Goal: Task Accomplishment & Management: Complete application form

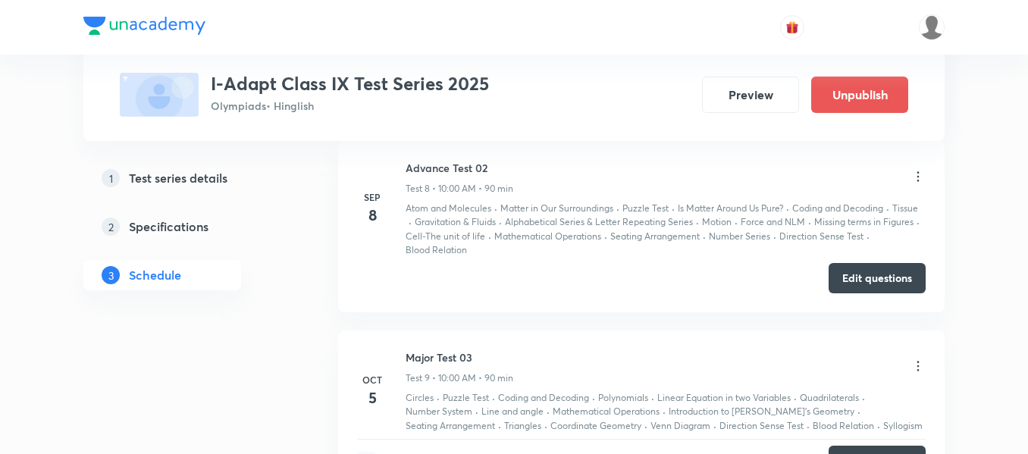
scroll to position [1945, 0]
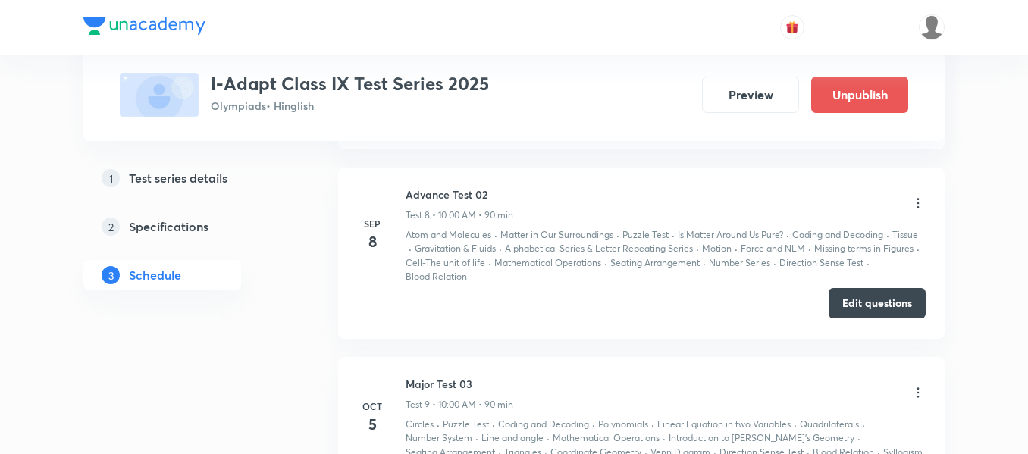
click at [880, 304] on button "Edit questions" at bounding box center [876, 303] width 97 height 30
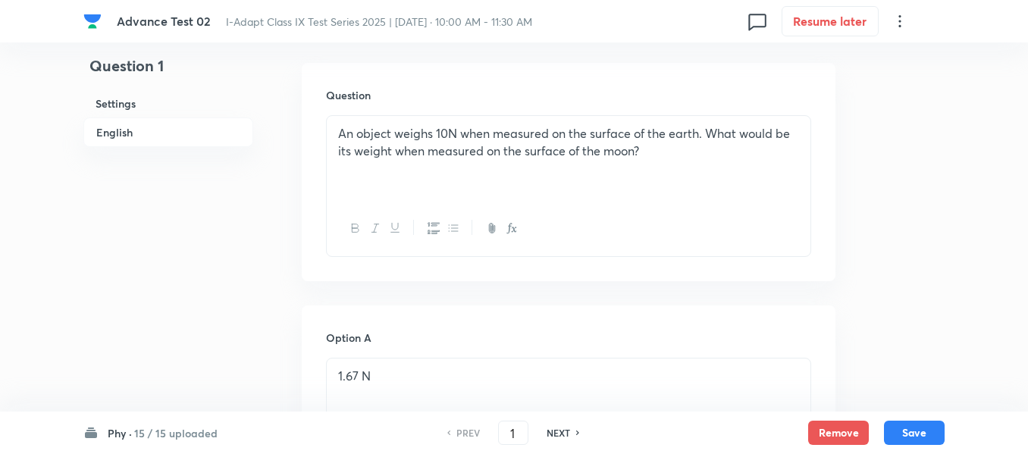
scroll to position [455, 0]
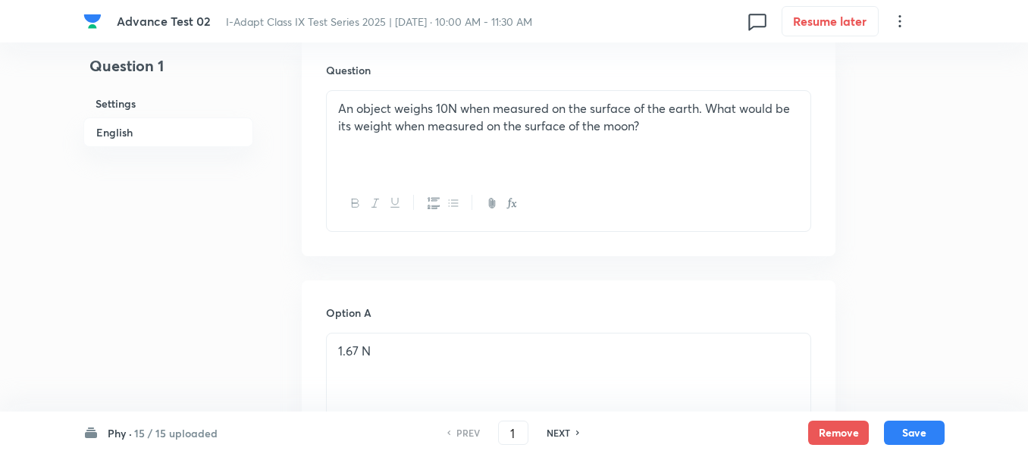
click at [556, 430] on h6 "NEXT" at bounding box center [557, 433] width 23 height 14
type input "2"
checkbox input "true"
click at [556, 430] on h6 "NEXT" at bounding box center [557, 433] width 23 height 14
type input "3"
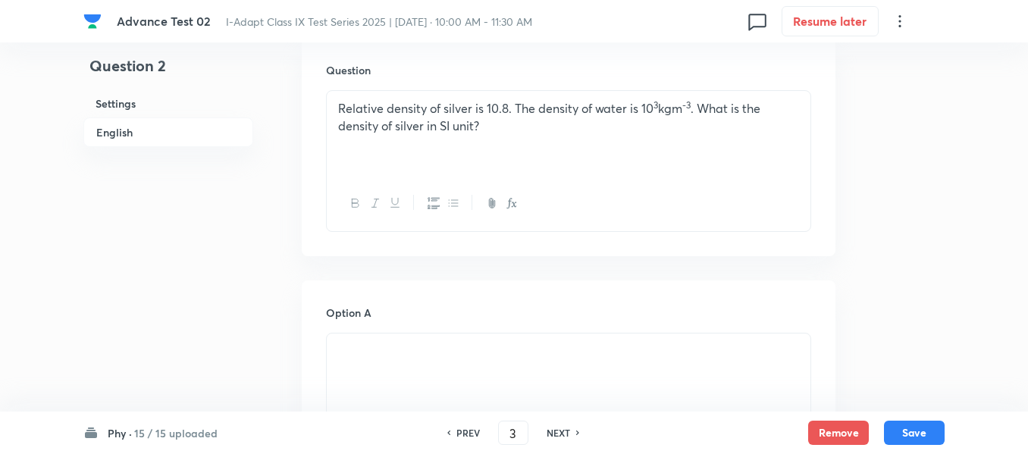
checkbox input "false"
checkbox input "true"
click at [556, 430] on h6 "NEXT" at bounding box center [557, 433] width 23 height 14
type input "4"
checkbox input "false"
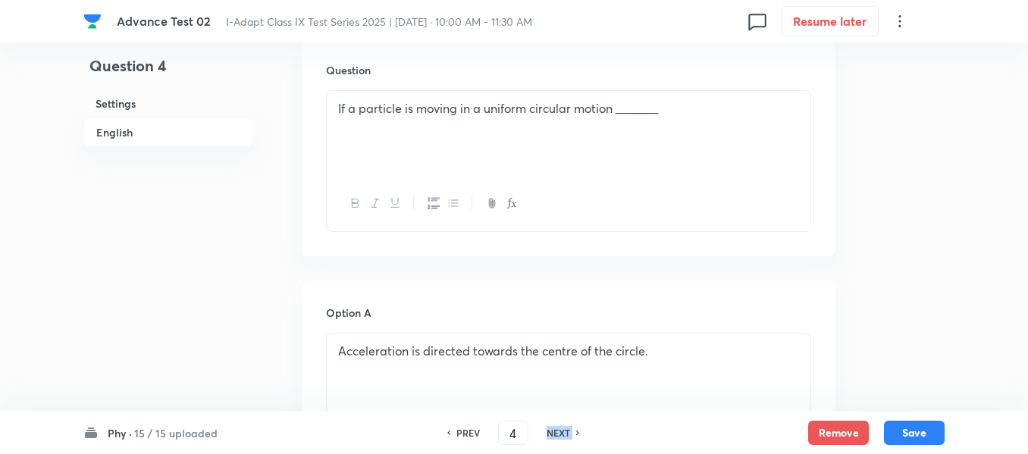
click at [556, 430] on h6 "NEXT" at bounding box center [557, 433] width 23 height 14
checkbox input "false"
type input "5"
checkbox input "true"
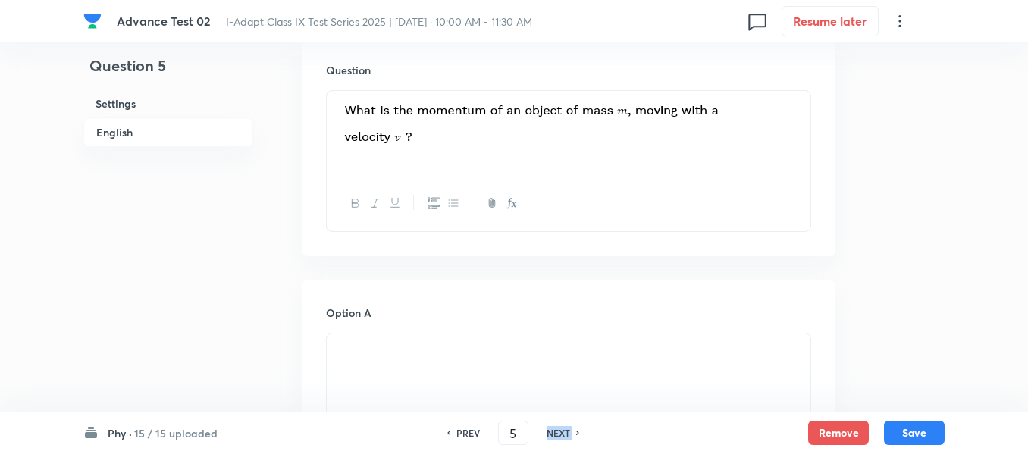
click at [556, 430] on h6 "NEXT" at bounding box center [557, 433] width 23 height 14
type input "6"
click at [556, 430] on h6 "NEXT" at bounding box center [557, 433] width 23 height 14
checkbox input "false"
type input "7"
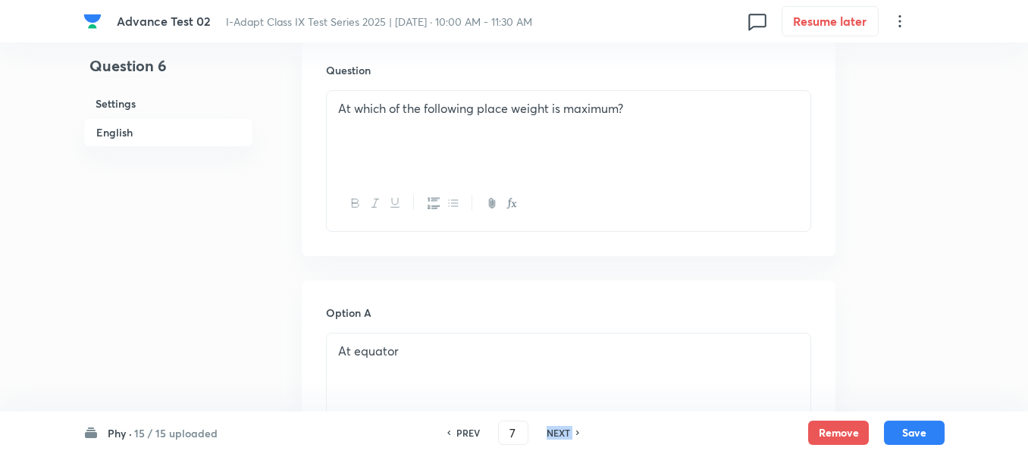
click at [556, 430] on h6 "NEXT" at bounding box center [557, 433] width 23 height 14
checkbox input "false"
type input "8"
click at [556, 430] on h6 "NEXT" at bounding box center [557, 433] width 23 height 14
checkbox input "false"
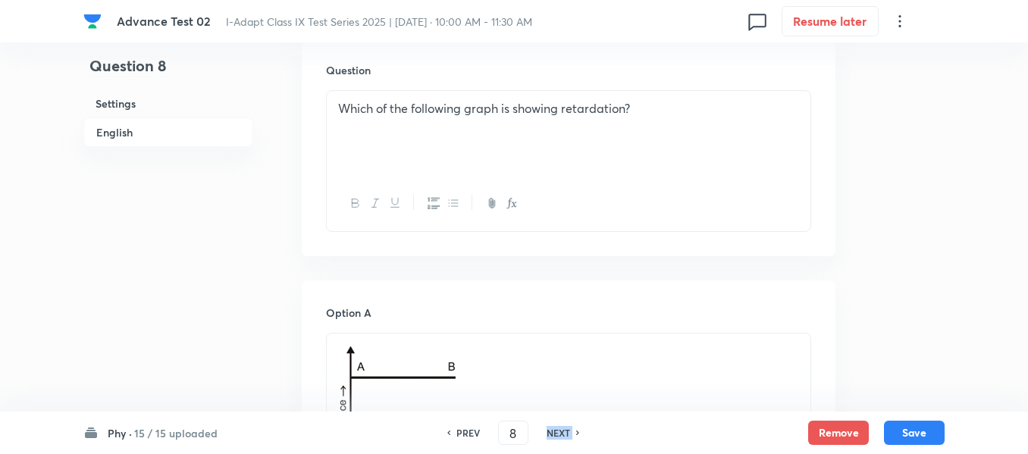
type input "9"
click at [556, 430] on h6 "NEXT" at bounding box center [557, 433] width 23 height 14
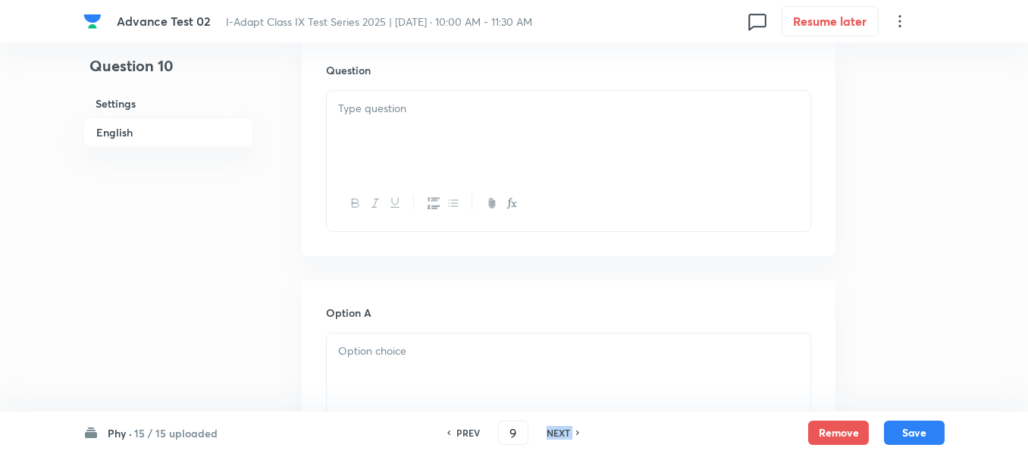
checkbox input "false"
type input "10"
checkbox input "true"
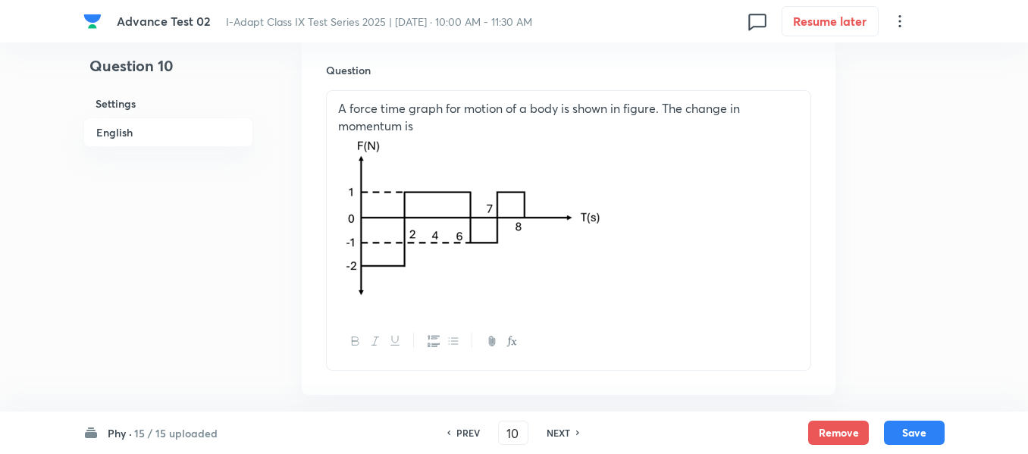
click at [556, 430] on h6 "NEXT" at bounding box center [557, 433] width 23 height 14
type input "11"
checkbox input "false"
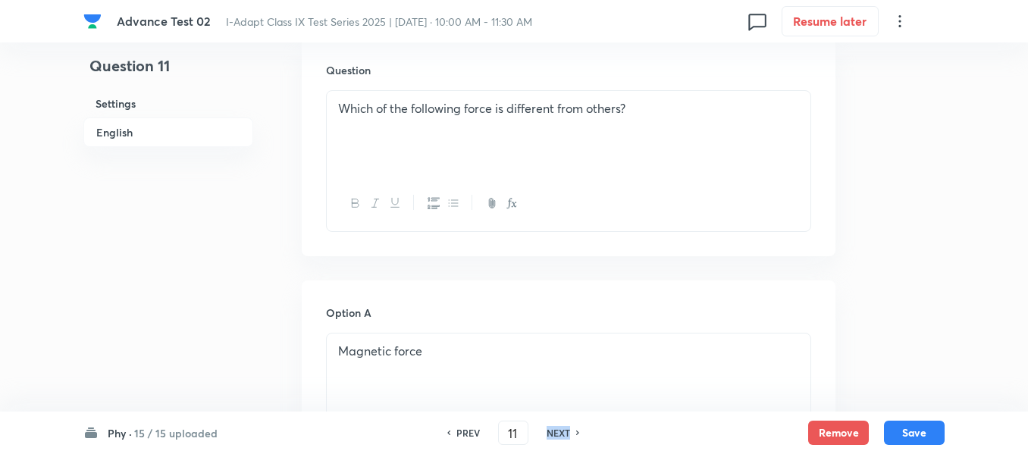
click at [556, 430] on h6 "NEXT" at bounding box center [557, 433] width 23 height 14
checkbox input "false"
type input "12"
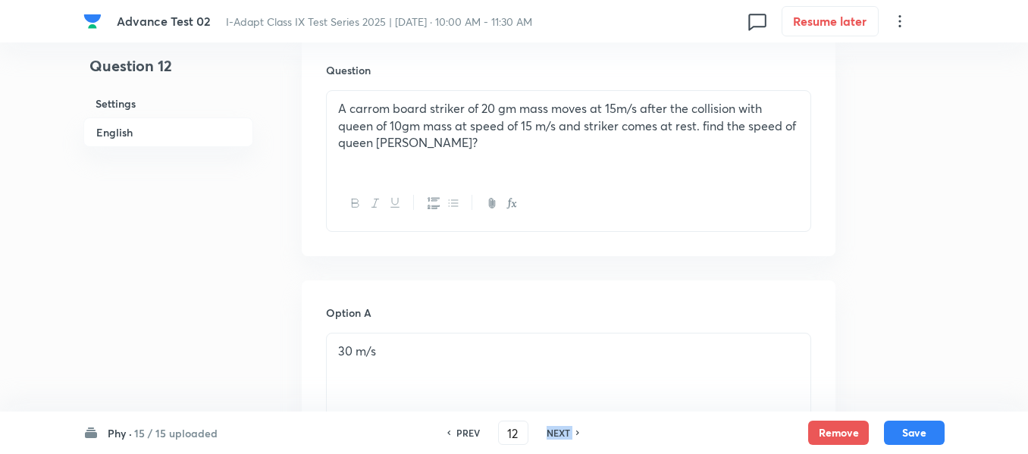
click at [556, 430] on h6 "NEXT" at bounding box center [557, 433] width 23 height 14
checkbox input "false"
type input "13"
click at [557, 430] on h6 "NEXT" at bounding box center [557, 433] width 23 height 14
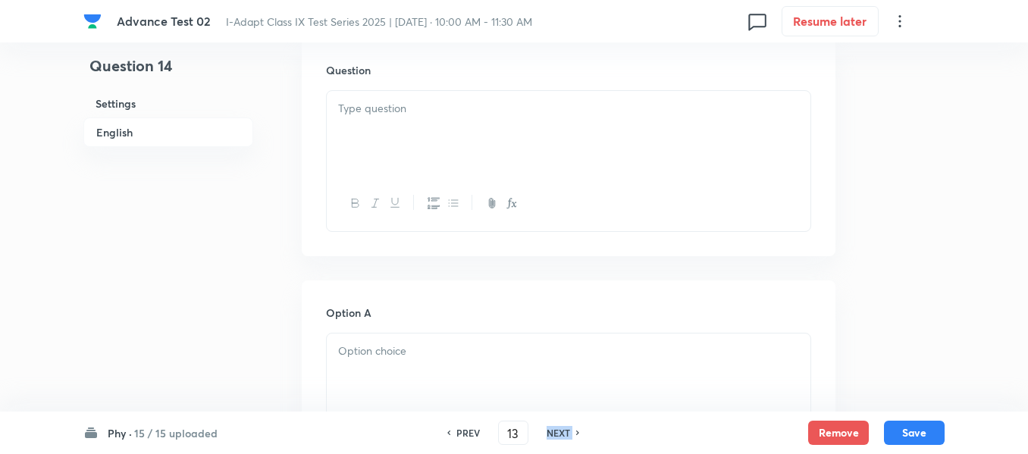
checkbox input "false"
type input "14"
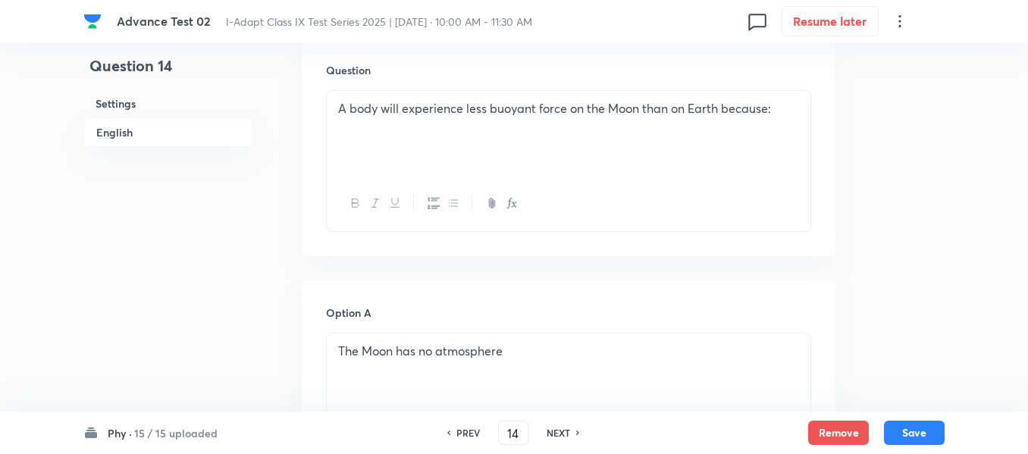
click at [557, 430] on h6 "NEXT" at bounding box center [557, 433] width 23 height 14
checkbox input "false"
type input "15"
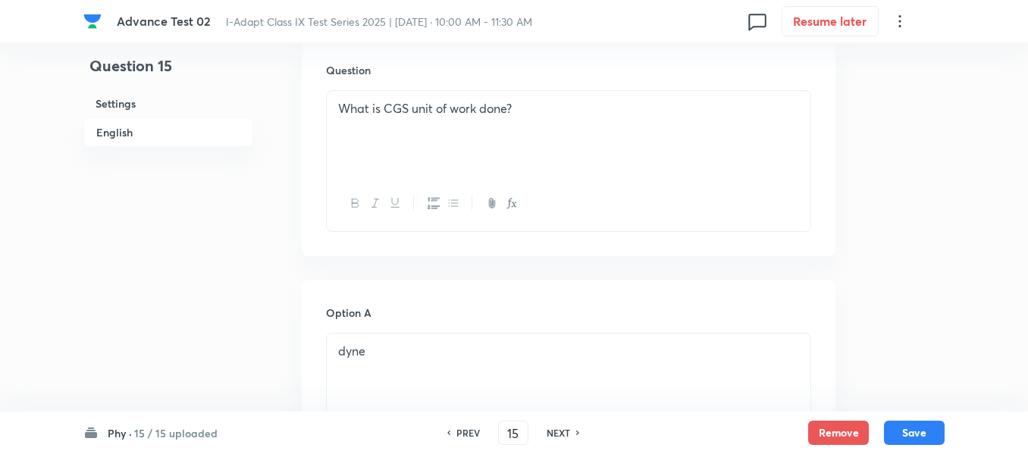
click at [557, 430] on h6 "NEXT" at bounding box center [557, 433] width 23 height 14
checkbox input "false"
type input "16"
click at [557, 430] on h6 "NEXT" at bounding box center [563, 433] width 23 height 14
checkbox input "false"
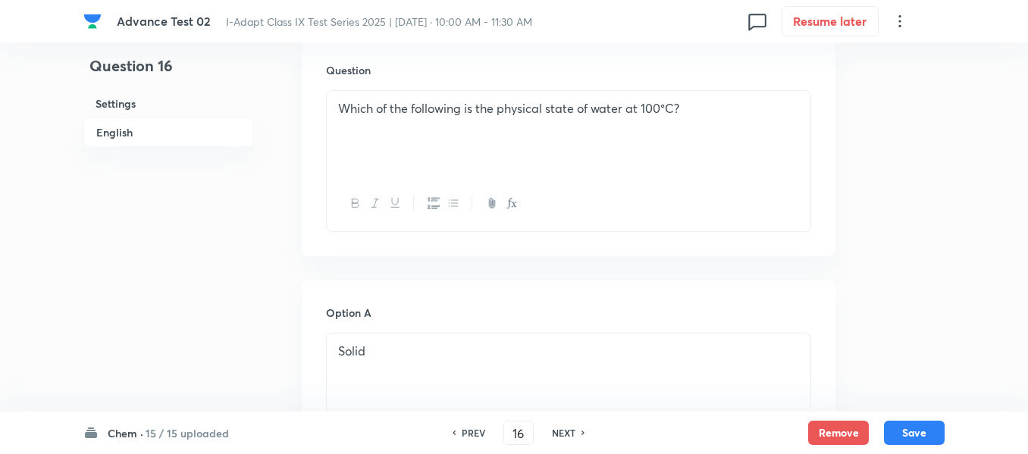
type input "17"
click at [557, 430] on h6 "NEXT" at bounding box center [563, 433] width 23 height 14
checkbox input "false"
type input "18"
click at [557, 430] on h6 "NEXT" at bounding box center [563, 433] width 23 height 14
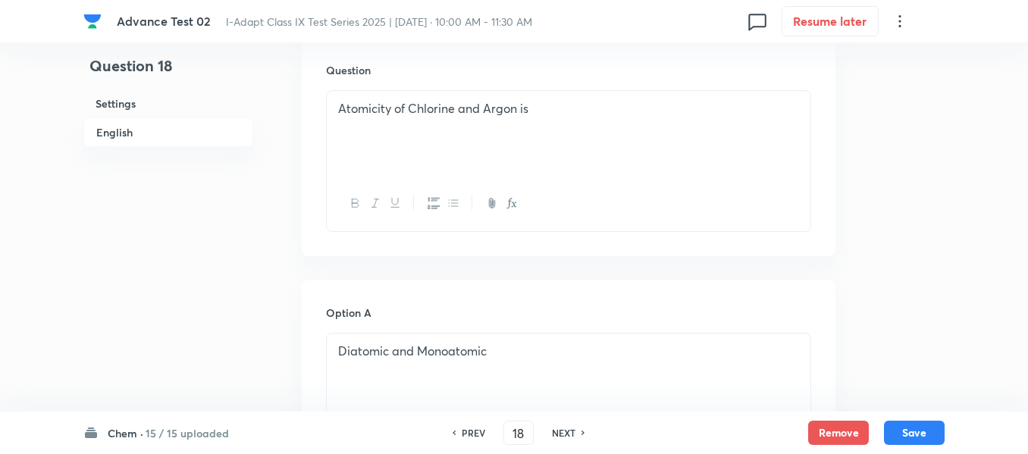
checkbox input "false"
type input "19"
click at [557, 430] on h6 "NEXT" at bounding box center [563, 433] width 23 height 14
checkbox input "false"
type input "20"
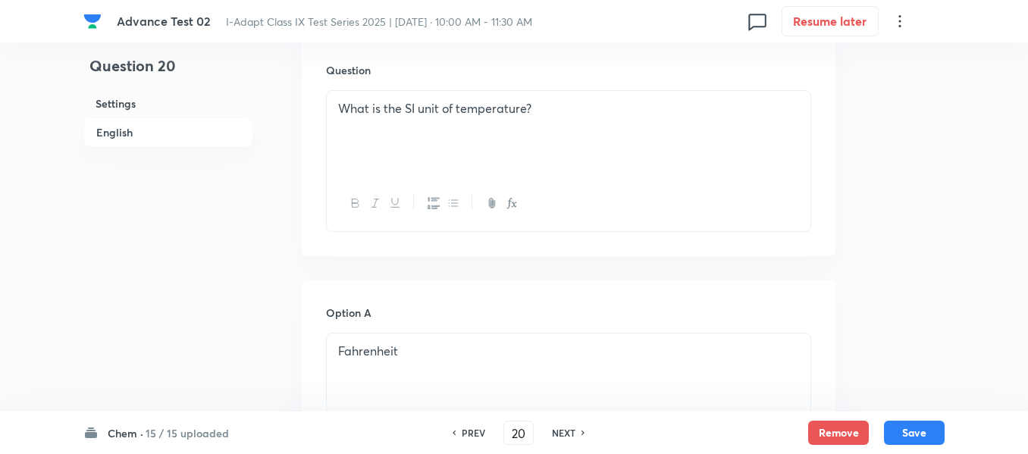
click at [557, 430] on h6 "NEXT" at bounding box center [563, 433] width 23 height 14
checkbox input "false"
type input "21"
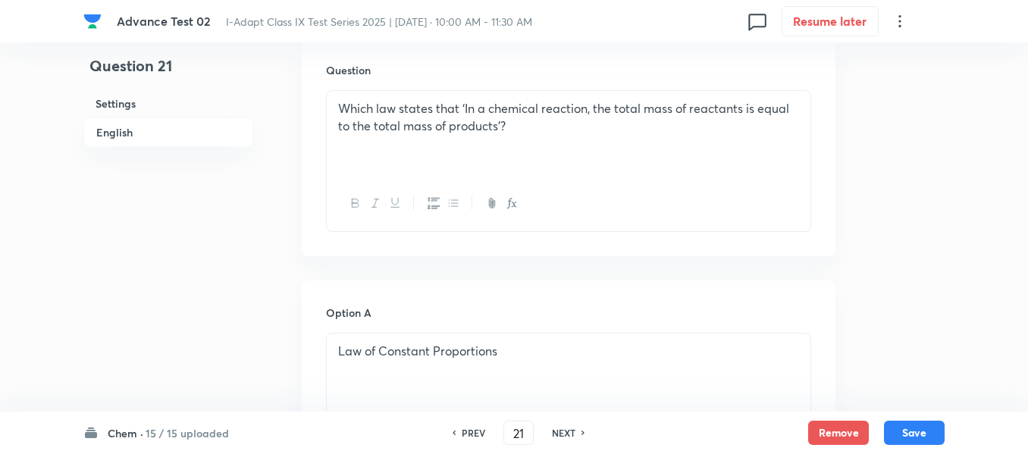
click at [557, 430] on h6 "NEXT" at bounding box center [563, 433] width 23 height 14
checkbox input "false"
type input "22"
checkbox input "true"
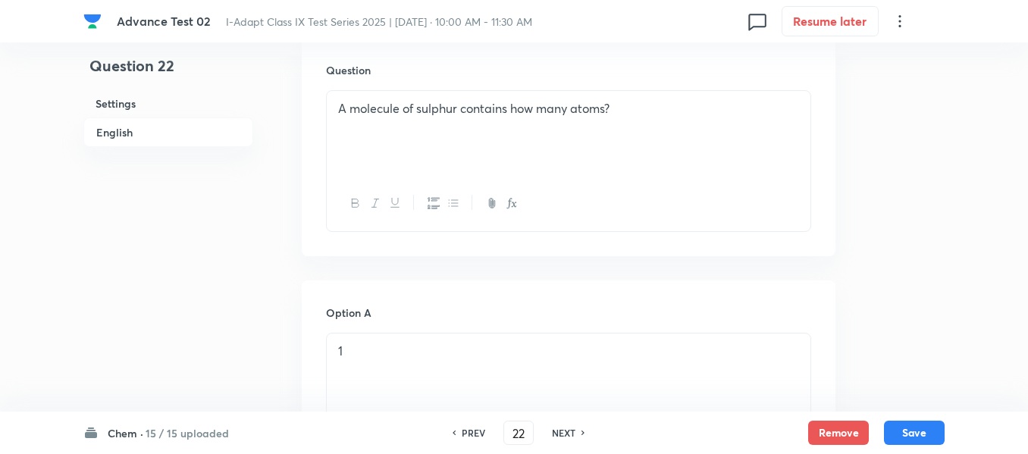
click at [557, 430] on h6 "NEXT" at bounding box center [563, 433] width 23 height 14
type input "23"
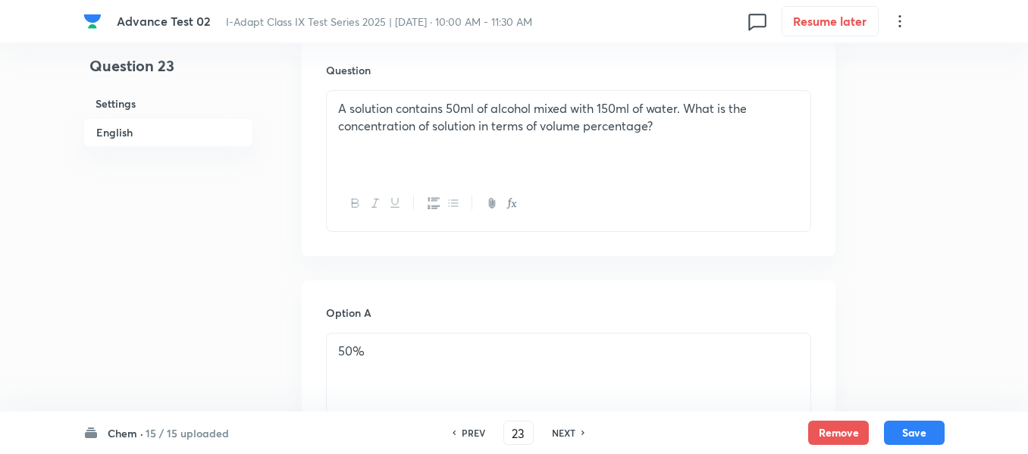
click at [557, 430] on h6 "NEXT" at bounding box center [563, 433] width 23 height 14
checkbox input "false"
type input "24"
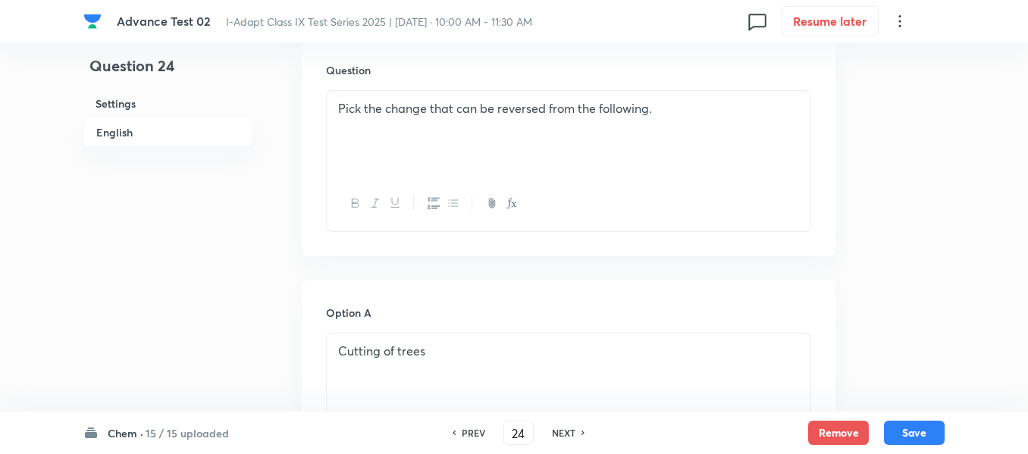
click at [557, 430] on h6 "NEXT" at bounding box center [563, 433] width 23 height 14
checkbox input "false"
type input "25"
click at [557, 430] on h6 "NEXT" at bounding box center [563, 433] width 23 height 14
checkbox input "false"
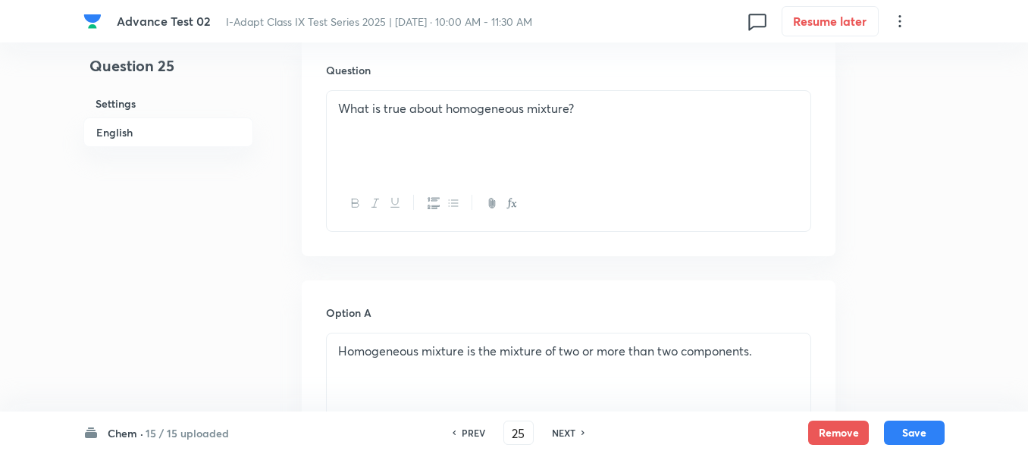
type input "26"
click at [557, 430] on h6 "NEXT" at bounding box center [563, 433] width 23 height 14
checkbox input "false"
type input "27"
click at [557, 430] on h6 "NEXT" at bounding box center [563, 433] width 23 height 14
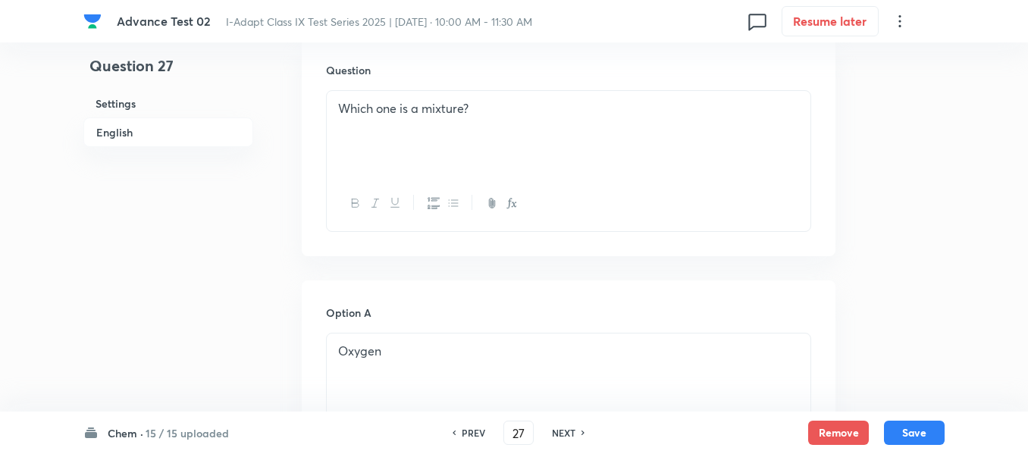
checkbox input "false"
type input "28"
checkbox input "true"
click at [557, 430] on h6 "NEXT" at bounding box center [563, 433] width 23 height 14
type input "29"
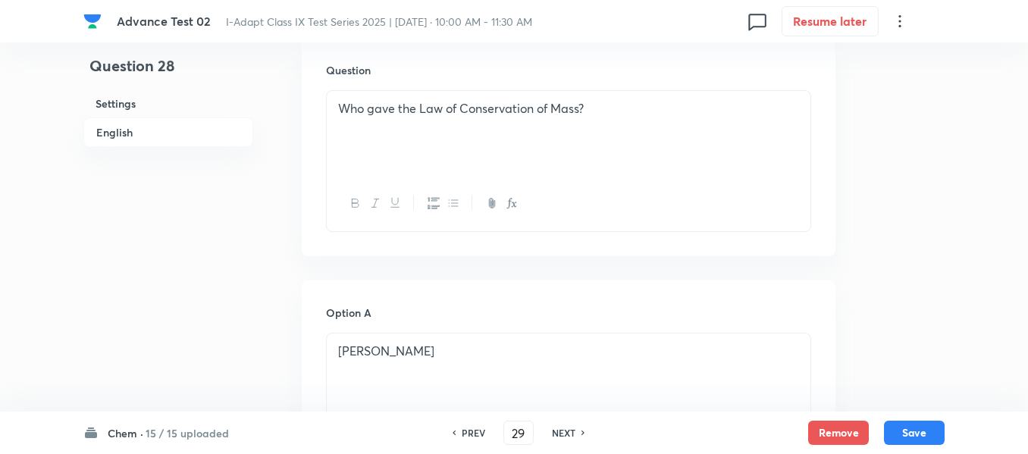
checkbox input "true"
checkbox input "false"
click at [557, 430] on h6 "NEXT" at bounding box center [563, 433] width 23 height 14
checkbox input "false"
type input "30"
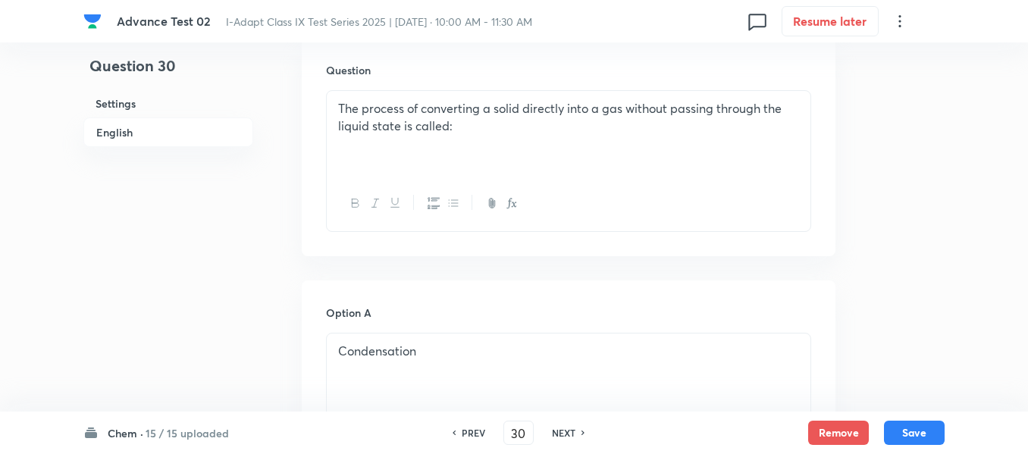
click at [557, 430] on h6 "NEXT" at bounding box center [563, 433] width 23 height 14
checkbox input "false"
type input "31"
click at [557, 430] on h6 "NEXT" at bounding box center [557, 433] width 23 height 14
checkbox input "false"
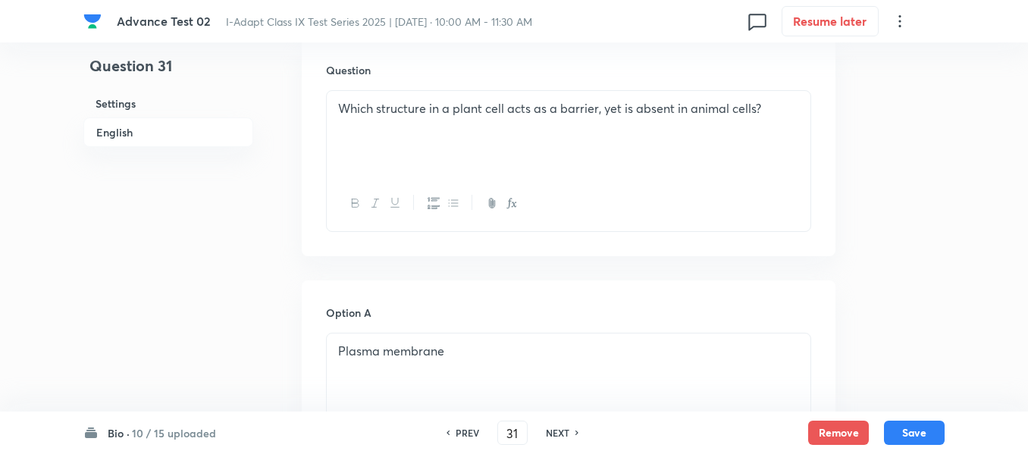
type input "32"
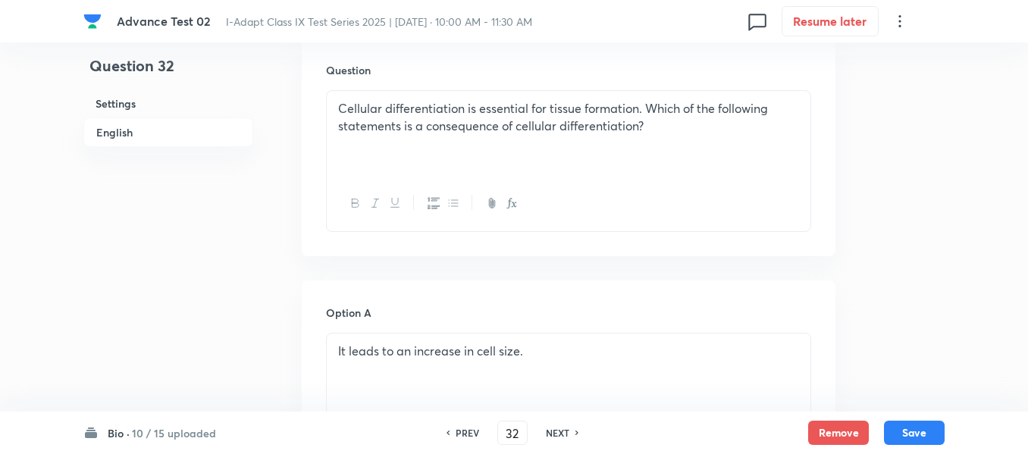
click at [557, 430] on h6 "NEXT" at bounding box center [557, 433] width 23 height 14
checkbox input "false"
type input "33"
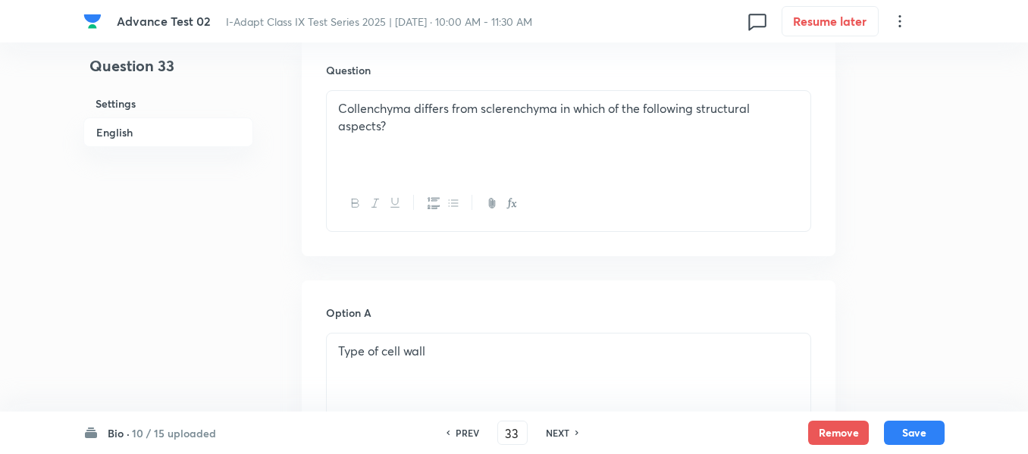
click at [557, 430] on h6 "NEXT" at bounding box center [557, 433] width 23 height 14
checkbox input "false"
type input "34"
click at [557, 430] on h6 "NEXT" at bounding box center [557, 433] width 23 height 14
checkbox input "false"
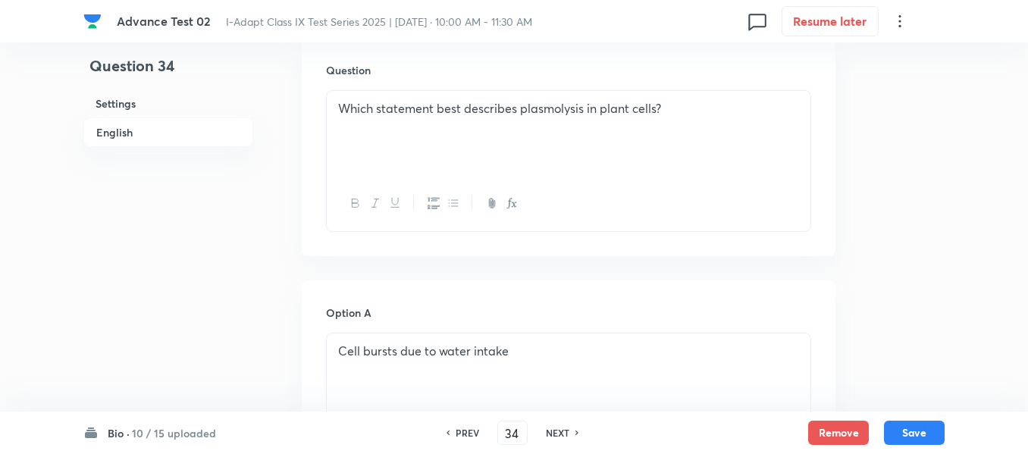
type input "35"
click at [557, 430] on h6 "NEXT" at bounding box center [557, 433] width 23 height 14
checkbox input "false"
type input "36"
click at [557, 430] on h6 "NEXT" at bounding box center [557, 433] width 23 height 14
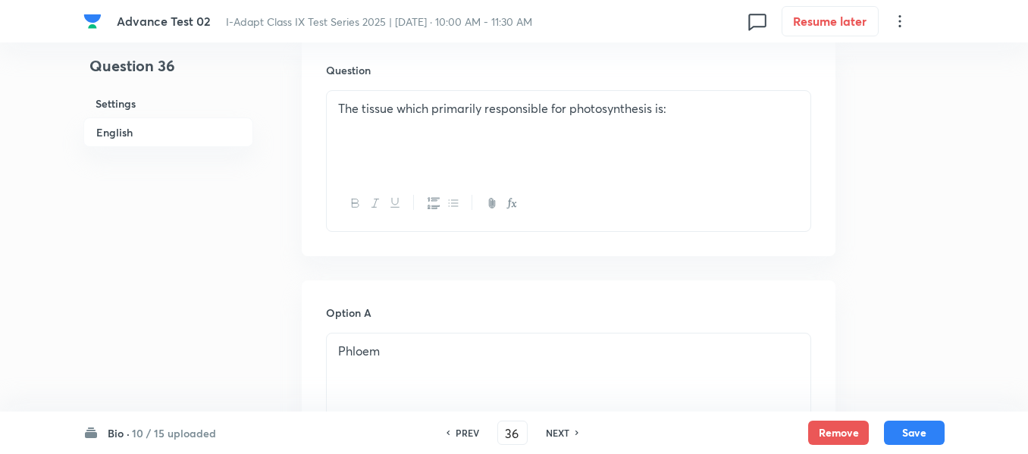
checkbox input "false"
type input "37"
click at [557, 430] on h6 "NEXT" at bounding box center [557, 433] width 23 height 14
checkbox input "false"
type input "38"
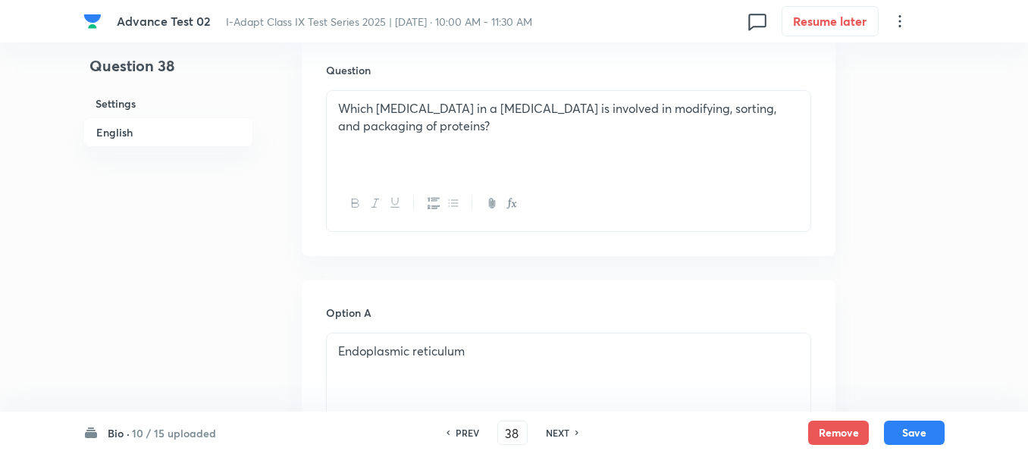
click at [557, 430] on h6 "NEXT" at bounding box center [557, 433] width 23 height 14
checkbox input "false"
type input "39"
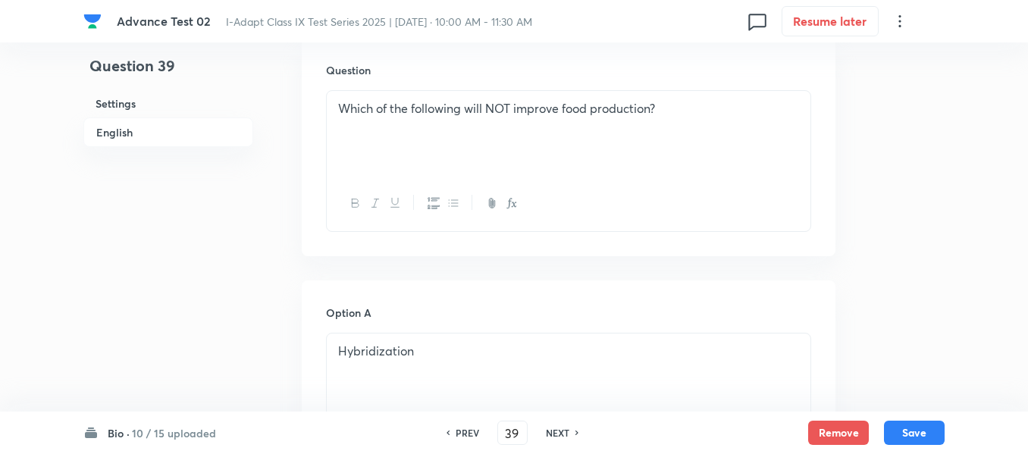
click at [557, 430] on h6 "NEXT" at bounding box center [557, 433] width 23 height 14
checkbox input "false"
type input "40"
checkbox input "true"
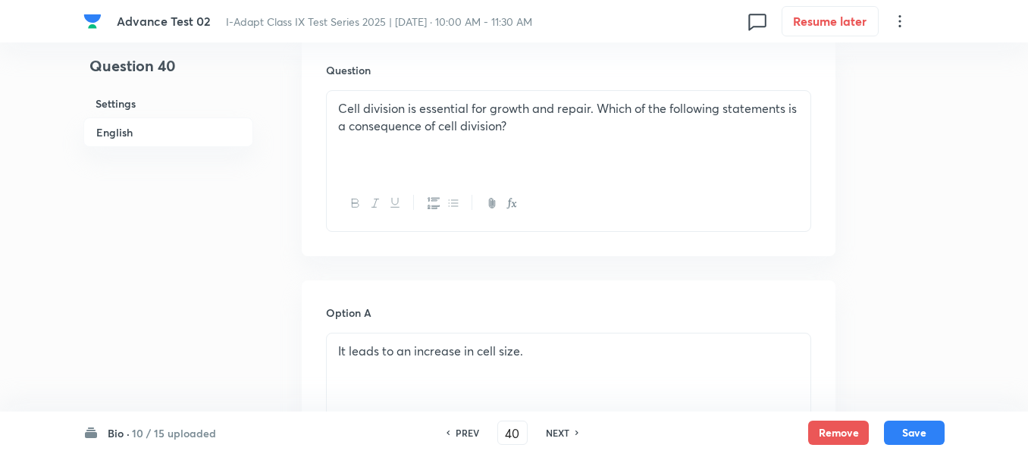
click at [557, 430] on h6 "NEXT" at bounding box center [557, 433] width 23 height 14
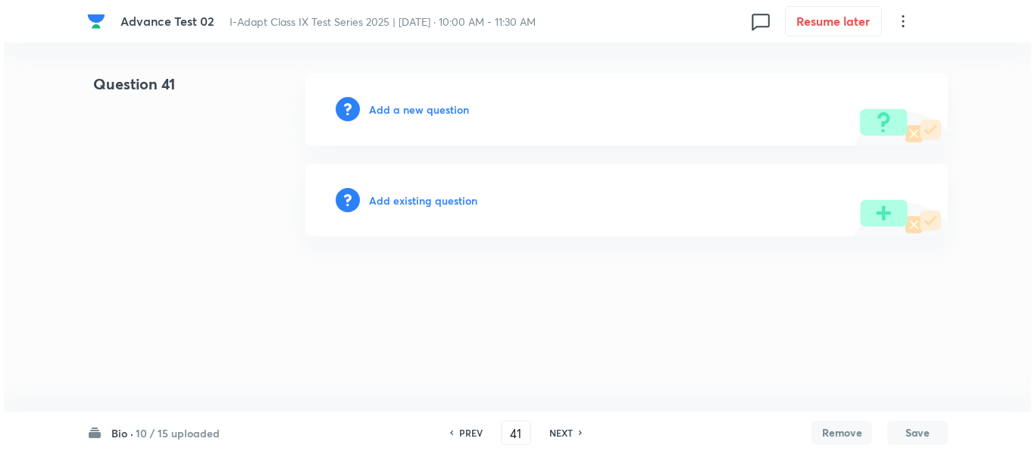
scroll to position [0, 0]
click at [469, 430] on h6 "PREV" at bounding box center [470, 433] width 23 height 14
type input "40"
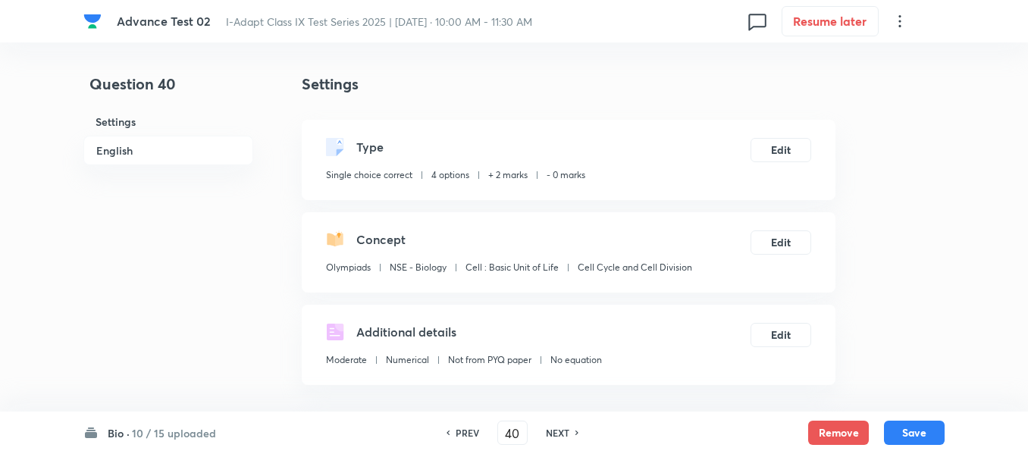
checkbox input "true"
drag, startPoint x: 692, startPoint y: 267, endPoint x: 579, endPoint y: 270, distance: 112.9
click at [579, 270] on p "Cell Cycle and Cell Division" at bounding box center [634, 268] width 114 height 14
copy p "Cell Cycle and Cell Division"
click at [552, 433] on h6 "NEXT" at bounding box center [557, 433] width 23 height 14
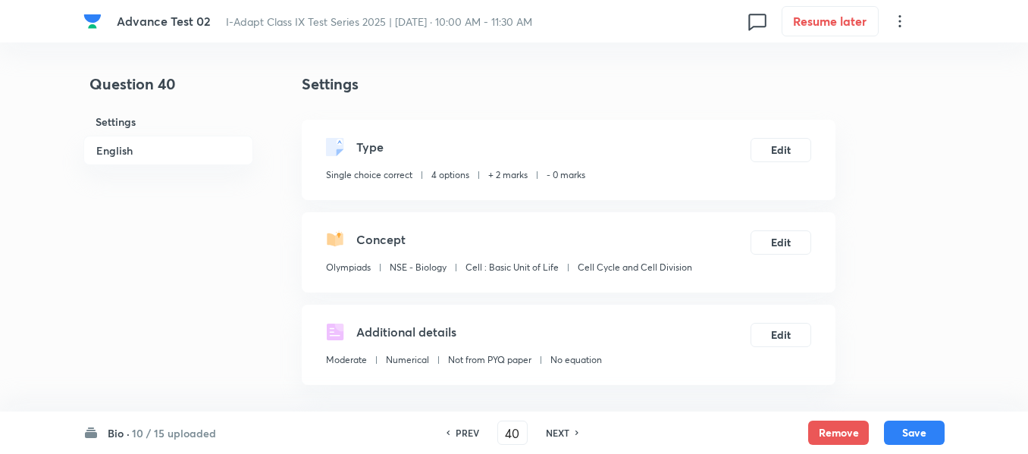
type input "41"
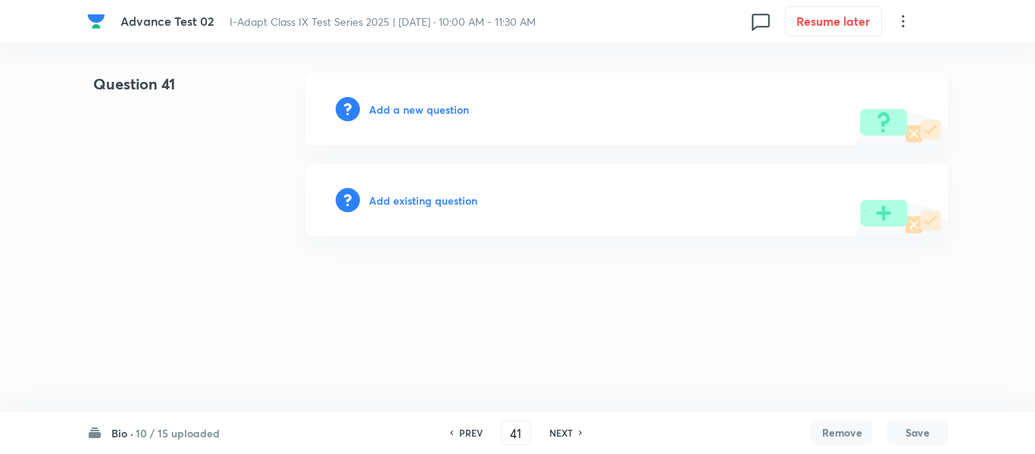
click at [400, 111] on h6 "Add a new question" at bounding box center [419, 110] width 100 height 16
click at [400, 111] on h6 "Choose a question type" at bounding box center [427, 110] width 117 height 16
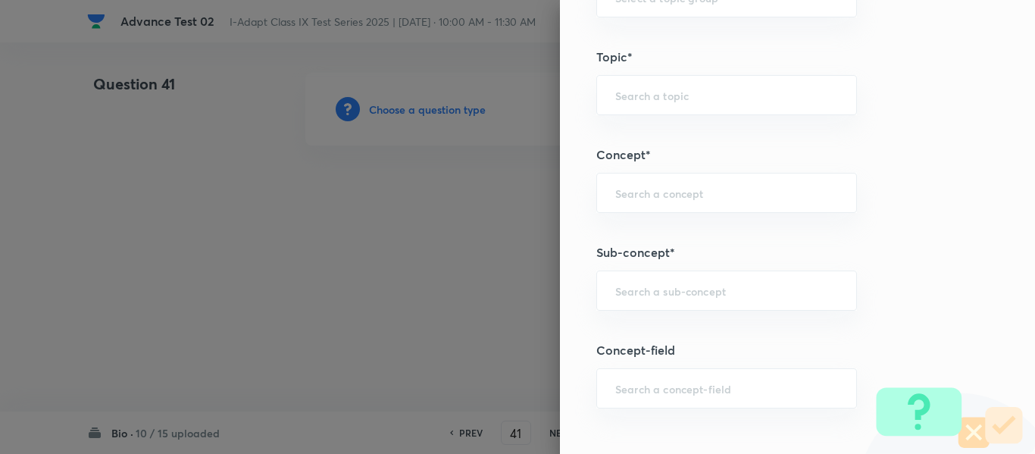
scroll to position [758, 0]
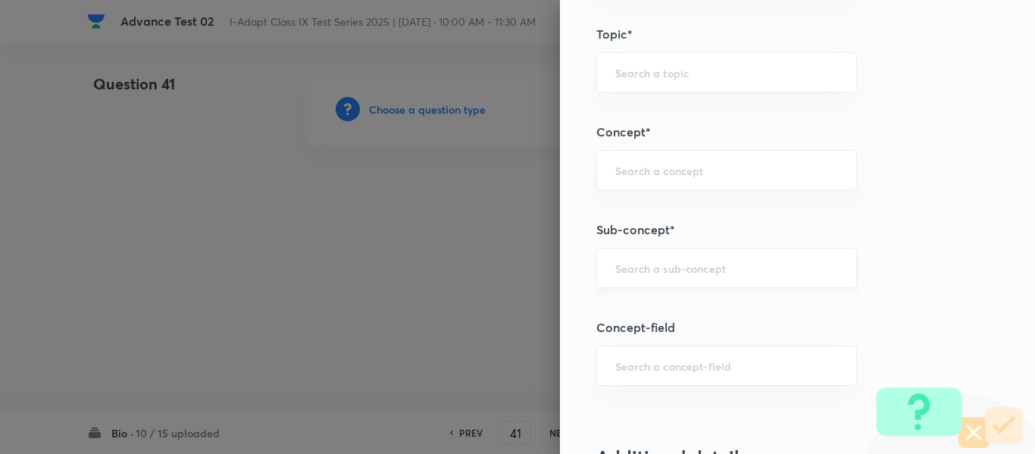
click at [732, 275] on input "text" at bounding box center [726, 268] width 223 height 14
paste input "Cell Cycle and Cell Division"
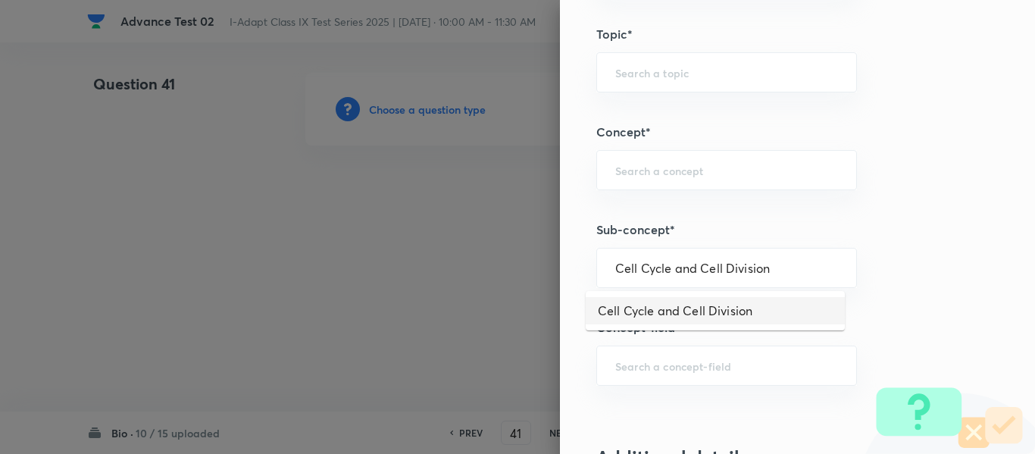
click at [705, 311] on li "Cell Cycle and Cell Division" at bounding box center [715, 310] width 259 height 27
type input "Cell Cycle and Cell Division"
type input "Olympiads"
type input "NSE - Biology"
type input "Cell : Basic Unit of Life"
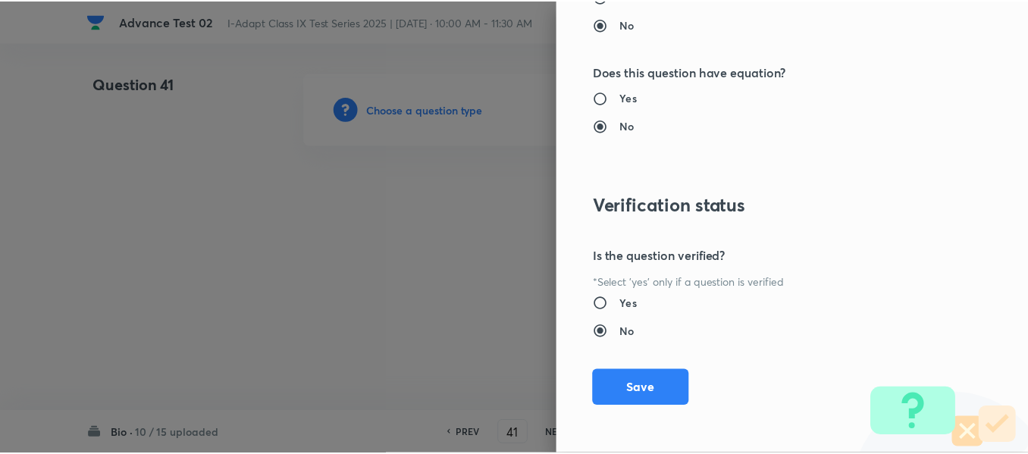
scroll to position [1612, 0]
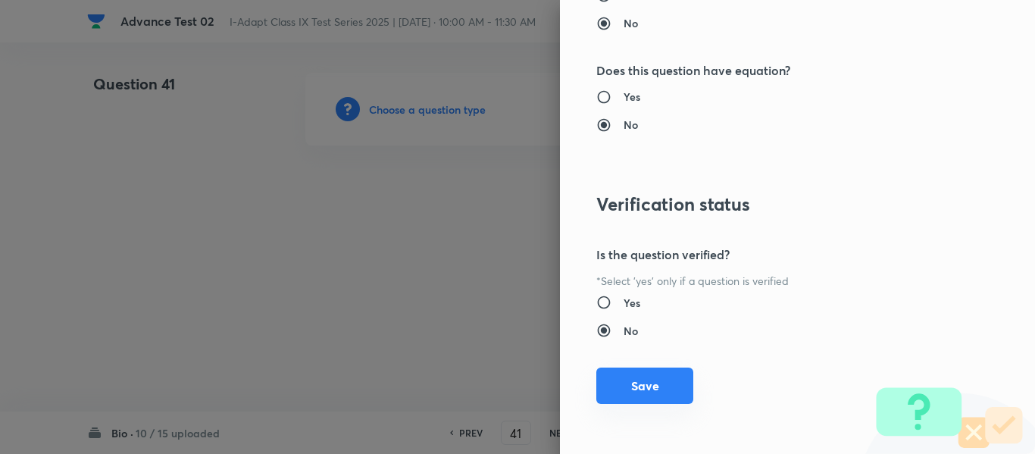
click at [631, 388] on button "Save" at bounding box center [644, 386] width 97 height 36
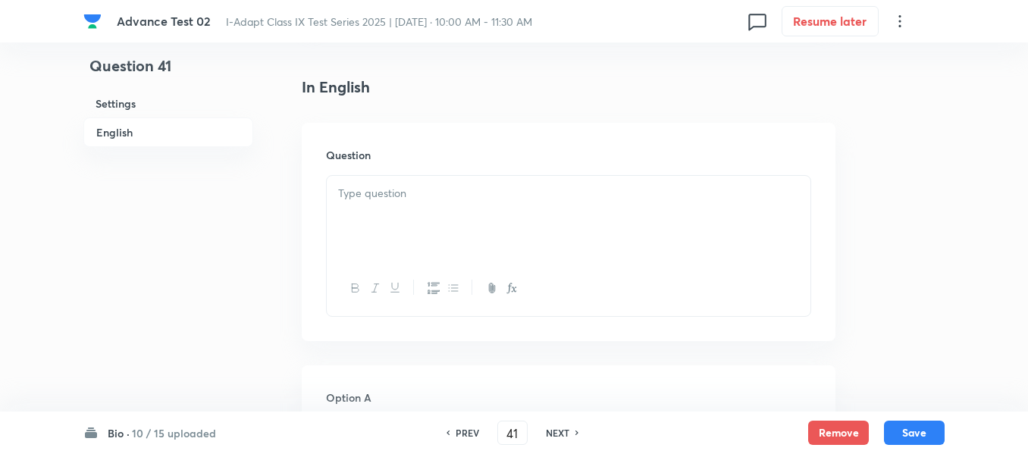
scroll to position [379, 0]
click at [580, 207] on div at bounding box center [568, 209] width 483 height 85
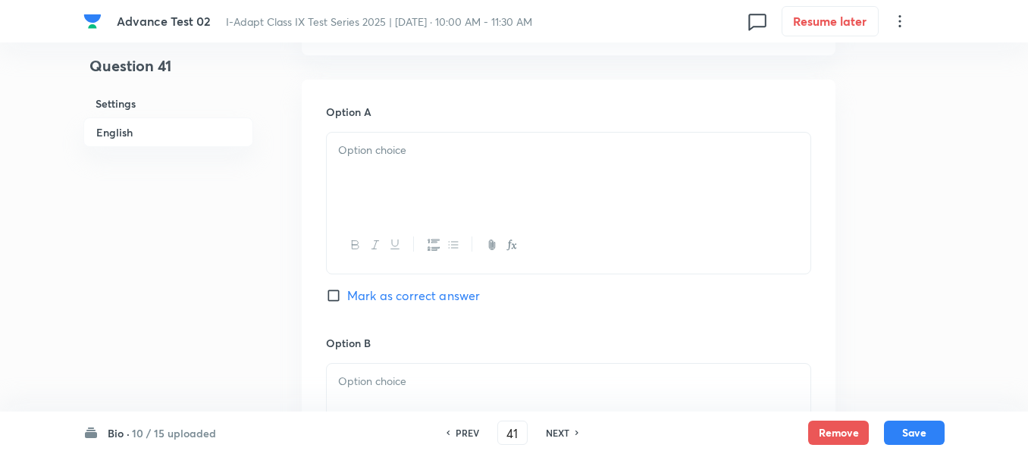
scroll to position [682, 0]
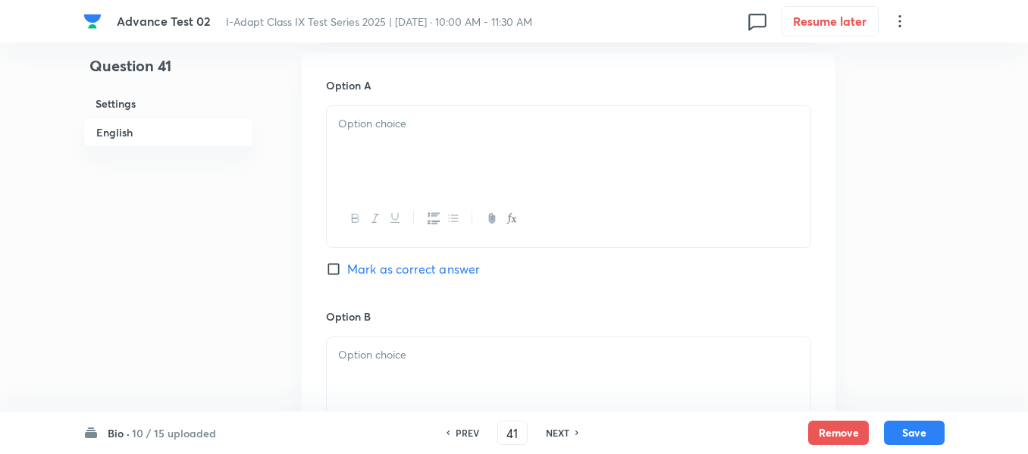
click at [511, 140] on div at bounding box center [568, 148] width 483 height 85
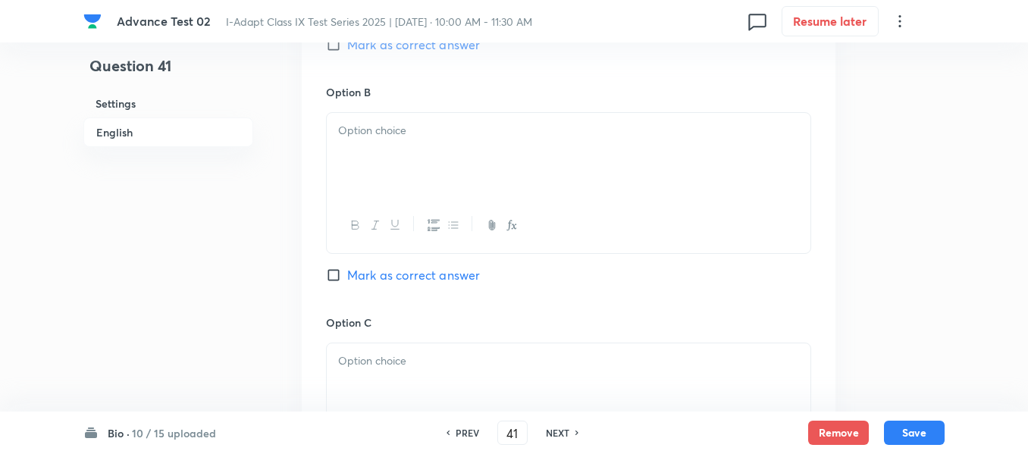
scroll to position [909, 0]
click at [456, 148] on div at bounding box center [568, 152] width 483 height 85
click at [495, 154] on div at bounding box center [568, 155] width 483 height 85
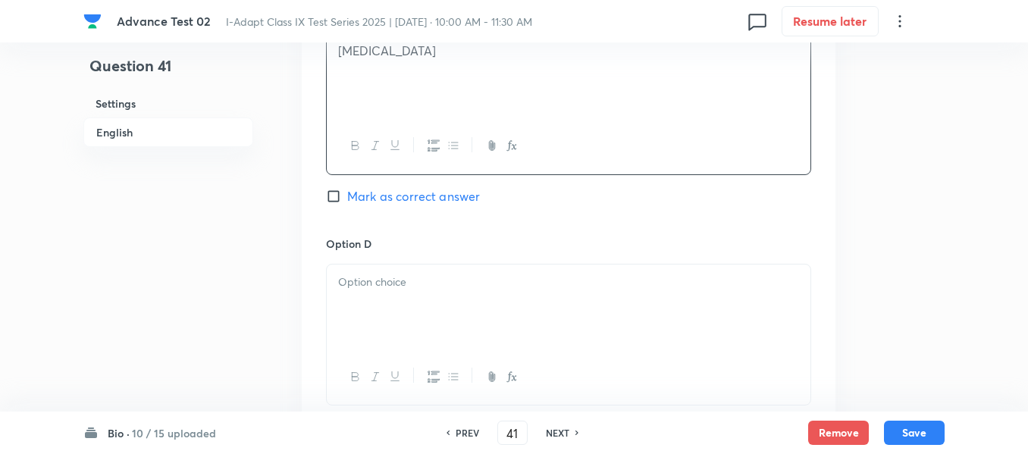
scroll to position [1288, 0]
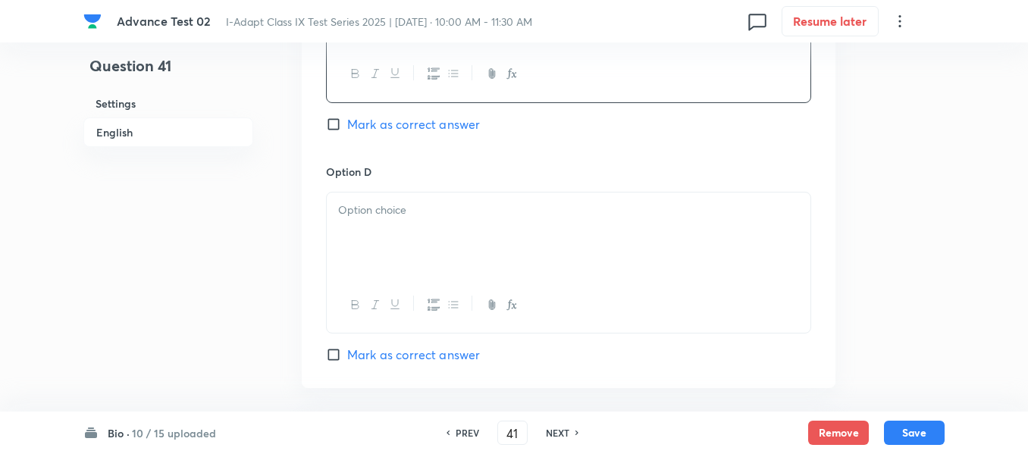
click at [515, 249] on div at bounding box center [568, 234] width 483 height 85
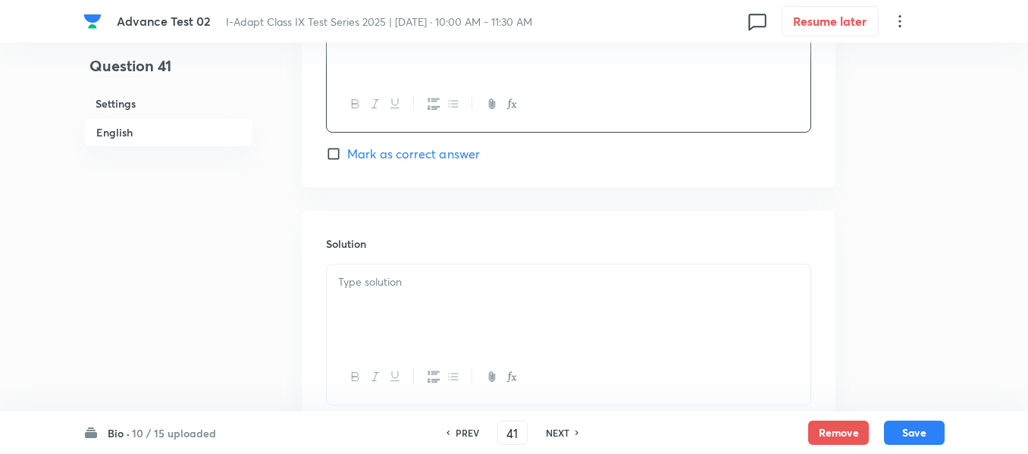
scroll to position [1516, 0]
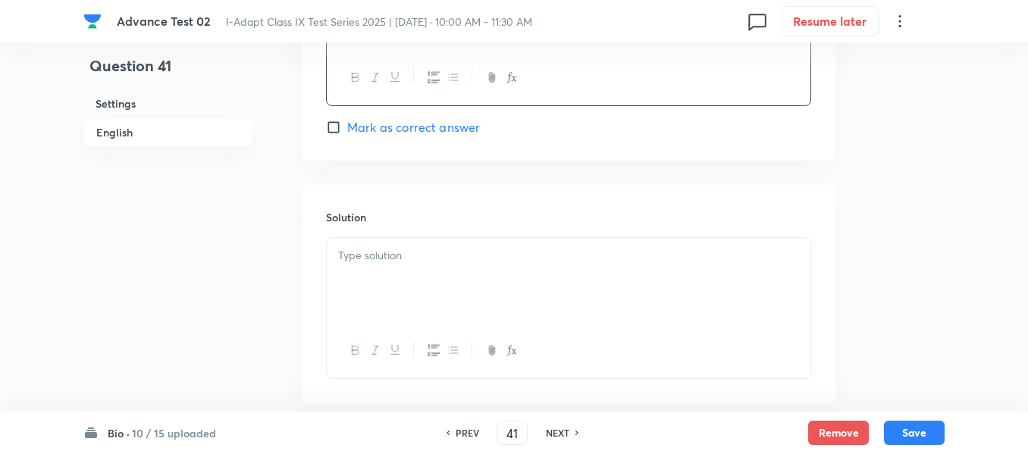
click at [446, 246] on div at bounding box center [568, 280] width 483 height 85
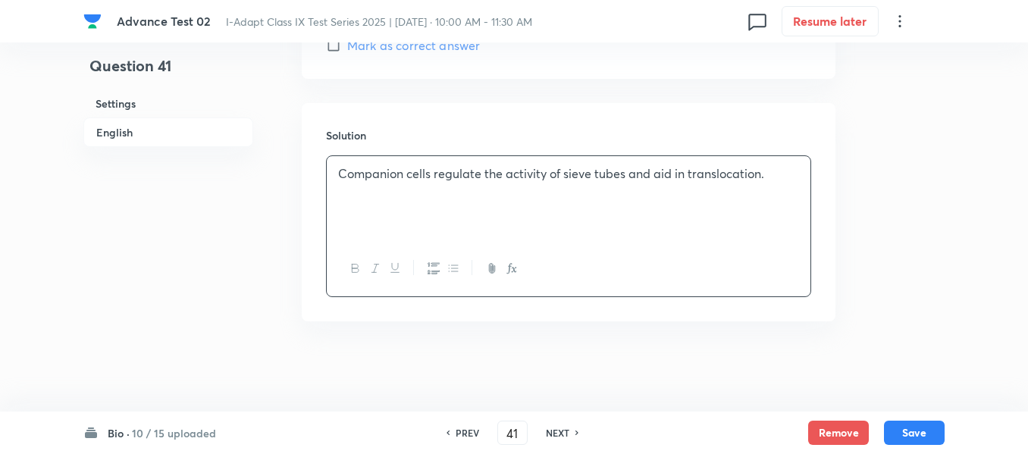
scroll to position [1598, 0]
click at [111, 136] on h6 "English" at bounding box center [168, 132] width 170 height 30
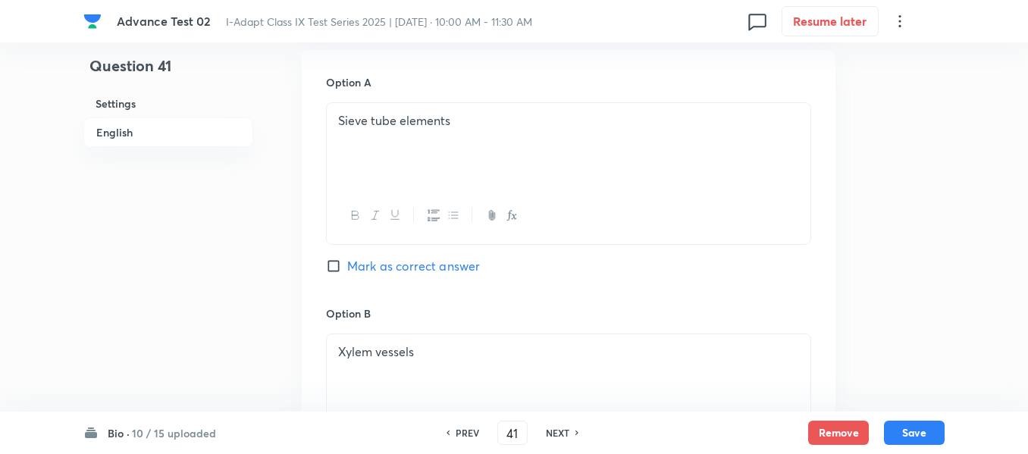
scroll to position [694, 0]
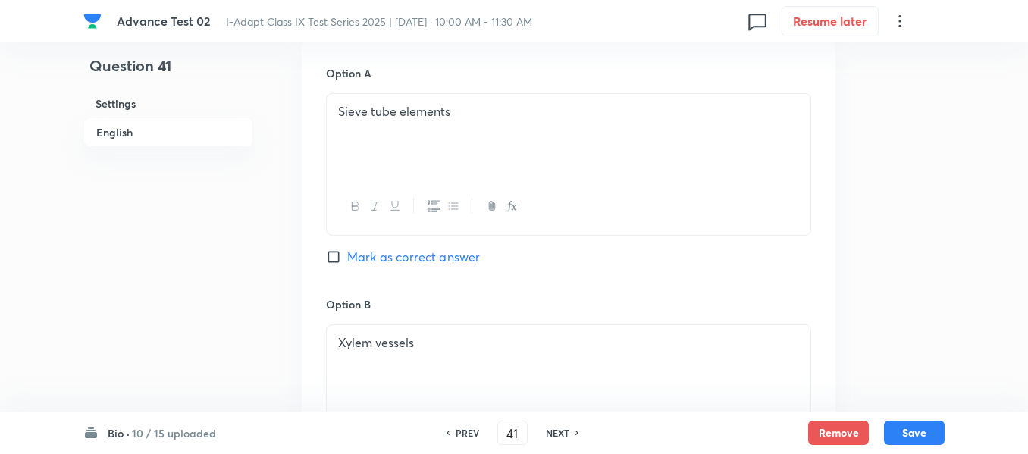
click at [340, 254] on input "Mark as correct answer" at bounding box center [336, 256] width 21 height 15
checkbox input "true"
click at [911, 430] on button "Save" at bounding box center [914, 431] width 61 height 24
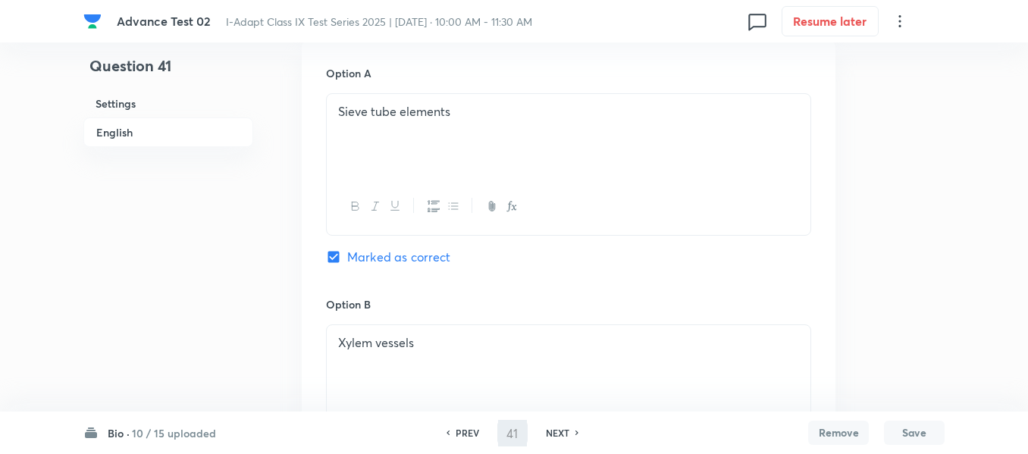
type input "42"
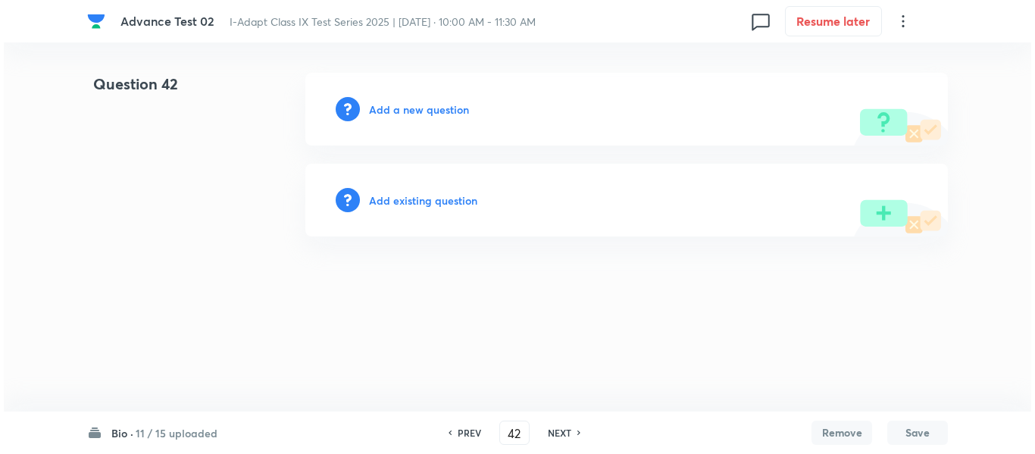
scroll to position [0, 0]
click at [422, 110] on h6 "Add a new question" at bounding box center [419, 110] width 100 height 16
click at [418, 110] on h6 "Choose a question type" at bounding box center [427, 110] width 117 height 16
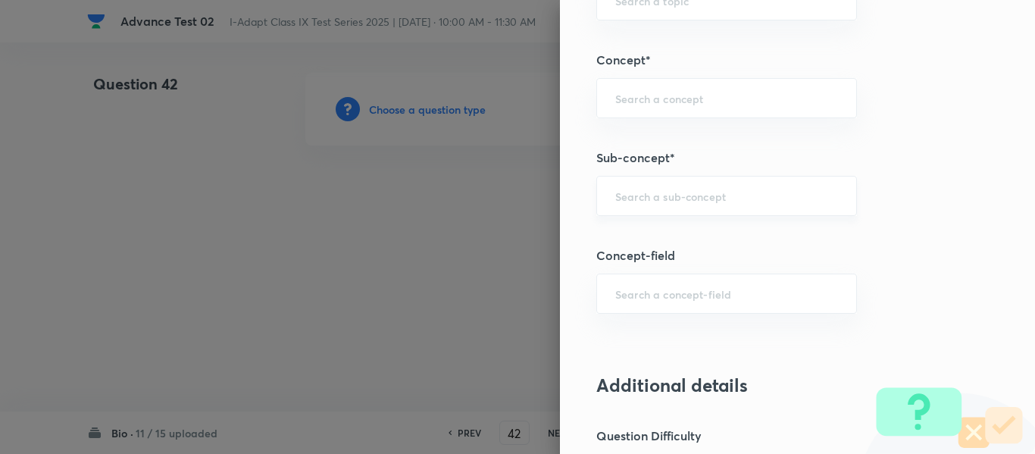
scroll to position [834, 0]
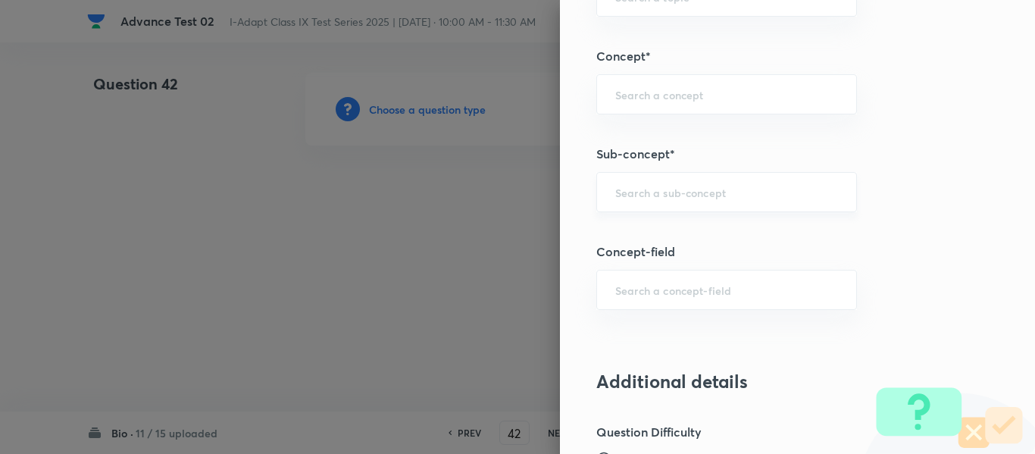
click at [671, 192] on input "text" at bounding box center [726, 192] width 223 height 14
paste input "The ‘Green Revolution’ was mainly successful due to:"
type input "The ‘Green Revolution’ was mainly successful due to:"
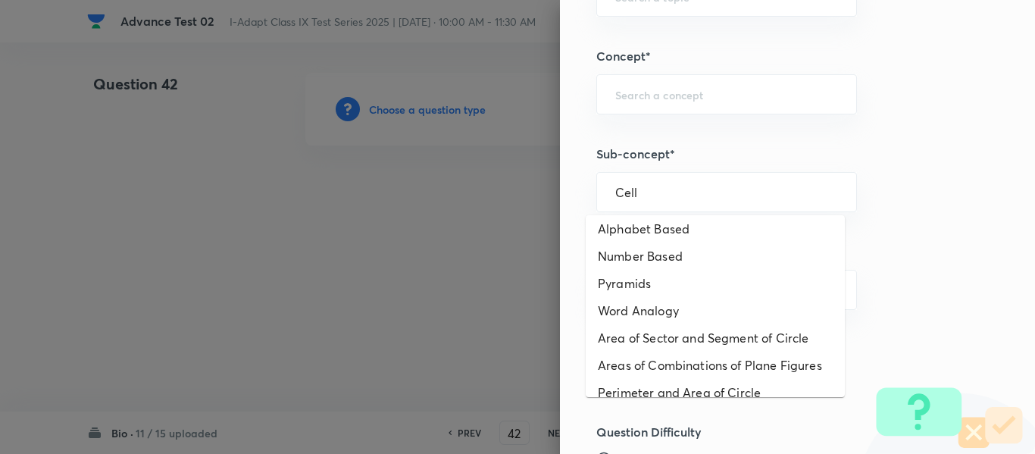
scroll to position [103, 0]
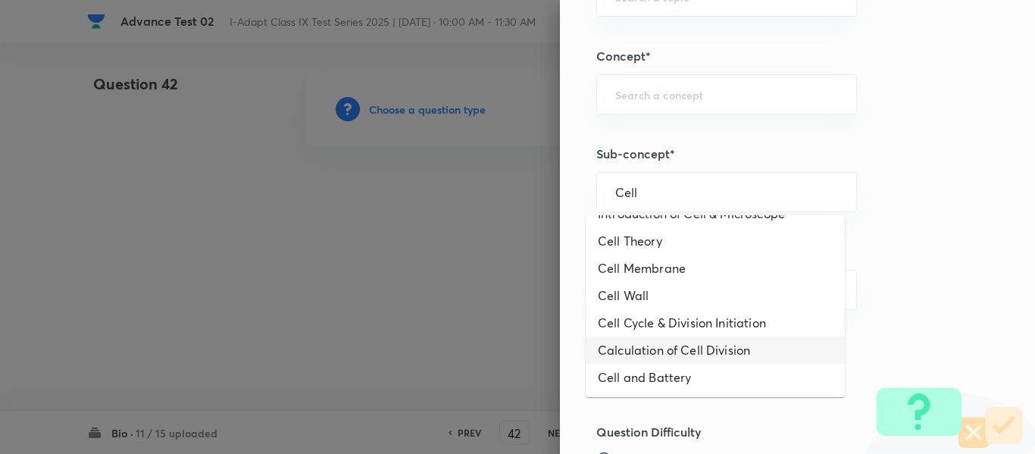
click at [727, 347] on li "Calculation of Cell Division" at bounding box center [715, 349] width 259 height 27
type input "Calculation of Cell Division"
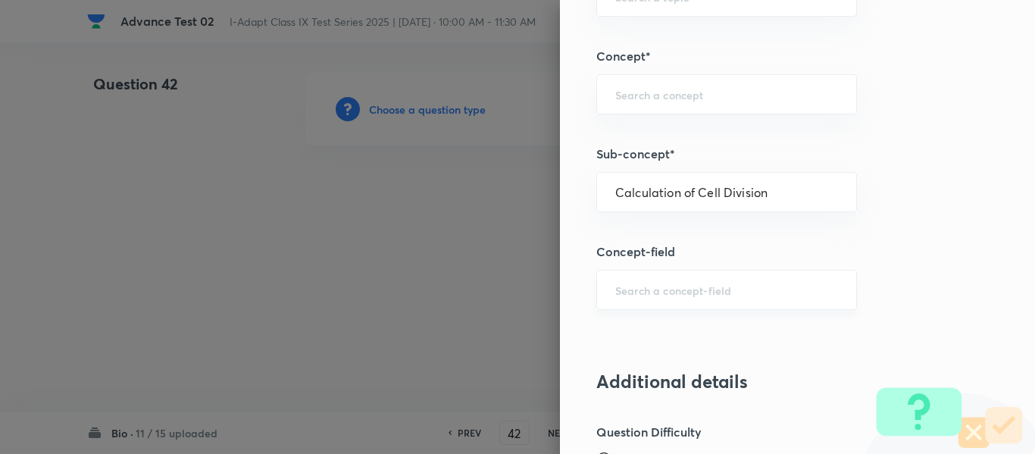
type input "Olympiads"
type input "NSEJS -Biology"
type input "Cell and Cell Division"
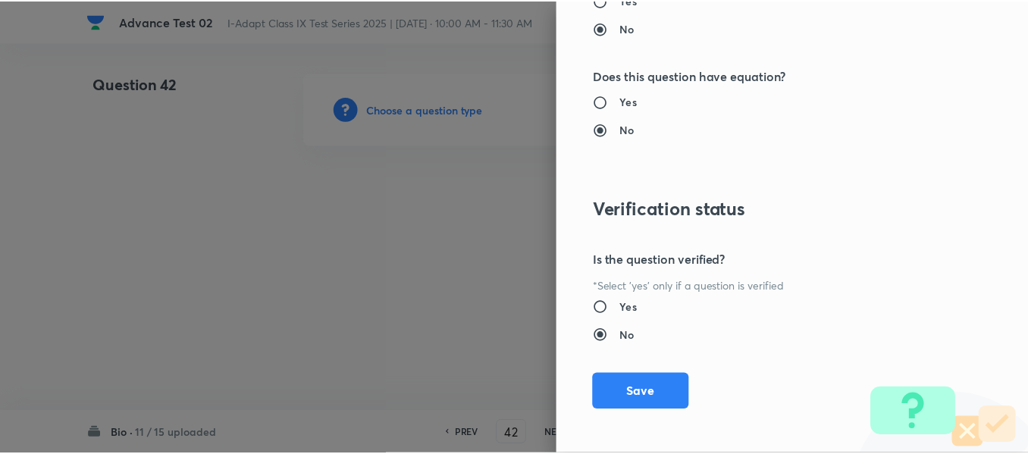
scroll to position [1612, 0]
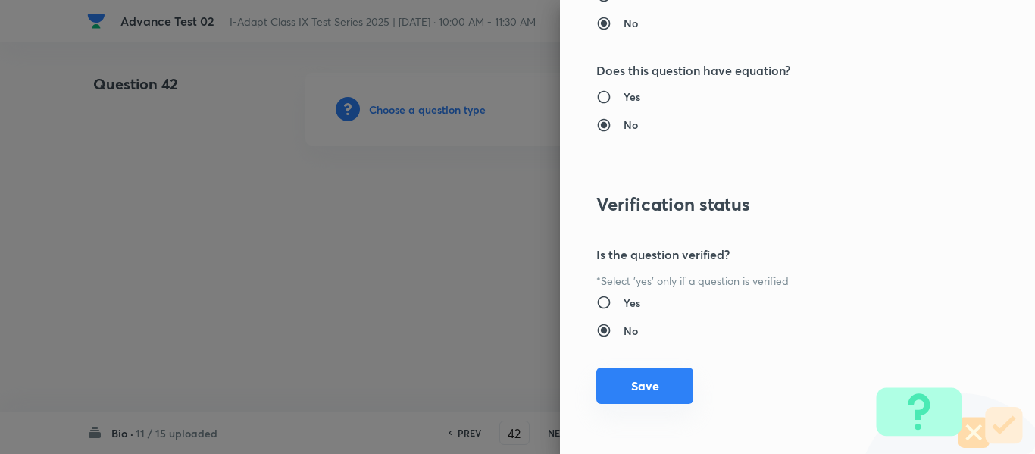
click at [639, 389] on button "Save" at bounding box center [644, 386] width 97 height 36
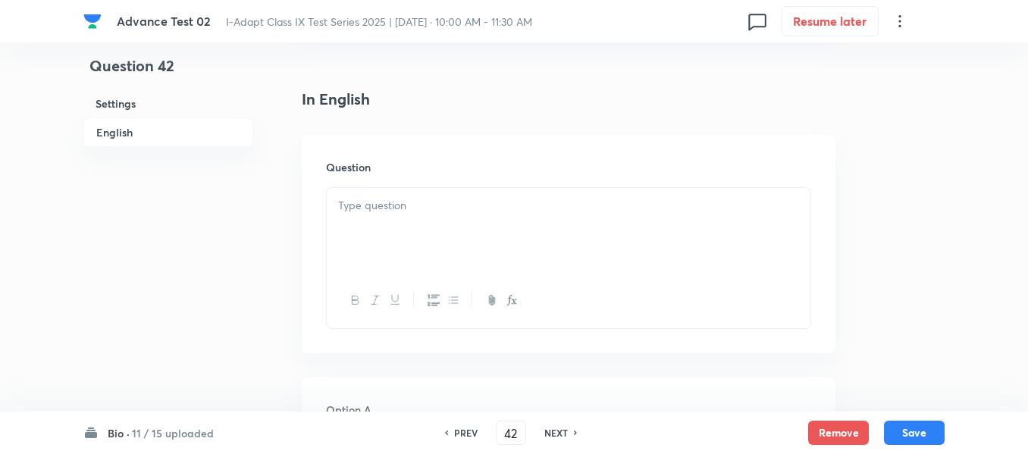
scroll to position [379, 0]
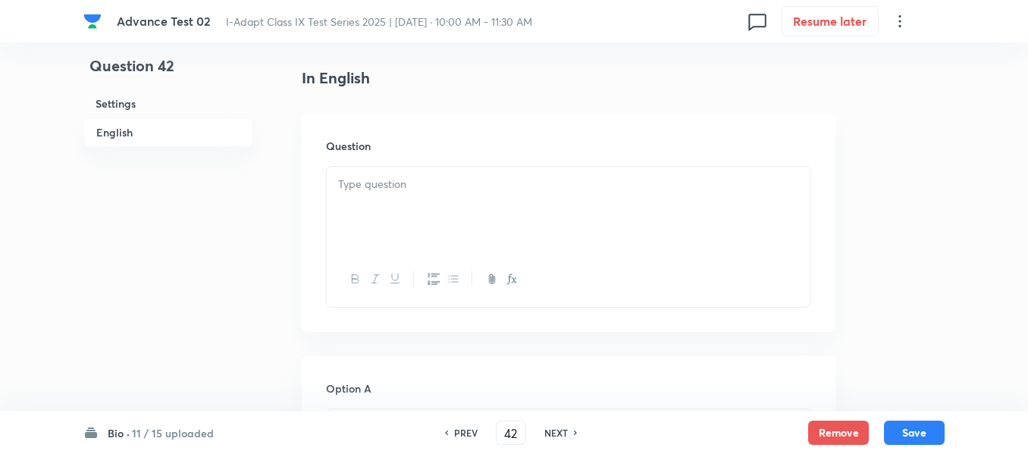
click at [527, 189] on p at bounding box center [568, 184] width 461 height 17
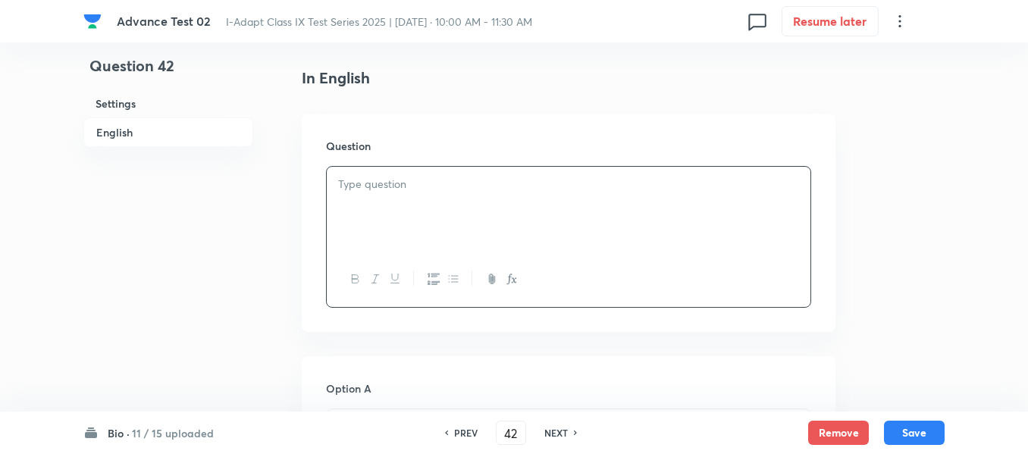
click at [468, 202] on div at bounding box center [568, 209] width 483 height 85
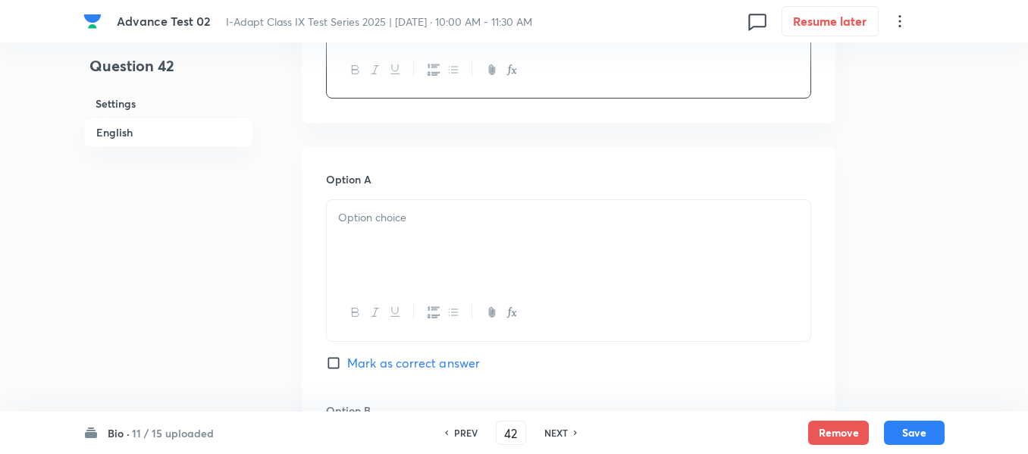
scroll to position [606, 0]
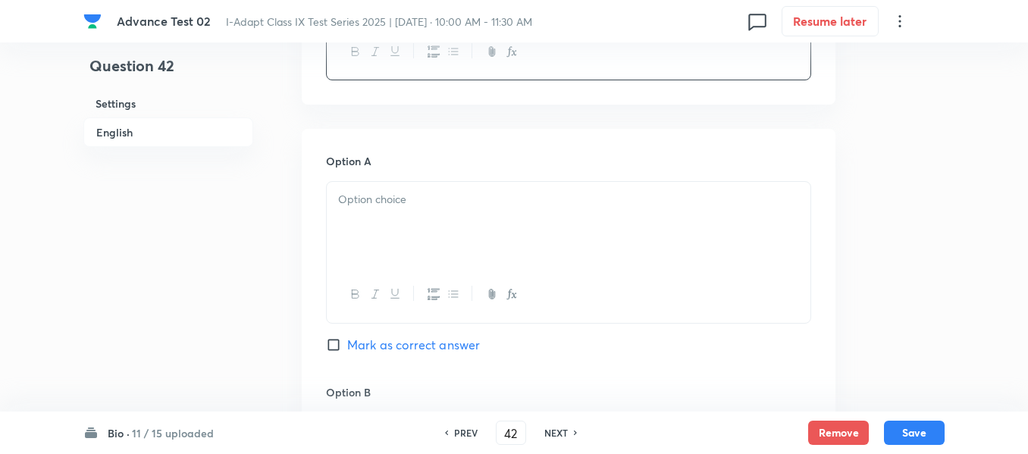
click at [468, 202] on p at bounding box center [568, 199] width 461 height 17
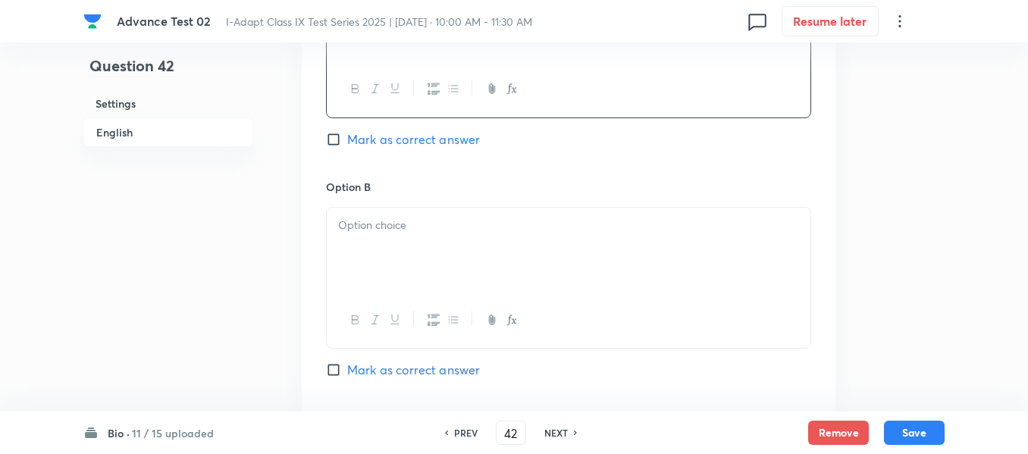
scroll to position [834, 0]
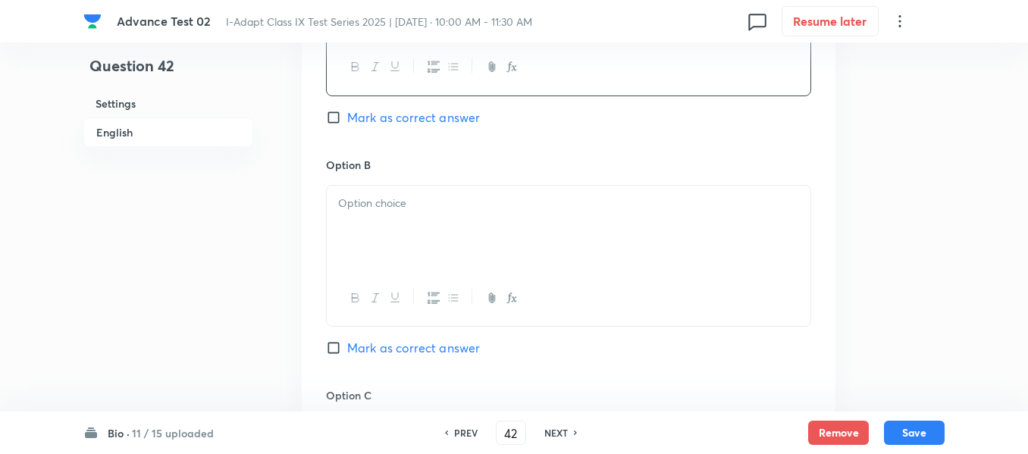
click at [458, 202] on p at bounding box center [568, 203] width 461 height 17
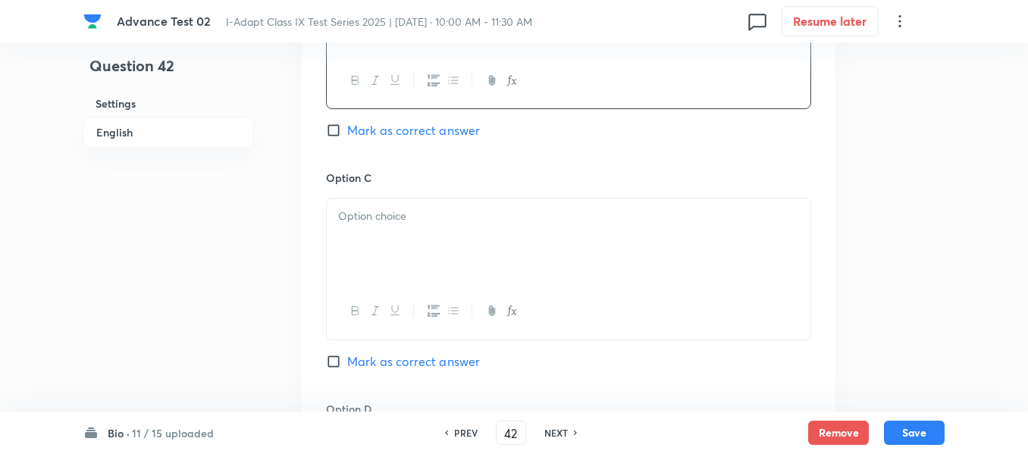
scroll to position [1061, 0]
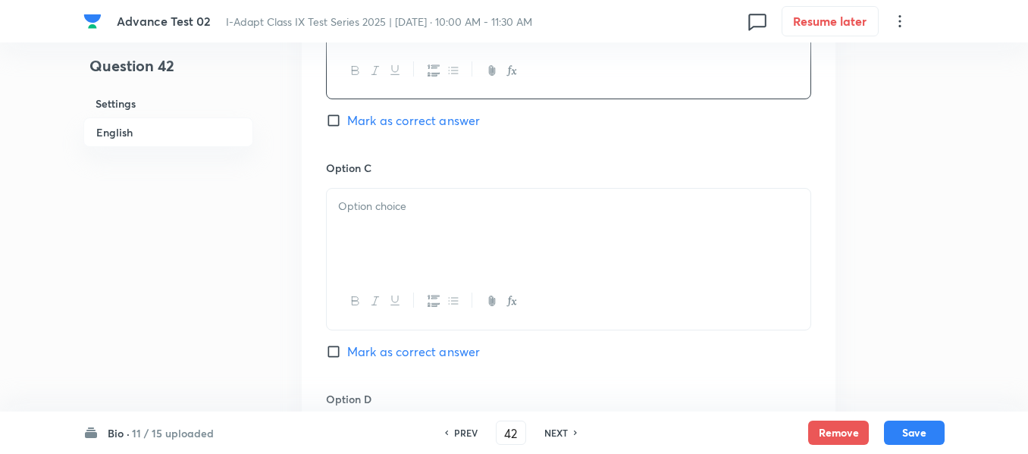
click at [486, 214] on p at bounding box center [568, 206] width 461 height 17
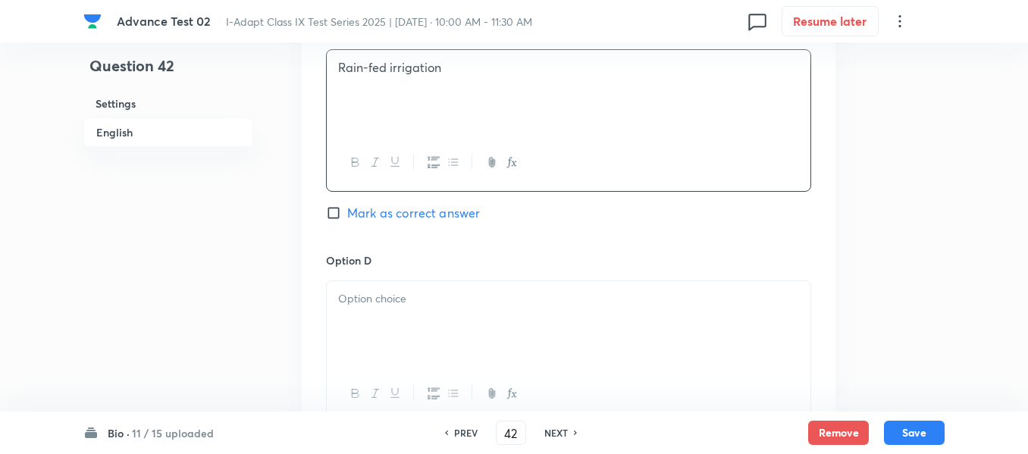
scroll to position [1212, 0]
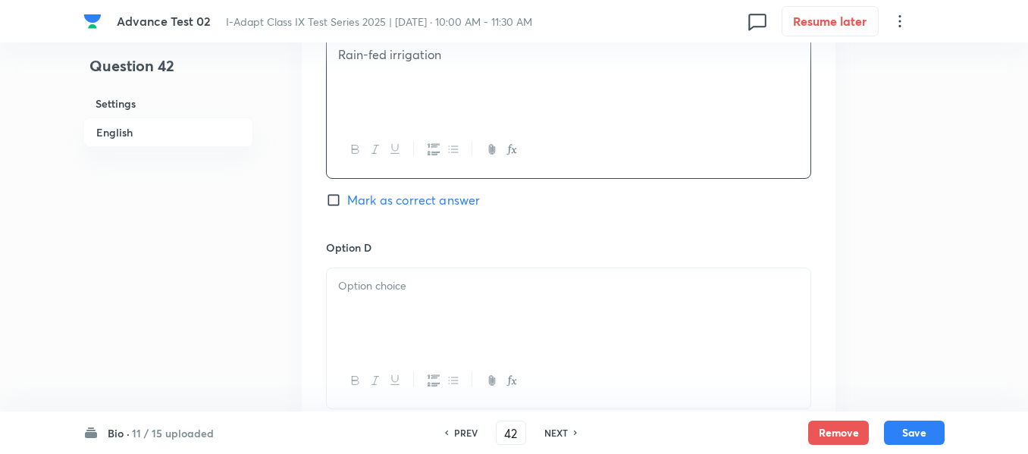
click at [471, 282] on p at bounding box center [568, 285] width 461 height 17
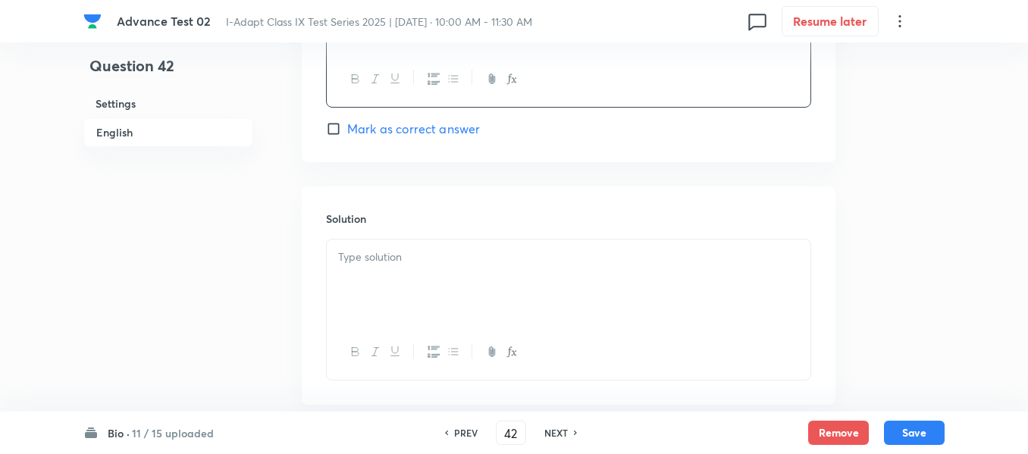
scroll to position [1516, 0]
click at [500, 270] on div at bounding box center [568, 280] width 483 height 85
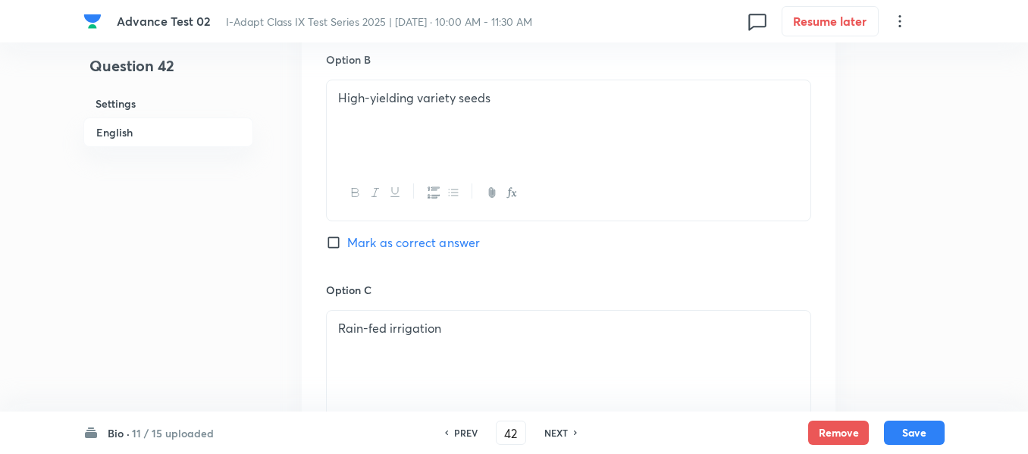
scroll to position [909, 0]
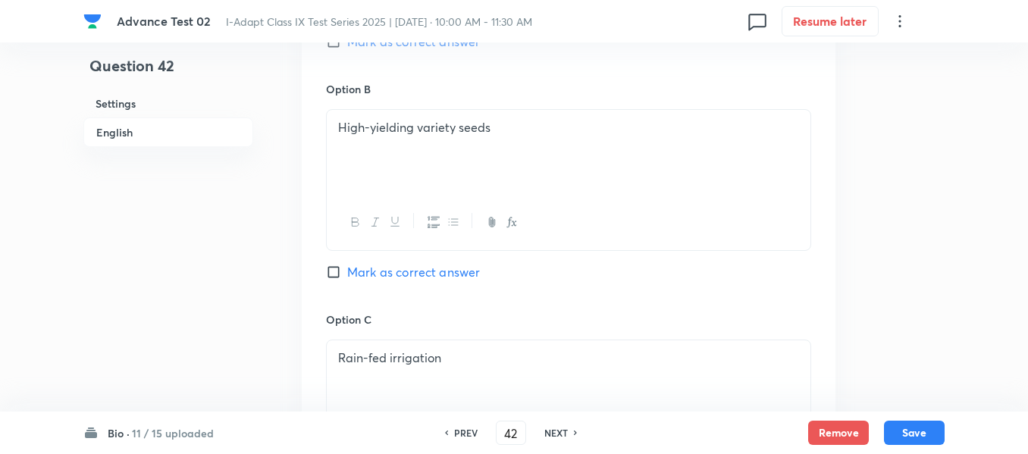
click at [336, 272] on input "Mark as correct answer" at bounding box center [336, 271] width 21 height 15
checkbox input "true"
click at [916, 435] on button "Save" at bounding box center [914, 431] width 61 height 24
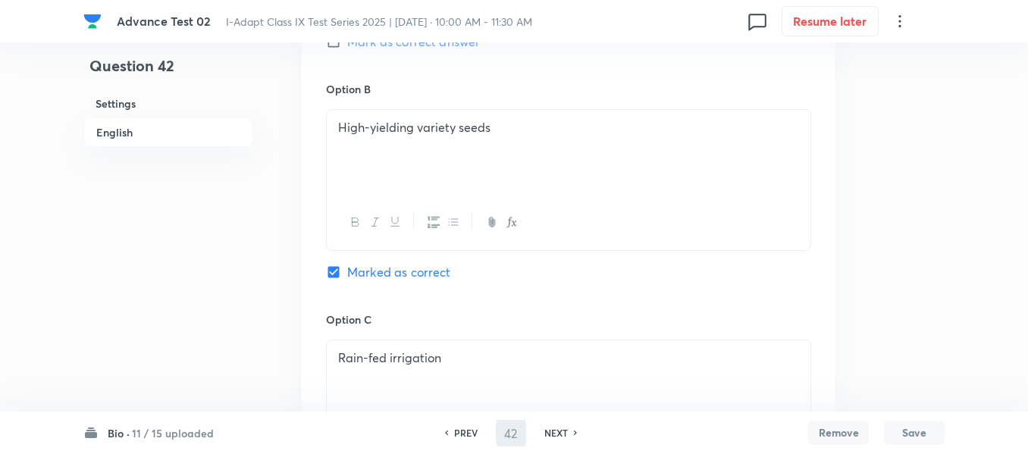
type input "43"
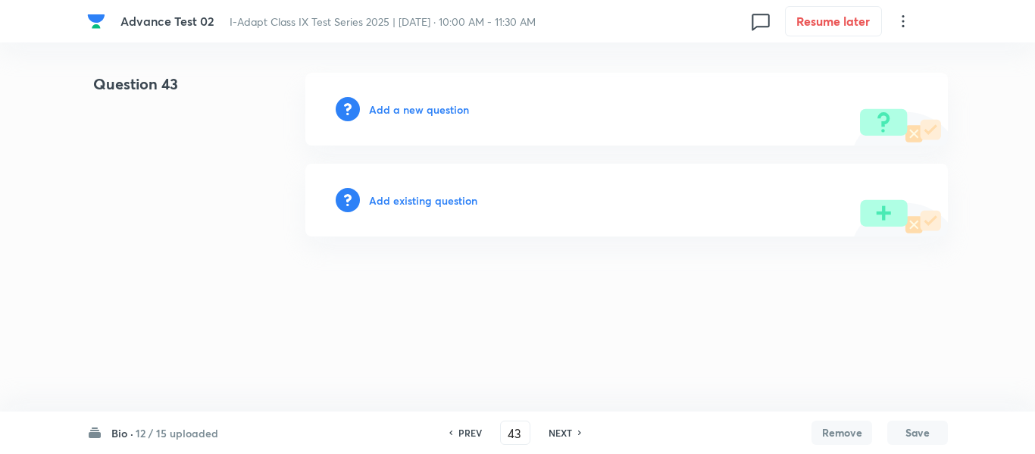
click at [411, 111] on h6 "Add a new question" at bounding box center [419, 110] width 100 height 16
click at [410, 111] on h6 "Choose a question type" at bounding box center [427, 110] width 117 height 16
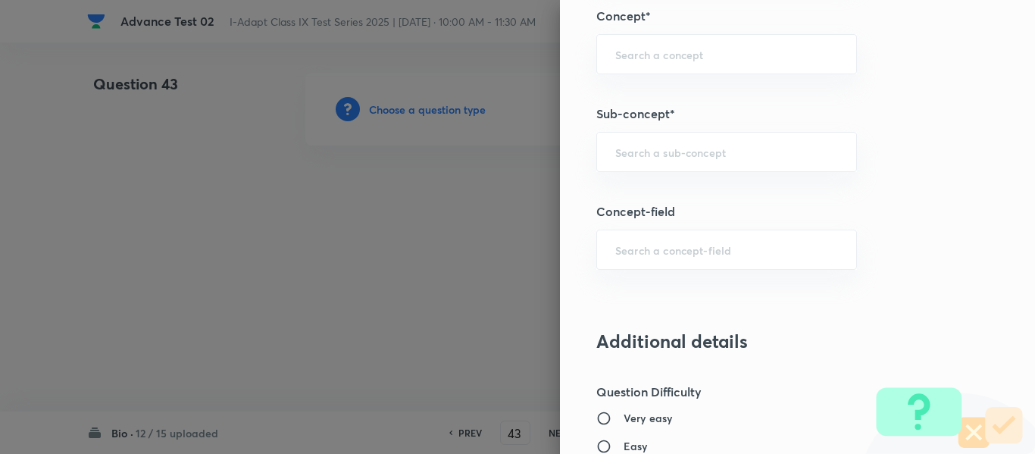
scroll to position [877, 0]
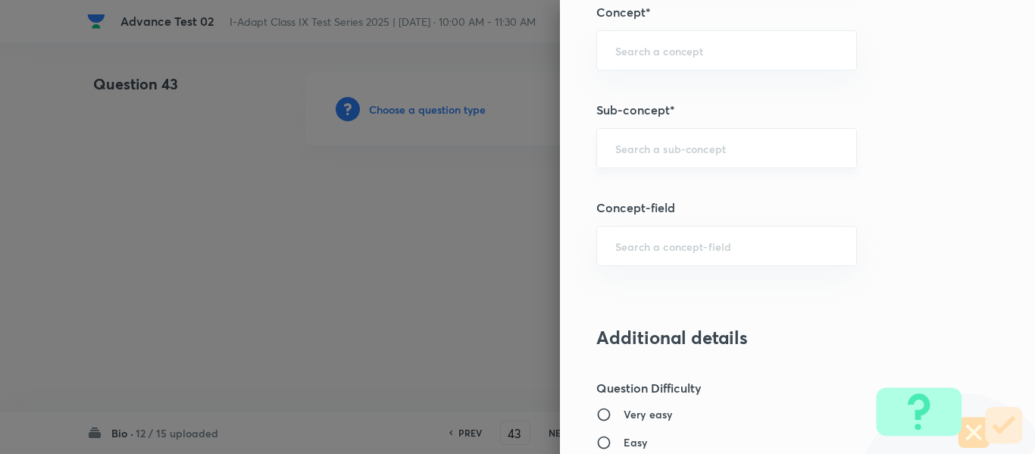
click at [653, 149] on input "text" at bounding box center [726, 148] width 223 height 14
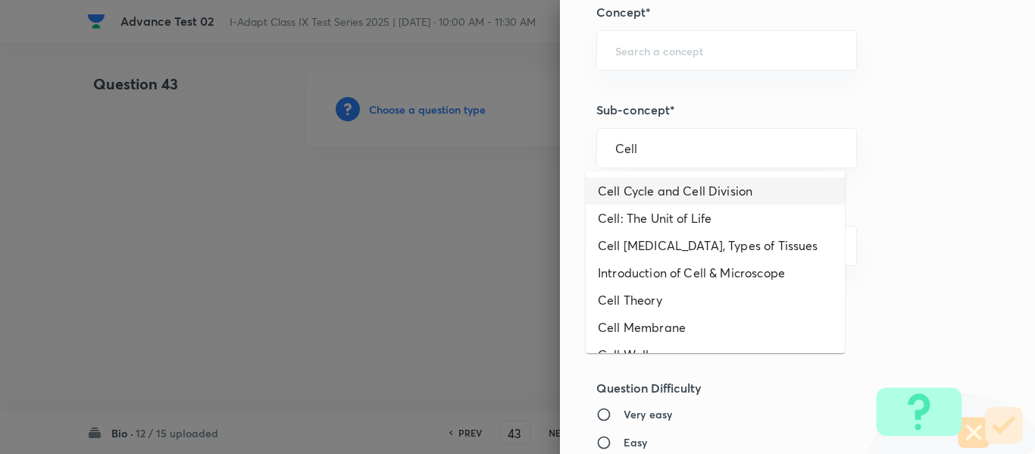
click at [696, 193] on li "Cell Cycle and Cell Division" at bounding box center [715, 190] width 259 height 27
type input "Cell Cycle and Cell Division"
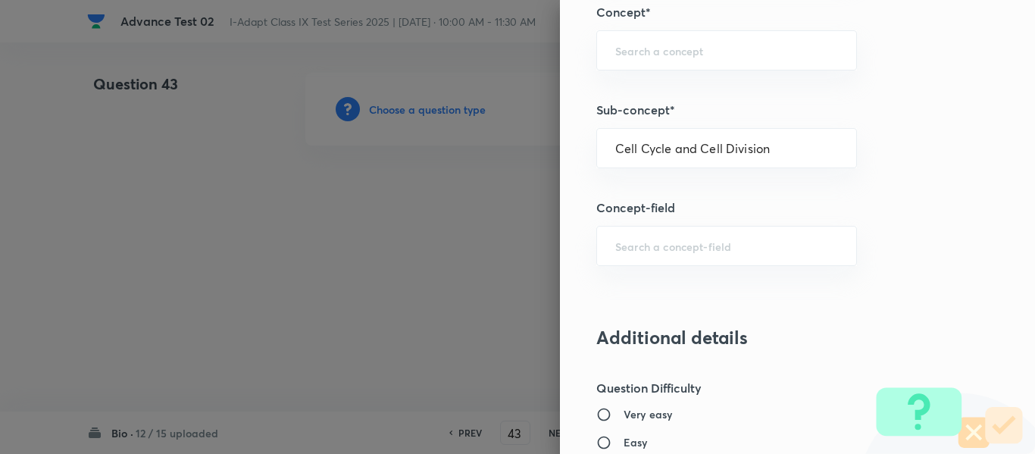
type input "Olympiads"
type input "NSE - Biology"
type input "Cell : Basic Unit of Life"
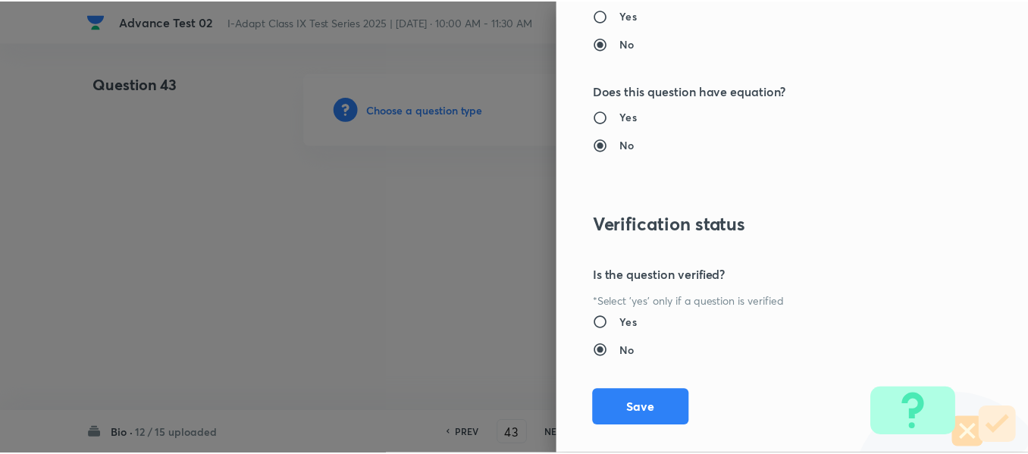
scroll to position [1612, 0]
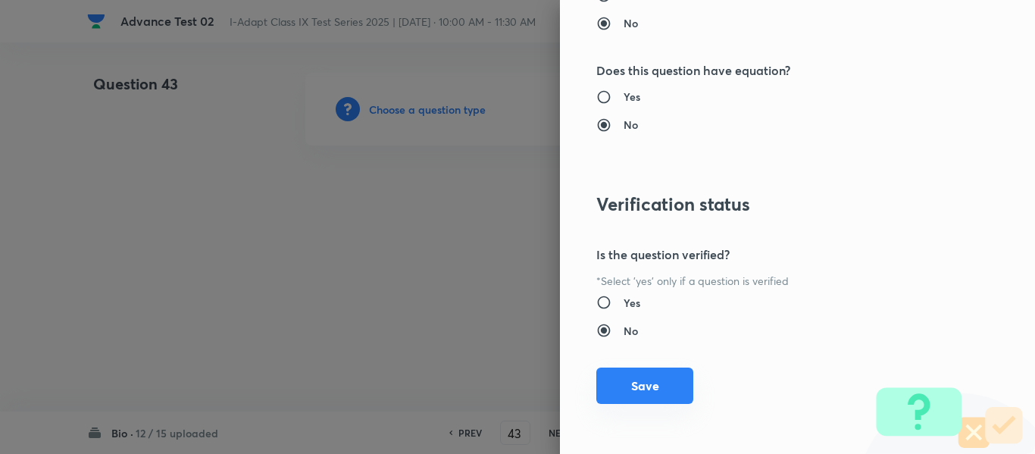
click at [630, 387] on button "Save" at bounding box center [644, 386] width 97 height 36
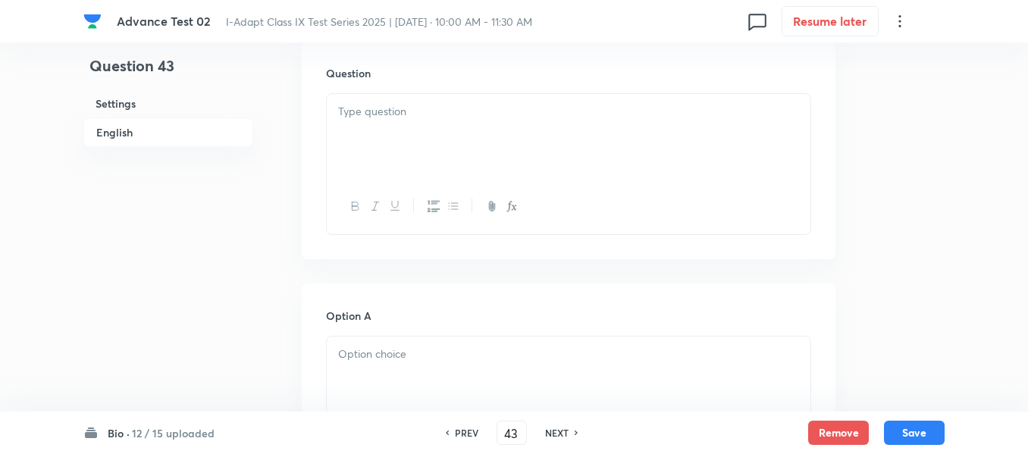
scroll to position [455, 0]
click at [523, 140] on div at bounding box center [568, 133] width 483 height 85
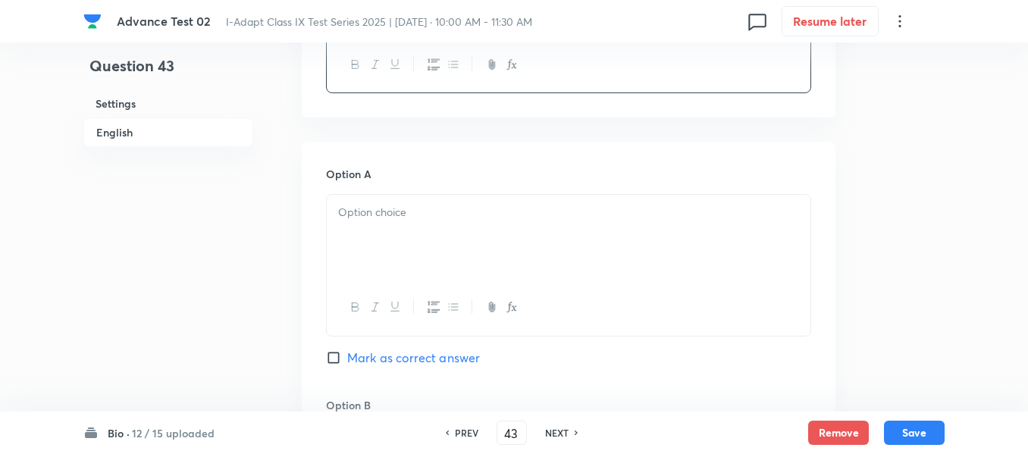
scroll to position [606, 0]
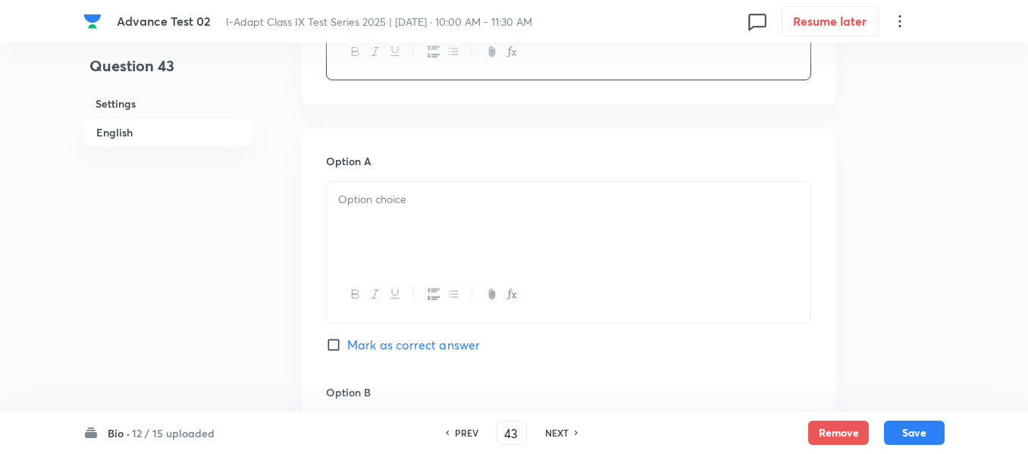
click at [456, 189] on div at bounding box center [568, 224] width 483 height 85
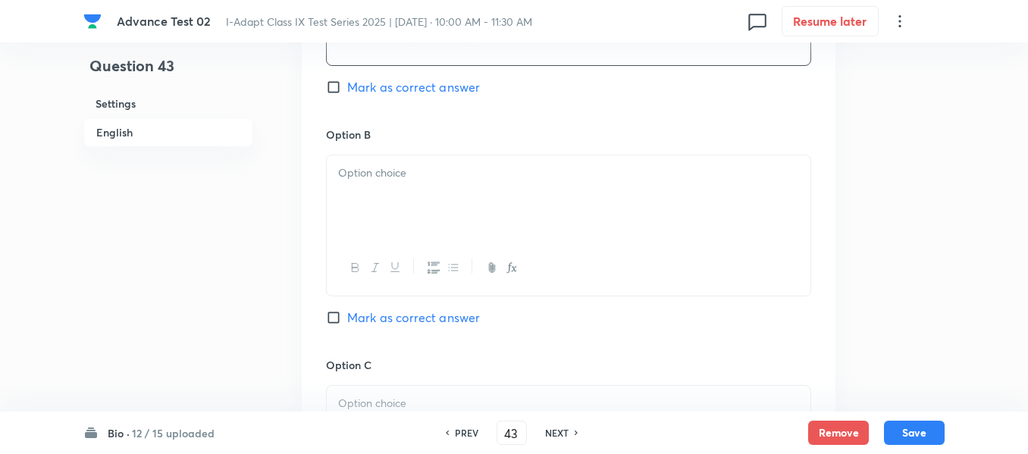
scroll to position [909, 0]
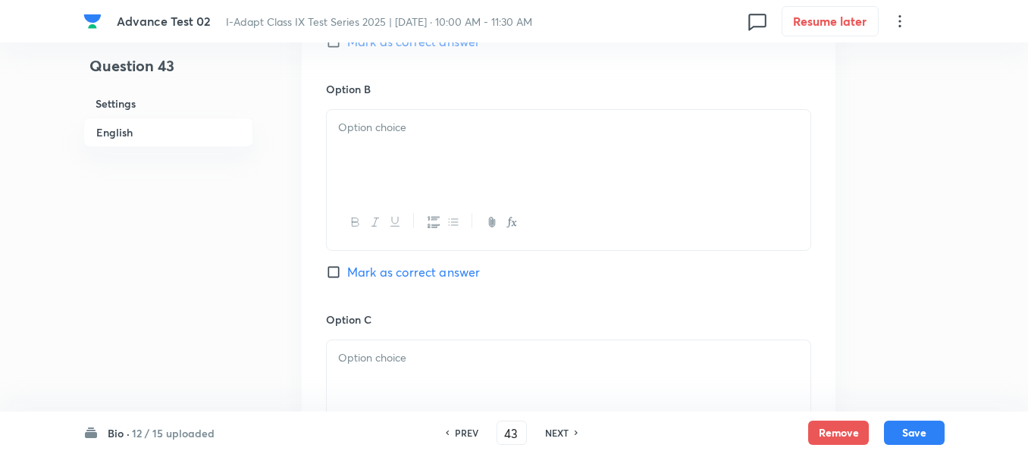
click at [443, 152] on div at bounding box center [568, 152] width 483 height 85
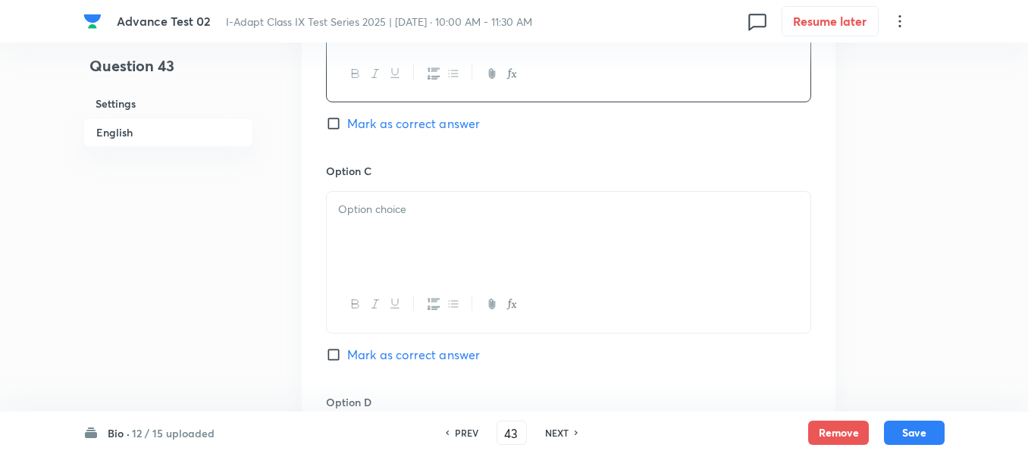
scroll to position [1137, 0]
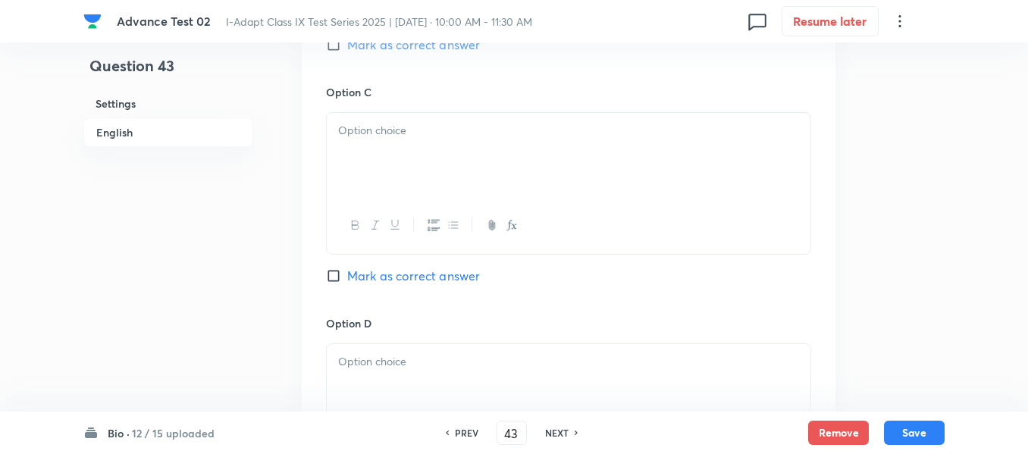
click at [496, 142] on div at bounding box center [568, 155] width 483 height 85
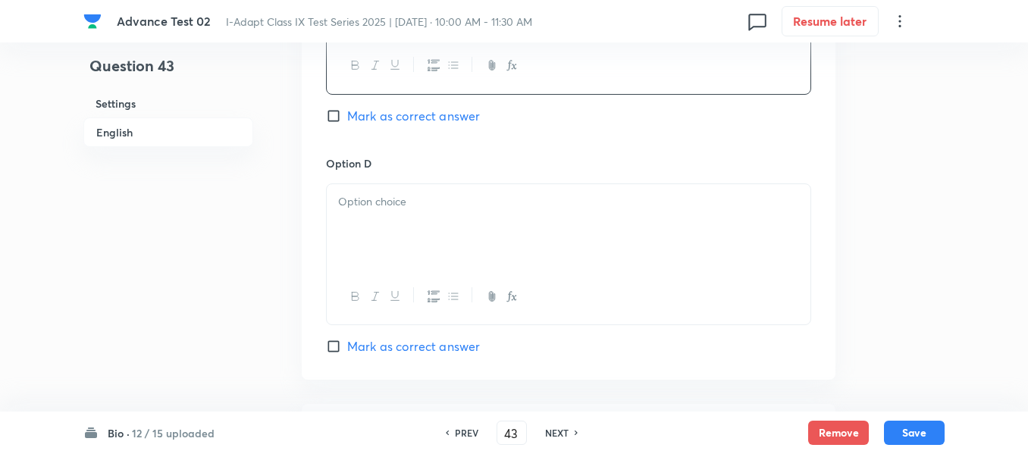
scroll to position [1364, 0]
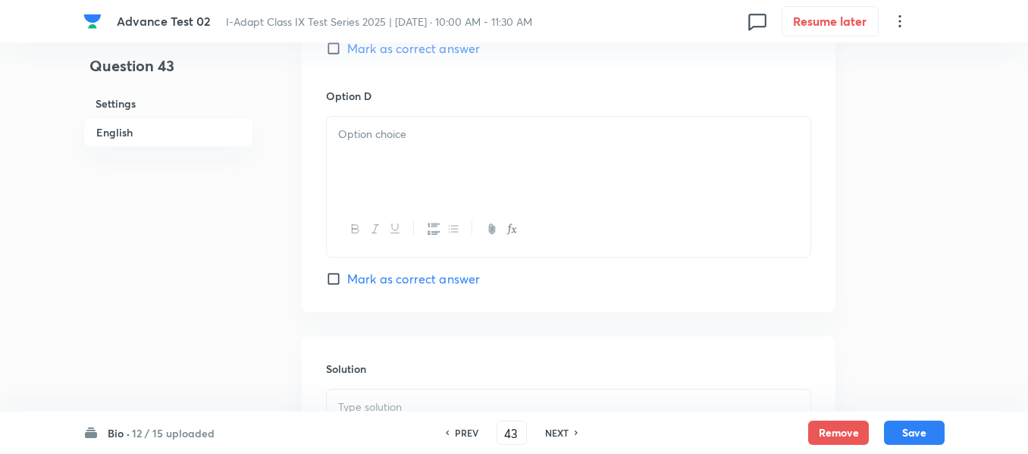
click at [487, 145] on div at bounding box center [568, 159] width 483 height 85
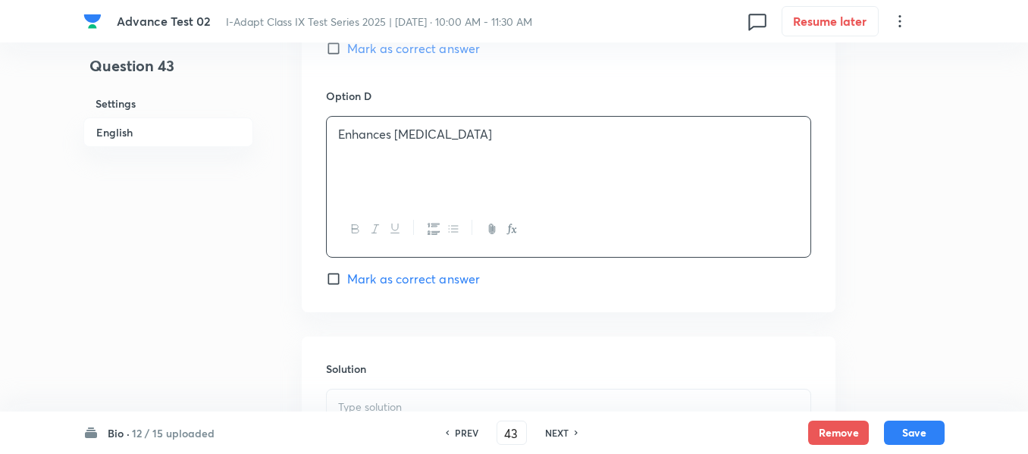
click at [338, 50] on input "Mark as correct answer" at bounding box center [336, 48] width 21 height 15
checkbox input "true"
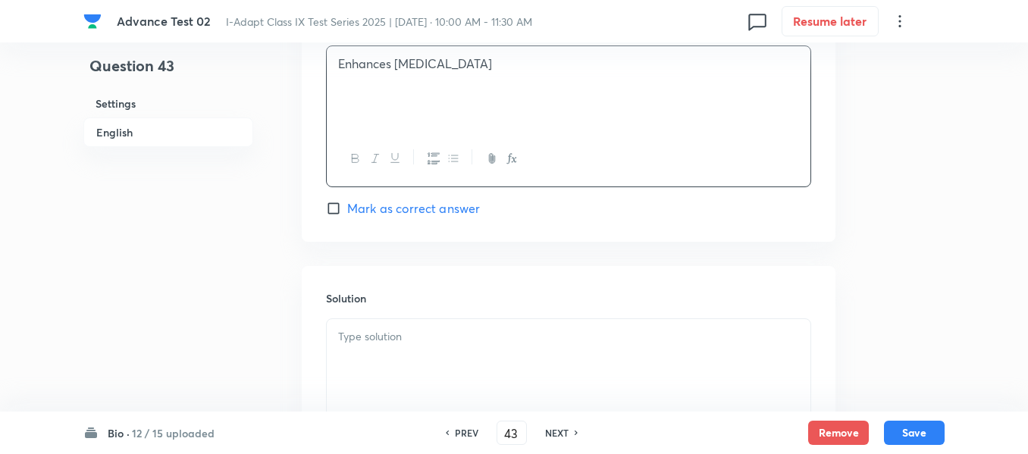
scroll to position [1516, 0]
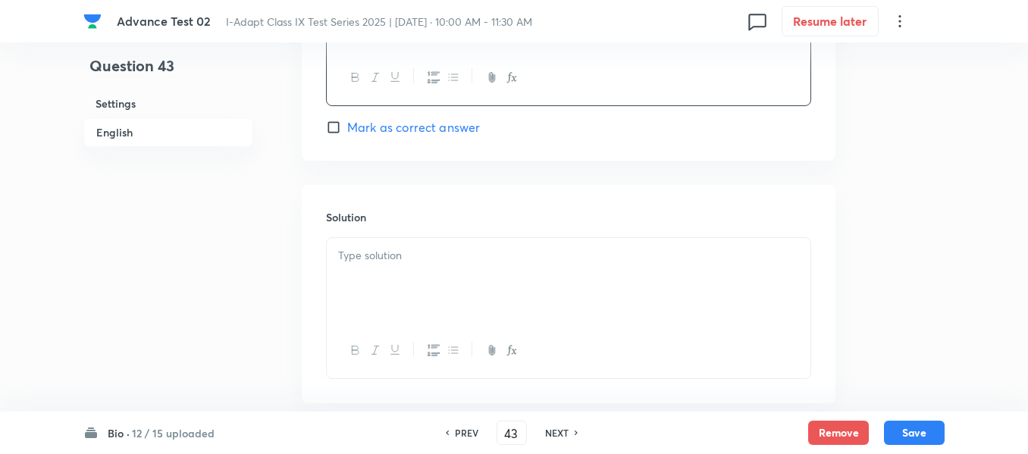
click at [465, 254] on p at bounding box center [568, 255] width 461 height 17
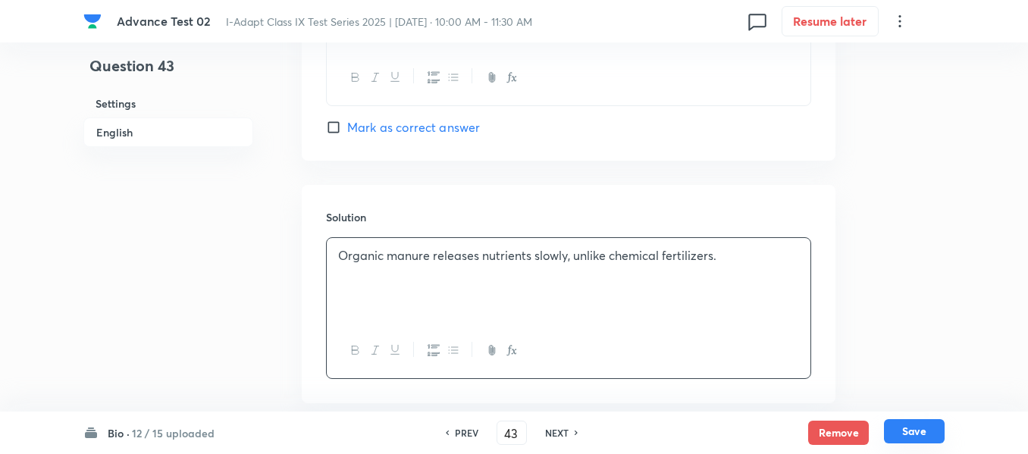
click at [908, 431] on button "Save" at bounding box center [914, 431] width 61 height 24
type input "44"
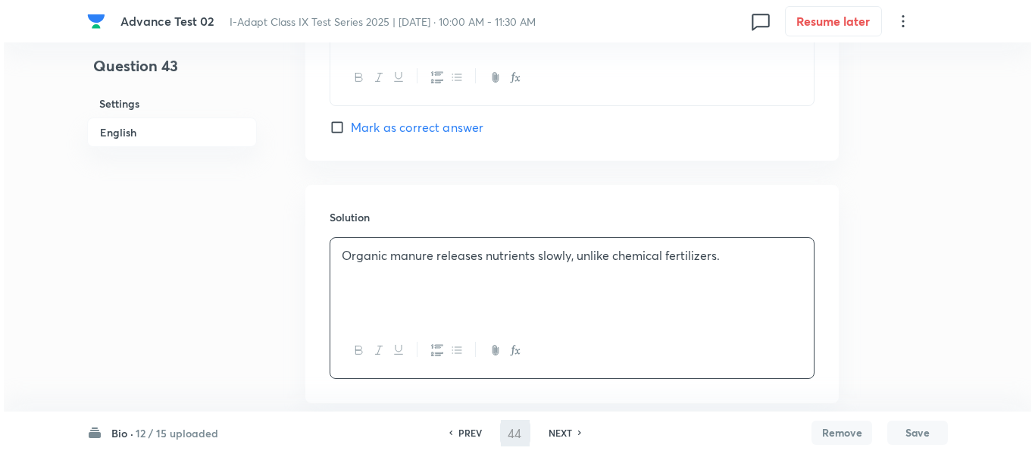
scroll to position [0, 0]
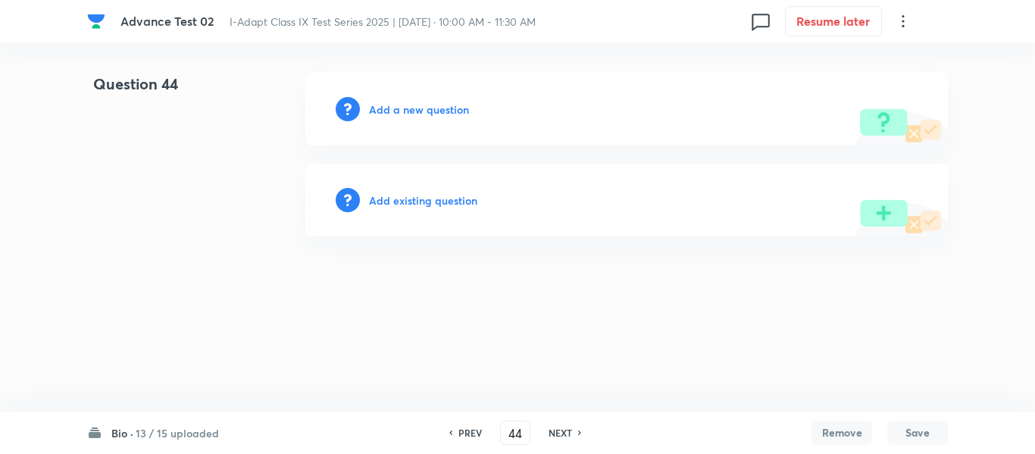
click at [399, 111] on h6 "Add a new question" at bounding box center [419, 110] width 100 height 16
click at [399, 111] on h6 "Choose a question type" at bounding box center [427, 110] width 117 height 16
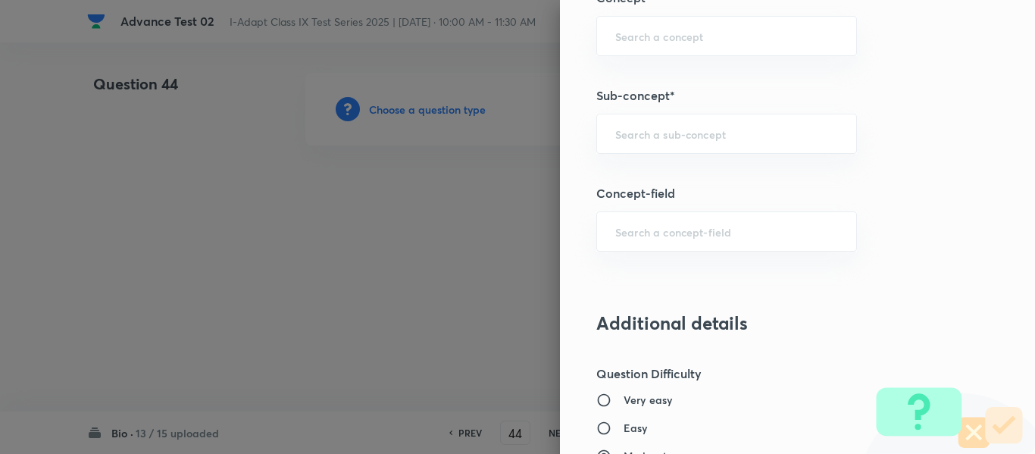
scroll to position [896, 0]
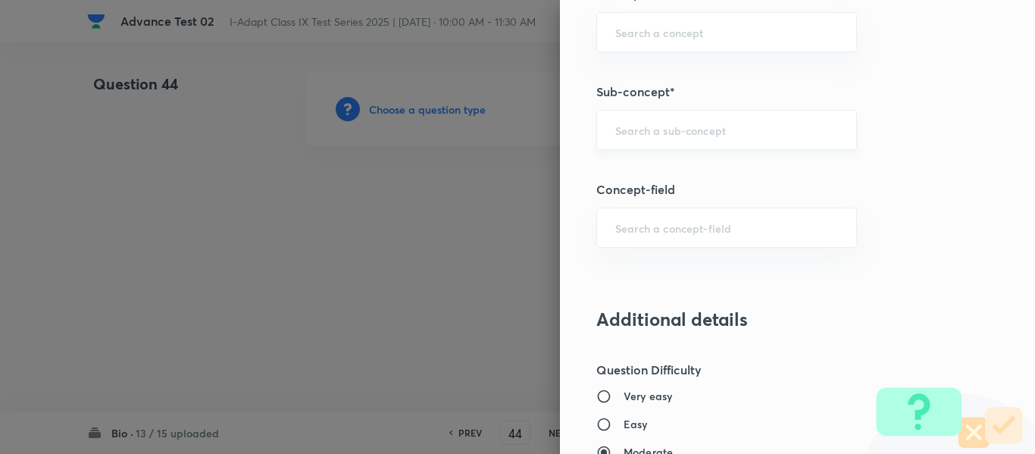
click at [677, 130] on input "text" at bounding box center [726, 130] width 223 height 14
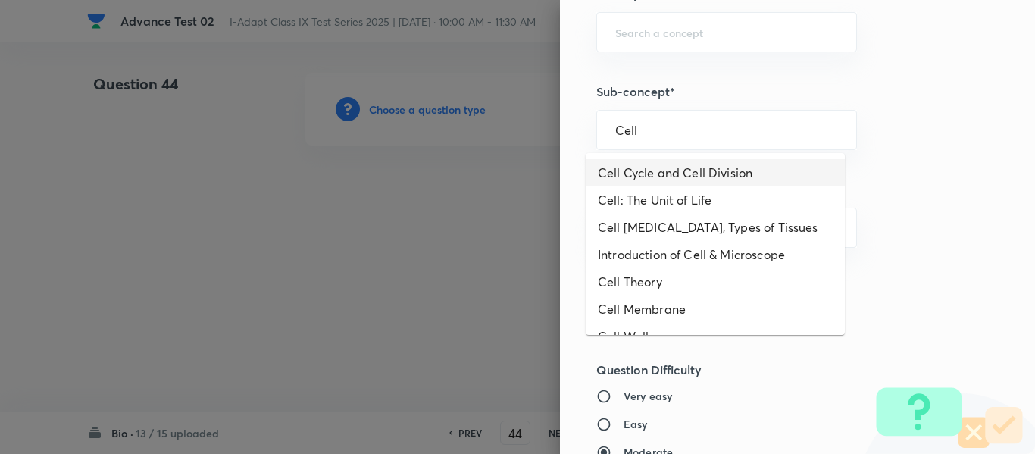
click at [681, 174] on li "Cell Cycle and Cell Division" at bounding box center [715, 172] width 259 height 27
type input "Cell Cycle and Cell Division"
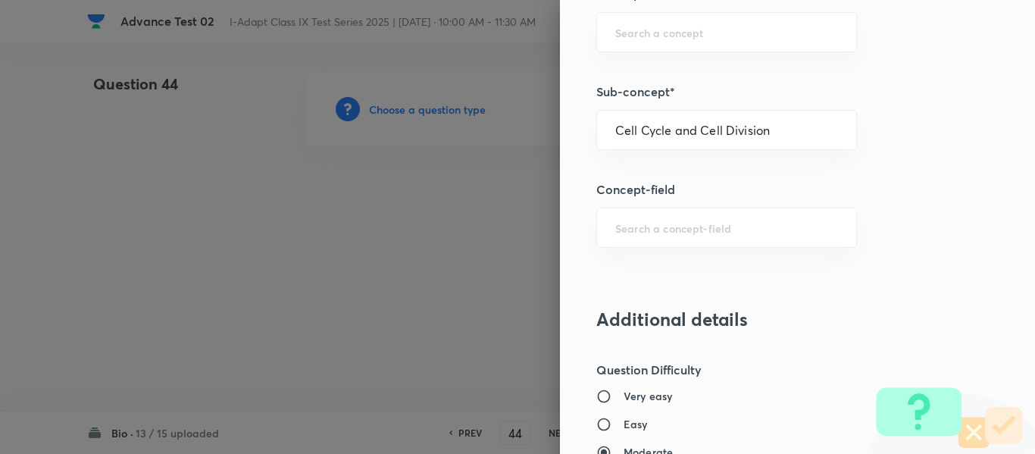
type input "Olympiads"
type input "NSE - Biology"
type input "Cell : Basic Unit of Life"
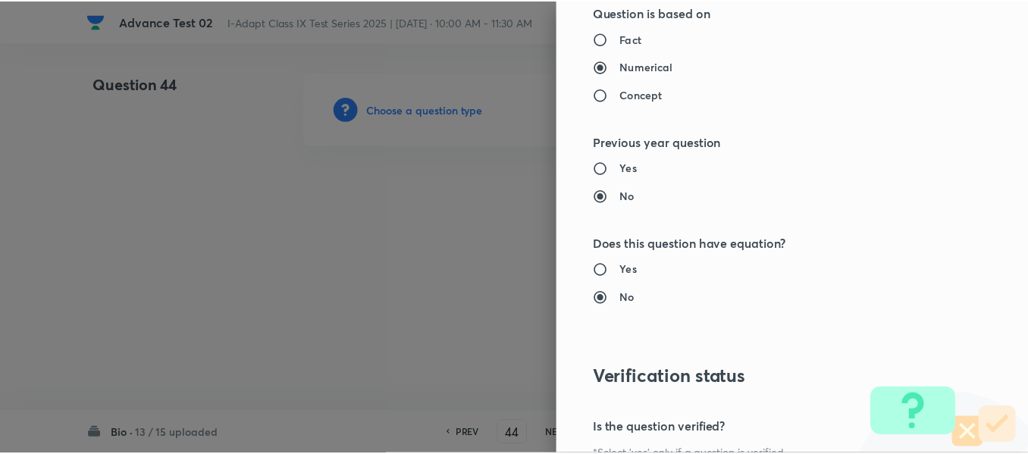
scroll to position [1612, 0]
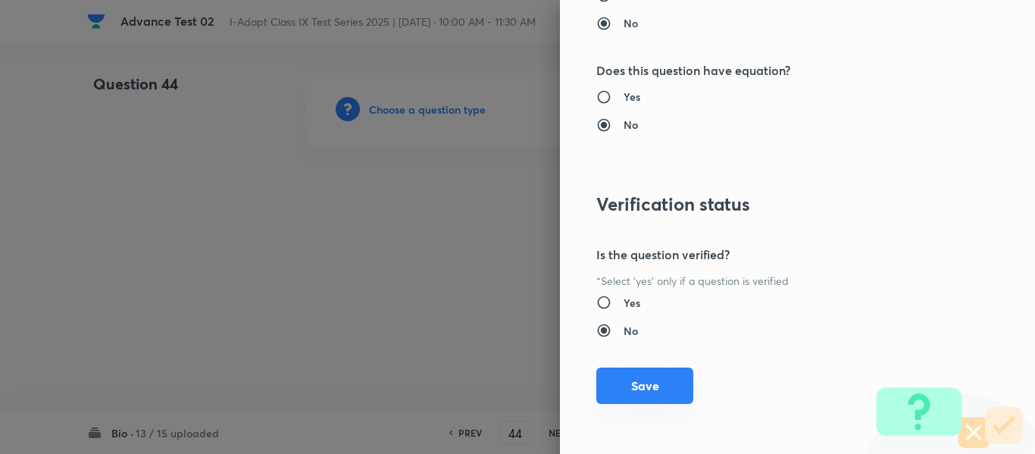
click at [631, 386] on button "Save" at bounding box center [644, 386] width 97 height 36
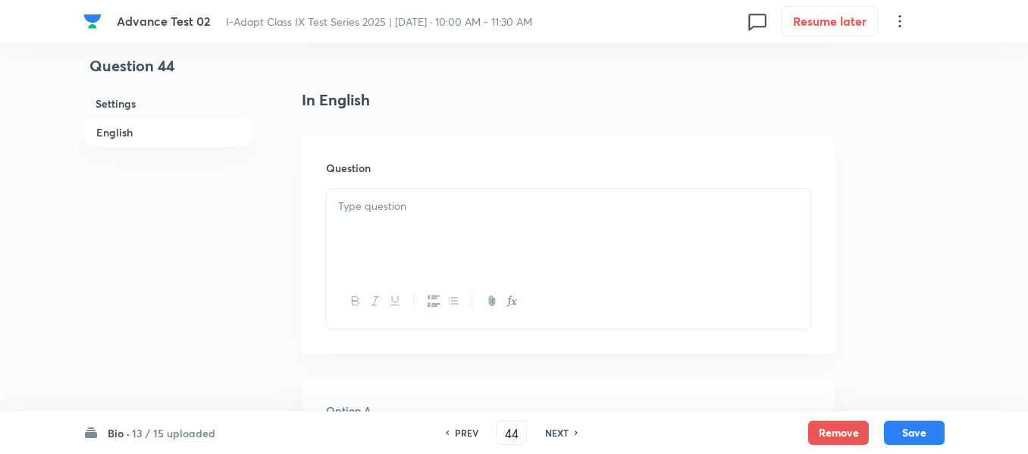
scroll to position [379, 0]
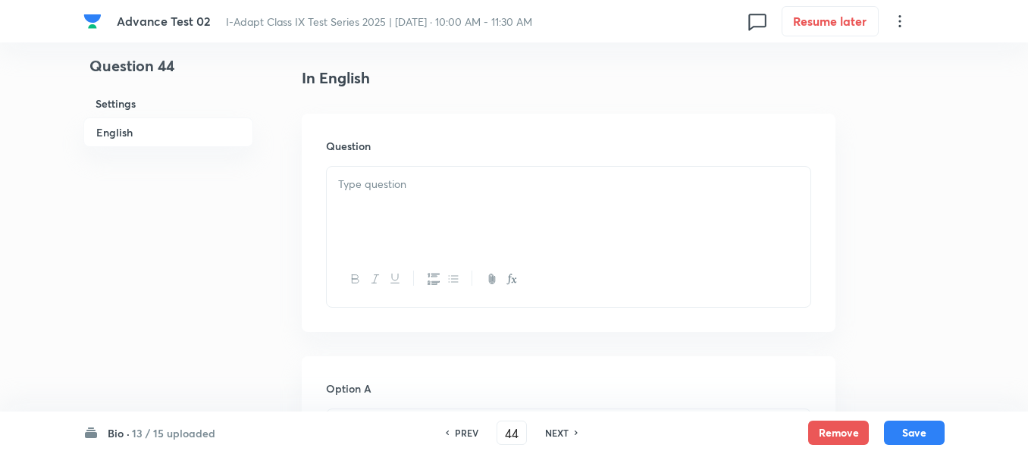
click at [570, 183] on p at bounding box center [568, 184] width 461 height 17
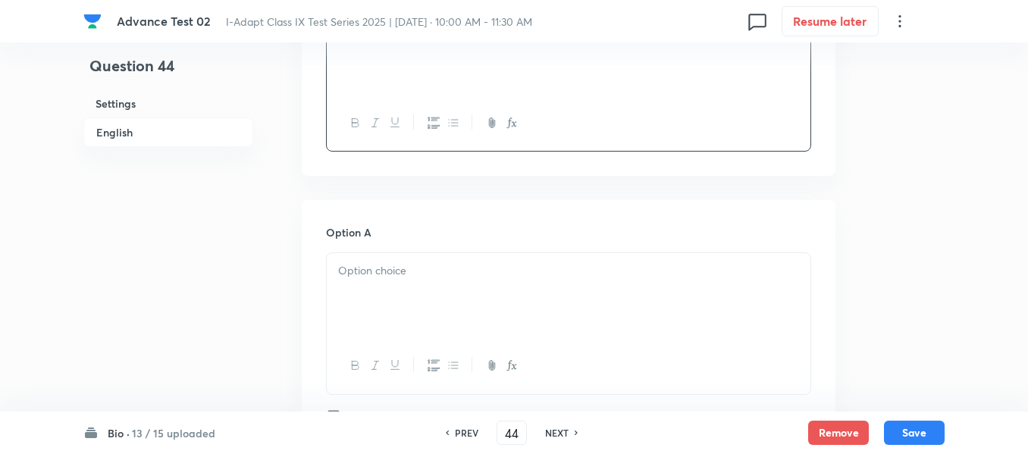
scroll to position [606, 0]
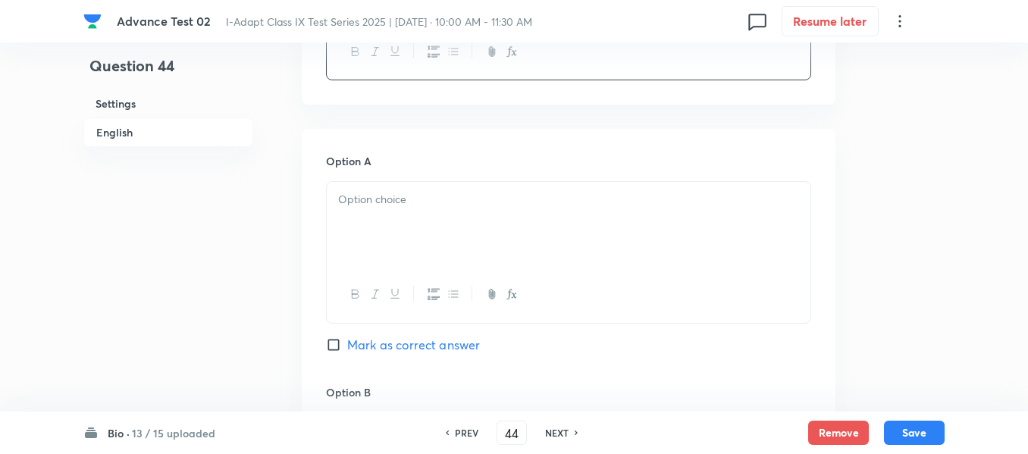
click at [461, 197] on p at bounding box center [568, 199] width 461 height 17
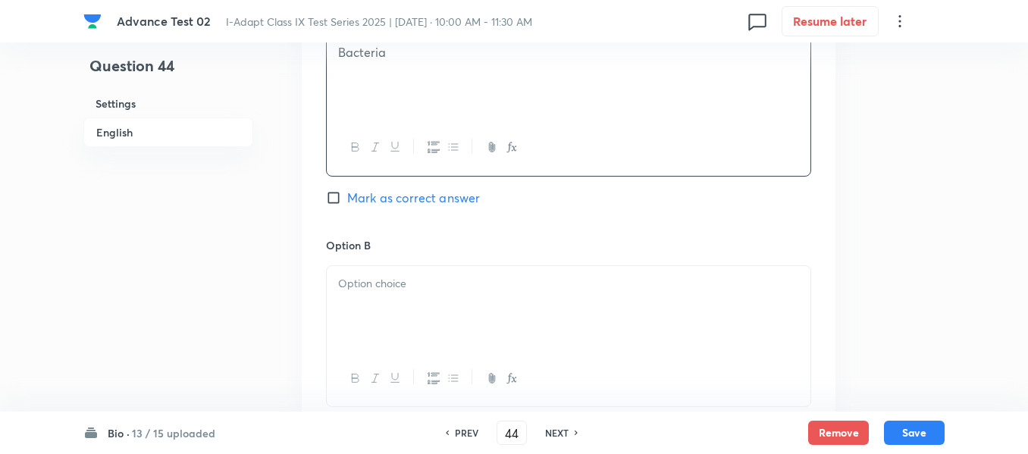
scroll to position [834, 0]
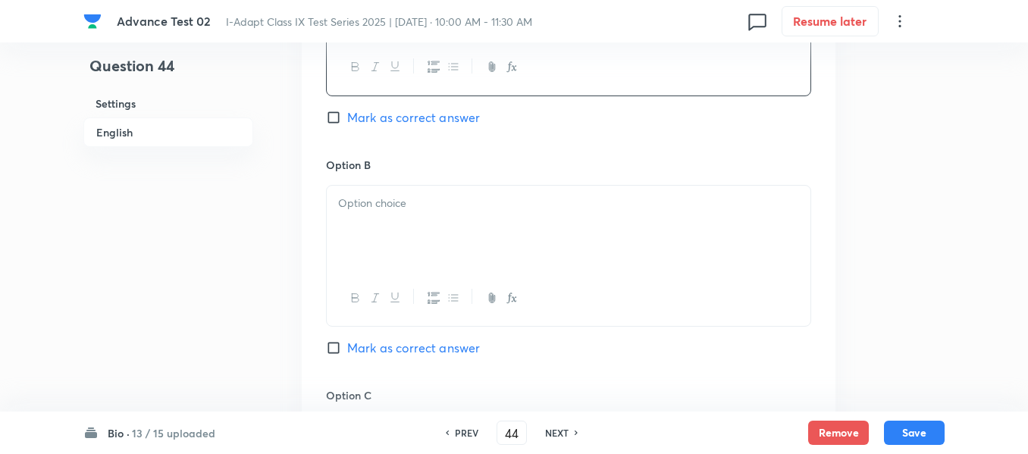
click at [443, 204] on p at bounding box center [568, 203] width 461 height 17
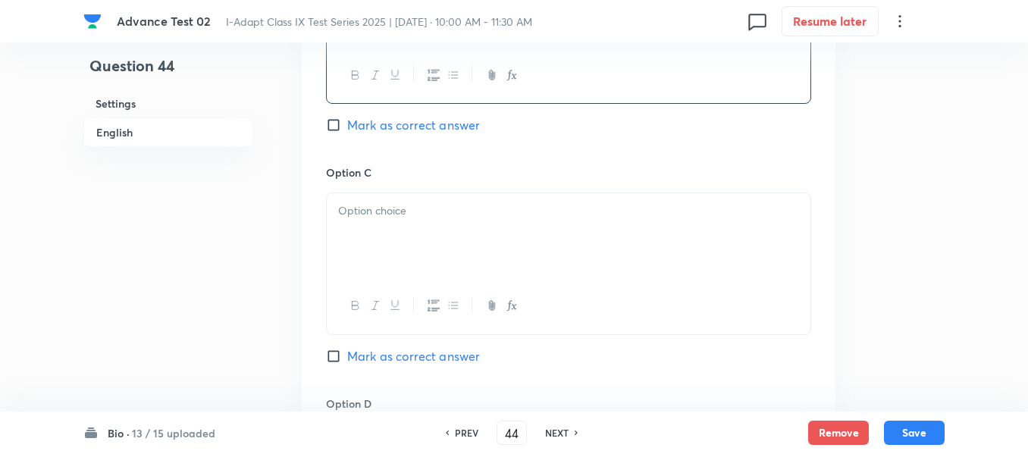
scroll to position [1061, 0]
click at [449, 214] on p at bounding box center [568, 206] width 461 height 17
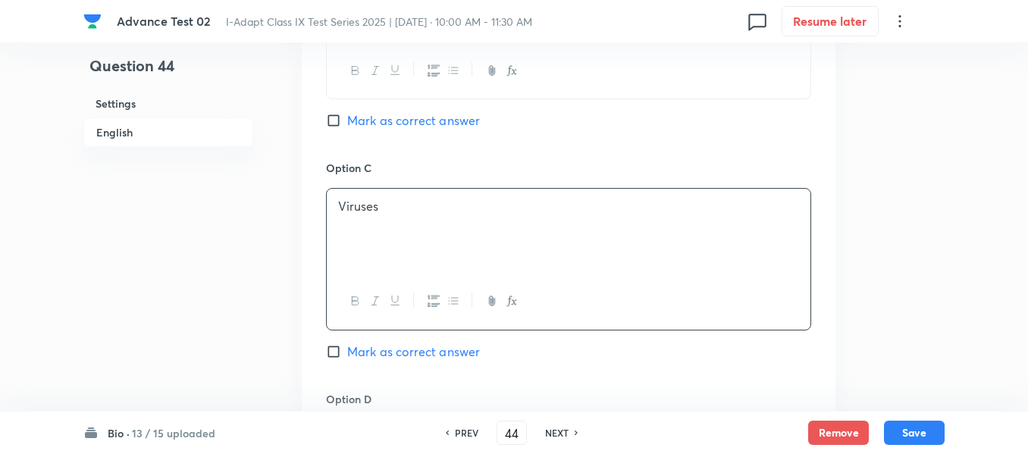
click at [357, 352] on span "Mark as correct answer" at bounding box center [413, 352] width 133 height 18
click at [347, 352] on input "Mark as correct answer" at bounding box center [336, 351] width 21 height 15
checkbox input "true"
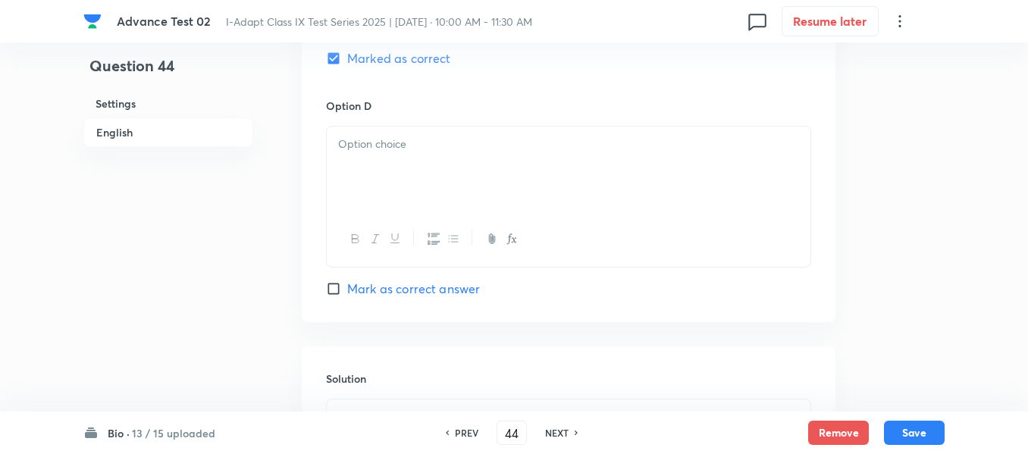
scroll to position [1364, 0]
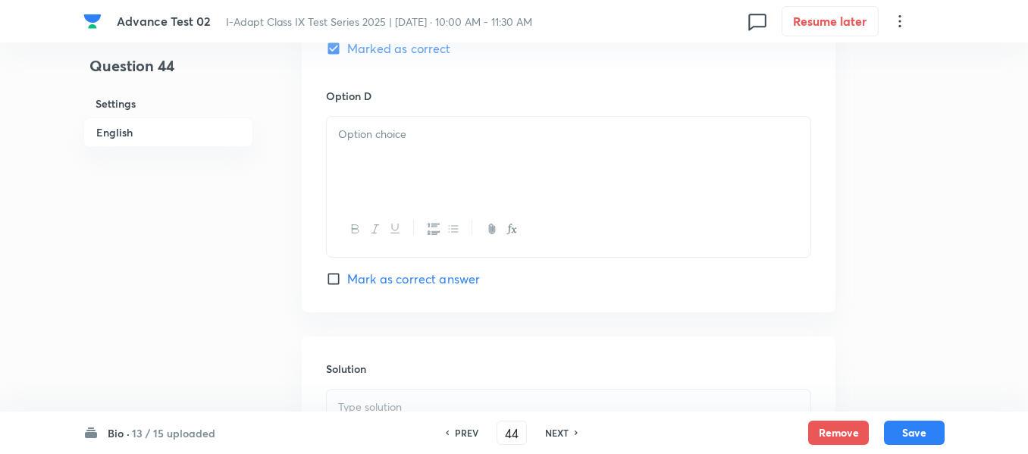
click at [477, 129] on p at bounding box center [568, 134] width 461 height 17
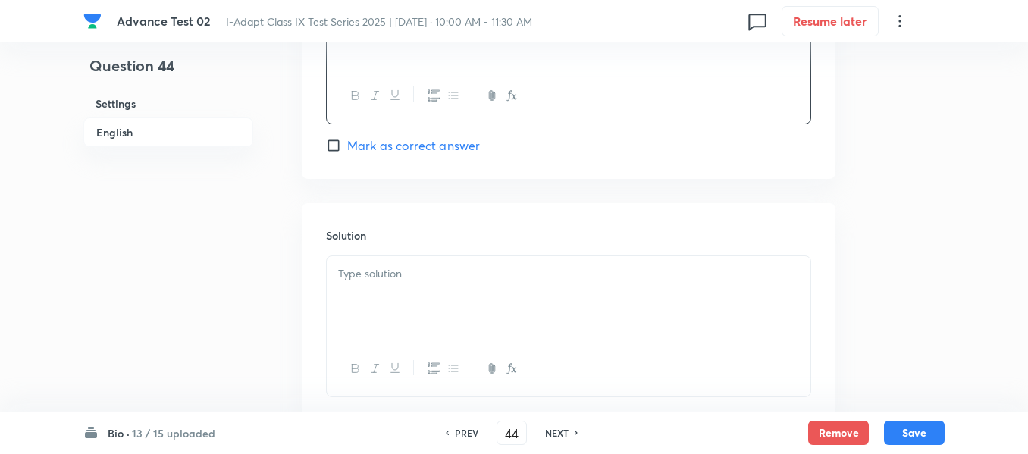
scroll to position [1591, 0]
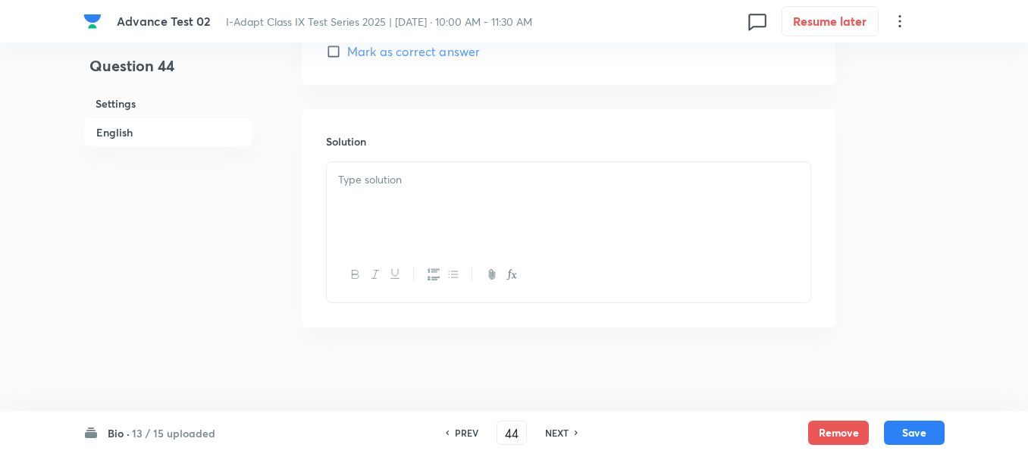
click at [489, 195] on div at bounding box center [568, 204] width 483 height 85
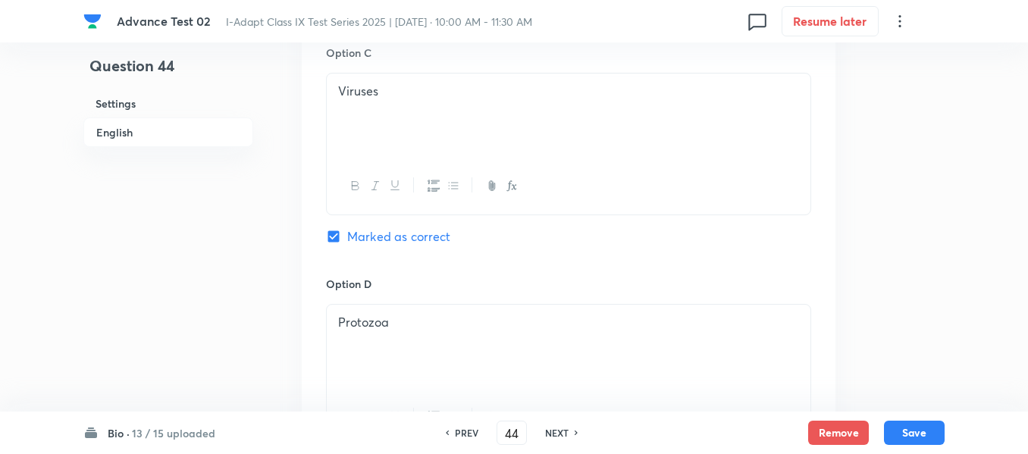
scroll to position [1137, 0]
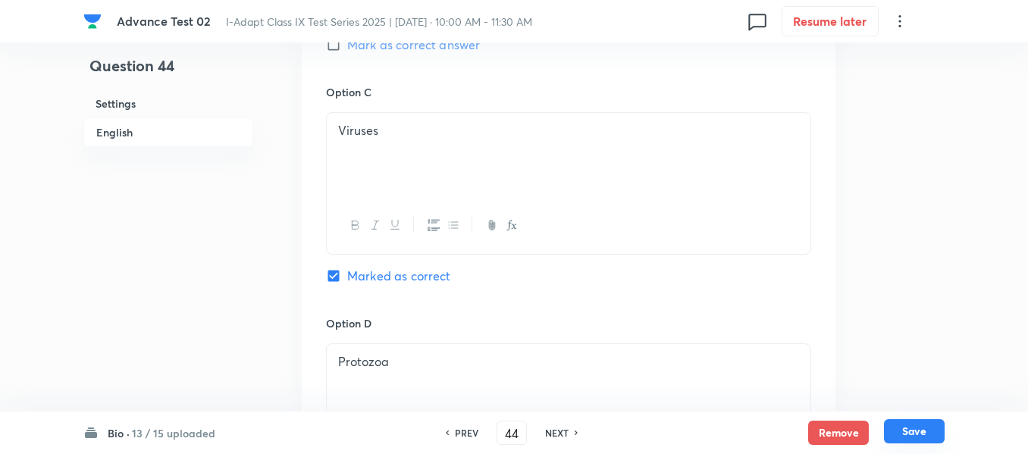
click at [913, 430] on button "Save" at bounding box center [914, 431] width 61 height 24
type input "45"
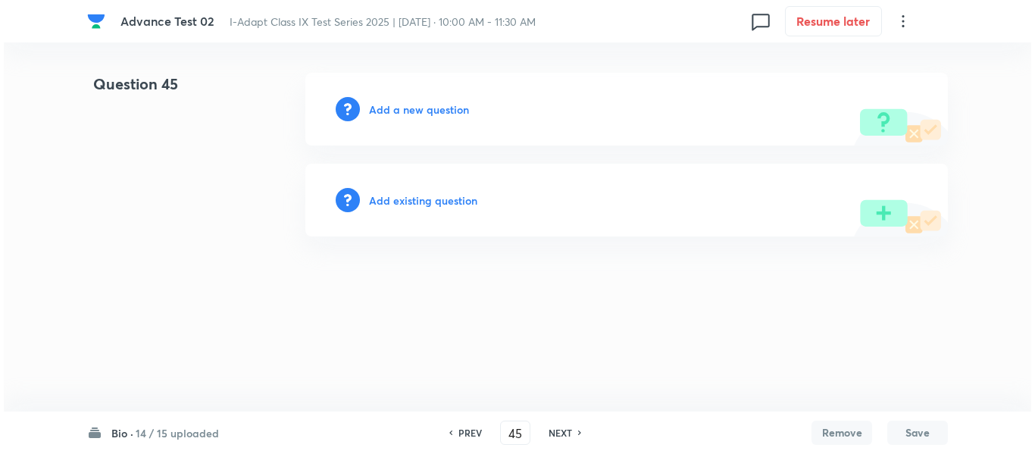
scroll to position [0, 0]
click at [405, 107] on h6 "Add a new question" at bounding box center [419, 110] width 100 height 16
click at [405, 110] on h6 "Choose a question type" at bounding box center [427, 110] width 117 height 16
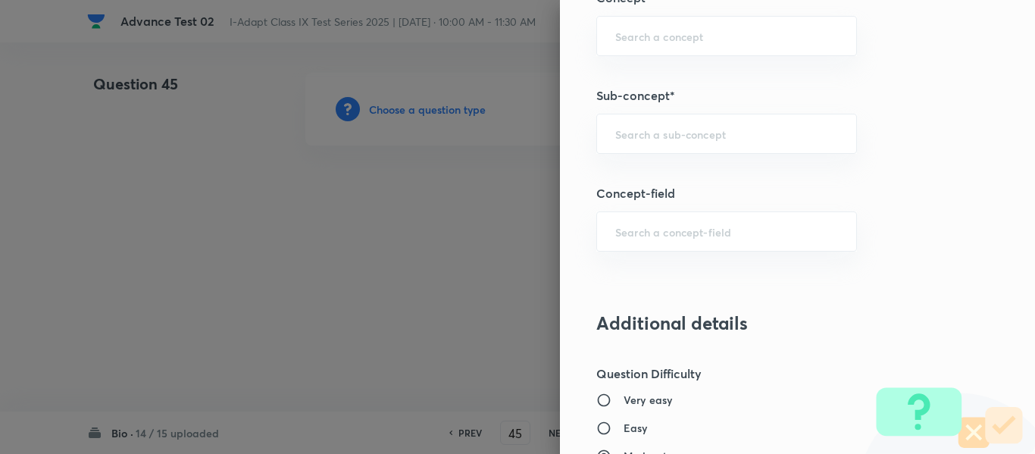
scroll to position [899, 0]
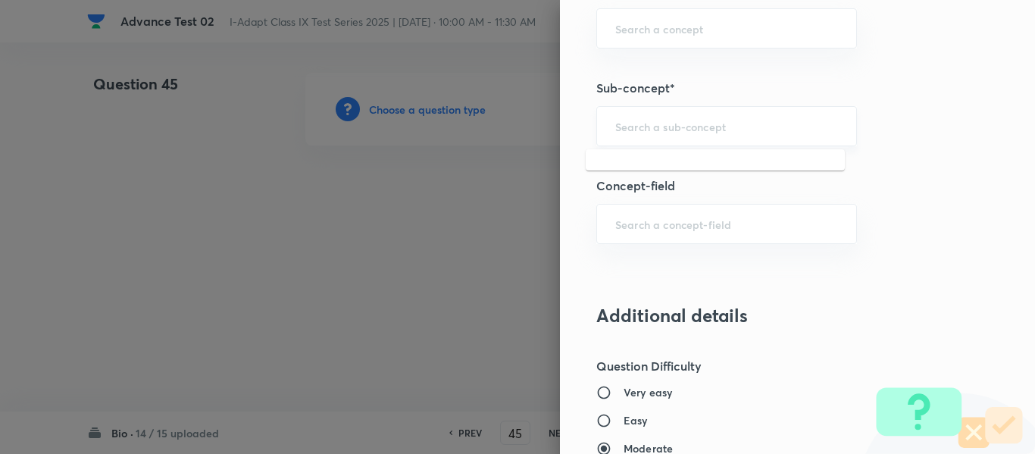
click at [697, 129] on input "text" at bounding box center [726, 126] width 223 height 14
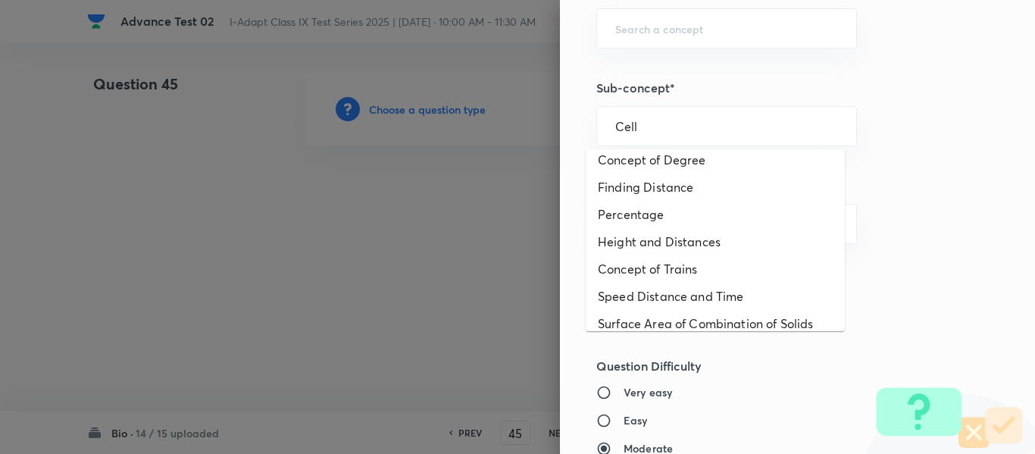
scroll to position [103, 0]
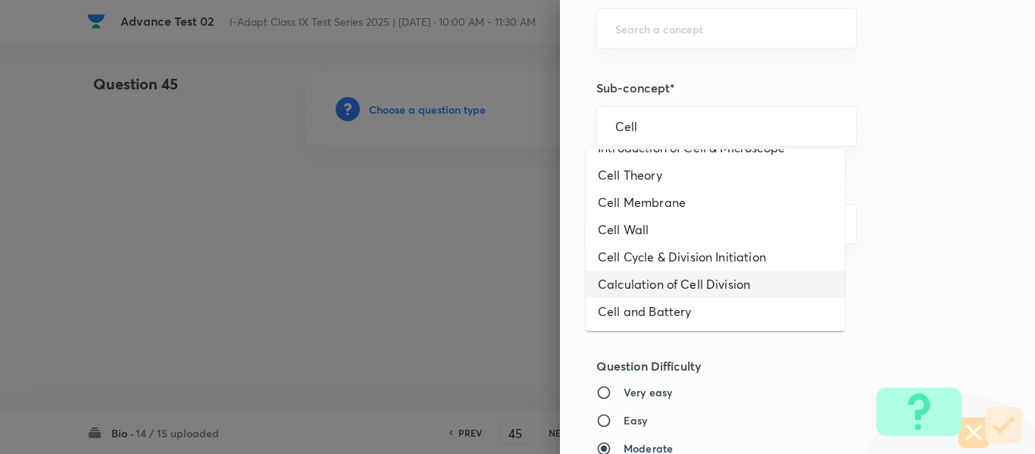
click at [737, 285] on li "Calculation of Cell Division" at bounding box center [715, 284] width 259 height 27
type input "Calculation of Cell Division"
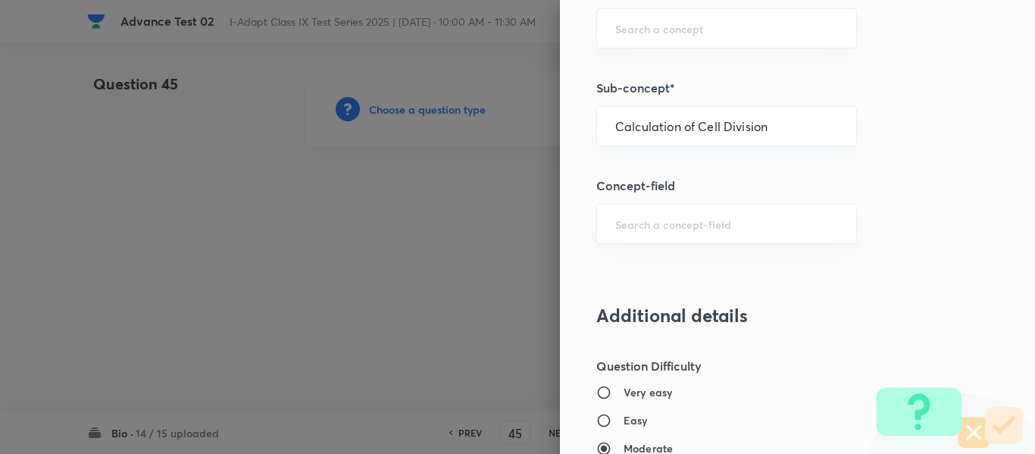
type input "Olympiads"
type input "NSEJS -Biology"
type input "Cell and Cell Division"
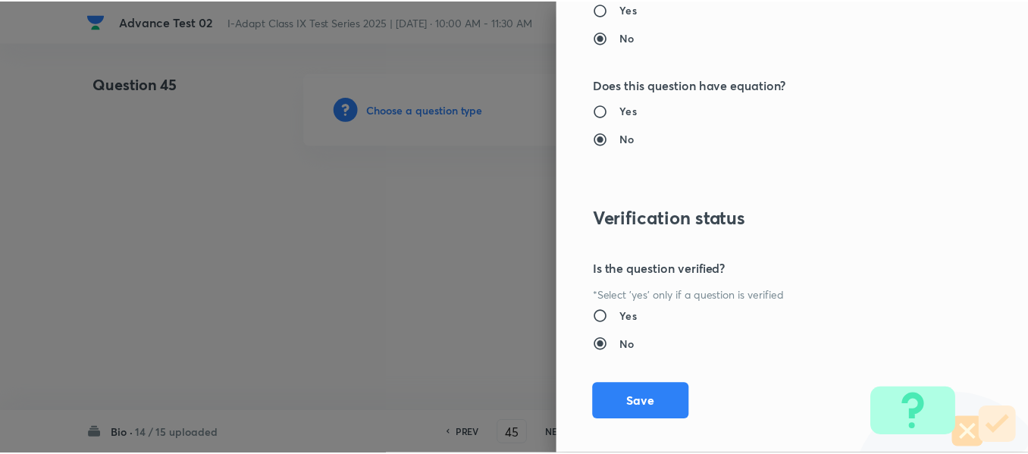
scroll to position [1612, 0]
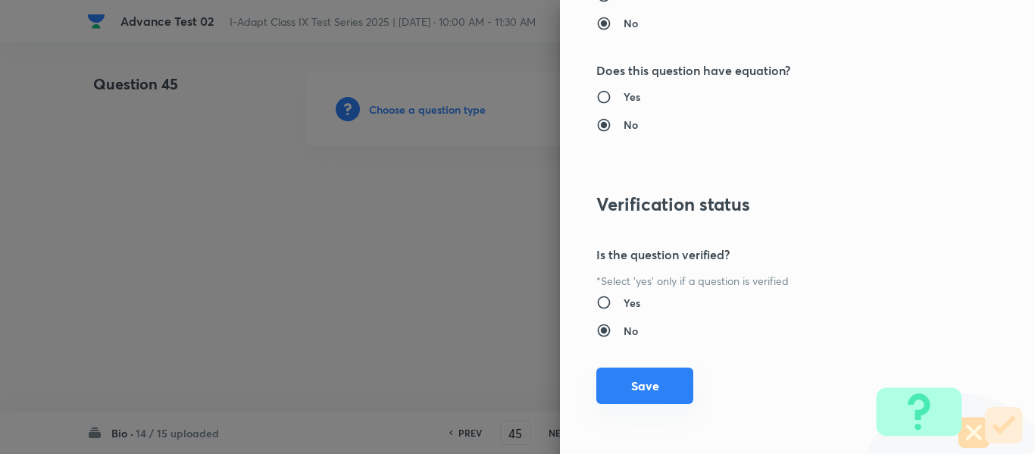
click at [627, 384] on button "Save" at bounding box center [644, 386] width 97 height 36
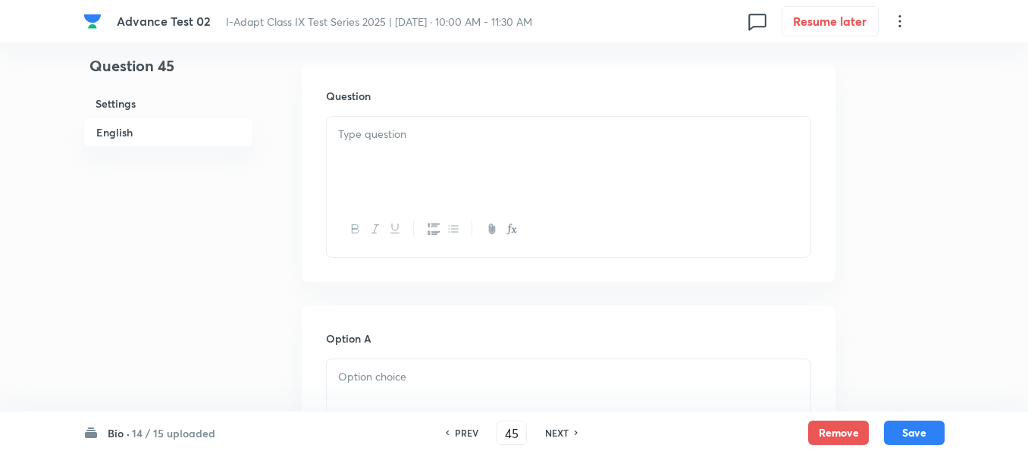
scroll to position [455, 0]
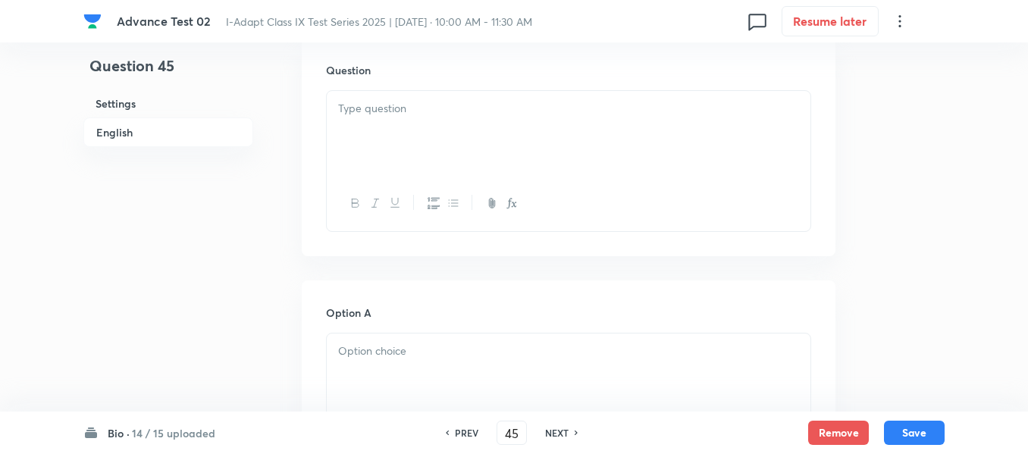
click at [567, 116] on p at bounding box center [568, 108] width 461 height 17
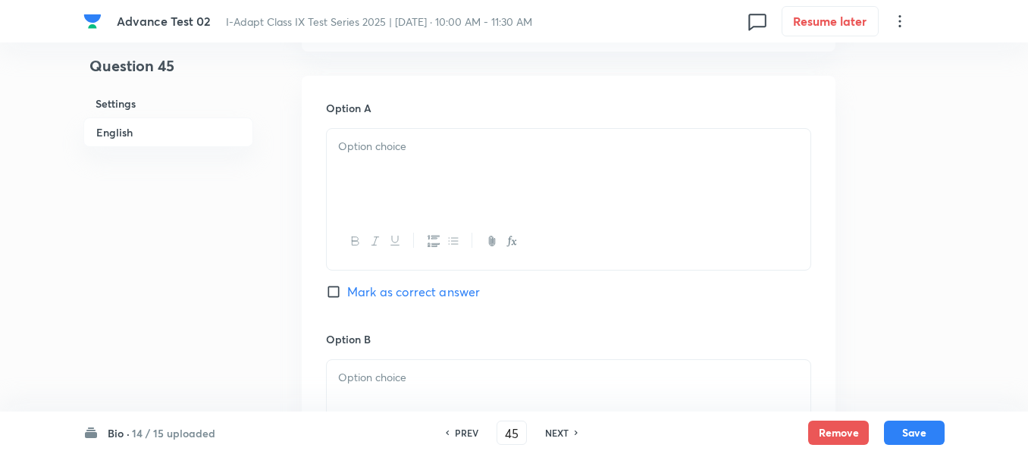
scroll to position [682, 0]
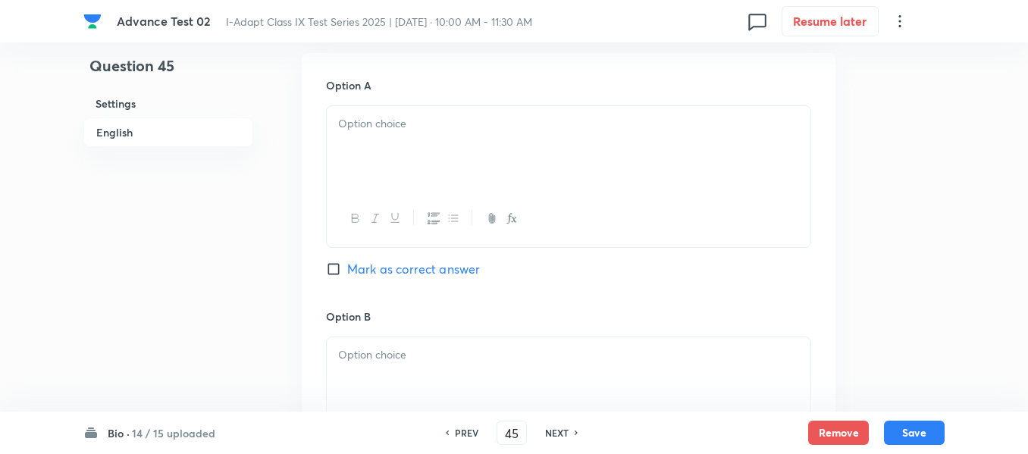
click at [495, 139] on div at bounding box center [568, 148] width 483 height 85
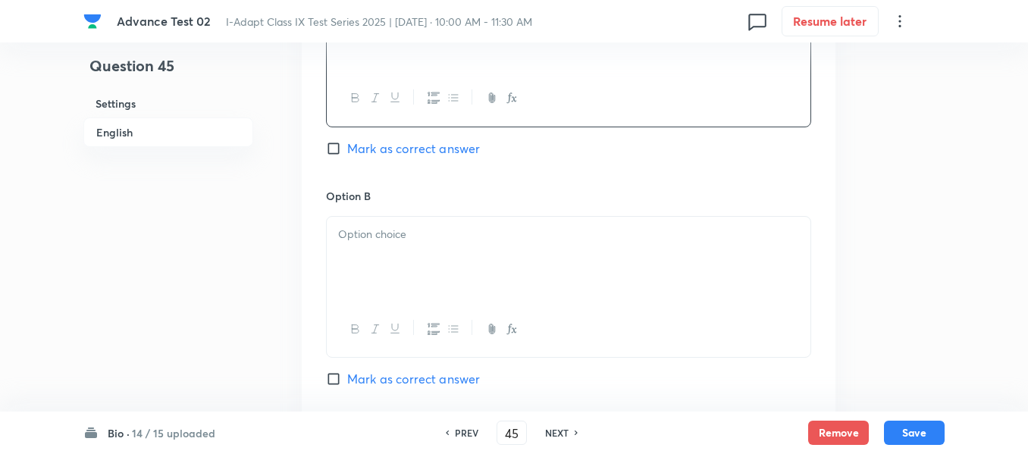
scroll to position [909, 0]
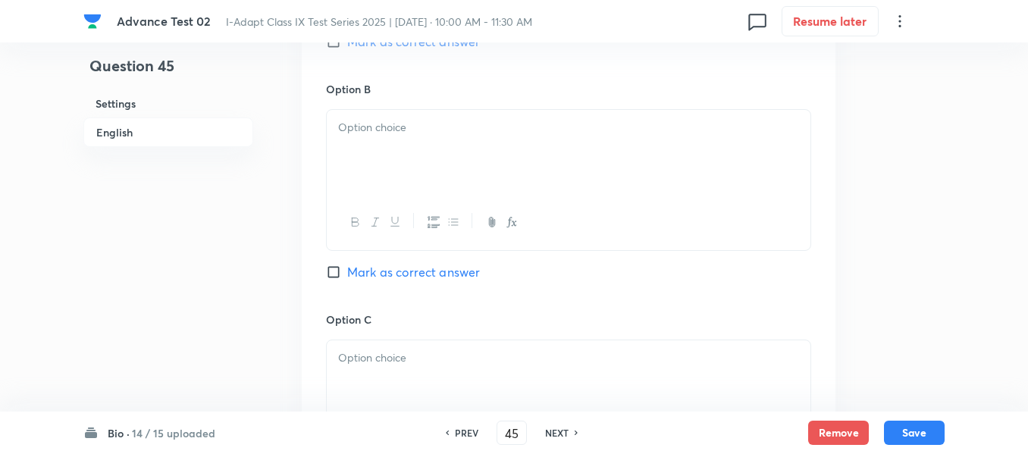
click at [443, 145] on div at bounding box center [568, 152] width 483 height 85
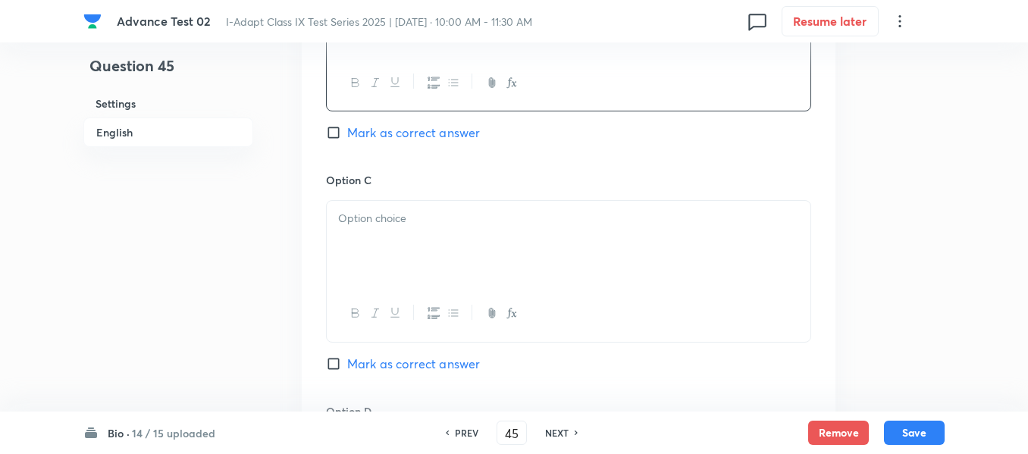
scroll to position [1061, 0]
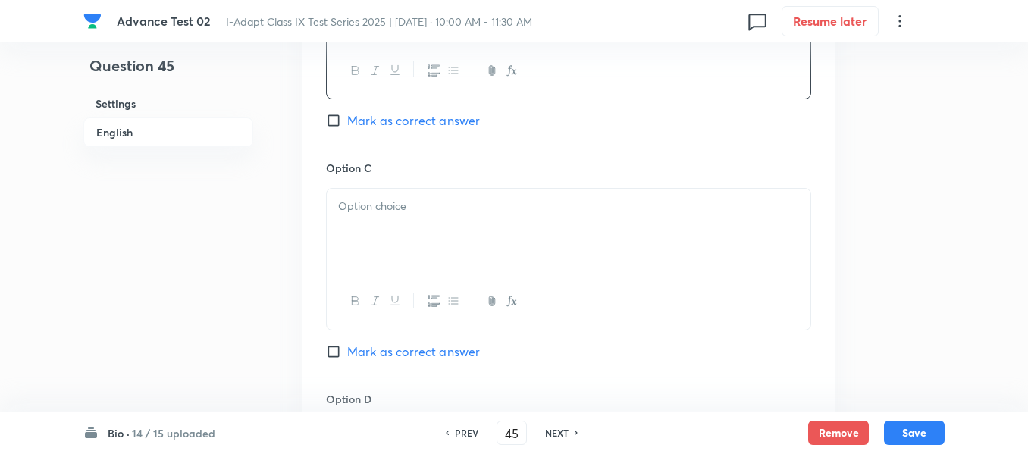
click at [449, 223] on div at bounding box center [568, 231] width 483 height 85
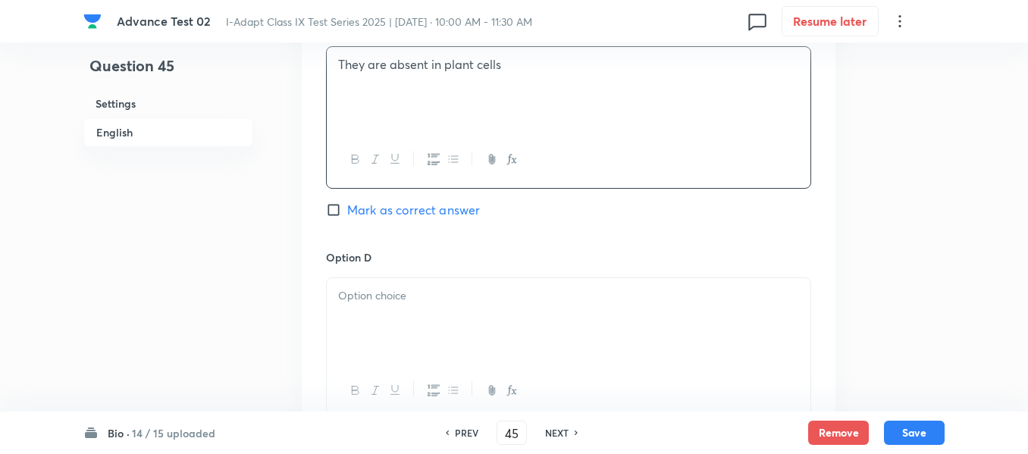
scroll to position [1212, 0]
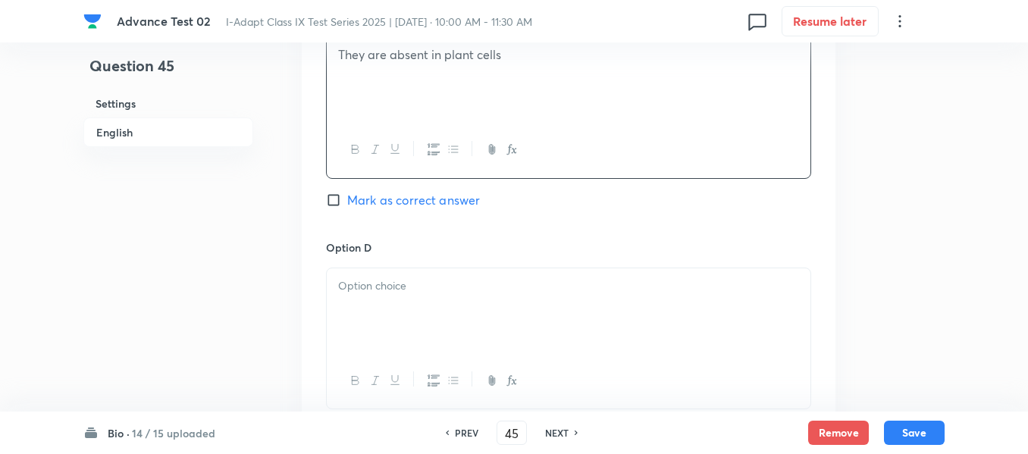
click at [339, 205] on input "Mark as correct answer" at bounding box center [336, 199] width 21 height 15
checkbox input "true"
click at [446, 282] on p at bounding box center [568, 285] width 461 height 17
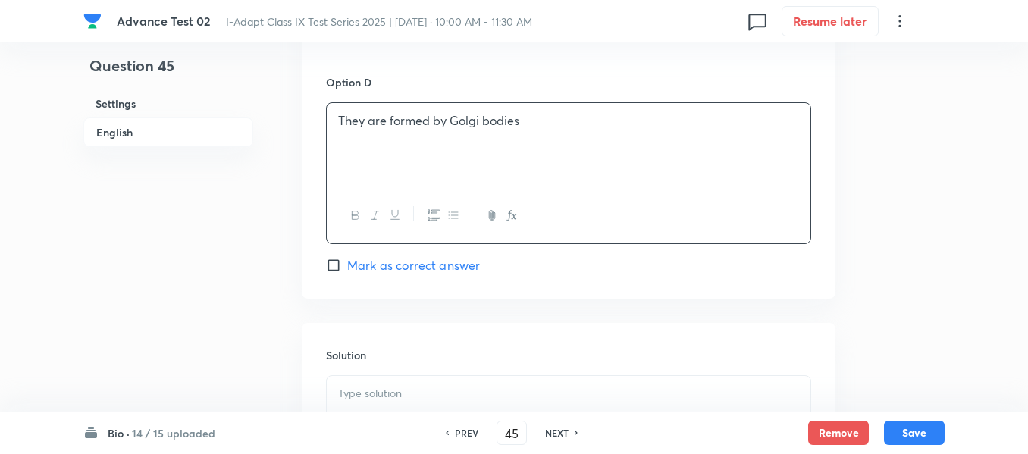
scroll to position [1440, 0]
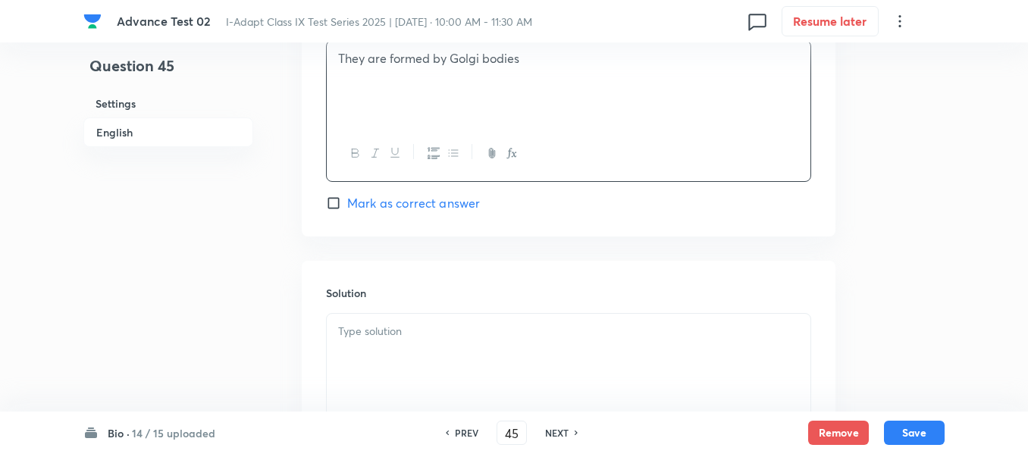
click at [457, 334] on p at bounding box center [568, 331] width 461 height 17
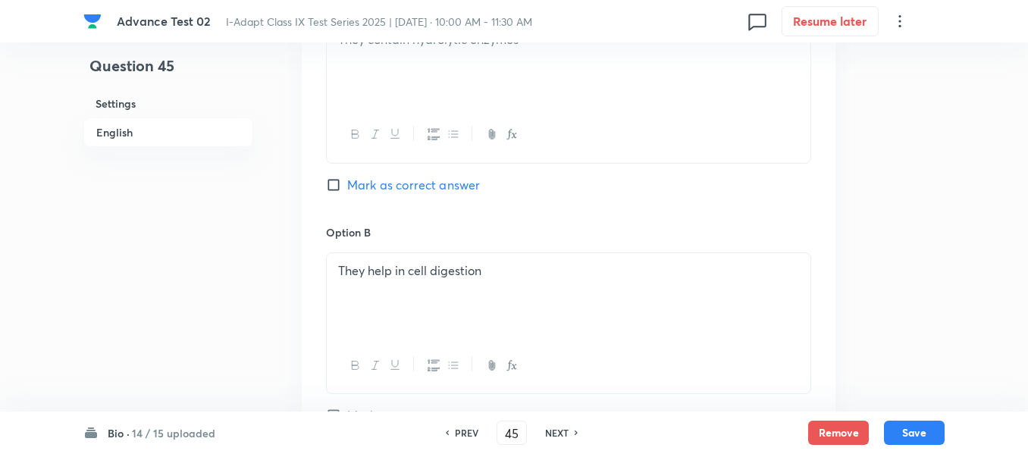
scroll to position [613, 0]
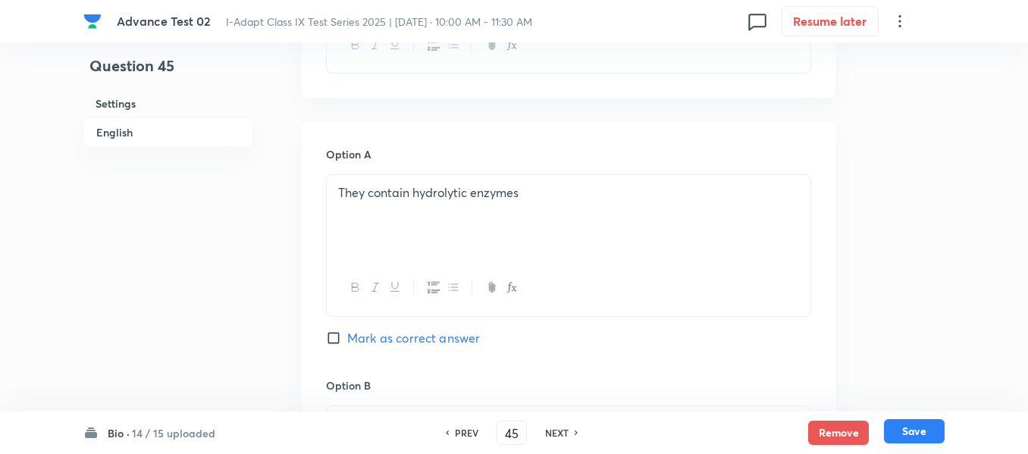
click at [903, 433] on button "Save" at bounding box center [914, 431] width 61 height 24
type input "46"
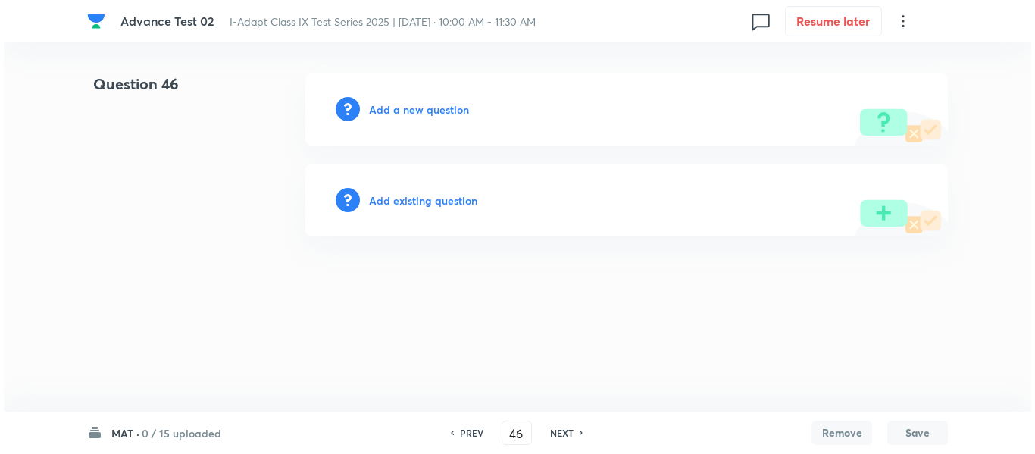
scroll to position [0, 0]
click at [410, 113] on h6 "Add a new question" at bounding box center [419, 110] width 100 height 16
click at [410, 113] on h6 "Choose a question type" at bounding box center [427, 110] width 117 height 16
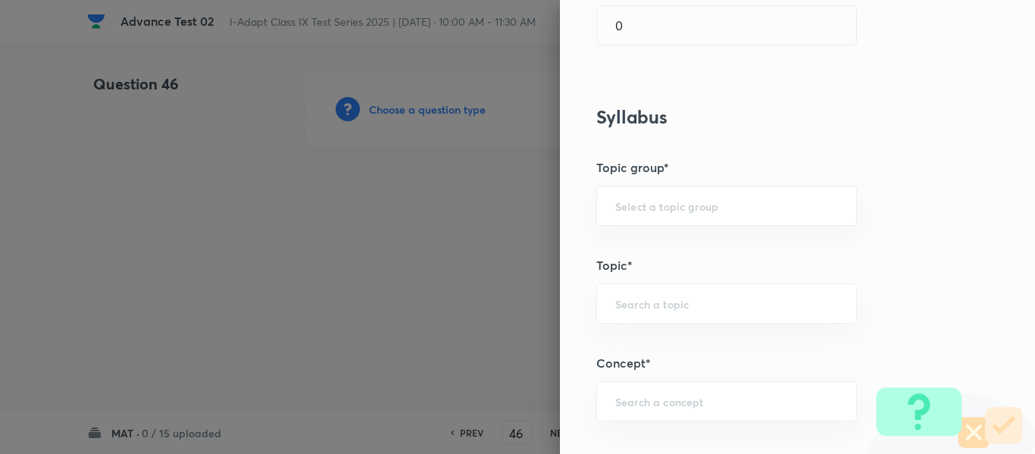
scroll to position [530, 0]
click at [705, 196] on input "text" at bounding box center [726, 202] width 223 height 14
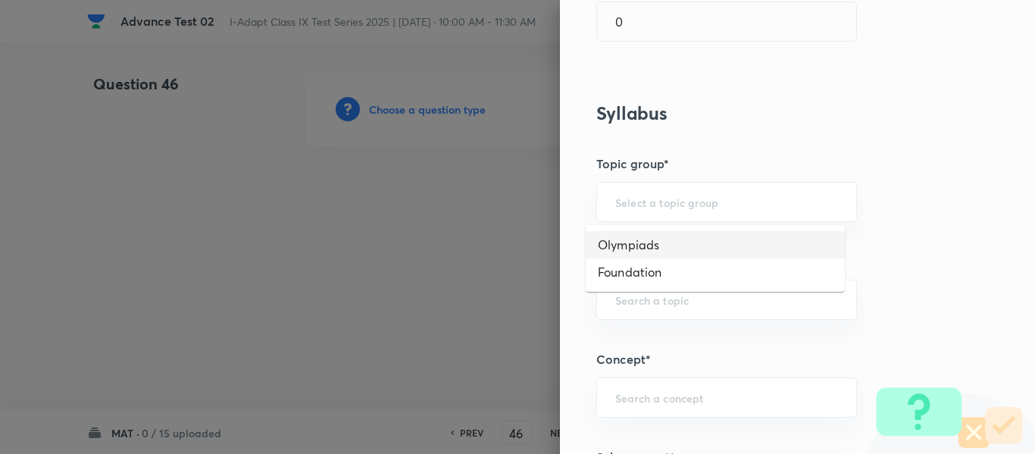
click at [665, 246] on li "Olympiads" at bounding box center [715, 244] width 259 height 27
type input "Olympiads"
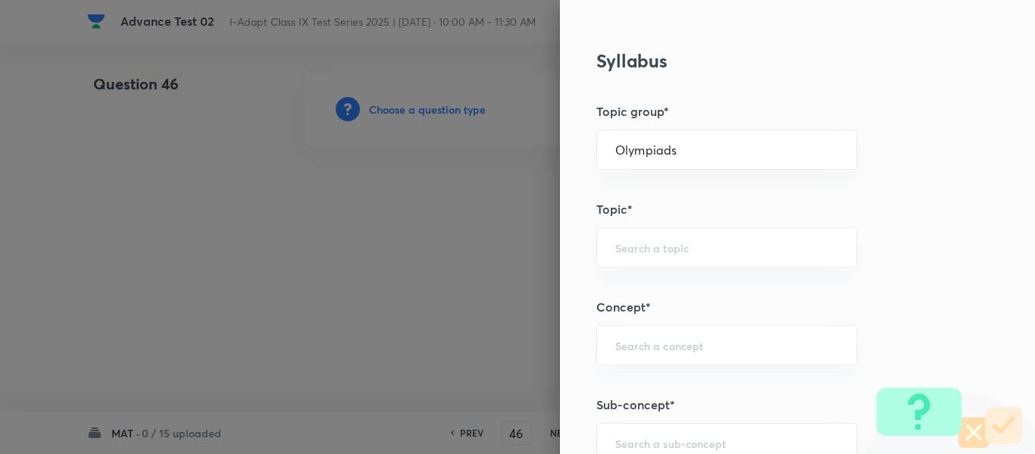
scroll to position [682, 0]
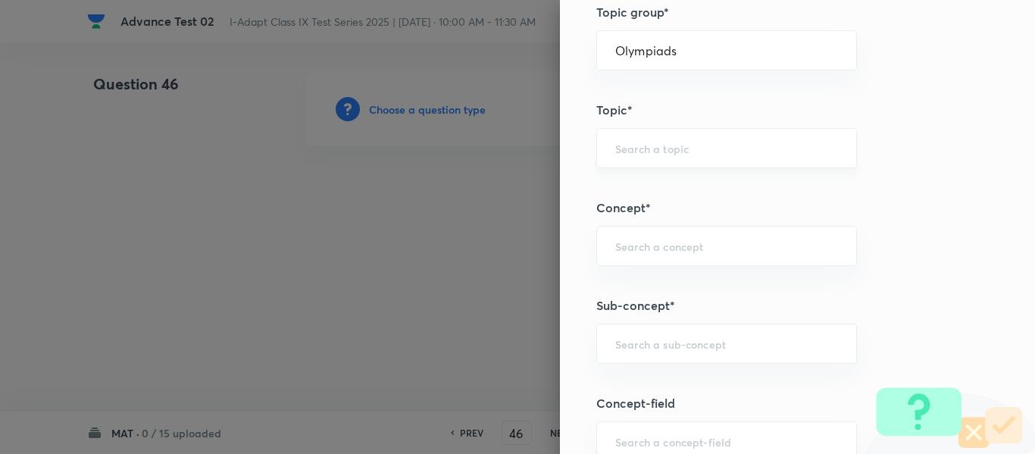
click at [691, 146] on input "text" at bounding box center [726, 148] width 223 height 14
type input "M"
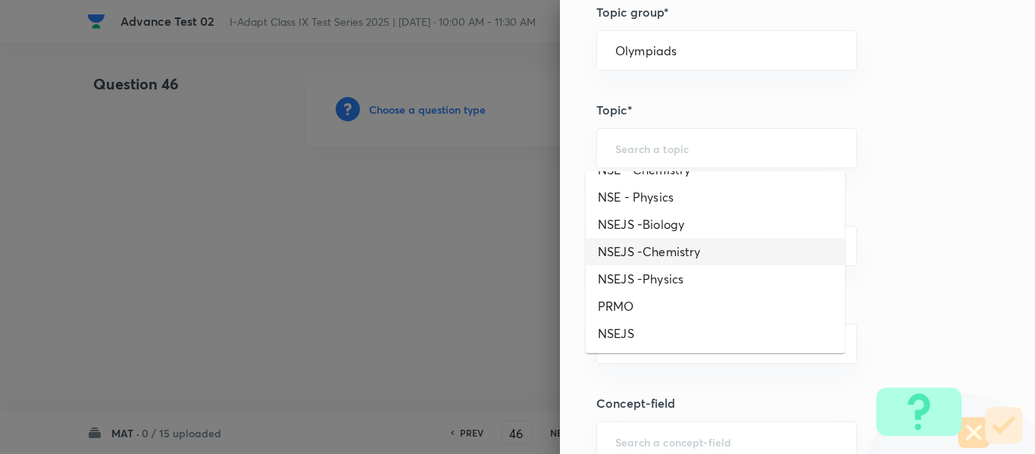
scroll to position [0, 0]
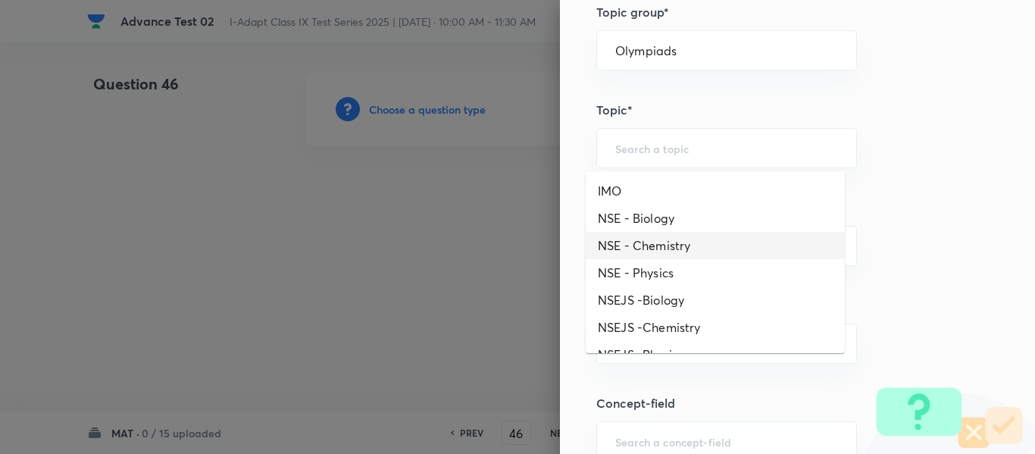
click at [915, 221] on div "Question settings Question type* Single choice correct Number of options* 2 3 4…" at bounding box center [797, 227] width 475 height 454
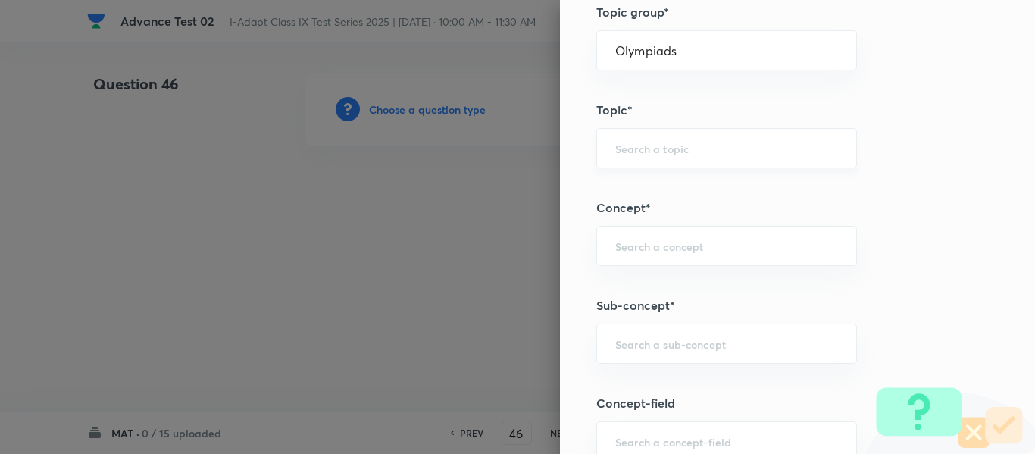
click at [708, 146] on input "text" at bounding box center [726, 148] width 223 height 14
drag, startPoint x: 708, startPoint y: 146, endPoint x: 587, endPoint y: 145, distance: 122.0
click at [596, 146] on div "Mental ​" at bounding box center [726, 148] width 261 height 40
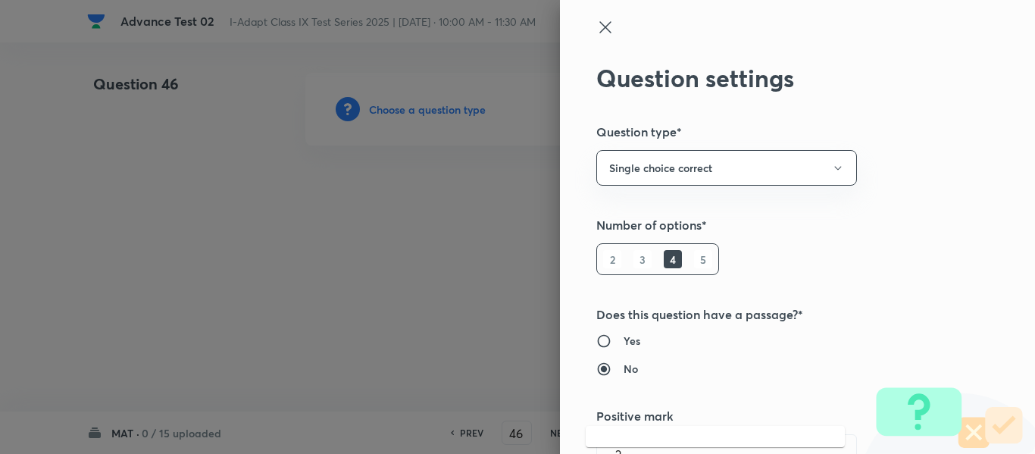
type input "Mental"
click at [599, 25] on icon at bounding box center [605, 27] width 18 height 18
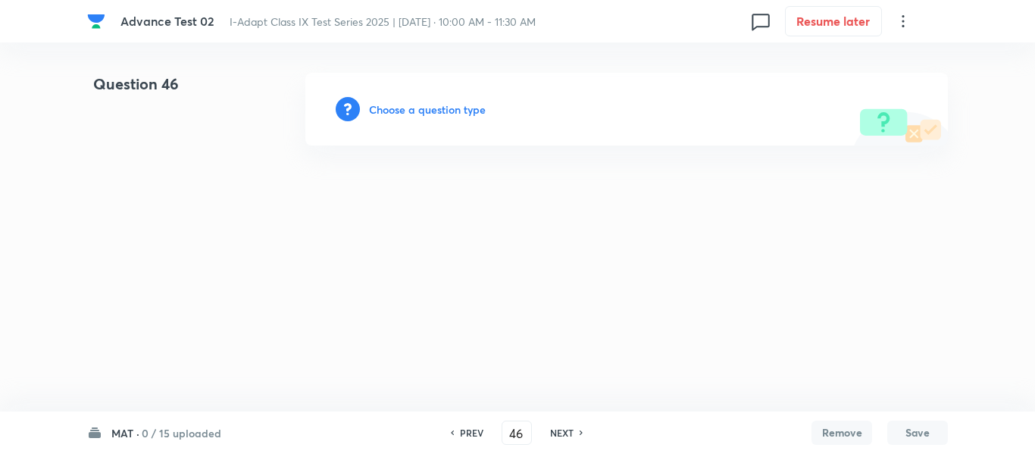
click at [413, 109] on h6 "Choose a question type" at bounding box center [427, 110] width 117 height 16
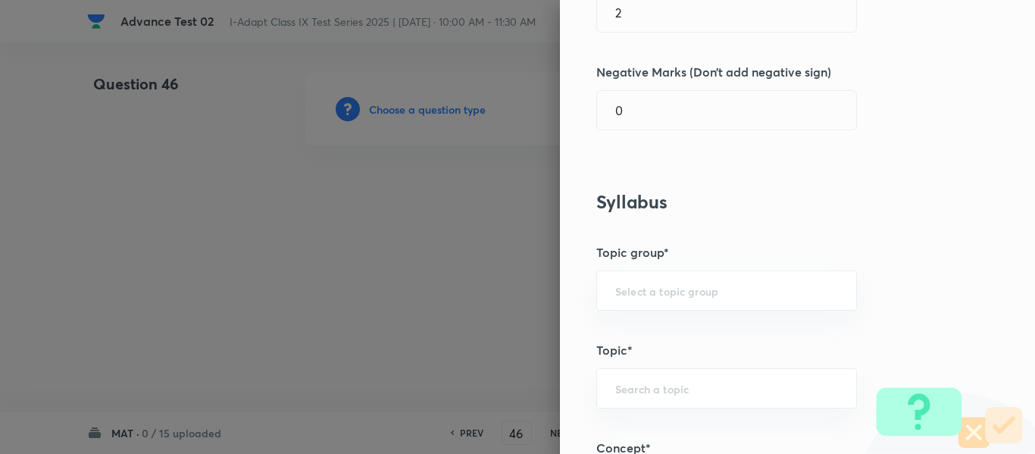
scroll to position [530, 0]
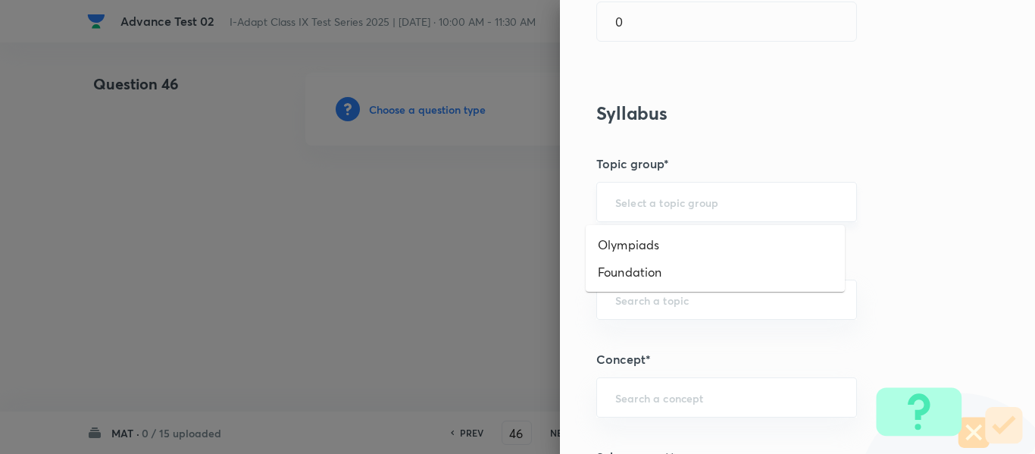
click at [735, 204] on input "text" at bounding box center [726, 202] width 223 height 14
click at [686, 245] on li "Olympiads" at bounding box center [715, 244] width 259 height 27
type input "Olympiads"
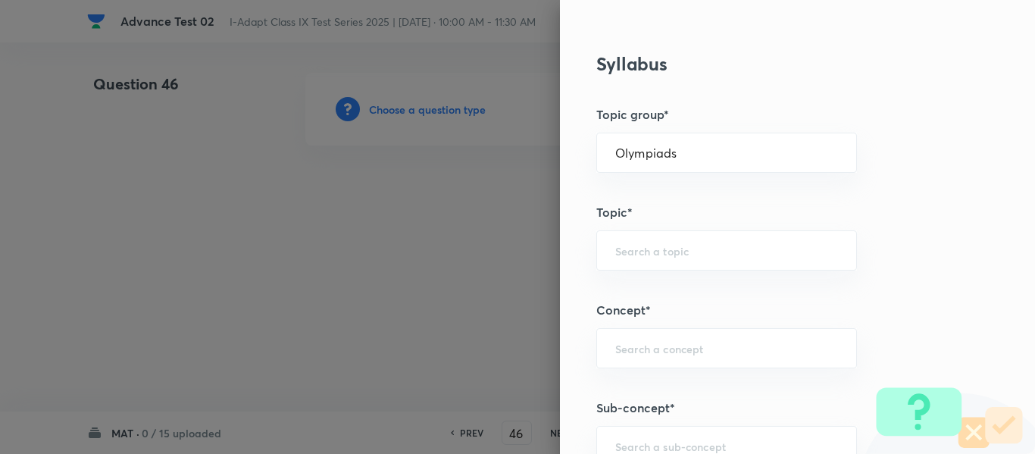
scroll to position [606, 0]
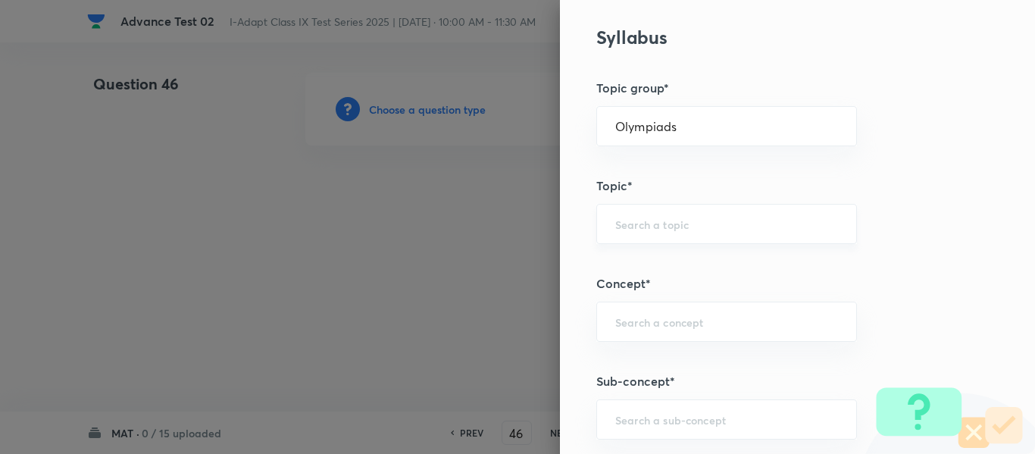
click at [721, 213] on div "​" at bounding box center [726, 224] width 261 height 40
paste input "Mental"
type input "Ment"
click at [909, 219] on div "Question settings Question type* Single choice correct Number of options* 2 3 4…" at bounding box center [797, 227] width 475 height 454
click at [741, 320] on input "text" at bounding box center [726, 321] width 223 height 14
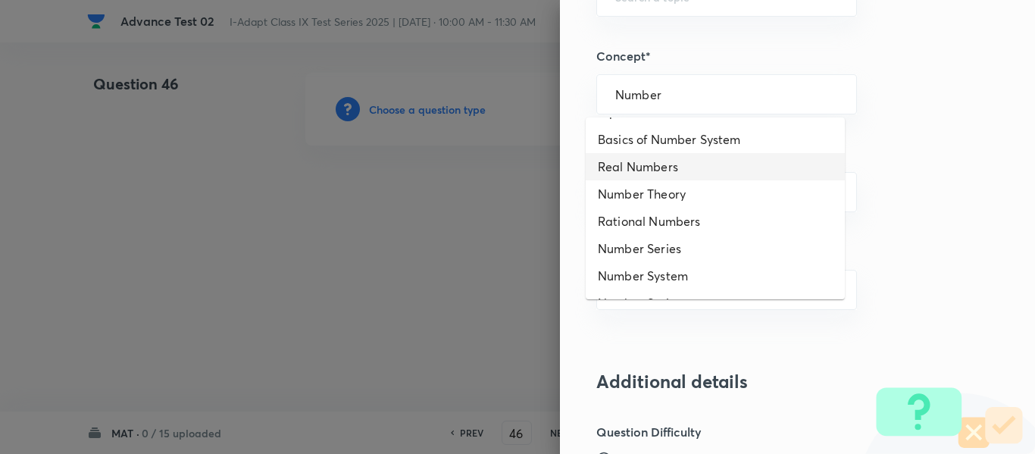
scroll to position [0, 0]
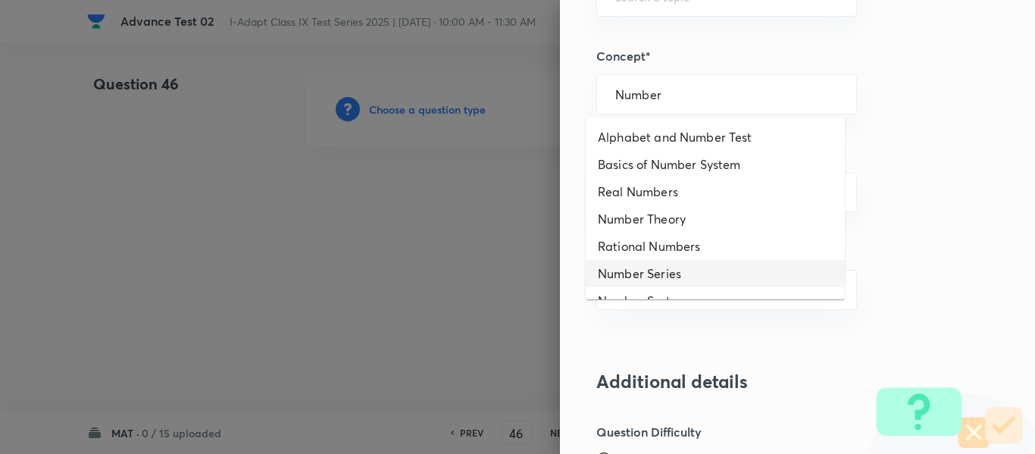
click at [653, 278] on li "Number Series" at bounding box center [715, 273] width 259 height 27
type input "Number Series"
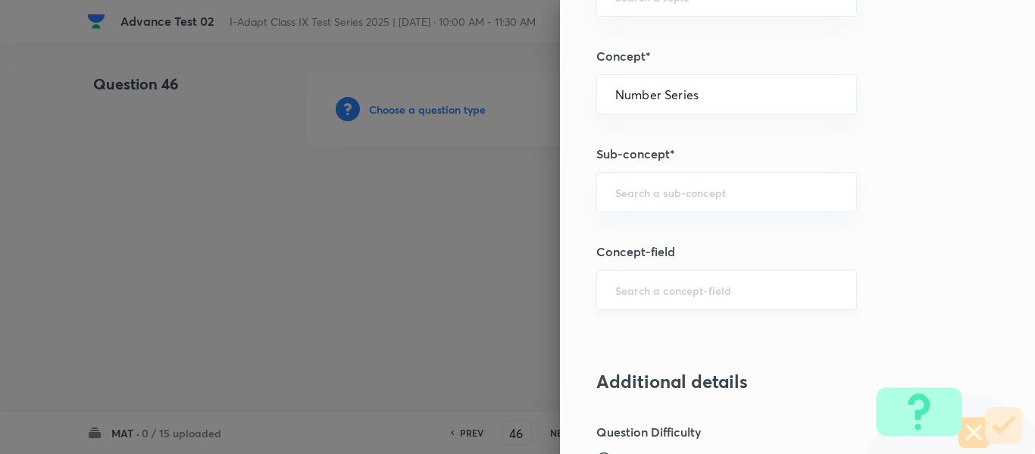
type input "Foundation"
type input "Foundation Class VIII Mental Ability"
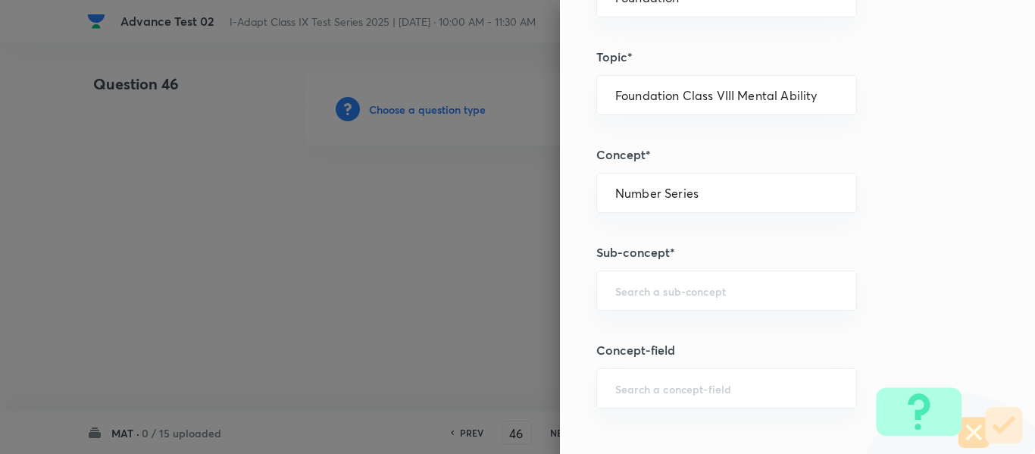
scroll to position [758, 0]
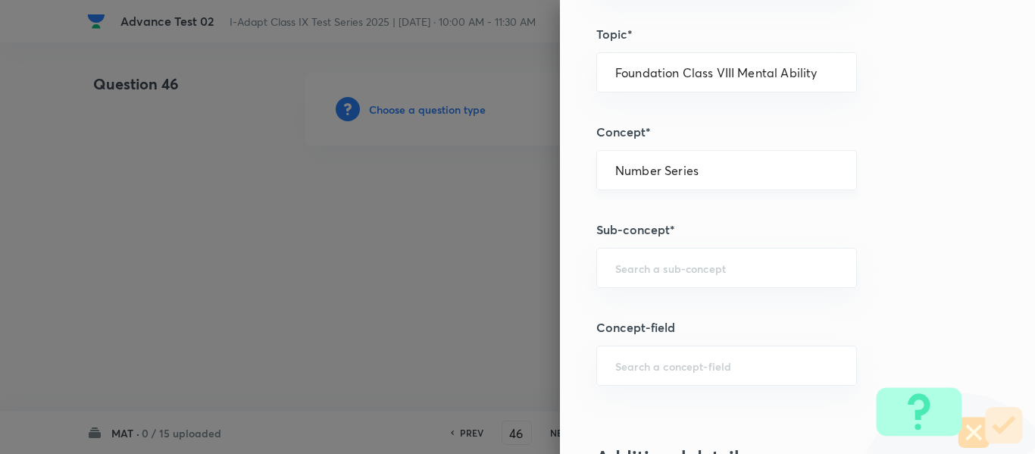
click at [708, 175] on input "Number Series" at bounding box center [726, 170] width 223 height 14
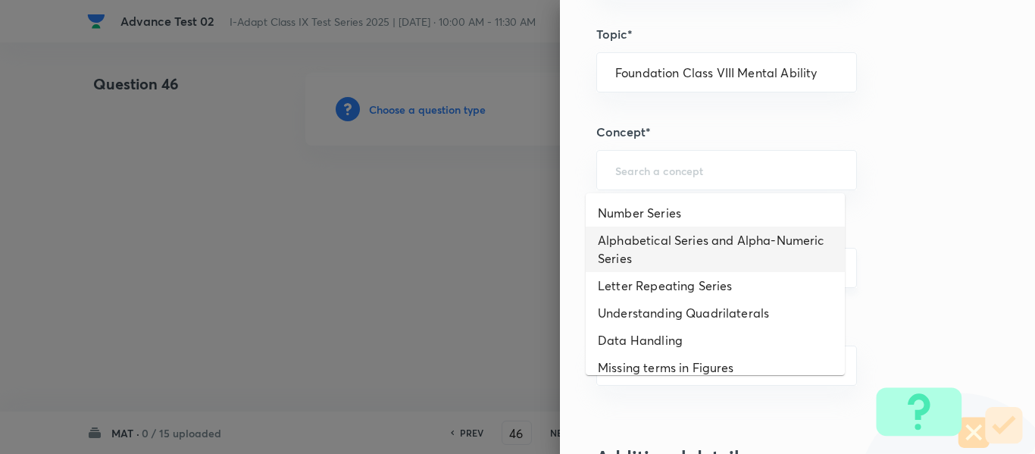
click at [690, 263] on li "Alphabetical Series and Alpha-Numeric Series" at bounding box center [715, 249] width 259 height 45
type input "Alphabetical Series and Alpha-Numeric Series"
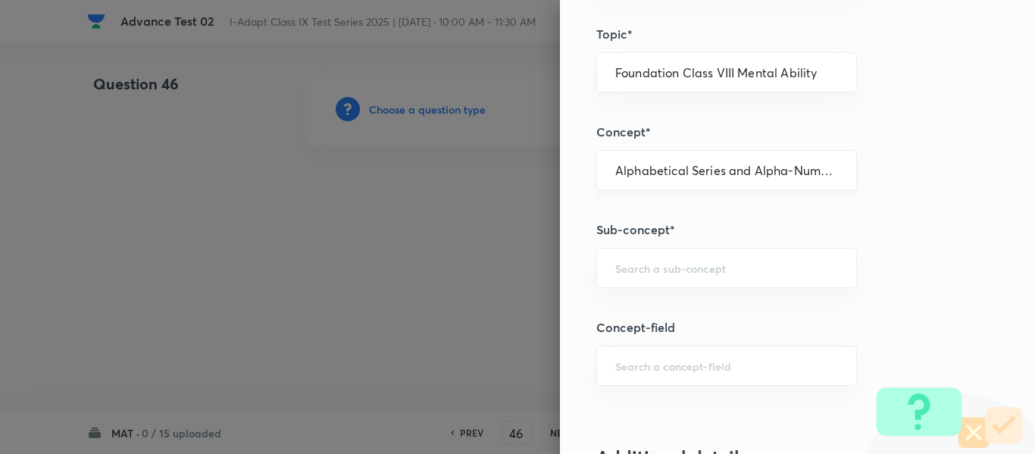
click at [777, 168] on input "Alphabetical Series and Alpha-Numeric Series" at bounding box center [726, 170] width 223 height 14
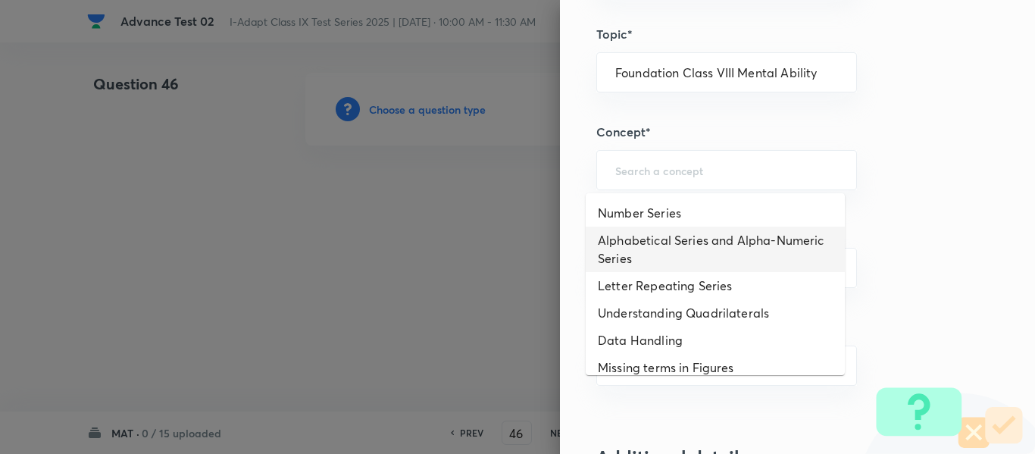
click at [716, 243] on li "Alphabetical Series and Alpha-Numeric Series" at bounding box center [715, 249] width 259 height 45
type input "Alphabetical Series and Alpha-Numeric Series"
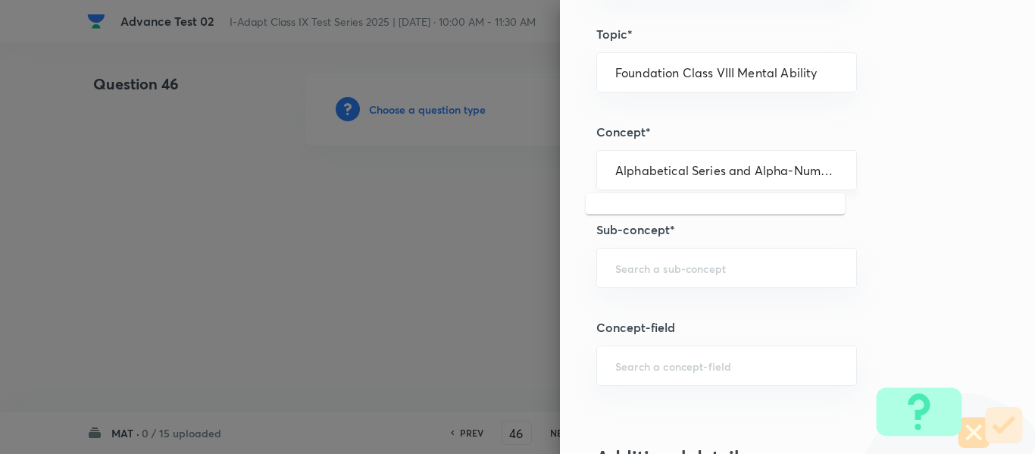
click at [815, 173] on input "Alphabetical Series and Alpha-Numeric Series" at bounding box center [726, 170] width 223 height 14
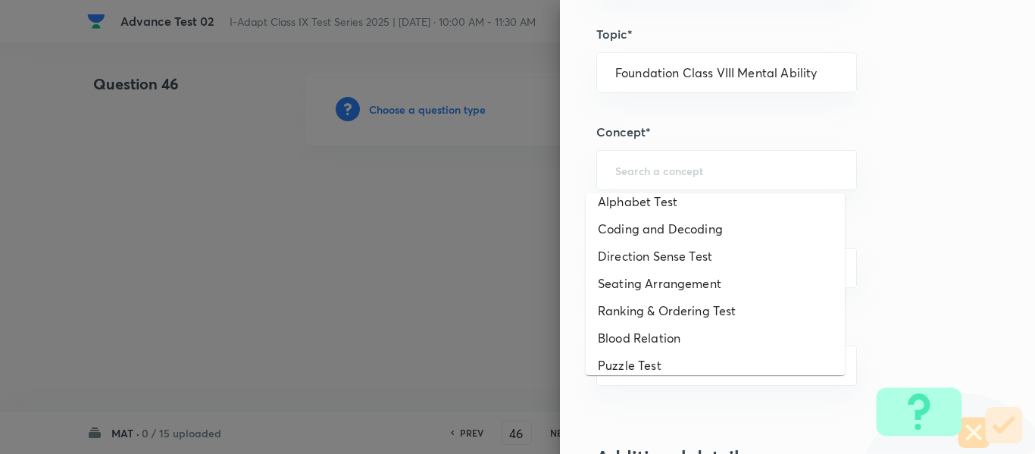
scroll to position [230, 0]
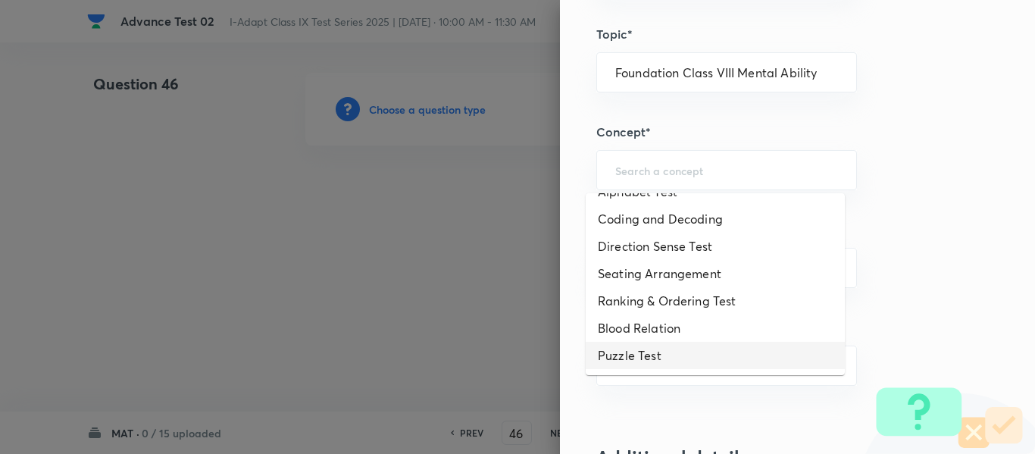
click at [646, 357] on li "Puzzle Test" at bounding box center [715, 355] width 259 height 27
type input "Puzzle Test"
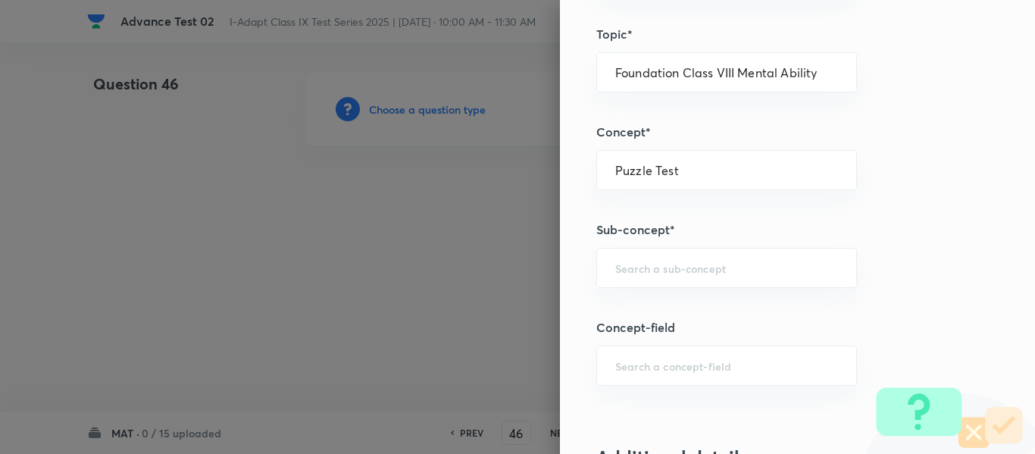
scroll to position [682, 0]
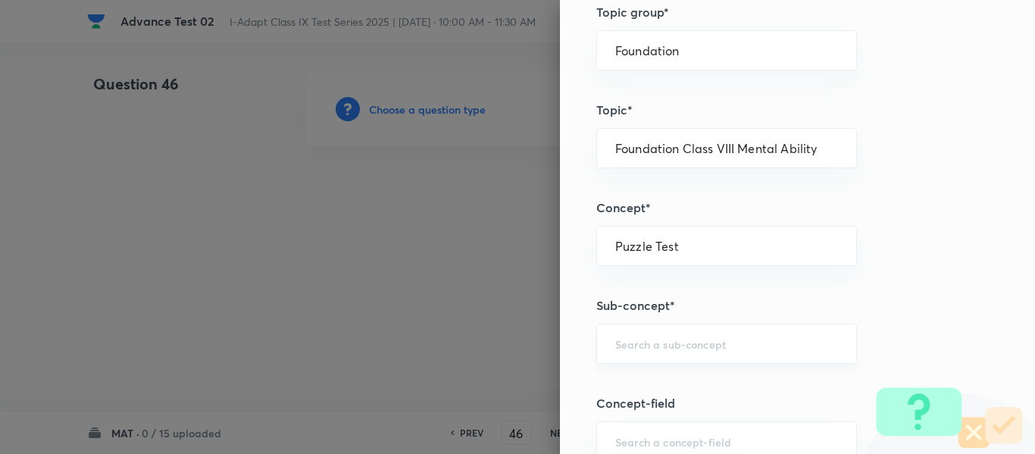
click at [741, 347] on input "text" at bounding box center [726, 343] width 223 height 14
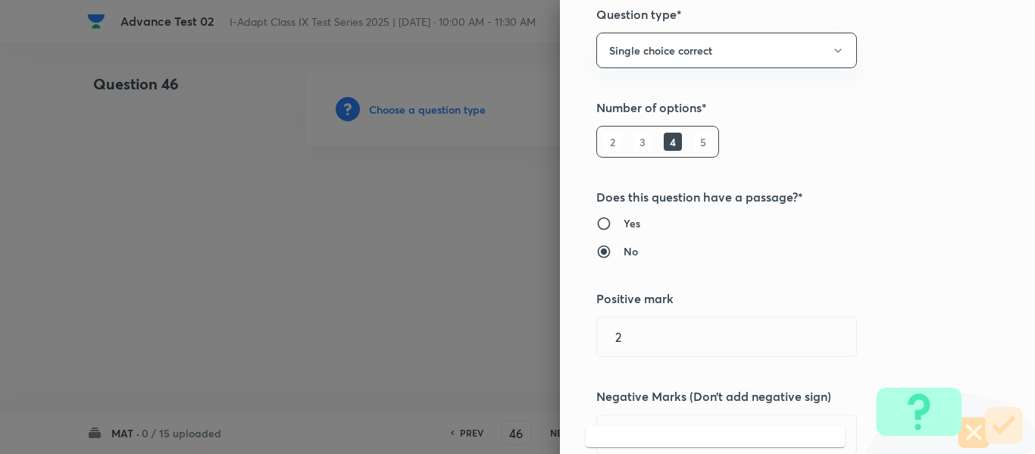
scroll to position [0, 0]
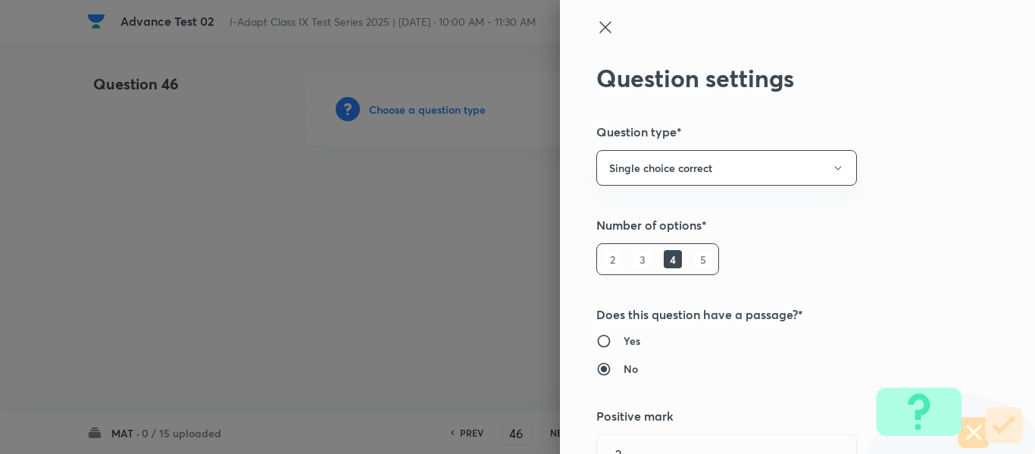
click at [599, 29] on icon at bounding box center [604, 26] width 11 height 11
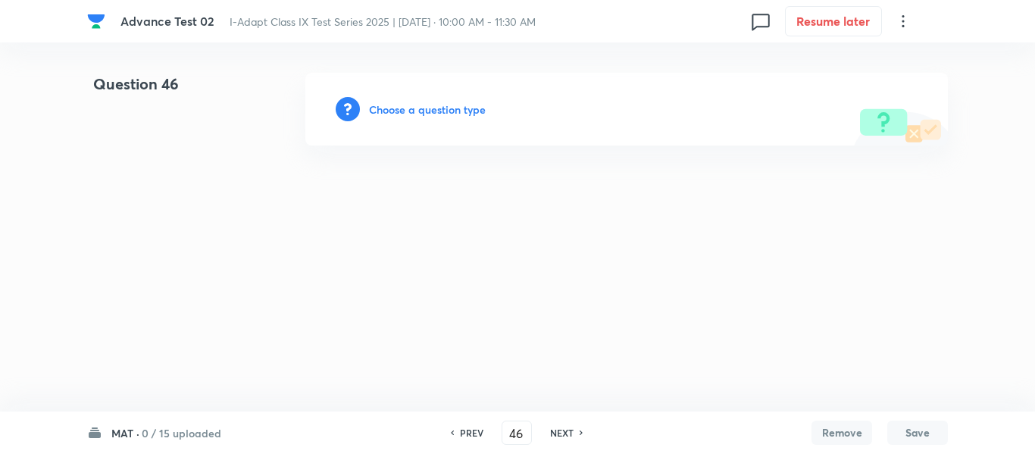
click at [426, 218] on html "Advance Test 02 I-Adapt Class IX Test Series 2025 | [DATE] · 10:00 AM - 11:30 A…" at bounding box center [517, 109] width 1035 height 218
click at [420, 114] on h6 "Choose a question type" at bounding box center [427, 110] width 117 height 16
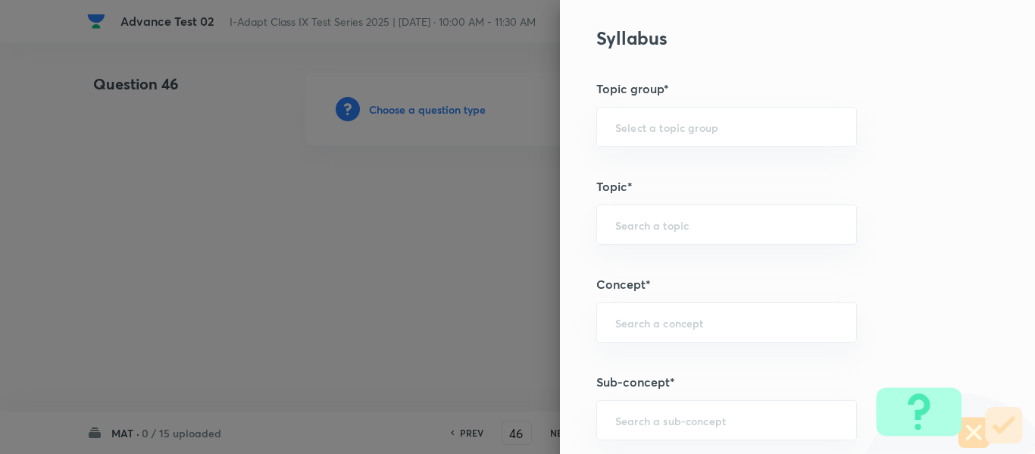
scroll to position [606, 0]
click at [723, 123] on input "text" at bounding box center [726, 126] width 223 height 14
click at [638, 170] on li "Olympiads" at bounding box center [715, 168] width 259 height 27
type input "Olympiads"
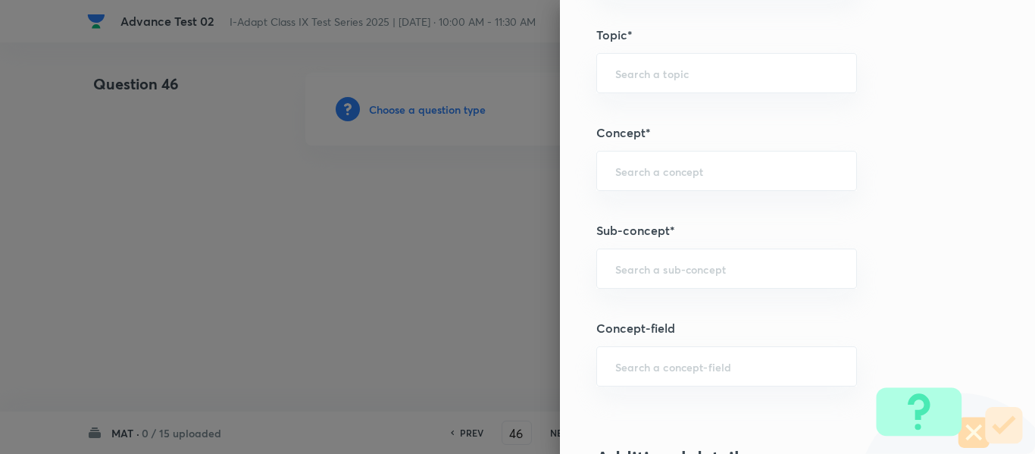
scroll to position [758, 0]
click at [700, 68] on input "text" at bounding box center [726, 72] width 223 height 14
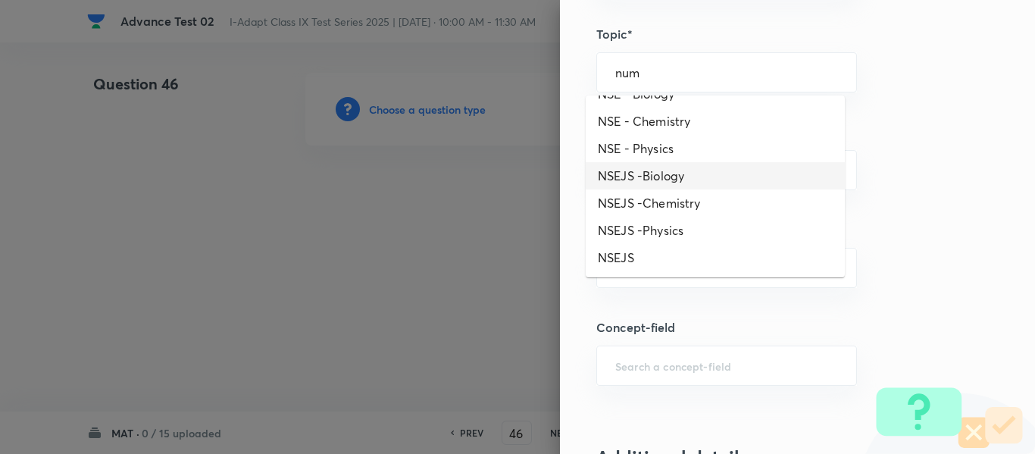
scroll to position [0, 0]
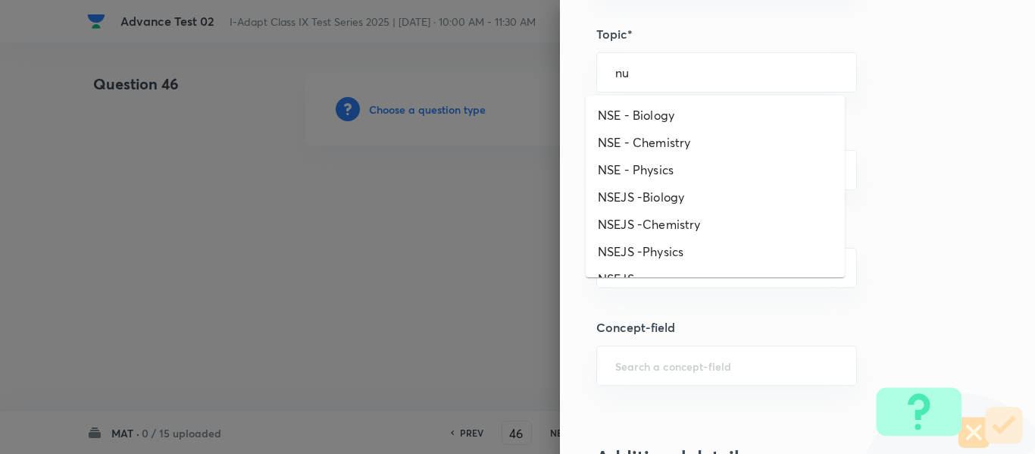
type input "n"
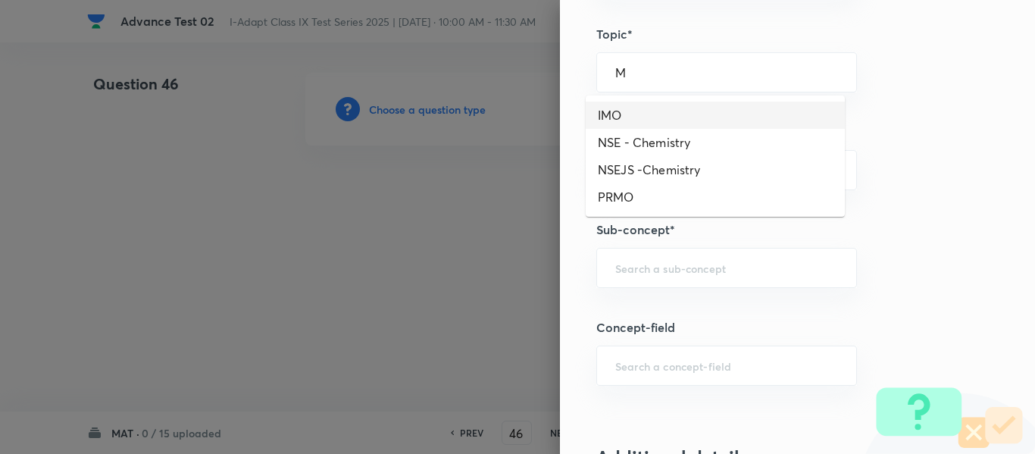
click at [655, 113] on li "IMO" at bounding box center [715, 115] width 259 height 27
type input "IMO"
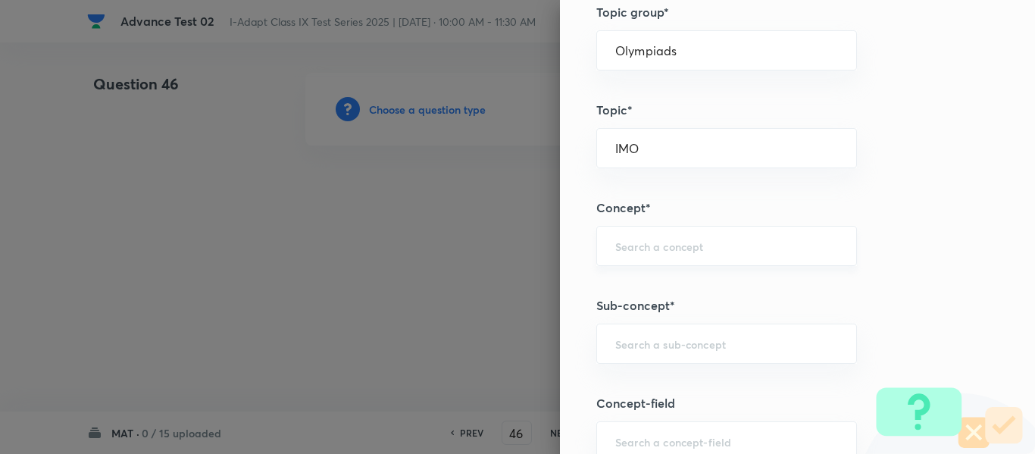
scroll to position [758, 0]
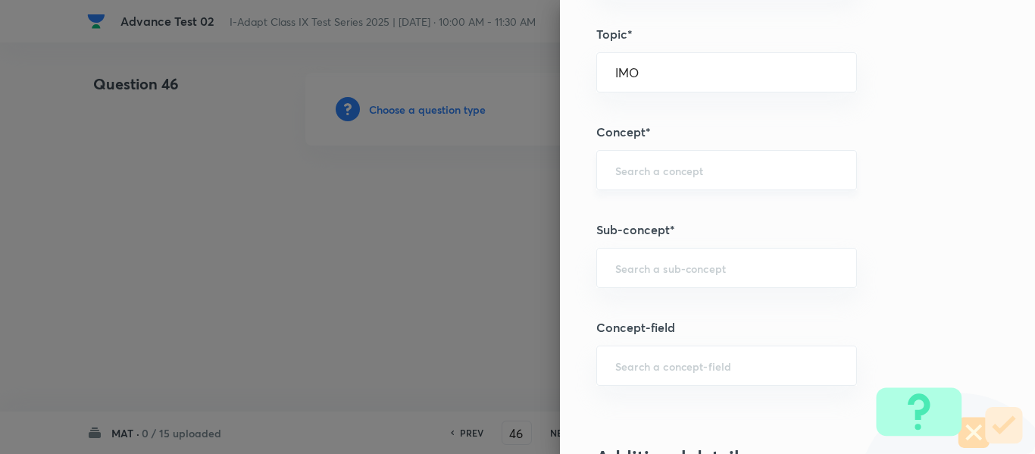
click at [681, 170] on input "text" at bounding box center [726, 170] width 223 height 14
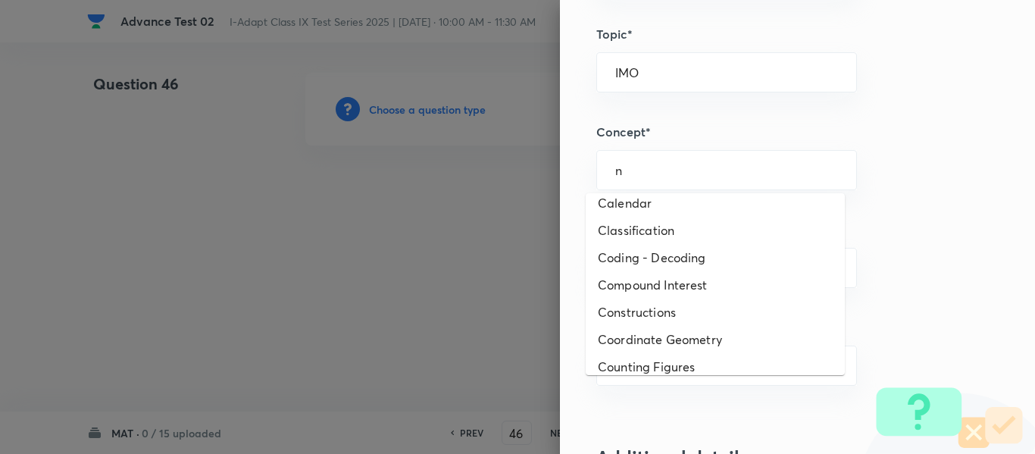
scroll to position [0, 0]
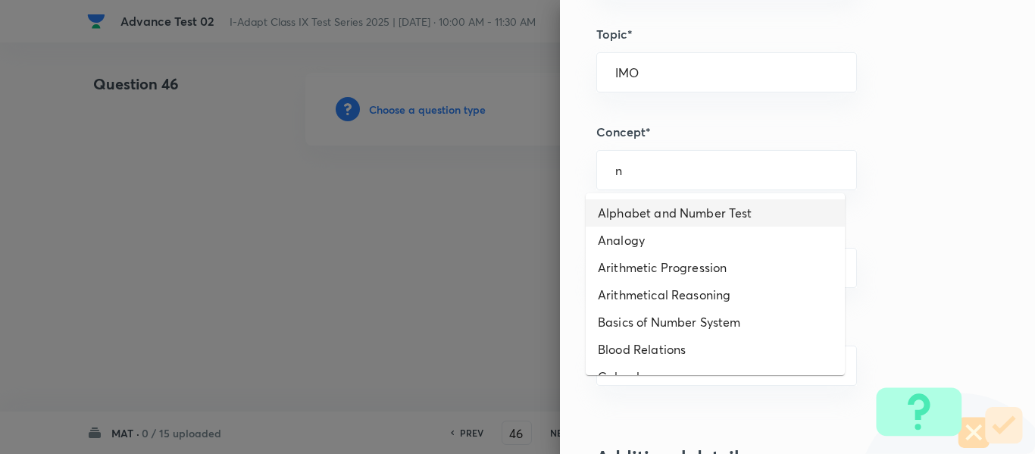
click at [680, 218] on li "Alphabet and Number Test" at bounding box center [715, 212] width 259 height 27
type input "Alphabet and Number Test"
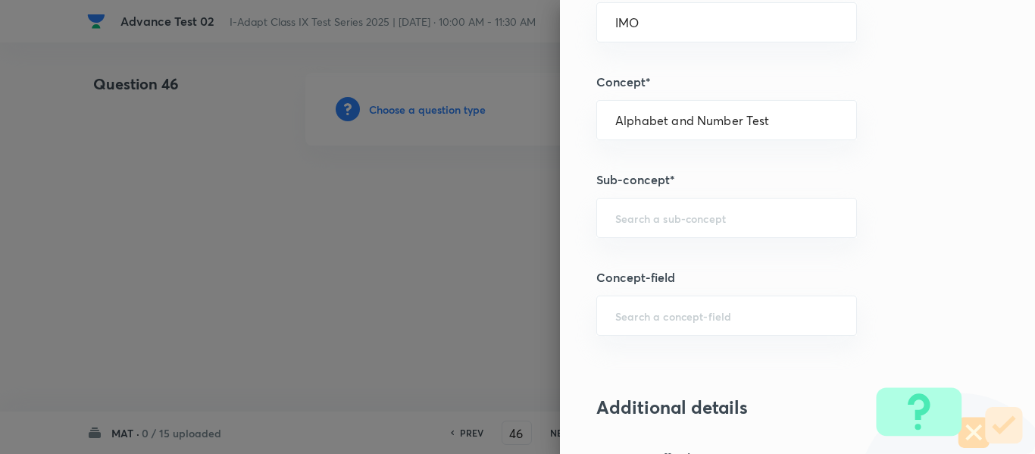
scroll to position [834, 0]
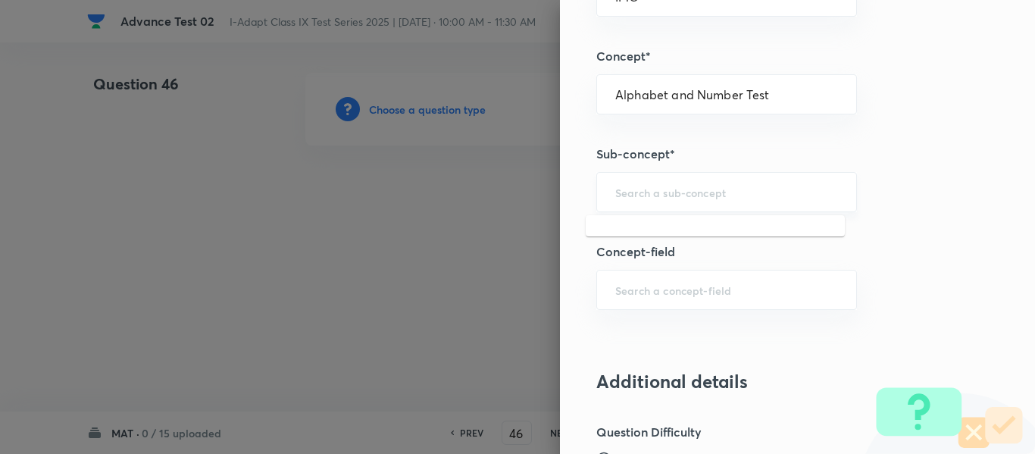
click at [718, 193] on input "text" at bounding box center [726, 192] width 223 height 14
type input "n"
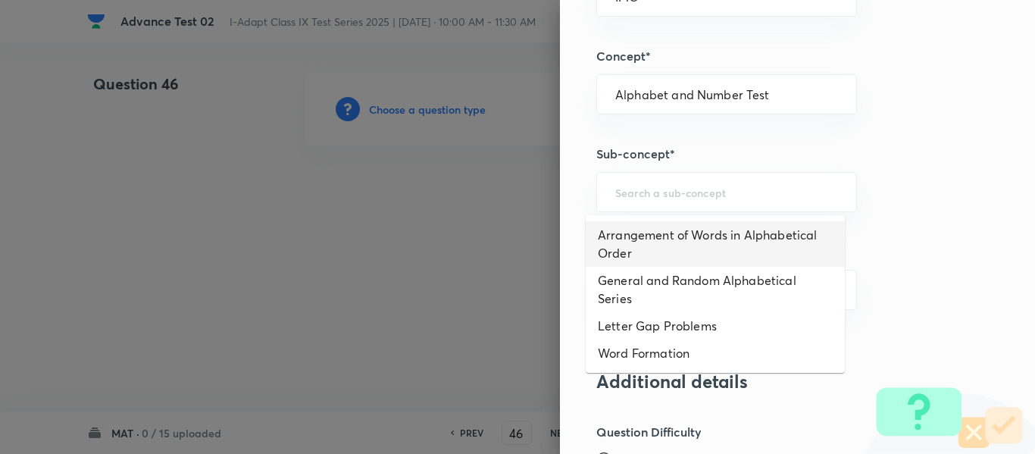
click at [712, 239] on li "Arrangement of Words in Alphabetical Order" at bounding box center [715, 243] width 259 height 45
type input "Arrangement of Words in Alphabetical Order"
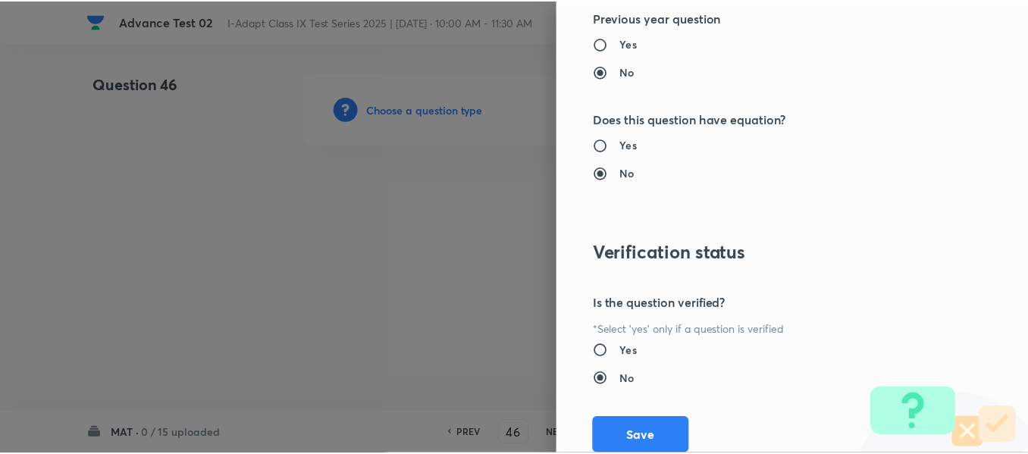
scroll to position [1612, 0]
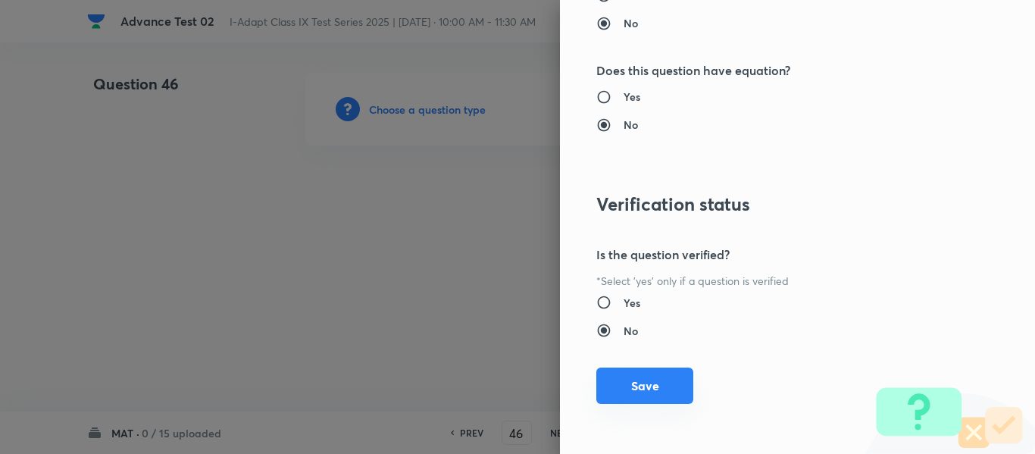
click at [627, 389] on button "Save" at bounding box center [644, 386] width 97 height 36
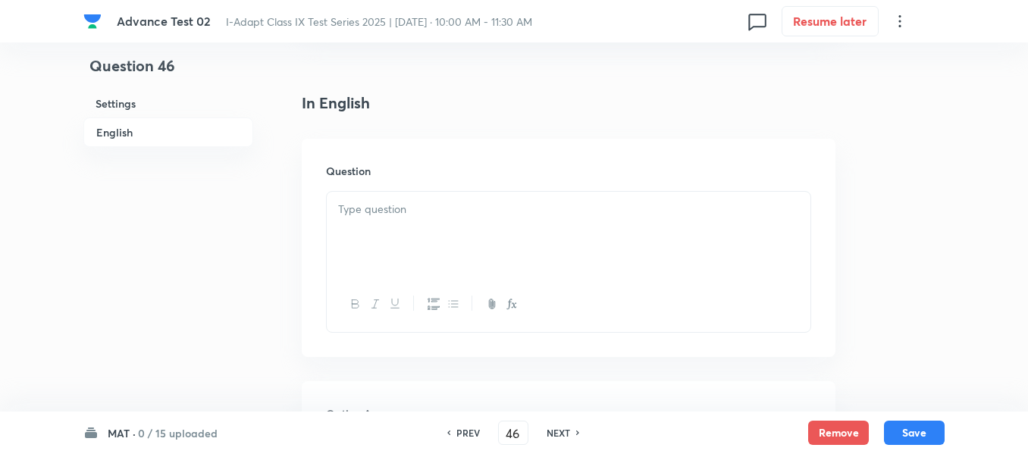
scroll to position [379, 0]
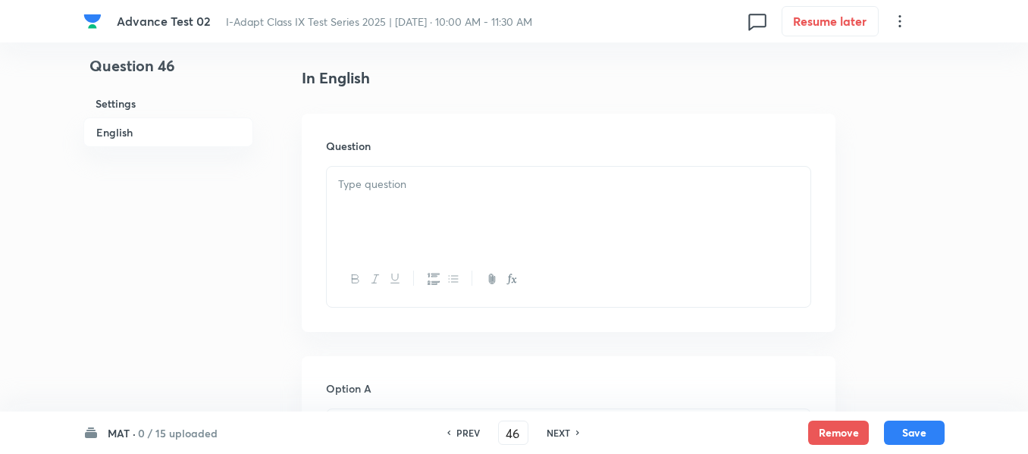
click at [542, 188] on p at bounding box center [568, 184] width 461 height 17
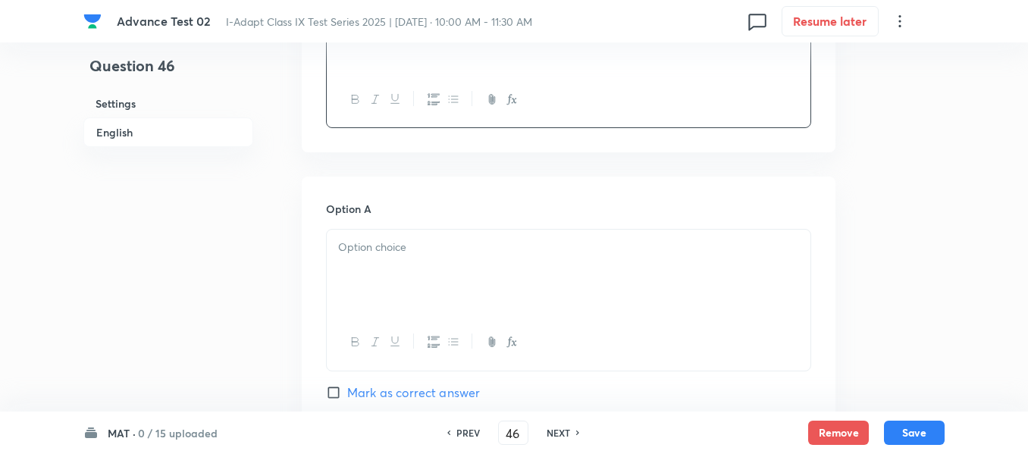
scroll to position [606, 0]
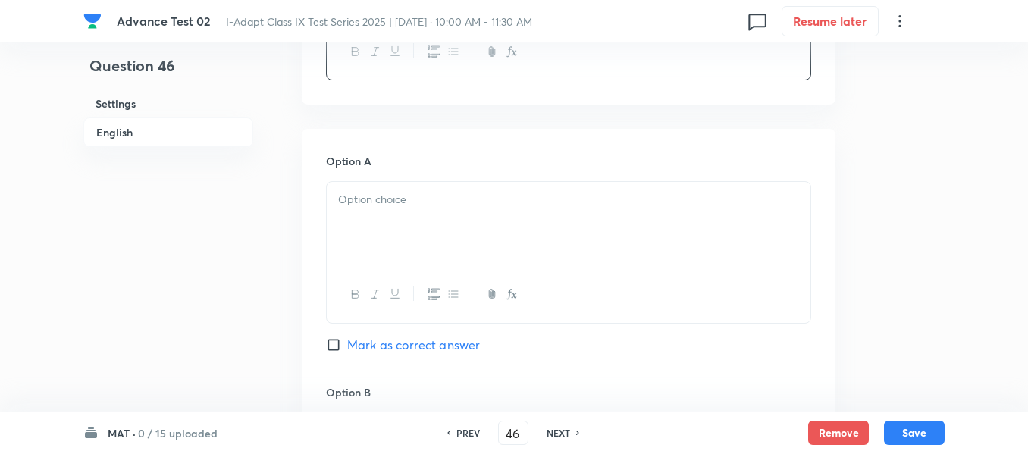
click at [538, 224] on div at bounding box center [568, 224] width 483 height 85
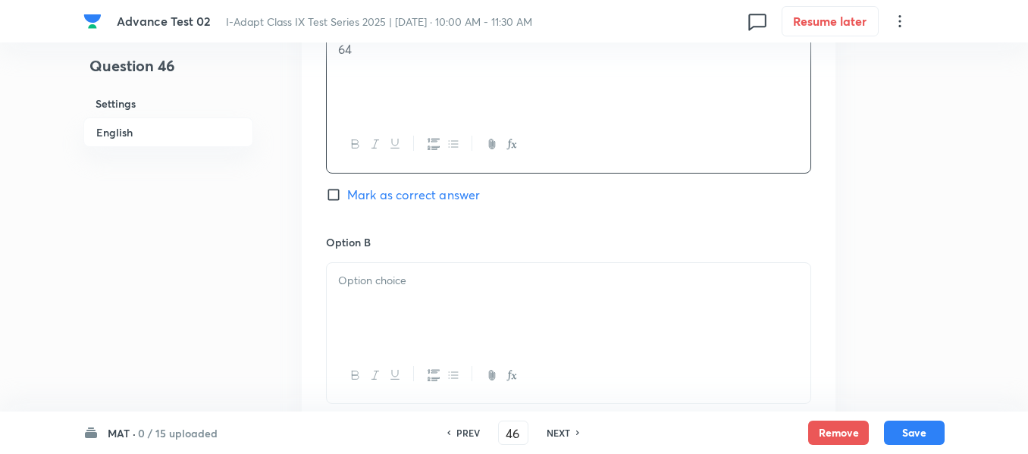
scroll to position [758, 0]
click at [431, 283] on p at bounding box center [568, 279] width 461 height 17
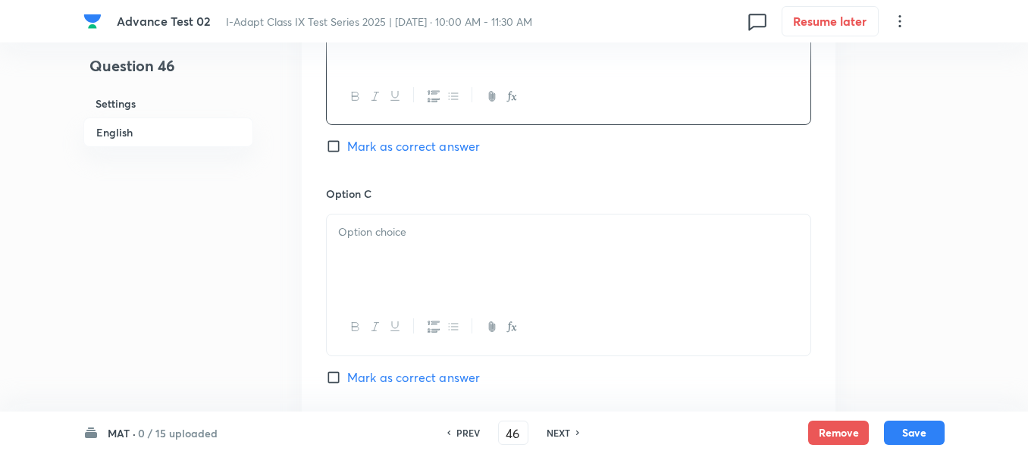
scroll to position [1061, 0]
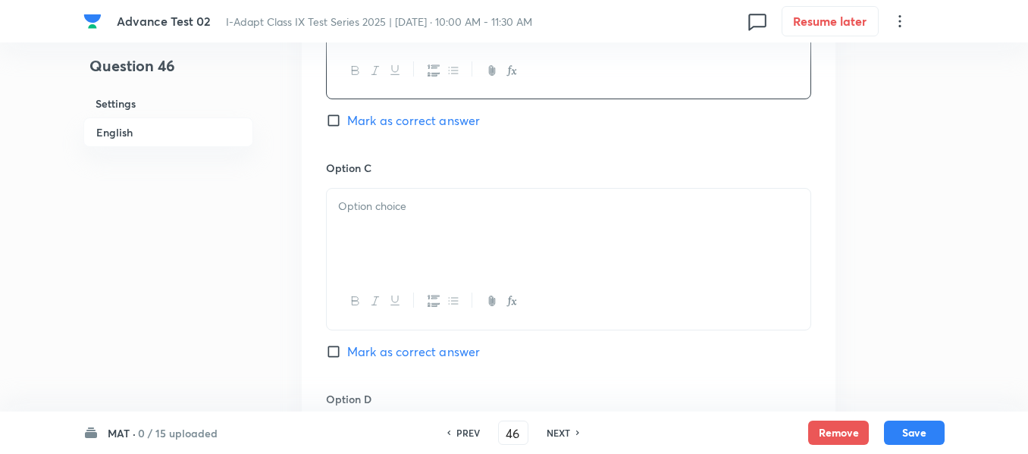
click at [470, 224] on div at bounding box center [568, 231] width 483 height 85
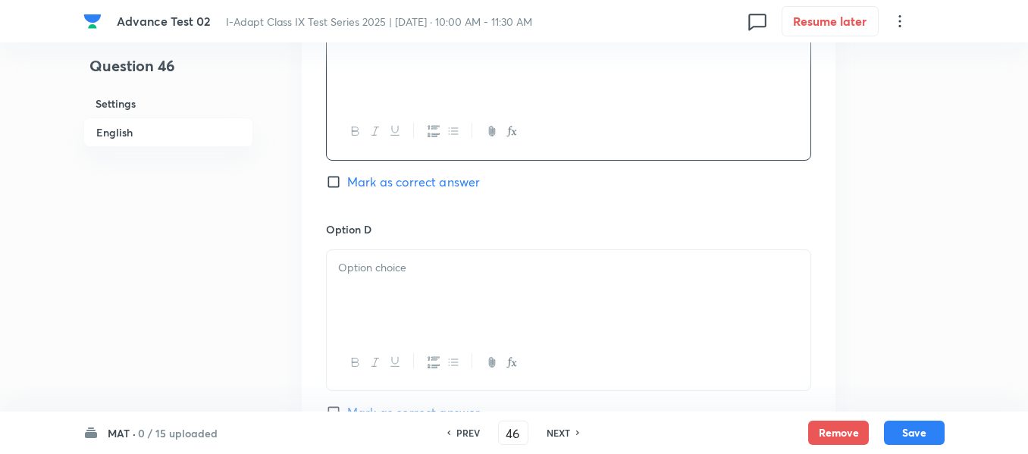
scroll to position [1288, 0]
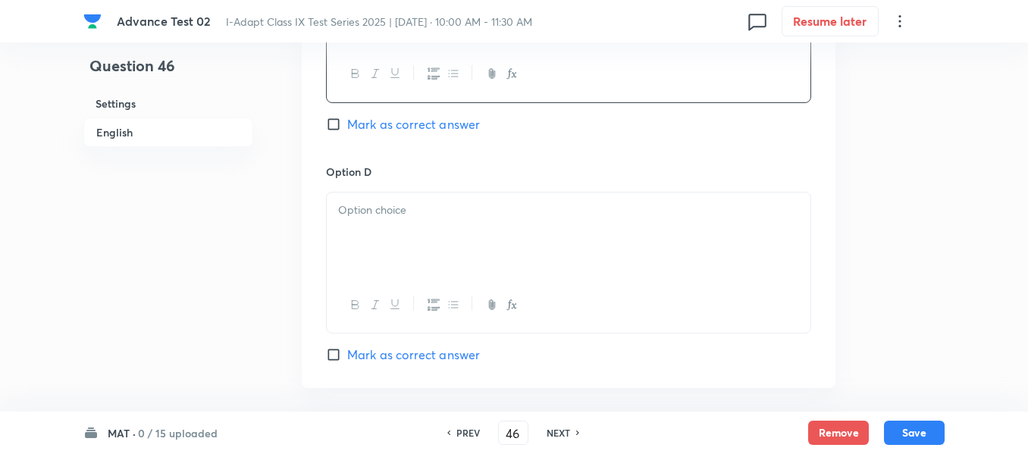
click at [448, 214] on p at bounding box center [568, 210] width 461 height 17
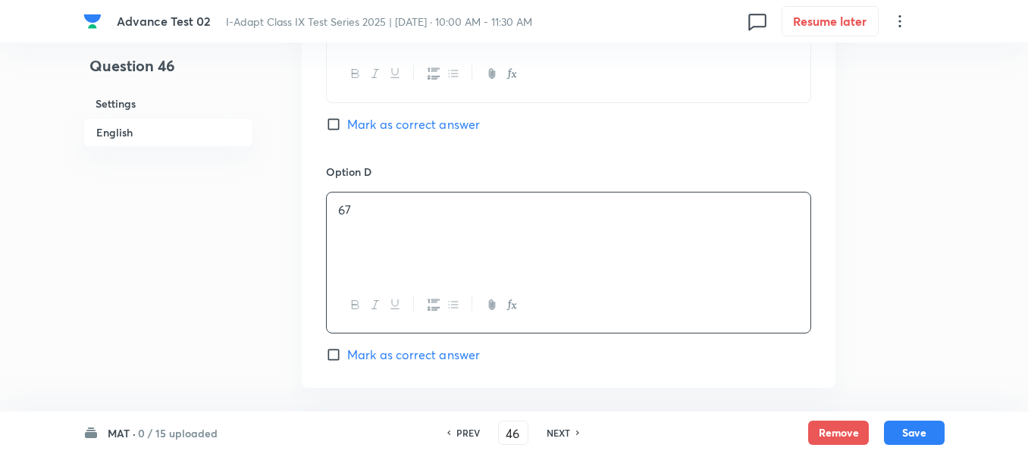
click at [343, 354] on input "Mark as correct answer" at bounding box center [336, 354] width 21 height 15
checkbox input "true"
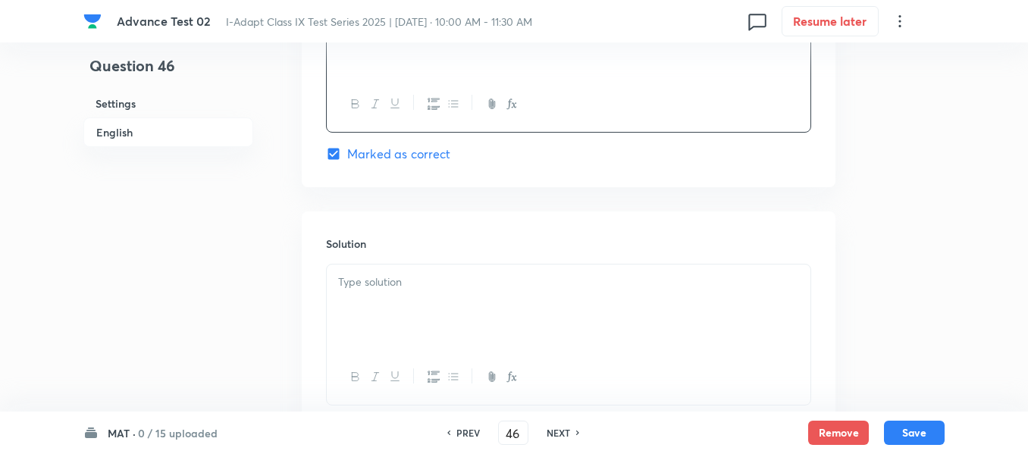
scroll to position [1516, 0]
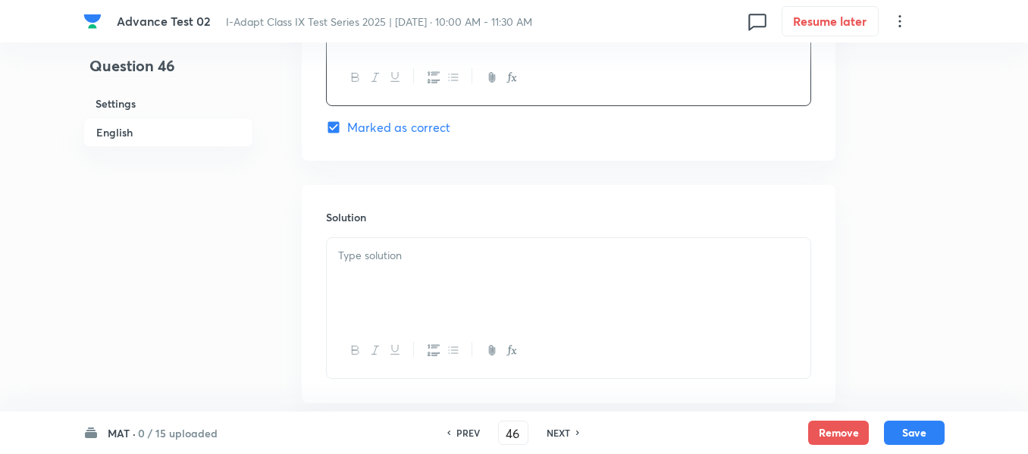
click at [510, 269] on div at bounding box center [568, 280] width 483 height 85
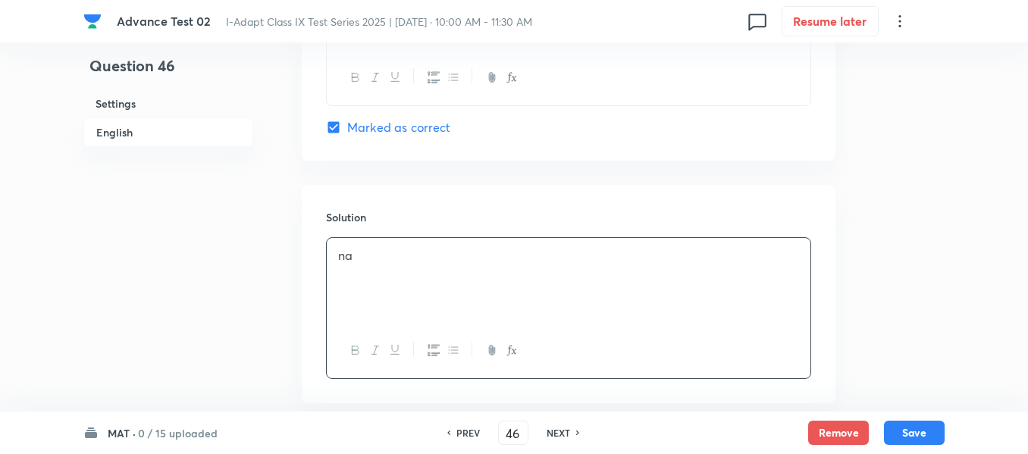
scroll to position [1598, 0]
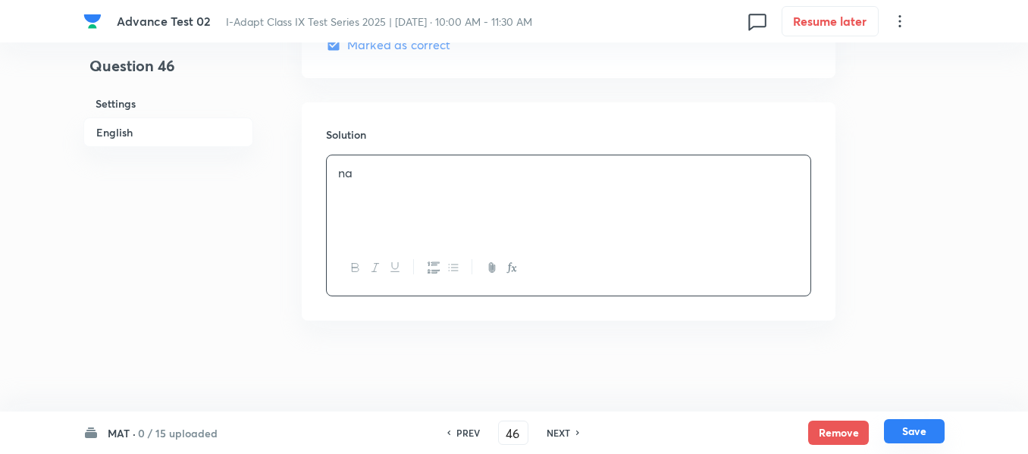
click at [917, 430] on button "Save" at bounding box center [914, 431] width 61 height 24
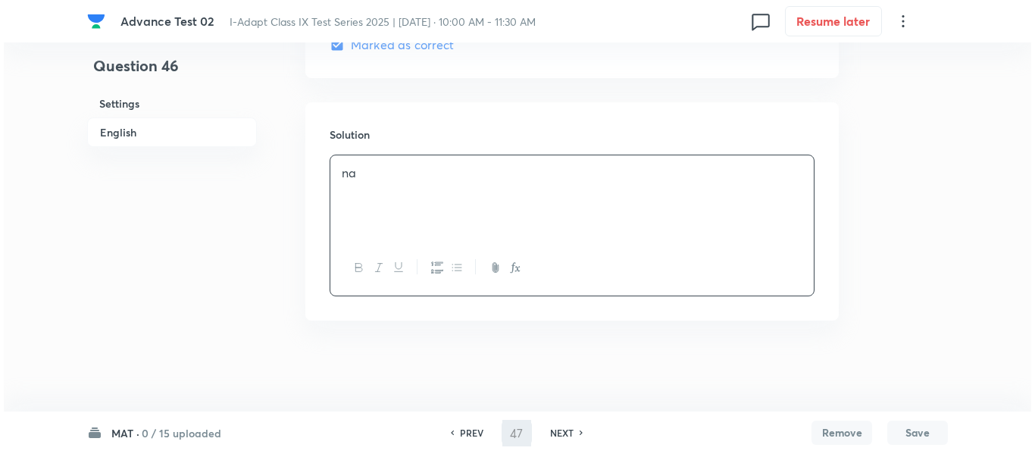
scroll to position [0, 0]
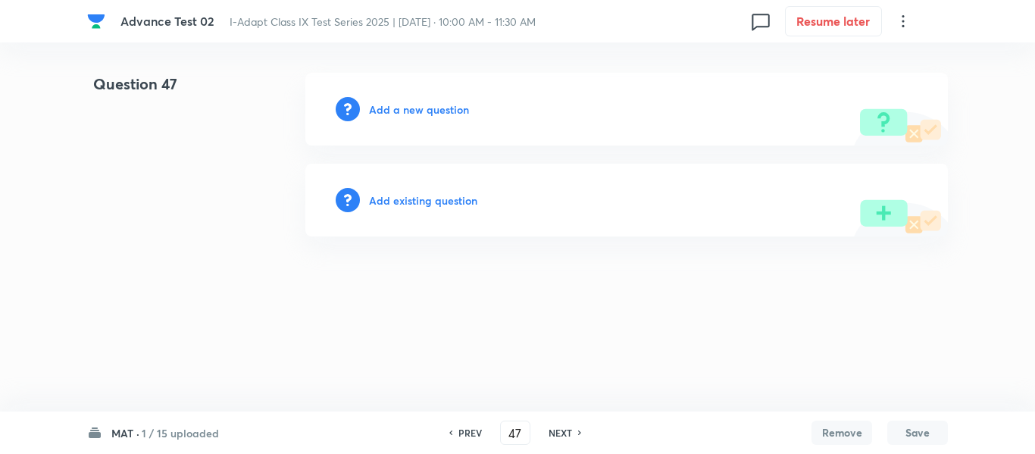
click at [402, 105] on h6 "Add a new question" at bounding box center [419, 110] width 100 height 16
click at [402, 106] on h6 "Choose a question type" at bounding box center [427, 110] width 117 height 16
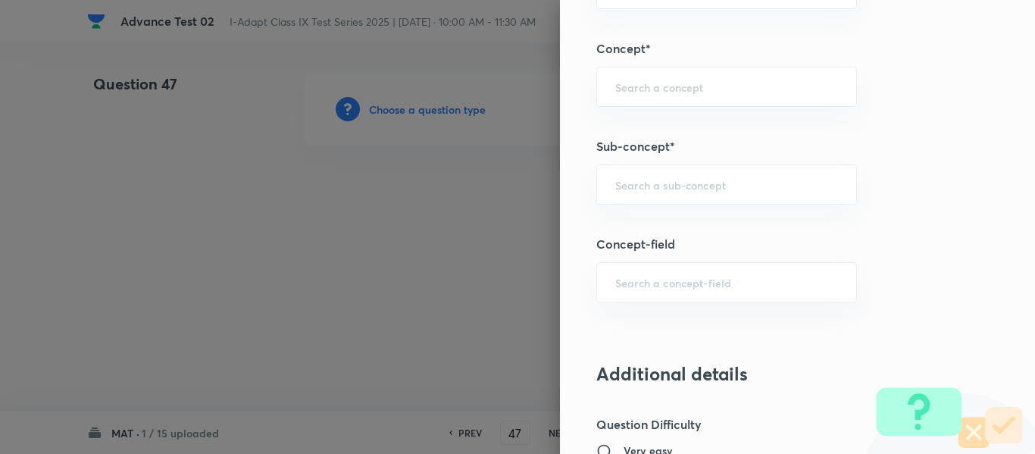
scroll to position [889, 0]
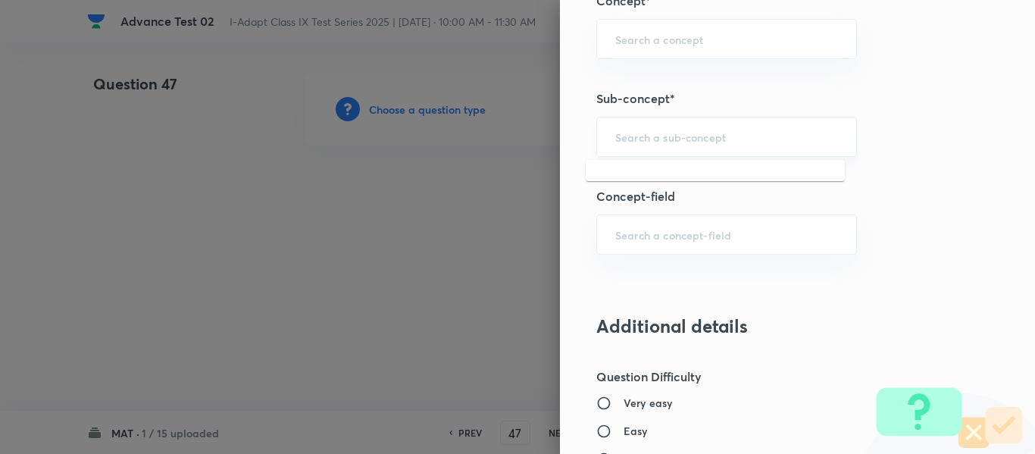
click at [683, 138] on input "text" at bounding box center [726, 137] width 223 height 14
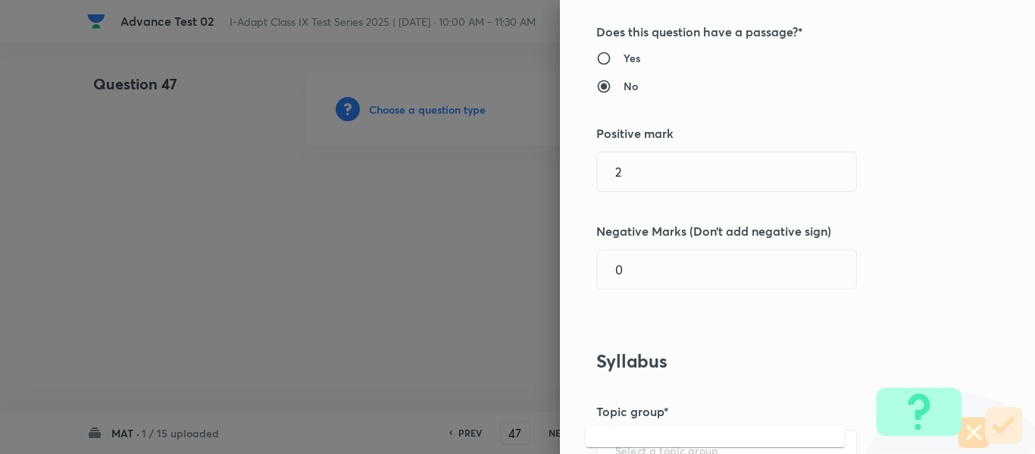
scroll to position [0, 0]
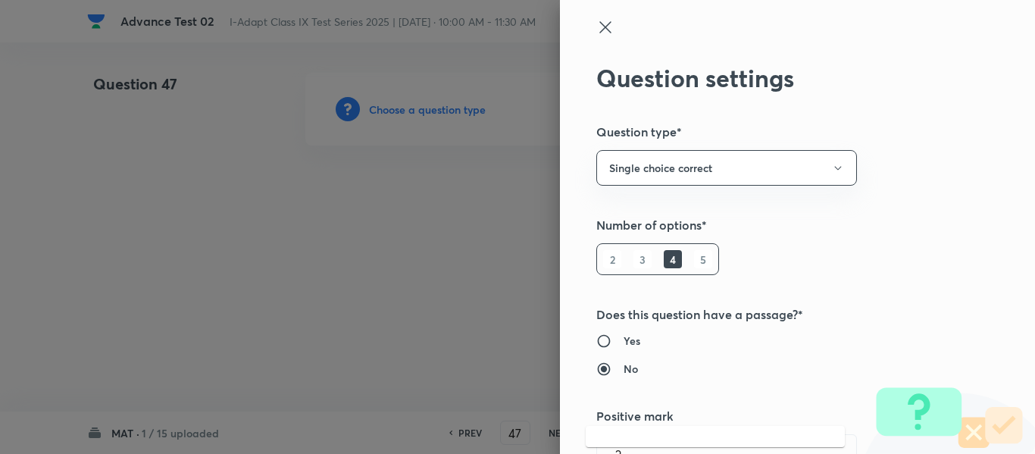
click at [601, 30] on icon at bounding box center [605, 27] width 18 height 18
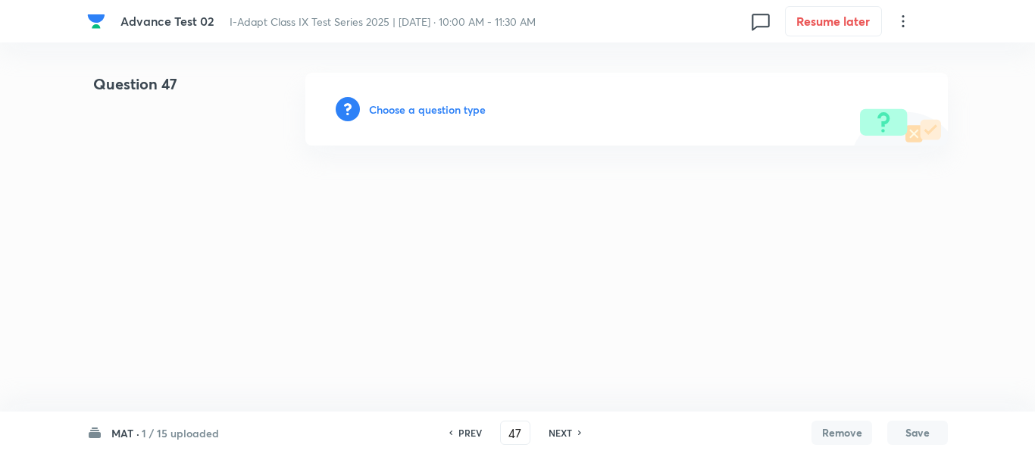
click at [472, 436] on h6 "PREV" at bounding box center [469, 433] width 23 height 14
type input "46"
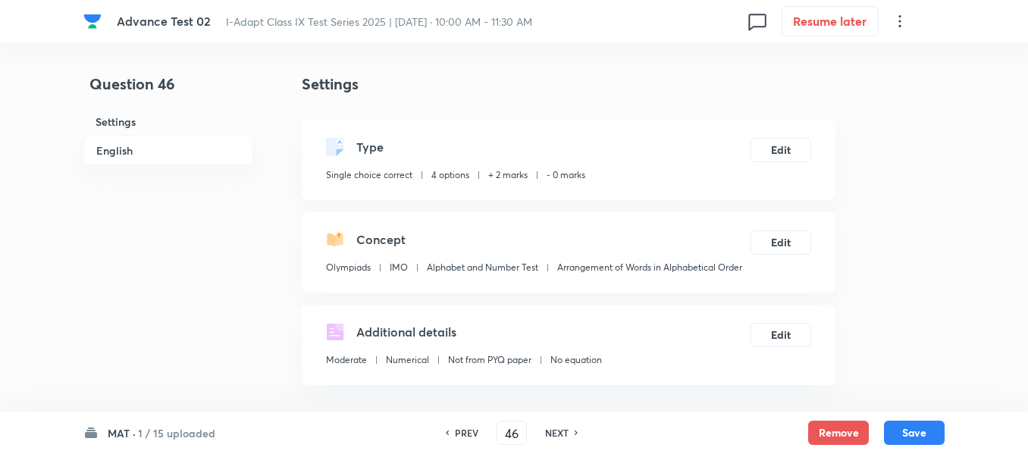
checkbox input "true"
click at [730, 268] on p "Arrangement of Words in Alphabetical Order" at bounding box center [649, 268] width 185 height 14
drag, startPoint x: 746, startPoint y: 267, endPoint x: 559, endPoint y: 269, distance: 186.4
click at [559, 269] on p "Arrangement of Words in Alphabetical Order" at bounding box center [649, 268] width 185 height 14
copy p "Arrangement of Words in Alphabetical Order"
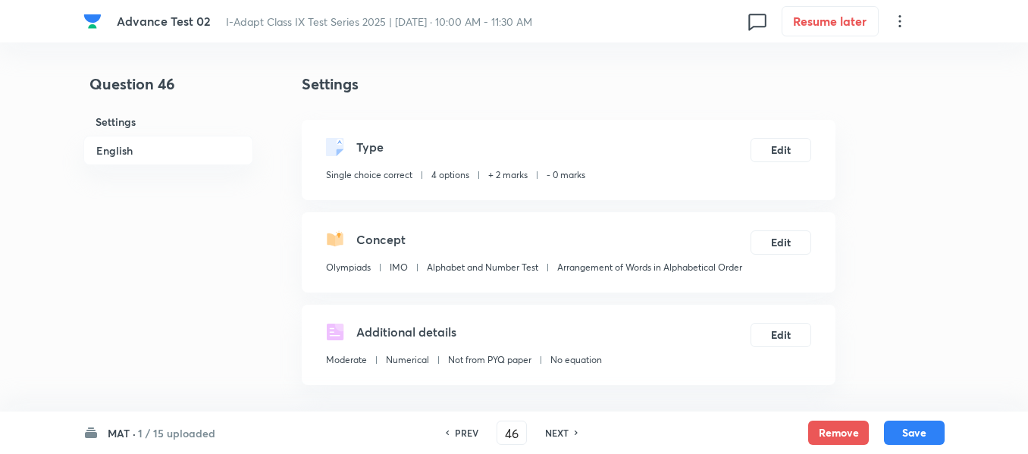
click at [555, 432] on h6 "NEXT" at bounding box center [556, 433] width 23 height 14
type input "47"
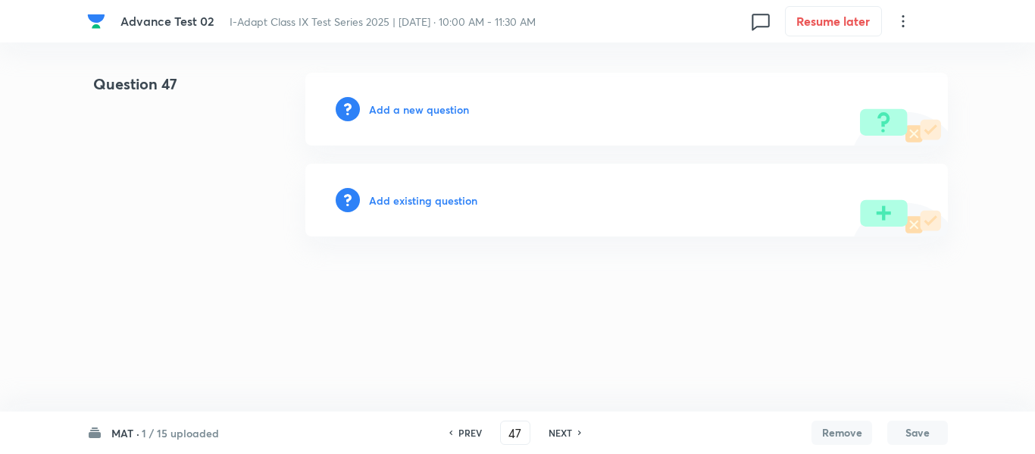
click at [396, 112] on h6 "Add a new question" at bounding box center [419, 110] width 100 height 16
click at [396, 112] on h6 "Choose a question type" at bounding box center [427, 110] width 117 height 16
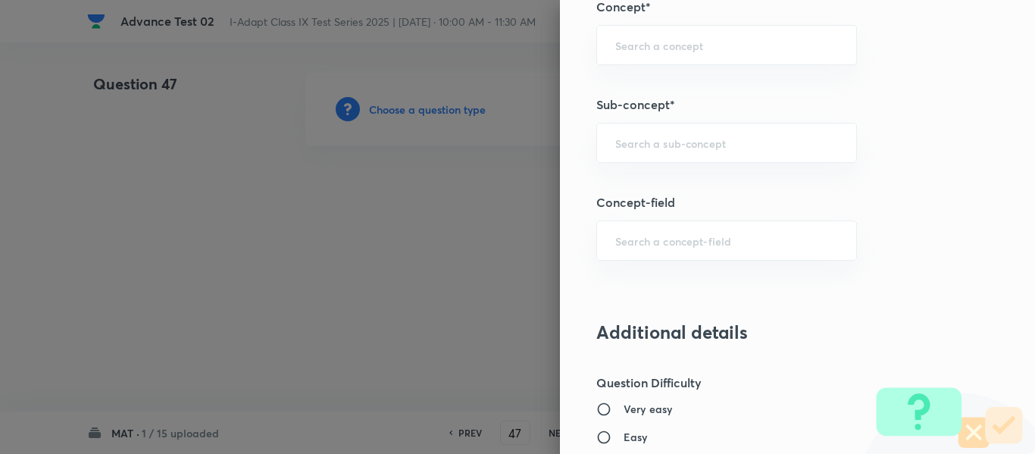
scroll to position [909, 0]
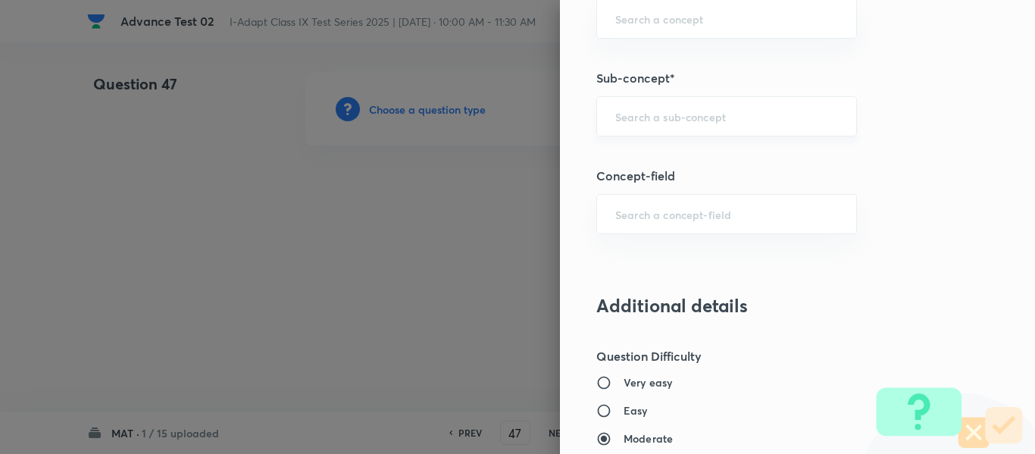
click at [686, 112] on input "text" at bounding box center [726, 116] width 223 height 14
paste input "Arrangement of Words in Alphabetical Order"
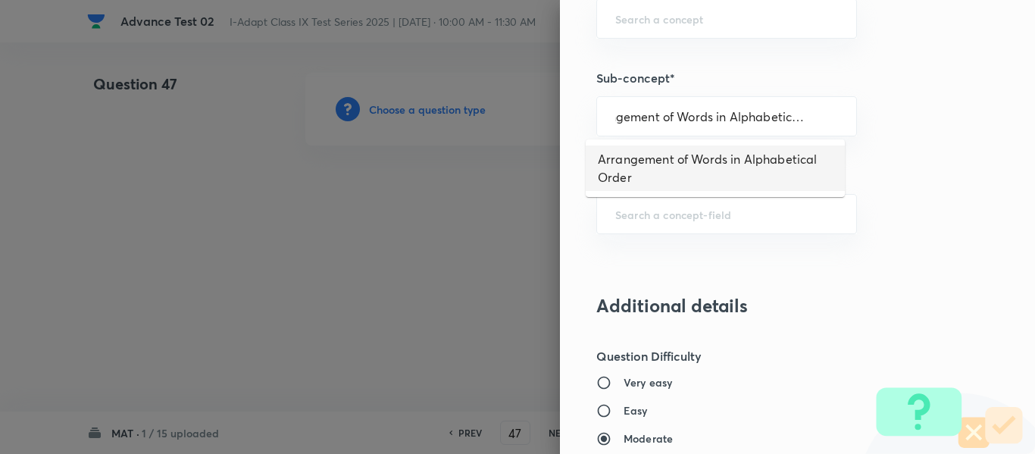
click at [764, 161] on li "Arrangement of Words in Alphabetical Order" at bounding box center [715, 167] width 259 height 45
type input "Arrangement of Words in Alphabetical Order"
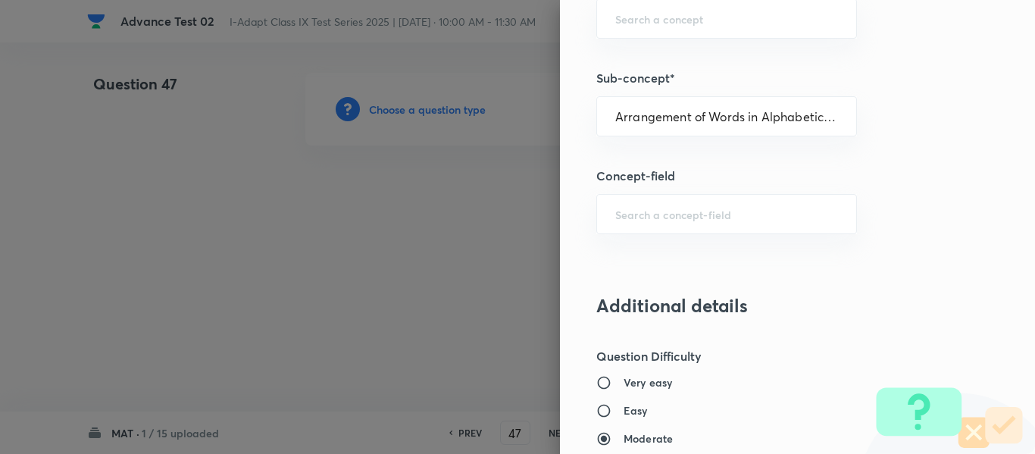
type input "Olympiads"
type input "IMO"
type input "Alphabet and Number Test"
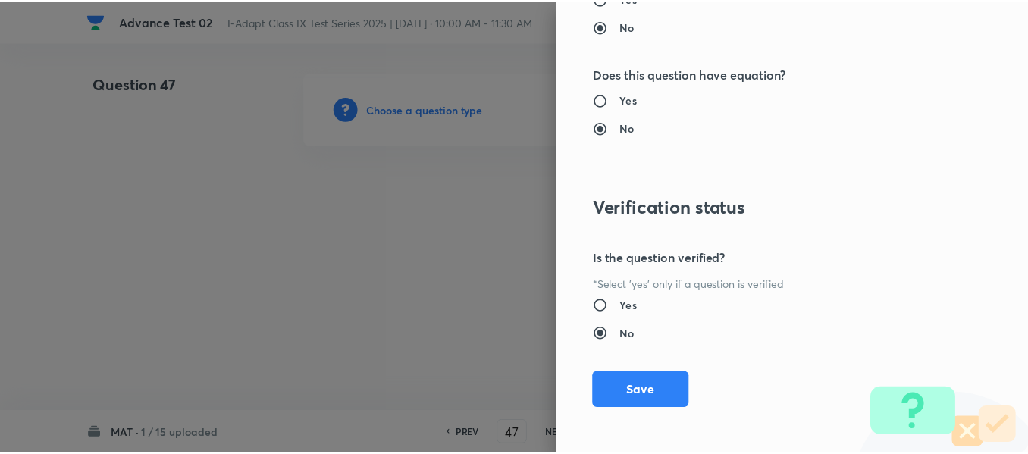
scroll to position [1612, 0]
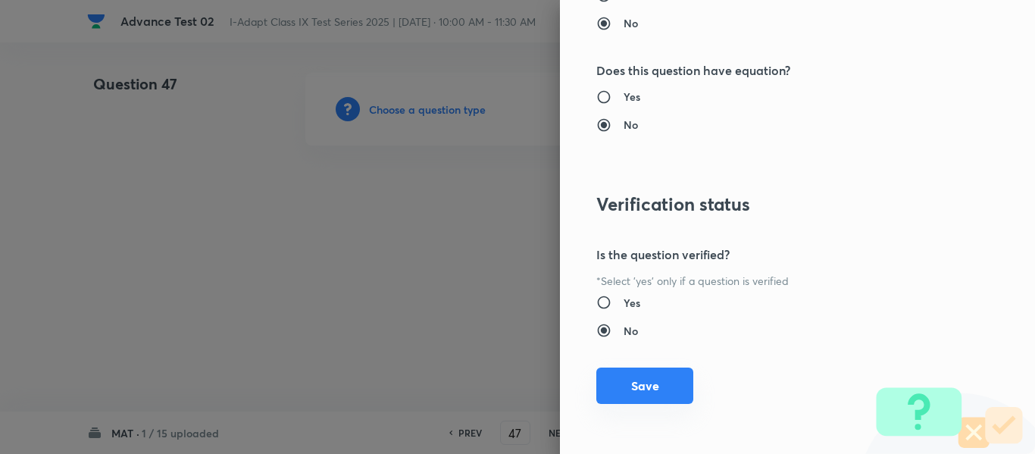
click at [632, 384] on button "Save" at bounding box center [644, 386] width 97 height 36
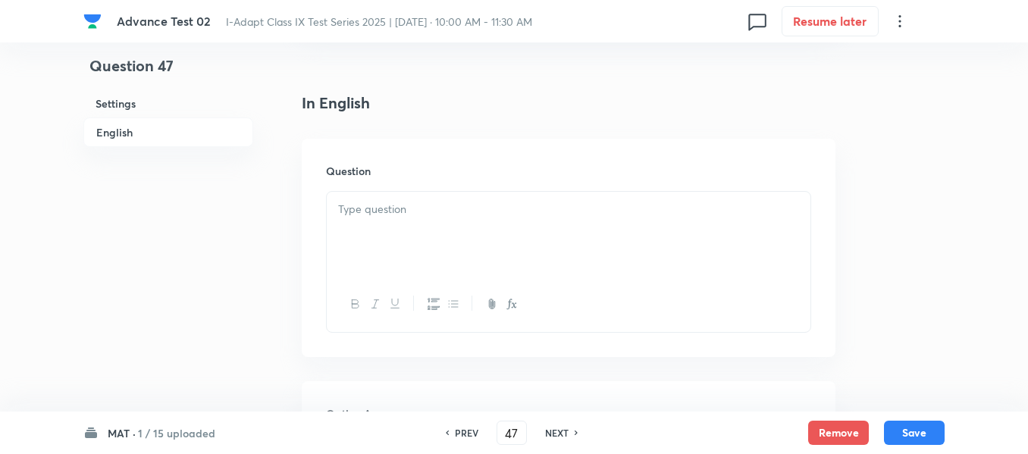
scroll to position [379, 0]
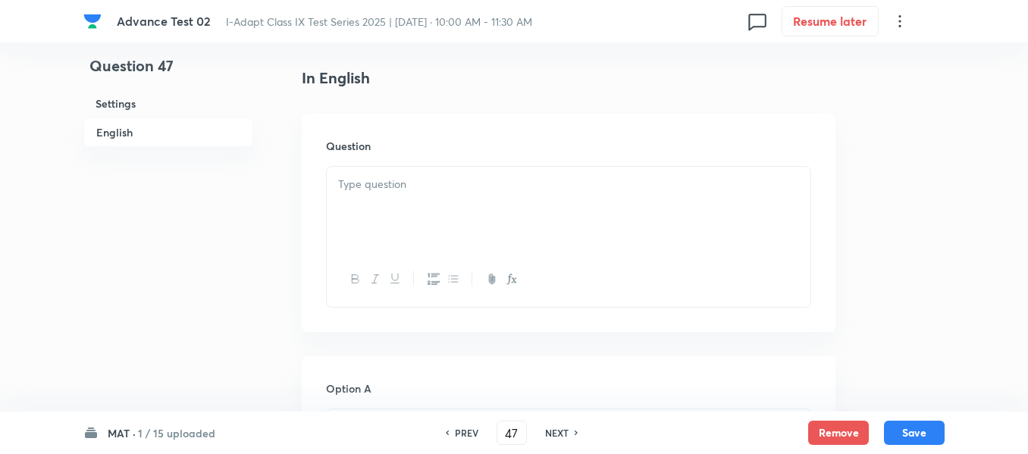
click at [488, 212] on div at bounding box center [568, 209] width 483 height 85
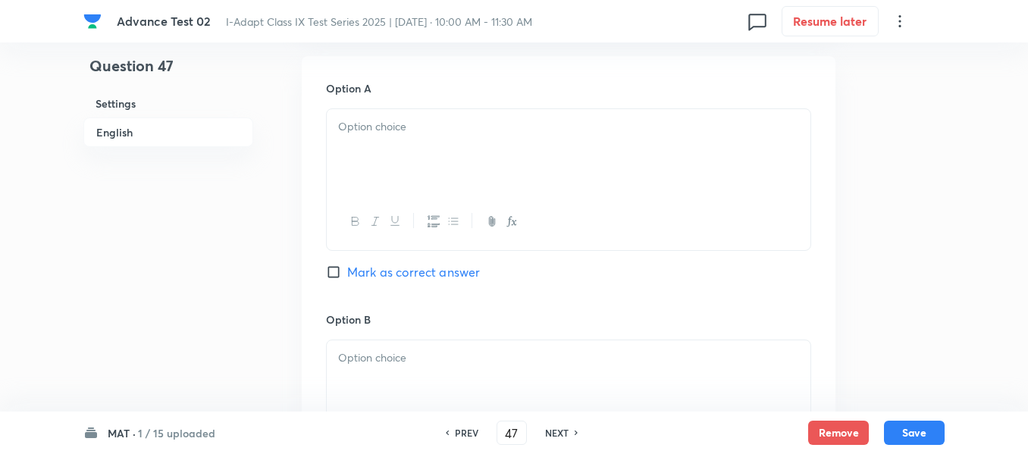
scroll to position [682, 0]
click at [566, 139] on div at bounding box center [568, 148] width 483 height 85
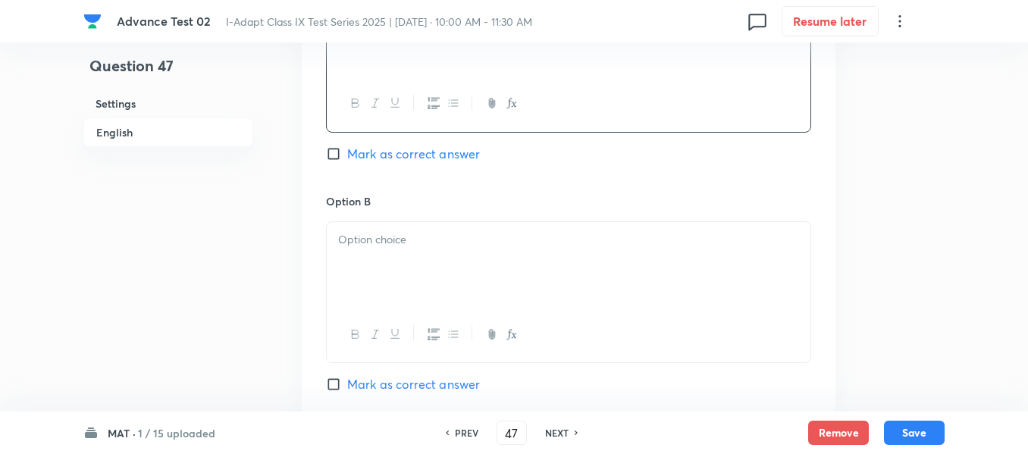
scroll to position [834, 0]
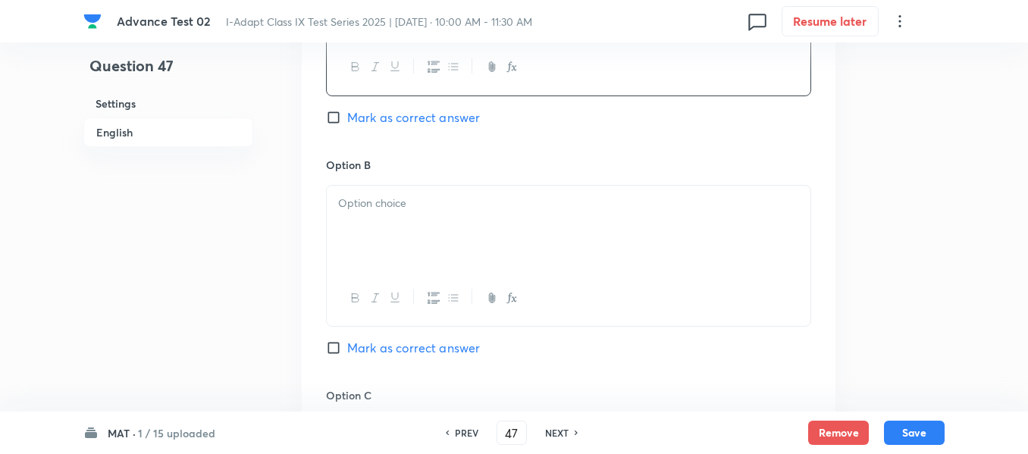
click at [448, 209] on p at bounding box center [568, 203] width 461 height 17
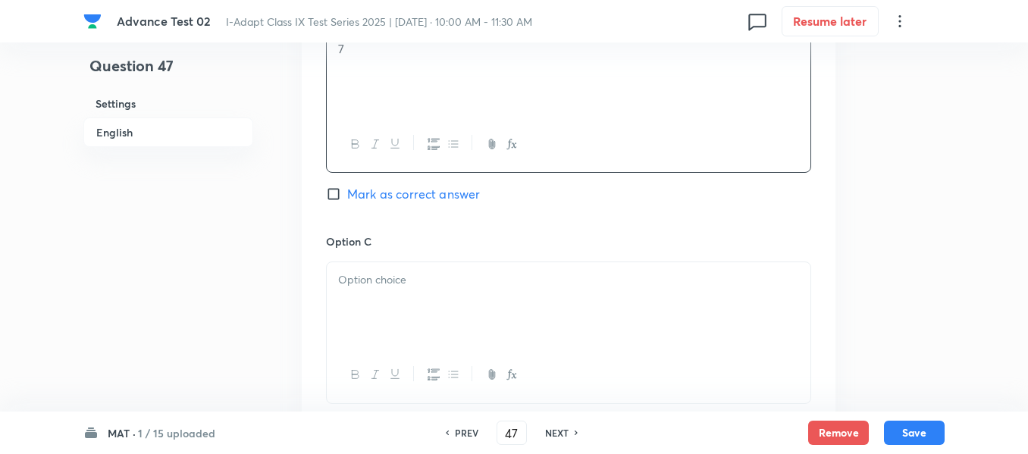
scroll to position [1061, 0]
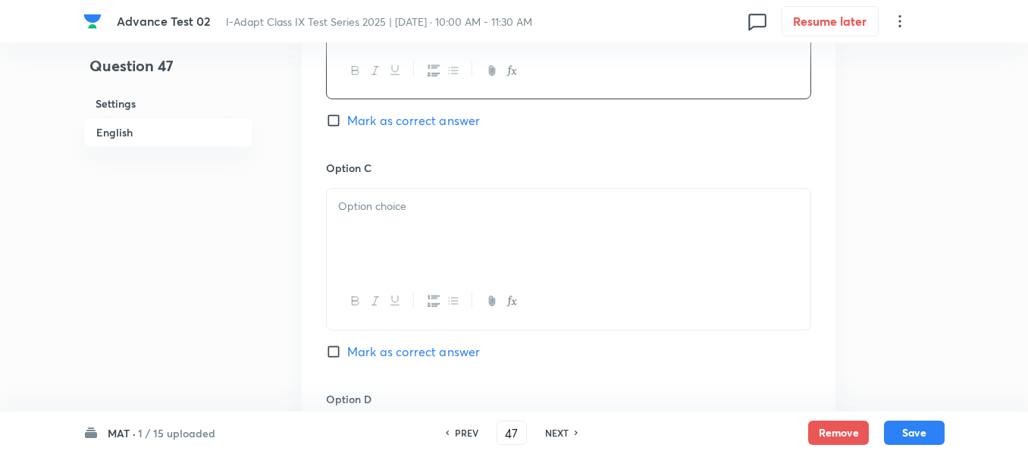
click at [432, 214] on p at bounding box center [568, 206] width 461 height 17
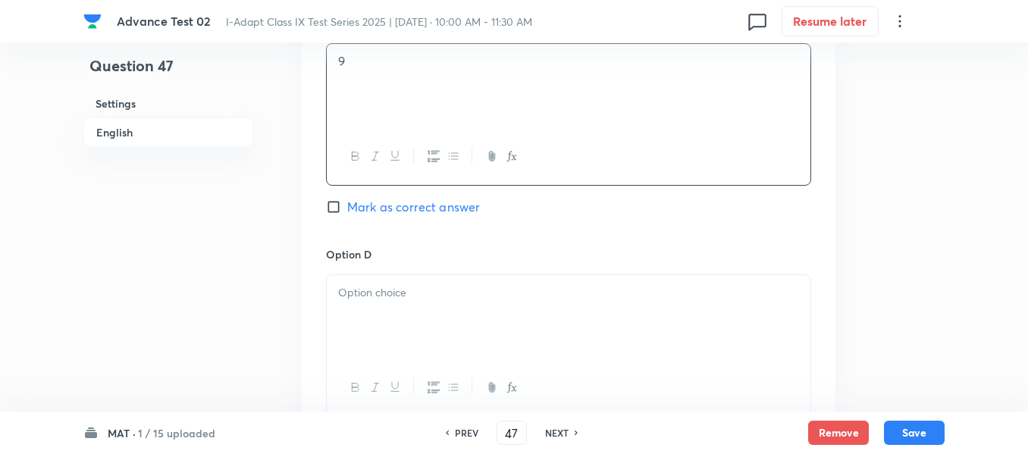
scroll to position [1288, 0]
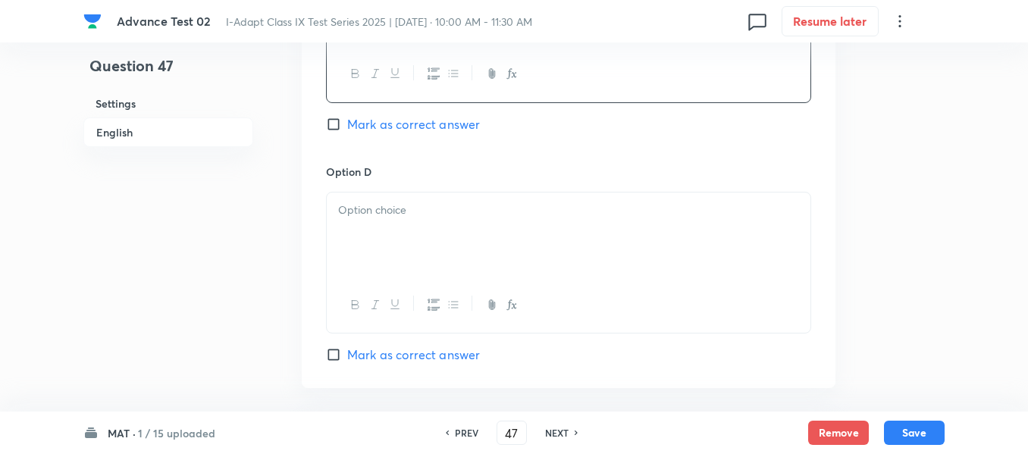
click at [429, 231] on div at bounding box center [568, 234] width 483 height 85
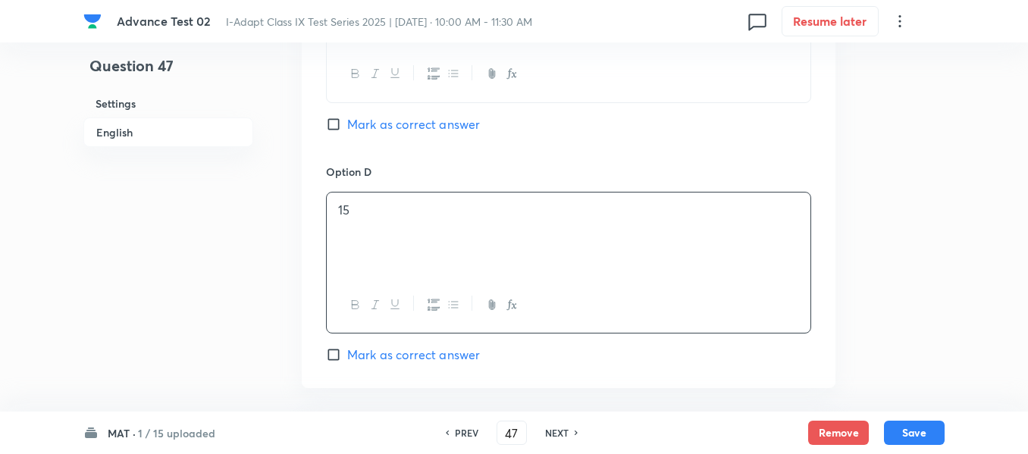
click at [342, 354] on input "Mark as correct answer" at bounding box center [336, 354] width 21 height 15
checkbox input "true"
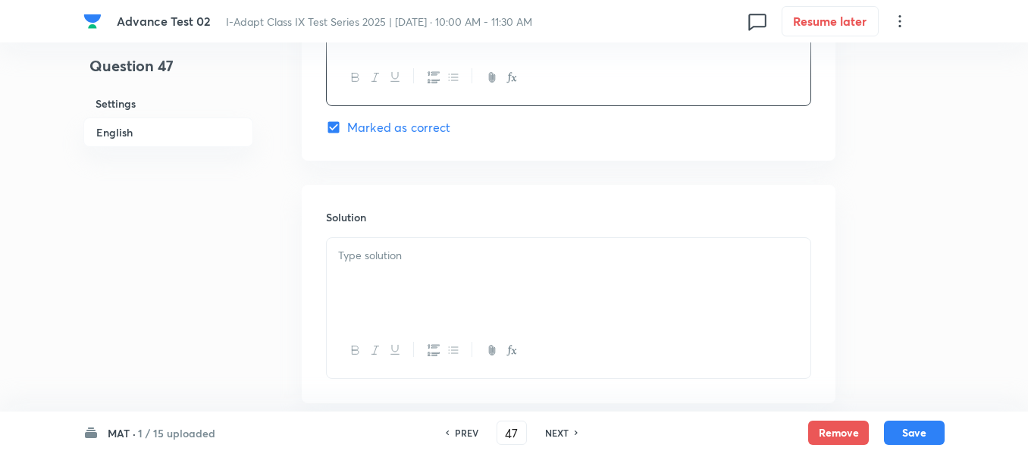
click at [449, 251] on p at bounding box center [568, 255] width 461 height 17
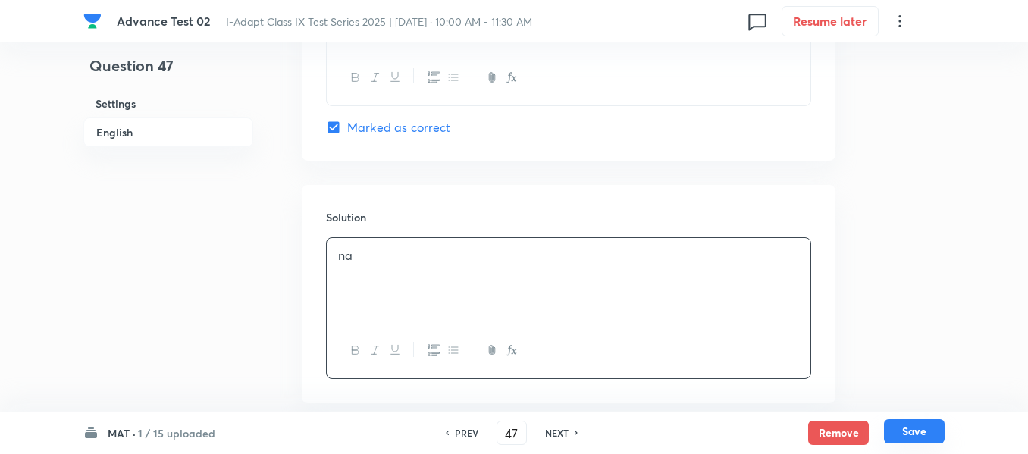
click at [917, 431] on button "Save" at bounding box center [914, 431] width 61 height 24
type input "48"
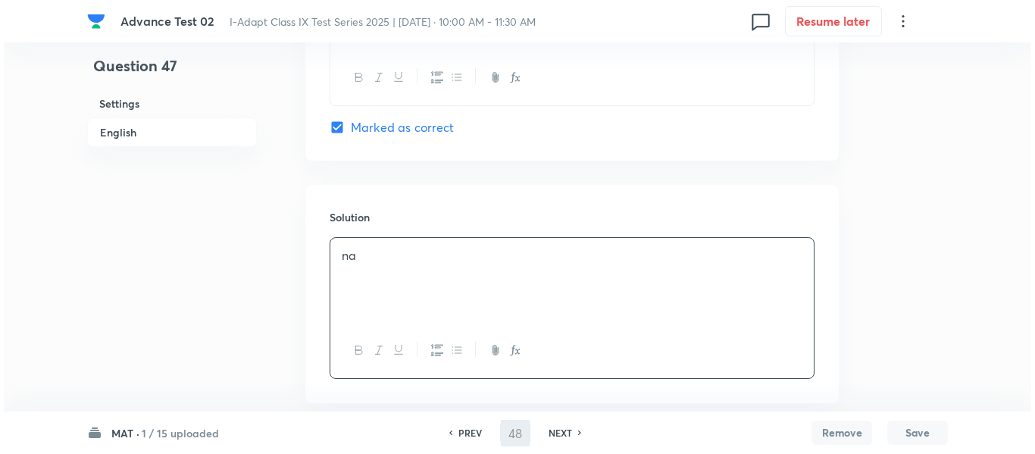
scroll to position [0, 0]
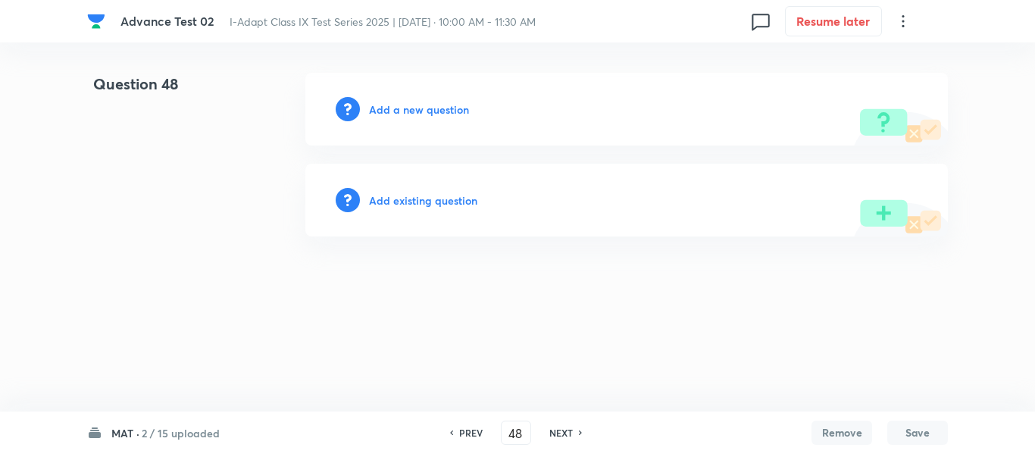
click at [398, 108] on h6 "Add a new question" at bounding box center [419, 110] width 100 height 16
click at [398, 108] on h6 "Choose a question type" at bounding box center [427, 110] width 117 height 16
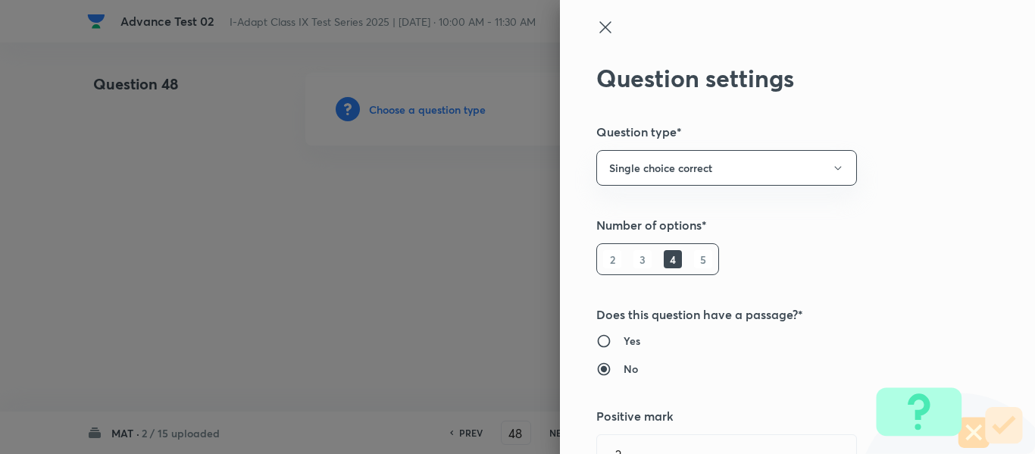
type input "Olympiads"
type input "IMO"
type input "Alphabet and Number Test"
type input "Arrangement of Words in Alphabetical Order"
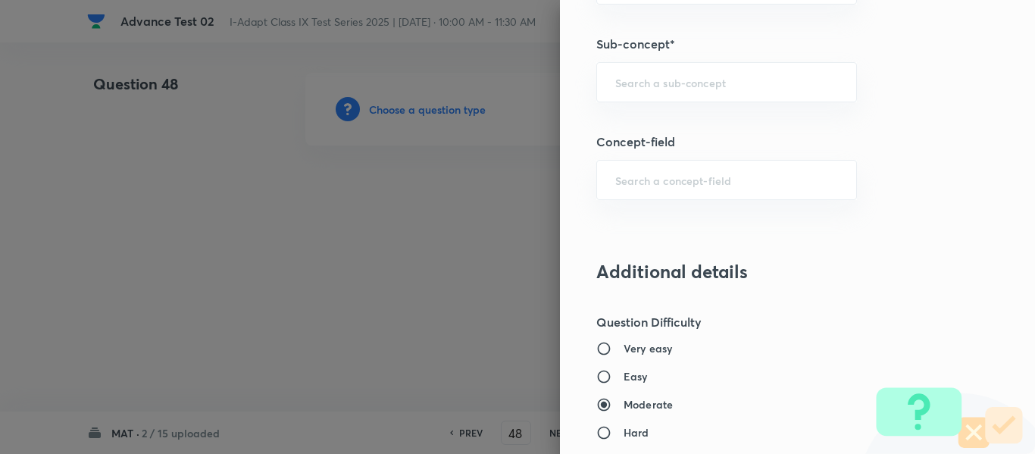
scroll to position [962, 0]
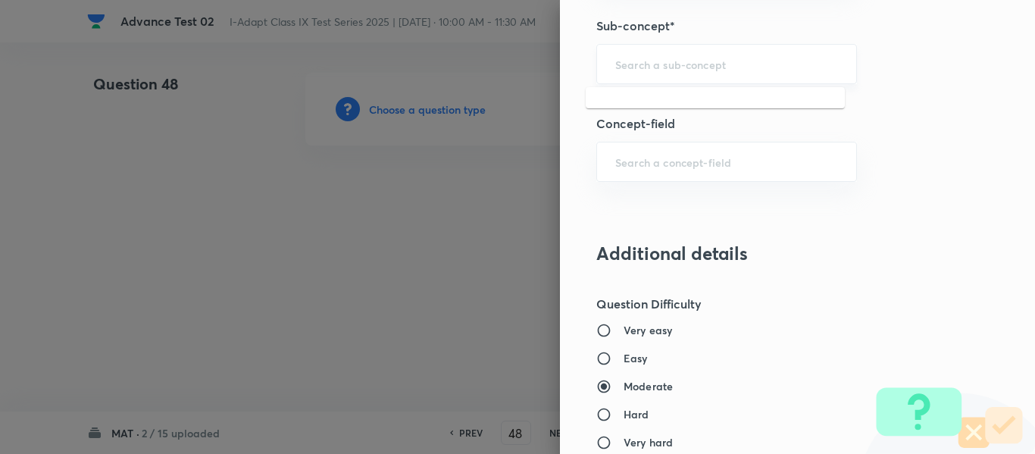
click at [696, 61] on input "text" at bounding box center [726, 64] width 223 height 14
click at [465, 432] on div at bounding box center [517, 227] width 1035 height 454
click at [687, 65] on input "text" at bounding box center [726, 64] width 223 height 14
click at [648, 66] on input "text" at bounding box center [726, 64] width 223 height 14
type input "A"
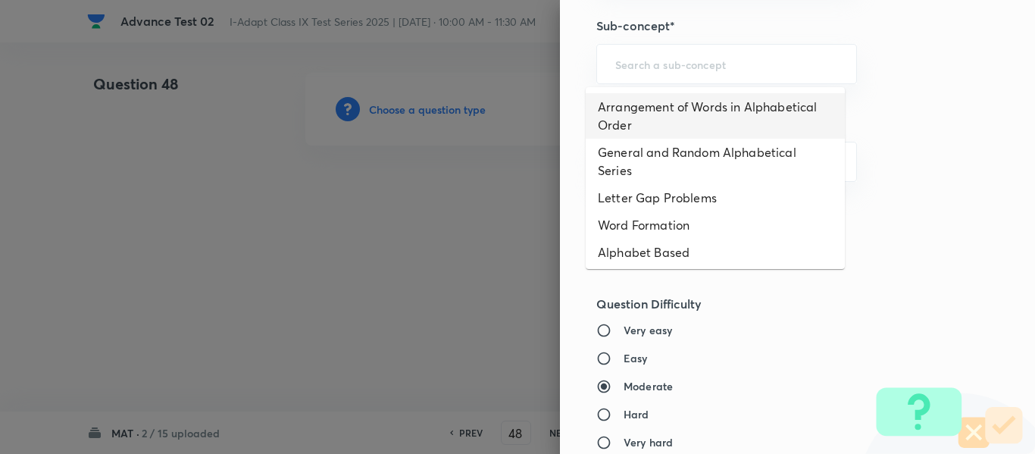
click at [699, 110] on li "Arrangement of Words in Alphabetical Order" at bounding box center [715, 115] width 259 height 45
type input "Arrangement of Words in Alphabetical Order"
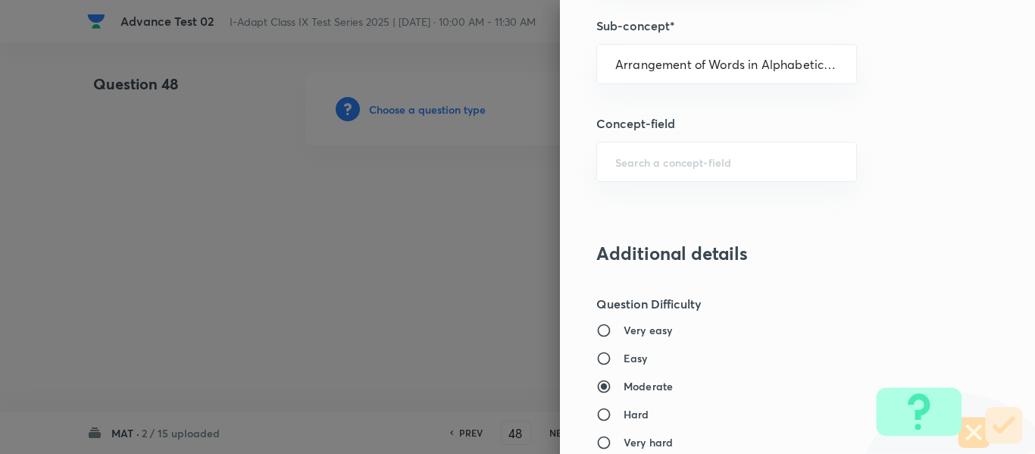
type input "Olympiads"
type input "IMO"
type input "Alphabet and Number Test"
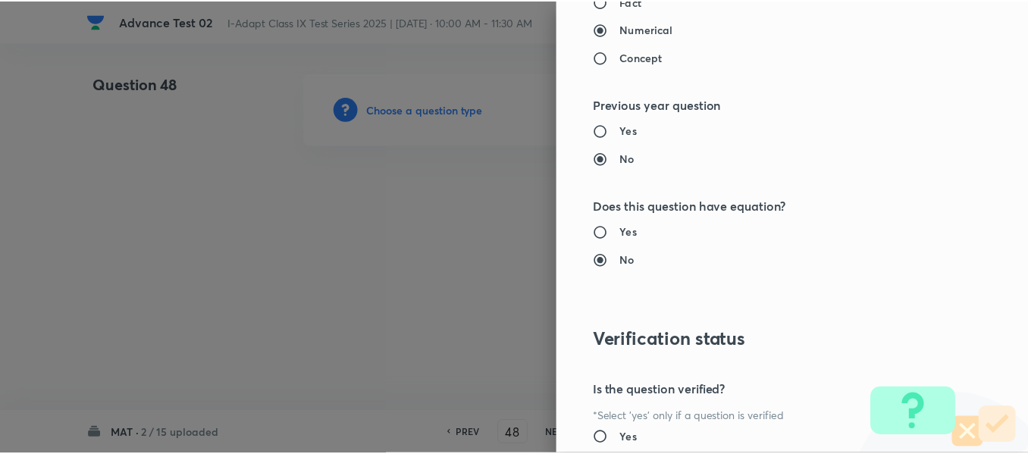
scroll to position [1612, 0]
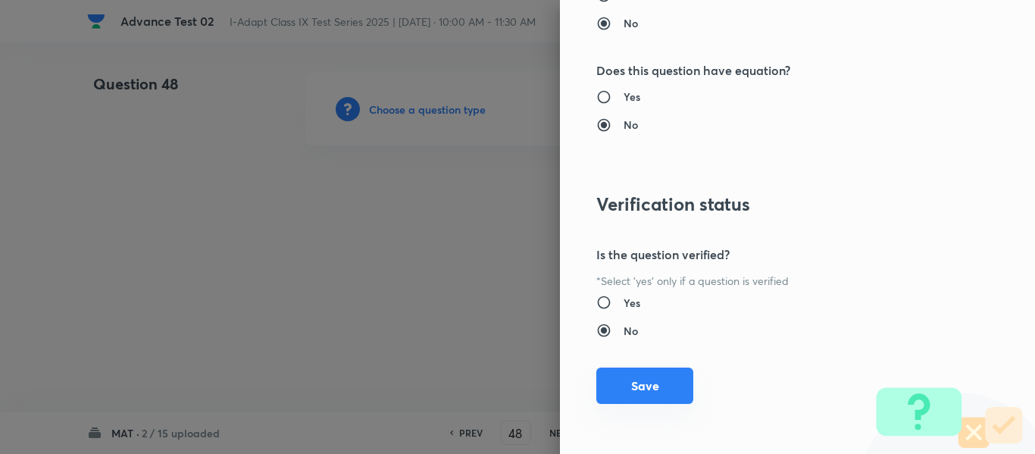
click at [638, 389] on button "Save" at bounding box center [644, 386] width 97 height 36
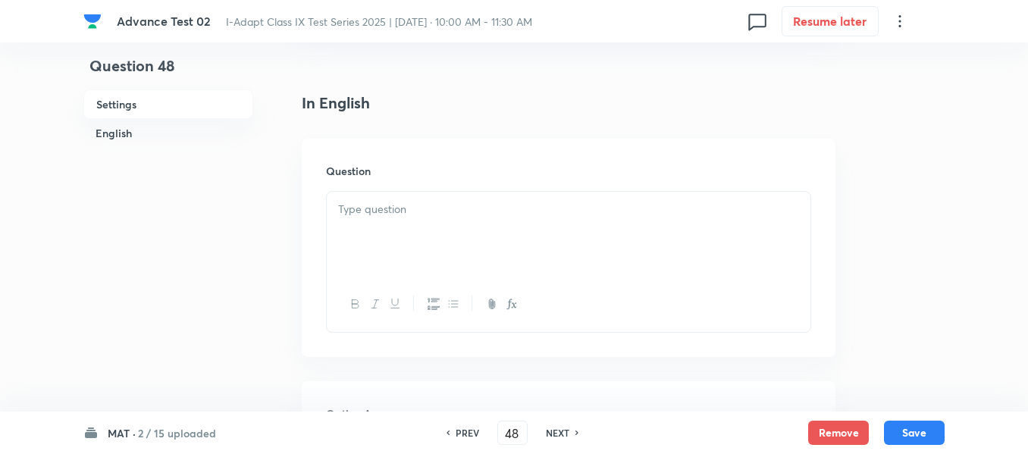
scroll to position [379, 0]
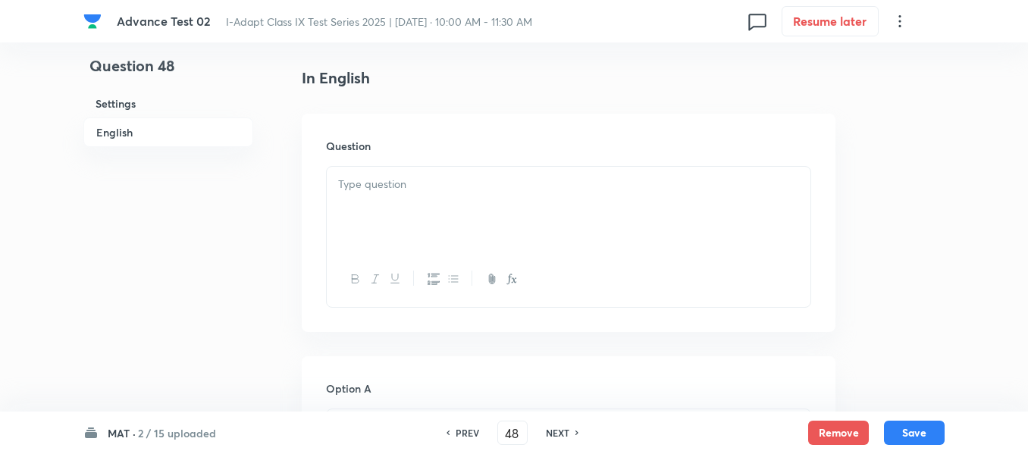
click at [477, 188] on p at bounding box center [568, 184] width 461 height 17
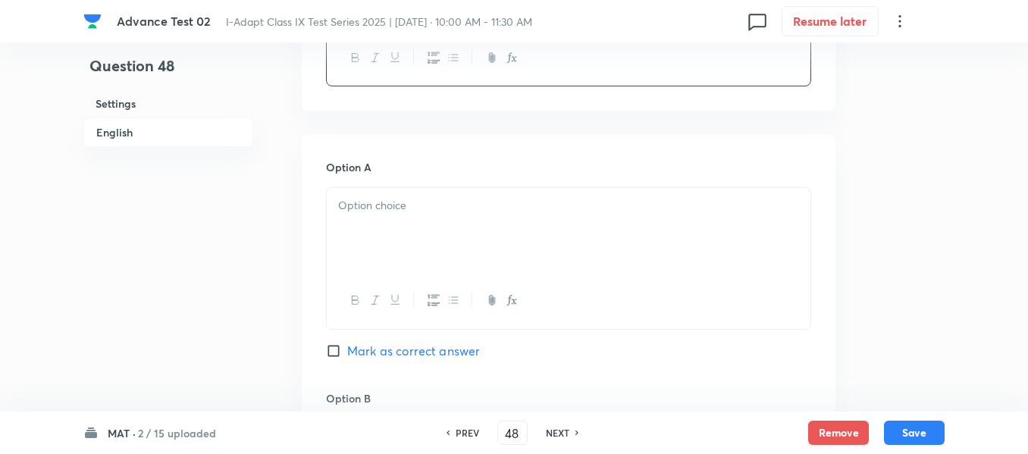
scroll to position [606, 0]
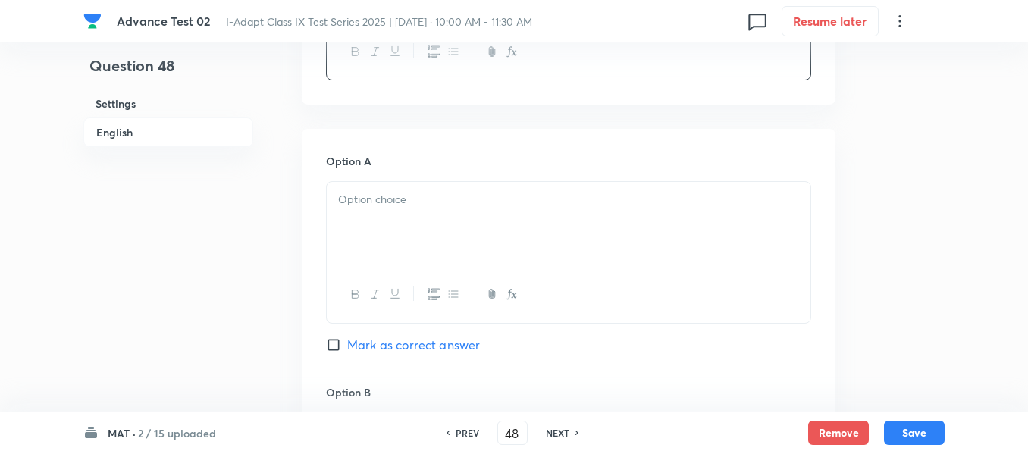
click at [502, 218] on div at bounding box center [568, 224] width 483 height 85
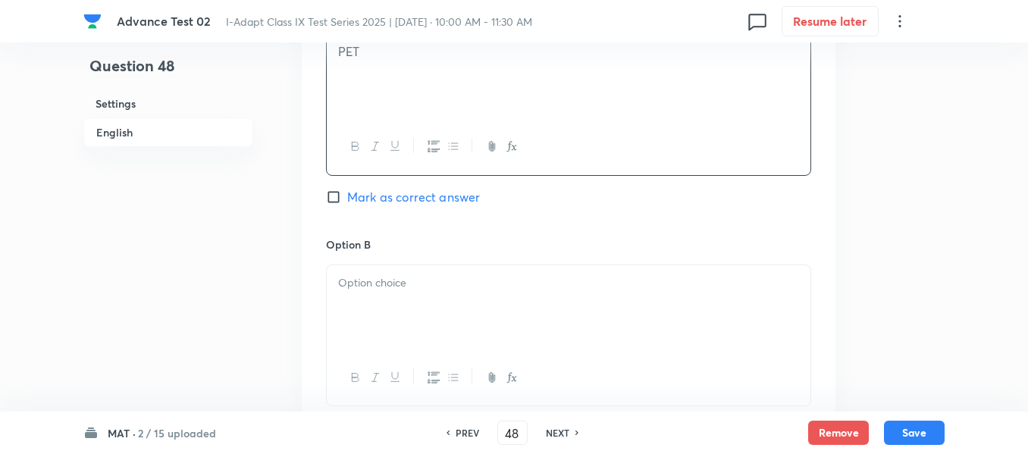
scroll to position [834, 0]
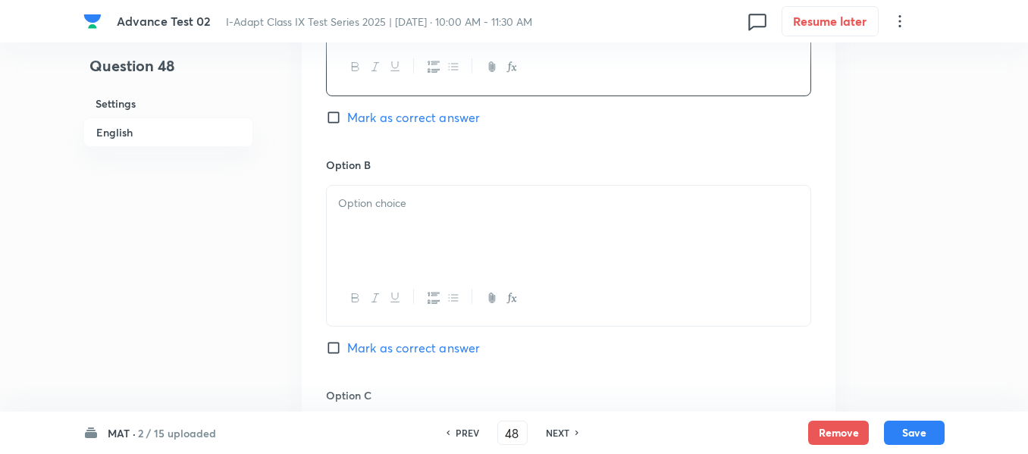
click at [458, 209] on p at bounding box center [568, 203] width 461 height 17
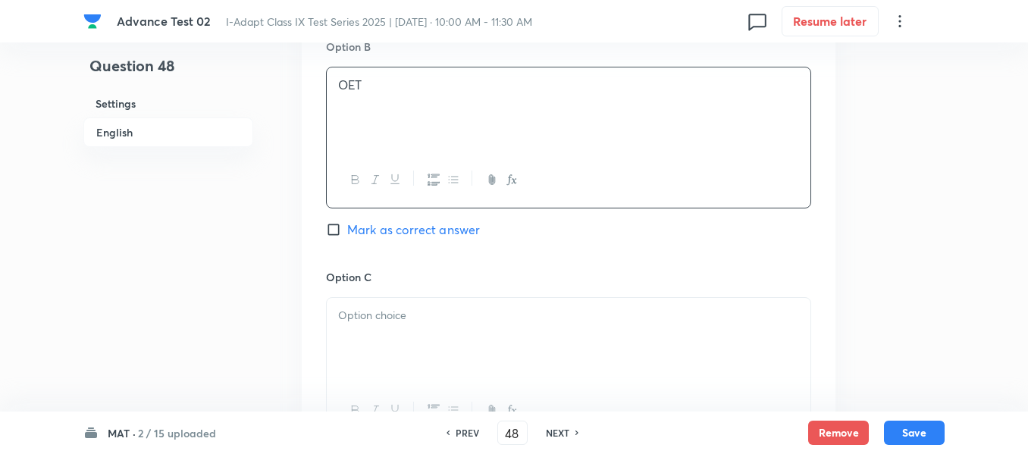
scroll to position [985, 0]
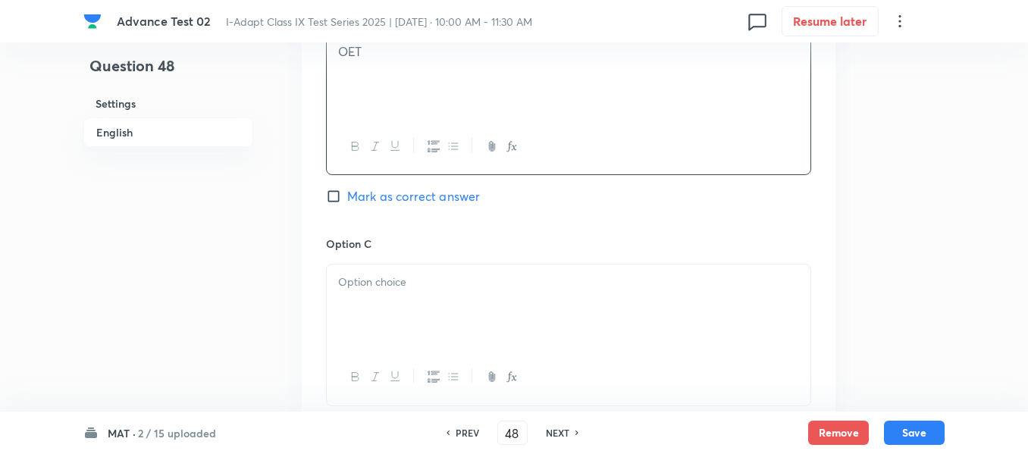
click at [474, 285] on p at bounding box center [568, 282] width 461 height 17
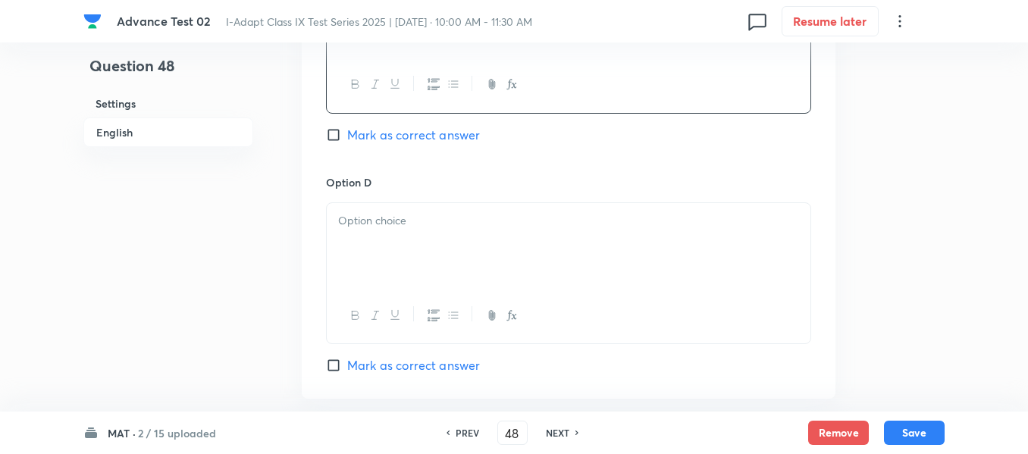
scroll to position [1288, 0]
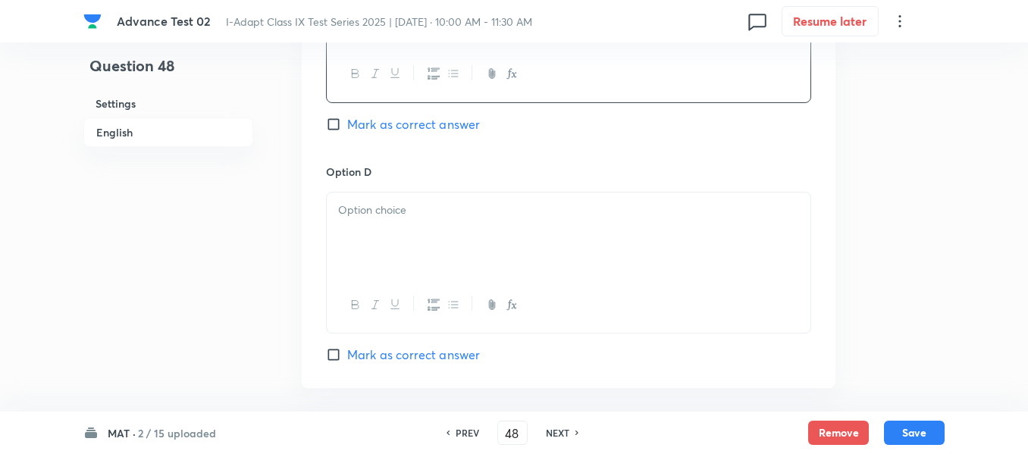
click at [451, 220] on div at bounding box center [568, 234] width 483 height 85
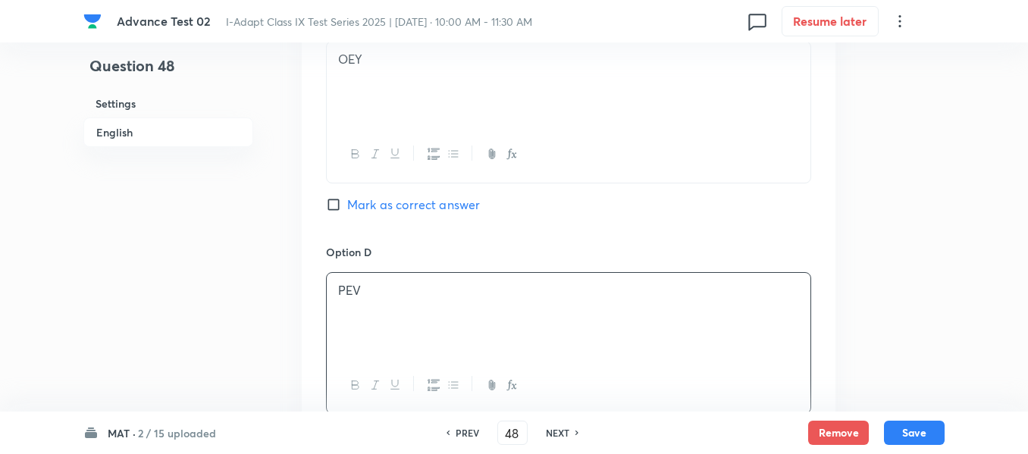
scroll to position [1061, 0]
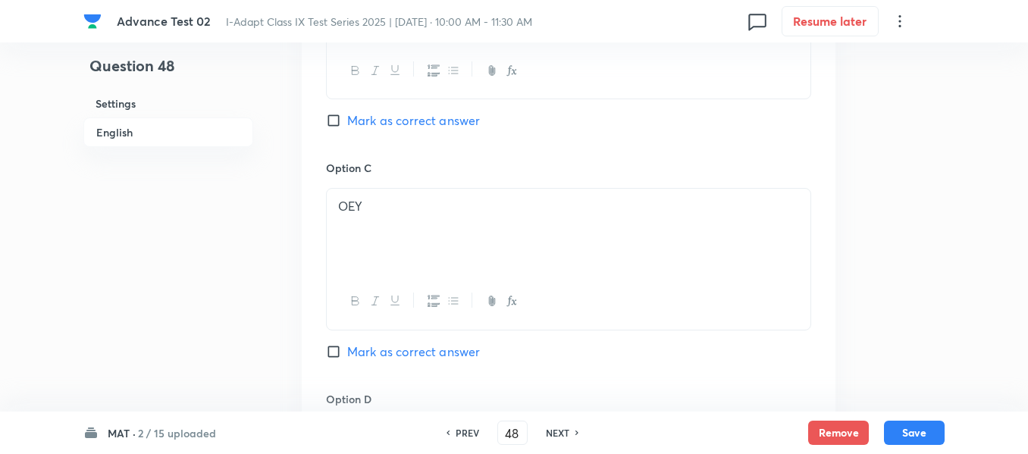
click at [339, 117] on input "Mark as correct answer" at bounding box center [336, 120] width 21 height 15
checkbox input "true"
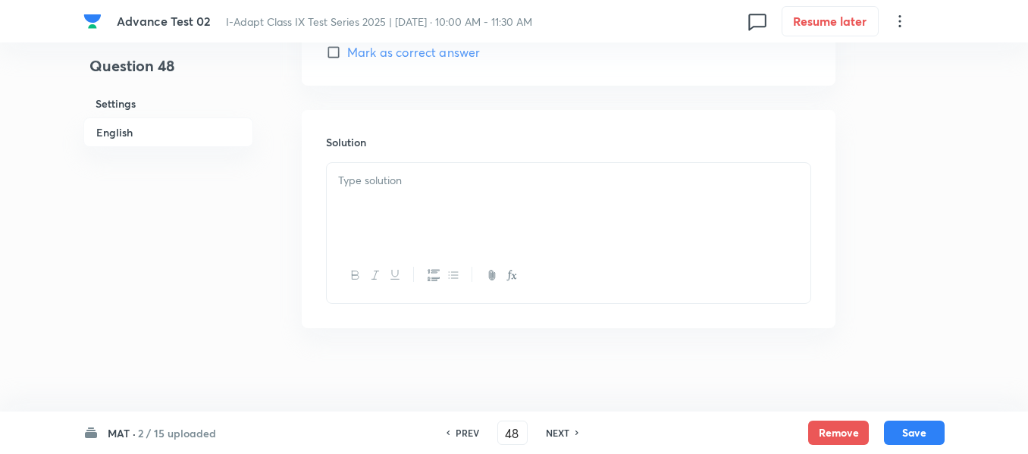
scroll to position [1591, 0]
click at [465, 210] on div at bounding box center [568, 204] width 483 height 85
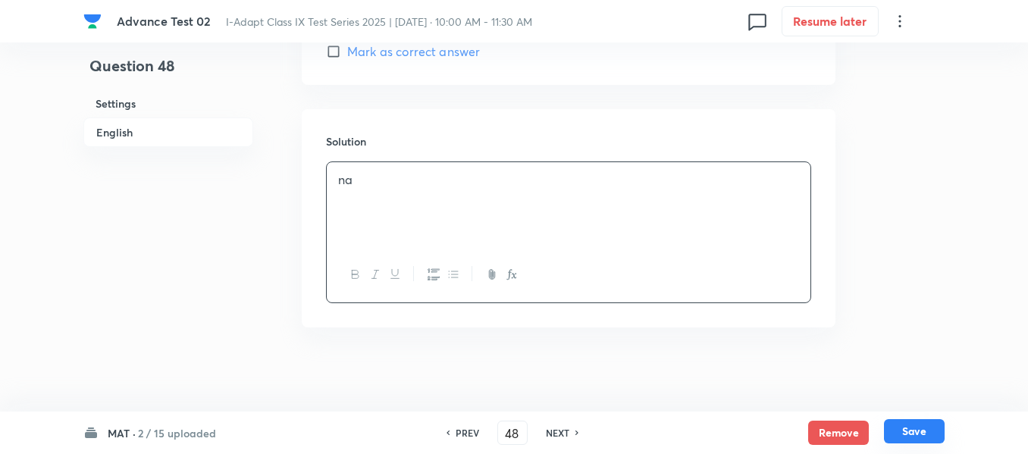
click at [913, 436] on button "Save" at bounding box center [914, 431] width 61 height 24
type input "49"
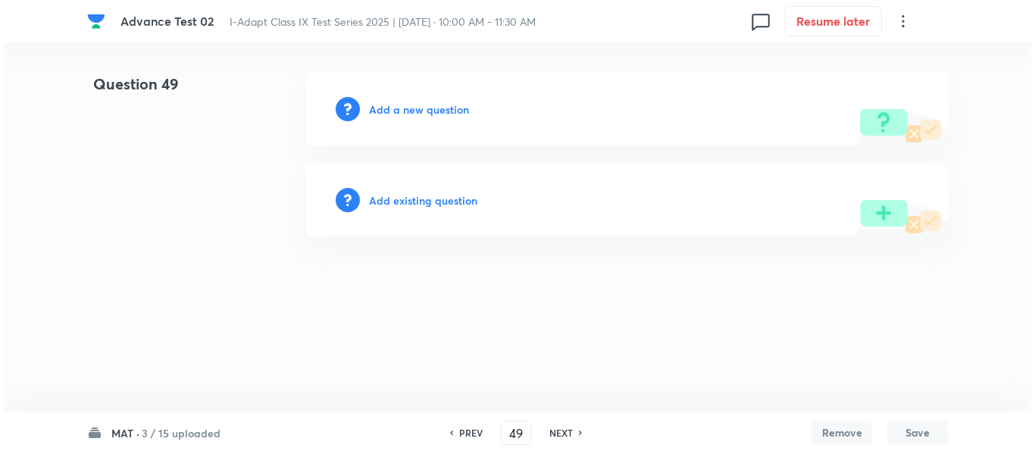
scroll to position [0, 0]
click at [399, 110] on h6 "Add a new question" at bounding box center [419, 110] width 100 height 16
click at [399, 110] on h6 "Choose a question type" at bounding box center [427, 110] width 117 height 16
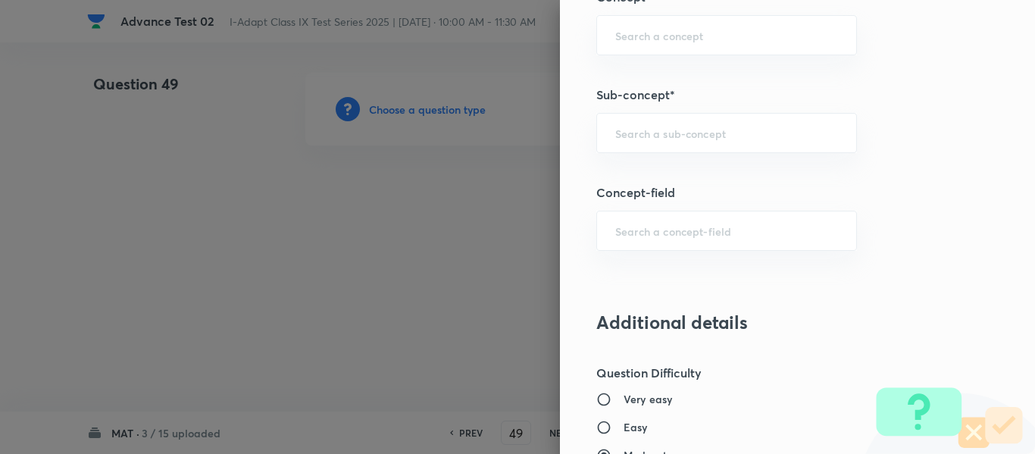
scroll to position [909, 0]
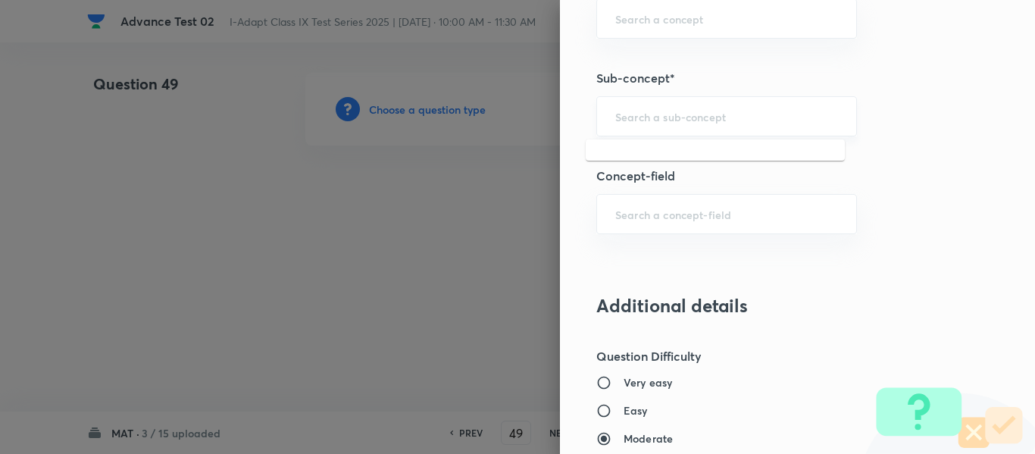
click at [675, 120] on input "text" at bounding box center [726, 116] width 223 height 14
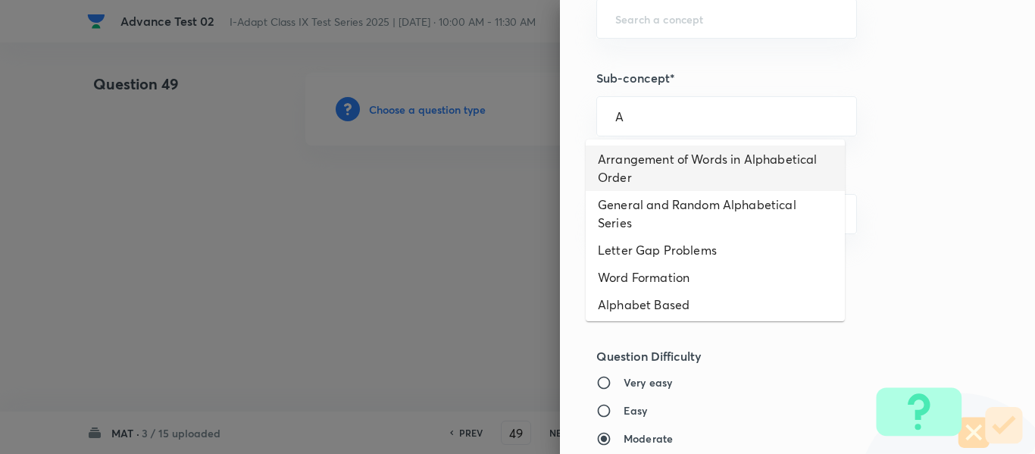
click at [684, 168] on li "Arrangement of Words in Alphabetical Order" at bounding box center [715, 167] width 259 height 45
type input "Arrangement of Words in Alphabetical Order"
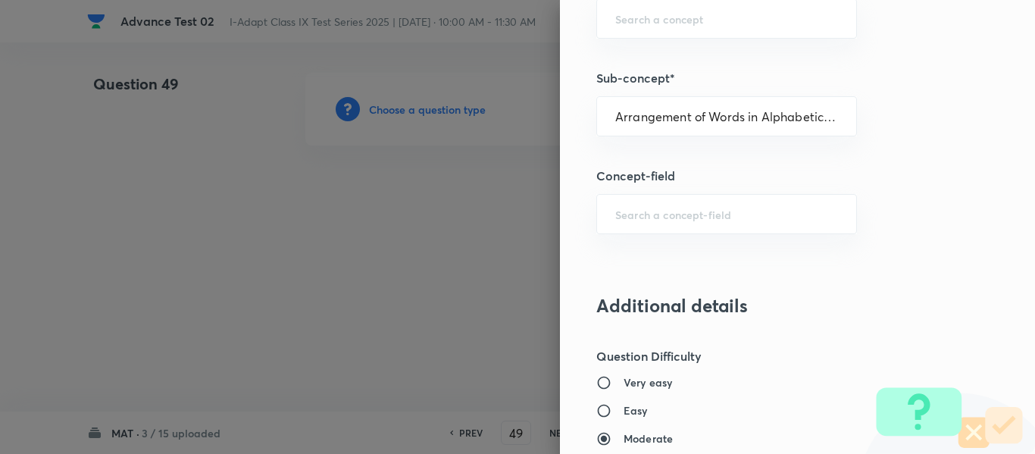
type input "Olympiads"
type input "IMO"
type input "Alphabet and Number Test"
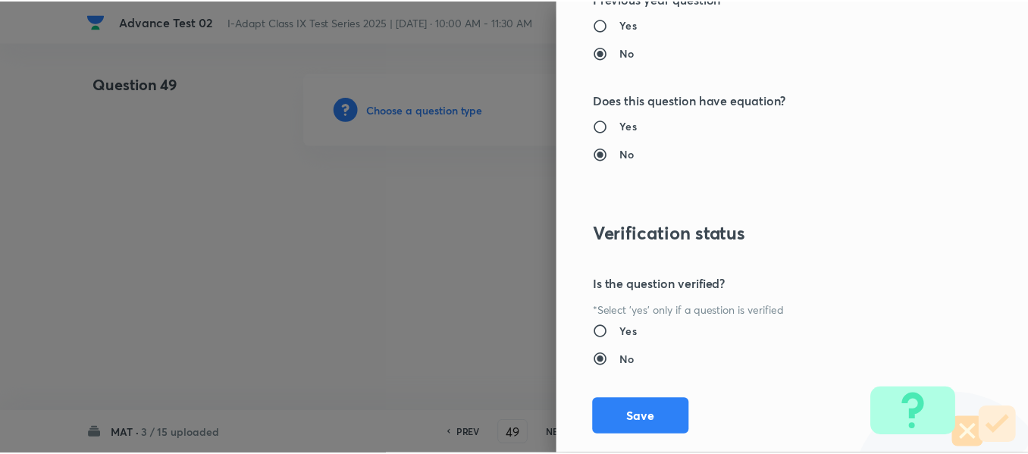
scroll to position [1612, 0]
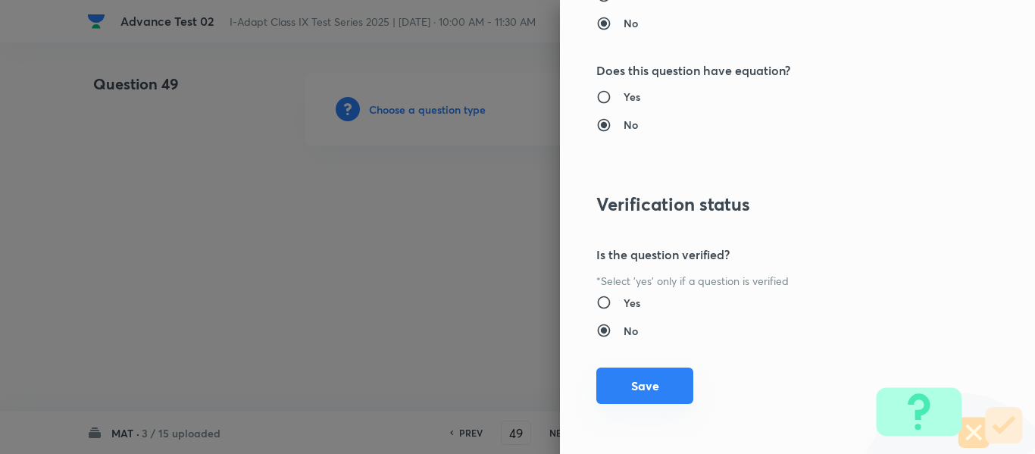
click at [635, 384] on button "Save" at bounding box center [644, 386] width 97 height 36
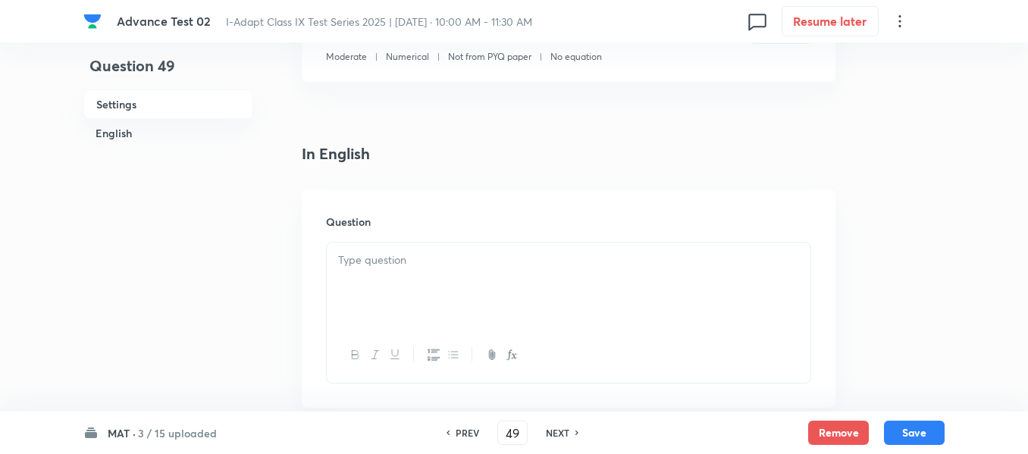
scroll to position [379, 0]
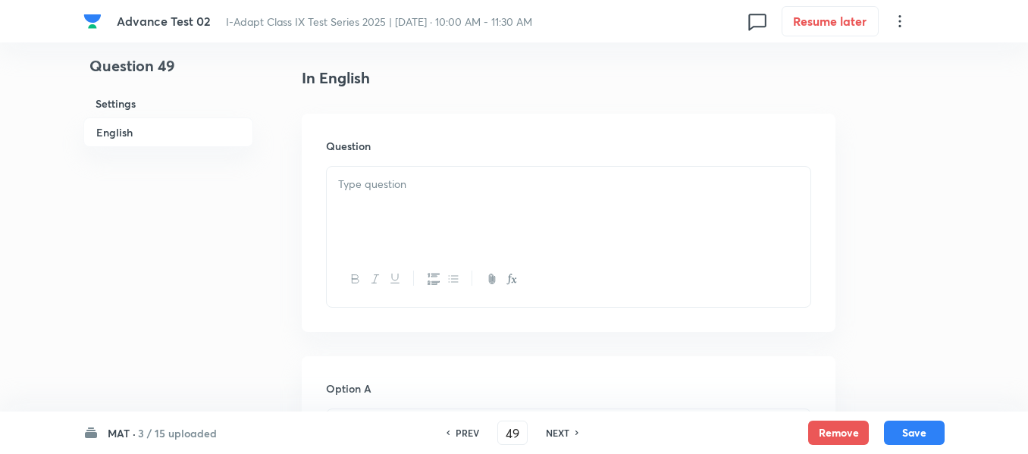
click at [514, 185] on p at bounding box center [568, 184] width 461 height 17
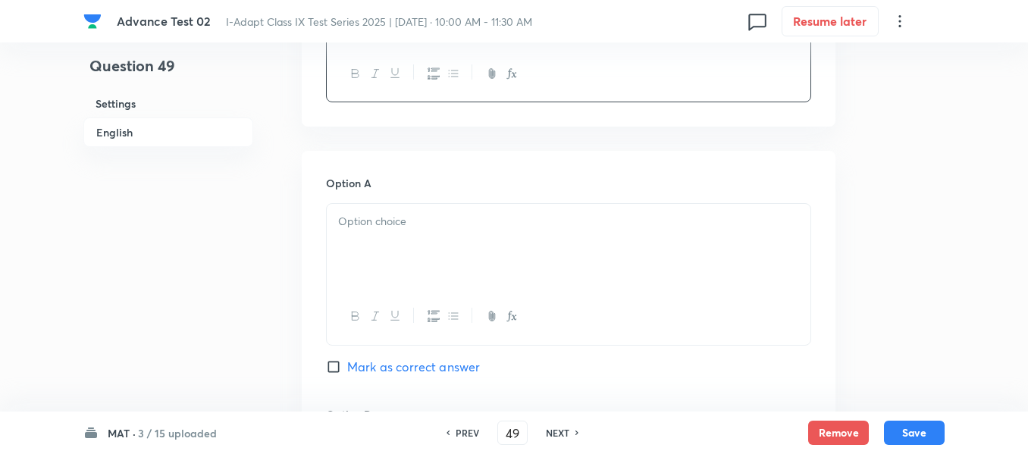
scroll to position [682, 0]
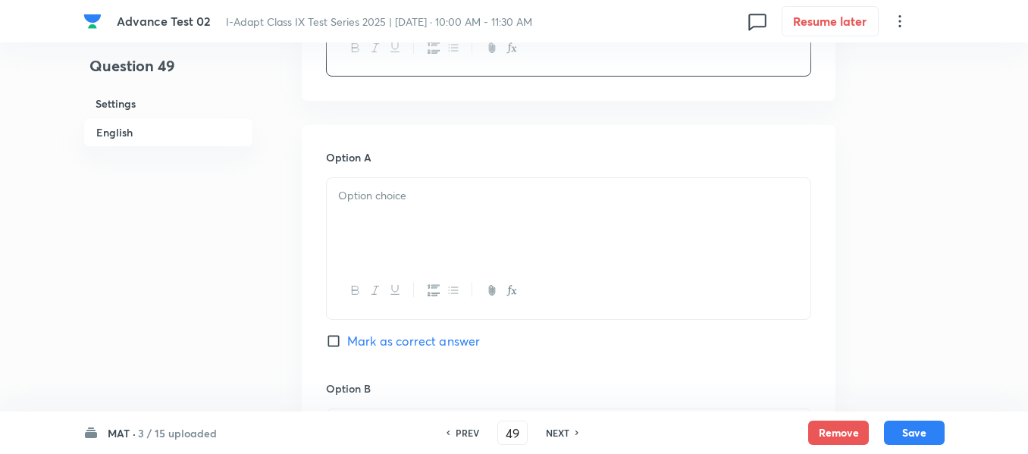
click at [499, 208] on div at bounding box center [568, 220] width 483 height 85
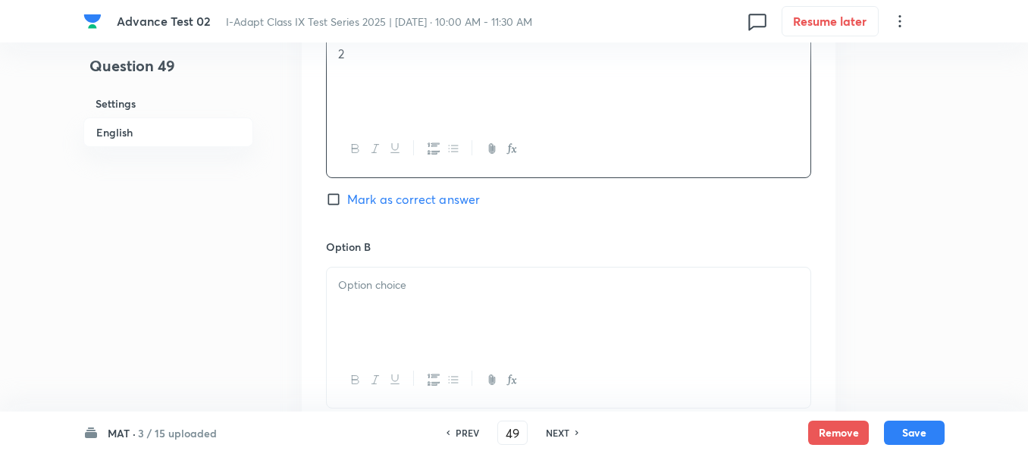
scroll to position [909, 0]
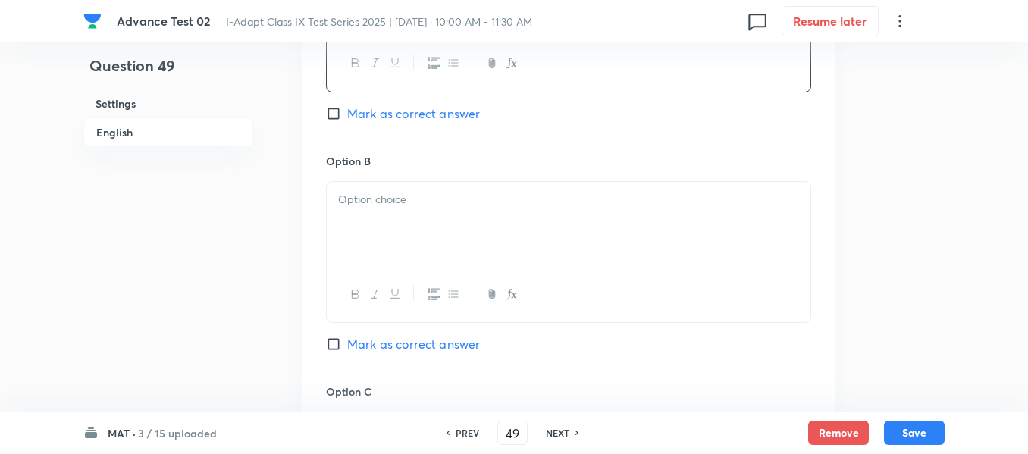
click at [577, 249] on div at bounding box center [568, 224] width 483 height 85
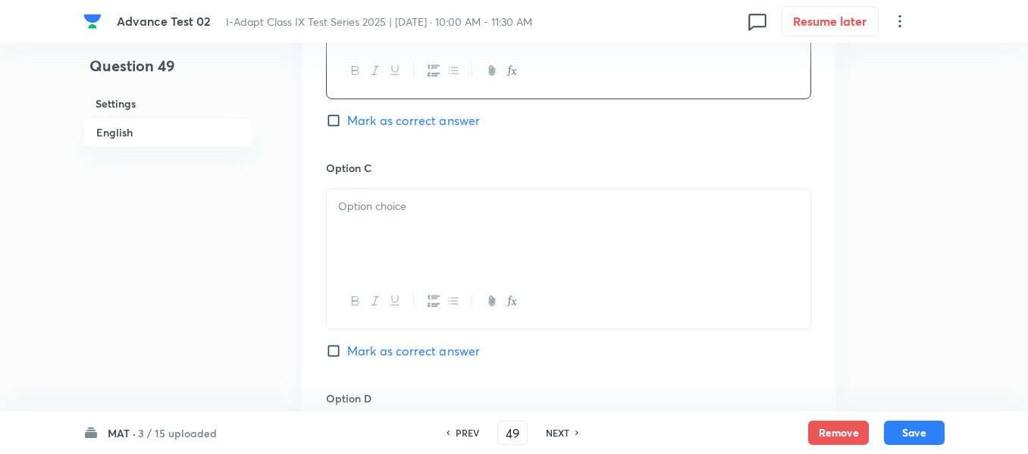
scroll to position [1137, 0]
click at [563, 235] on div at bounding box center [568, 227] width 483 height 85
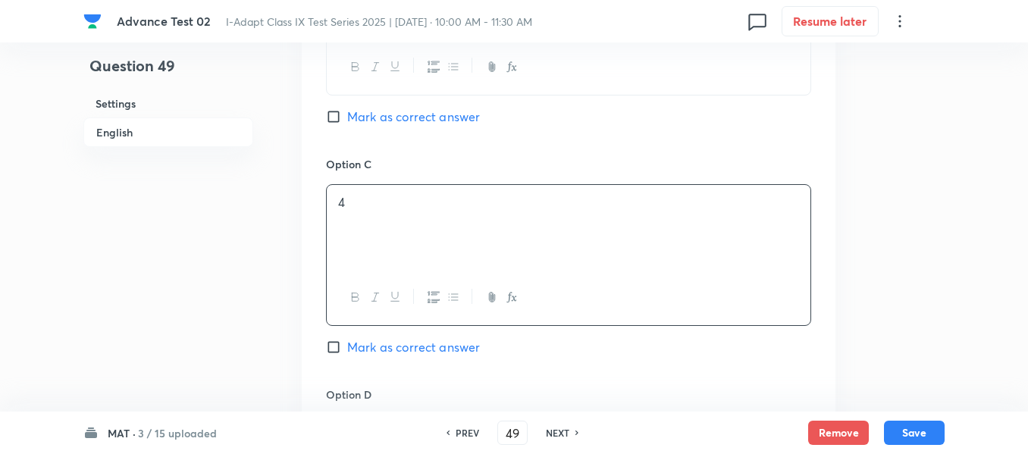
click at [333, 114] on input "Mark as correct answer" at bounding box center [336, 116] width 21 height 15
checkbox input "true"
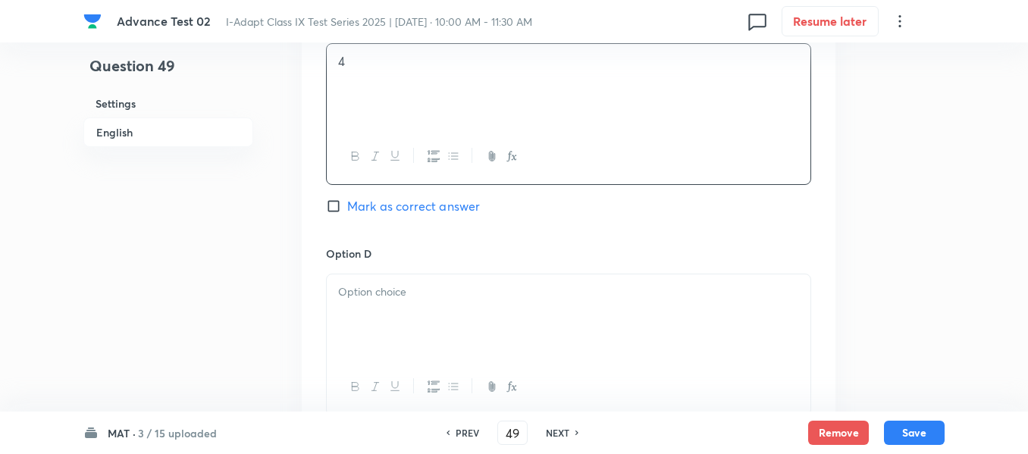
scroll to position [1288, 0]
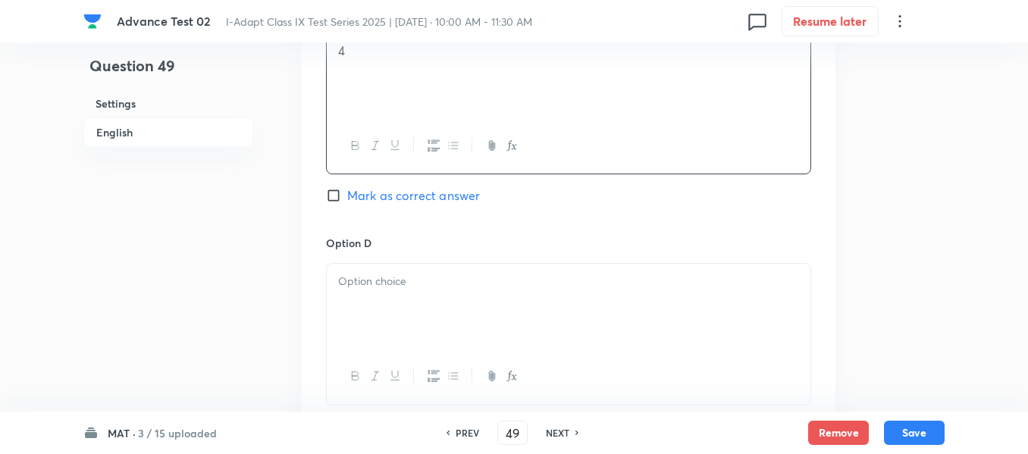
click at [460, 293] on div at bounding box center [568, 306] width 483 height 85
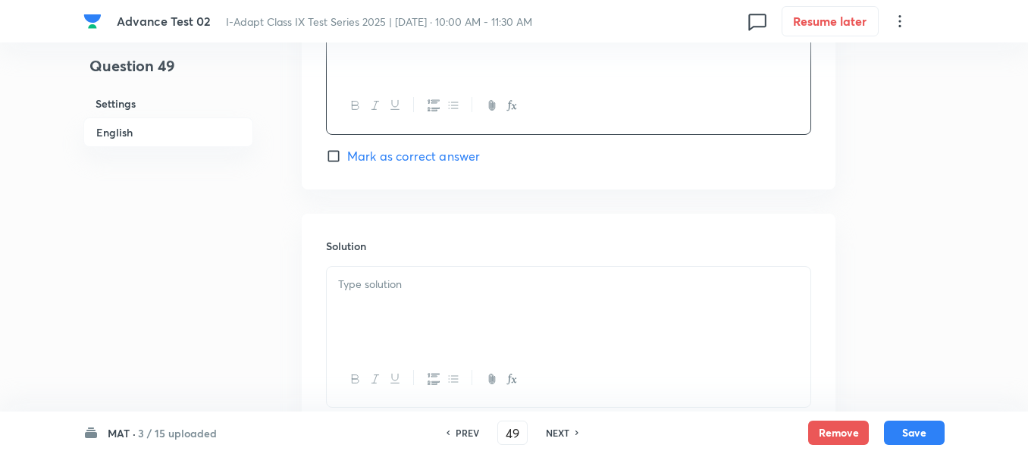
scroll to position [1591, 0]
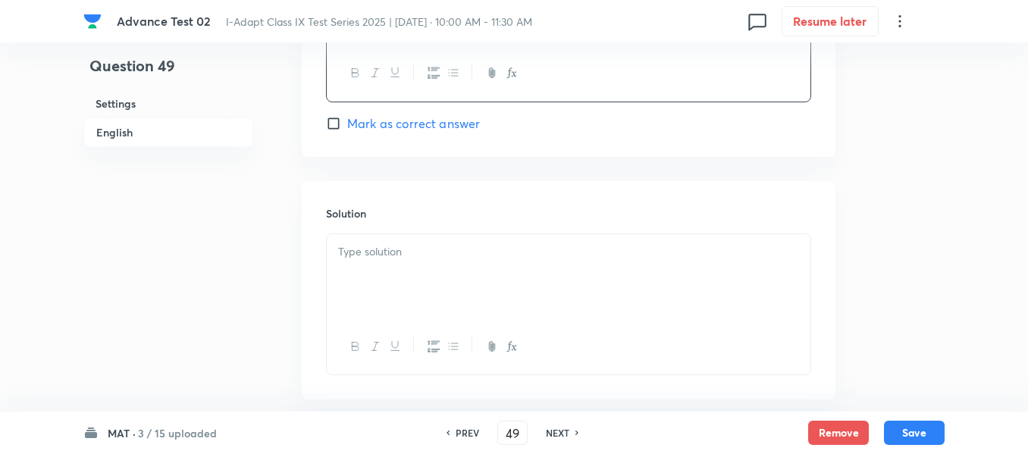
click at [458, 290] on div at bounding box center [568, 276] width 483 height 85
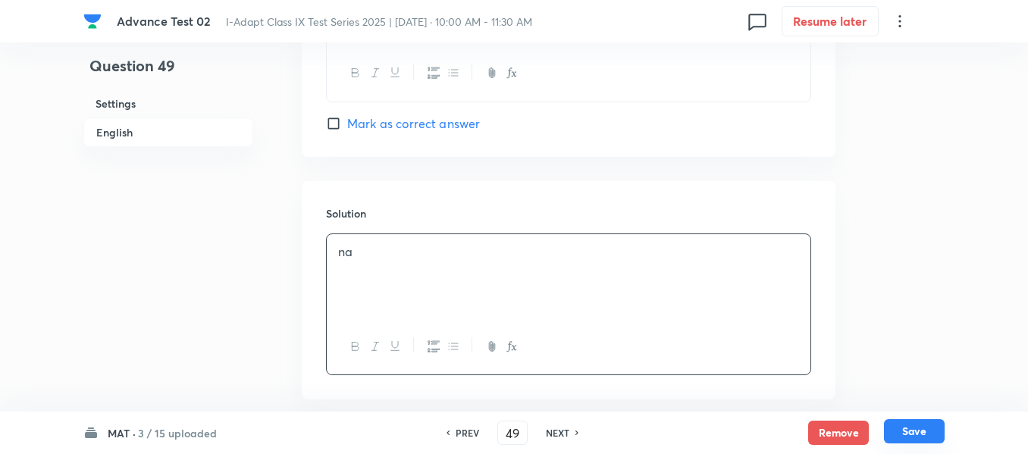
click at [912, 427] on button "Save" at bounding box center [914, 431] width 61 height 24
type input "50"
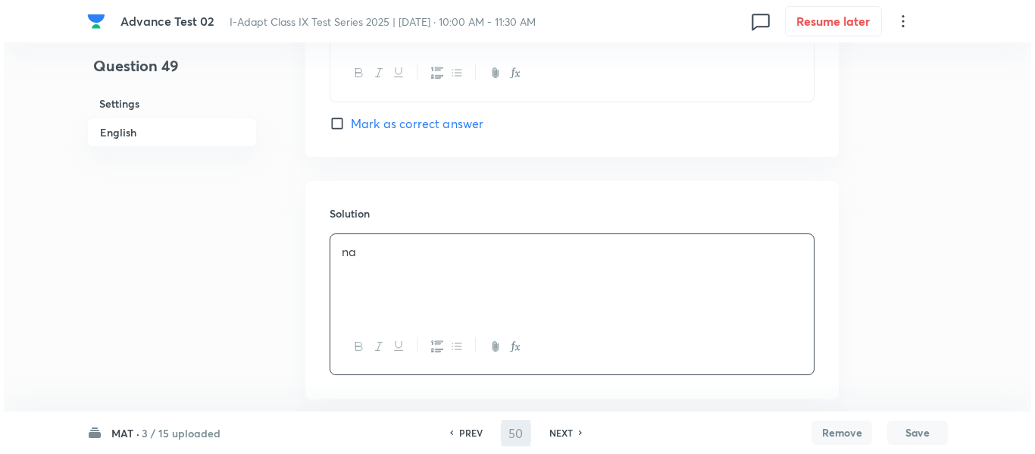
scroll to position [0, 0]
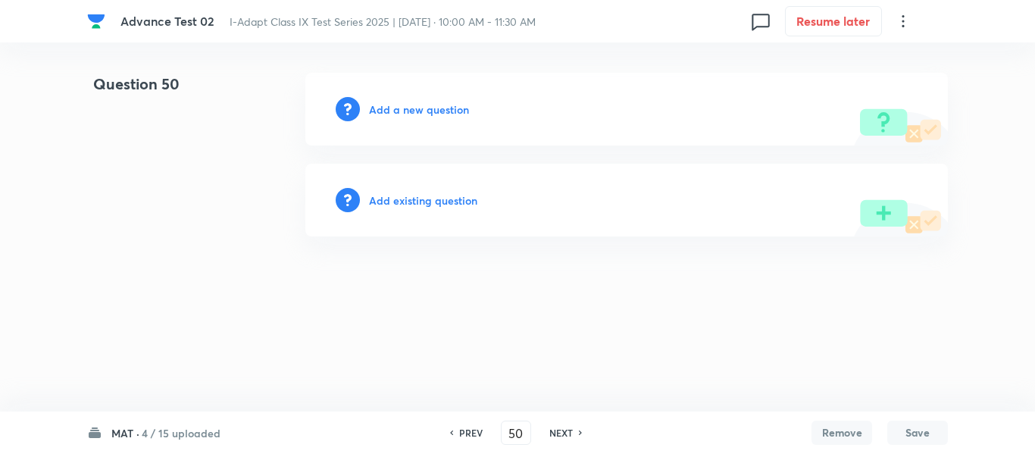
click at [400, 112] on h6 "Add a new question" at bounding box center [419, 110] width 100 height 16
click at [400, 112] on h6 "Choose a question type" at bounding box center [427, 110] width 117 height 16
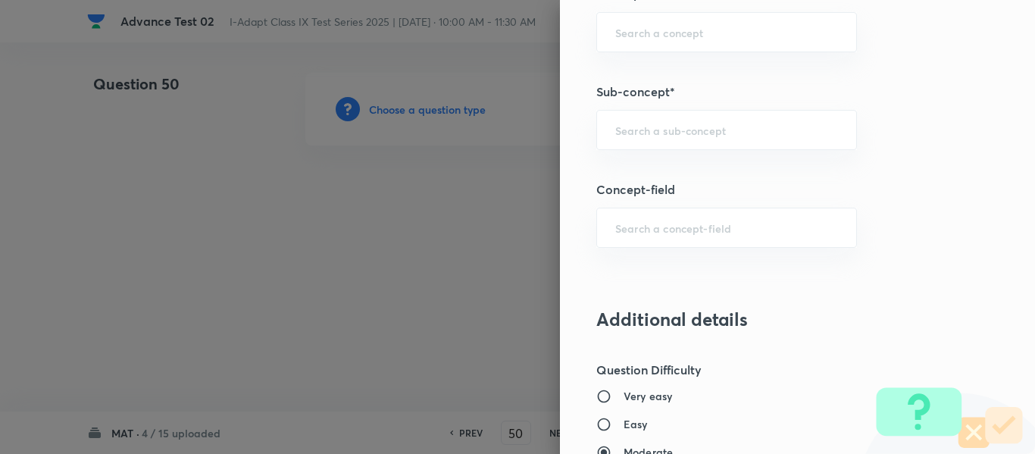
scroll to position [925, 0]
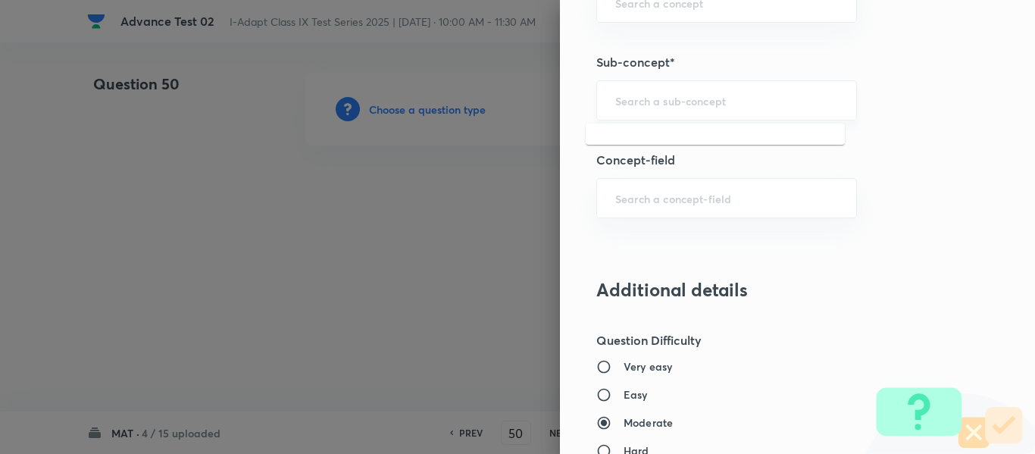
click at [664, 99] on input "text" at bounding box center [726, 100] width 223 height 14
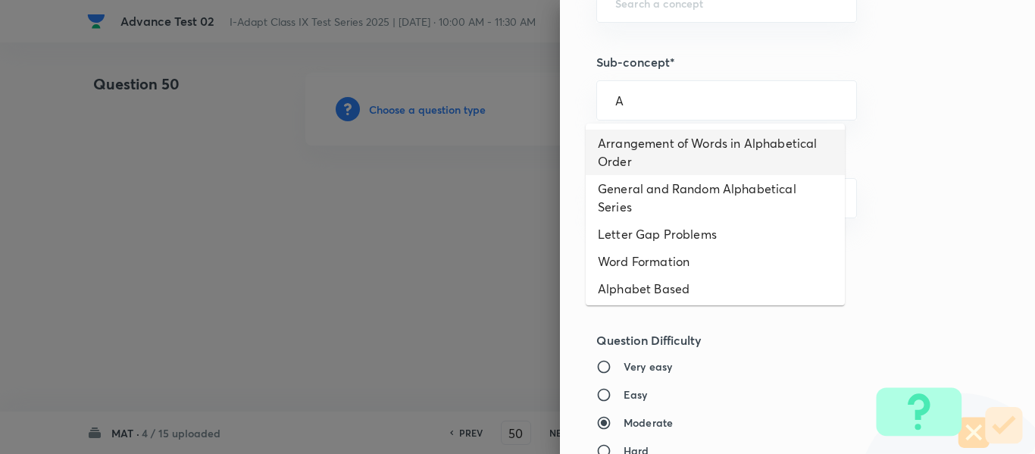
click at [656, 145] on li "Arrangement of Words in Alphabetical Order" at bounding box center [715, 152] width 259 height 45
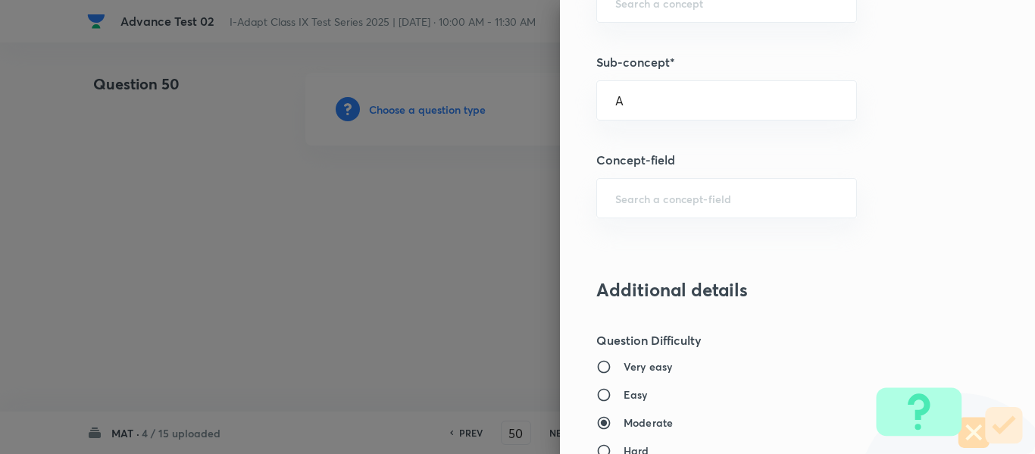
type input "Arrangement of Words in Alphabetical Order"
type input "Olympiads"
type input "IMO"
type input "Alphabet and Number Test"
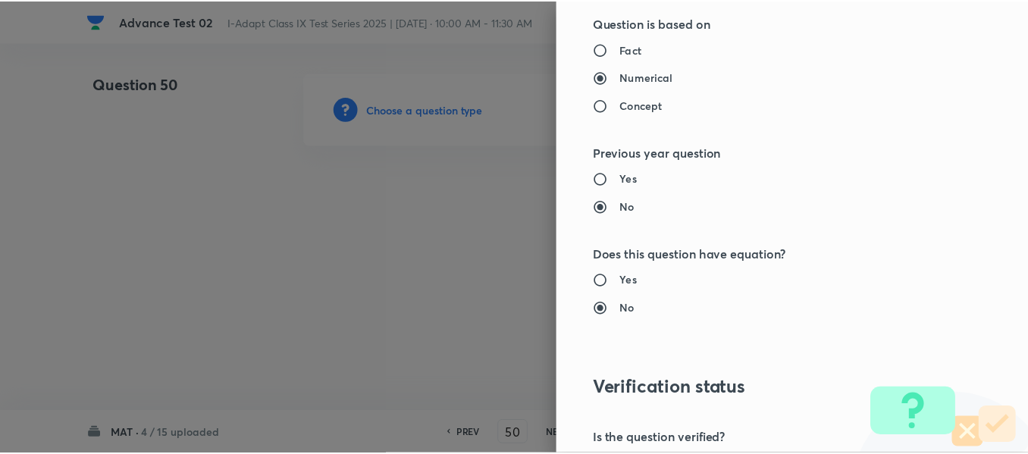
scroll to position [1612, 0]
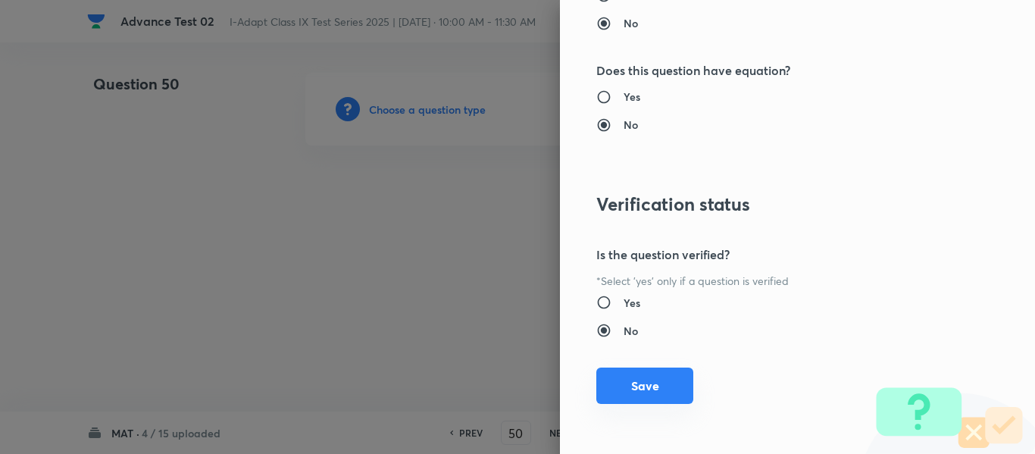
click at [638, 389] on button "Save" at bounding box center [644, 386] width 97 height 36
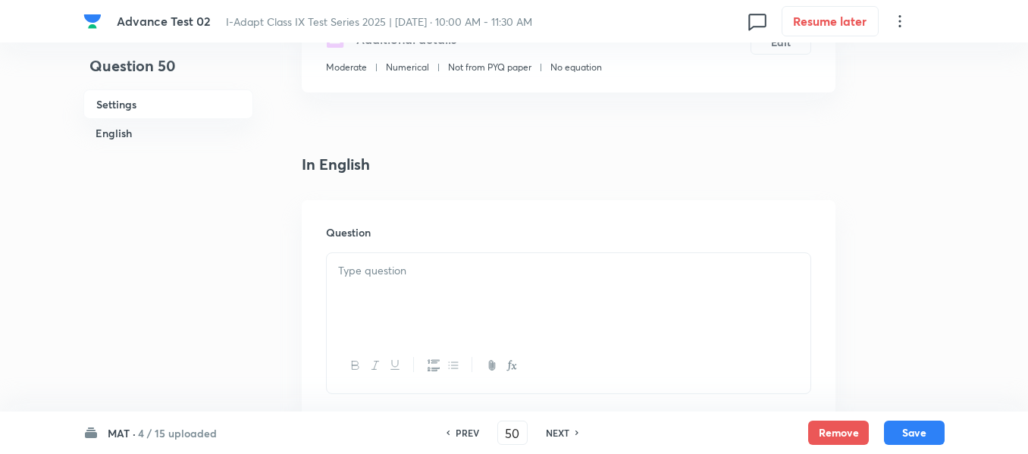
scroll to position [379, 0]
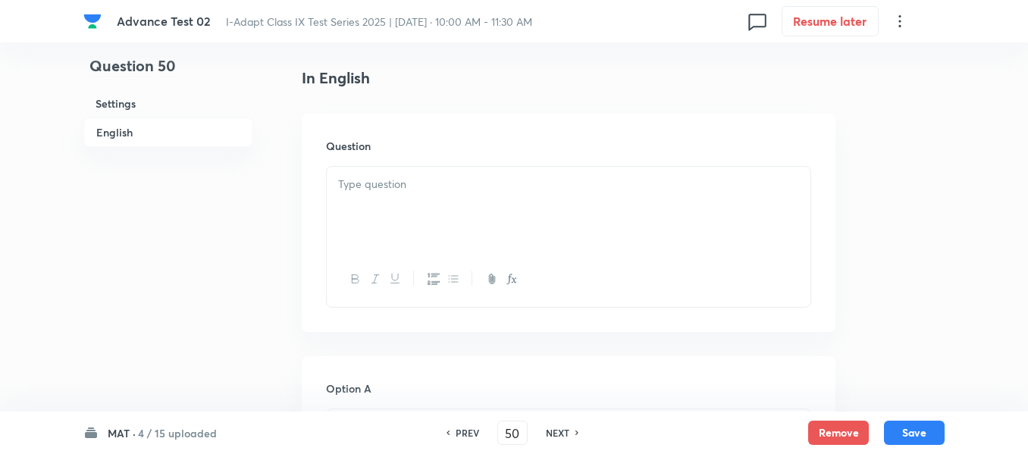
click at [439, 196] on div at bounding box center [568, 209] width 483 height 85
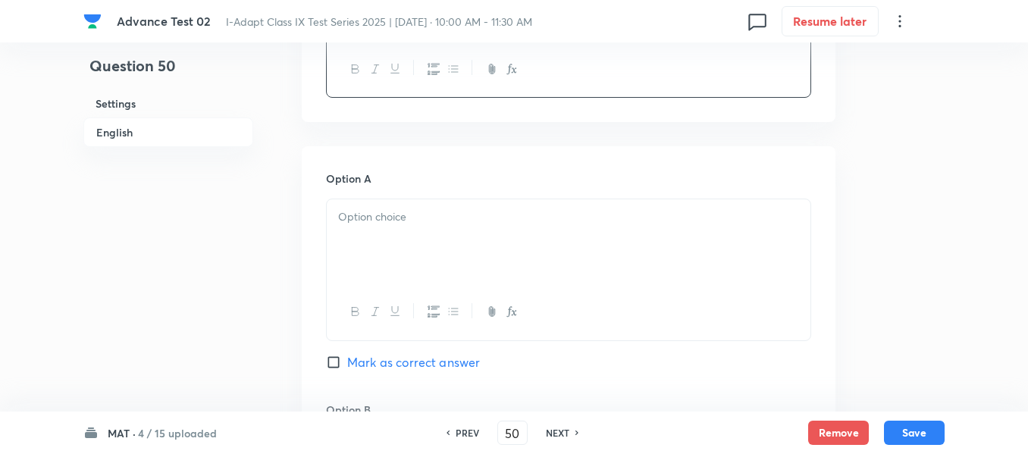
scroll to position [682, 0]
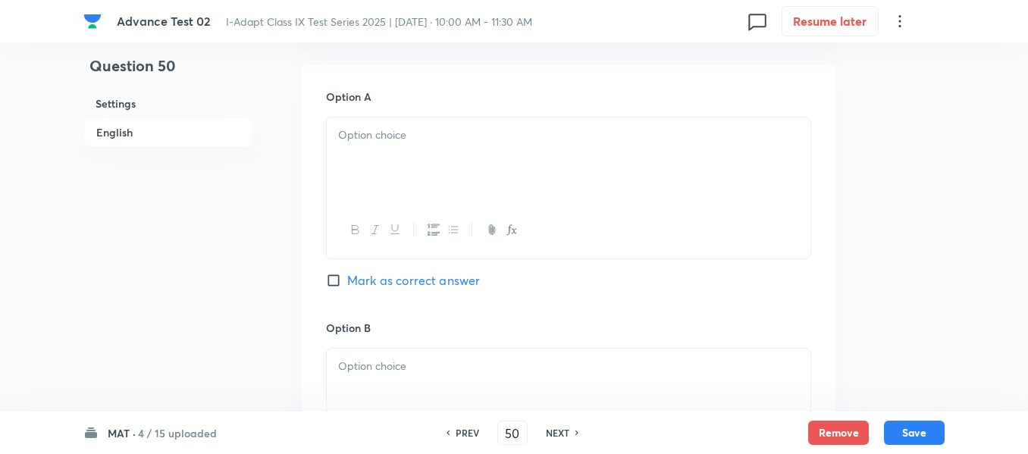
click at [475, 152] on div at bounding box center [568, 159] width 483 height 85
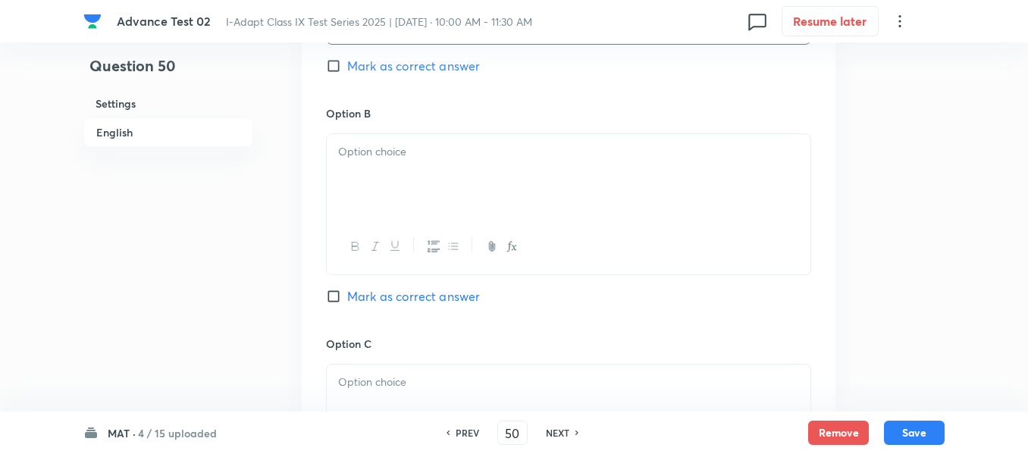
scroll to position [909, 0]
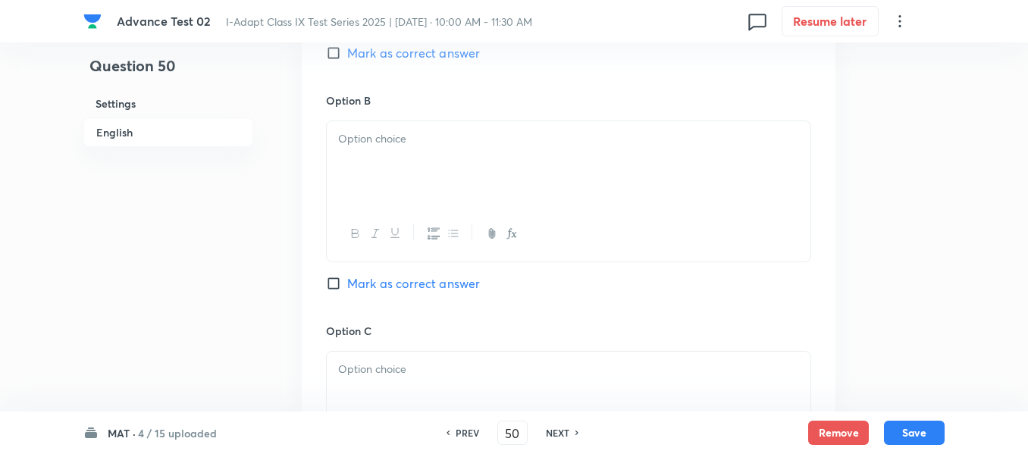
click at [485, 156] on div at bounding box center [568, 163] width 483 height 85
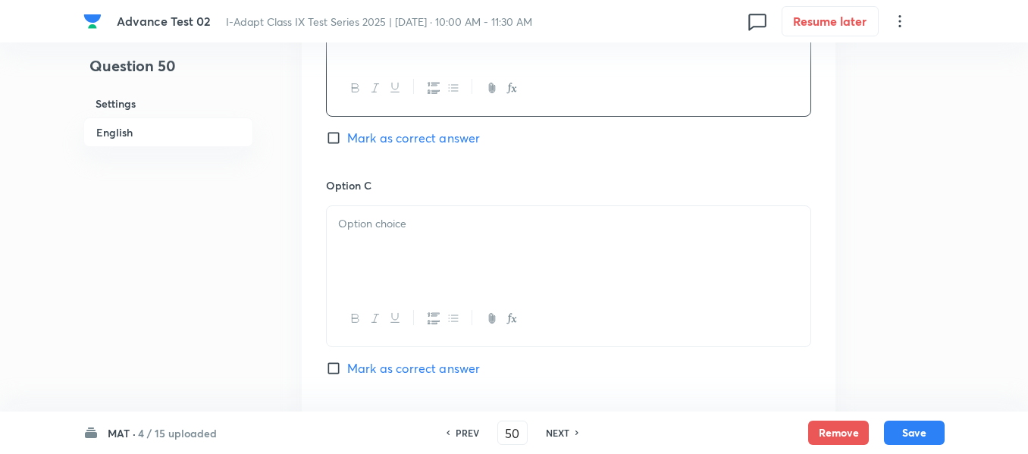
scroll to position [1061, 0]
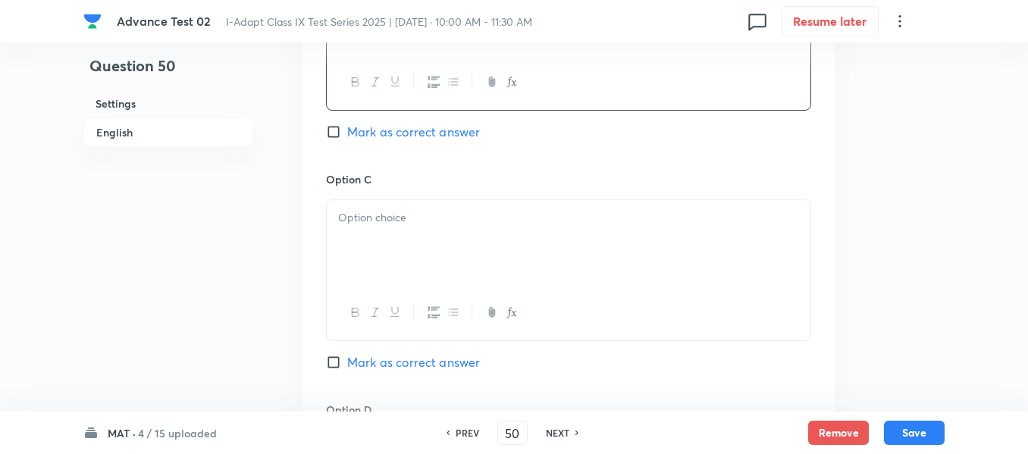
click at [465, 220] on p at bounding box center [568, 217] width 461 height 17
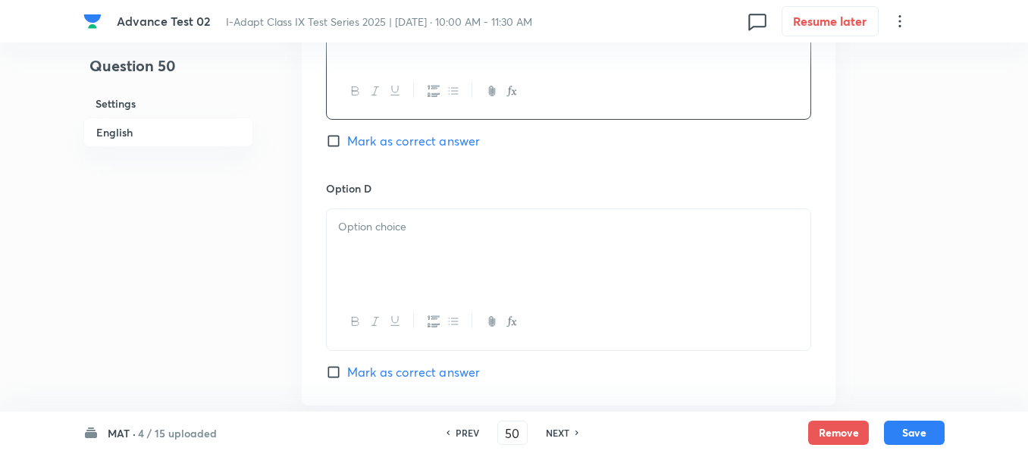
scroll to position [1288, 0]
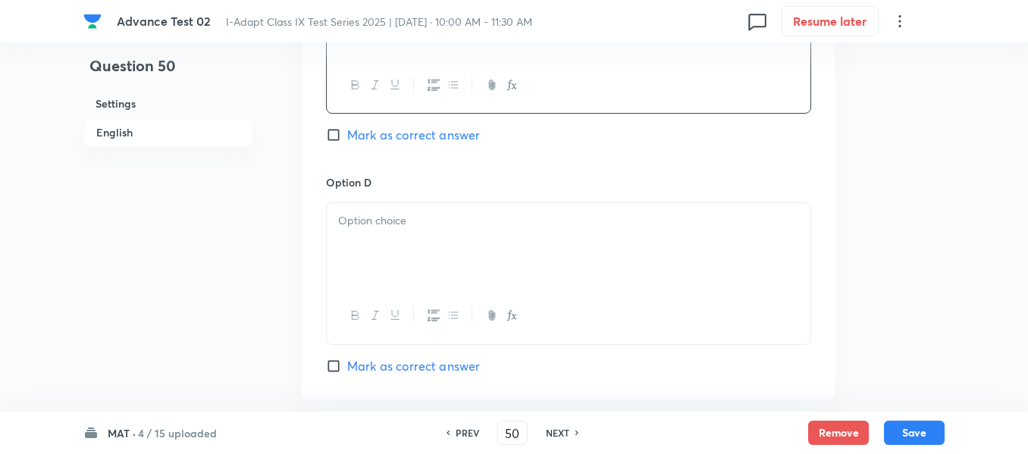
click at [338, 139] on input "Mark as correct answer" at bounding box center [336, 134] width 21 height 15
checkbox input "true"
click at [507, 244] on div at bounding box center [568, 245] width 483 height 85
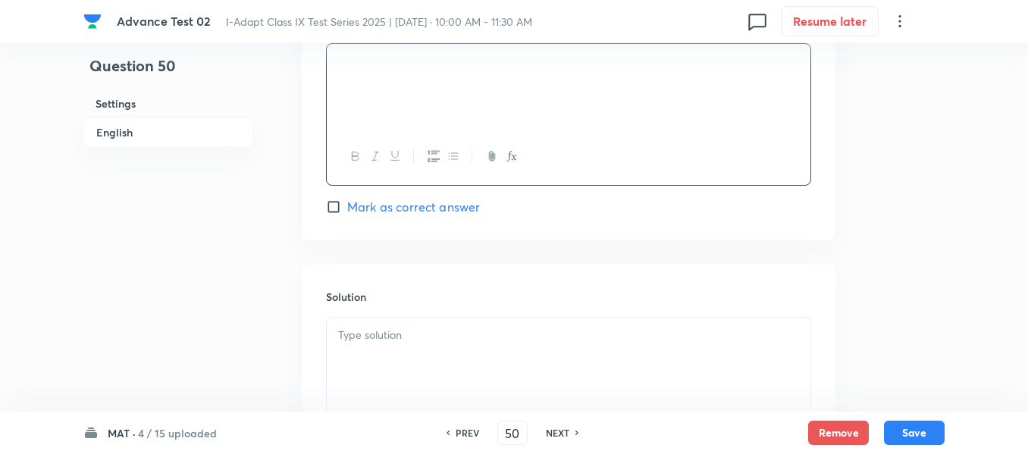
scroll to position [1516, 0]
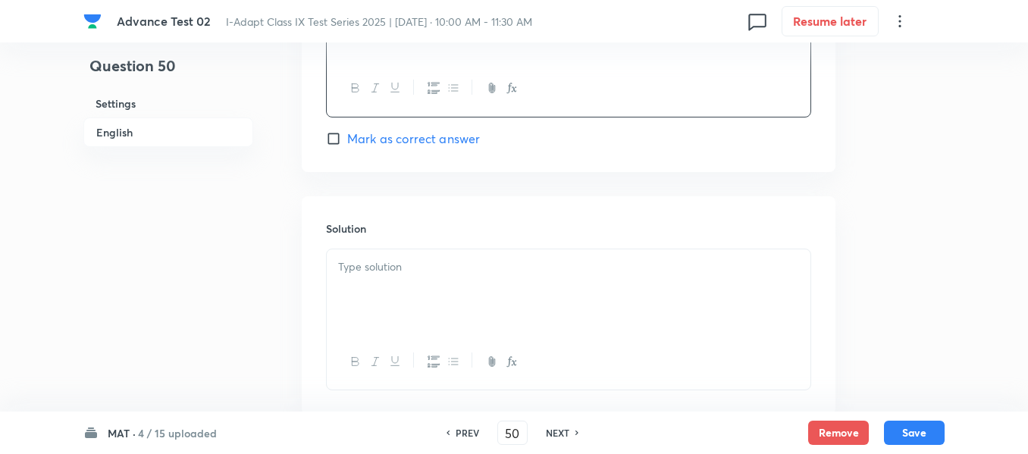
click at [496, 274] on p at bounding box center [568, 266] width 461 height 17
click at [916, 435] on button "Save" at bounding box center [914, 431] width 61 height 24
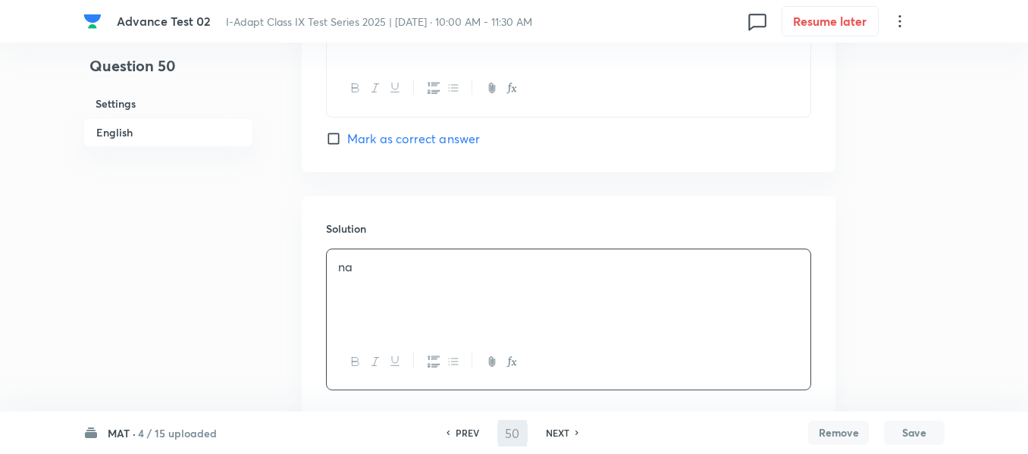
type input "51"
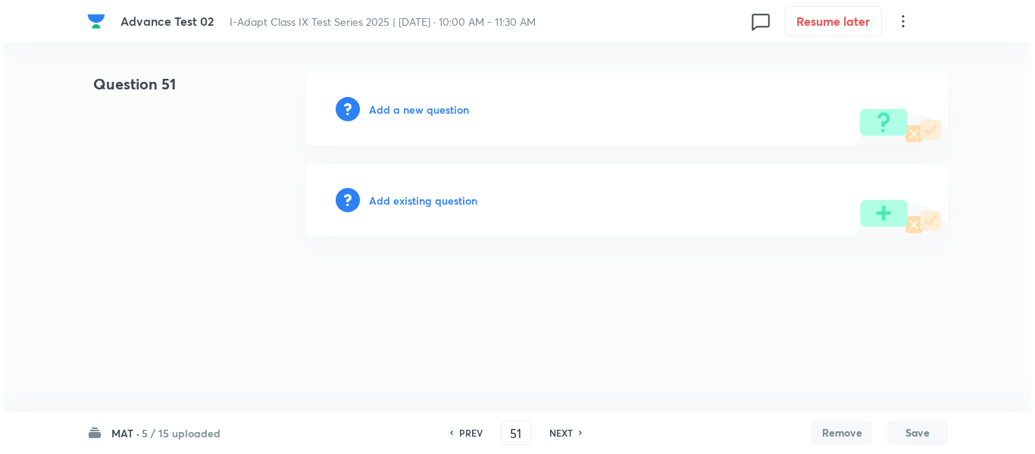
scroll to position [0, 0]
click at [401, 111] on h6 "Add a new question" at bounding box center [419, 110] width 100 height 16
click at [401, 111] on h6 "Choose a question type" at bounding box center [427, 110] width 117 height 16
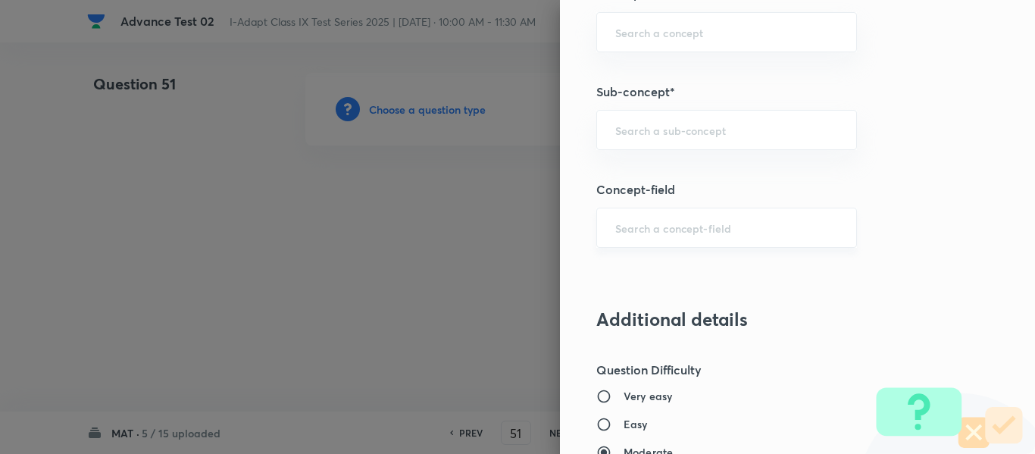
scroll to position [911, 0]
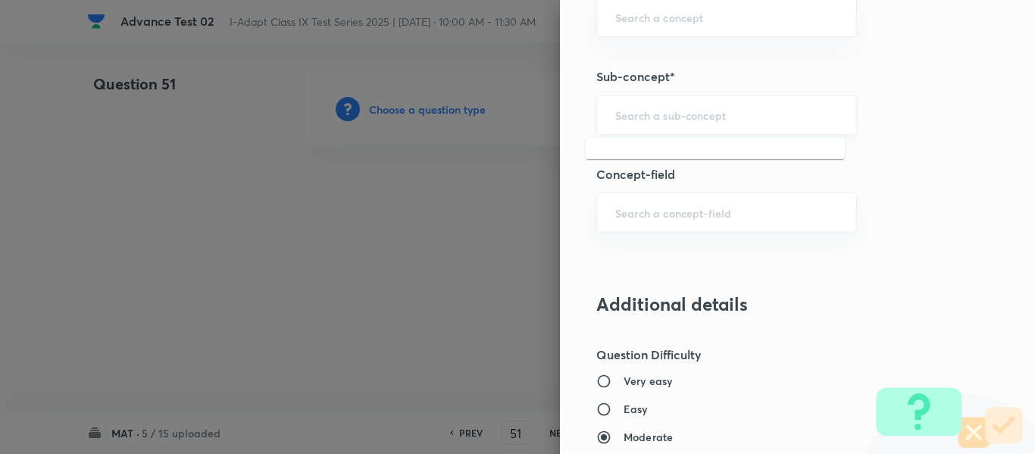
click at [694, 117] on input "text" at bounding box center [726, 115] width 223 height 14
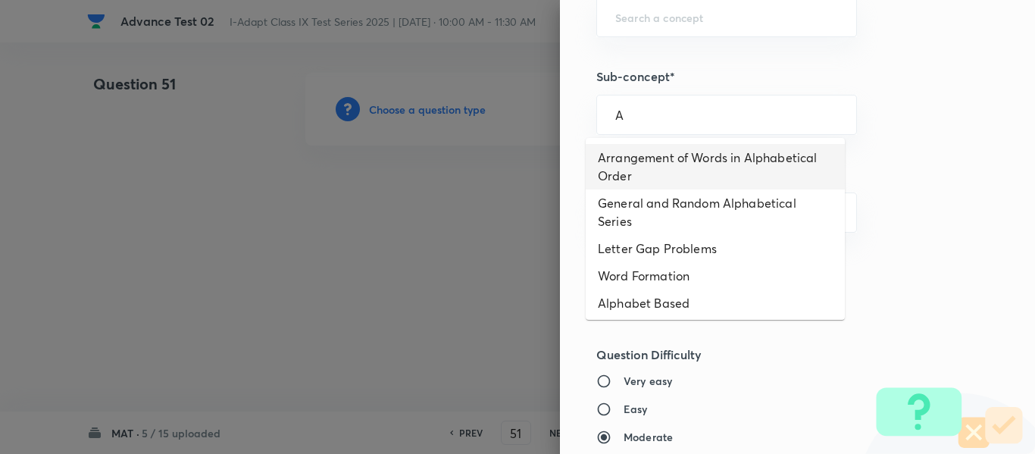
click at [690, 161] on li "Arrangement of Words in Alphabetical Order" at bounding box center [715, 166] width 259 height 45
type input "Arrangement of Words in Alphabetical Order"
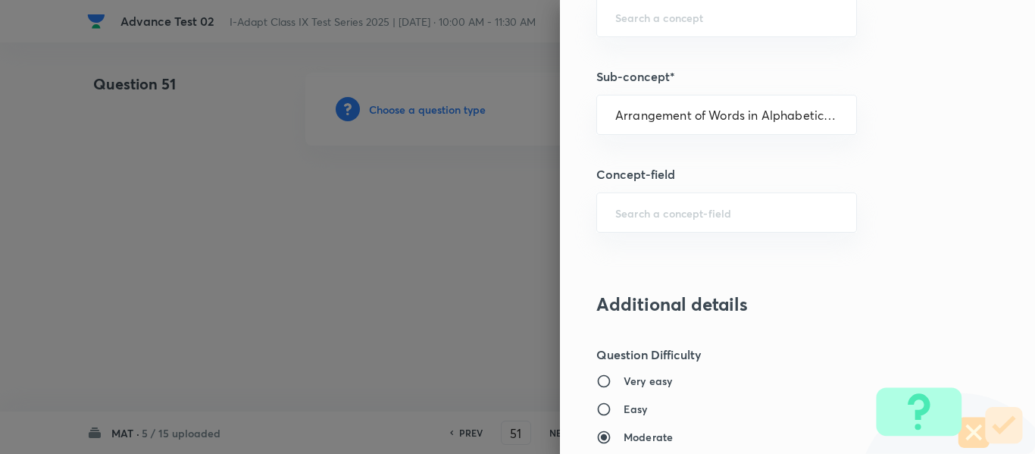
type input "Olympiads"
type input "IMO"
type input "Alphabet and Number Test"
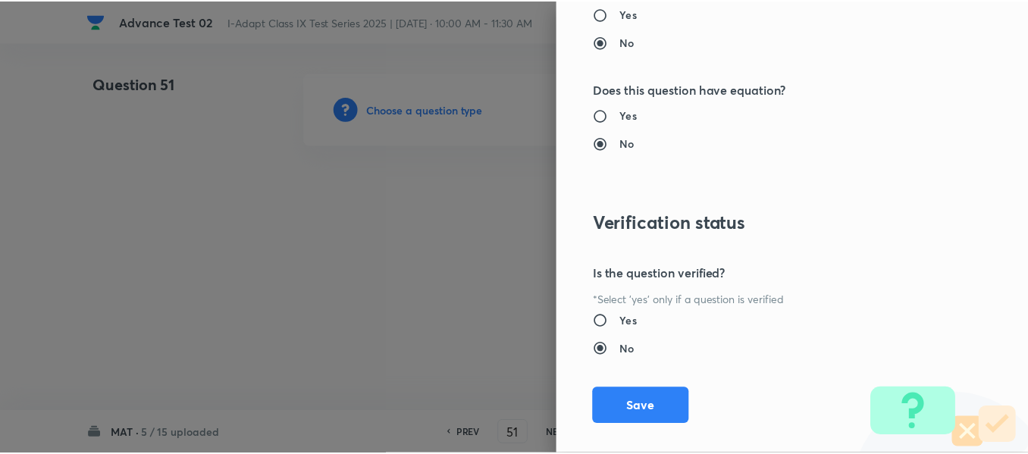
scroll to position [1612, 0]
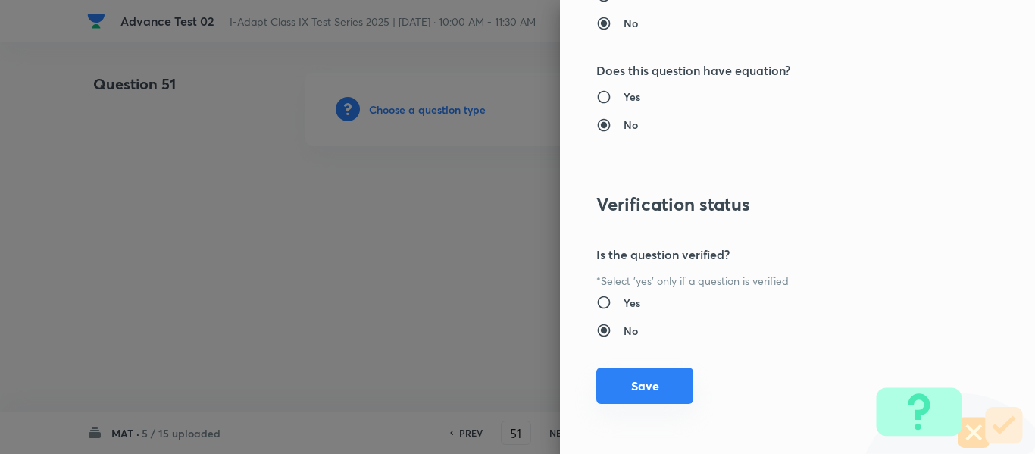
click at [625, 385] on button "Save" at bounding box center [644, 386] width 97 height 36
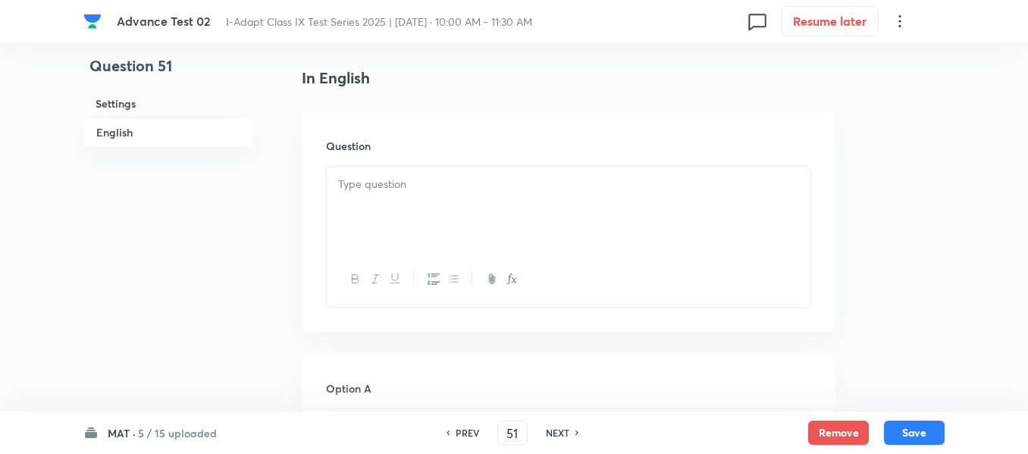
scroll to position [455, 0]
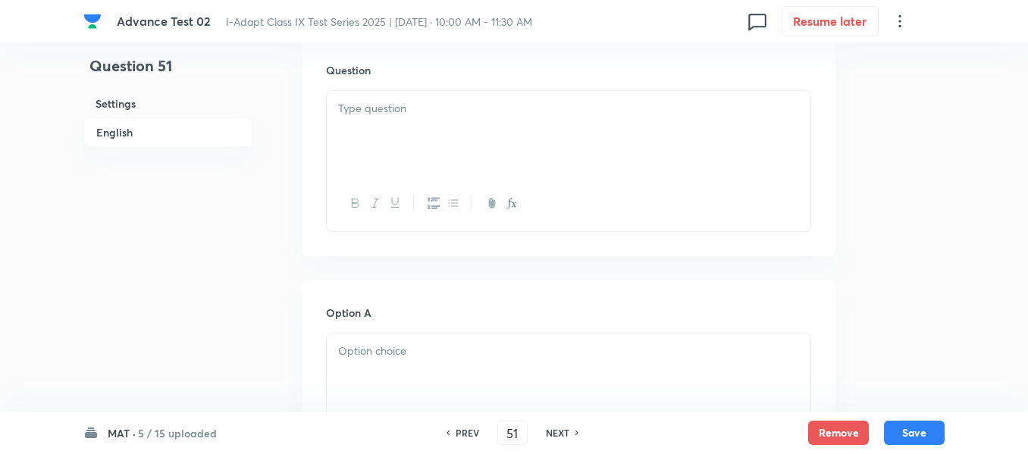
click at [474, 122] on div at bounding box center [568, 133] width 483 height 85
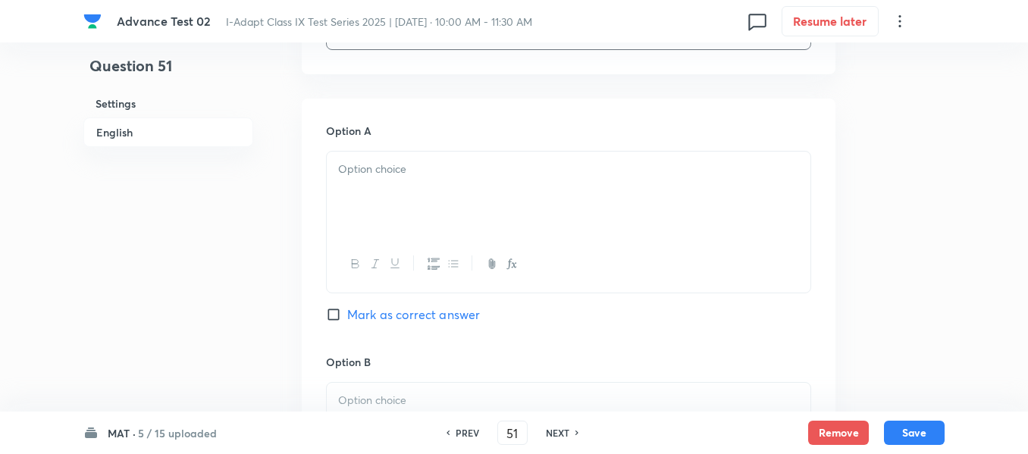
scroll to position [682, 0]
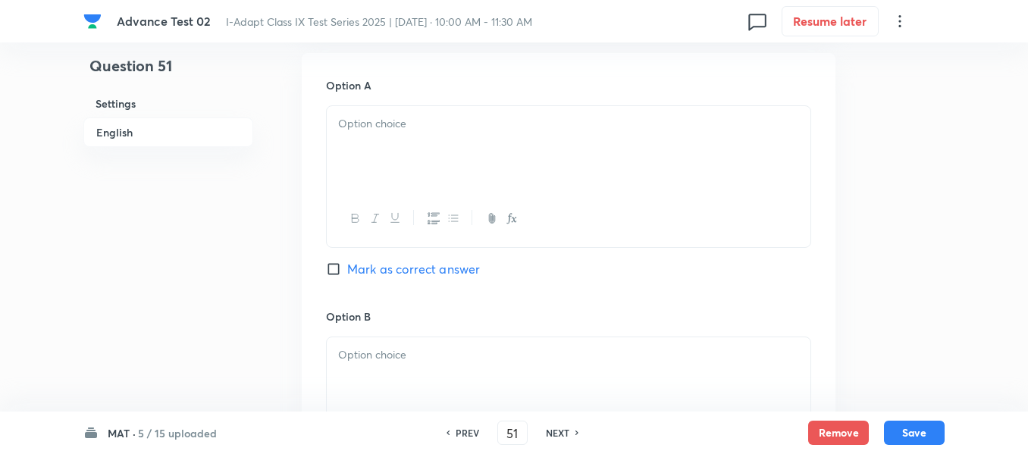
click at [458, 145] on div at bounding box center [568, 148] width 483 height 85
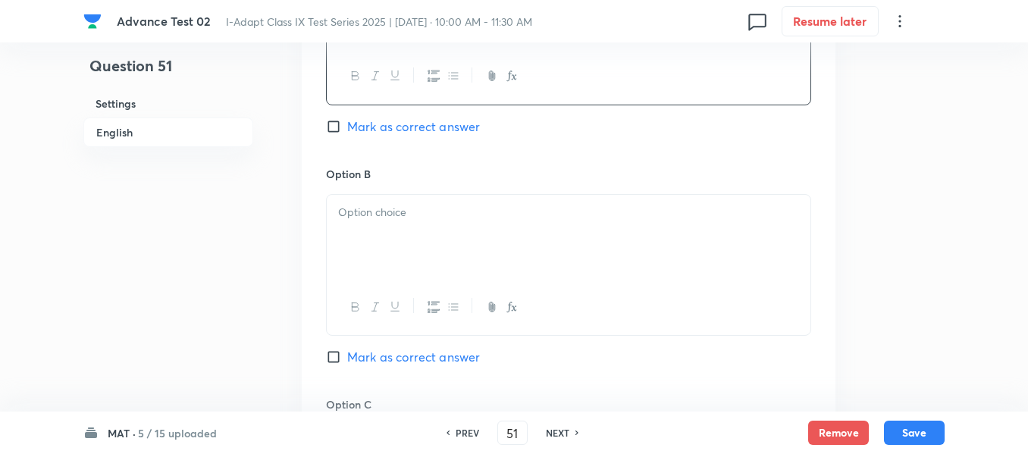
scroll to position [834, 0]
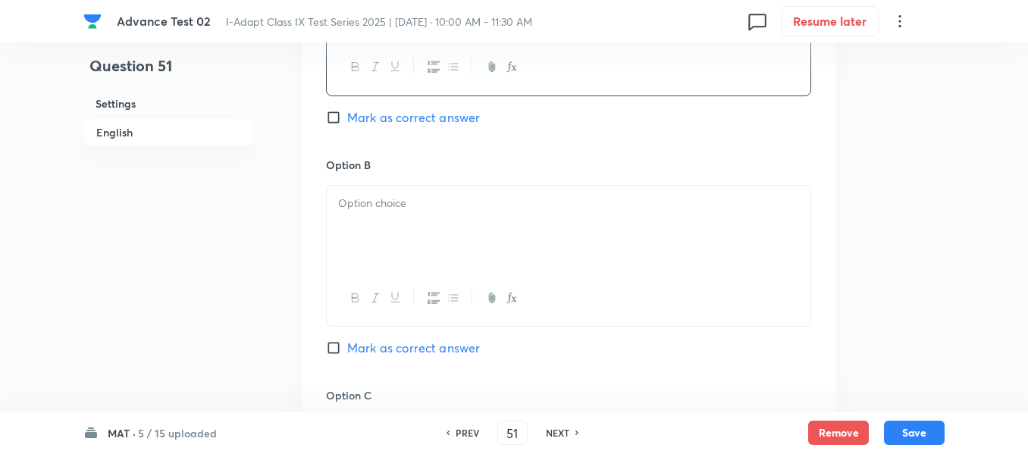
click at [484, 212] on div at bounding box center [568, 228] width 483 height 85
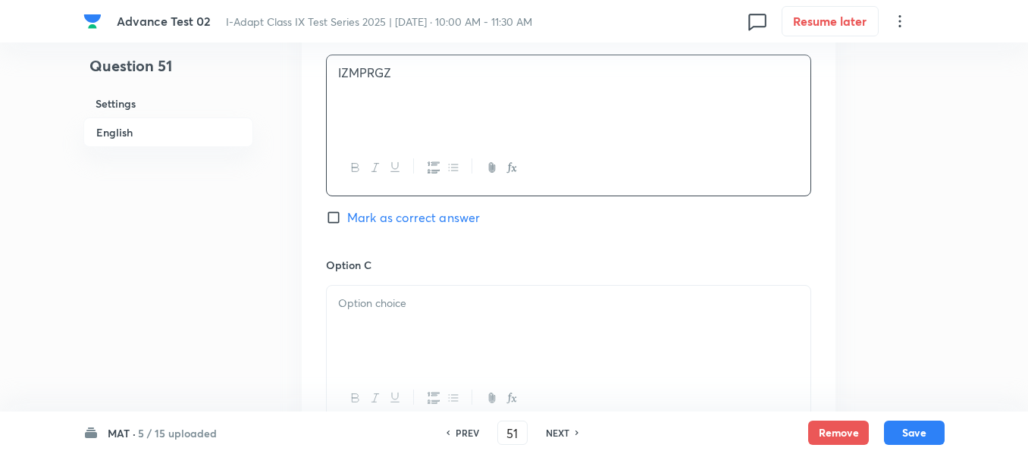
scroll to position [985, 0]
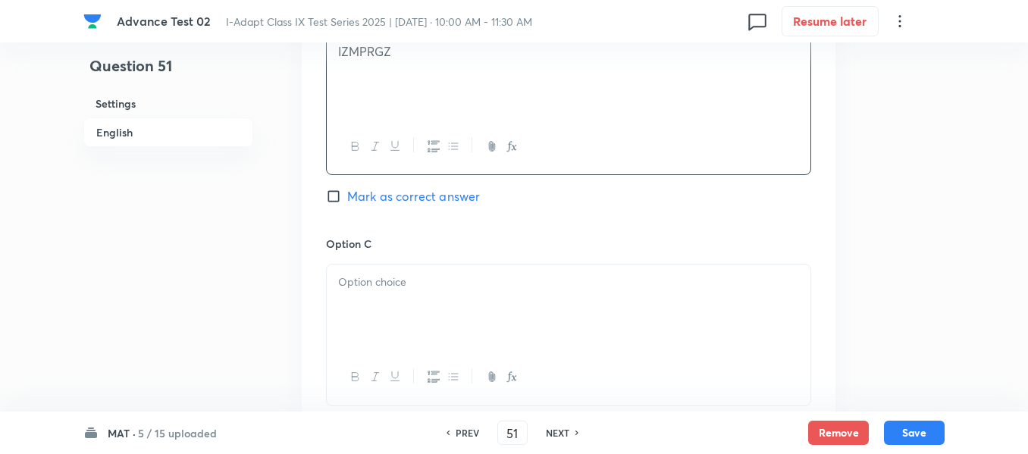
click at [525, 283] on p at bounding box center [568, 282] width 461 height 17
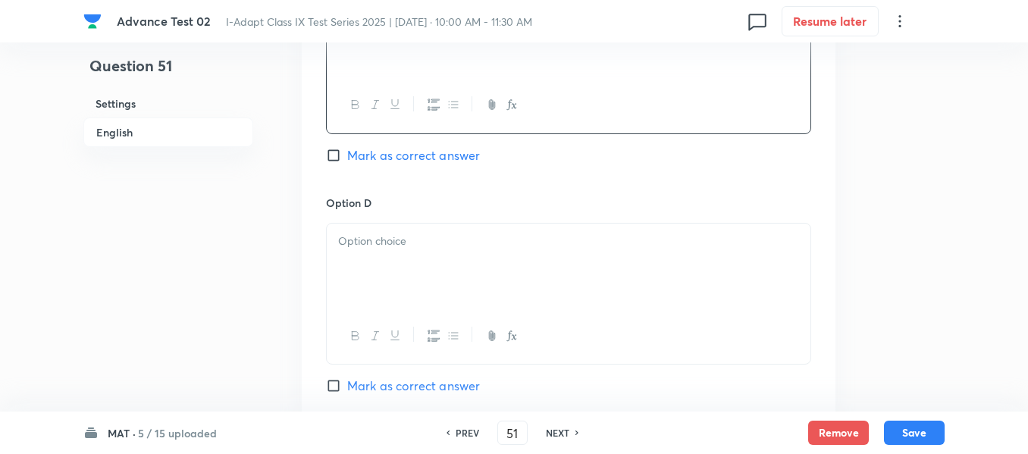
scroll to position [1288, 0]
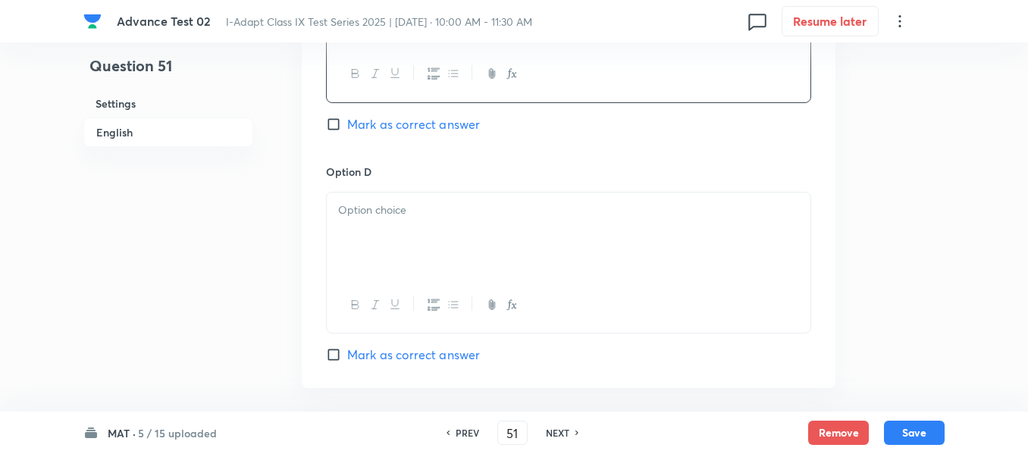
click at [465, 252] on div at bounding box center [568, 234] width 483 height 85
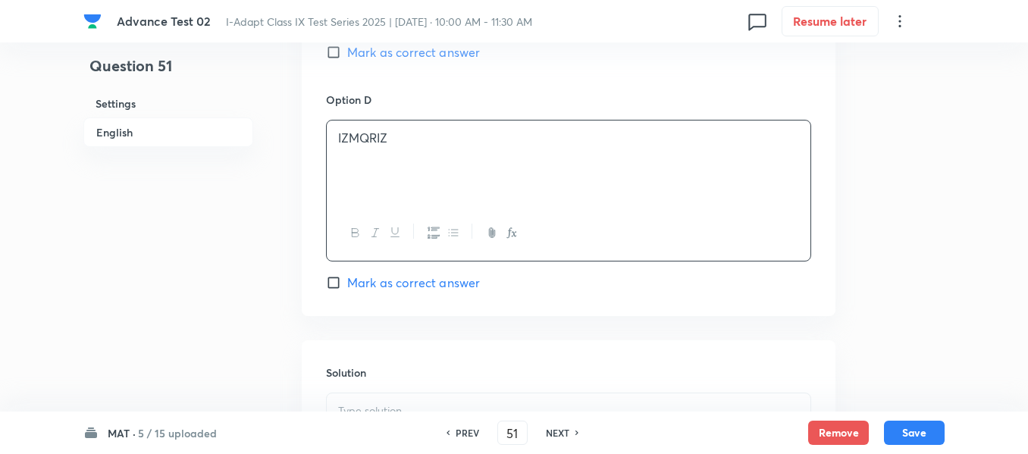
scroll to position [1440, 0]
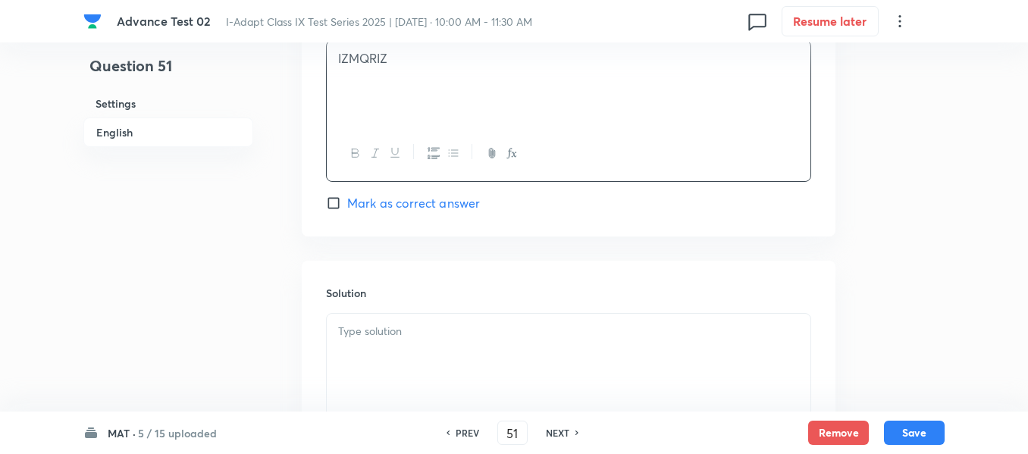
click at [425, 330] on p at bounding box center [568, 331] width 461 height 17
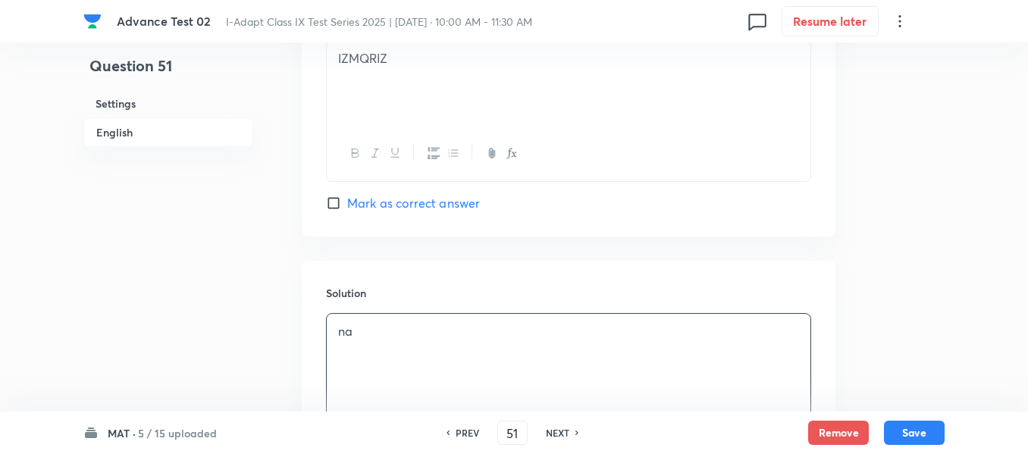
click at [105, 131] on h6 "English" at bounding box center [168, 132] width 170 height 30
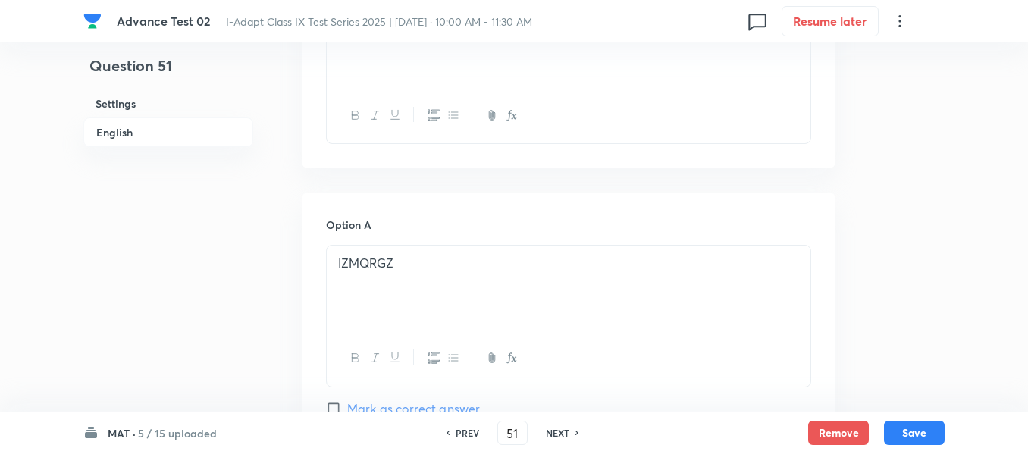
scroll to position [618, 0]
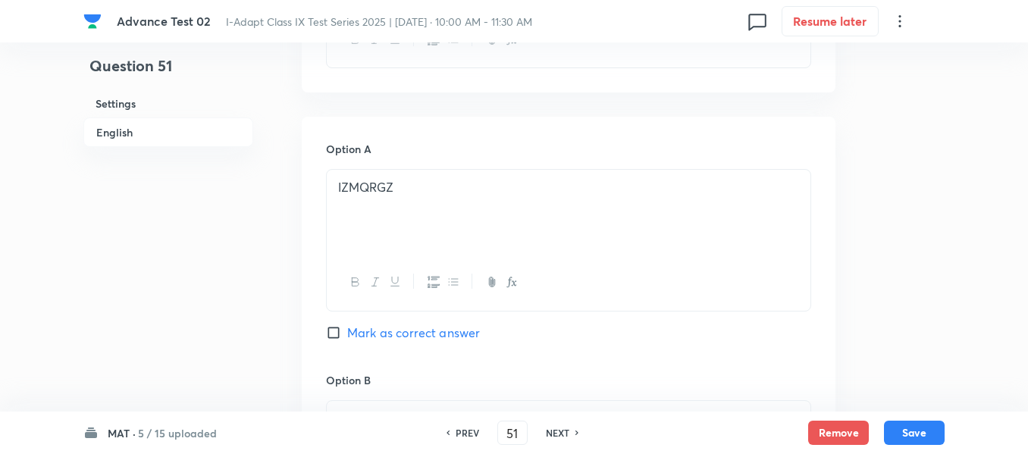
click at [339, 330] on input "Mark as correct answer" at bounding box center [336, 332] width 21 height 15
checkbox input "true"
click at [919, 438] on button "Save" at bounding box center [914, 431] width 61 height 24
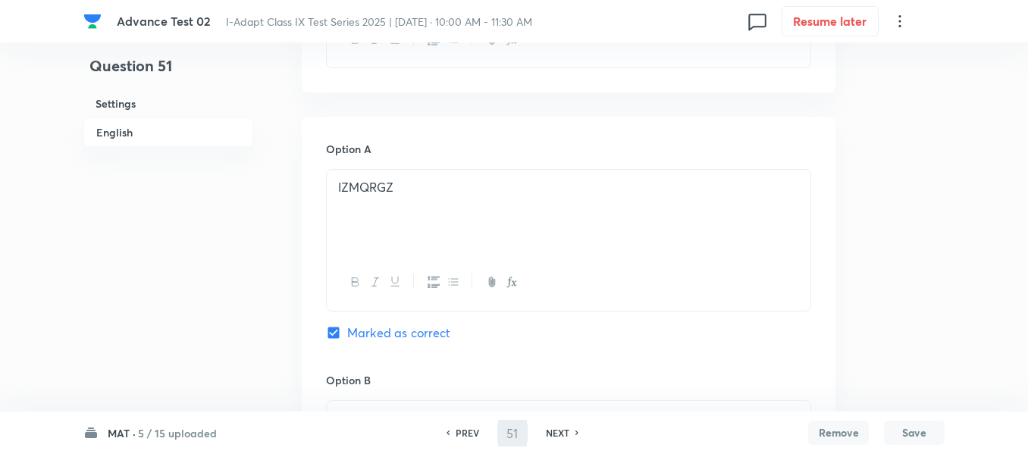
type input "52"
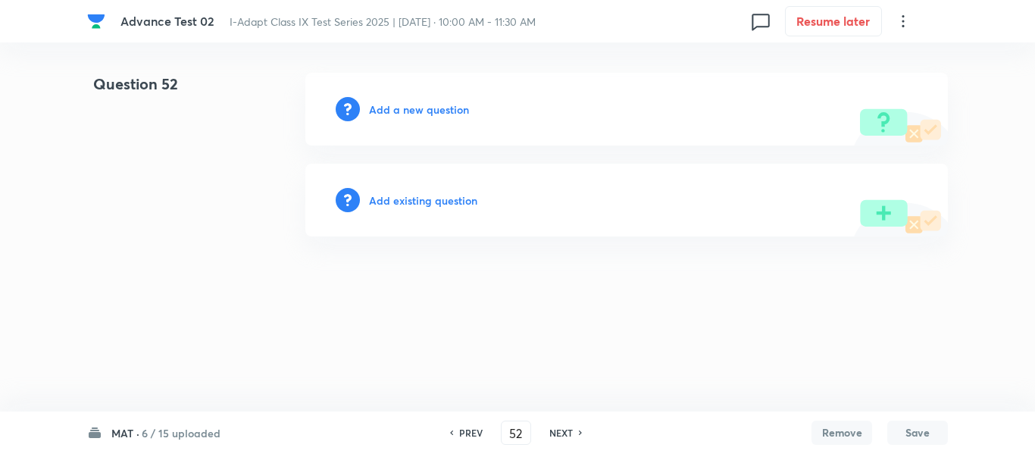
click at [401, 110] on h6 "Add a new question" at bounding box center [419, 110] width 100 height 16
click at [401, 110] on h6 "Choose a question type" at bounding box center [427, 110] width 117 height 16
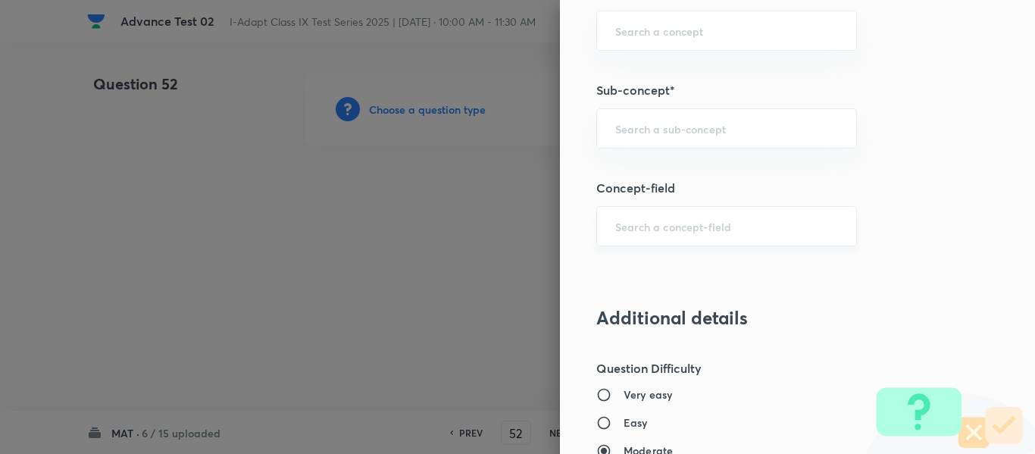
scroll to position [909, 0]
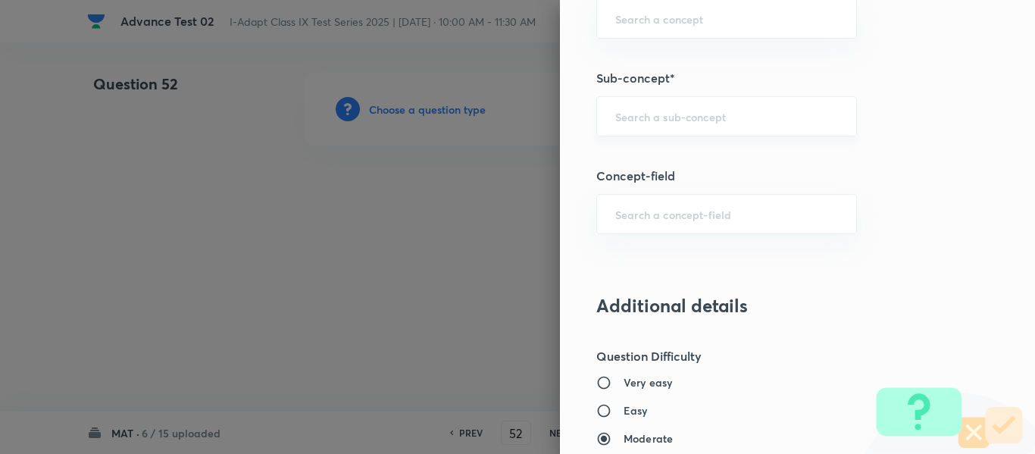
click at [674, 118] on input "text" at bounding box center [726, 116] width 223 height 14
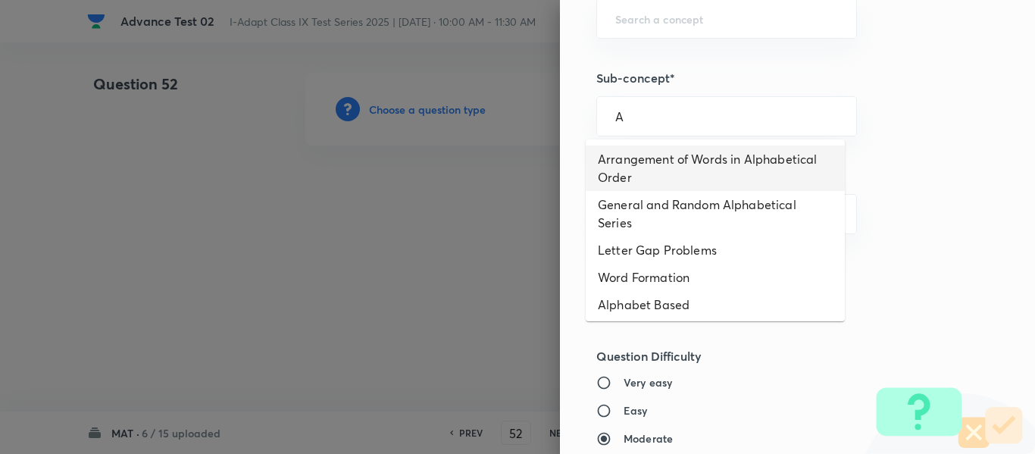
click at [671, 161] on li "Arrangement of Words in Alphabetical Order" at bounding box center [715, 167] width 259 height 45
type input "Arrangement of Words in Alphabetical Order"
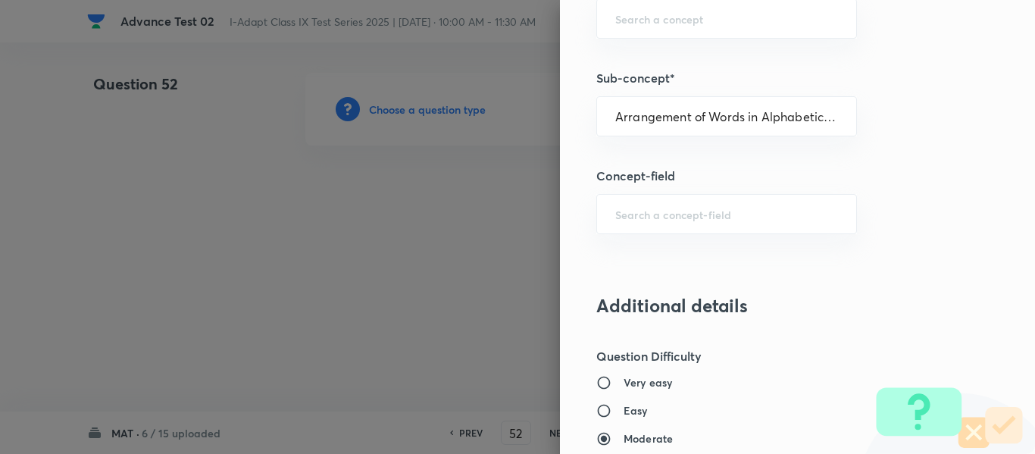
type input "Olympiads"
type input "IMO"
type input "Alphabet and Number Test"
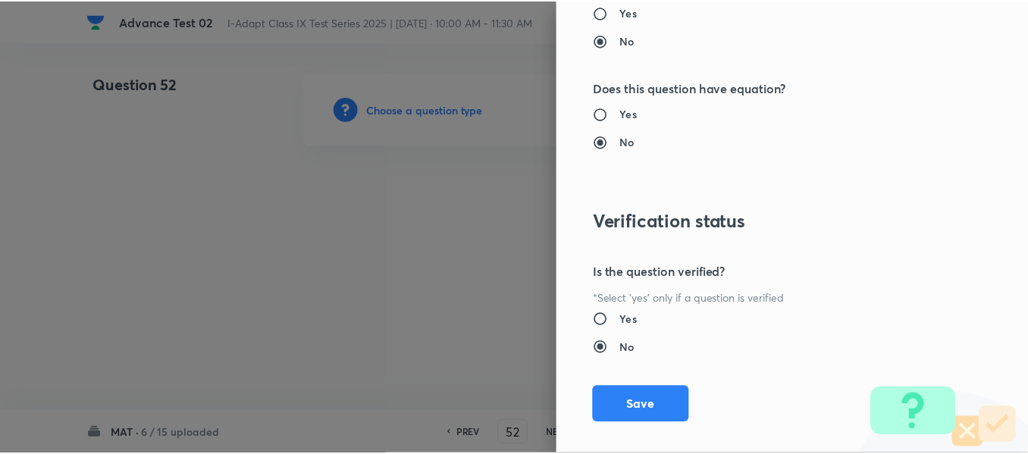
scroll to position [1612, 0]
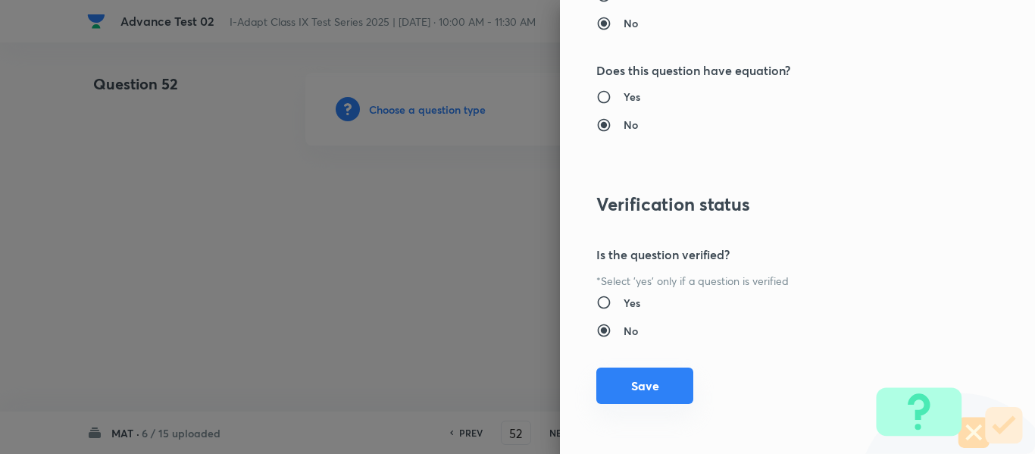
click at [640, 389] on button "Save" at bounding box center [644, 386] width 97 height 36
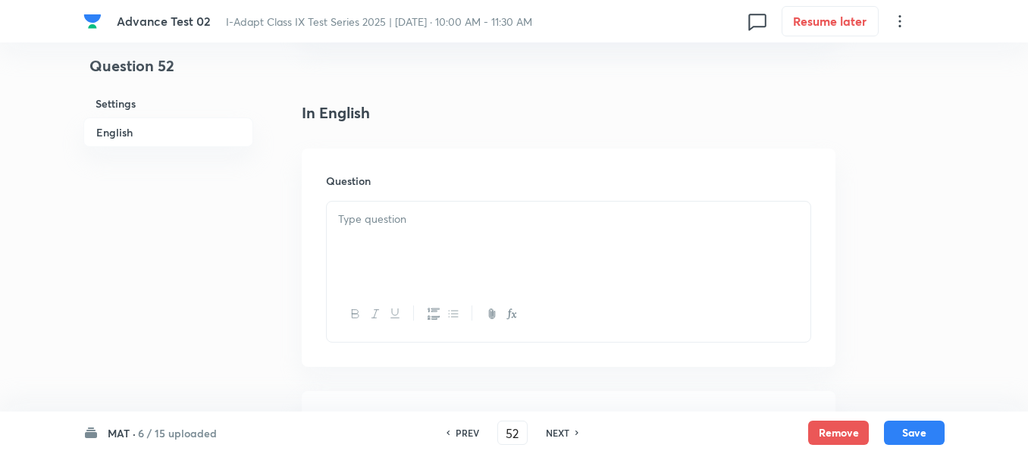
scroll to position [379, 0]
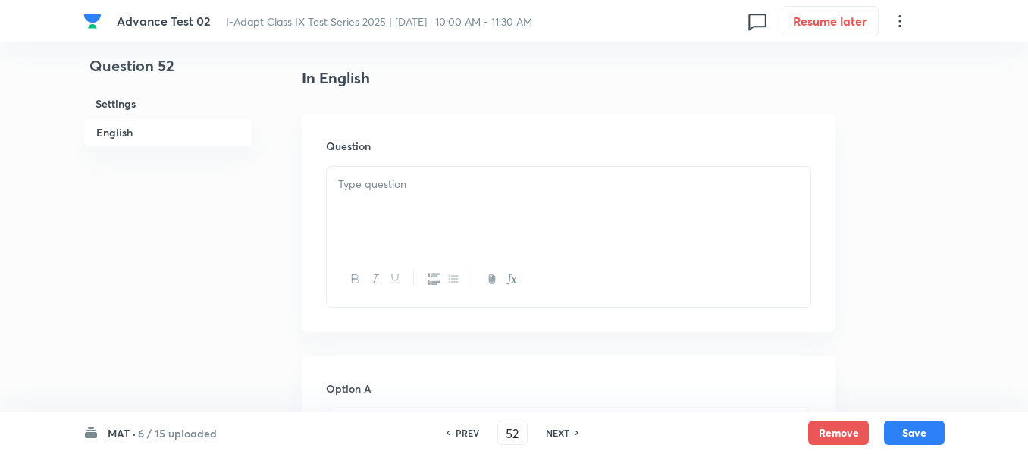
click at [491, 195] on div at bounding box center [568, 209] width 483 height 85
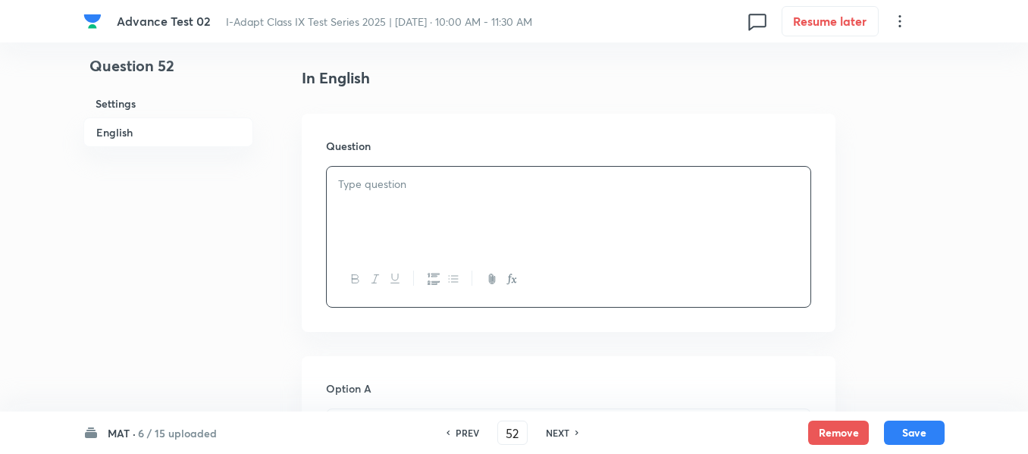
click at [491, 195] on div at bounding box center [568, 209] width 483 height 85
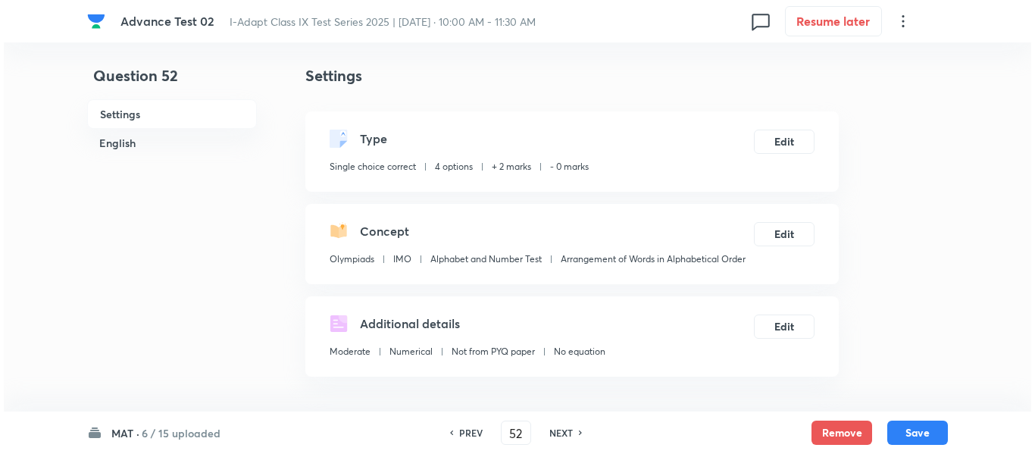
scroll to position [0, 0]
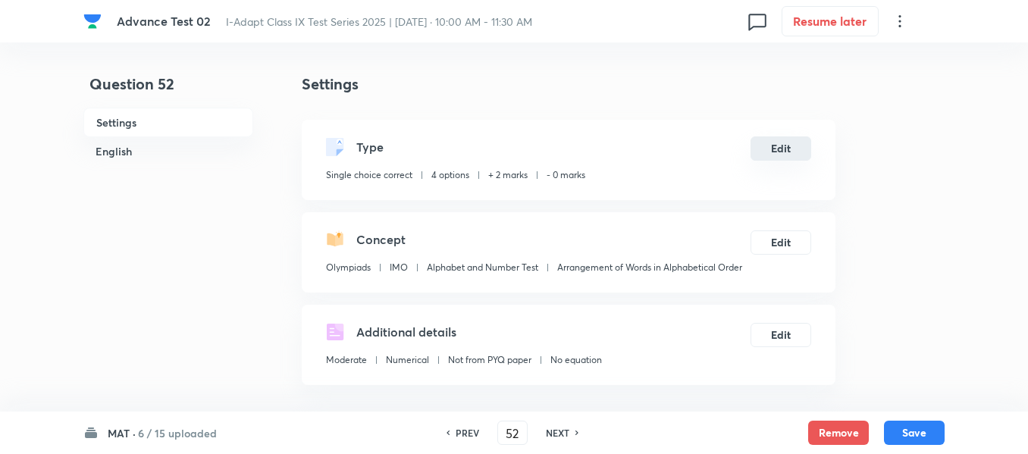
click at [781, 150] on button "Edit" at bounding box center [780, 148] width 61 height 24
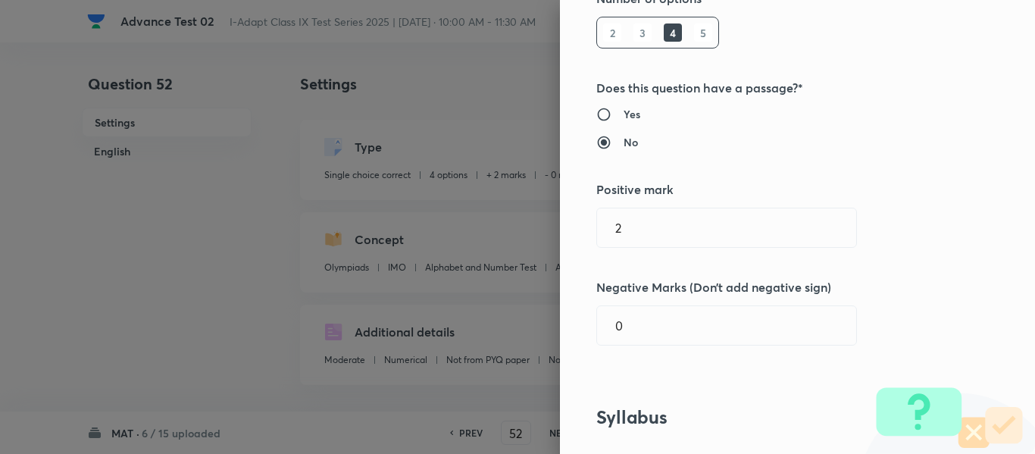
scroll to position [227, 0]
click at [626, 113] on h6 "Yes" at bounding box center [632, 113] width 17 height 16
click at [624, 113] on input "Yes" at bounding box center [609, 113] width 27 height 15
radio input "true"
radio input "false"
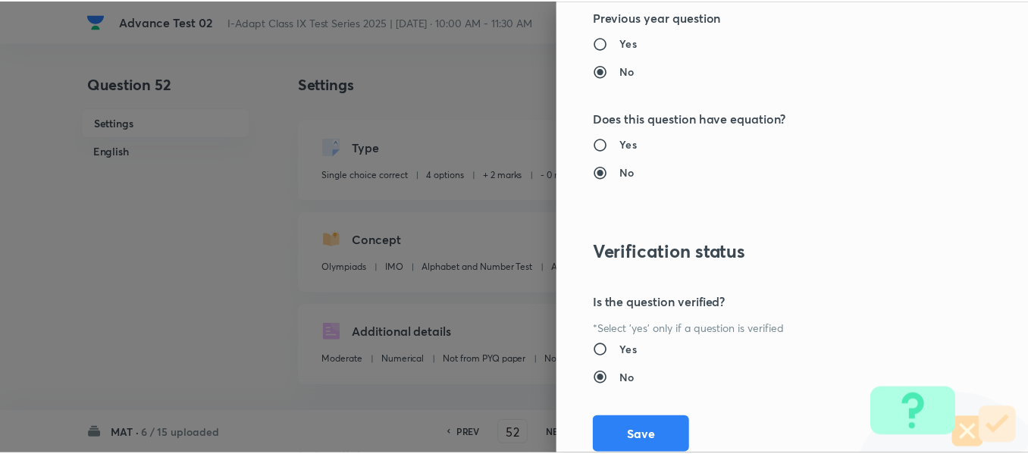
scroll to position [1612, 0]
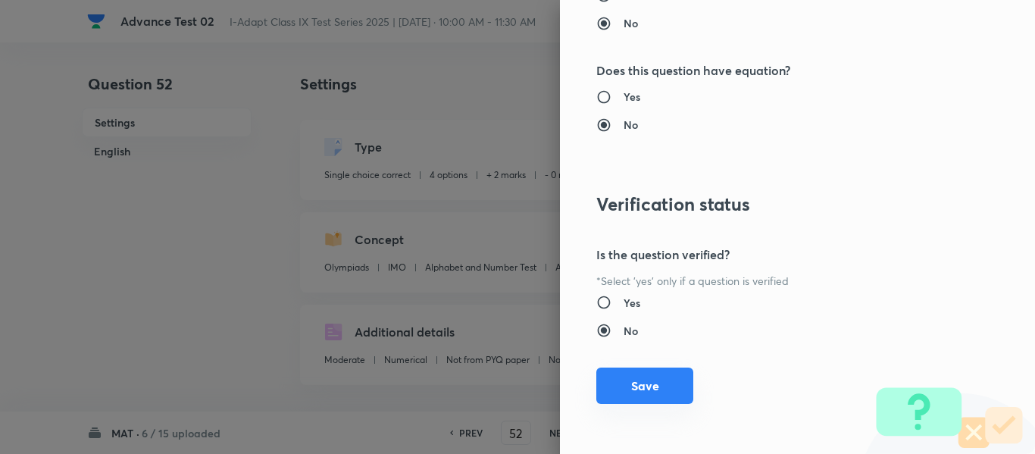
click at [626, 389] on button "Save" at bounding box center [644, 386] width 97 height 36
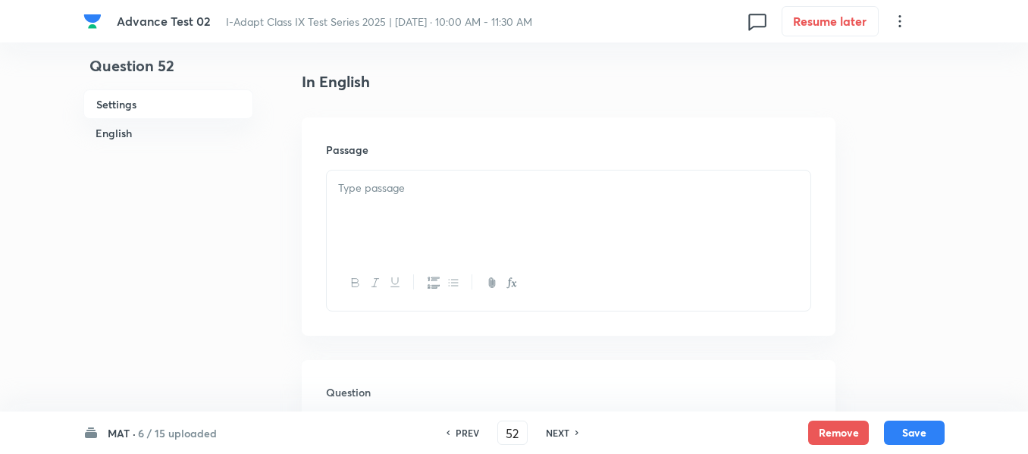
scroll to position [379, 0]
click at [567, 192] on p at bounding box center [568, 184] width 461 height 17
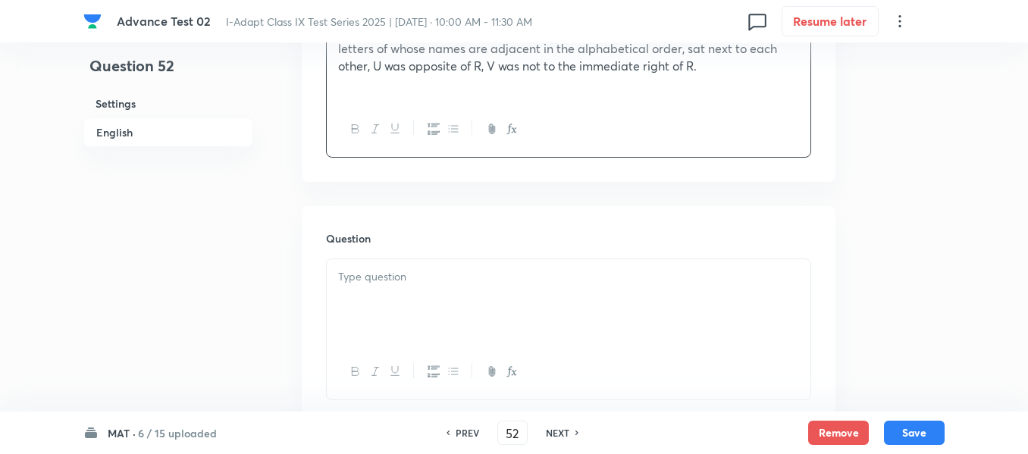
scroll to position [606, 0]
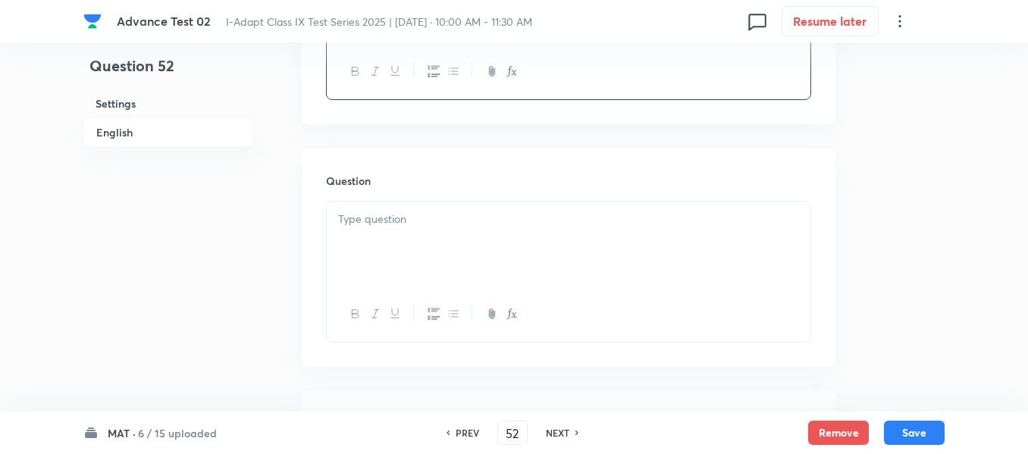
click at [521, 238] on div at bounding box center [568, 244] width 483 height 85
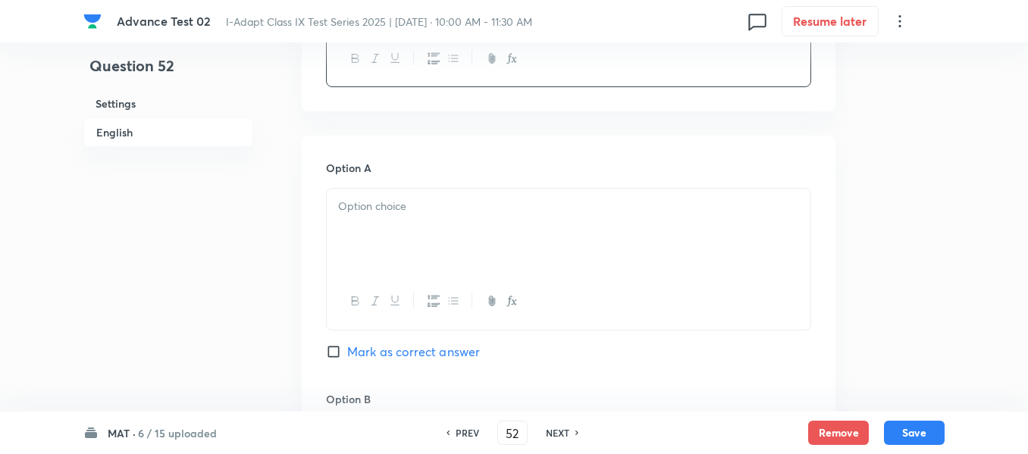
scroll to position [909, 0]
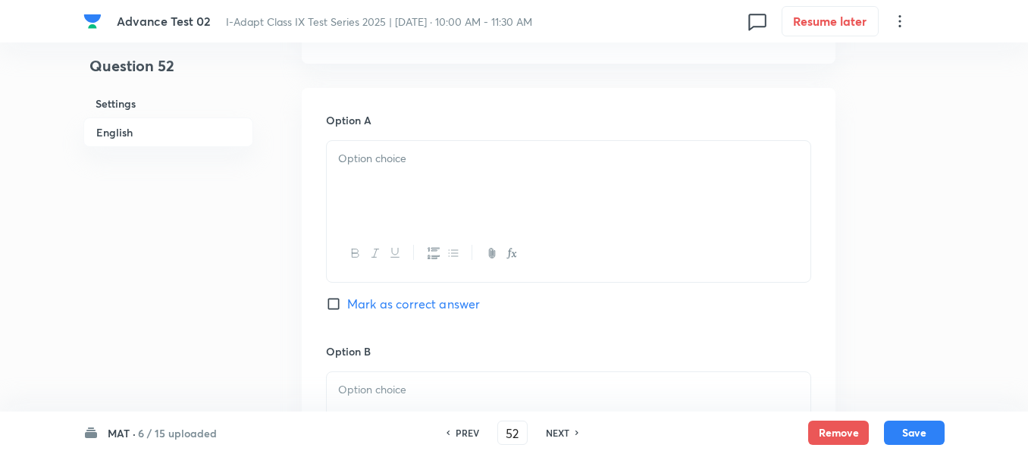
click at [499, 173] on div at bounding box center [568, 183] width 483 height 85
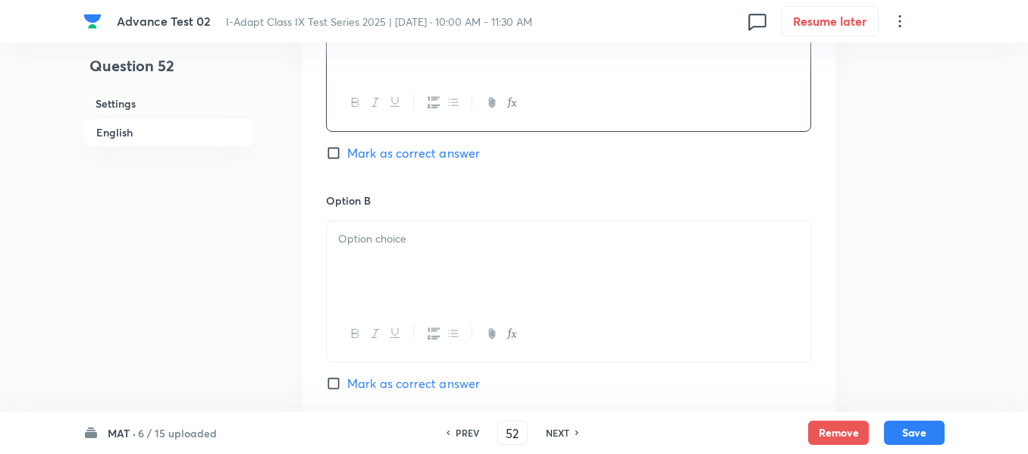
scroll to position [1061, 0]
click at [435, 240] on p at bounding box center [568, 238] width 461 height 17
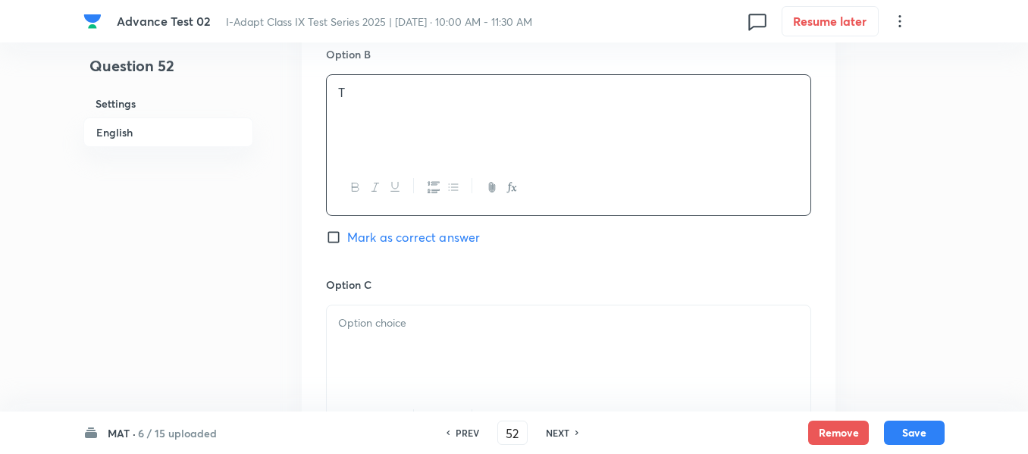
scroll to position [1212, 0]
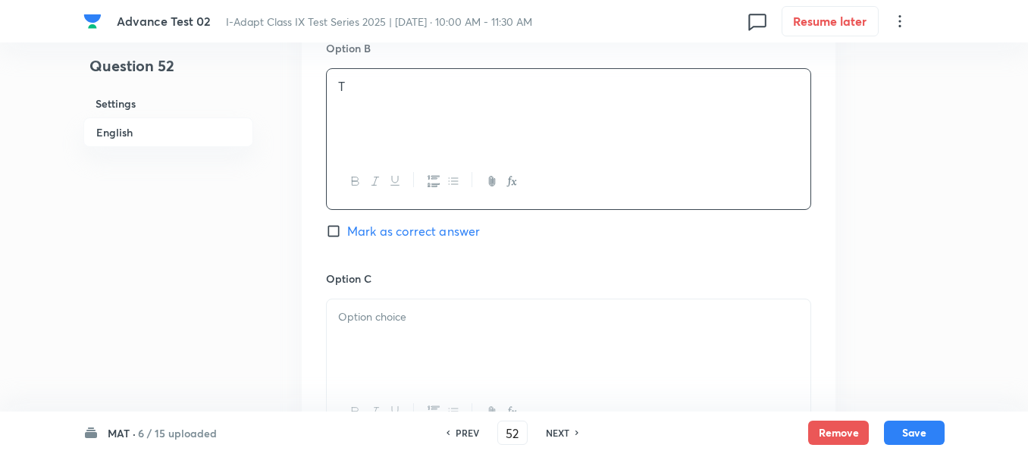
click at [427, 312] on p at bounding box center [568, 316] width 461 height 17
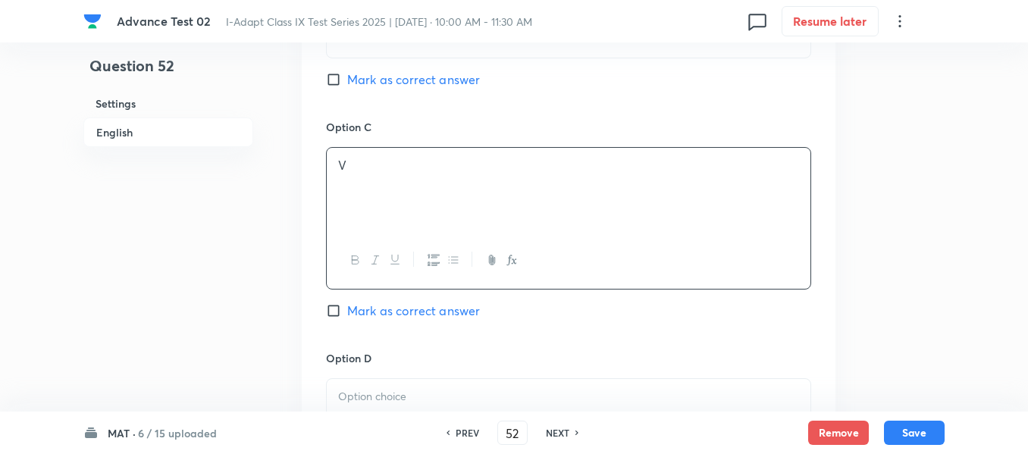
click at [354, 312] on span "Mark as correct answer" at bounding box center [413, 311] width 133 height 18
click at [347, 312] on input "Mark as correct answer" at bounding box center [336, 310] width 21 height 15
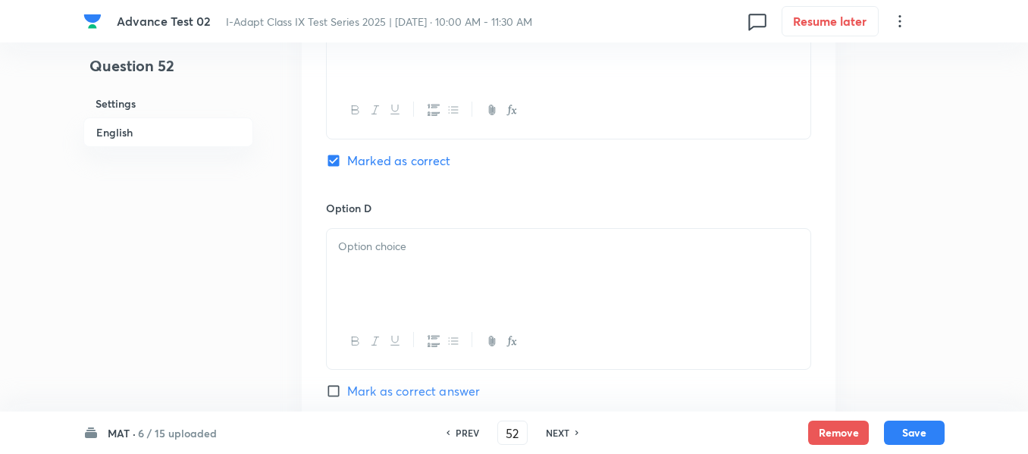
scroll to position [1516, 0]
click at [455, 258] on div at bounding box center [568, 269] width 483 height 85
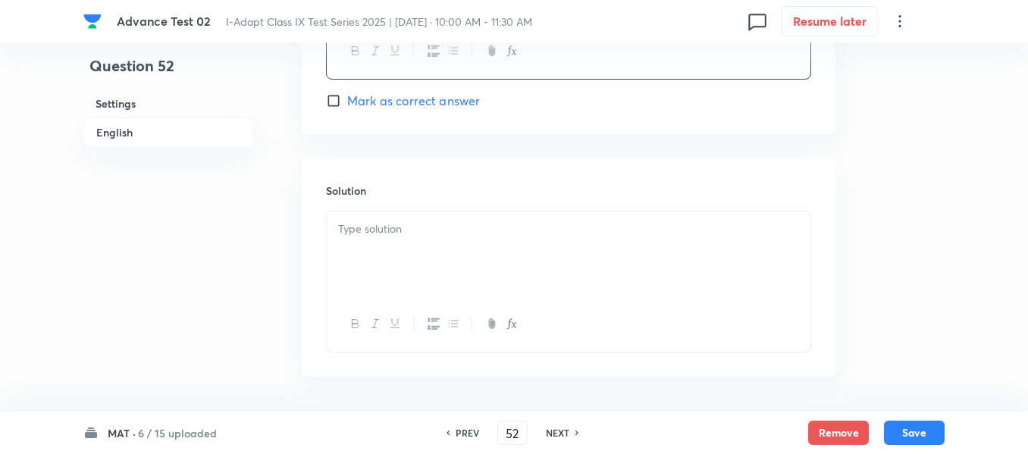
scroll to position [1819, 0]
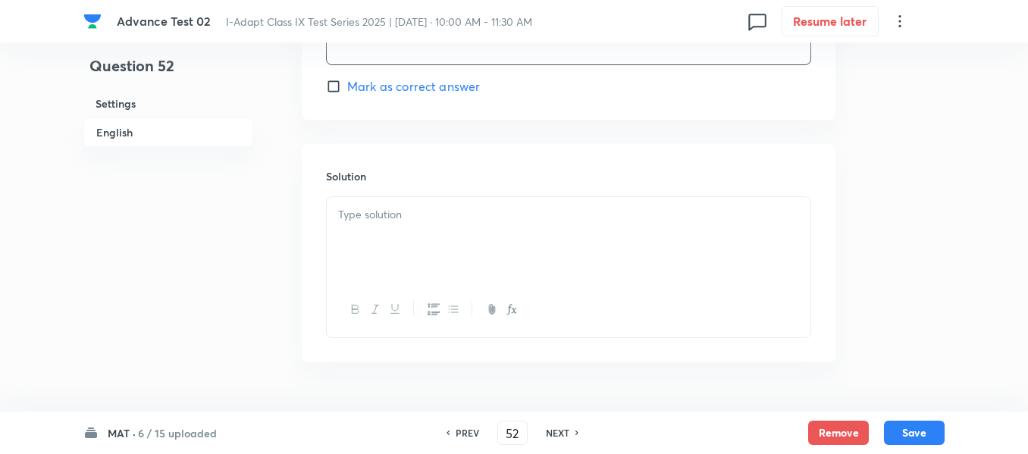
click at [485, 223] on p at bounding box center [568, 214] width 461 height 17
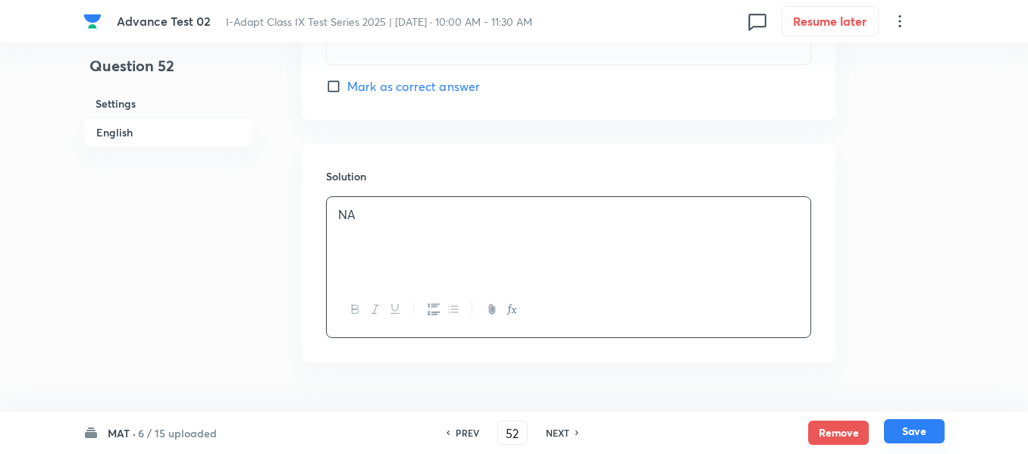
click at [914, 434] on button "Save" at bounding box center [914, 431] width 61 height 24
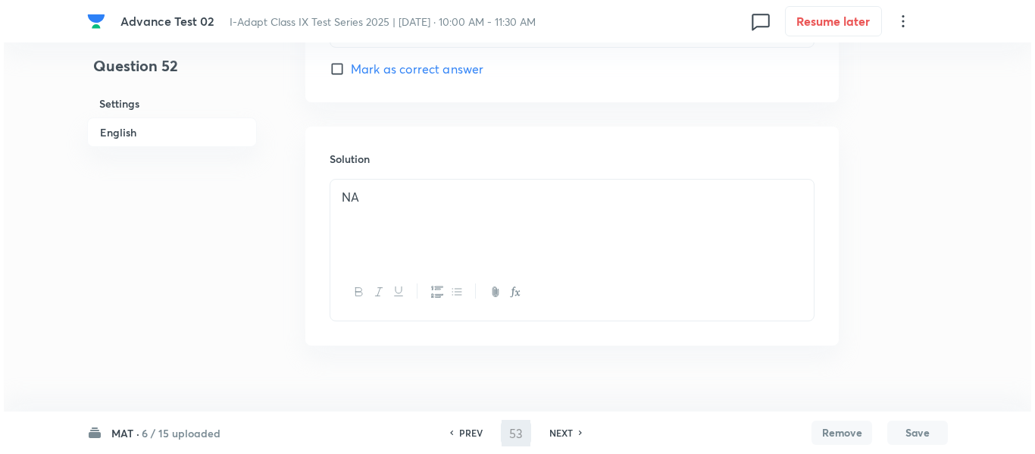
scroll to position [0, 0]
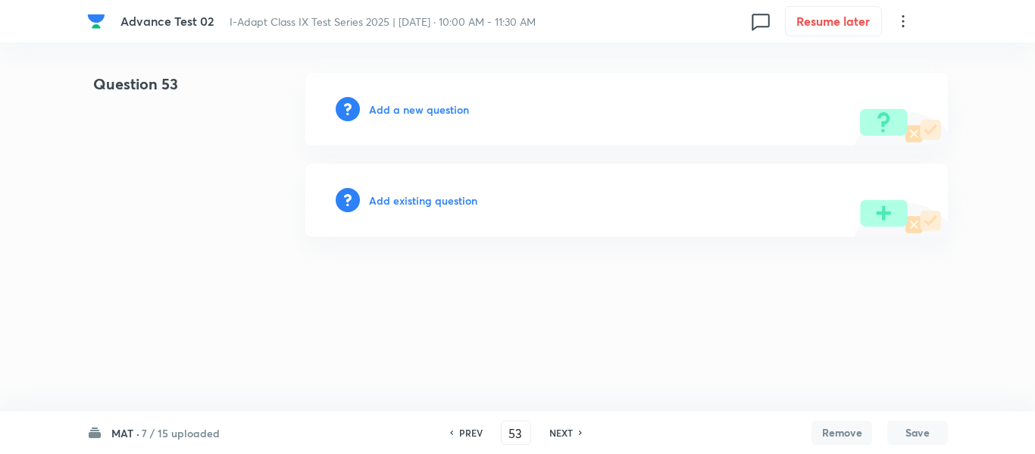
click at [399, 108] on h6 "Add a new question" at bounding box center [419, 110] width 100 height 16
click at [399, 108] on h6 "Choose a question type" at bounding box center [427, 110] width 117 height 16
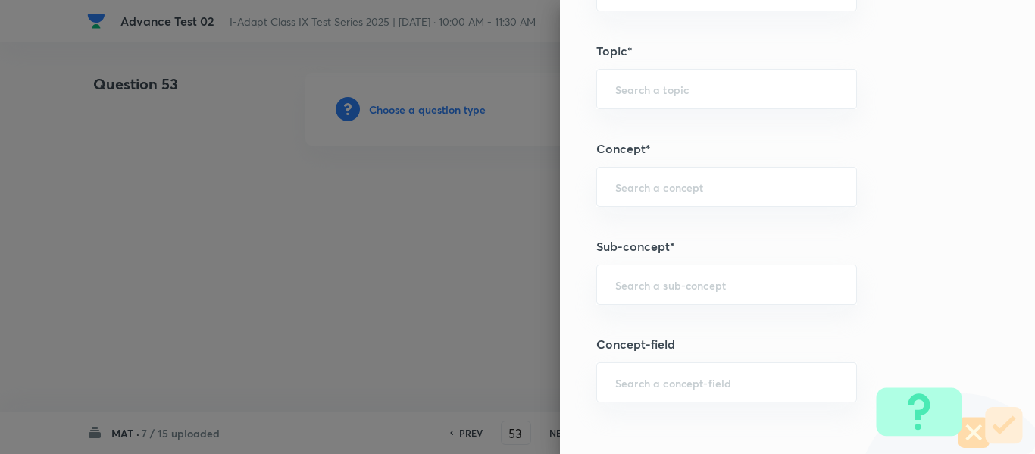
scroll to position [834, 0]
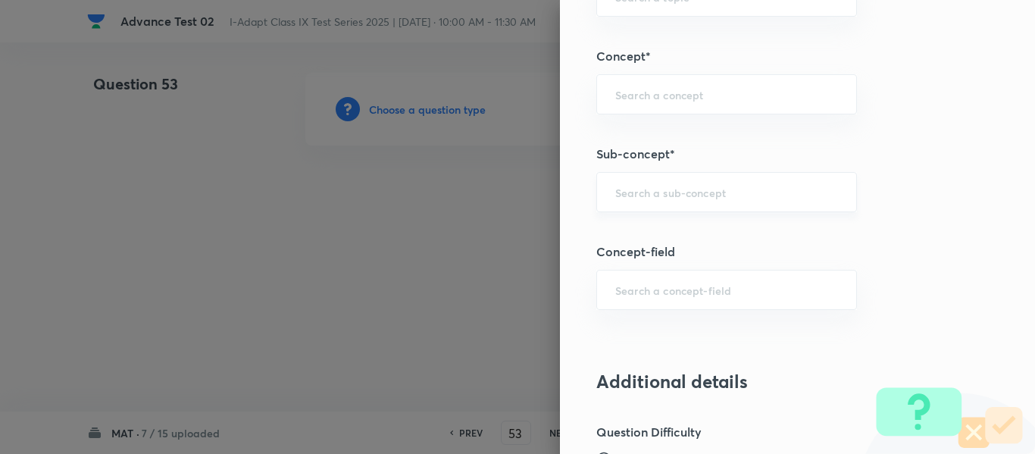
click at [693, 190] on input "text" at bounding box center [726, 192] width 223 height 14
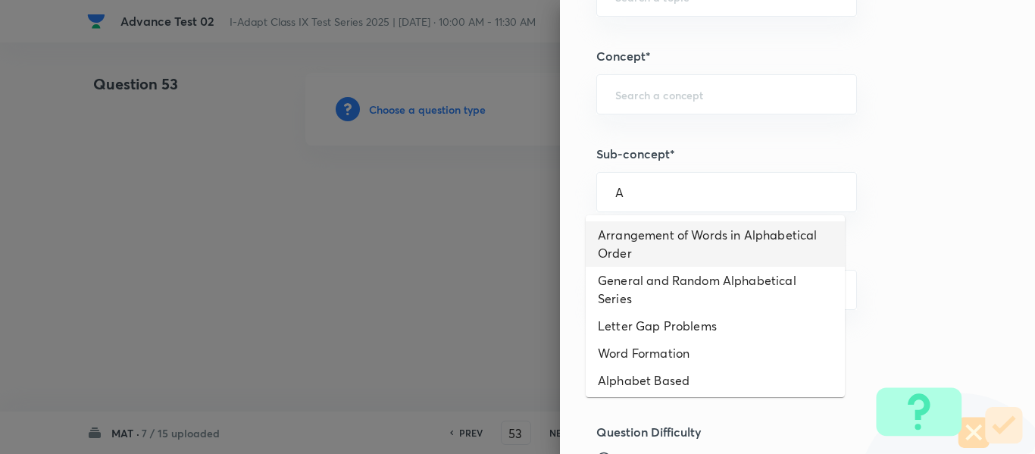
click at [680, 232] on li "Arrangement of Words in Alphabetical Order" at bounding box center [715, 243] width 259 height 45
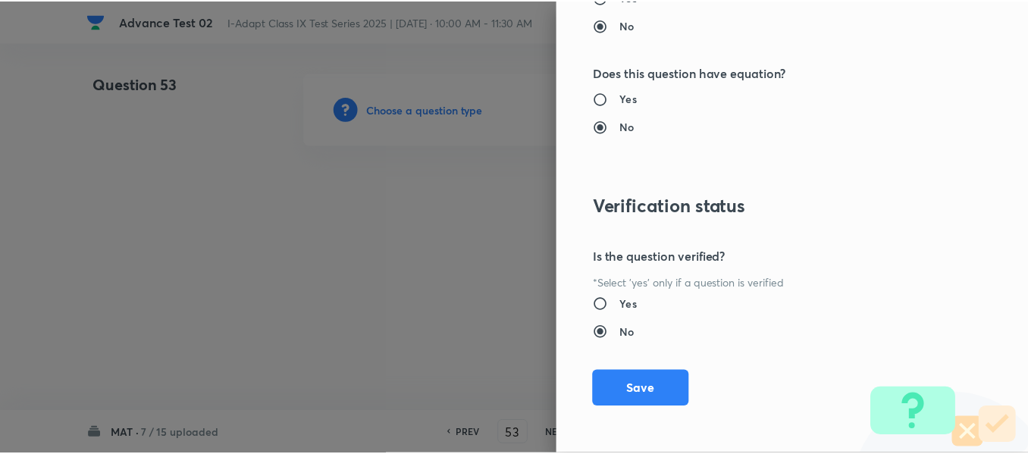
scroll to position [1612, 0]
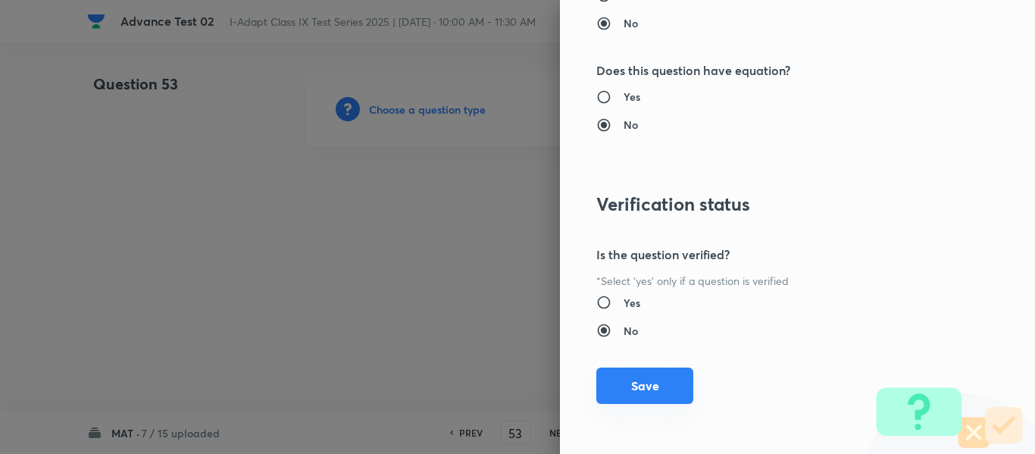
click at [633, 383] on button "Save" at bounding box center [644, 386] width 97 height 36
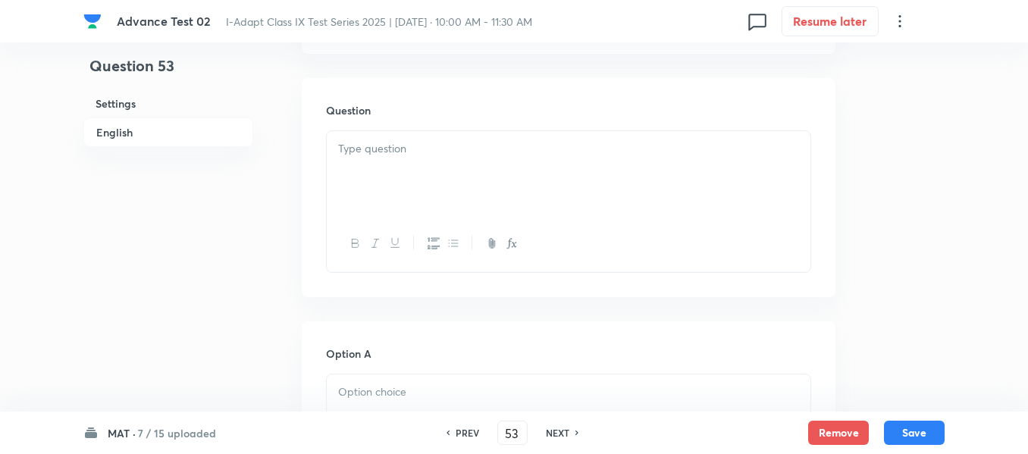
scroll to position [682, 0]
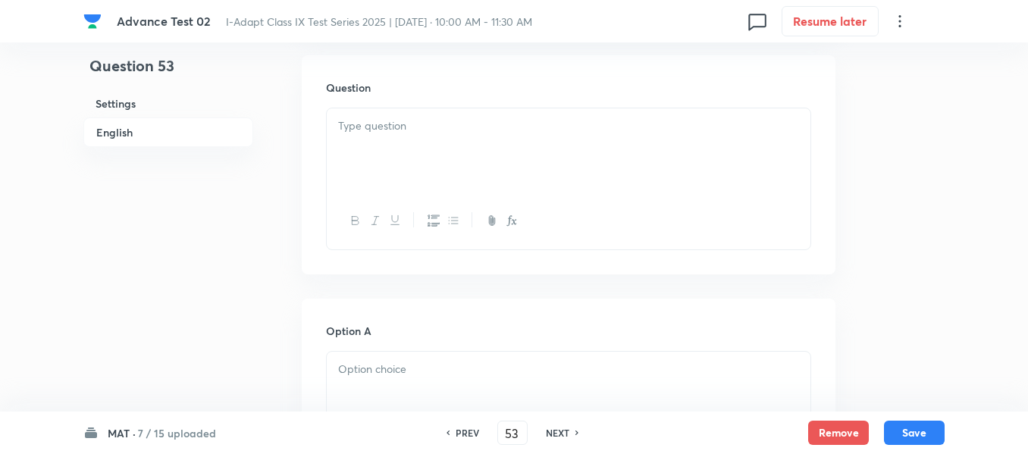
click at [558, 149] on div at bounding box center [568, 150] width 483 height 85
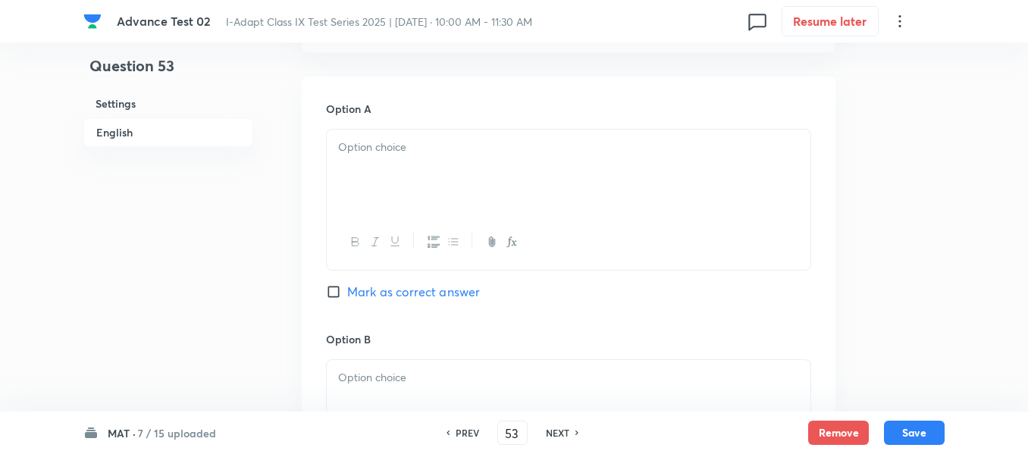
scroll to position [909, 0]
click at [493, 164] on div at bounding box center [568, 166] width 483 height 85
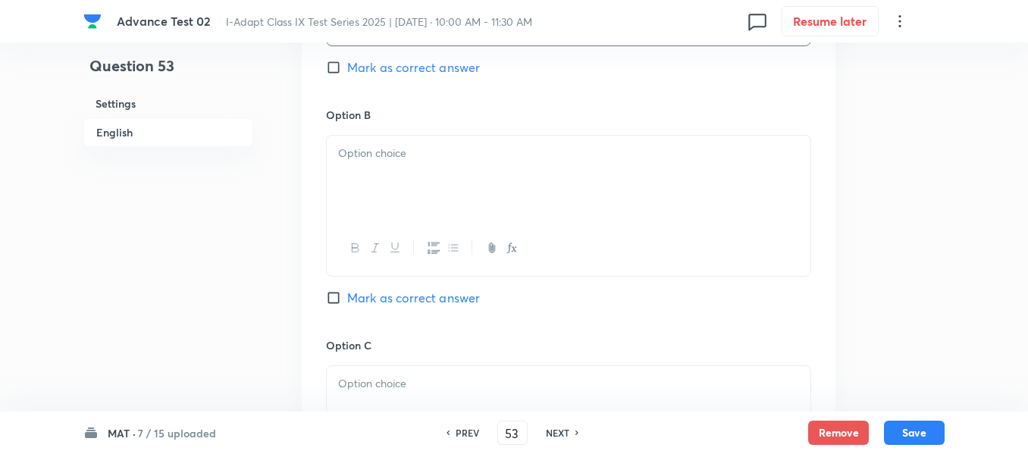
scroll to position [1137, 0]
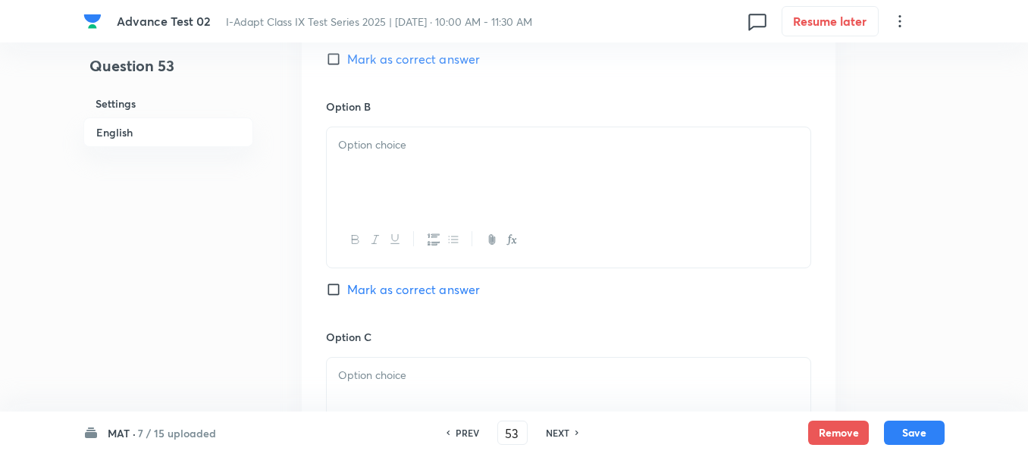
click at [477, 161] on div at bounding box center [568, 169] width 483 height 85
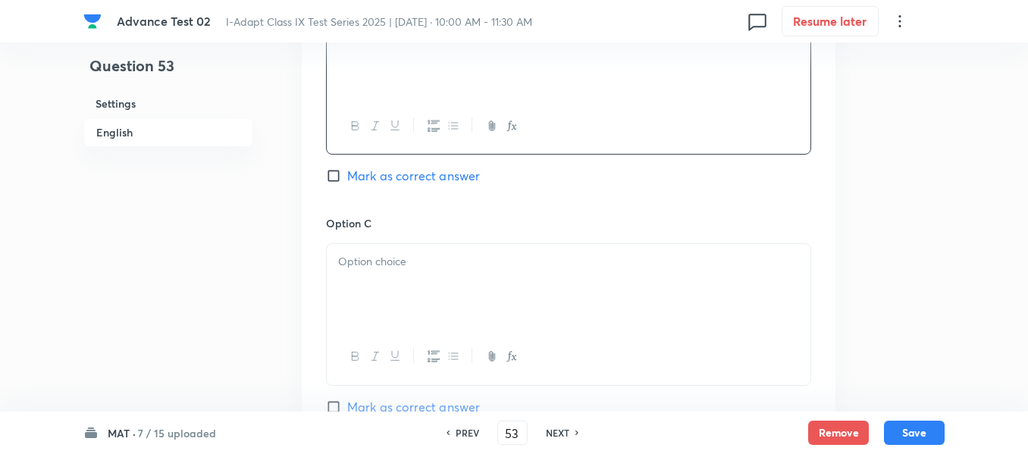
scroll to position [1288, 0]
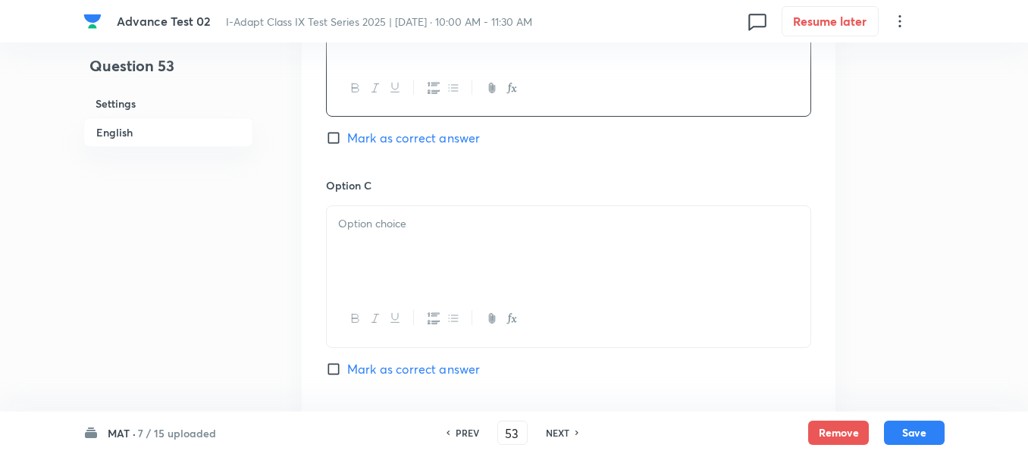
click at [465, 233] on p at bounding box center [568, 223] width 461 height 17
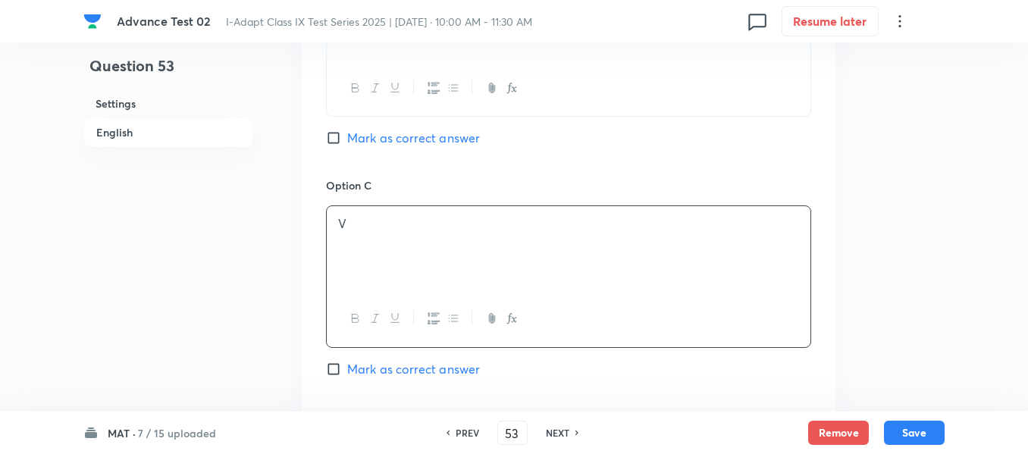
click at [332, 138] on input "Mark as correct answer" at bounding box center [336, 137] width 21 height 15
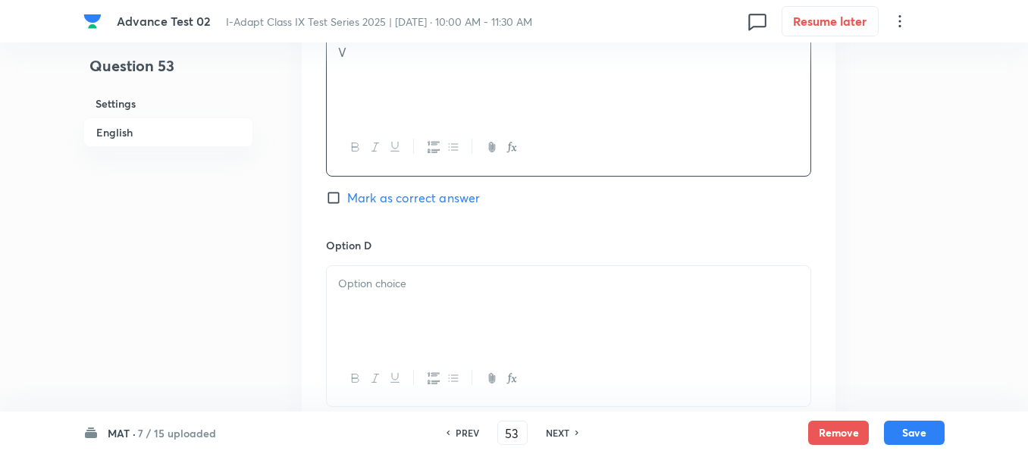
scroll to position [1516, 0]
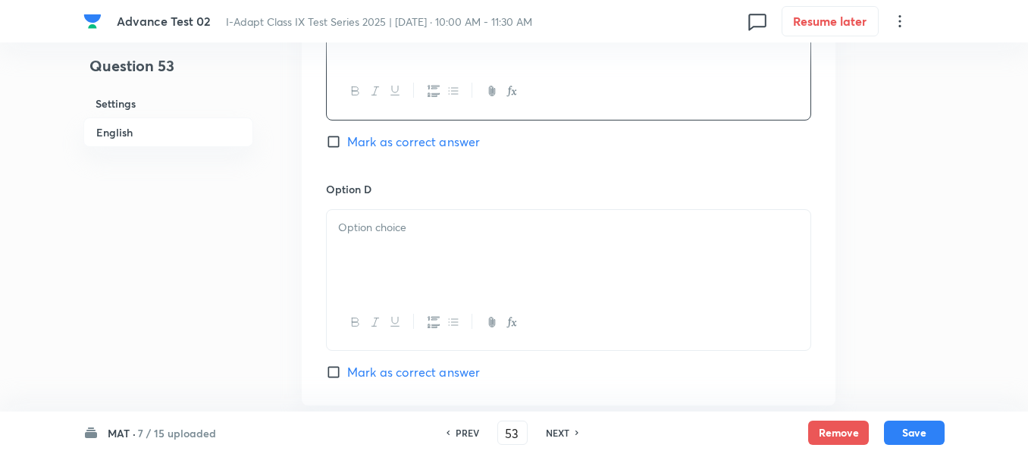
click at [438, 230] on p at bounding box center [568, 227] width 461 height 17
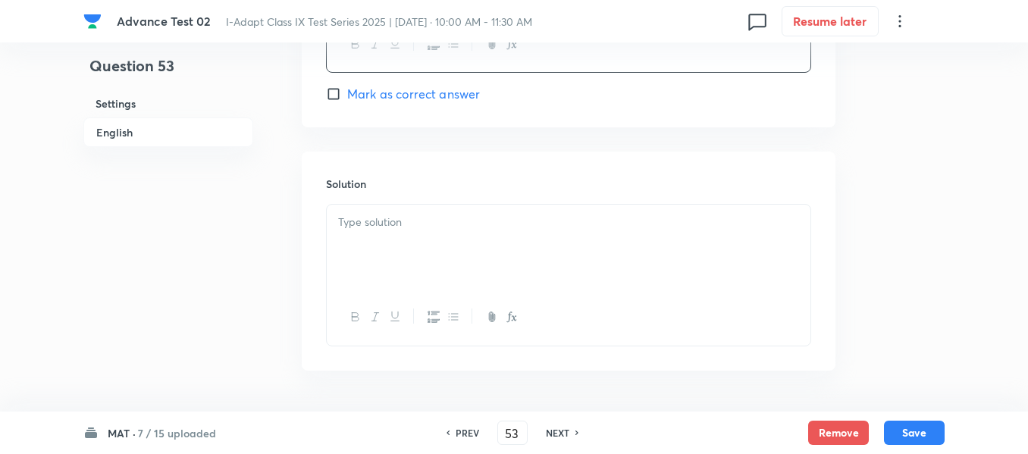
scroll to position [1819, 0]
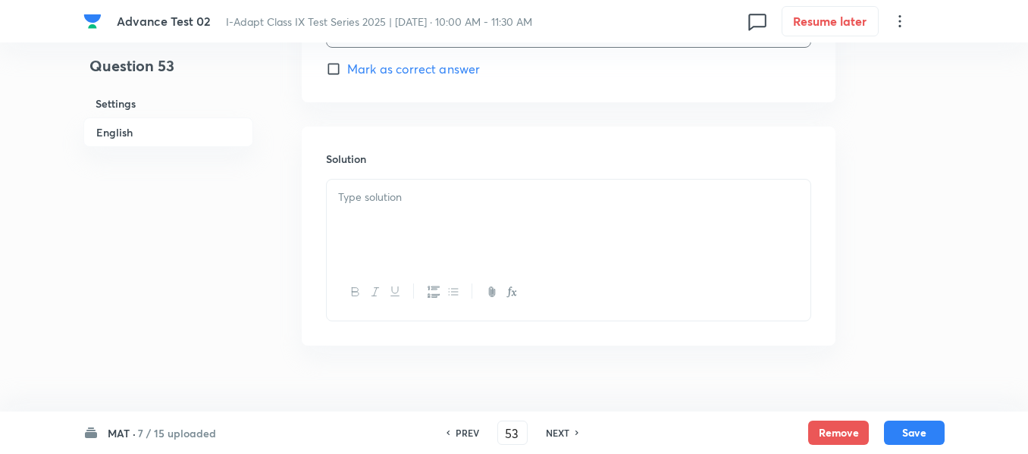
click at [441, 229] on div at bounding box center [568, 222] width 483 height 85
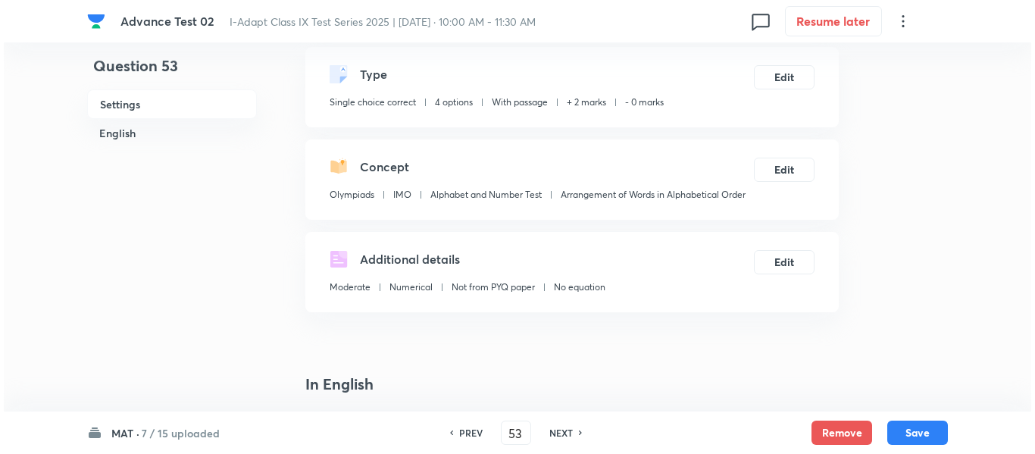
scroll to position [0, 0]
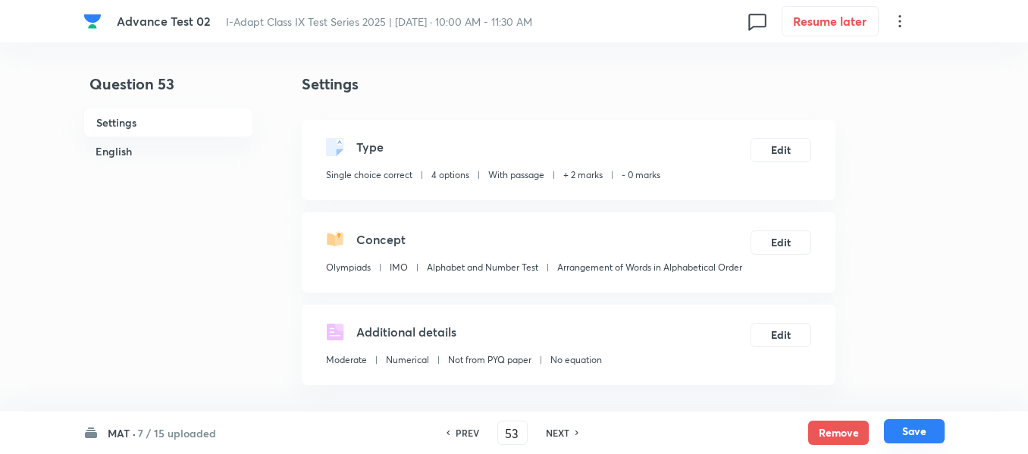
click at [910, 430] on button "Save" at bounding box center [914, 431] width 61 height 24
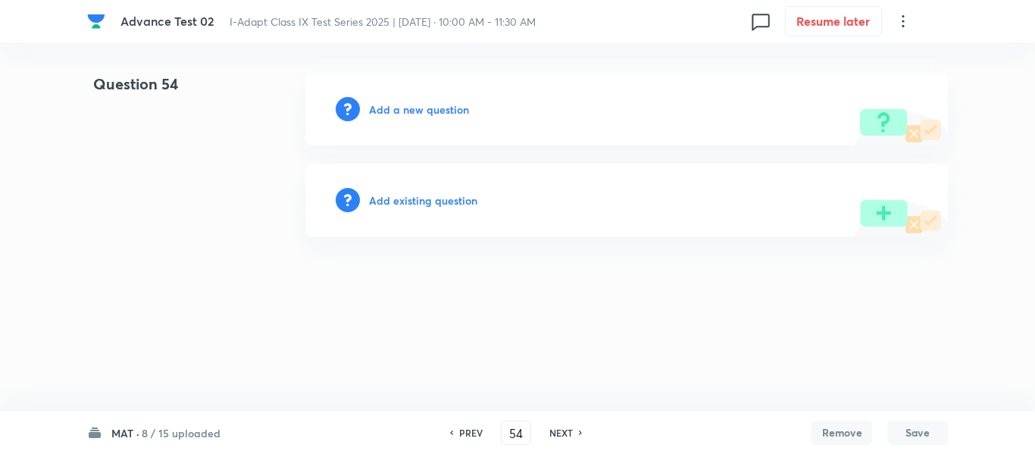
click at [389, 110] on h6 "Add a new question" at bounding box center [419, 110] width 100 height 16
click at [393, 111] on h6 "Choose a question type" at bounding box center [427, 110] width 117 height 16
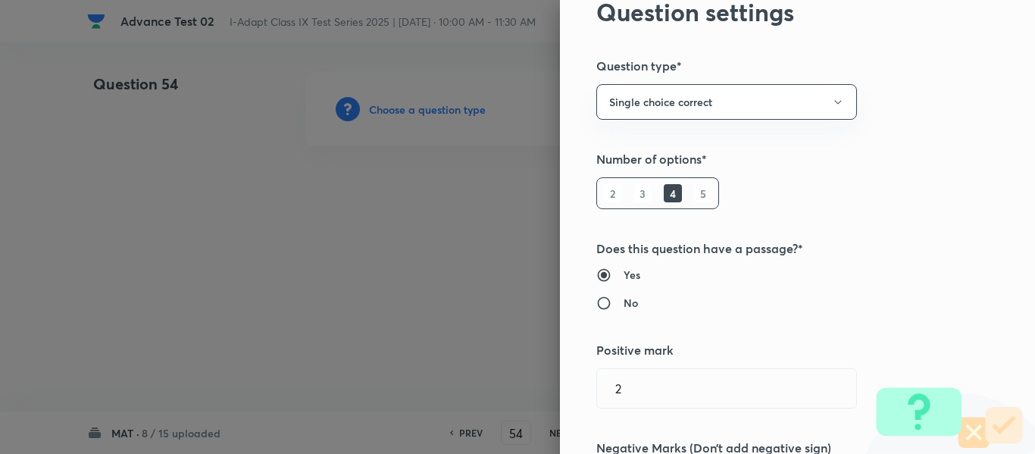
scroll to position [152, 0]
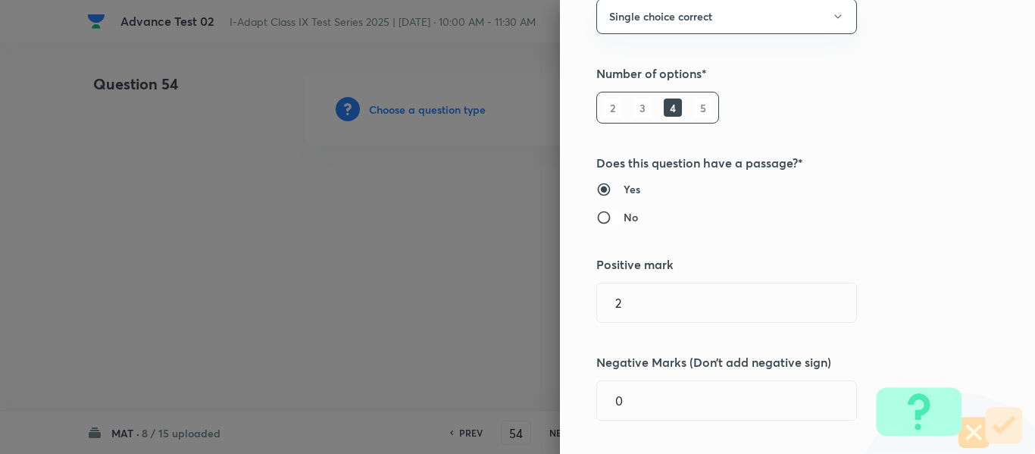
click at [602, 217] on input "No" at bounding box center [609, 217] width 27 height 15
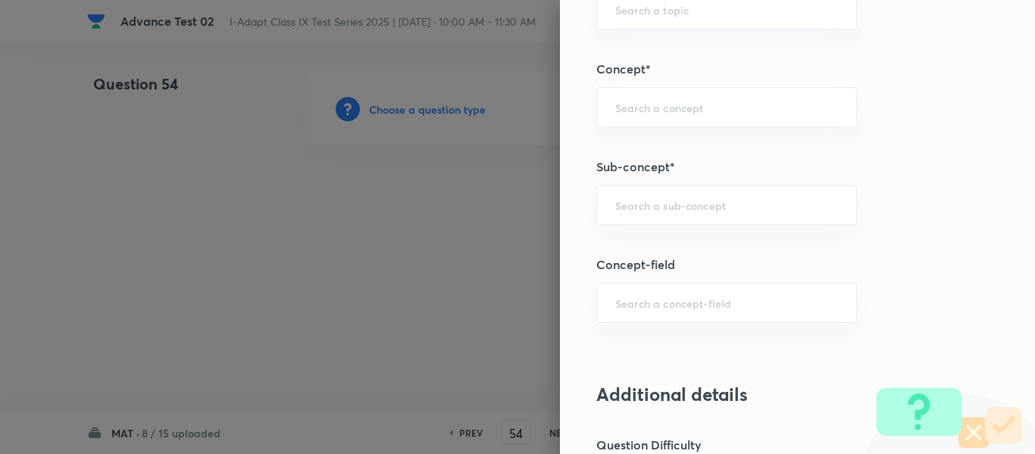
scroll to position [834, 0]
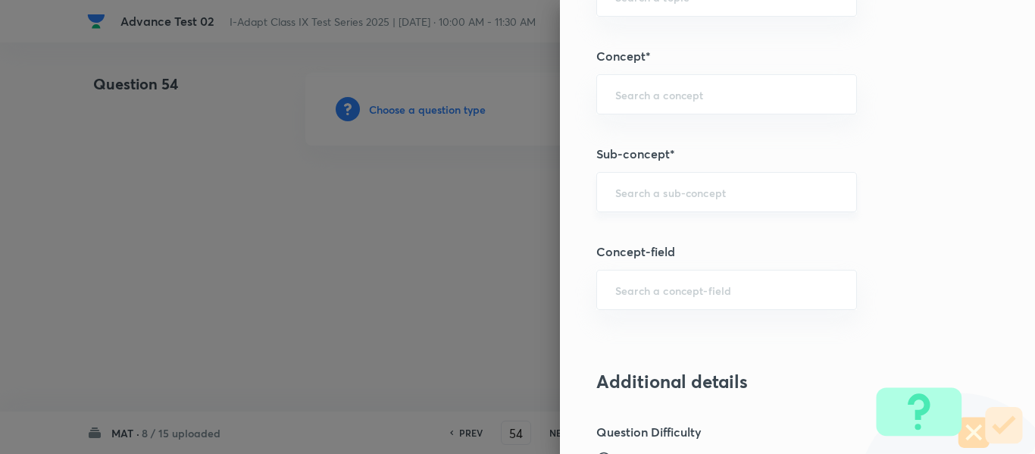
click at [723, 194] on input "text" at bounding box center [726, 192] width 223 height 14
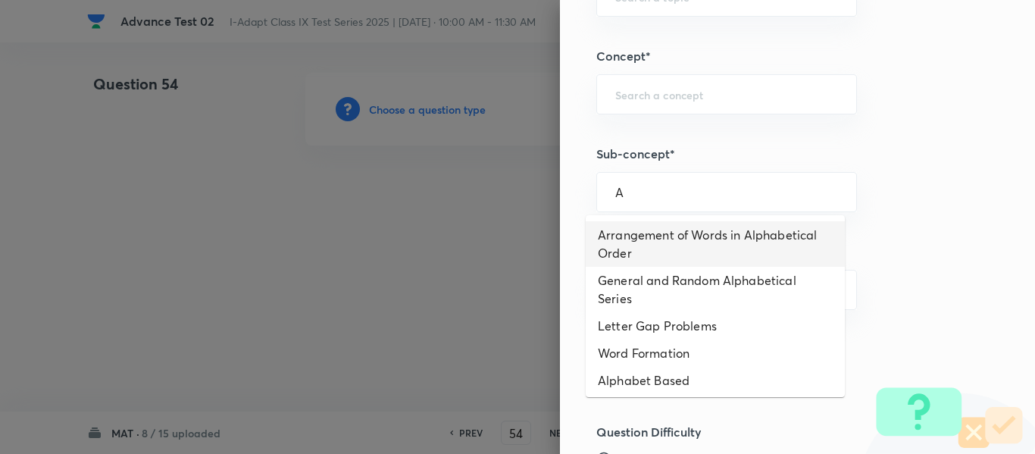
click at [772, 237] on li "Arrangement of Words in Alphabetical Order" at bounding box center [715, 243] width 259 height 45
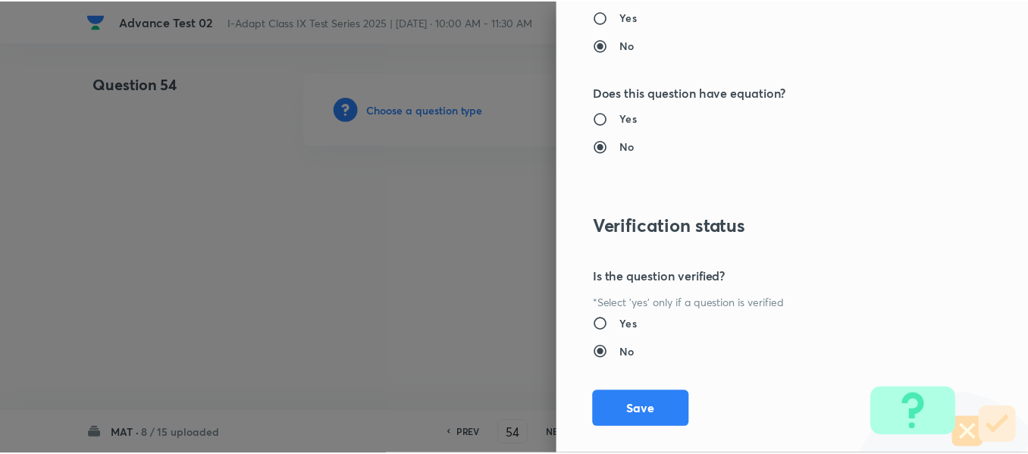
scroll to position [1612, 0]
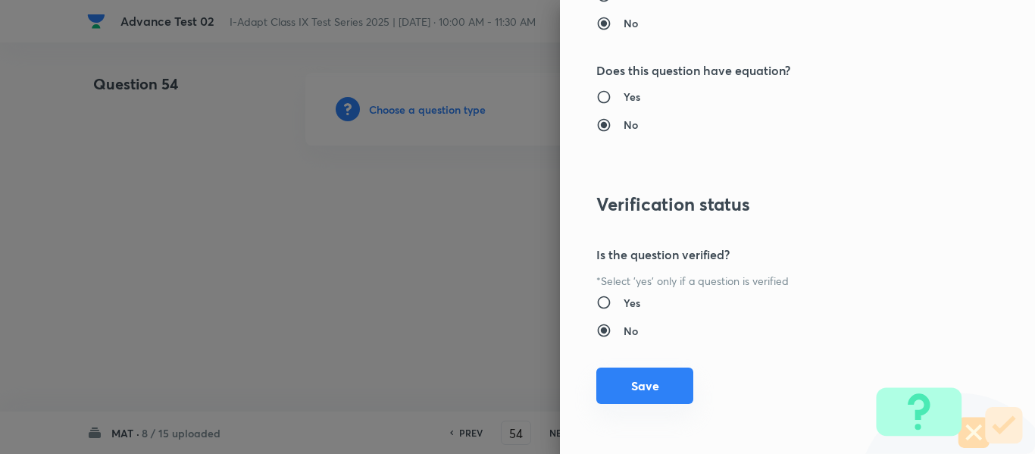
click at [630, 386] on button "Save" at bounding box center [644, 386] width 97 height 36
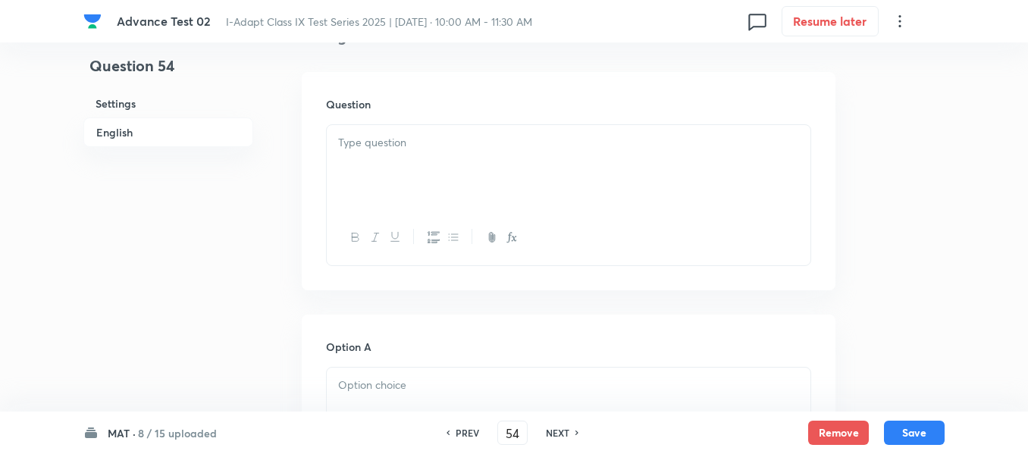
scroll to position [455, 0]
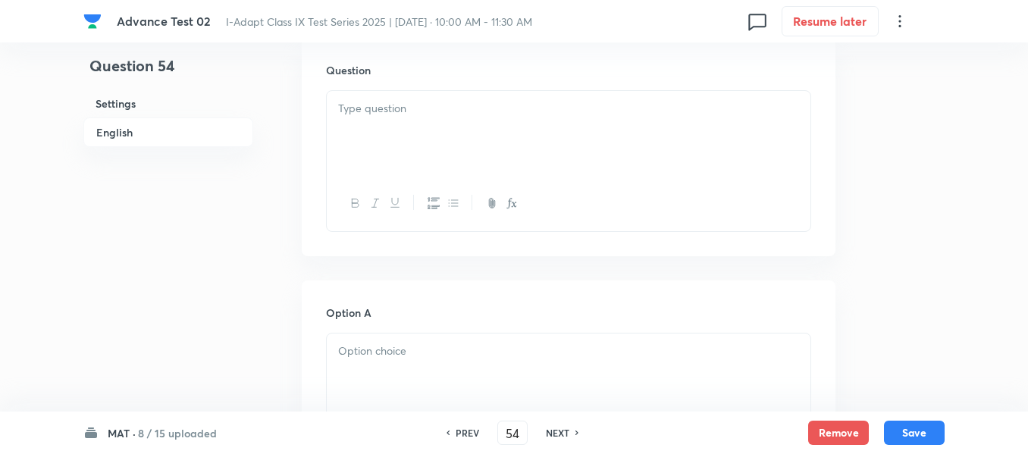
click at [449, 129] on div at bounding box center [568, 133] width 483 height 85
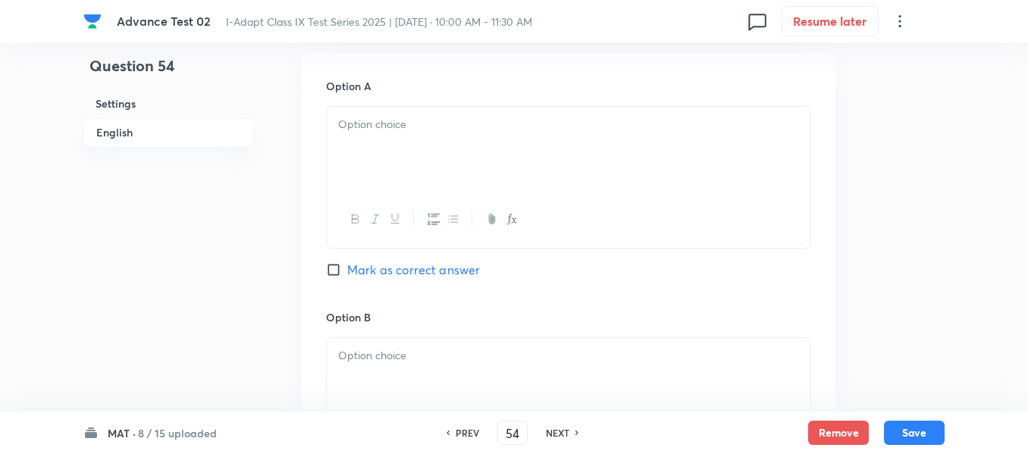
scroll to position [682, 0]
click at [455, 137] on div at bounding box center [568, 148] width 483 height 85
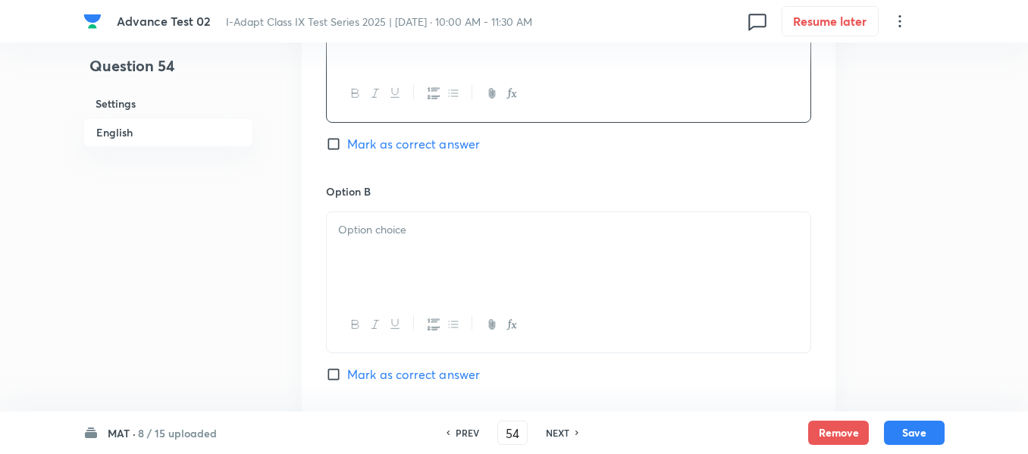
scroll to position [834, 0]
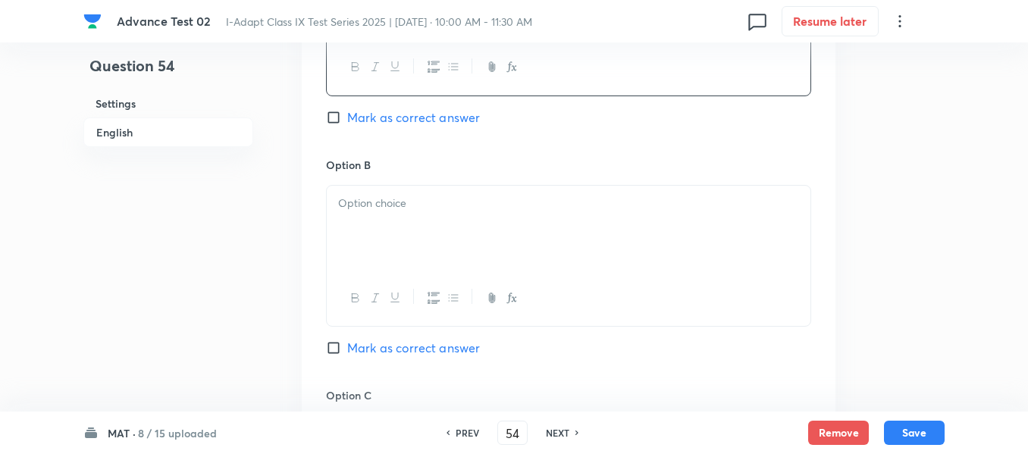
click at [435, 195] on p at bounding box center [568, 203] width 461 height 17
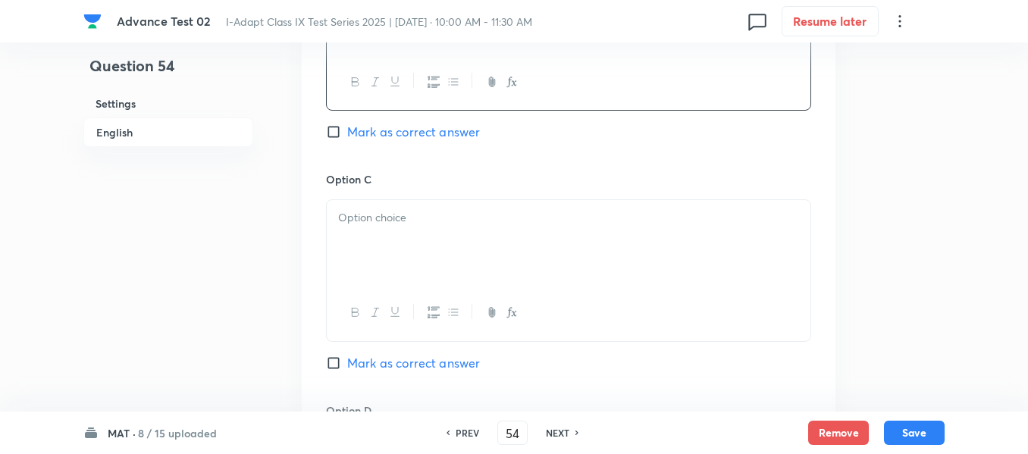
scroll to position [1061, 0]
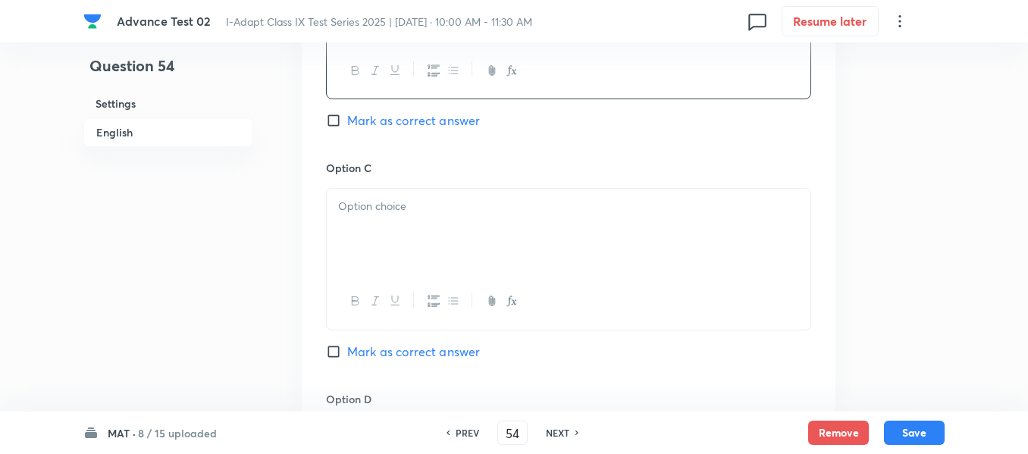
click at [504, 205] on p at bounding box center [568, 206] width 461 height 17
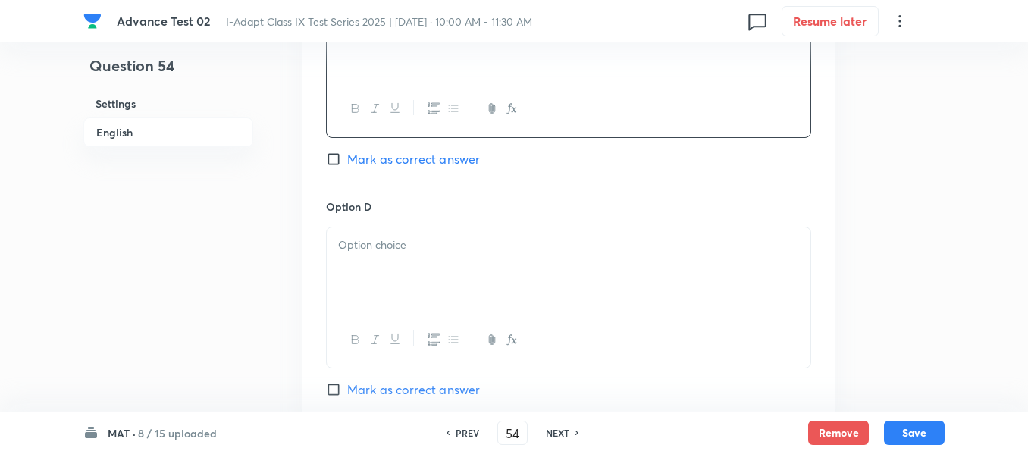
scroll to position [1288, 0]
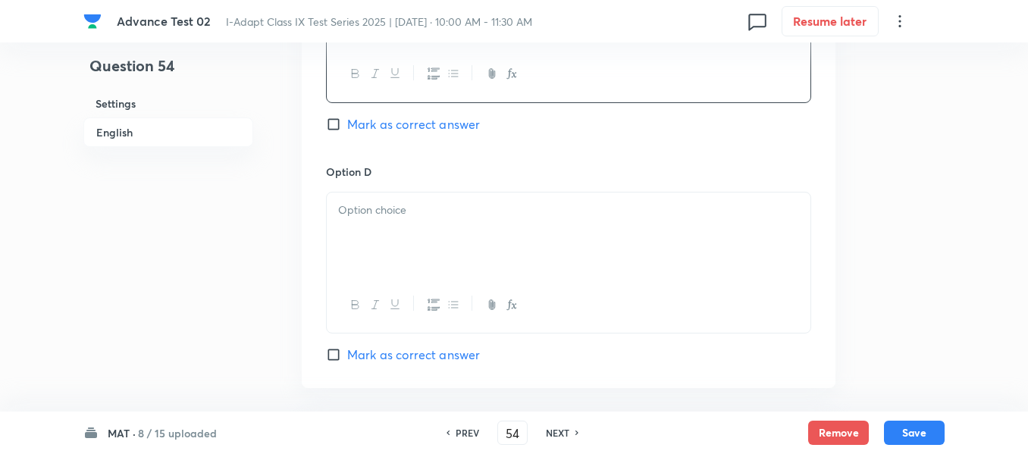
click at [458, 216] on p at bounding box center [568, 210] width 461 height 17
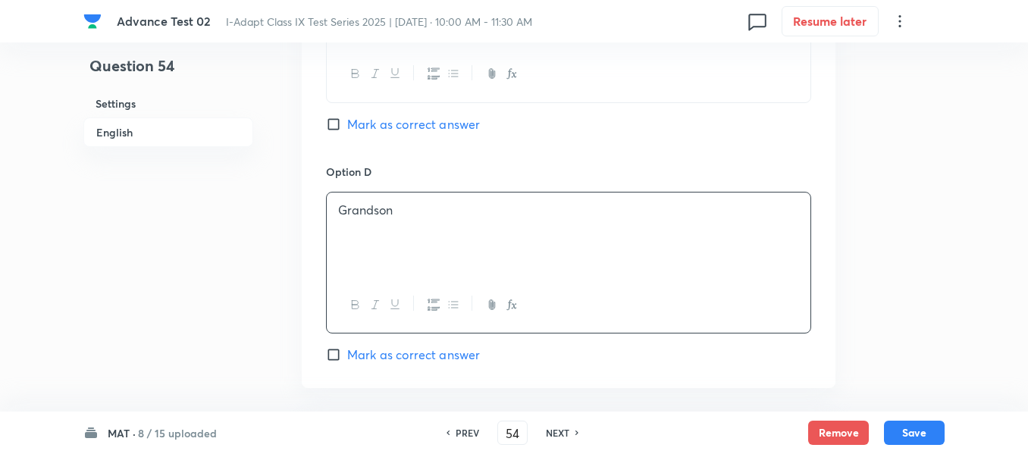
click at [346, 355] on input "Mark as correct answer" at bounding box center [336, 354] width 21 height 15
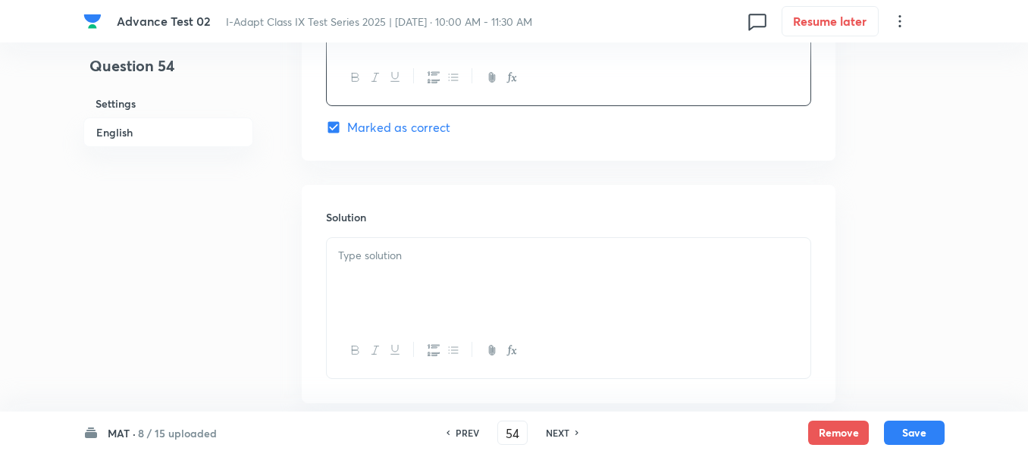
scroll to position [1591, 0]
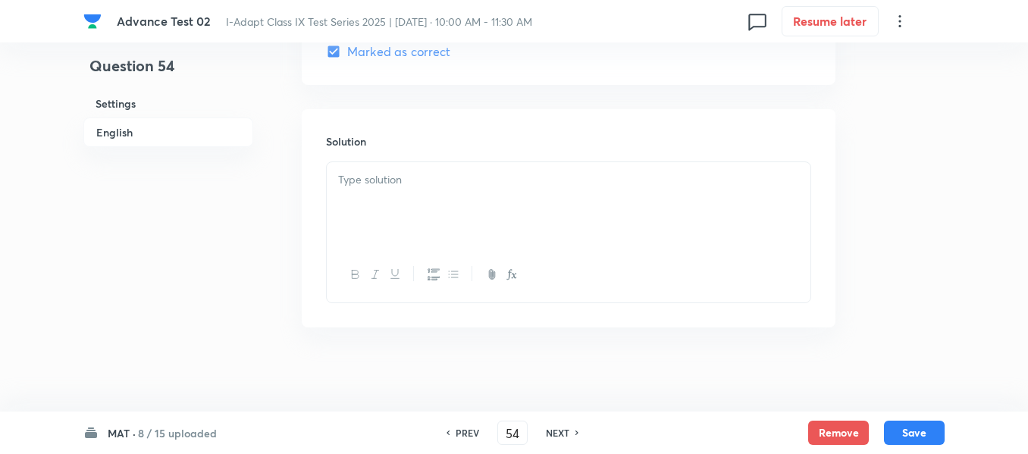
click at [480, 202] on div at bounding box center [568, 204] width 483 height 85
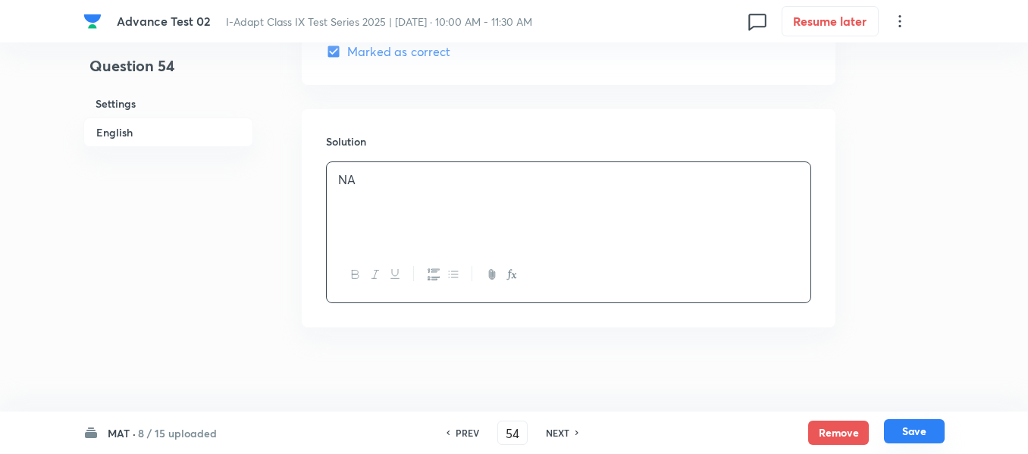
click at [917, 433] on button "Save" at bounding box center [914, 431] width 61 height 24
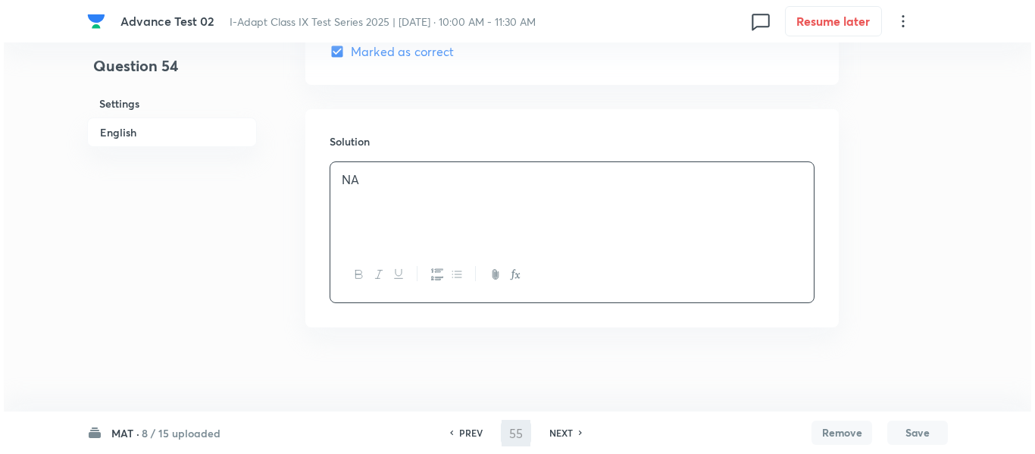
scroll to position [0, 0]
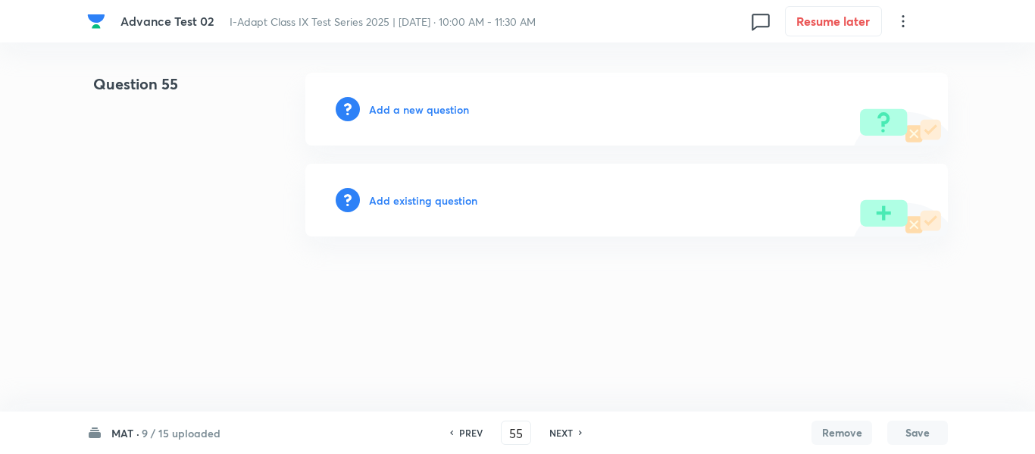
click at [400, 109] on h6 "Add a new question" at bounding box center [419, 110] width 100 height 16
click at [400, 109] on h6 "Choose a question type" at bounding box center [427, 110] width 117 height 16
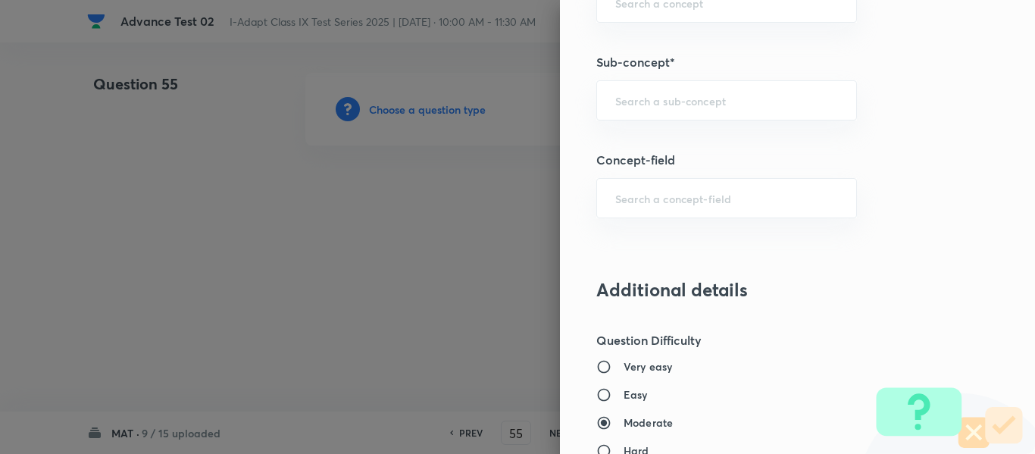
scroll to position [947, 0]
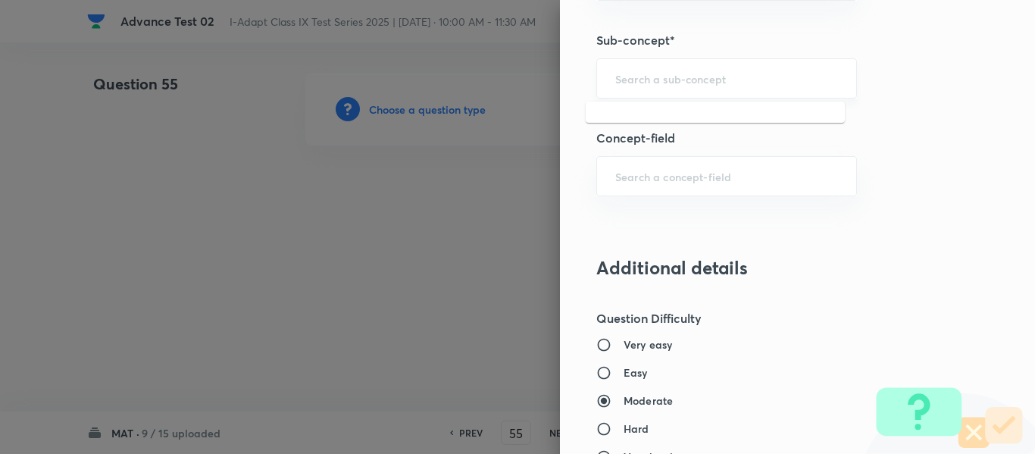
click at [652, 74] on input "text" at bounding box center [726, 78] width 223 height 14
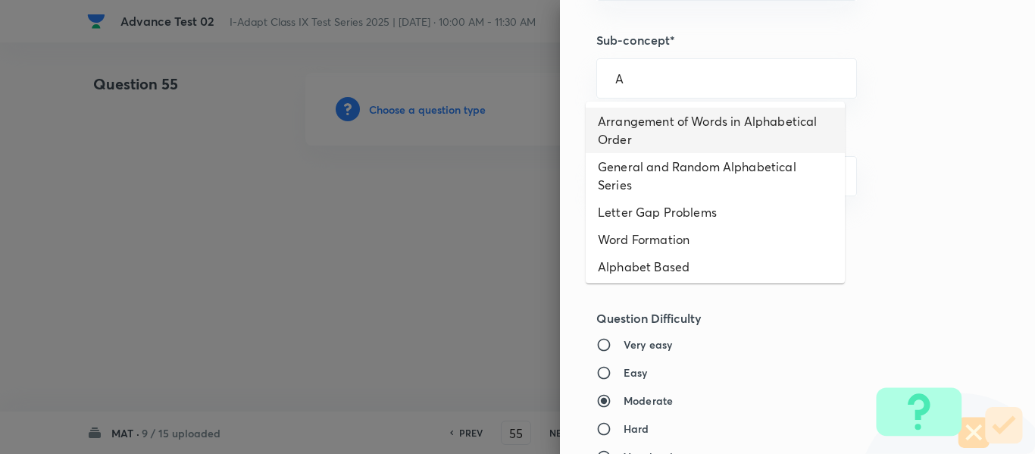
click at [652, 125] on li "Arrangement of Words in Alphabetical Order" at bounding box center [715, 130] width 259 height 45
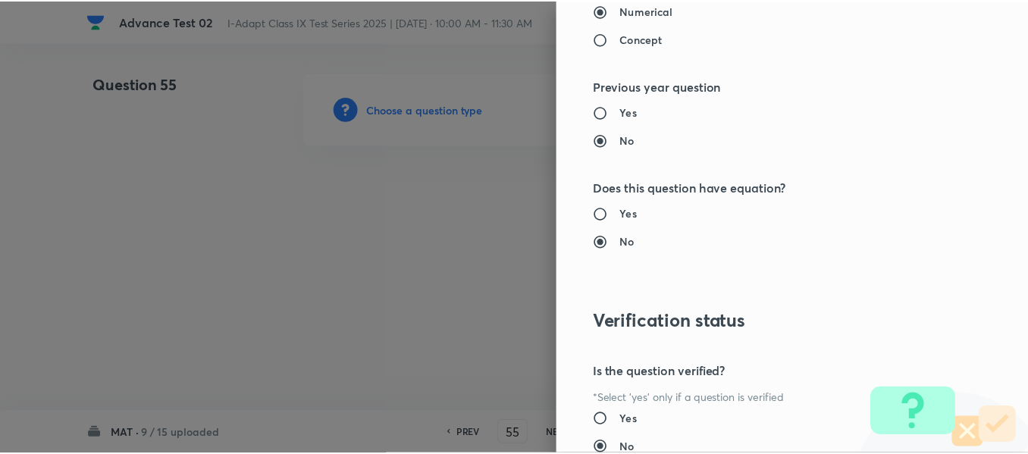
scroll to position [1612, 0]
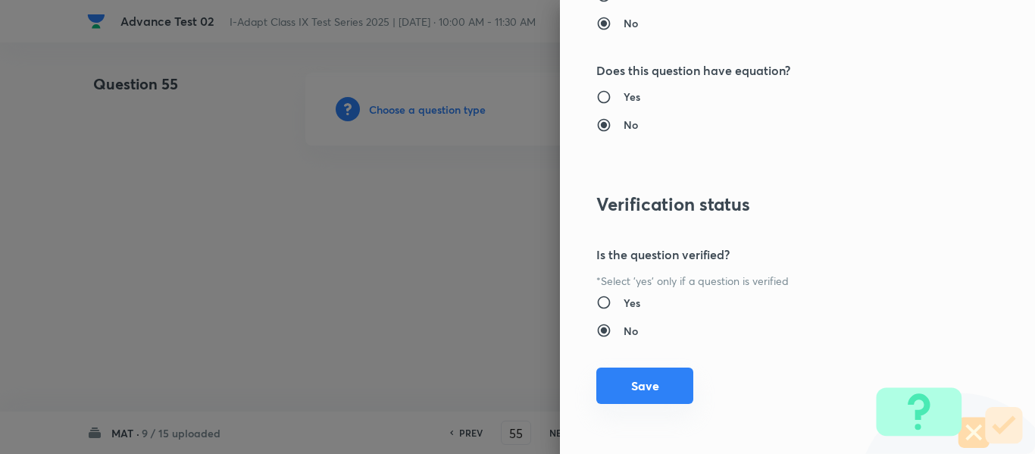
click at [637, 391] on button "Save" at bounding box center [644, 386] width 97 height 36
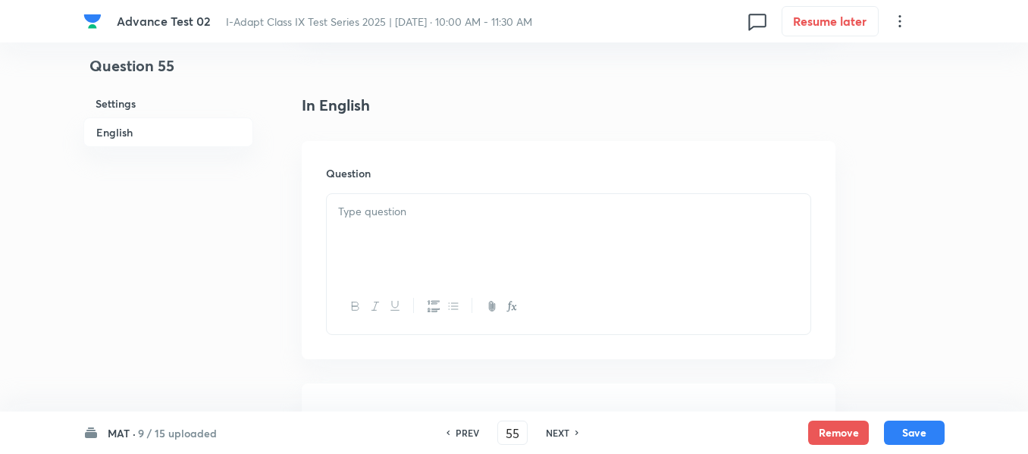
scroll to position [379, 0]
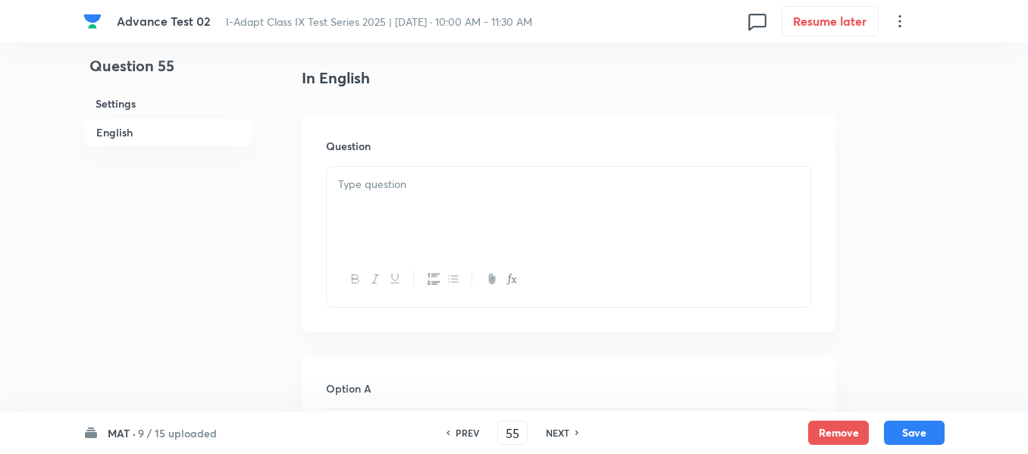
click at [530, 188] on p at bounding box center [568, 184] width 461 height 17
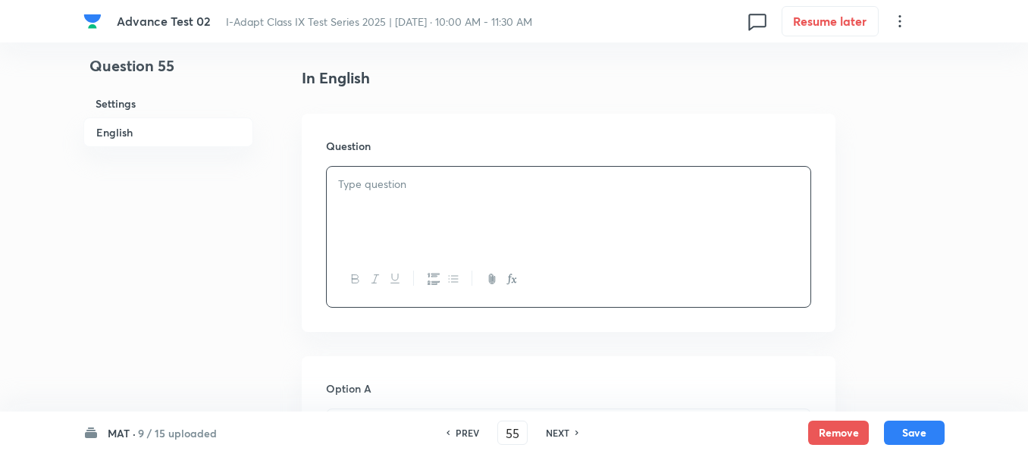
click at [530, 188] on p at bounding box center [568, 184] width 461 height 17
click at [612, 211] on div at bounding box center [568, 209] width 483 height 85
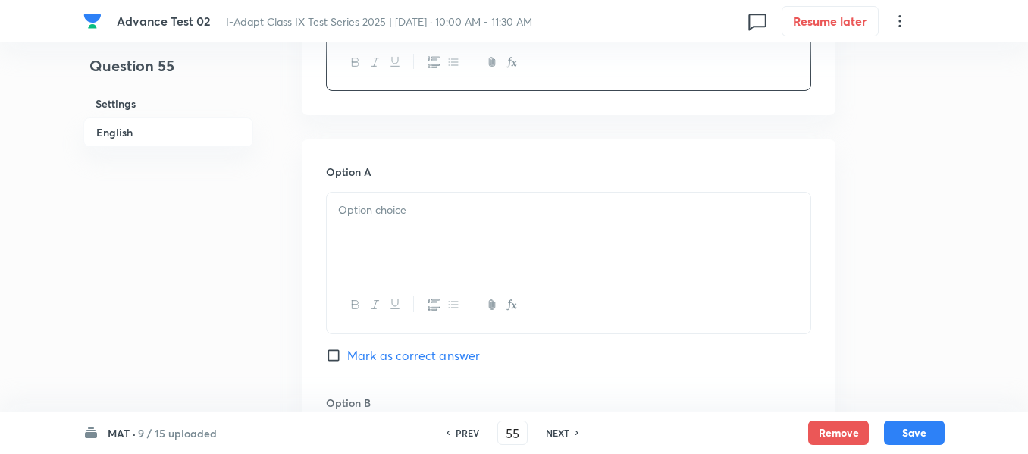
scroll to position [606, 0]
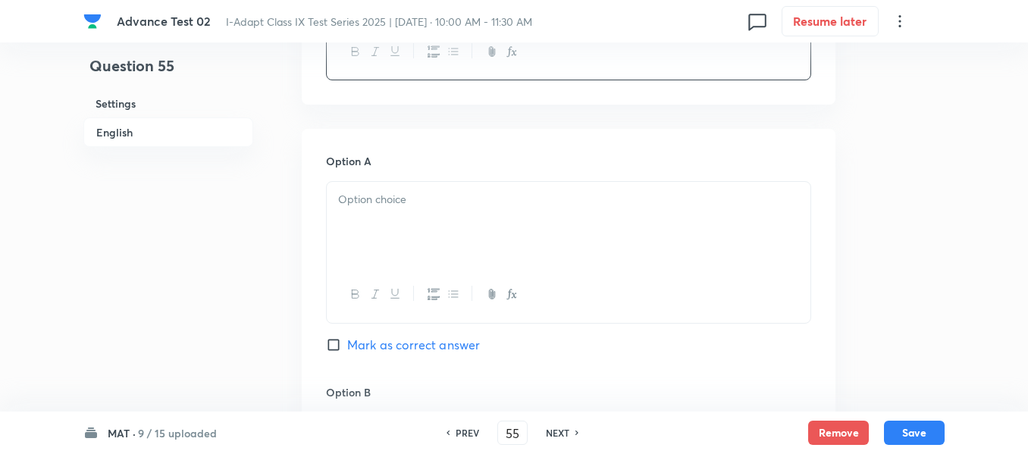
click at [463, 207] on p at bounding box center [568, 199] width 461 height 17
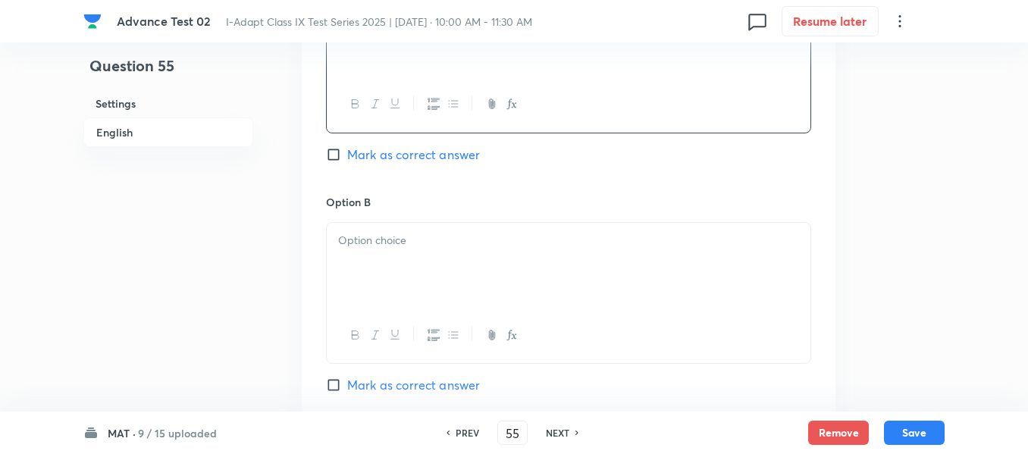
scroll to position [834, 0]
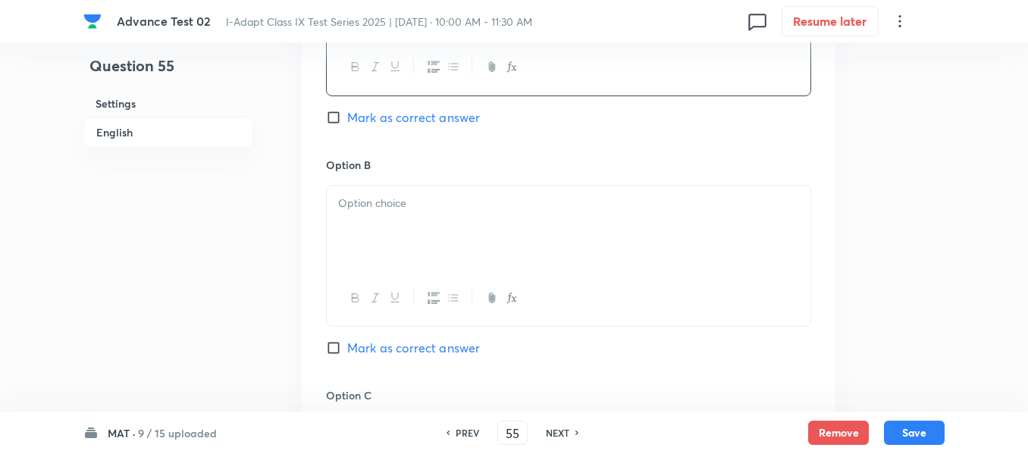
click at [471, 213] on div at bounding box center [568, 228] width 483 height 85
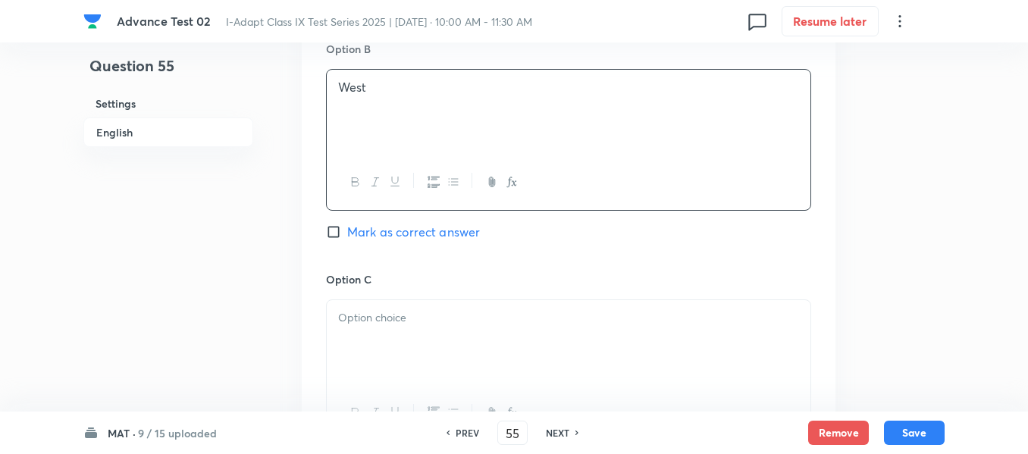
scroll to position [1061, 0]
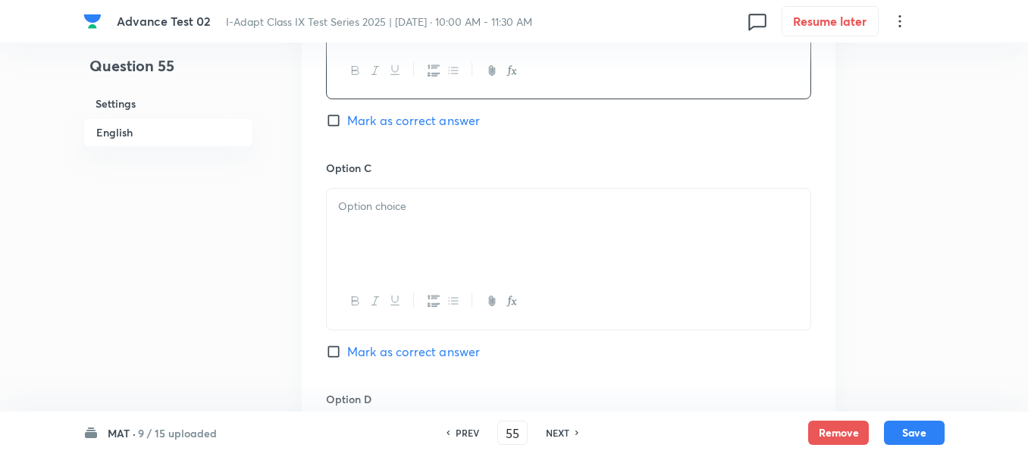
click at [475, 216] on div at bounding box center [568, 231] width 483 height 85
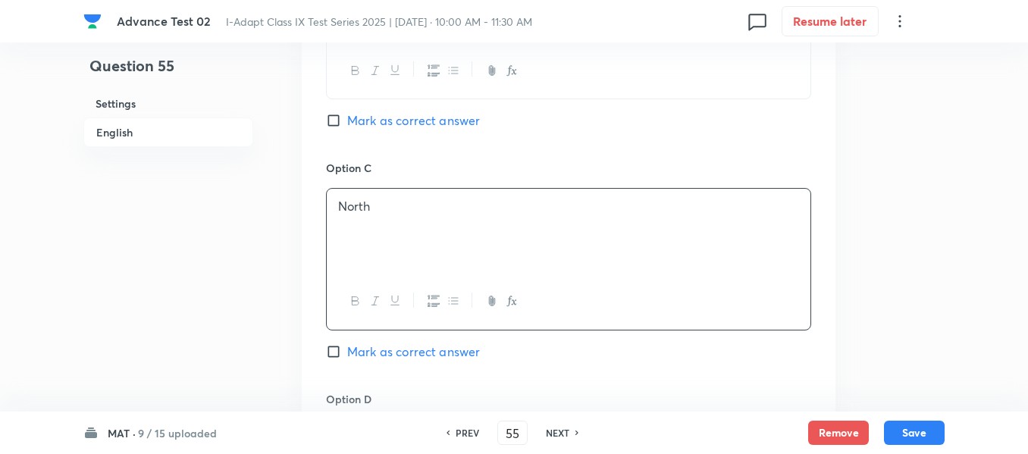
click at [355, 350] on span "Mark as correct answer" at bounding box center [413, 352] width 133 height 18
click at [347, 350] on input "Mark as correct answer" at bounding box center [336, 351] width 21 height 15
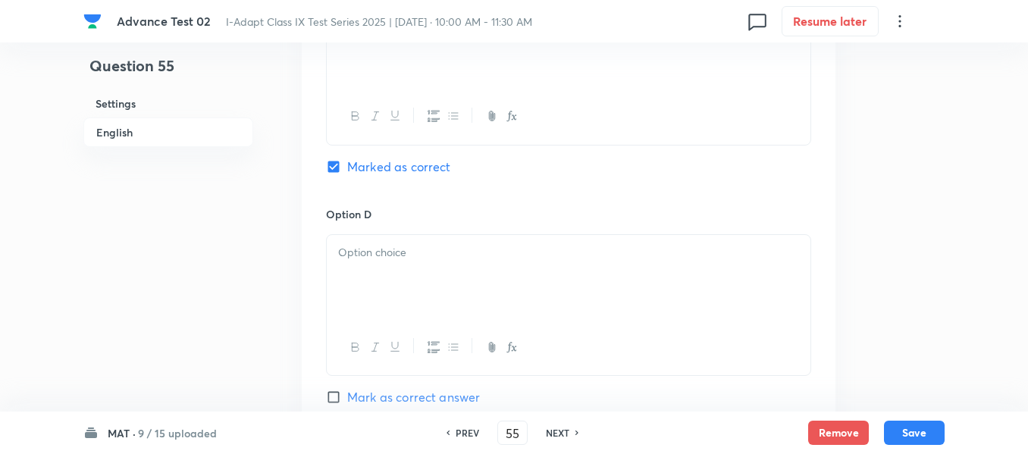
scroll to position [1288, 0]
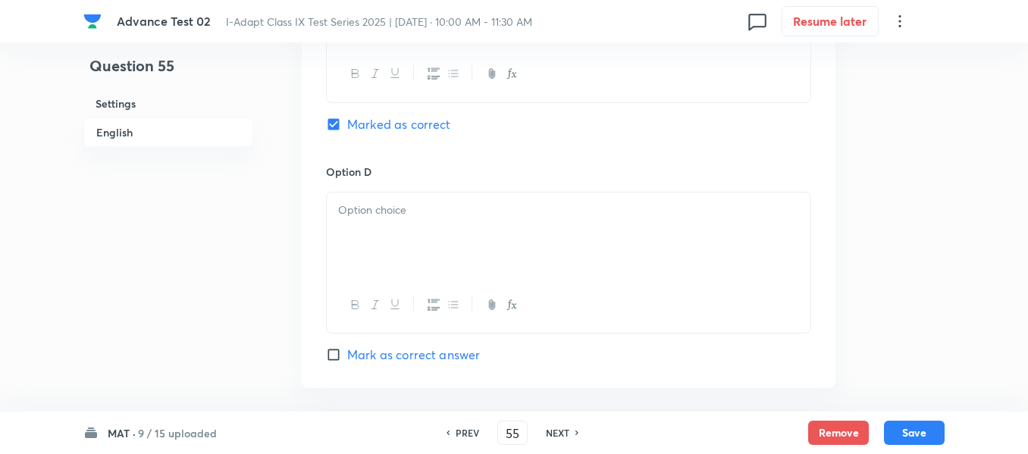
click at [472, 236] on div at bounding box center [568, 234] width 483 height 85
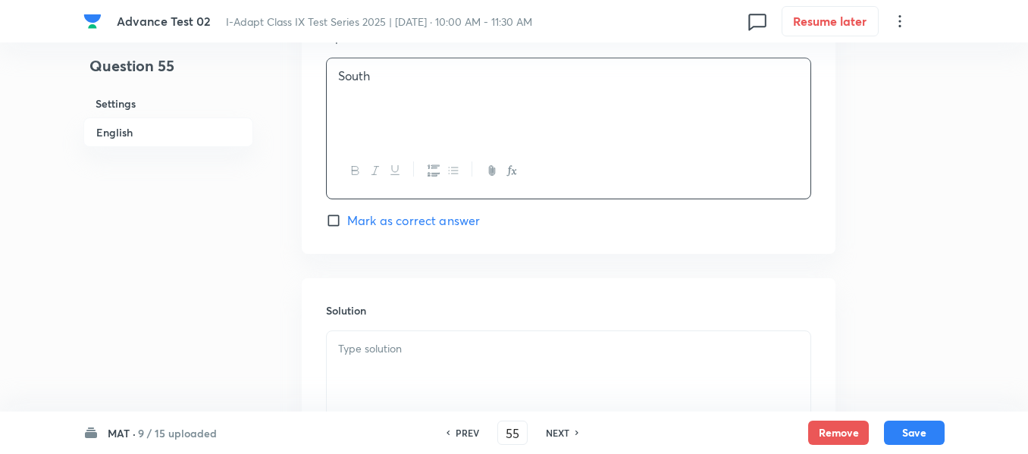
scroll to position [1516, 0]
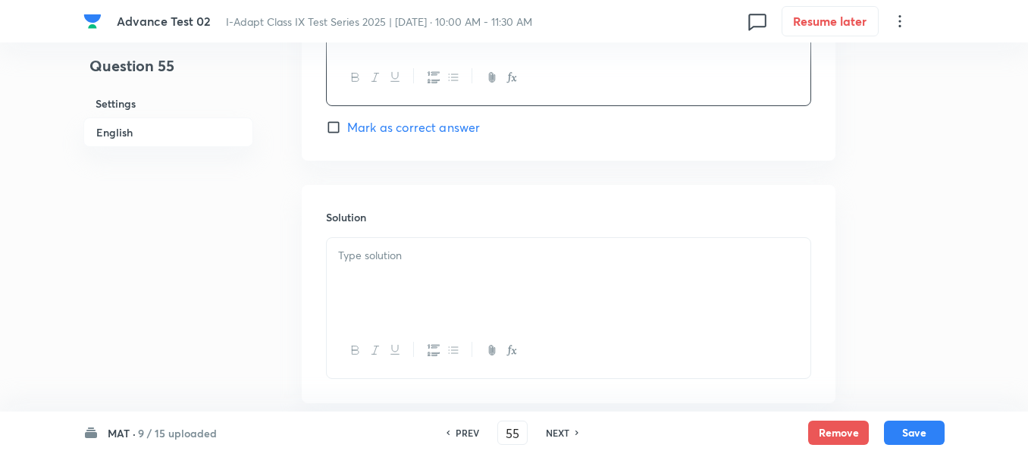
click at [458, 255] on p at bounding box center [568, 255] width 461 height 17
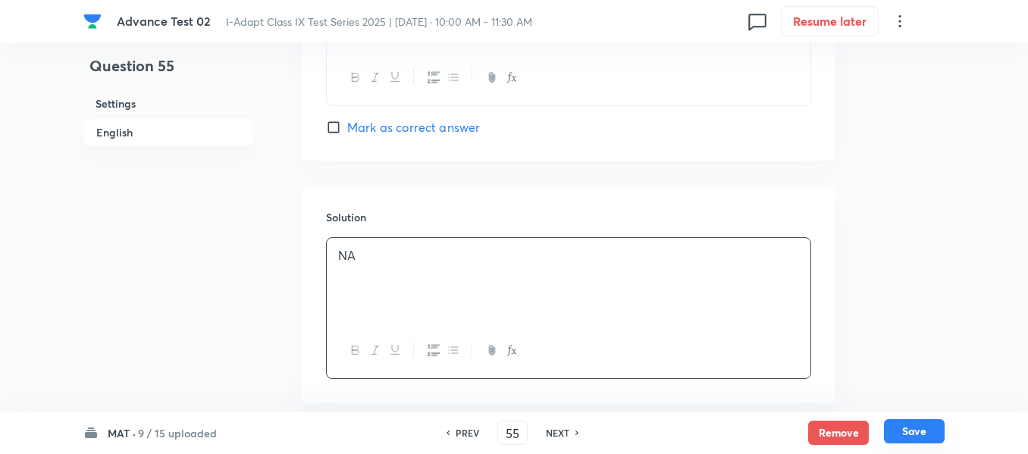
click at [912, 429] on button "Save" at bounding box center [914, 431] width 61 height 24
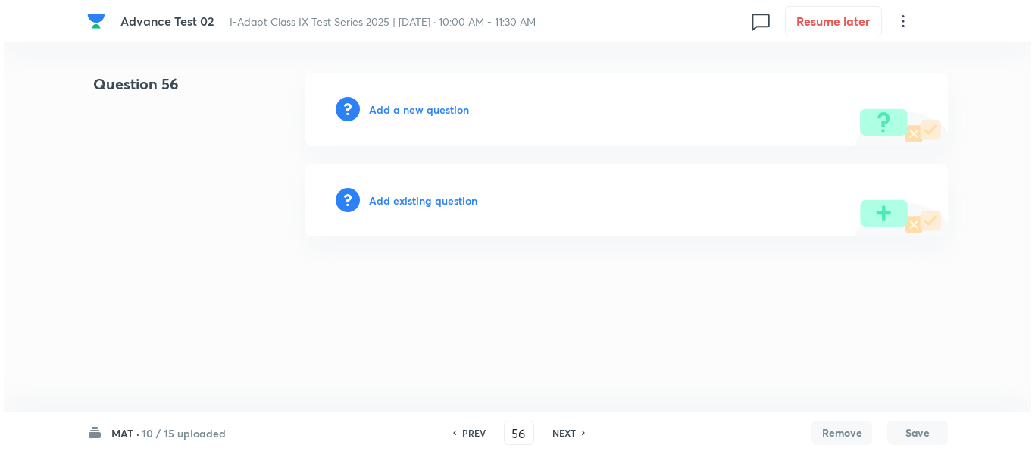
scroll to position [0, 0]
click at [399, 105] on h6 "Add a new question" at bounding box center [419, 110] width 100 height 16
click at [402, 110] on h6 "Choose a question type" at bounding box center [427, 110] width 117 height 16
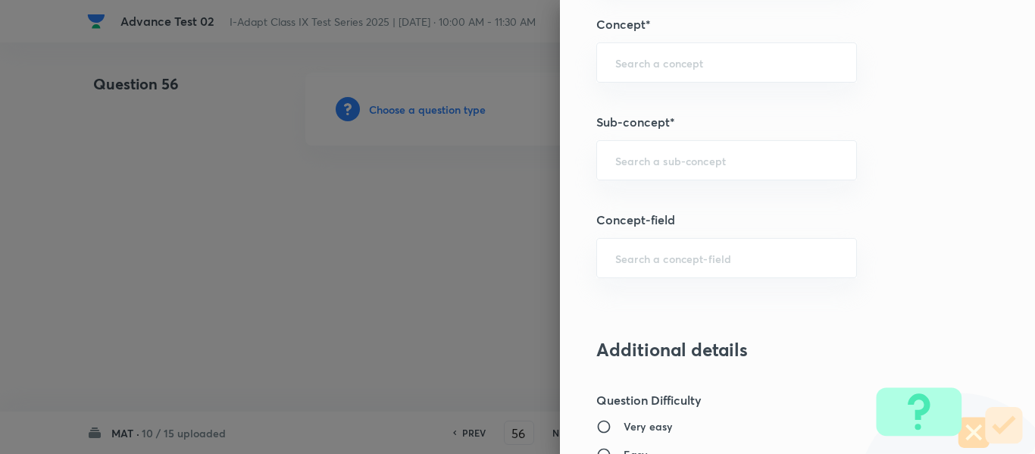
scroll to position [909, 0]
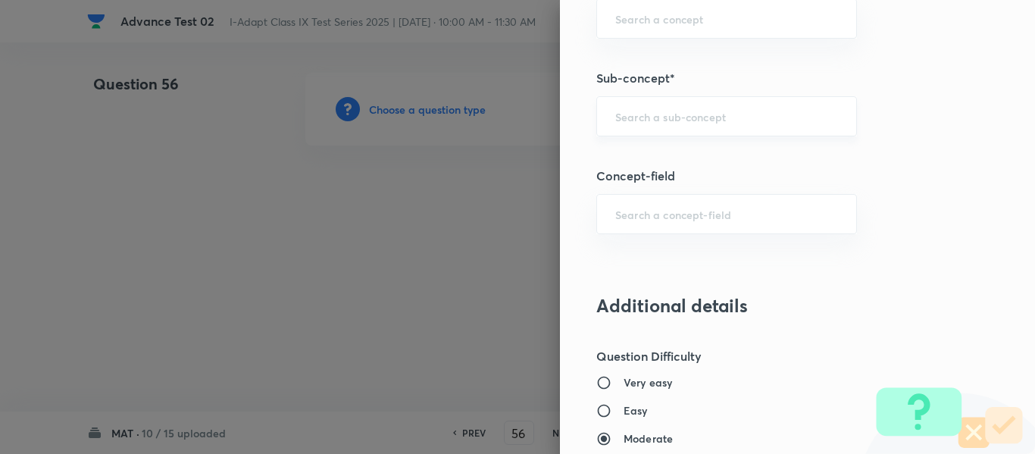
click at [670, 116] on input "text" at bounding box center [726, 116] width 223 height 14
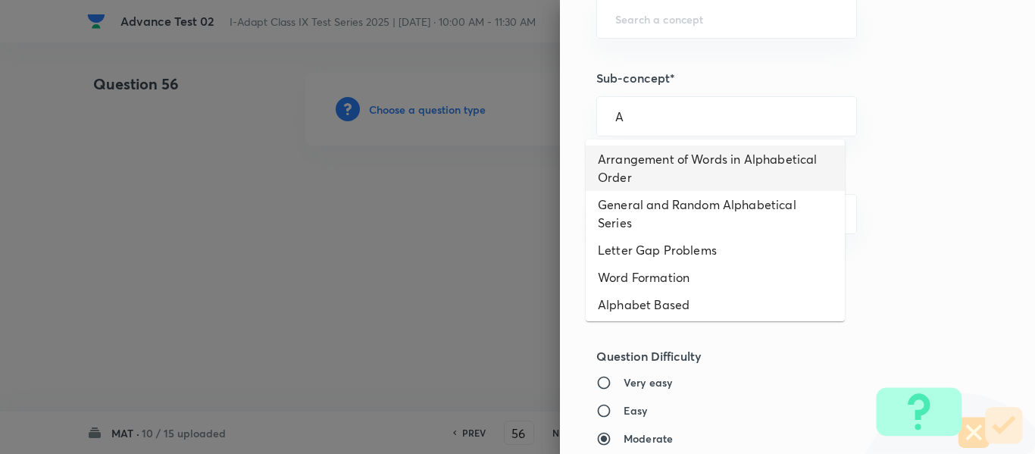
click at [673, 161] on li "Arrangement of Words in Alphabetical Order" at bounding box center [715, 167] width 259 height 45
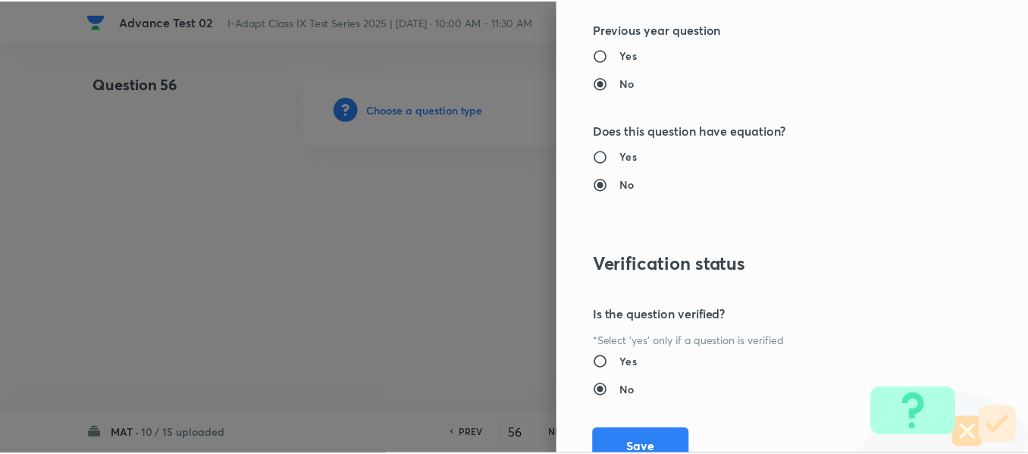
scroll to position [1612, 0]
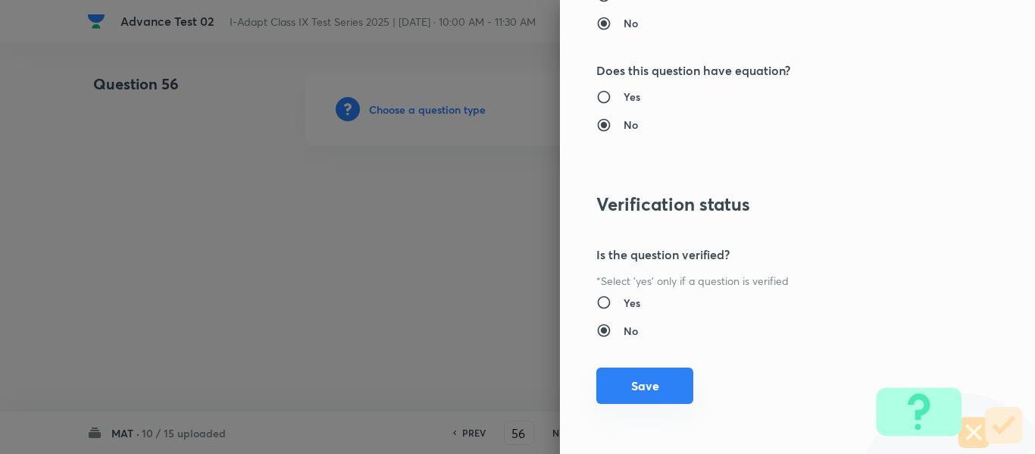
click at [627, 383] on button "Save" at bounding box center [644, 386] width 97 height 36
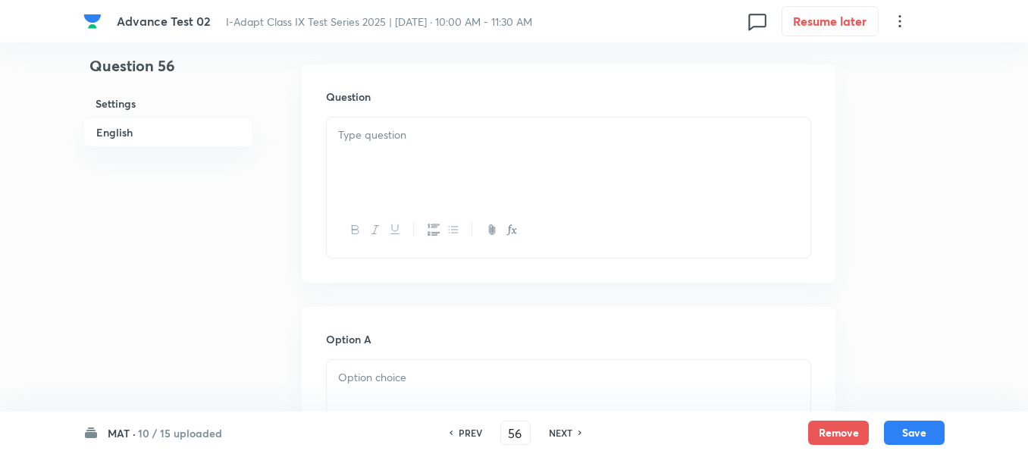
scroll to position [455, 0]
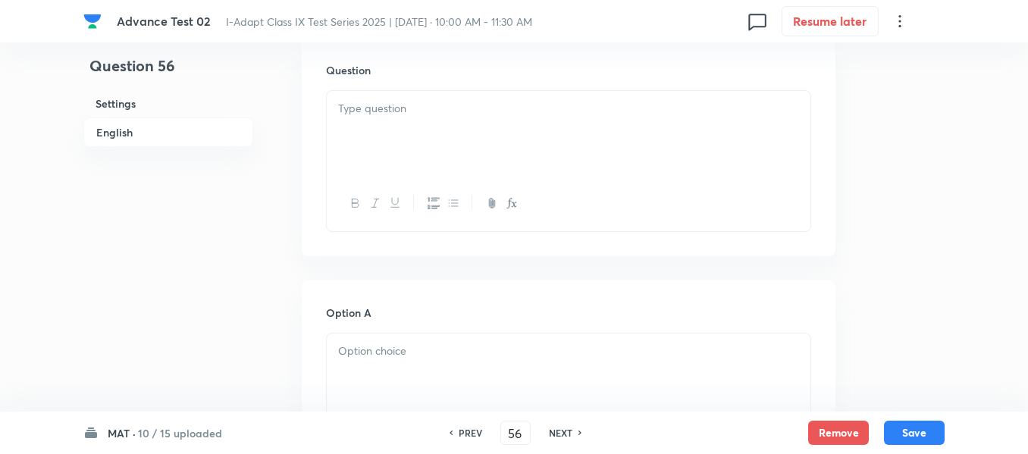
click at [511, 133] on div at bounding box center [568, 133] width 483 height 85
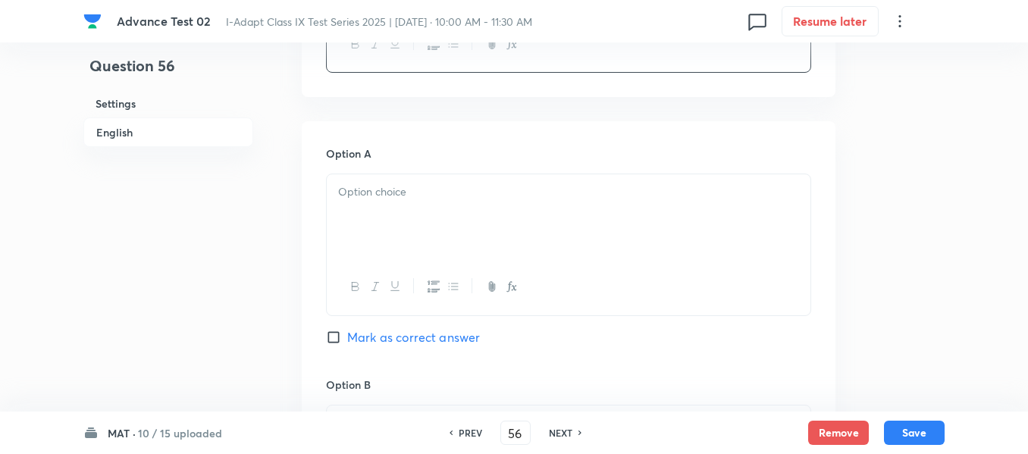
scroll to position [682, 0]
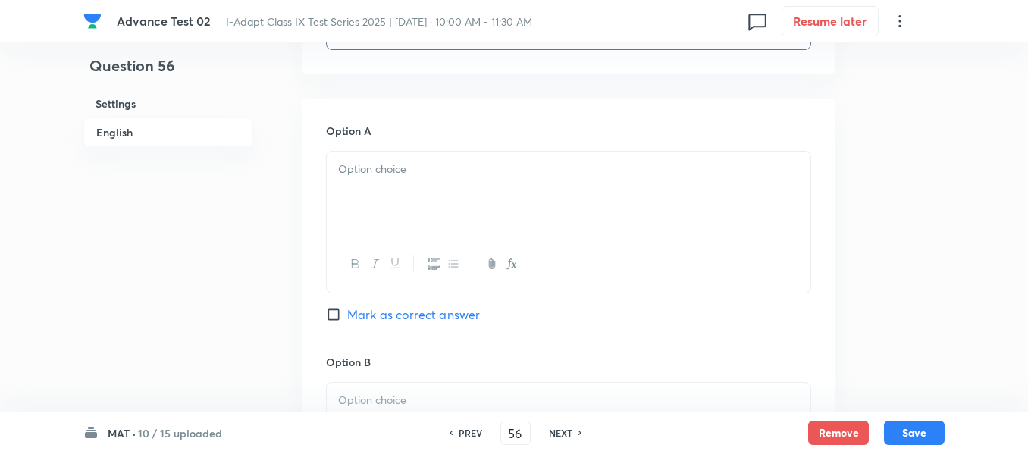
click at [530, 181] on div at bounding box center [568, 194] width 483 height 85
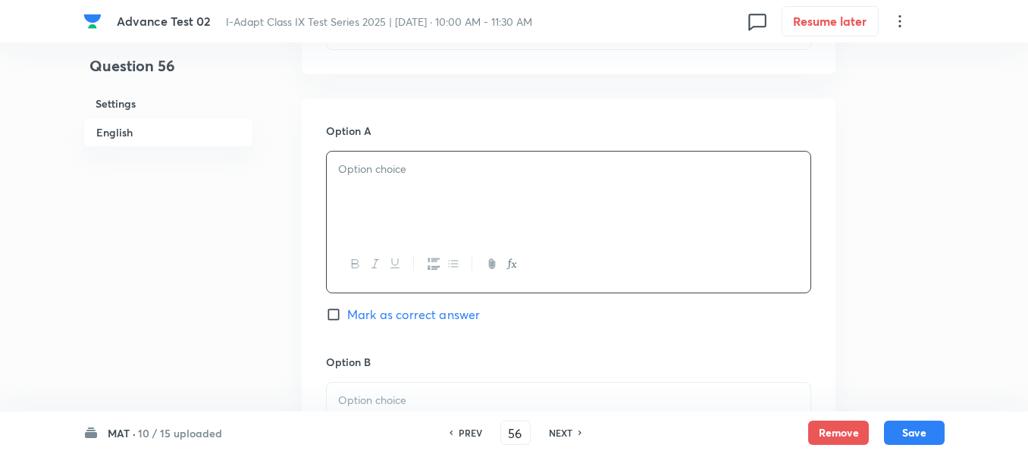
click at [452, 203] on div at bounding box center [568, 194] width 483 height 85
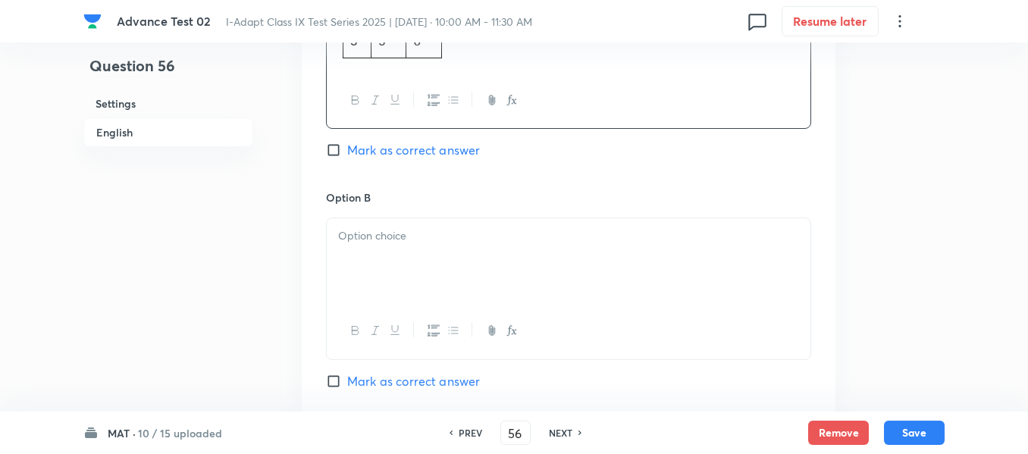
scroll to position [909, 0]
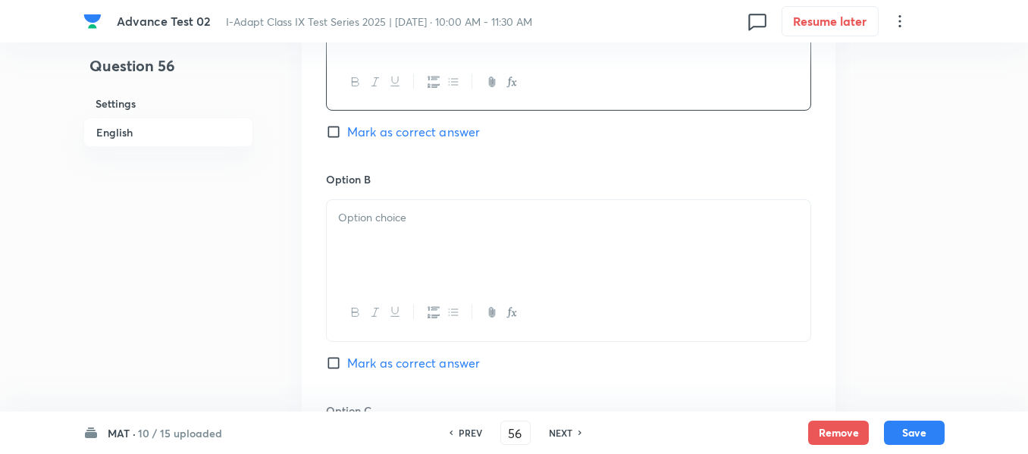
click at [446, 249] on div at bounding box center [568, 242] width 483 height 85
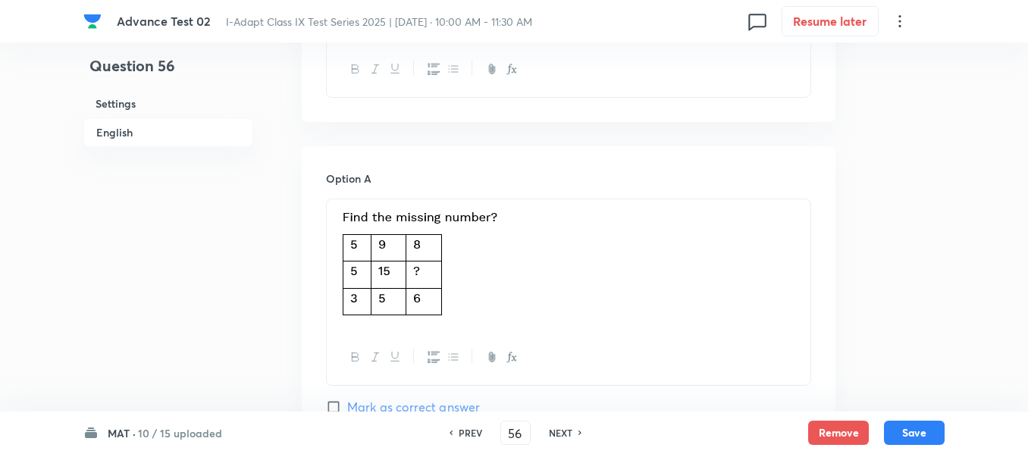
scroll to position [682, 0]
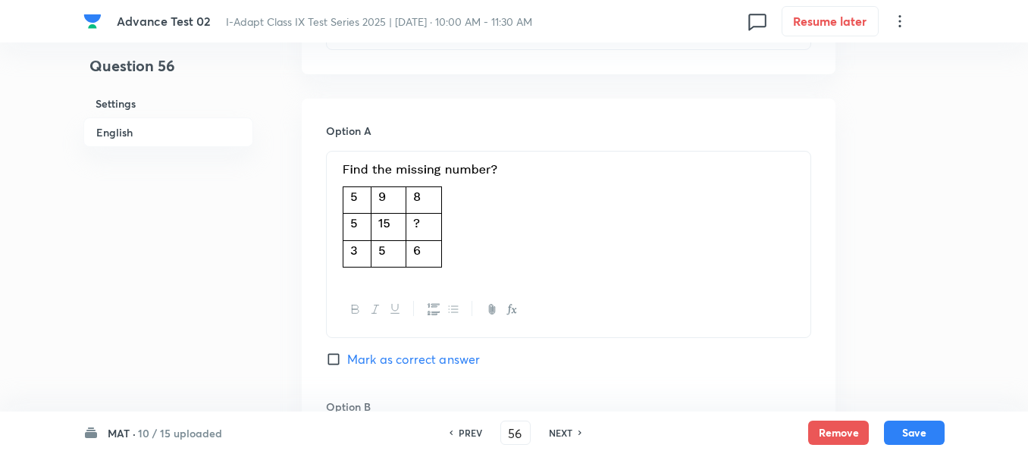
click at [578, 204] on p at bounding box center [568, 217] width 461 height 112
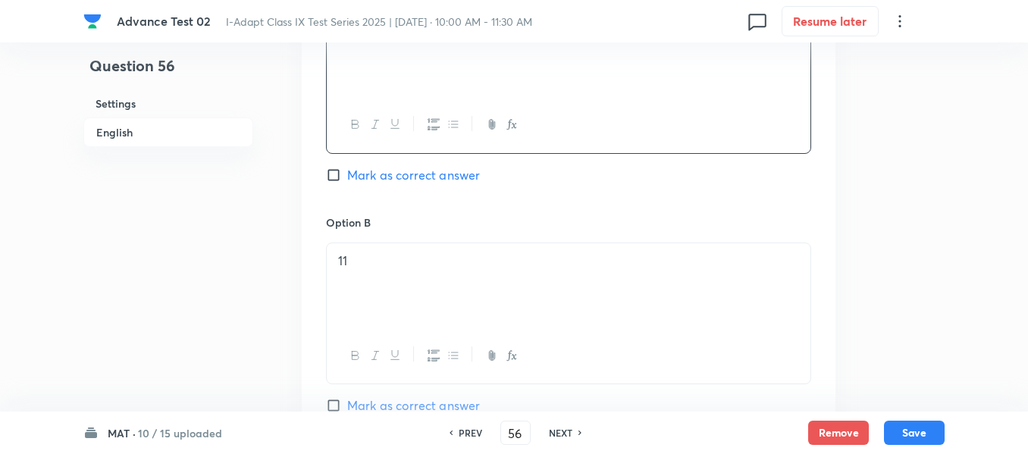
scroll to position [834, 0]
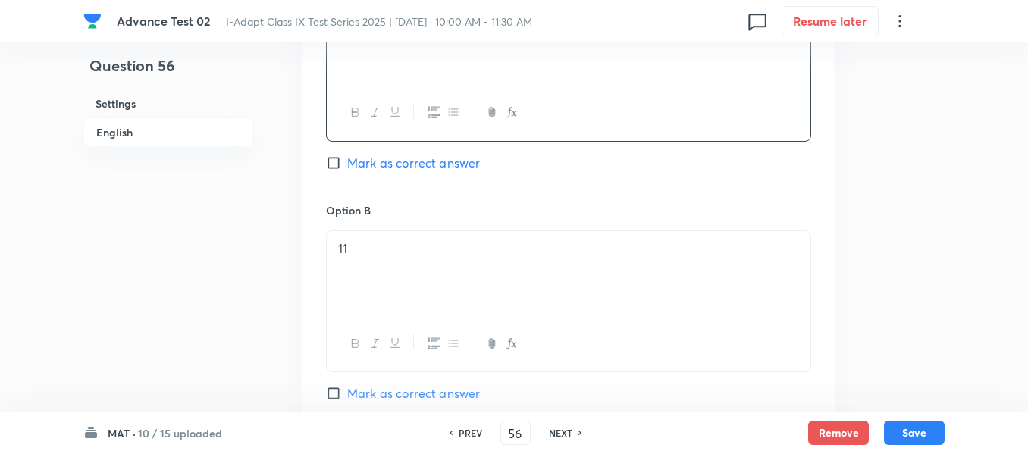
click at [550, 252] on p "11" at bounding box center [568, 248] width 461 height 17
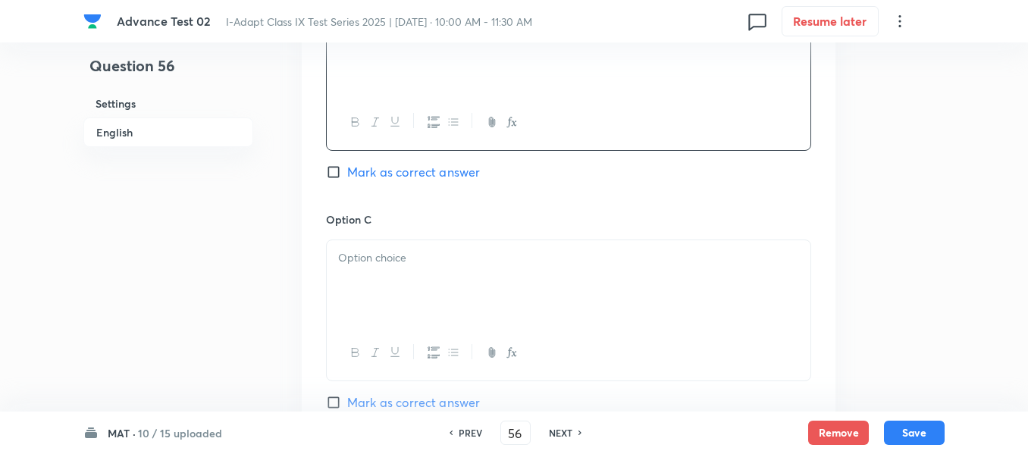
scroll to position [1061, 0]
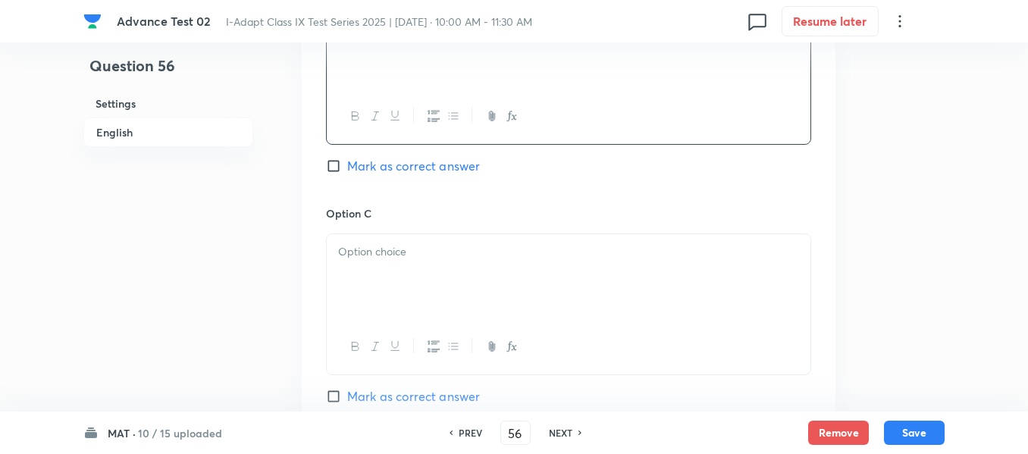
click at [510, 259] on p at bounding box center [568, 251] width 461 height 17
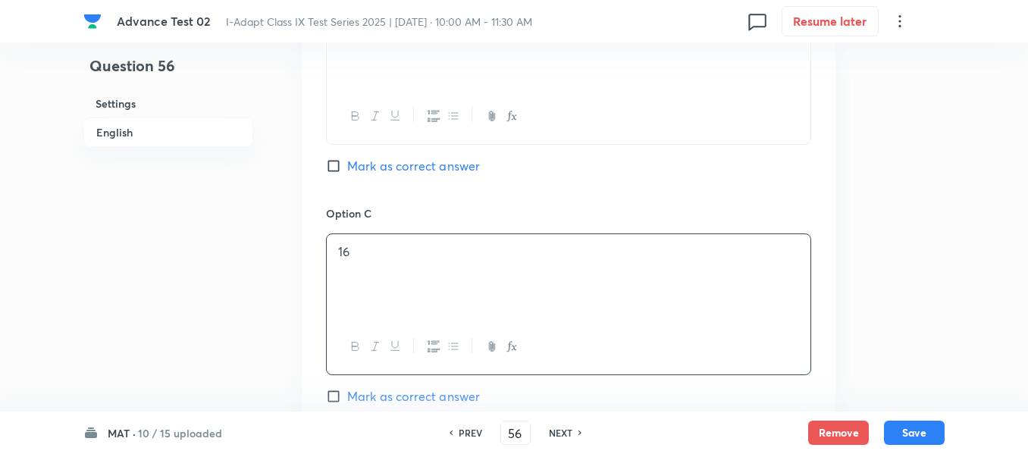
click at [329, 401] on input "Mark as correct answer" at bounding box center [336, 396] width 21 height 15
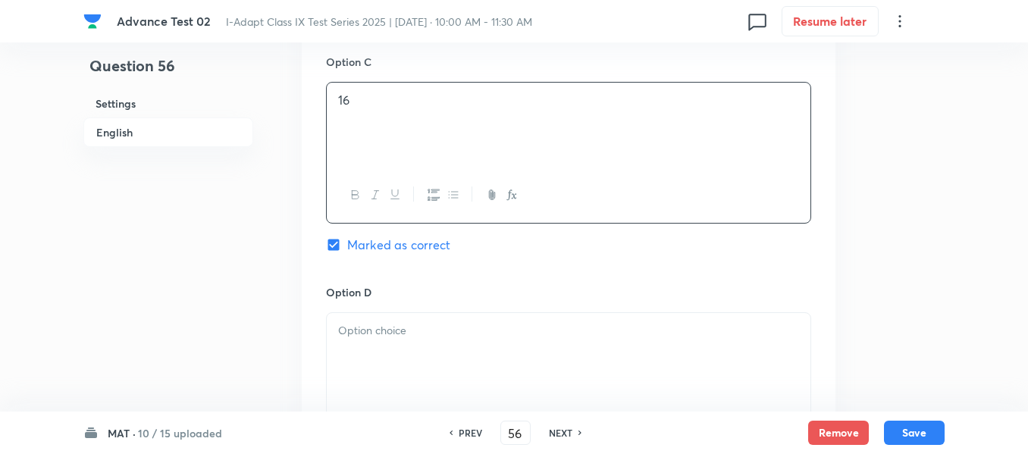
scroll to position [1364, 0]
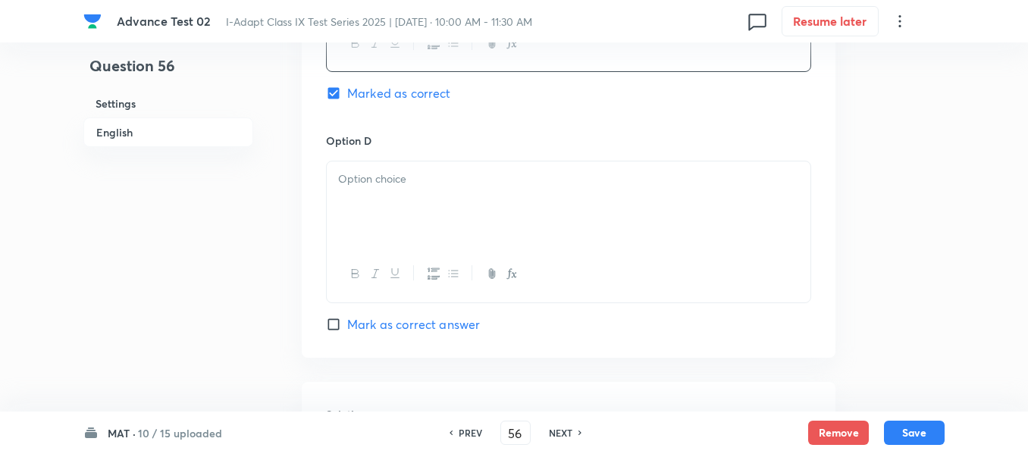
click at [480, 199] on div at bounding box center [568, 203] width 483 height 85
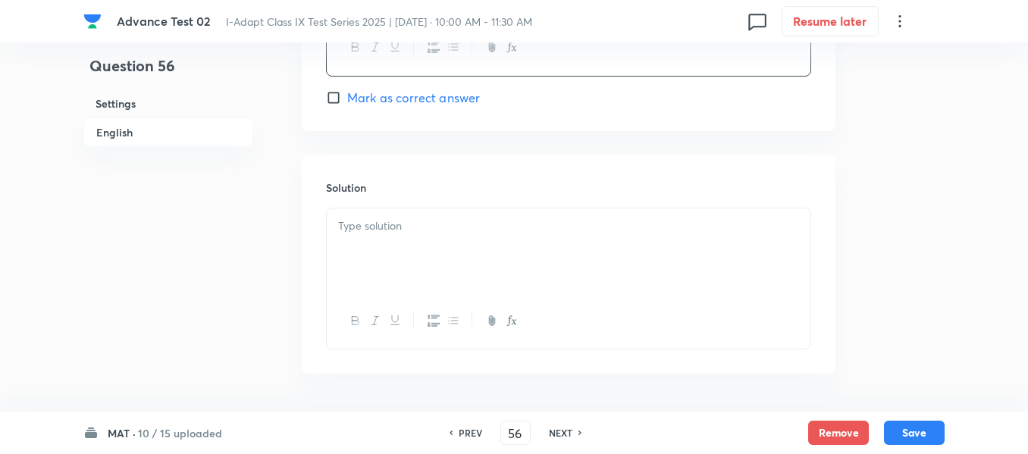
scroll to position [1591, 0]
click at [463, 231] on p at bounding box center [568, 225] width 461 height 17
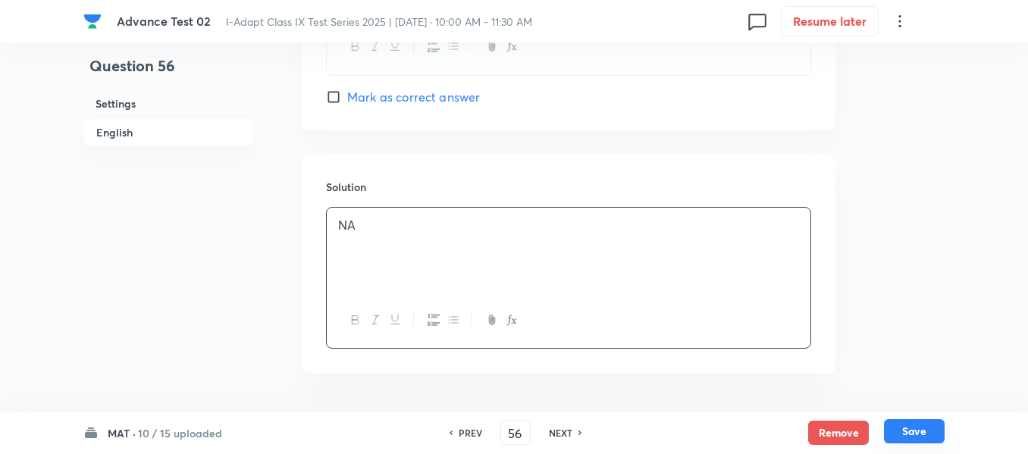
click at [917, 430] on button "Save" at bounding box center [914, 431] width 61 height 24
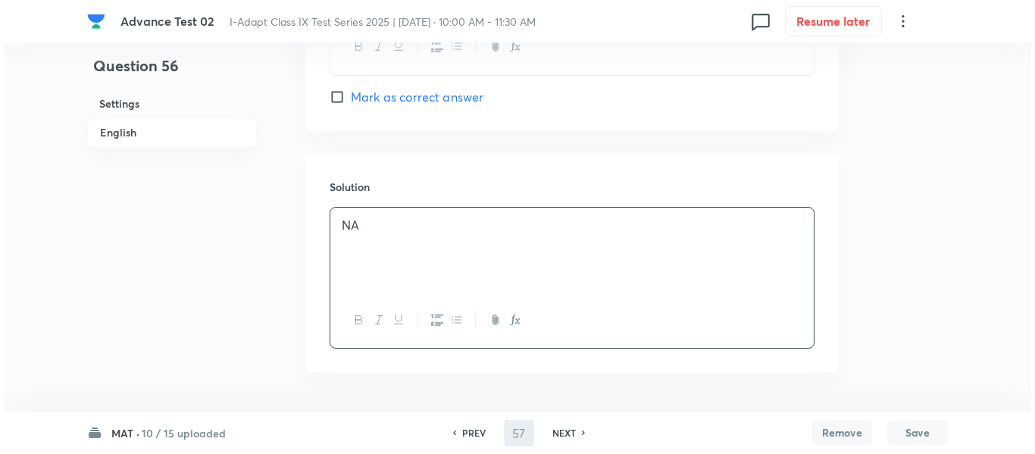
scroll to position [0, 0]
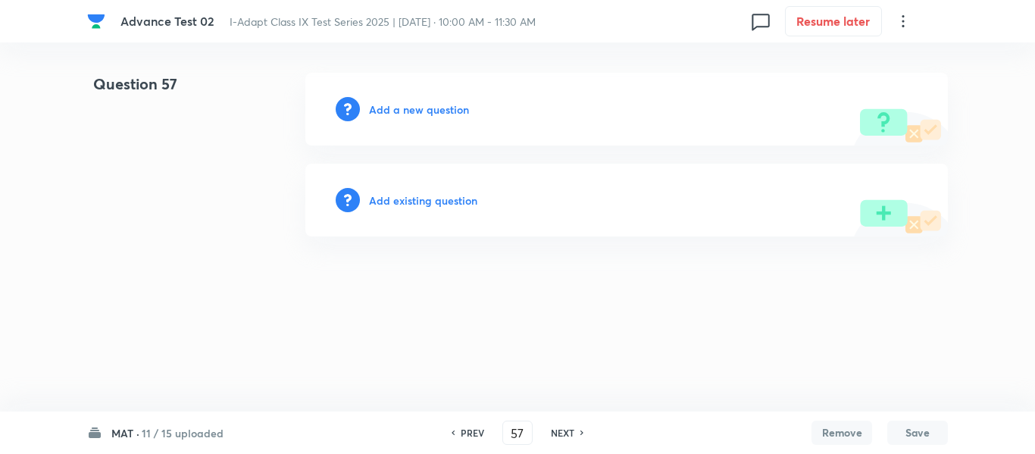
click at [404, 108] on h6 "Add a new question" at bounding box center [419, 110] width 100 height 16
click at [404, 108] on h6 "Choose a question type" at bounding box center [427, 110] width 117 height 16
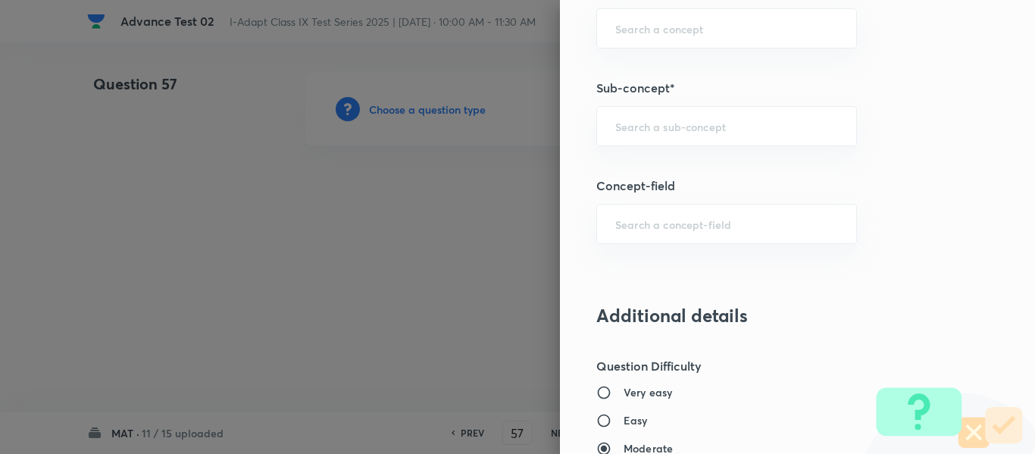
scroll to position [911, 0]
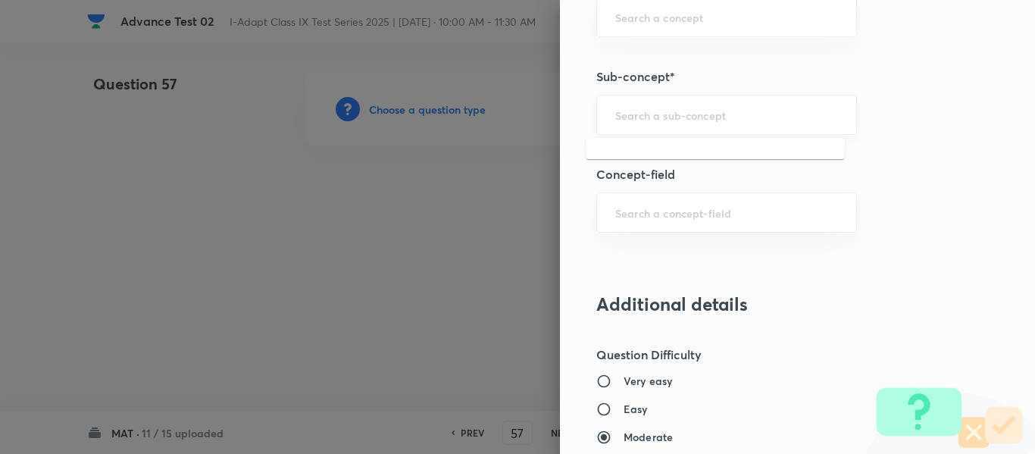
click at [679, 112] on input "text" at bounding box center [726, 115] width 223 height 14
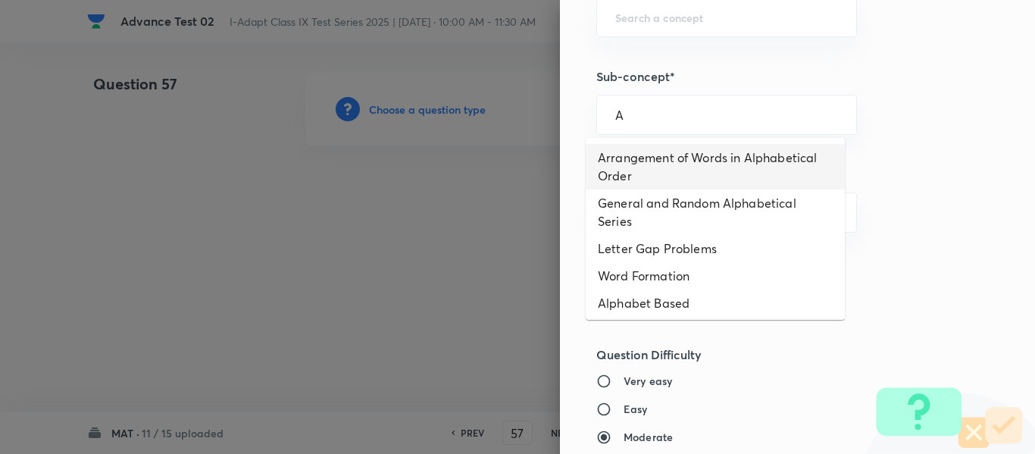
click at [719, 162] on li "Arrangement of Words in Alphabetical Order" at bounding box center [715, 166] width 259 height 45
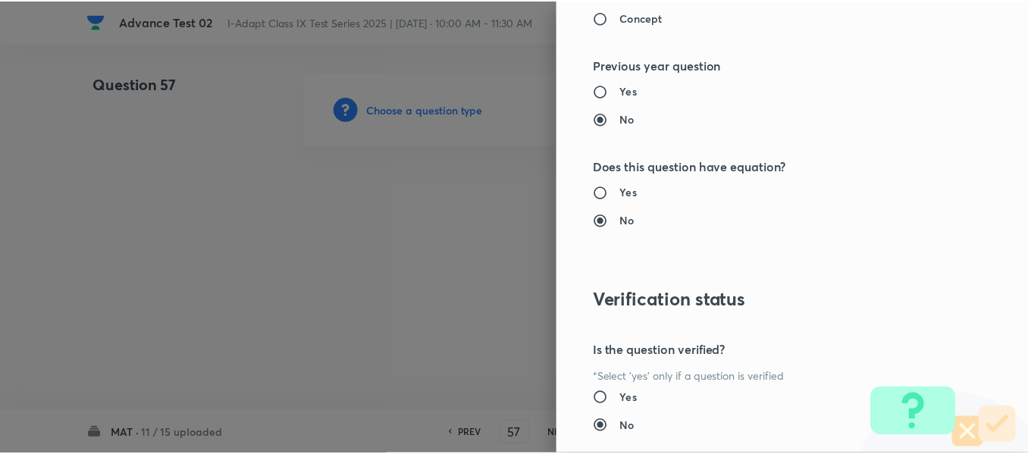
scroll to position [1612, 0]
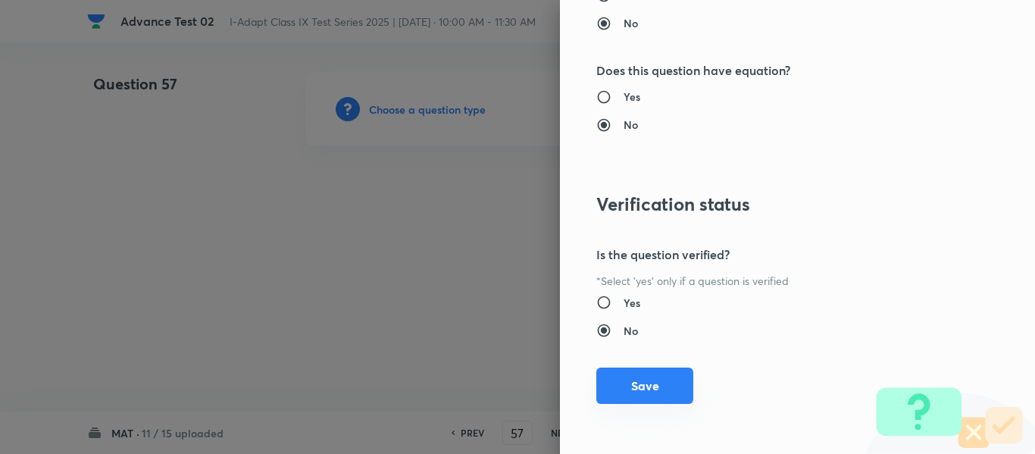
click at [646, 388] on button "Save" at bounding box center [644, 386] width 97 height 36
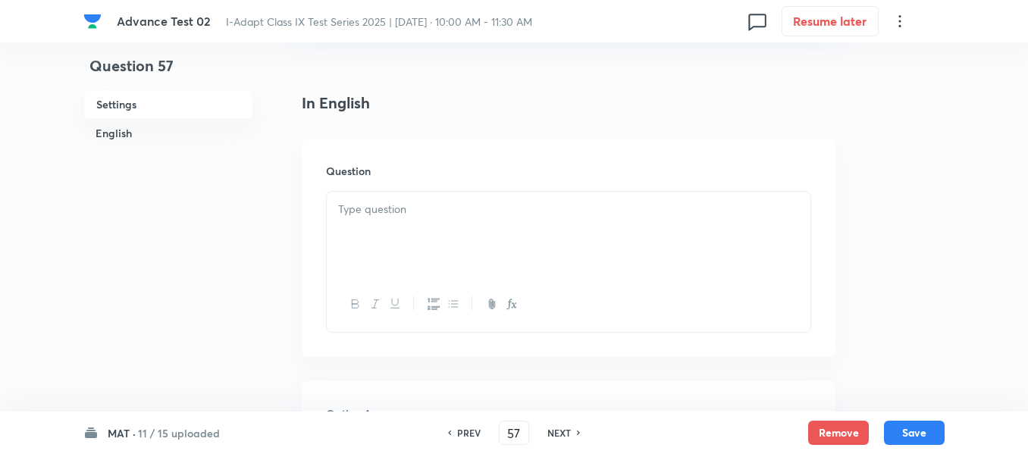
scroll to position [379, 0]
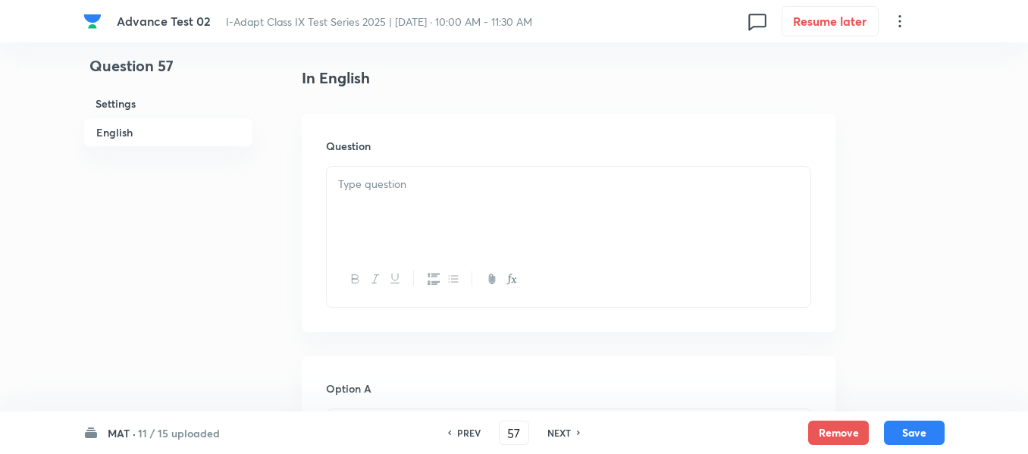
click at [527, 199] on div at bounding box center [568, 209] width 483 height 85
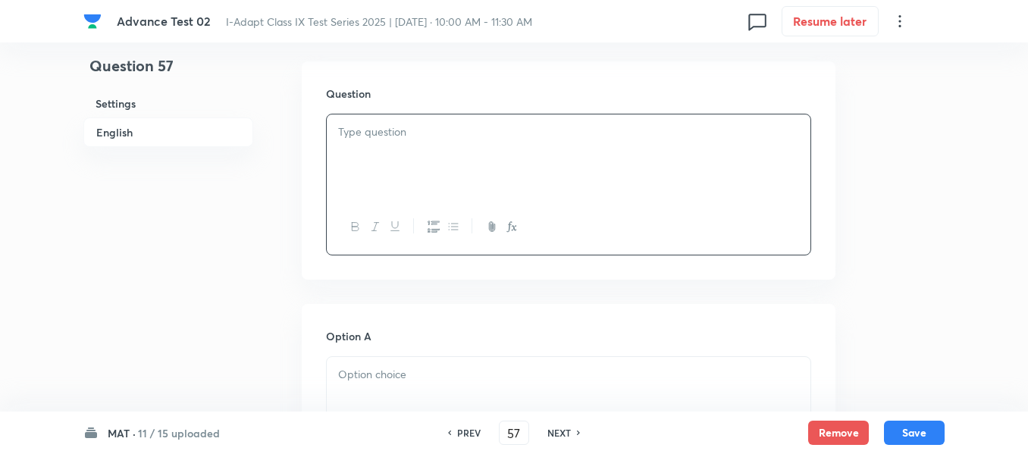
scroll to position [455, 0]
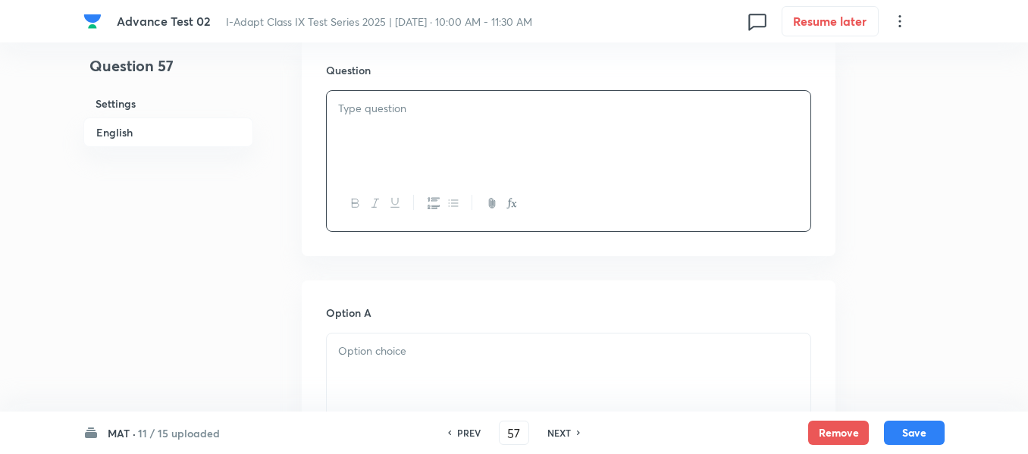
click at [490, 127] on div at bounding box center [568, 133] width 483 height 85
click at [393, 110] on p at bounding box center [568, 108] width 461 height 17
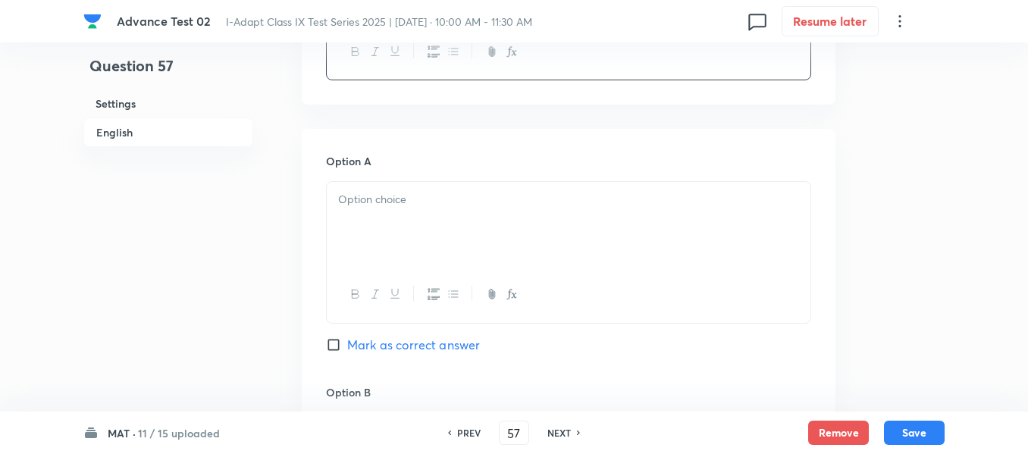
click at [483, 215] on div at bounding box center [568, 224] width 483 height 85
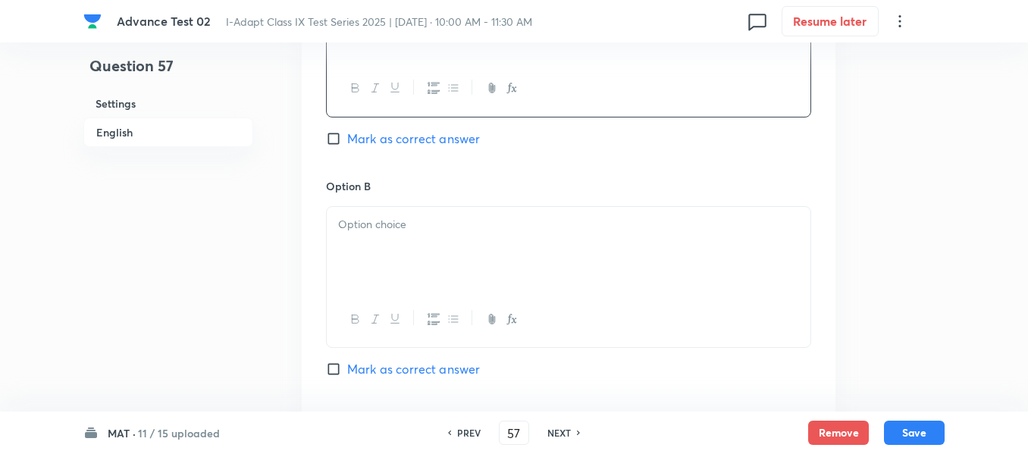
scroll to position [834, 0]
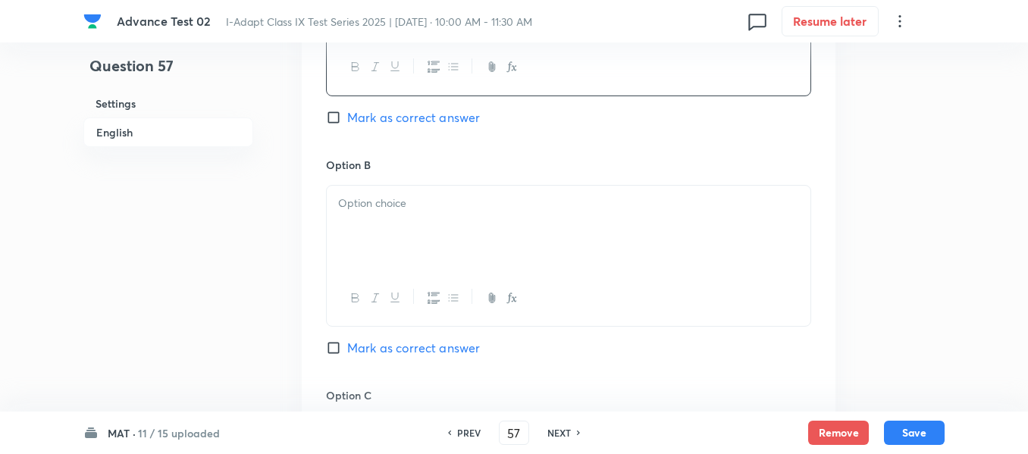
click at [487, 199] on p at bounding box center [568, 203] width 461 height 17
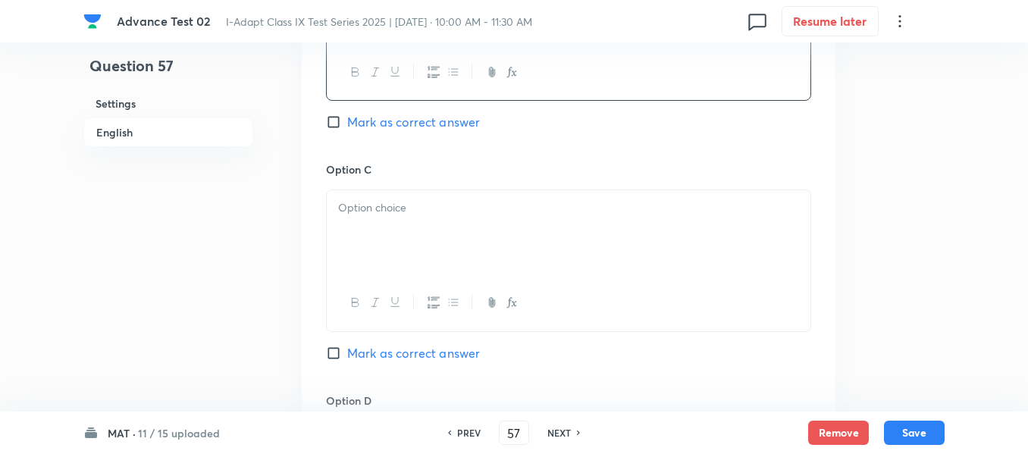
scroll to position [1061, 0]
click at [487, 199] on p at bounding box center [568, 206] width 461 height 17
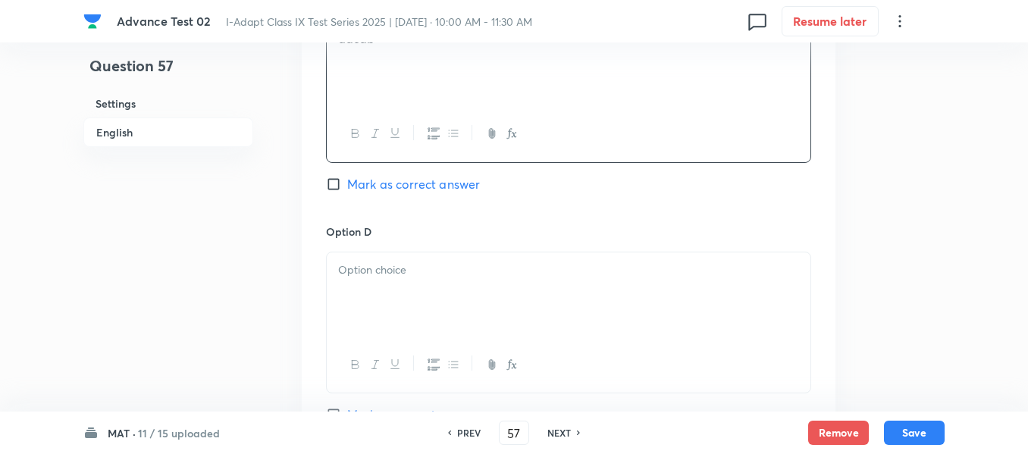
scroll to position [1288, 0]
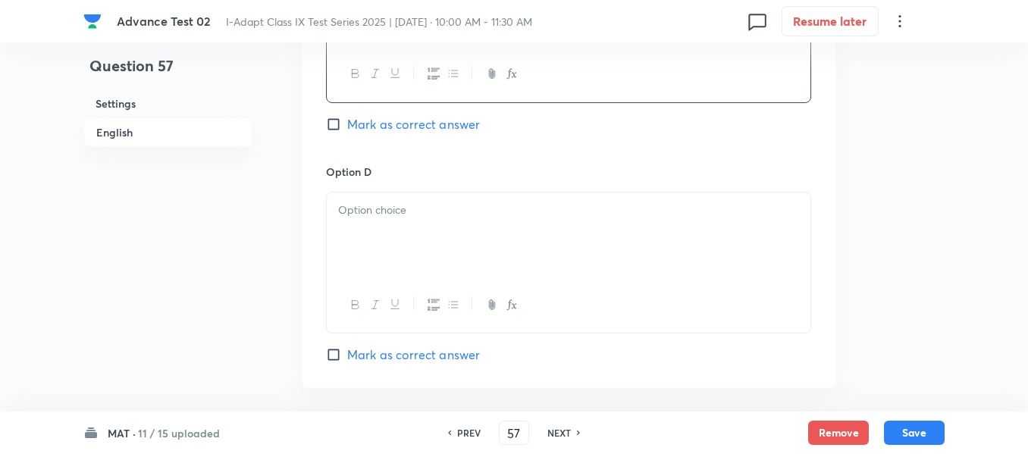
click at [345, 118] on input "Mark as correct answer" at bounding box center [336, 124] width 21 height 15
click at [486, 226] on div at bounding box center [568, 234] width 483 height 85
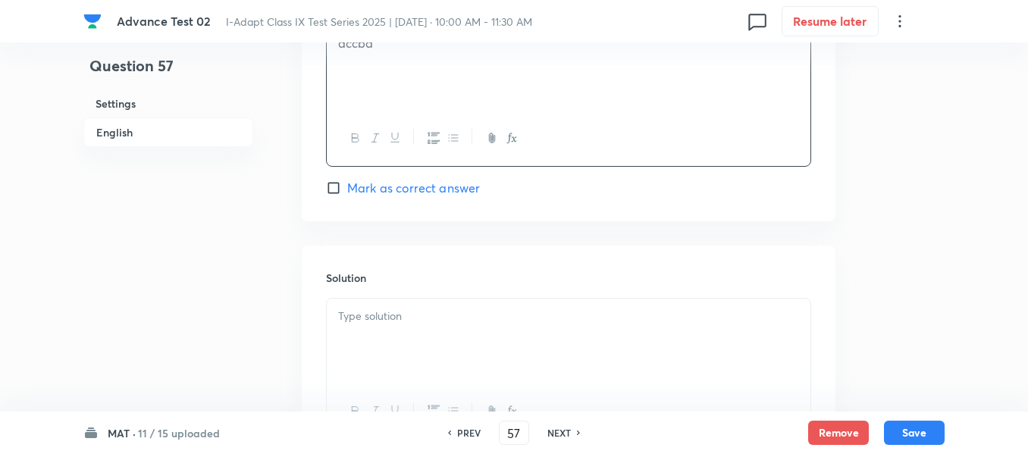
scroll to position [1516, 0]
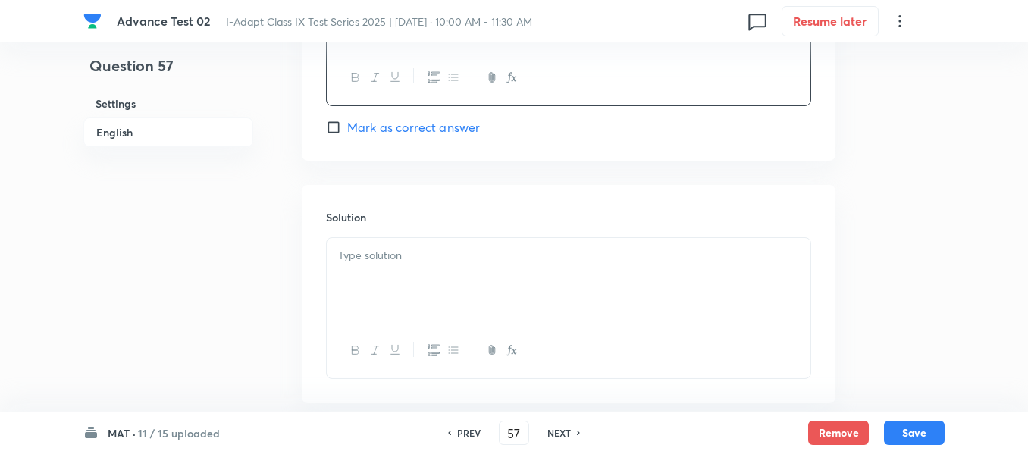
click at [472, 257] on p at bounding box center [568, 255] width 461 height 17
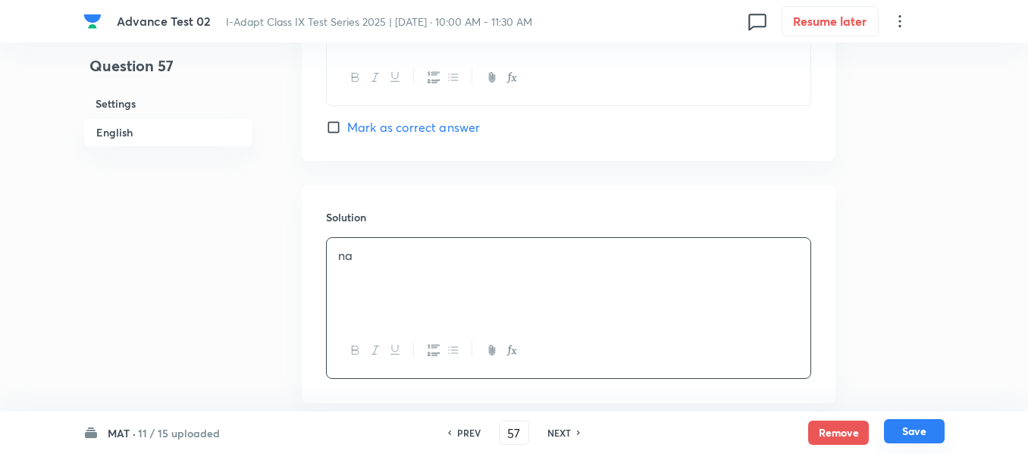
click at [912, 429] on button "Save" at bounding box center [914, 431] width 61 height 24
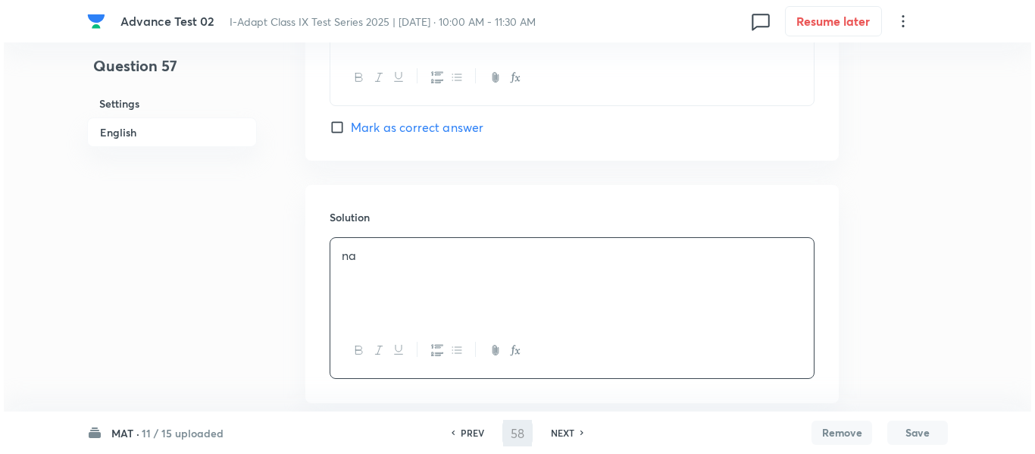
scroll to position [0, 0]
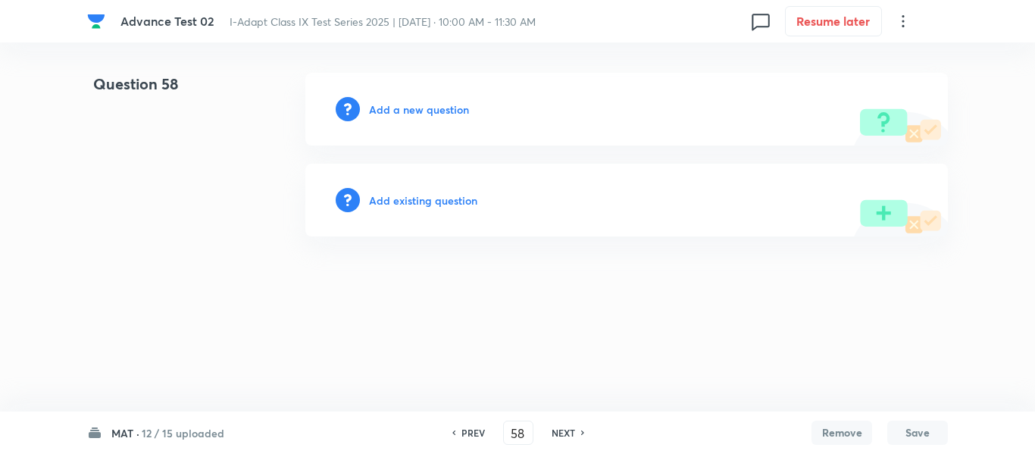
click at [418, 112] on h6 "Add a new question" at bounding box center [419, 110] width 100 height 16
click at [421, 110] on h6 "Choose a question type" at bounding box center [427, 110] width 117 height 16
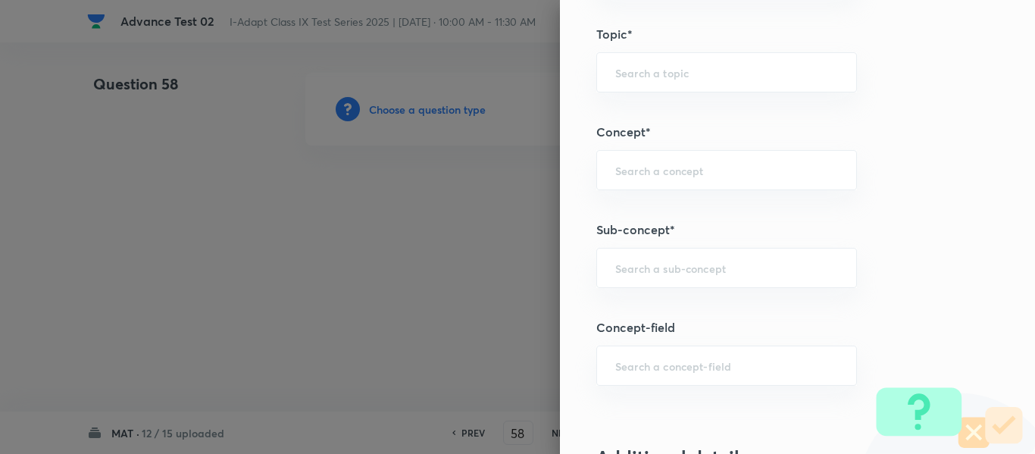
scroll to position [834, 0]
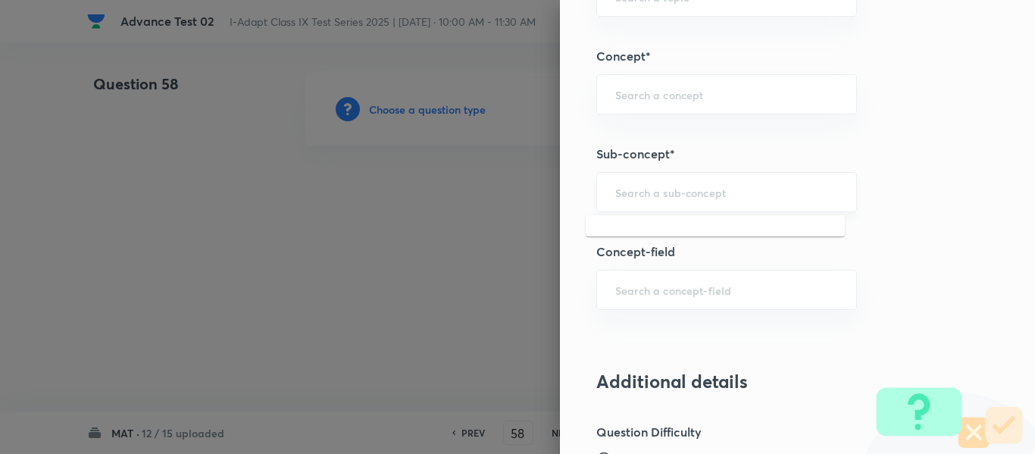
click at [682, 191] on input "text" at bounding box center [726, 192] width 223 height 14
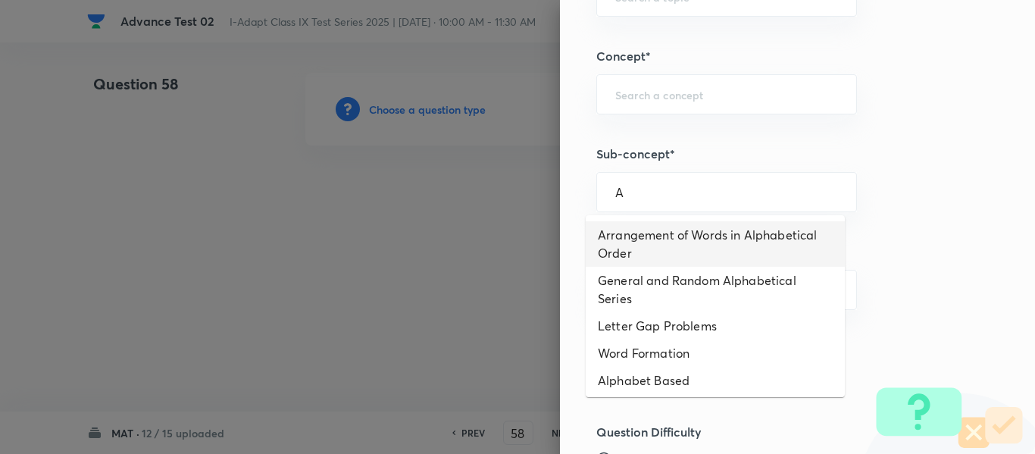
click at [744, 238] on li "Arrangement of Words in Alphabetical Order" at bounding box center [715, 243] width 259 height 45
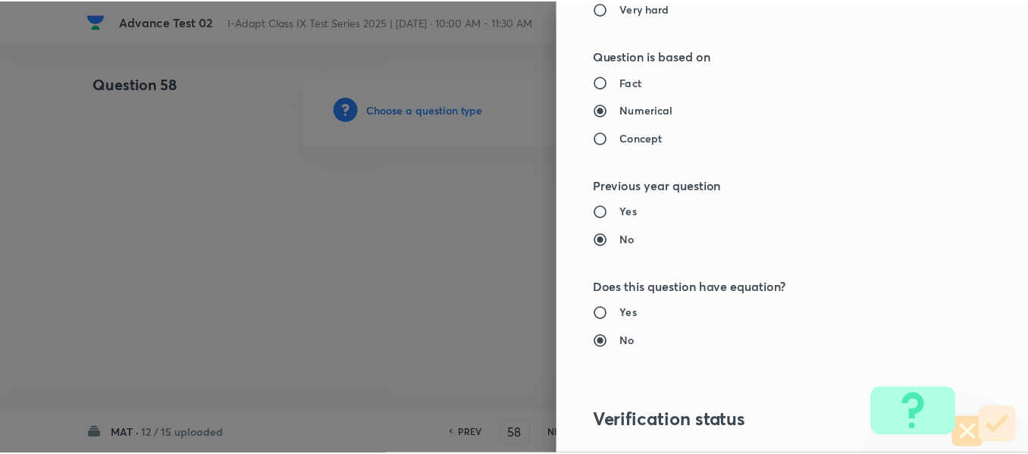
scroll to position [1612, 0]
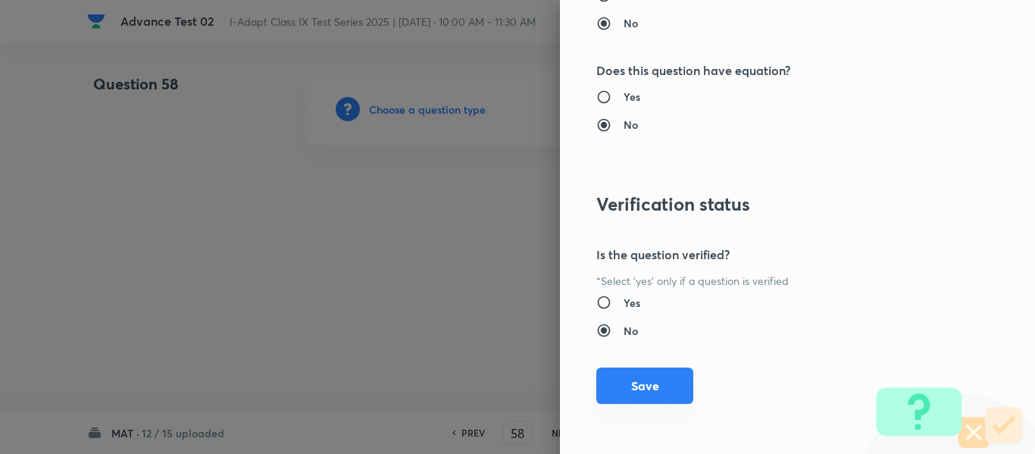
click at [644, 393] on button "Save" at bounding box center [644, 386] width 97 height 36
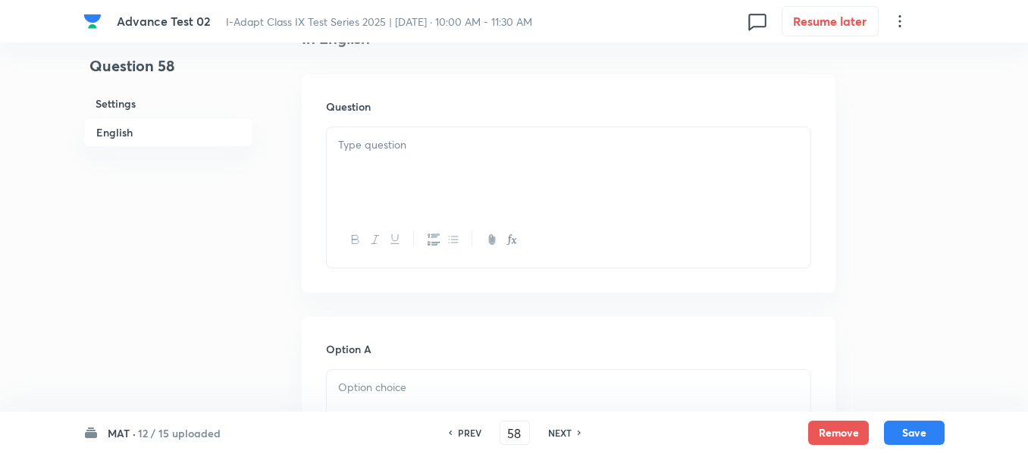
scroll to position [455, 0]
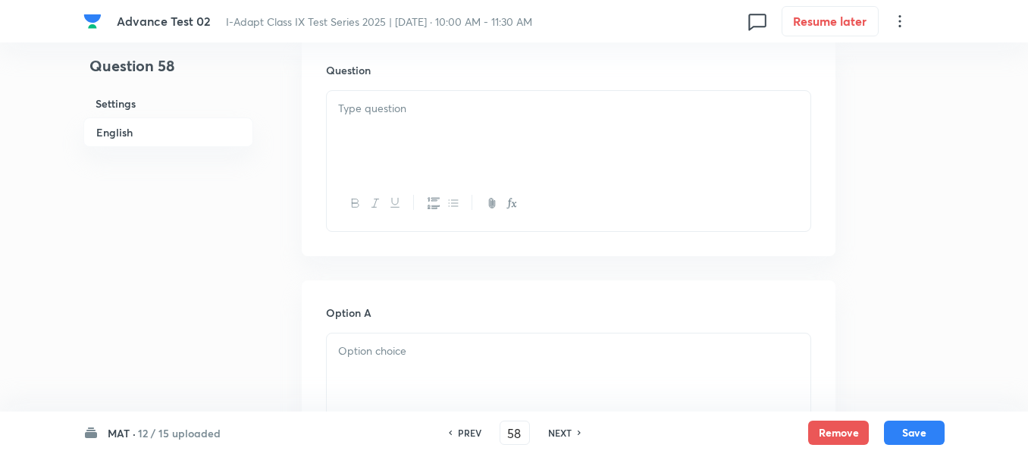
click at [496, 122] on div at bounding box center [568, 133] width 483 height 85
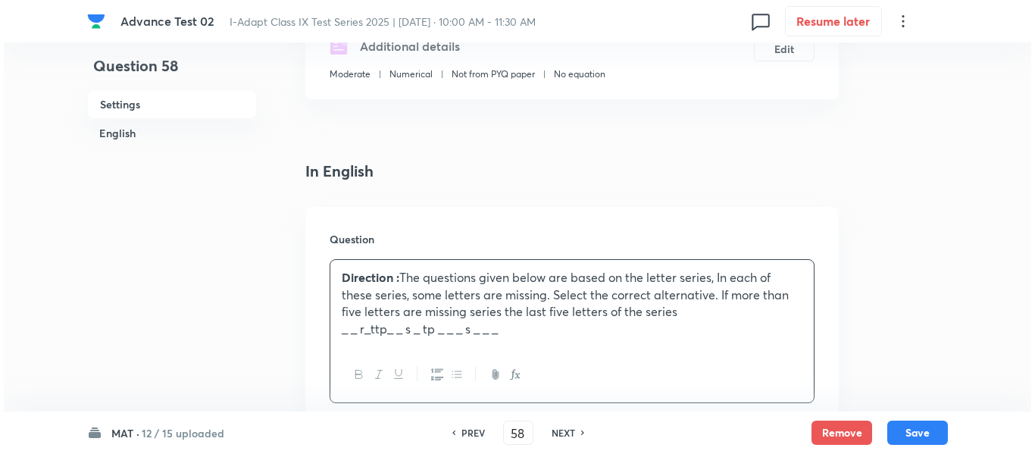
scroll to position [227, 0]
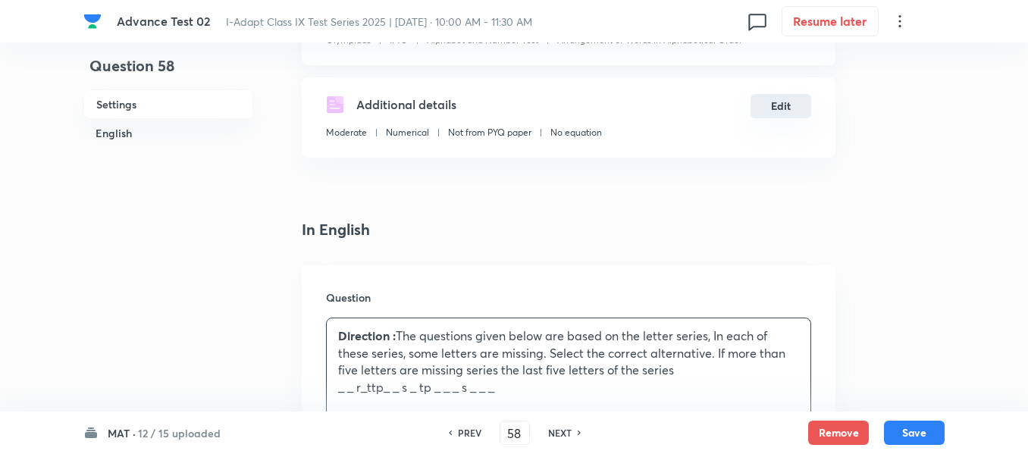
click at [784, 108] on button "Edit" at bounding box center [780, 106] width 61 height 24
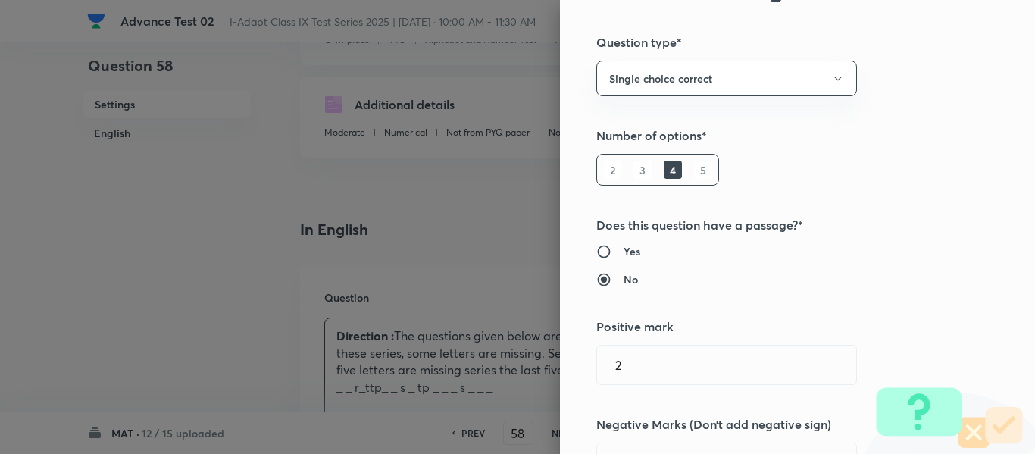
scroll to position [172, 0]
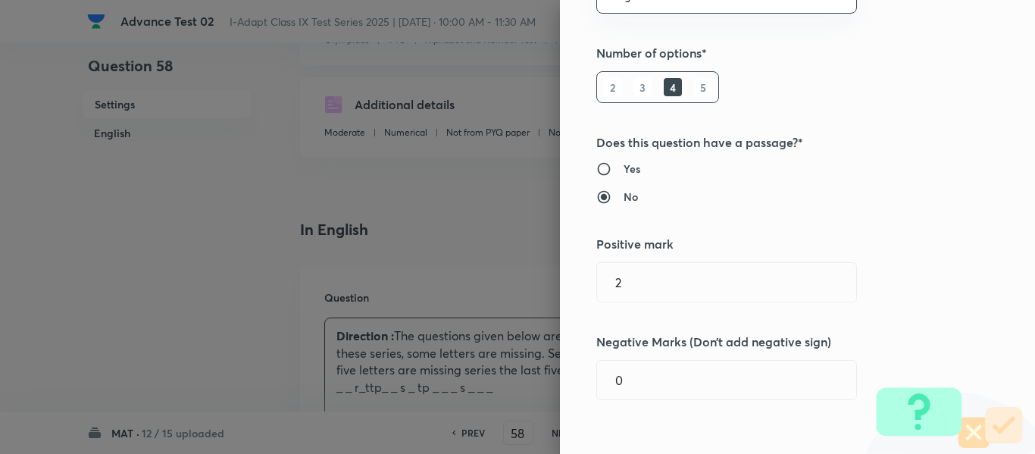
click at [624, 168] on h6 "Yes" at bounding box center [632, 169] width 17 height 16
click at [622, 168] on input "Yes" at bounding box center [609, 168] width 27 height 15
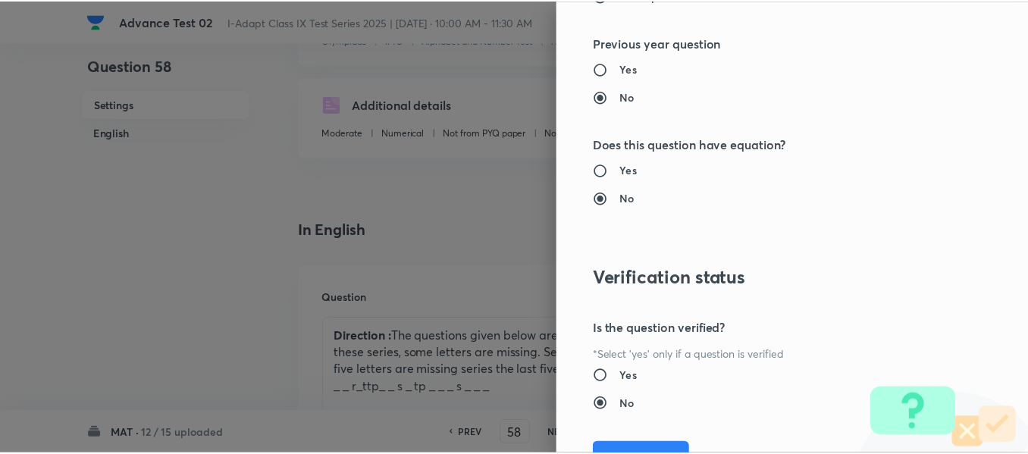
scroll to position [1612, 0]
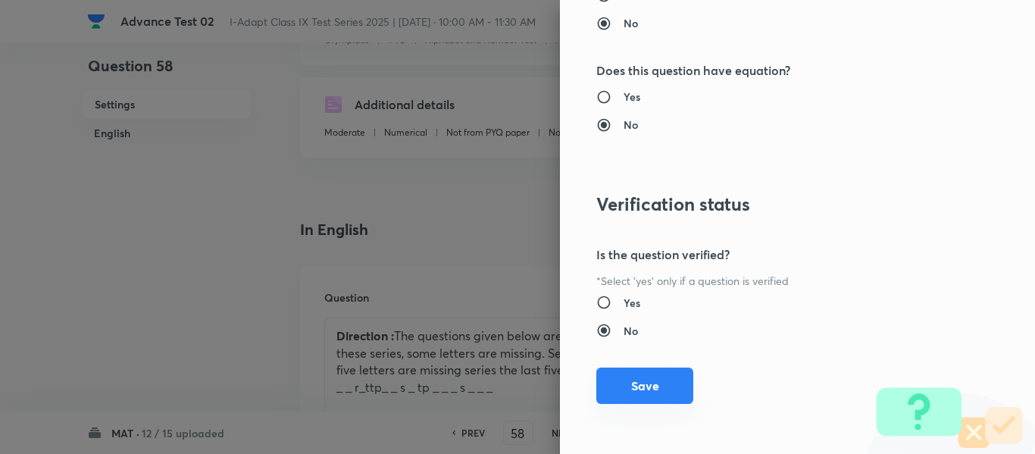
click at [641, 386] on button "Save" at bounding box center [644, 386] width 97 height 36
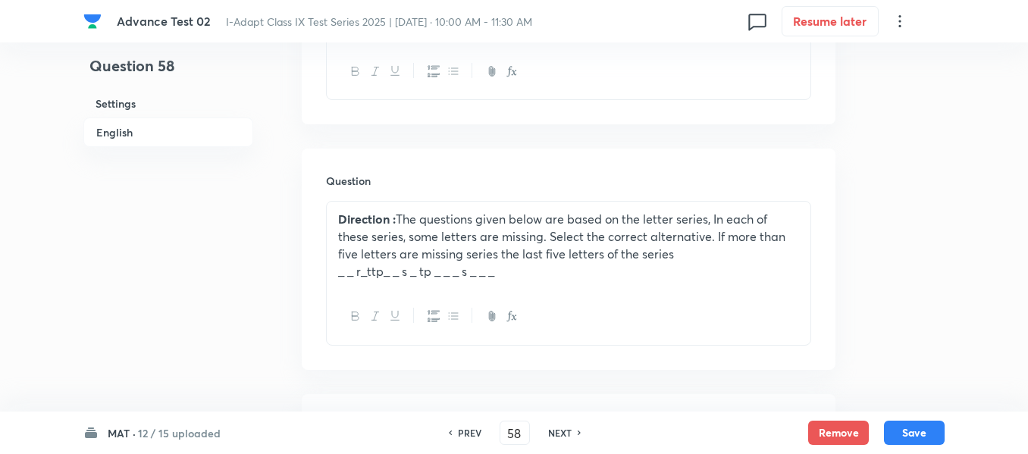
scroll to position [606, 0]
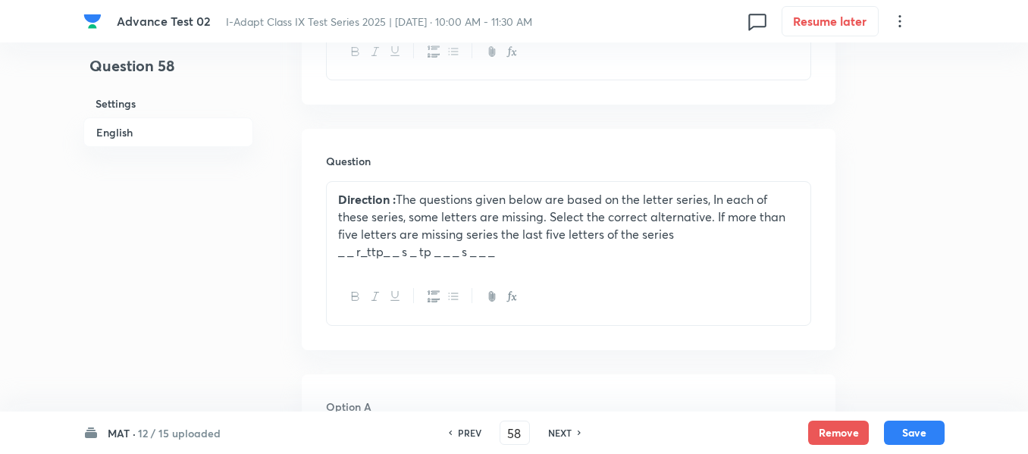
drag, startPoint x: 674, startPoint y: 235, endPoint x: 336, endPoint y: 205, distance: 339.3
click at [336, 205] on div "Direction : The questions given below are based on the letter series, In each o…" at bounding box center [568, 225] width 483 height 87
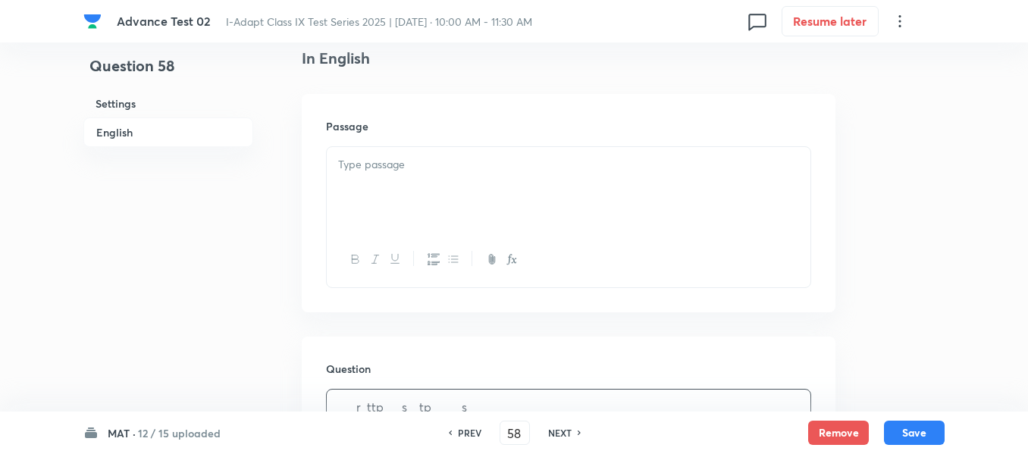
scroll to position [379, 0]
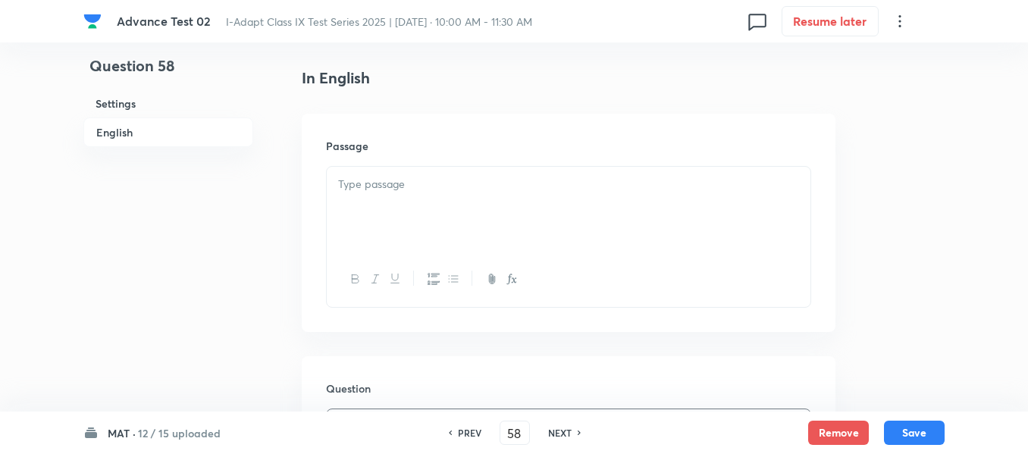
click at [423, 202] on div at bounding box center [568, 209] width 483 height 85
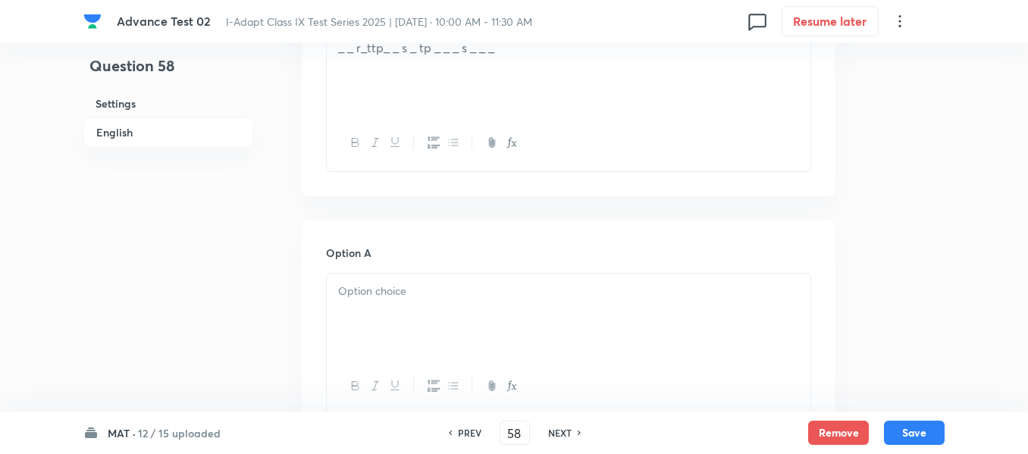
scroll to position [909, 0]
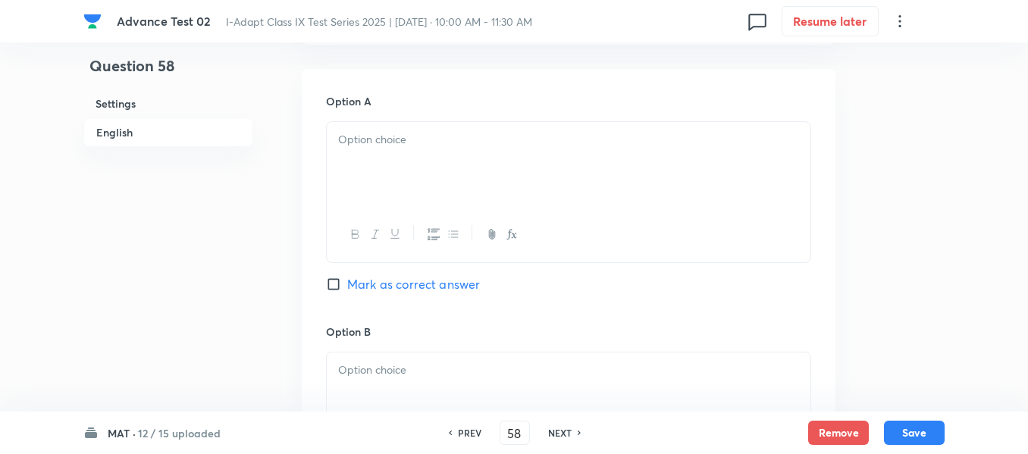
click at [506, 170] on div at bounding box center [568, 164] width 483 height 85
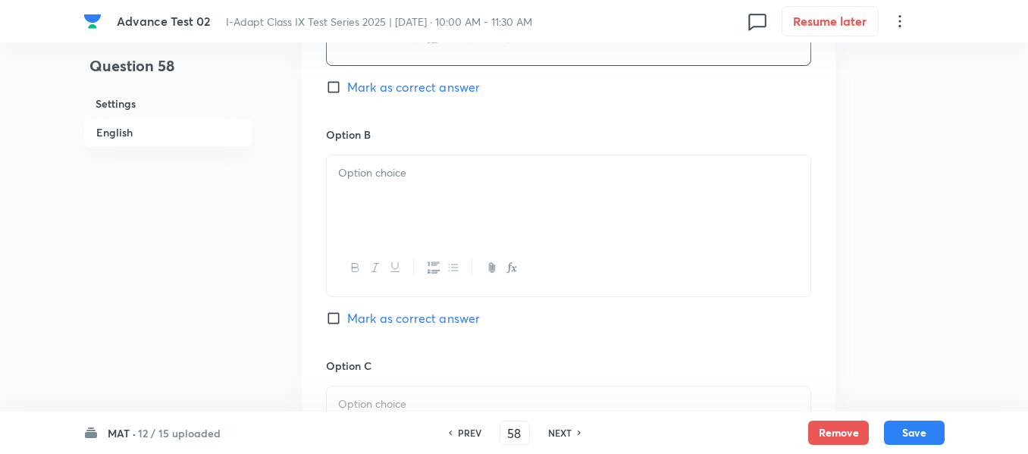
scroll to position [1137, 0]
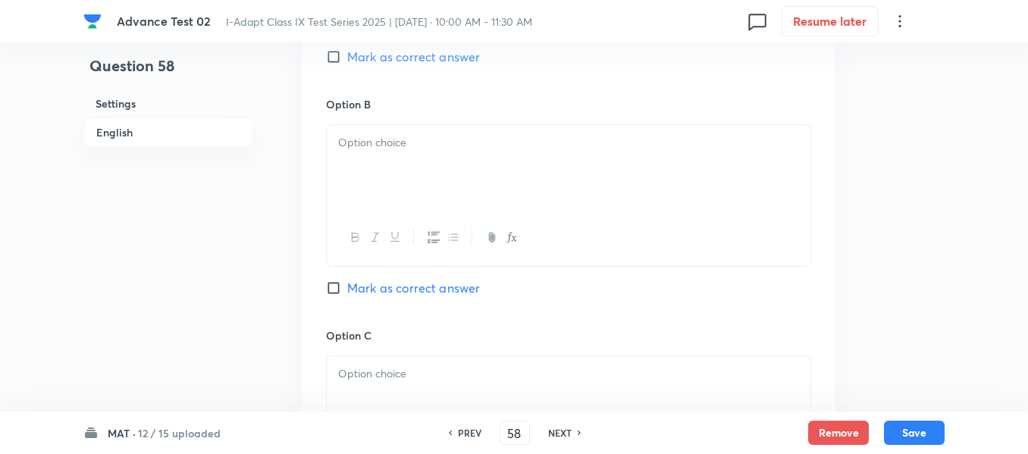
click at [455, 162] on div at bounding box center [568, 167] width 483 height 85
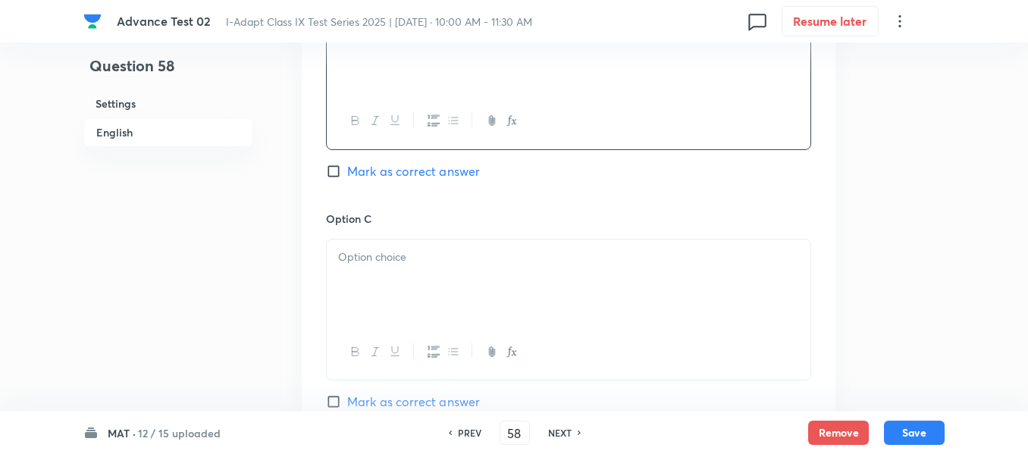
scroll to position [1288, 0]
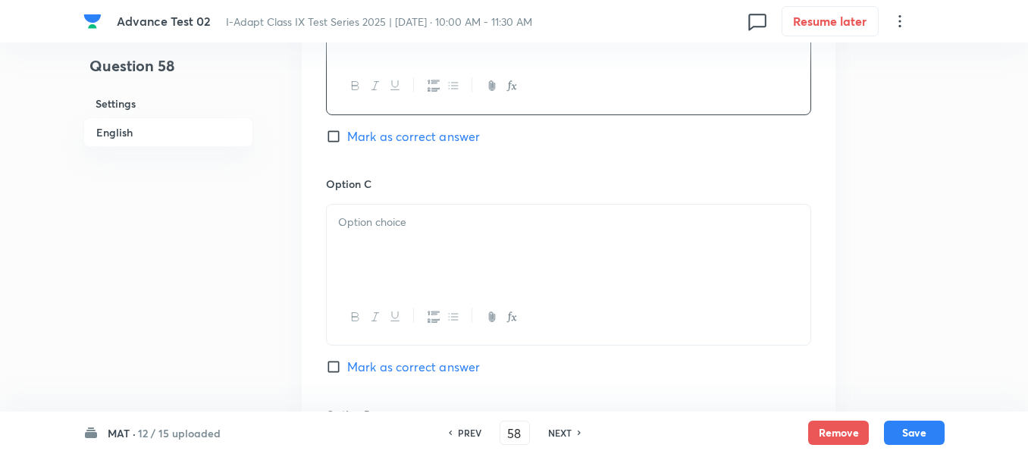
click at [490, 223] on p at bounding box center [568, 222] width 461 height 17
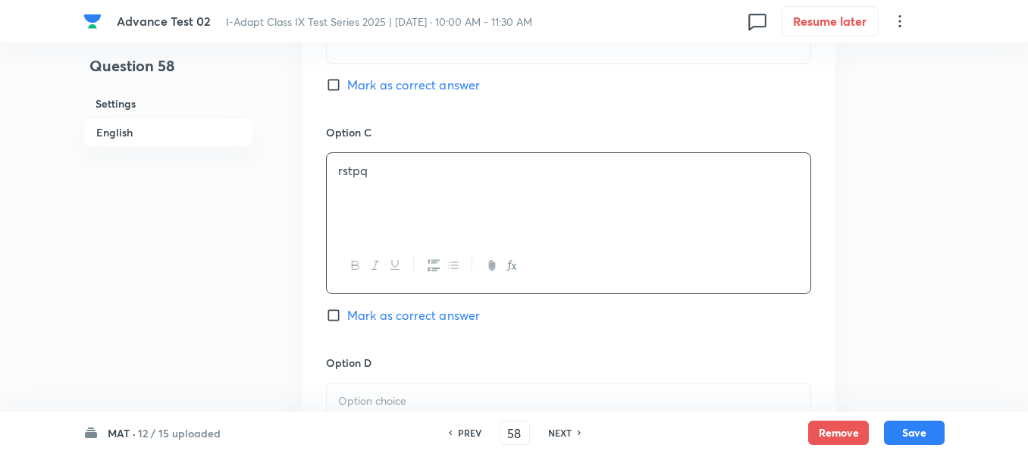
scroll to position [1440, 0]
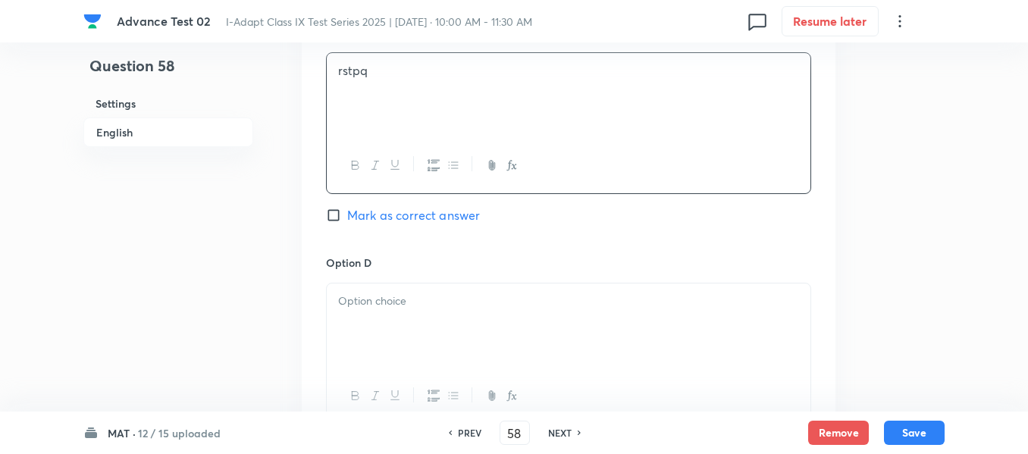
click at [436, 297] on p at bounding box center [568, 300] width 461 height 17
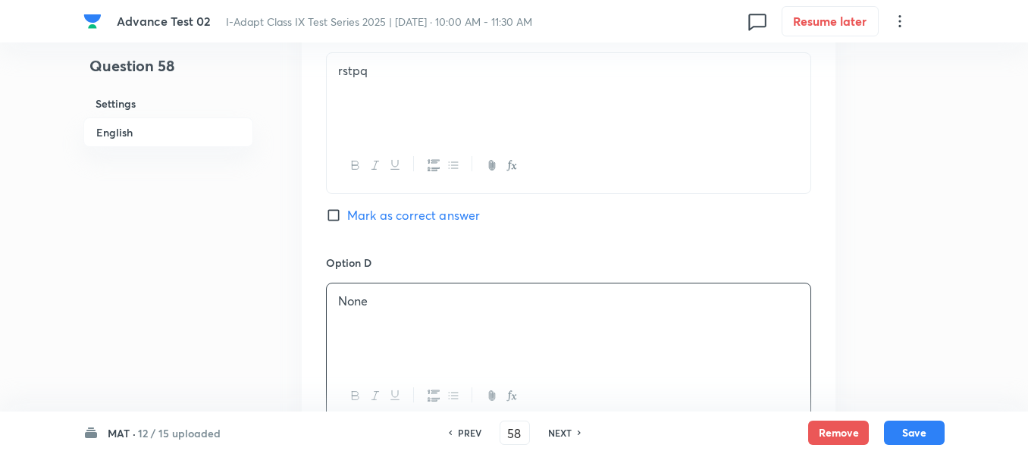
click at [351, 217] on span "Mark as correct answer" at bounding box center [413, 215] width 133 height 18
click at [347, 217] on input "Mark as correct answer" at bounding box center [336, 215] width 21 height 15
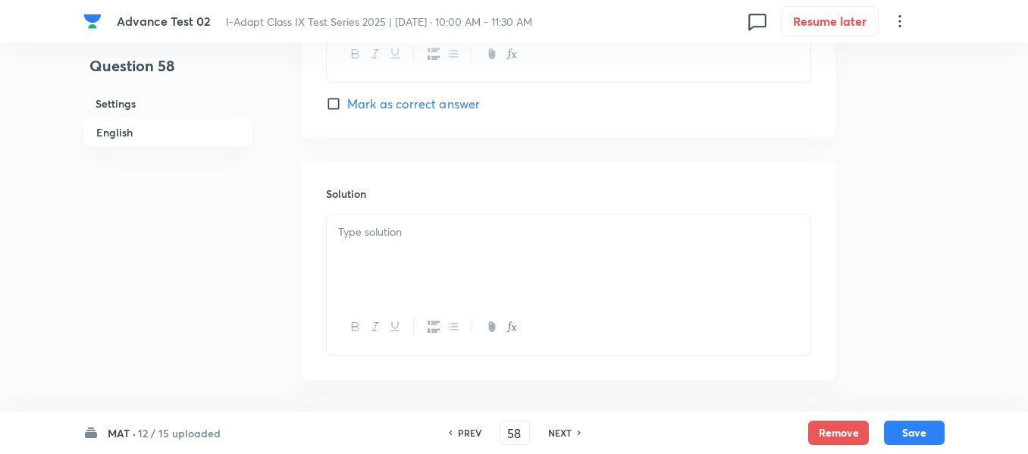
scroll to position [1819, 0]
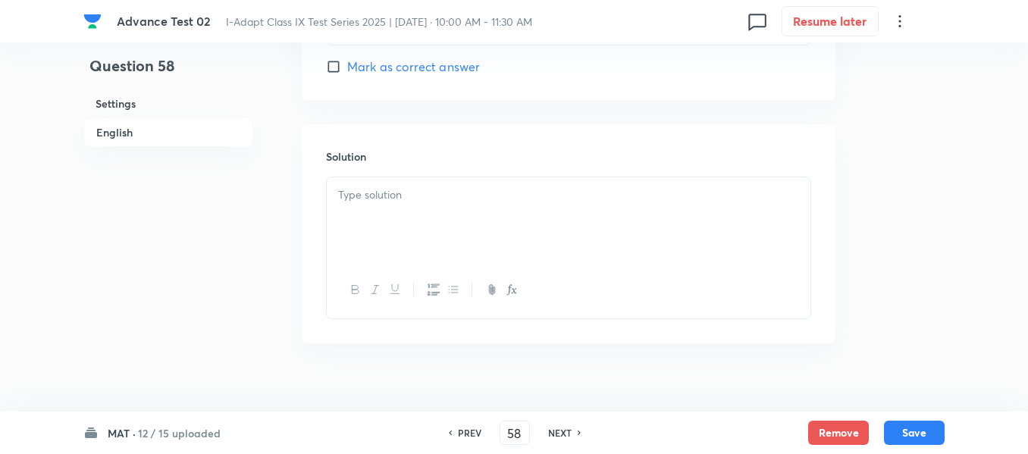
click at [495, 208] on div at bounding box center [568, 219] width 483 height 85
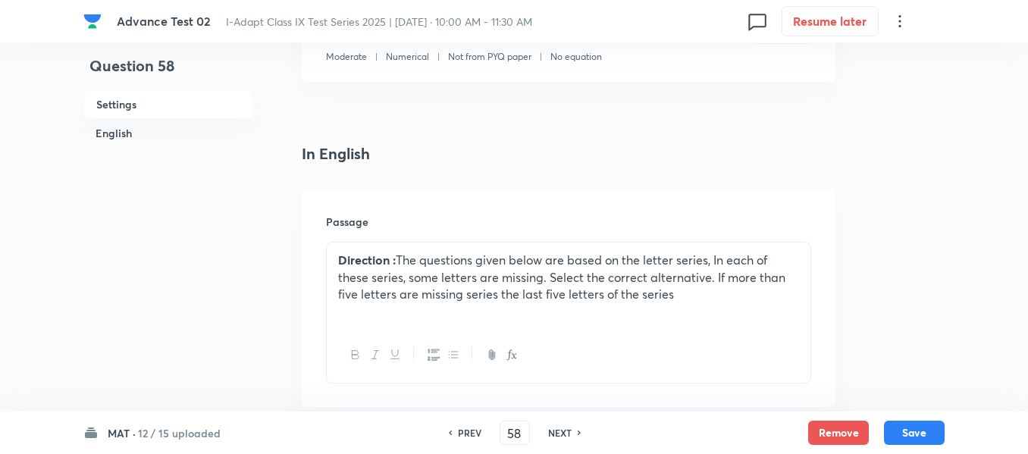
scroll to position [250, 0]
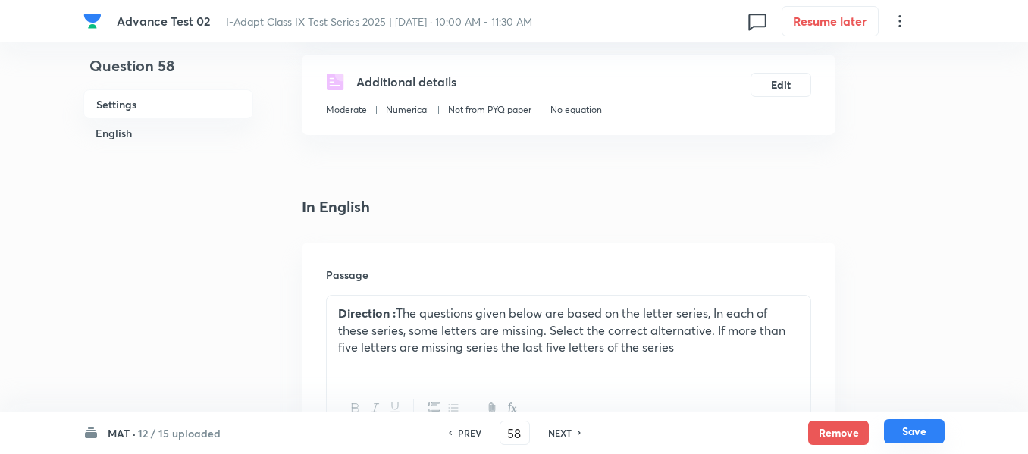
click at [915, 432] on button "Save" at bounding box center [914, 431] width 61 height 24
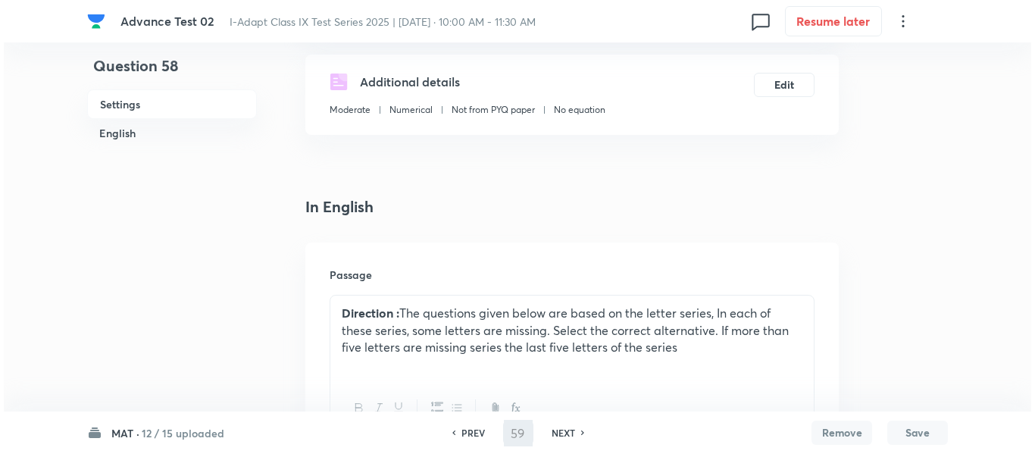
scroll to position [0, 0]
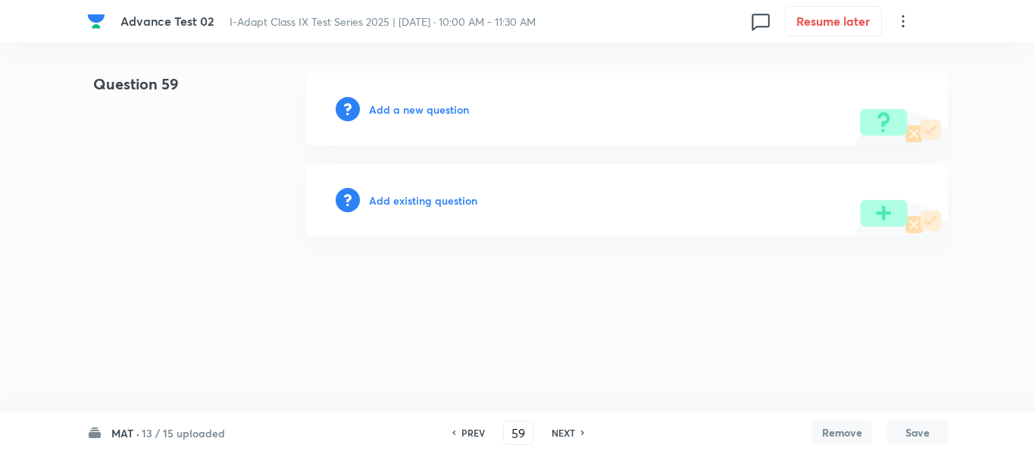
click at [408, 109] on h6 "Add a new question" at bounding box center [419, 110] width 100 height 16
click at [408, 109] on h6 "Choose a question type" at bounding box center [427, 110] width 117 height 16
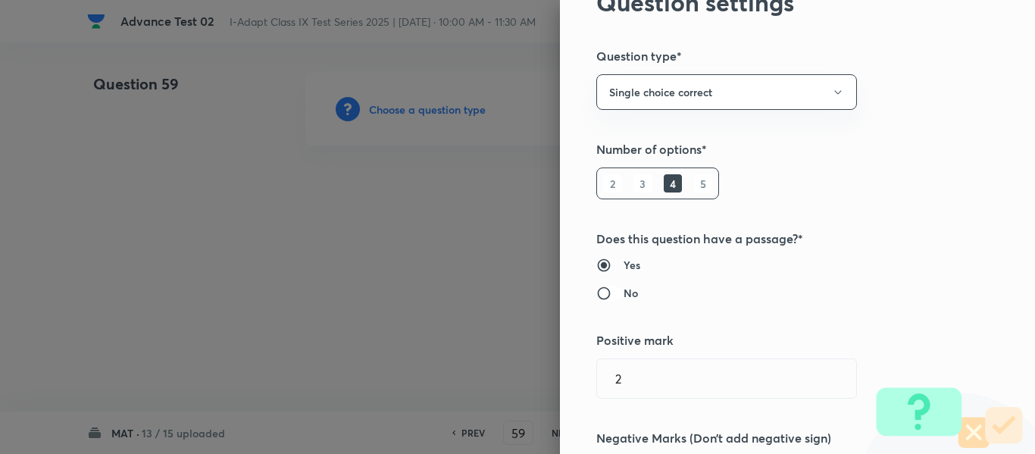
click at [599, 293] on input "No" at bounding box center [609, 293] width 27 height 15
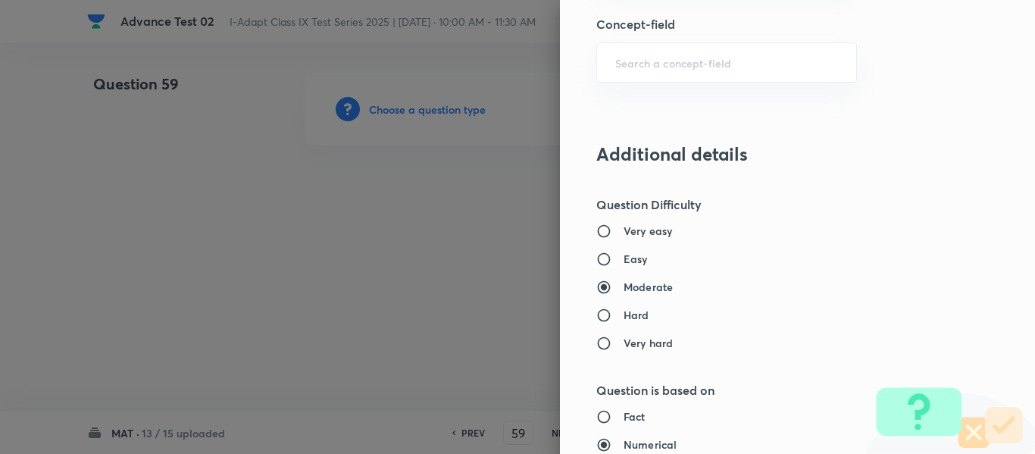
scroll to position [909, 0]
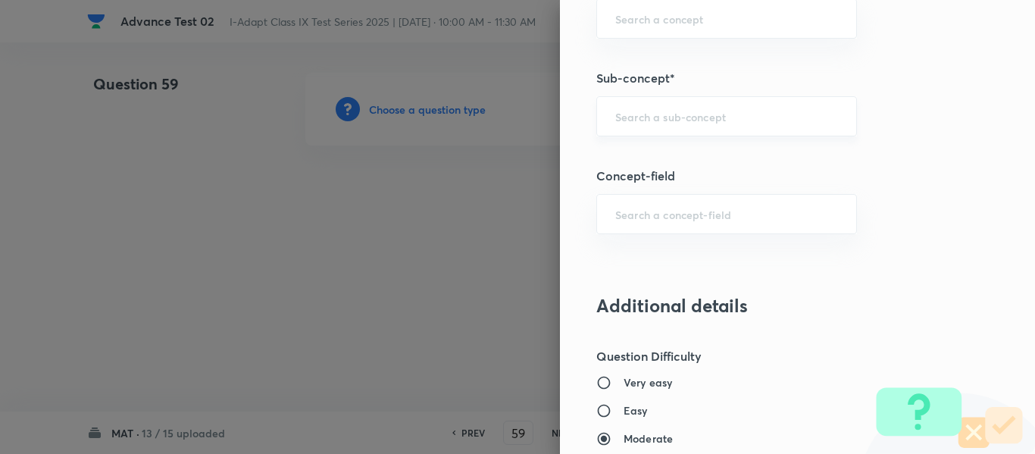
click at [675, 120] on input "text" at bounding box center [726, 116] width 223 height 14
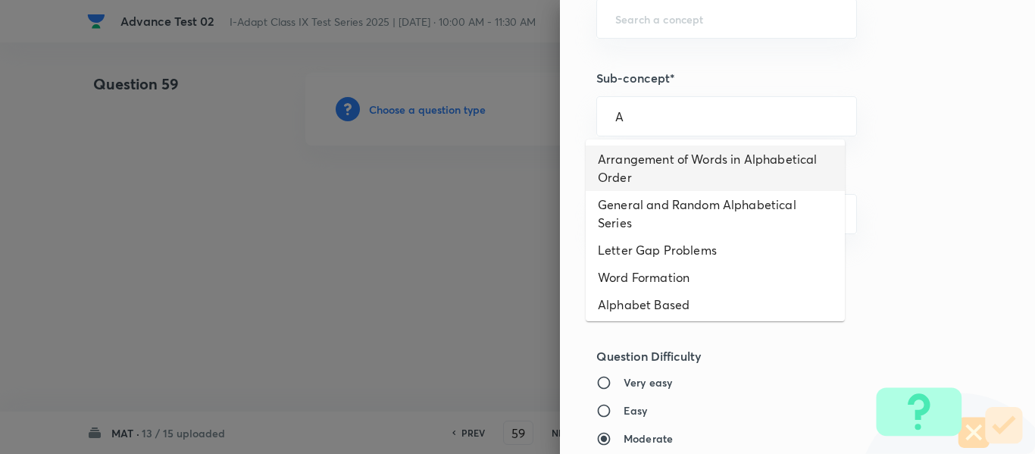
click at [664, 161] on li "Arrangement of Words in Alphabetical Order" at bounding box center [715, 167] width 259 height 45
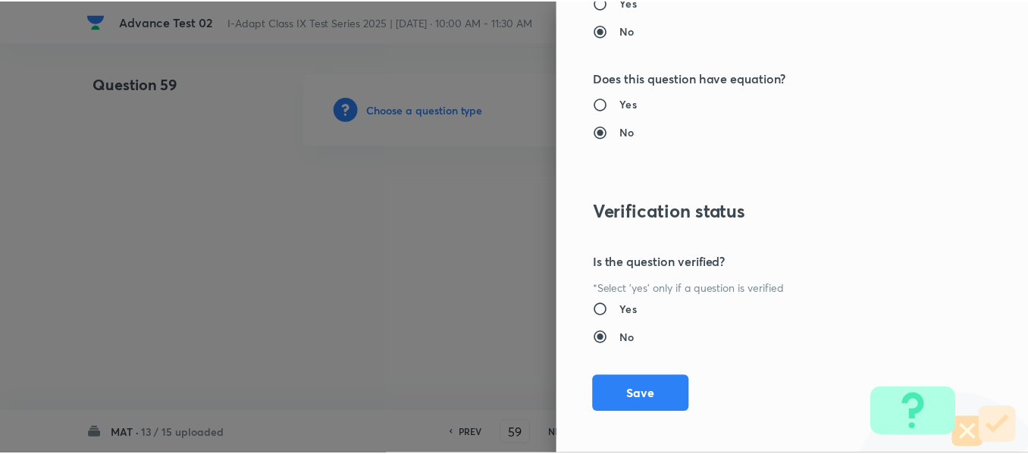
scroll to position [1612, 0]
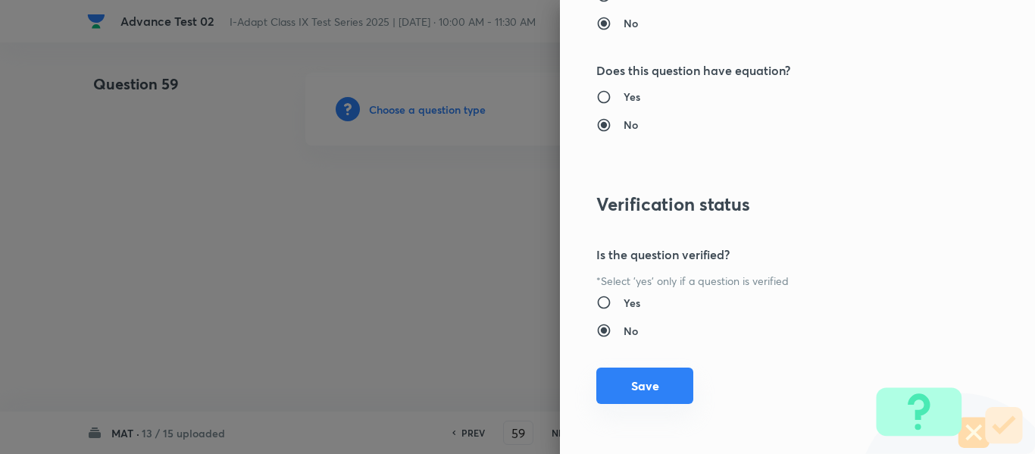
click at [627, 389] on button "Save" at bounding box center [644, 386] width 97 height 36
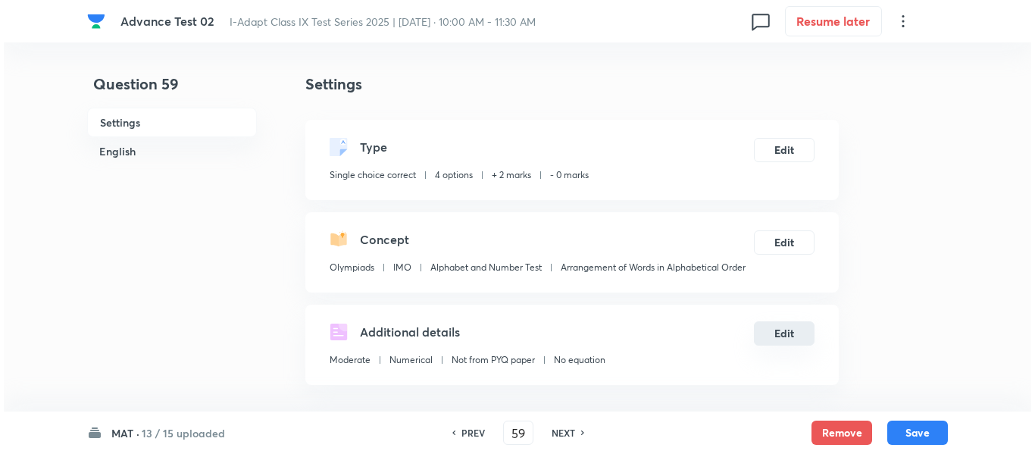
scroll to position [76, 0]
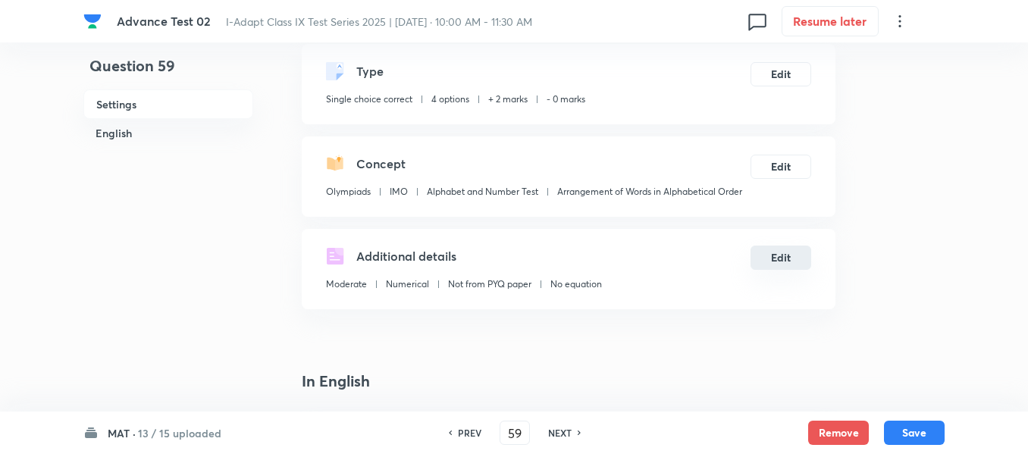
click at [782, 255] on button "Edit" at bounding box center [780, 258] width 61 height 24
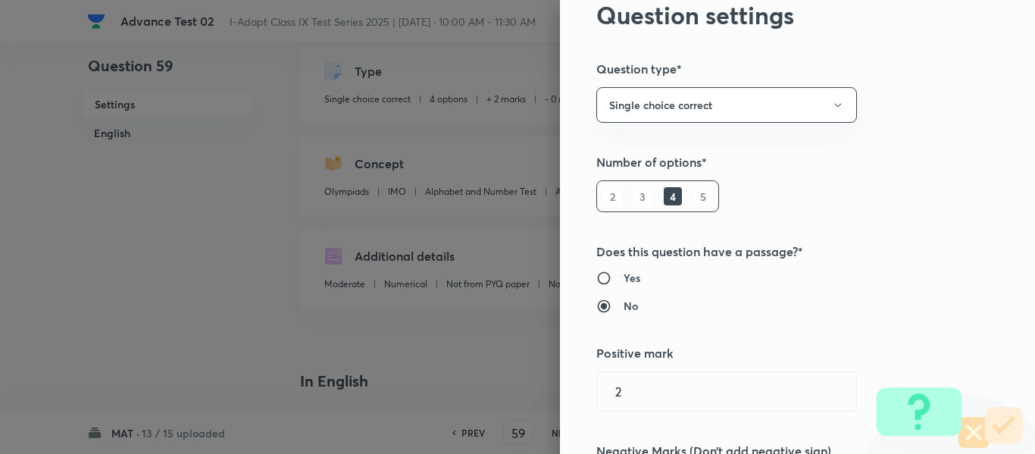
scroll to position [0, 0]
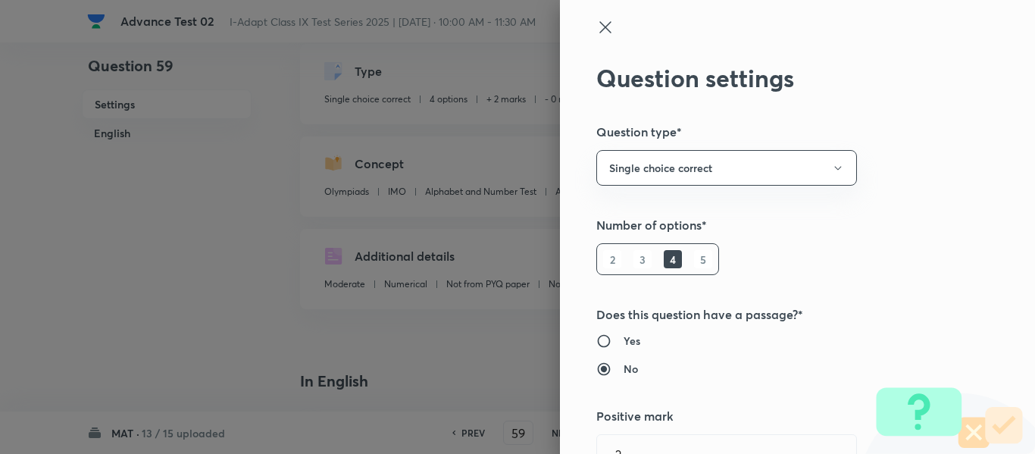
click at [851, 127] on div "Question settings Question type* Single choice correct Number of options* 2 3 4…" at bounding box center [797, 227] width 475 height 454
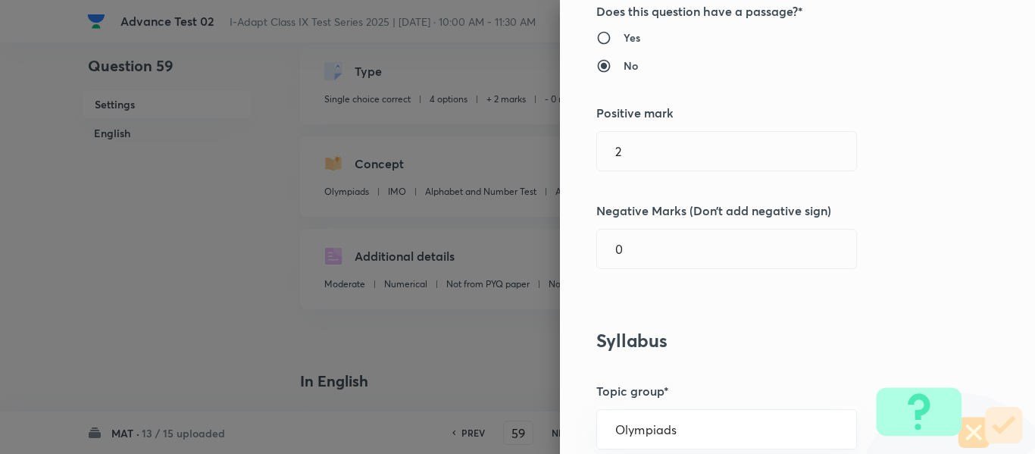
scroll to position [530, 0]
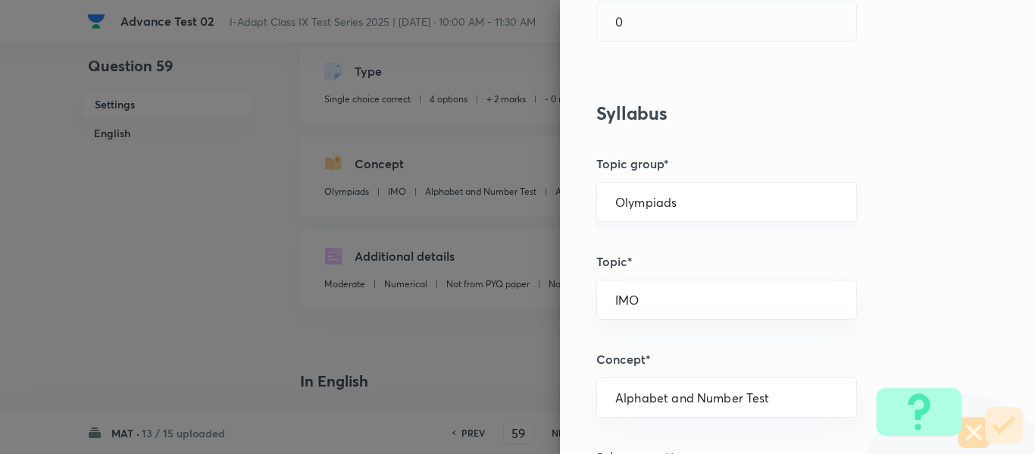
click at [682, 202] on input "Olympiads" at bounding box center [726, 202] width 223 height 14
click at [667, 271] on li "Foundation" at bounding box center [715, 271] width 259 height 27
click at [664, 299] on input "text" at bounding box center [726, 299] width 223 height 14
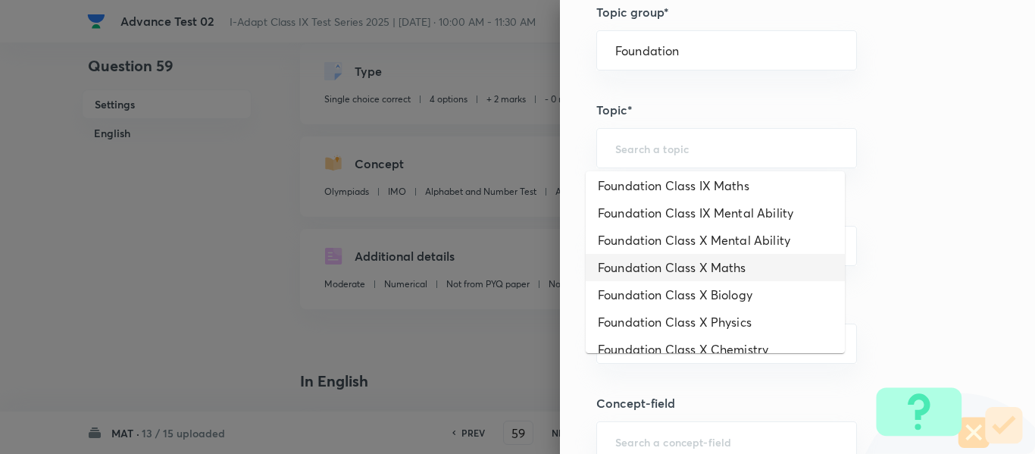
scroll to position [227, 0]
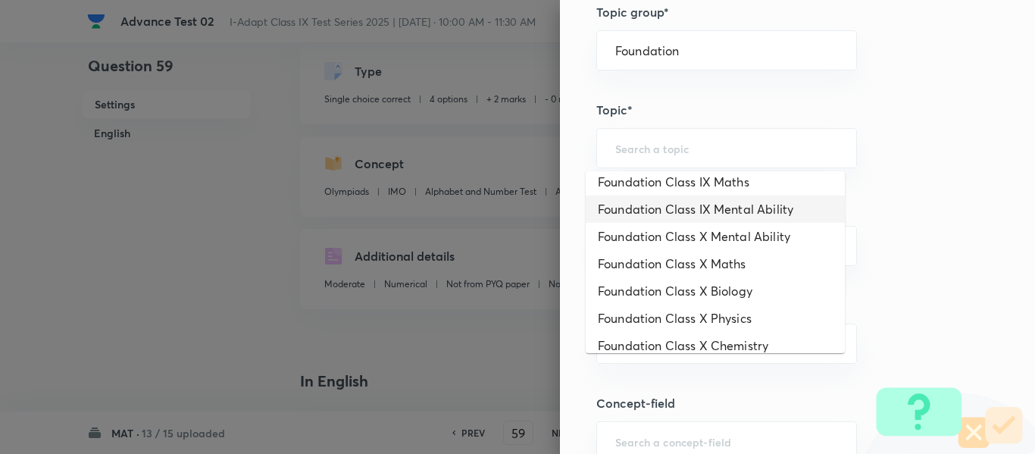
click at [755, 207] on li "Foundation Class IX Mental Ability" at bounding box center [715, 209] width 259 height 27
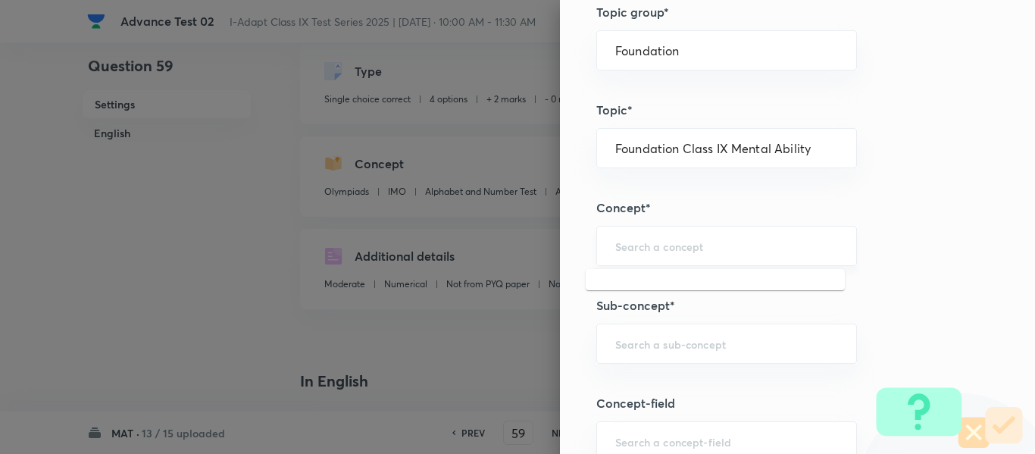
click at [651, 250] on input "text" at bounding box center [726, 246] width 223 height 14
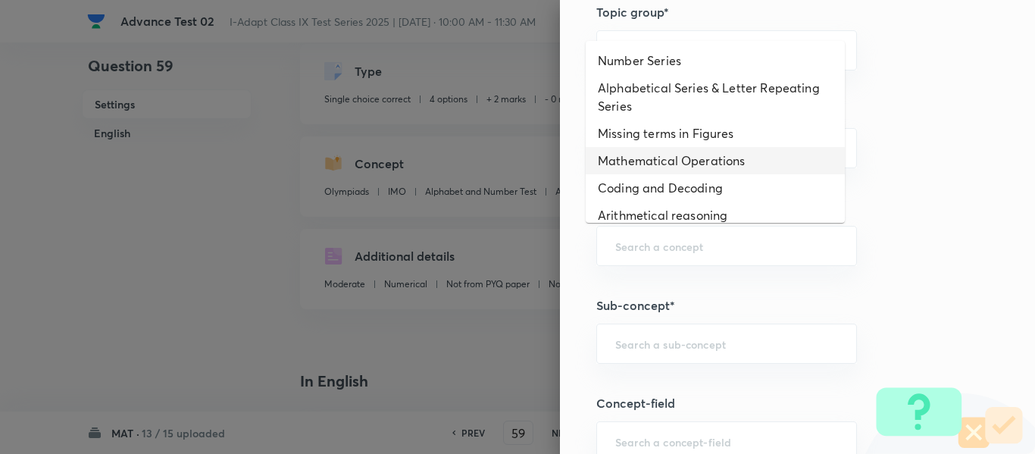
click at [647, 161] on li "Mathematical Operations" at bounding box center [715, 160] width 259 height 27
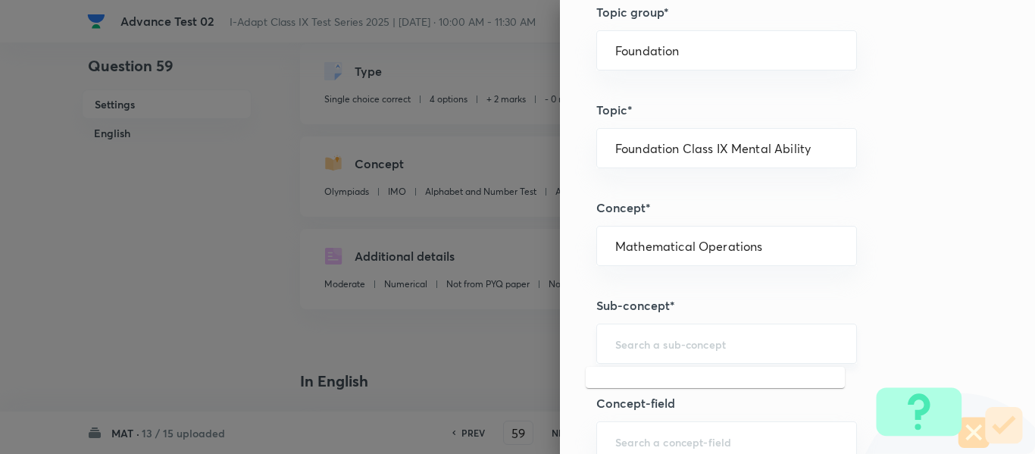
click at [658, 350] on input "text" at bounding box center [726, 343] width 223 height 14
click at [668, 387] on li "Mathematical Operations" at bounding box center [715, 386] width 259 height 27
drag, startPoint x: 583, startPoint y: 317, endPoint x: 358, endPoint y: 291, distance: 226.5
click at [358, 291] on div "Question settings Question type* Single choice correct Number of options* 2 3 4…" at bounding box center [517, 227] width 1035 height 454
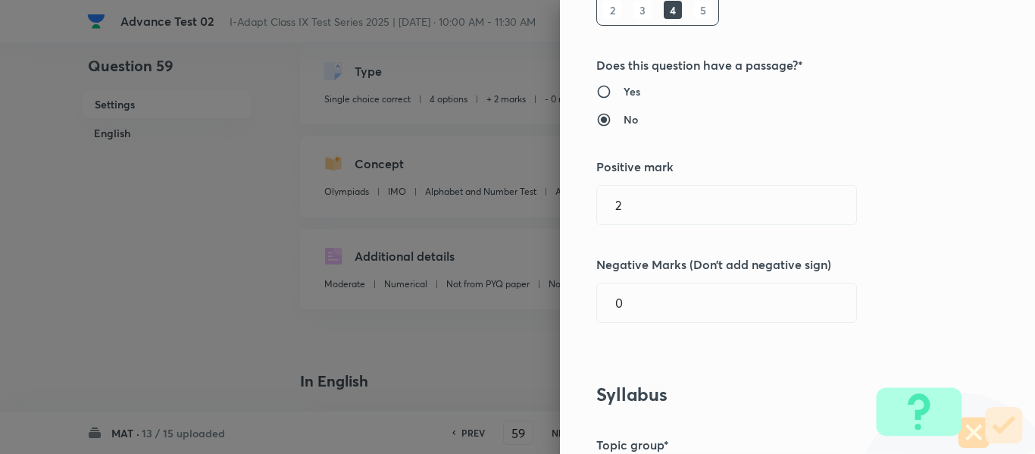
scroll to position [248, 0]
click at [597, 92] on input "Yes" at bounding box center [609, 93] width 27 height 15
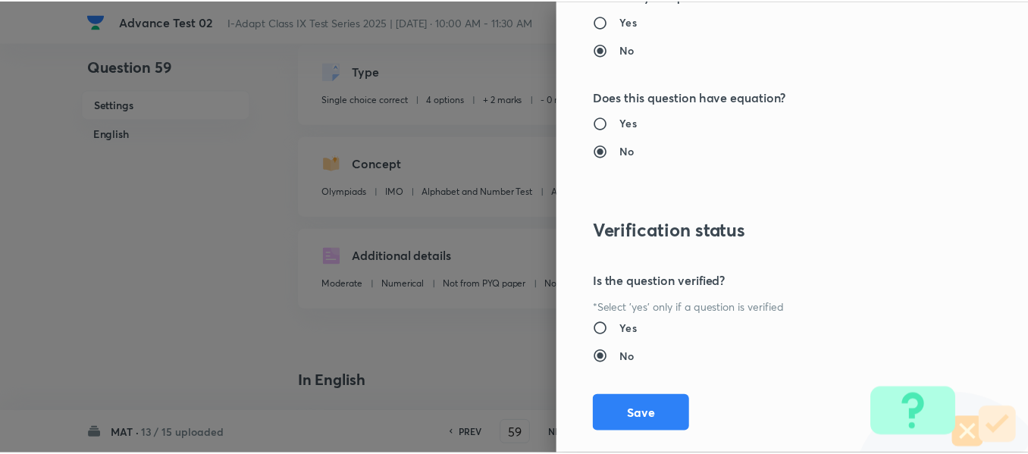
scroll to position [1612, 0]
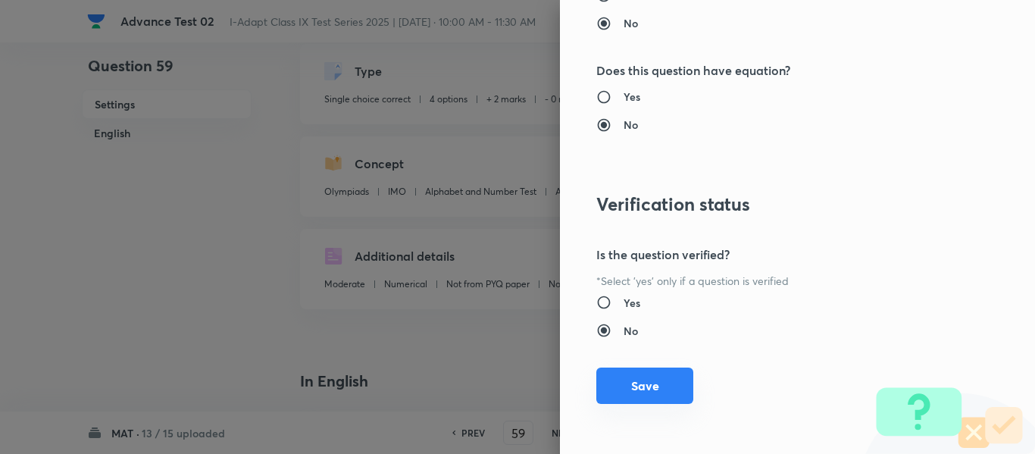
click at [628, 389] on button "Save" at bounding box center [644, 386] width 97 height 36
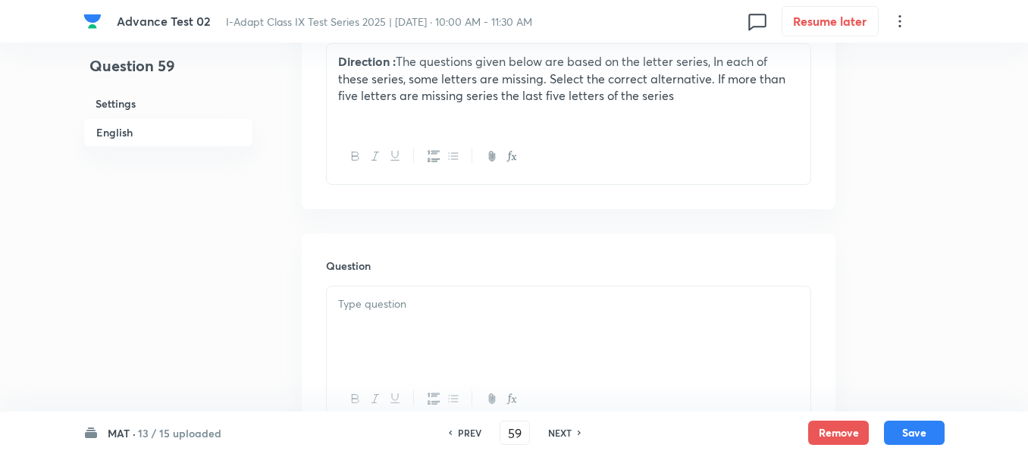
scroll to position [530, 0]
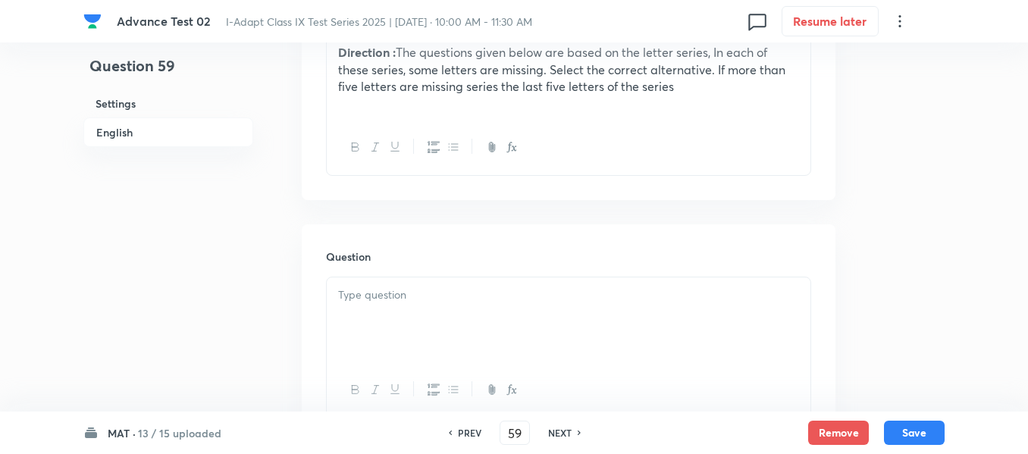
click at [796, 70] on p "Direction : The questions given below are based on the letter series, In each o…" at bounding box center [568, 70] width 461 height 52
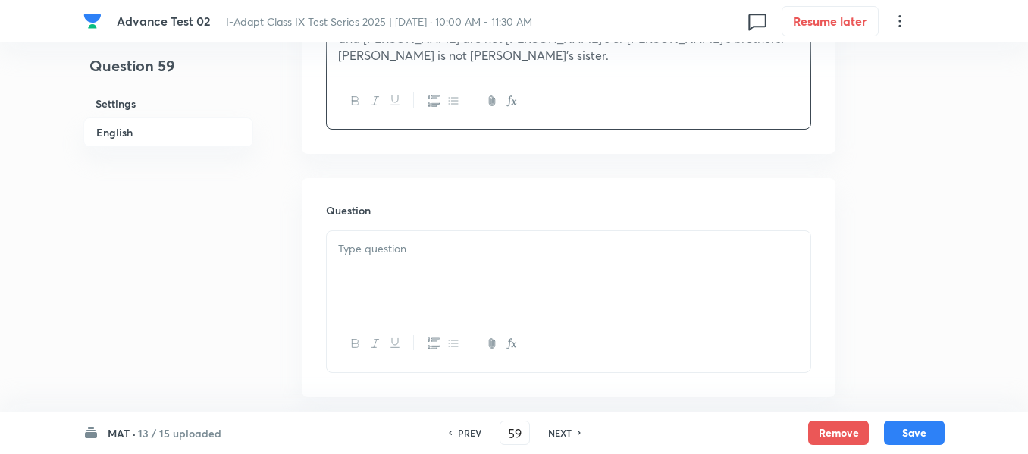
scroll to position [682, 0]
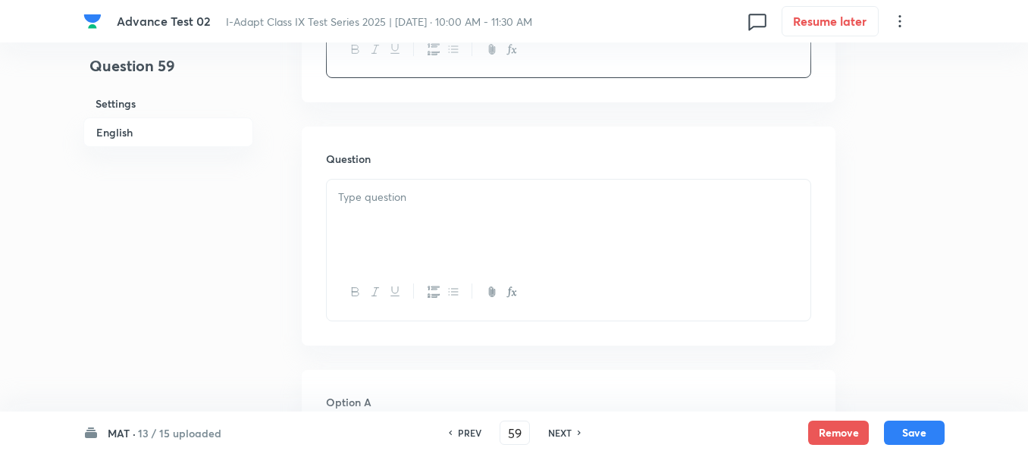
click at [541, 180] on div at bounding box center [568, 222] width 483 height 85
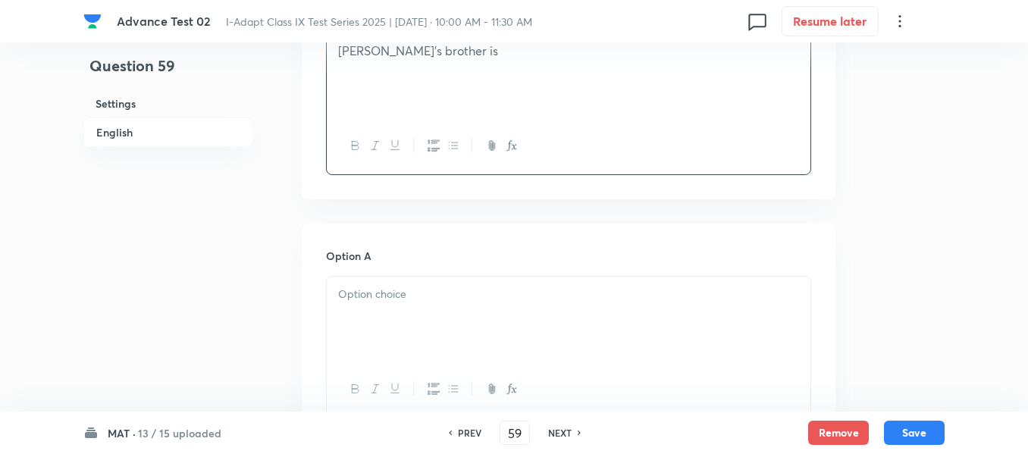
scroll to position [834, 0]
click at [474, 271] on div at bounding box center [568, 313] width 483 height 85
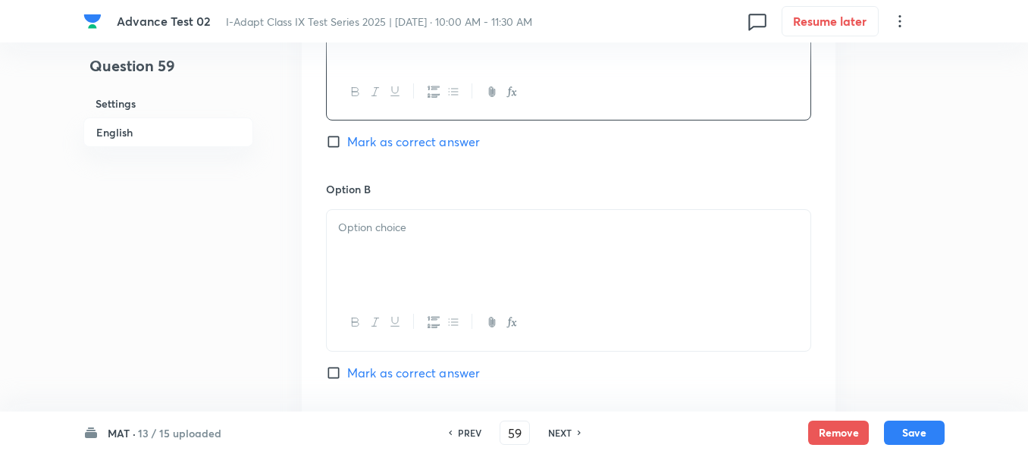
scroll to position [1137, 0]
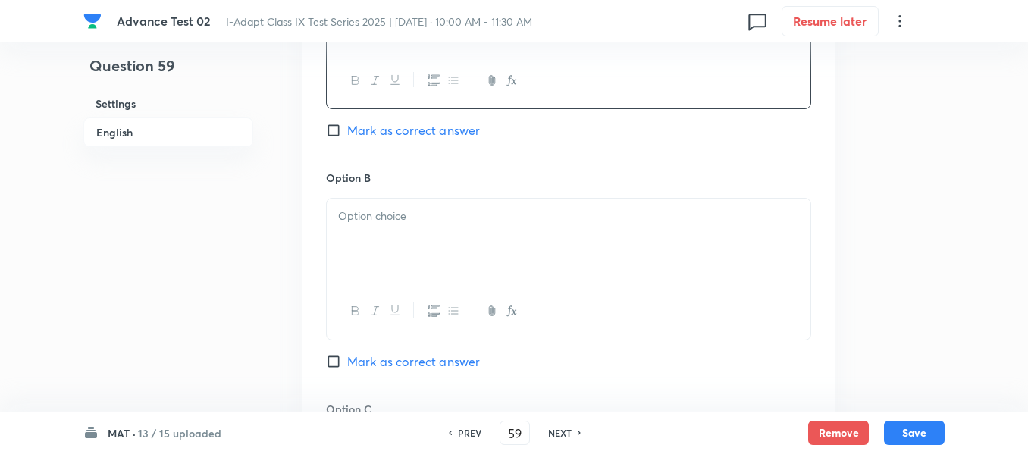
click at [473, 211] on div at bounding box center [568, 241] width 483 height 85
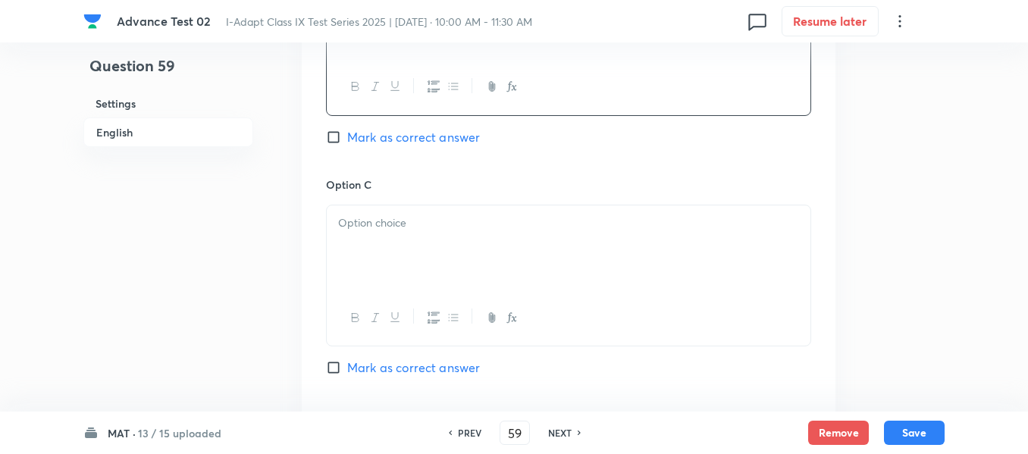
scroll to position [1364, 0]
click at [484, 223] on div at bounding box center [568, 244] width 483 height 85
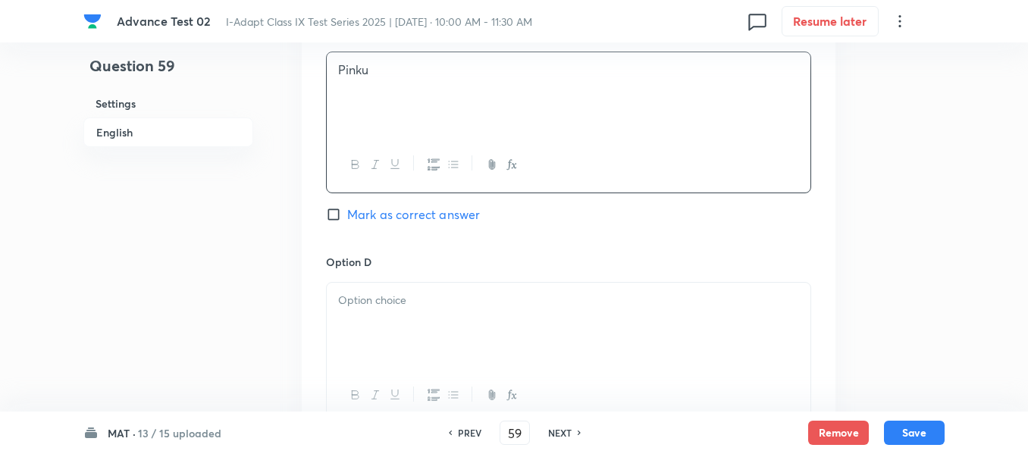
scroll to position [1516, 0]
click at [472, 290] on p at bounding box center [568, 298] width 461 height 17
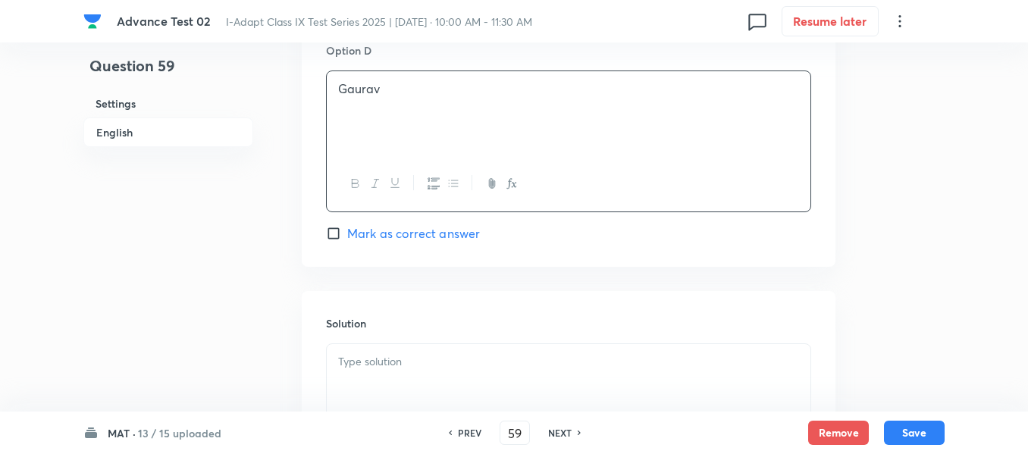
scroll to position [1743, 0]
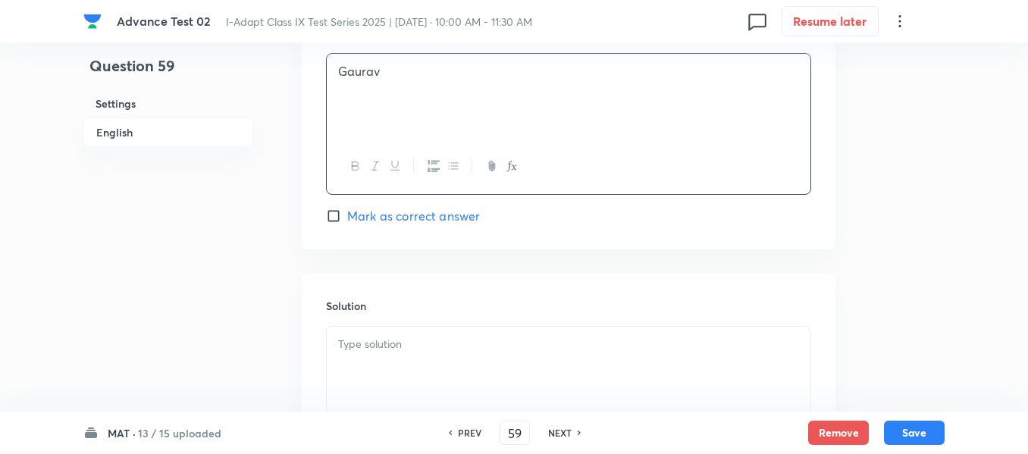
click at [342, 208] on input "Mark as correct answer" at bounding box center [336, 215] width 21 height 15
click at [474, 336] on p at bounding box center [568, 344] width 461 height 17
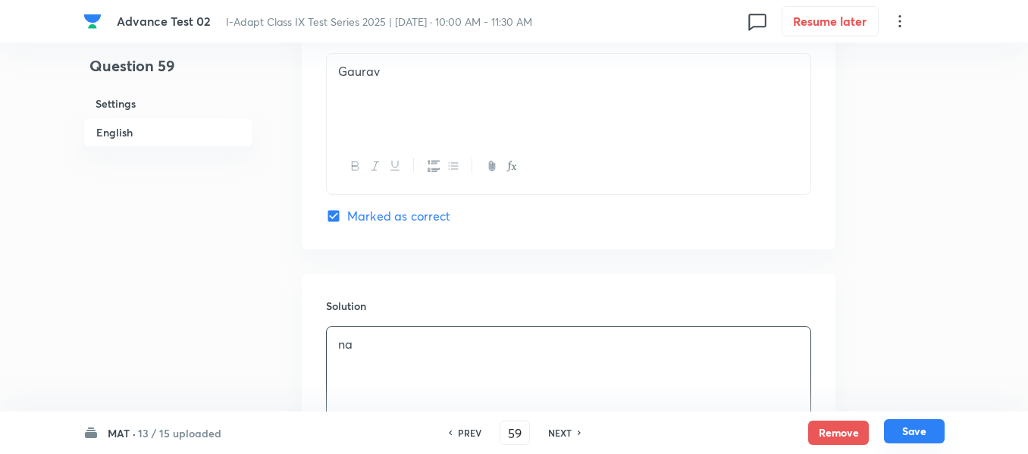
click at [906, 431] on button "Save" at bounding box center [914, 431] width 61 height 24
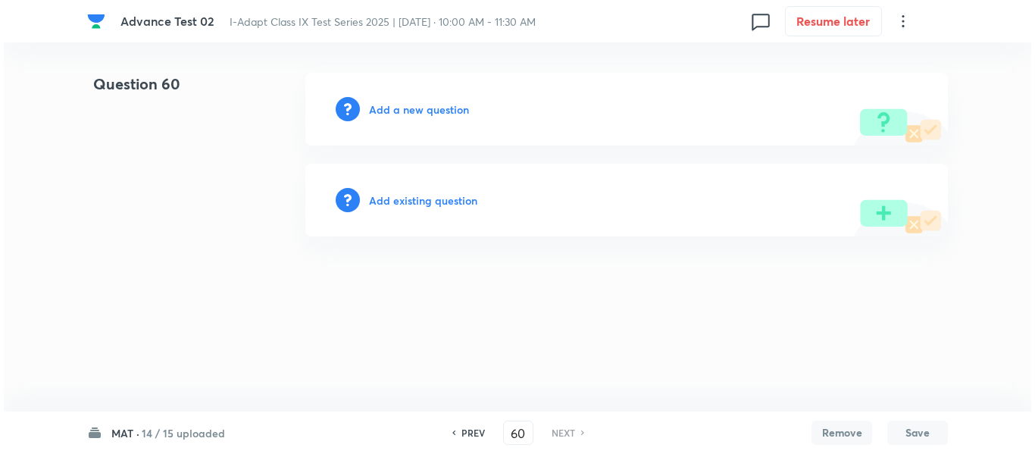
scroll to position [0, 0]
click at [390, 108] on h6 "Add a new question" at bounding box center [419, 110] width 100 height 16
click at [390, 108] on h6 "Choose a question type" at bounding box center [427, 110] width 117 height 16
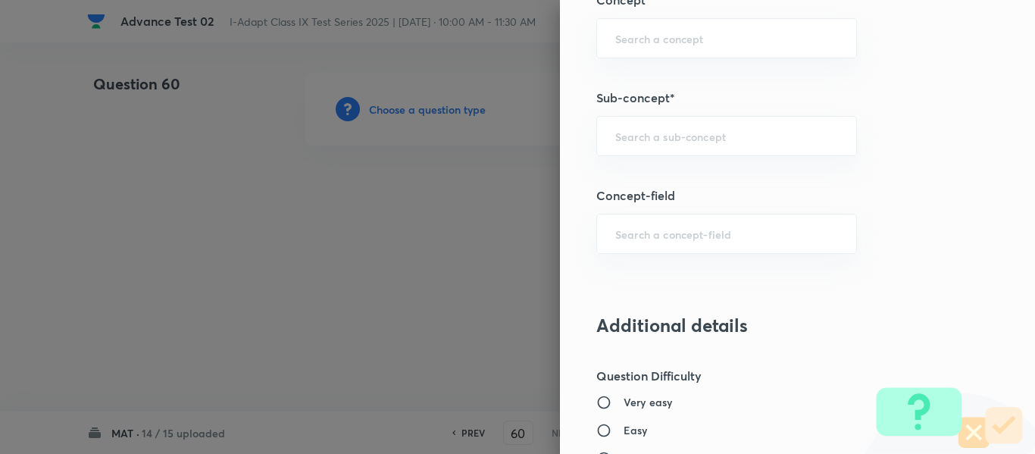
scroll to position [909, 0]
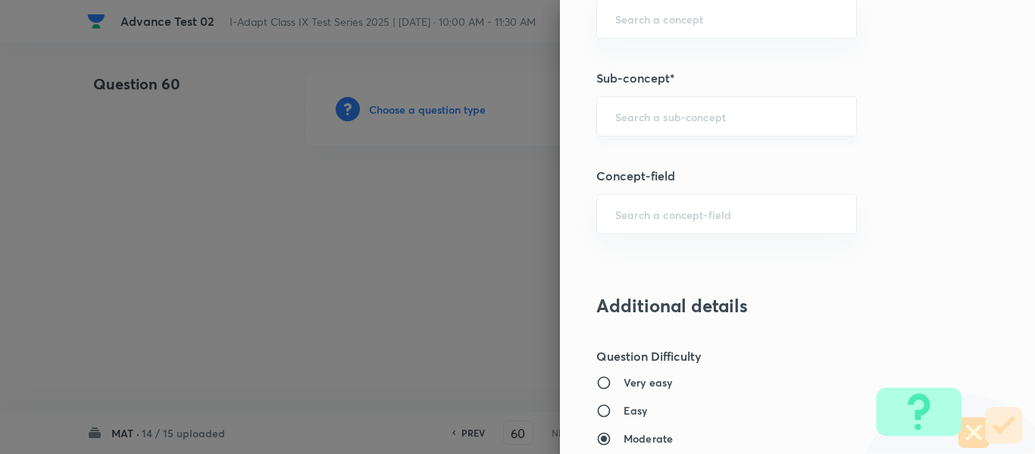
click at [680, 113] on input "text" at bounding box center [726, 116] width 223 height 14
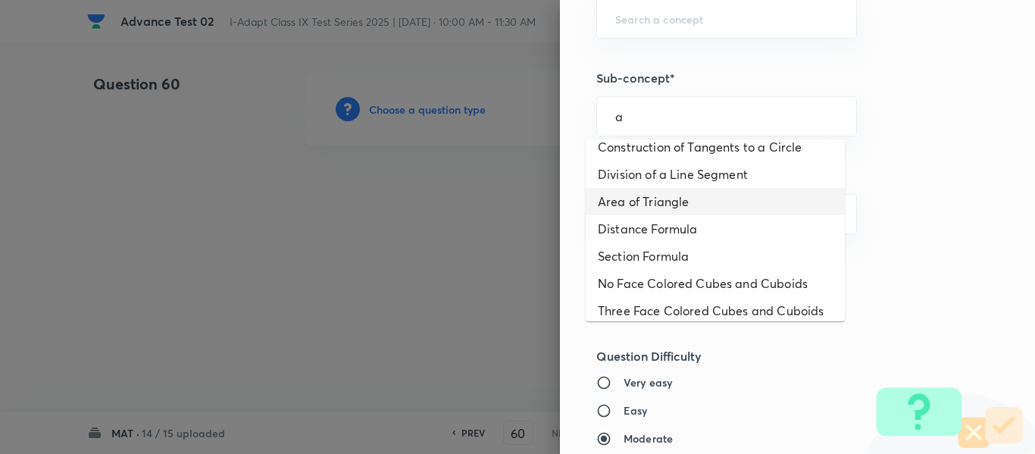
scroll to position [1049, 0]
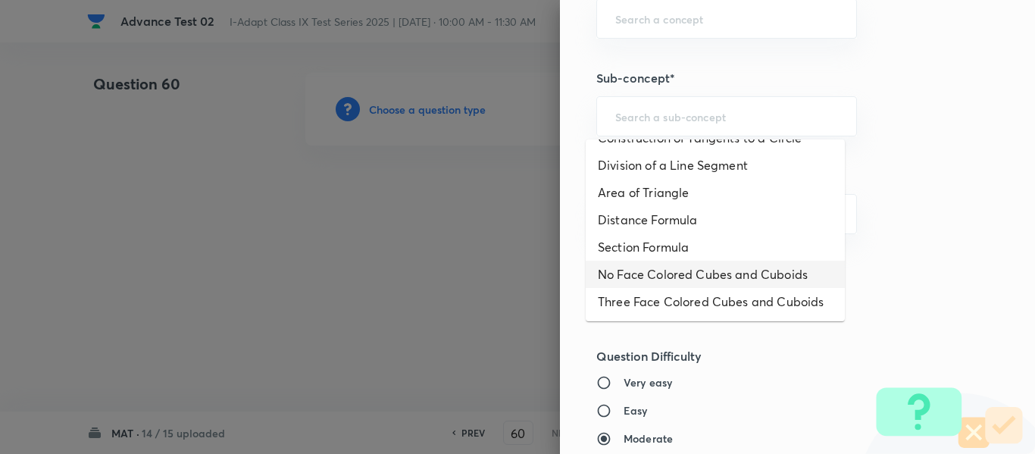
click at [418, 257] on div at bounding box center [517, 227] width 1035 height 454
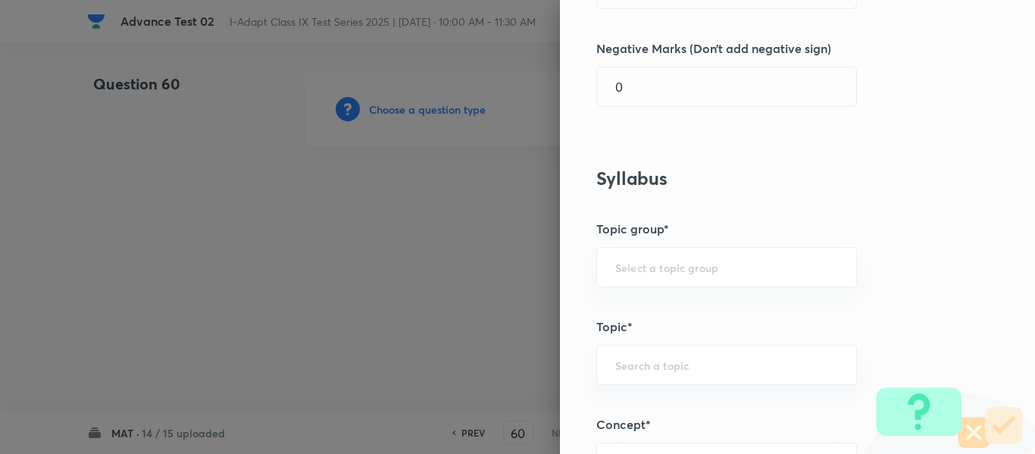
scroll to position [0, 0]
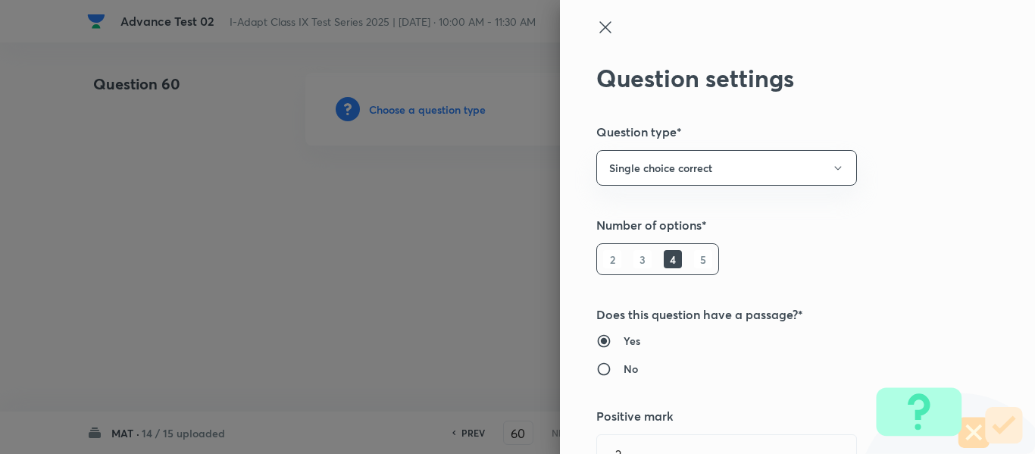
click at [603, 27] on div at bounding box center [772, 40] width 352 height 45
click at [596, 24] on icon at bounding box center [605, 27] width 18 height 18
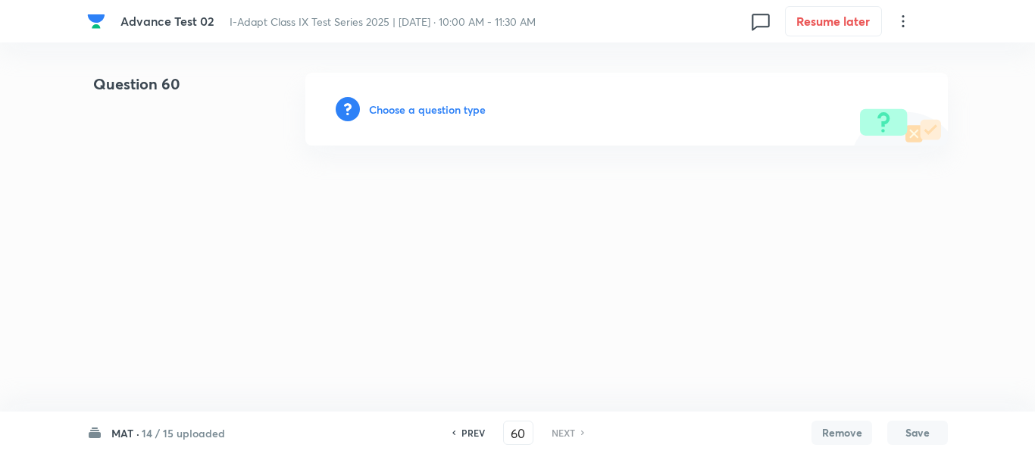
click at [462, 434] on h6 "PREV" at bounding box center [472, 433] width 23 height 14
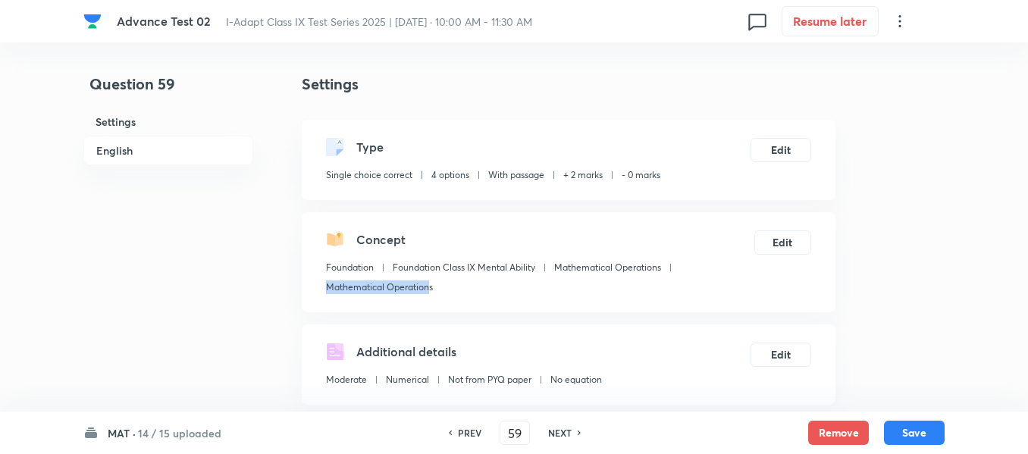
drag, startPoint x: 431, startPoint y: 284, endPoint x: 324, endPoint y: 286, distance: 106.9
click at [324, 286] on div "Concept Foundation Foundation Class IX Mental Ability Mathematical Operations M…" at bounding box center [568, 262] width 533 height 100
copy p "Mathematical Operation"
click at [561, 433] on h6 "NEXT" at bounding box center [559, 433] width 23 height 14
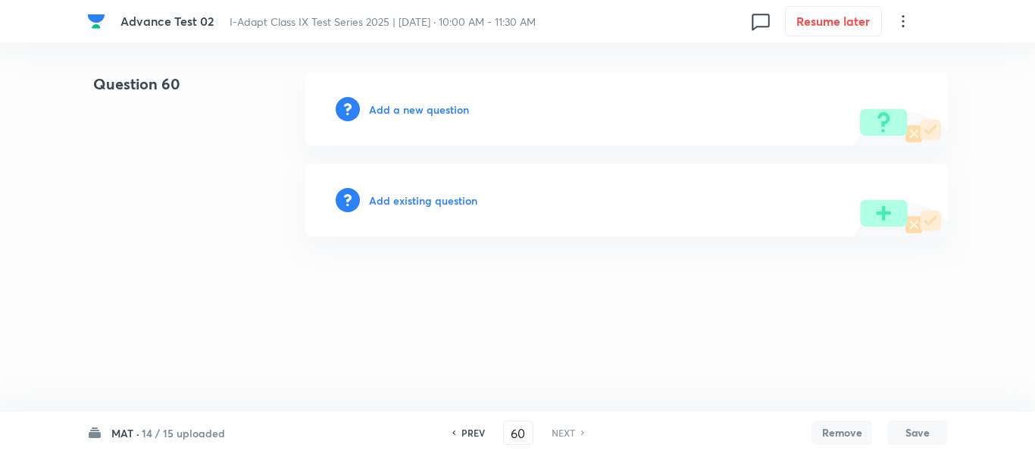
click at [402, 108] on h6 "Add a new question" at bounding box center [419, 110] width 100 height 16
click at [402, 108] on h6 "Choose a question type" at bounding box center [427, 110] width 117 height 16
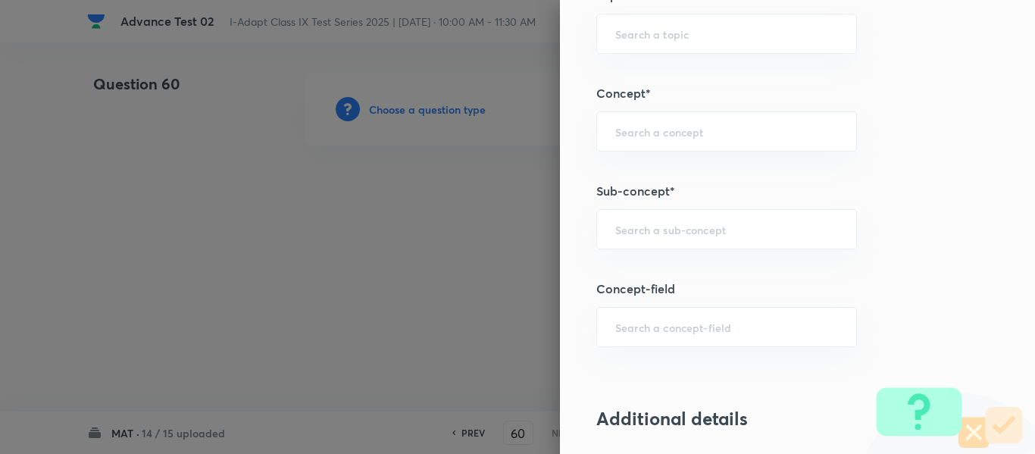
scroll to position [818, 0]
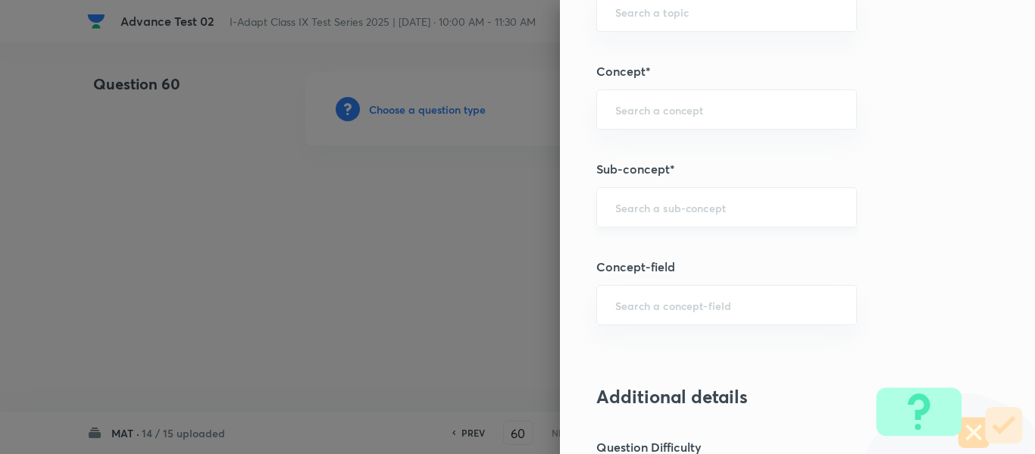
click at [743, 204] on input "text" at bounding box center [726, 207] width 223 height 14
paste input "Mathematical Operation"
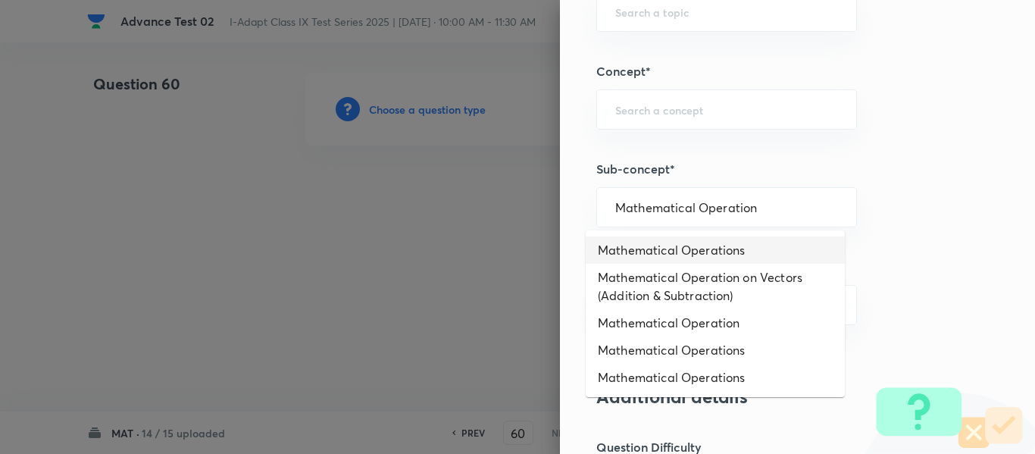
click at [698, 250] on li "Mathematical Operations" at bounding box center [715, 249] width 259 height 27
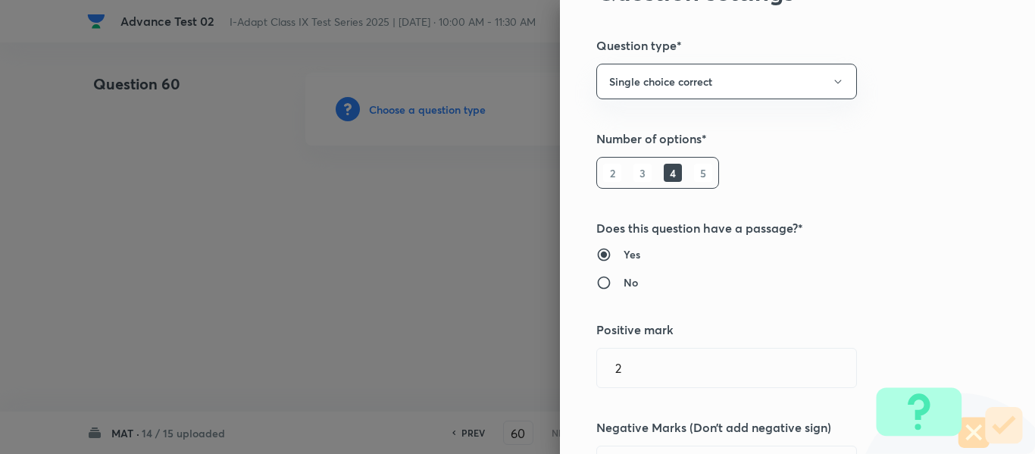
scroll to position [0, 0]
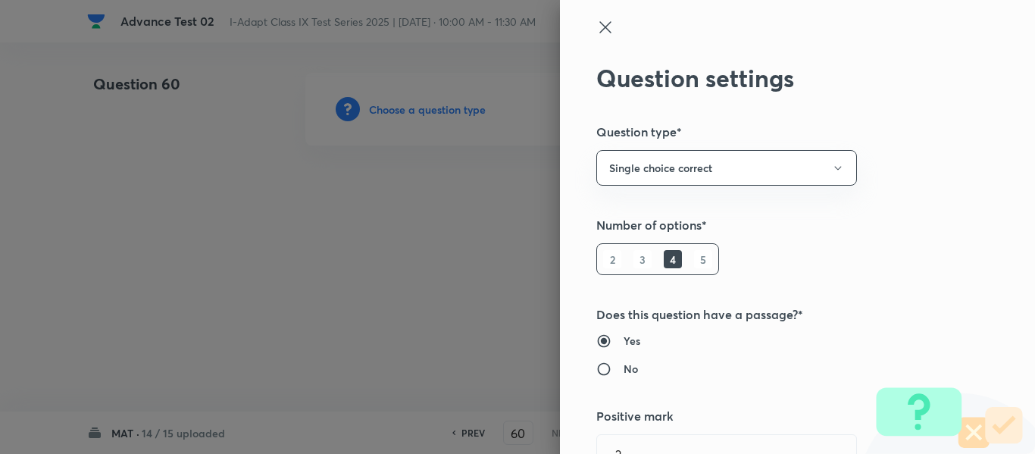
click at [599, 29] on icon at bounding box center [604, 26] width 11 height 11
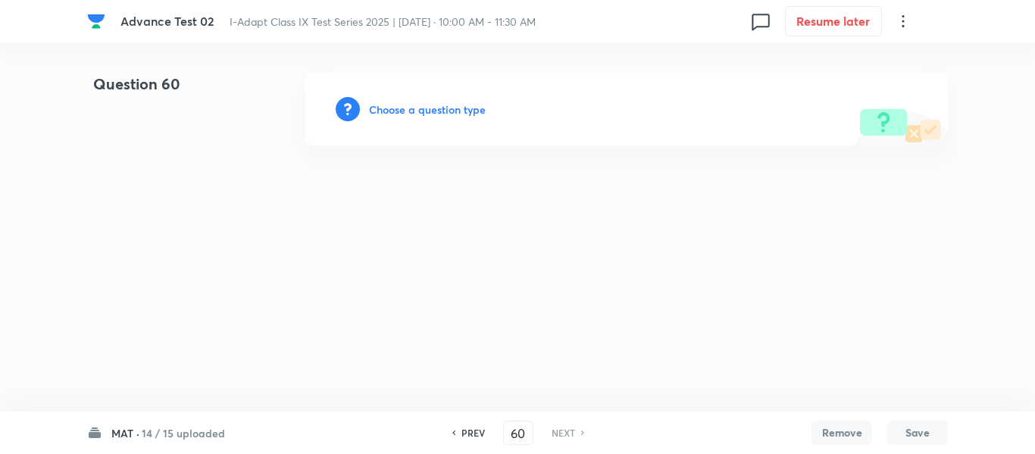
click at [461, 436] on h6 "PREV" at bounding box center [472, 433] width 23 height 14
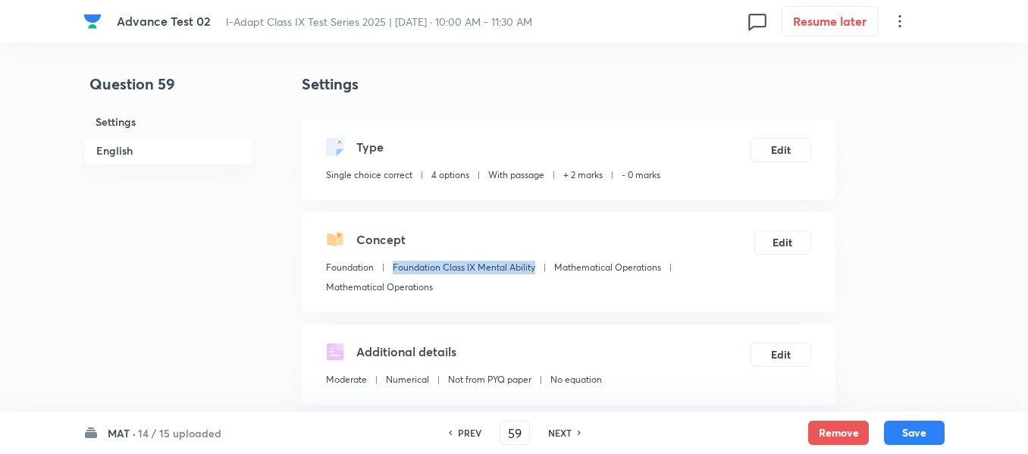
drag, startPoint x: 394, startPoint y: 265, endPoint x: 539, endPoint y: 262, distance: 144.8
click at [539, 262] on div "Foundation Foundation Class IX Mental Ability Mathematical Operations Mathemati…" at bounding box center [540, 280] width 428 height 39
drag, startPoint x: 433, startPoint y: 286, endPoint x: 329, endPoint y: 292, distance: 104.7
click at [329, 292] on p "Mathematical Operations" at bounding box center [379, 287] width 107 height 14
copy p "Mathematical Operations"
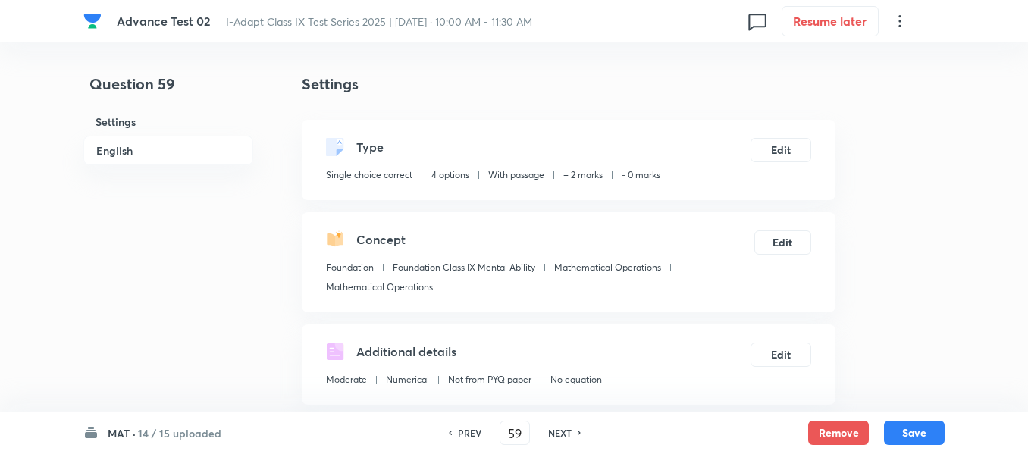
click at [549, 432] on h6 "NEXT" at bounding box center [559, 433] width 23 height 14
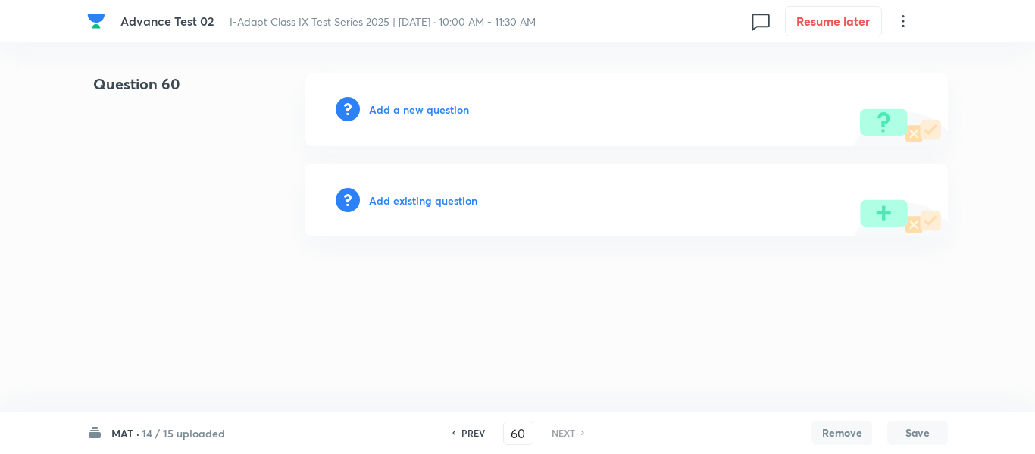
click at [408, 108] on h6 "Add a new question" at bounding box center [419, 110] width 100 height 16
click at [399, 111] on h6 "Choose a question type" at bounding box center [427, 110] width 117 height 16
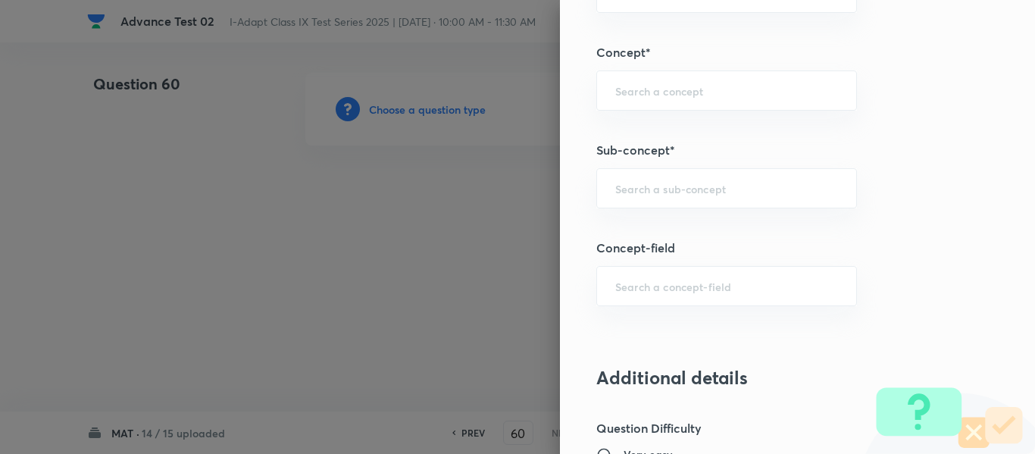
scroll to position [834, 0]
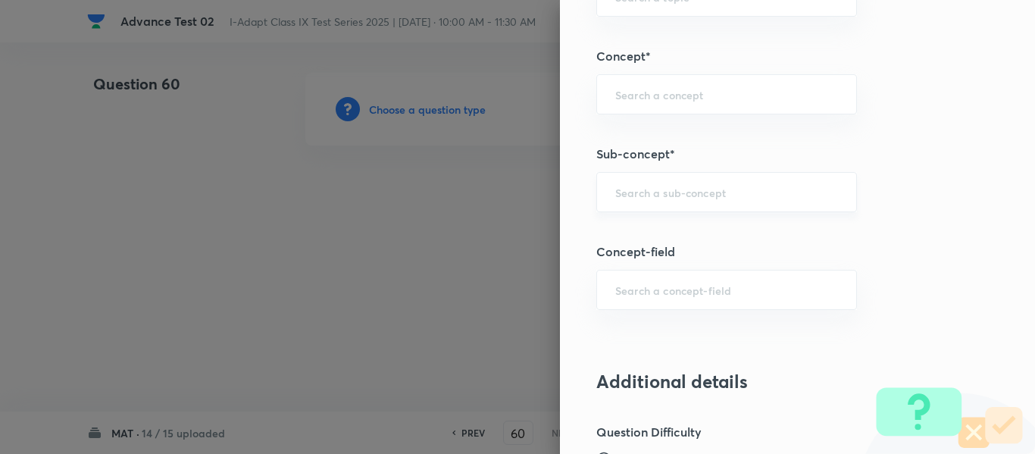
click at [674, 196] on input "text" at bounding box center [726, 192] width 223 height 14
paste input "Mathematical Operations"
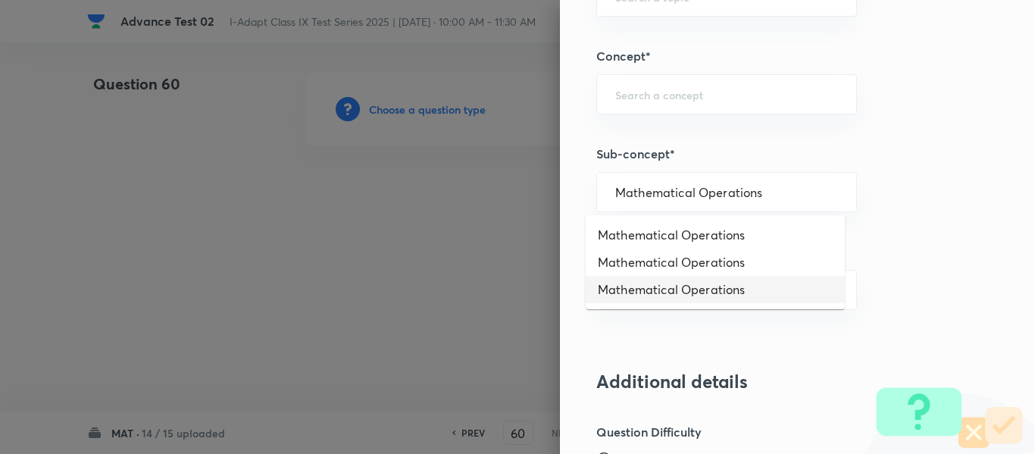
click at [709, 290] on li "Mathematical Operations" at bounding box center [715, 289] width 259 height 27
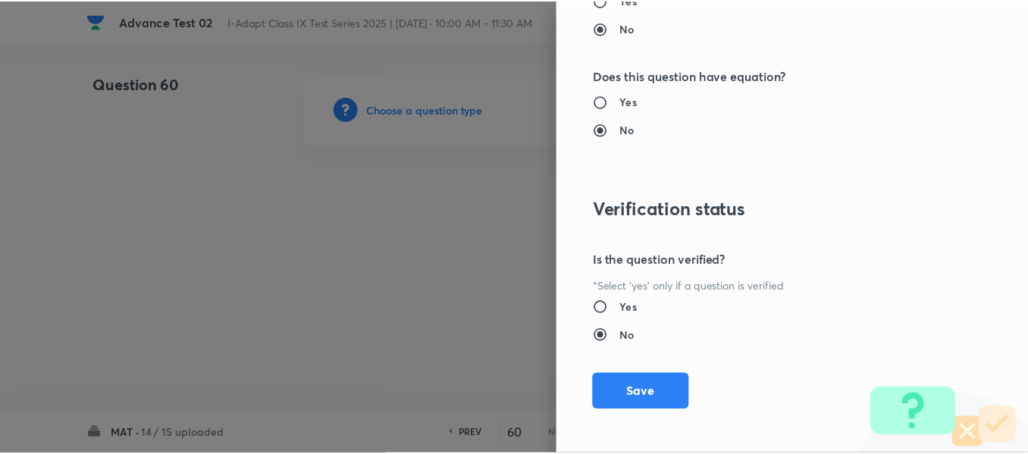
scroll to position [1612, 0]
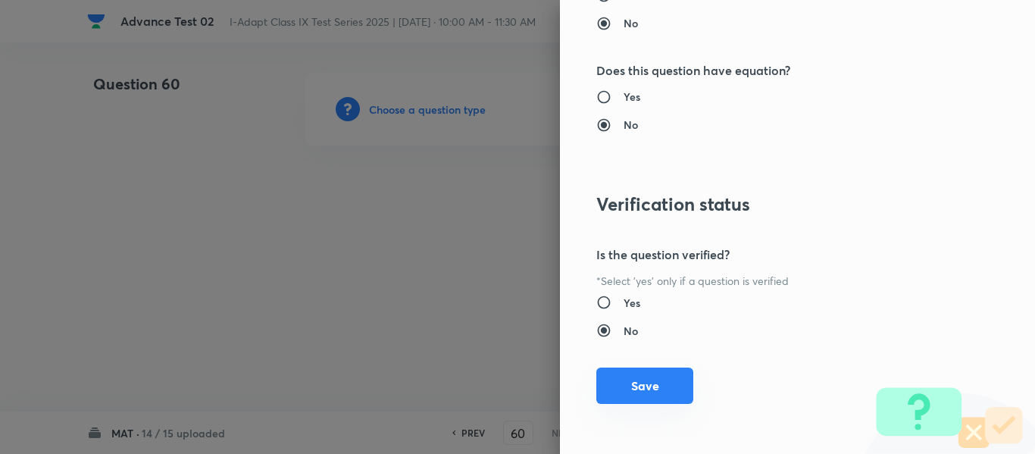
click at [639, 388] on button "Save" at bounding box center [644, 386] width 97 height 36
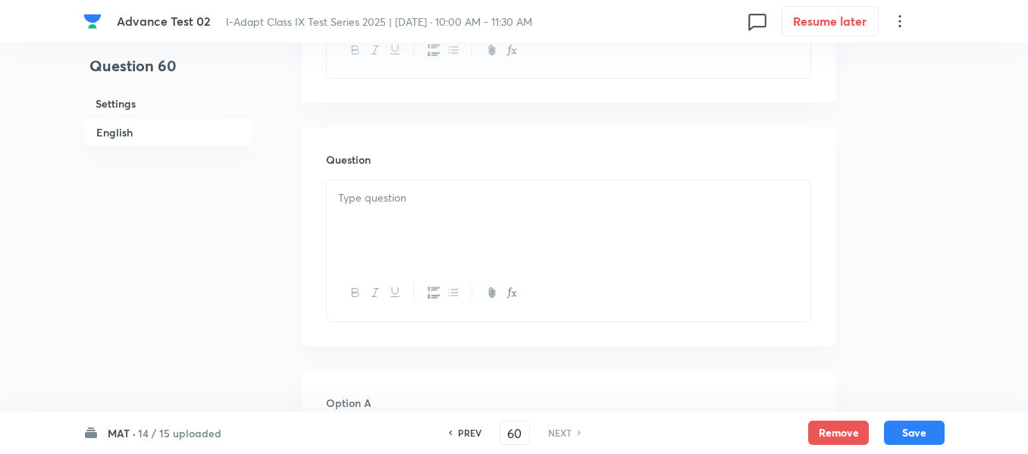
scroll to position [682, 0]
click at [512, 180] on div at bounding box center [568, 222] width 483 height 85
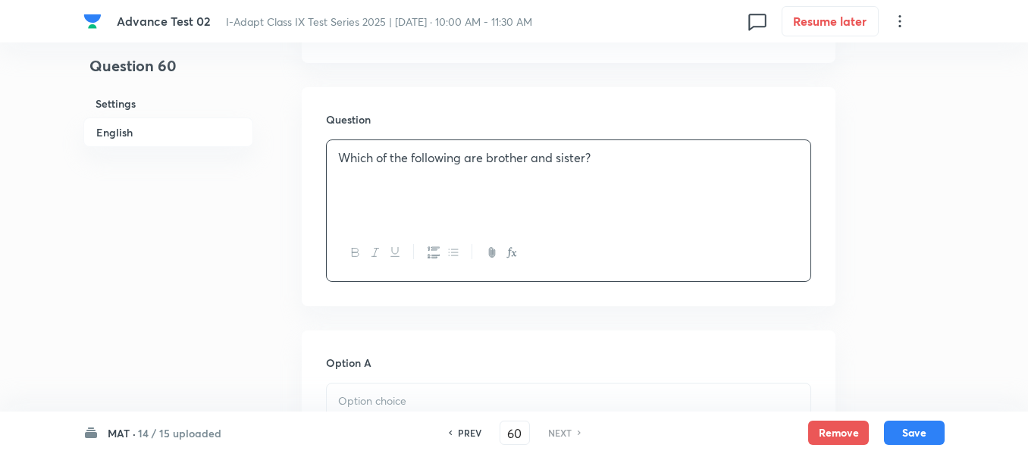
scroll to position [834, 0]
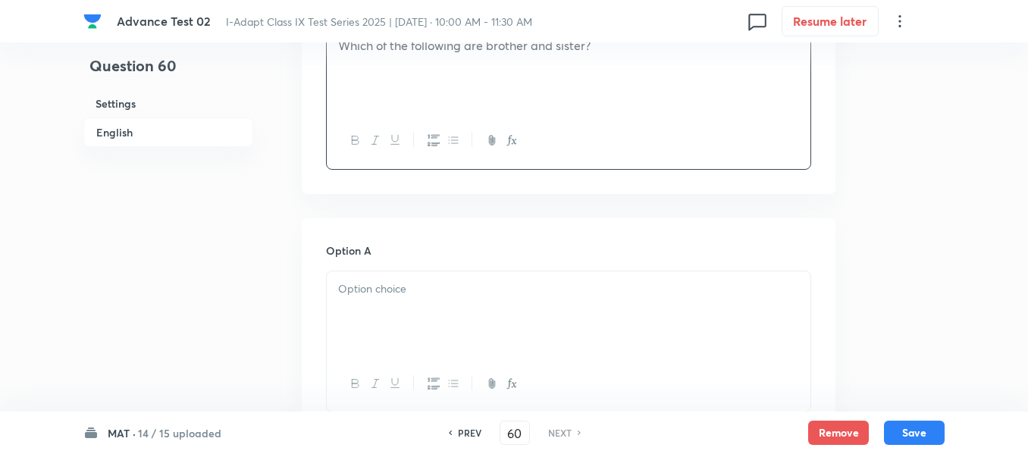
click at [488, 280] on p at bounding box center [568, 288] width 461 height 17
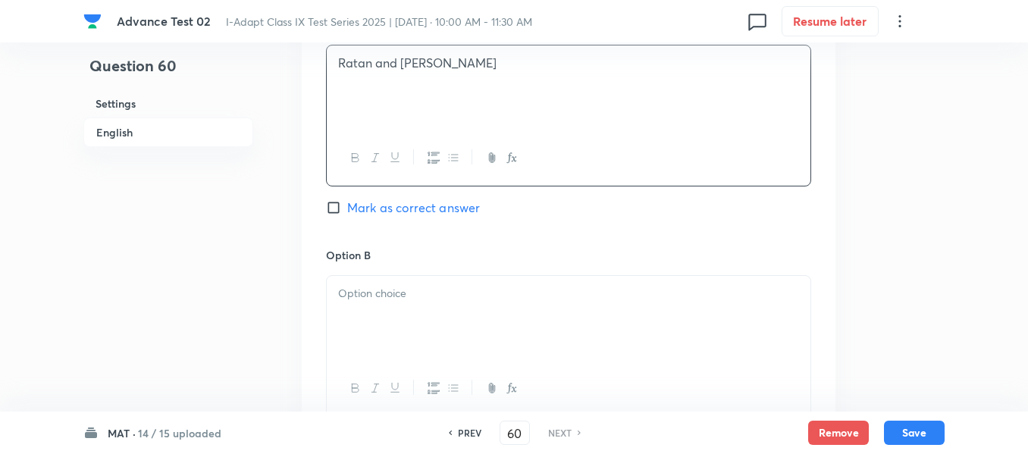
scroll to position [1061, 0]
click at [475, 274] on div at bounding box center [568, 316] width 483 height 85
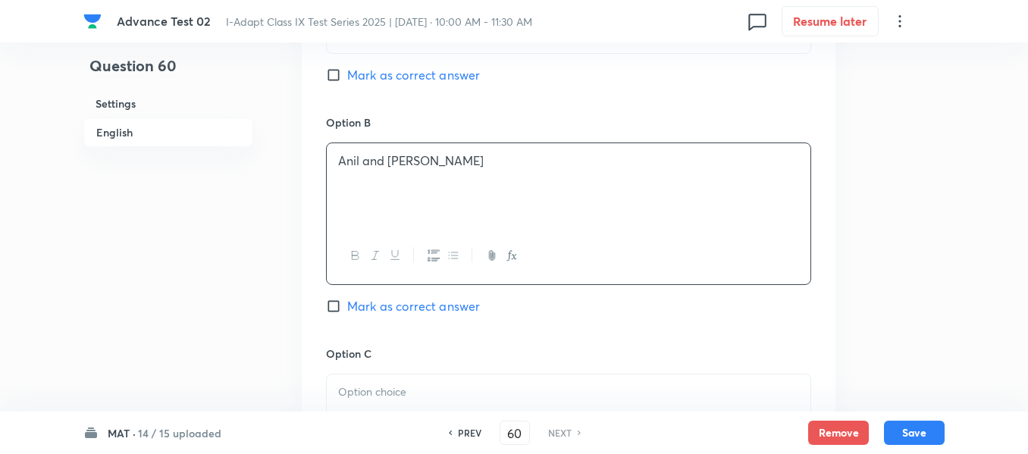
scroll to position [1212, 0]
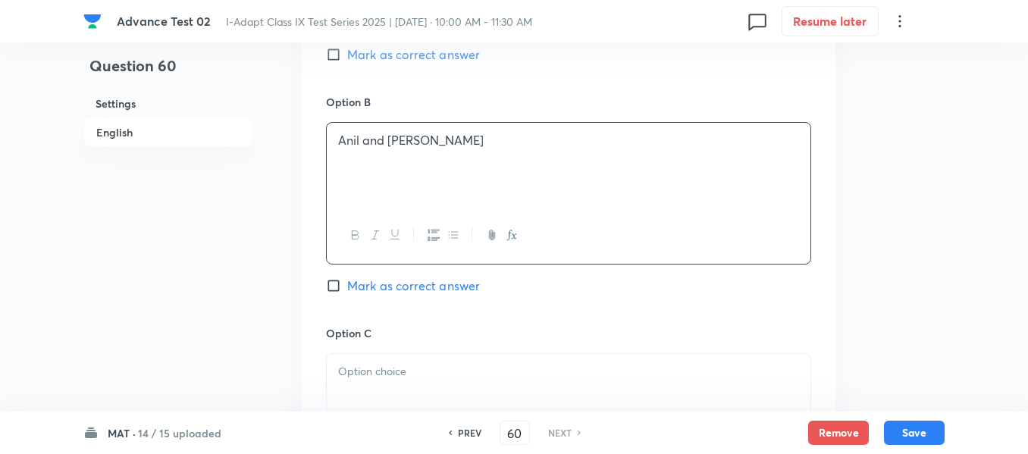
click at [437, 363] on p at bounding box center [568, 371] width 461 height 17
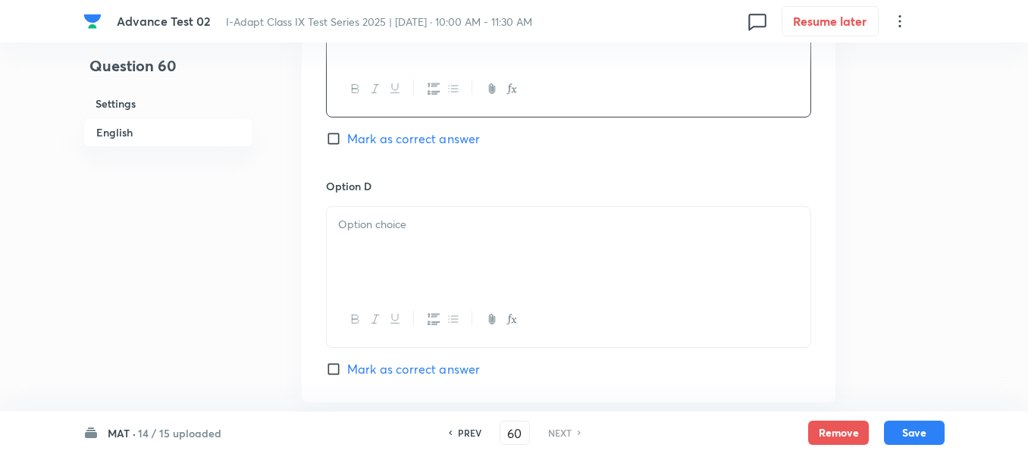
scroll to position [1591, 0]
click at [471, 205] on div at bounding box center [568, 247] width 483 height 85
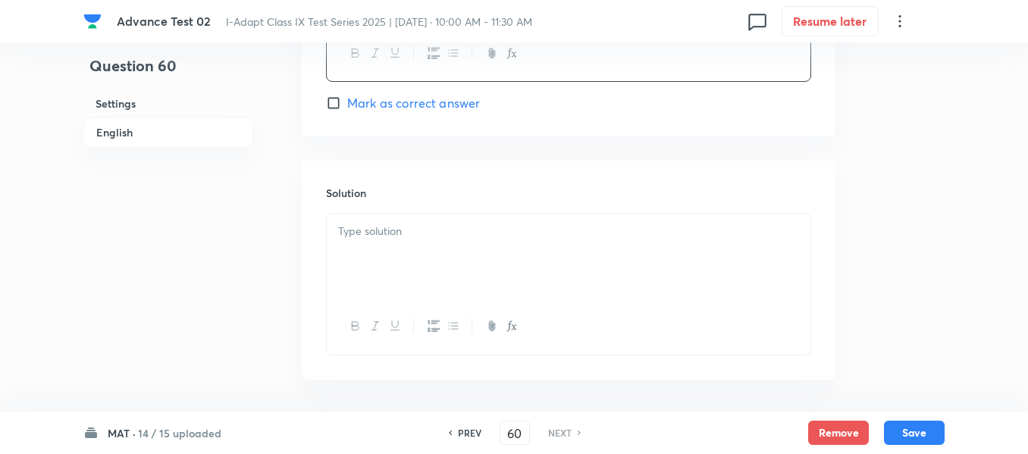
scroll to position [1880, 0]
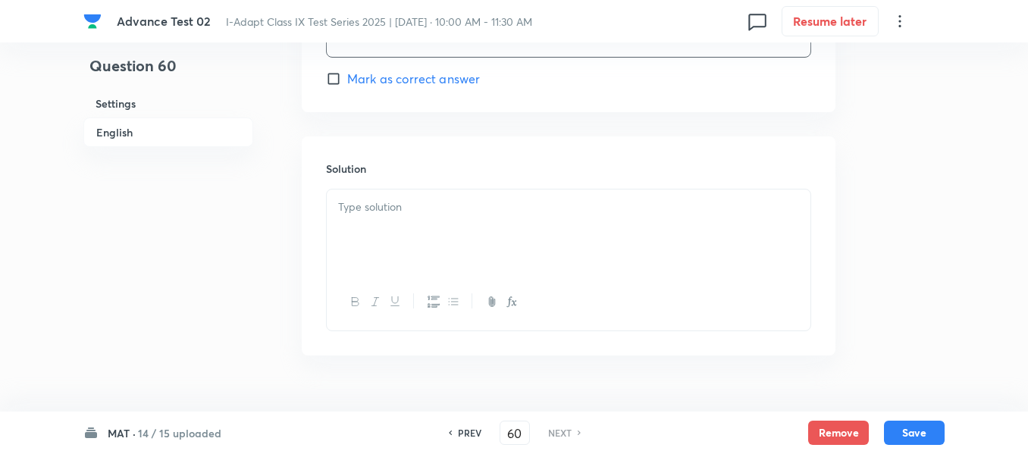
click at [469, 189] on div at bounding box center [568, 231] width 483 height 85
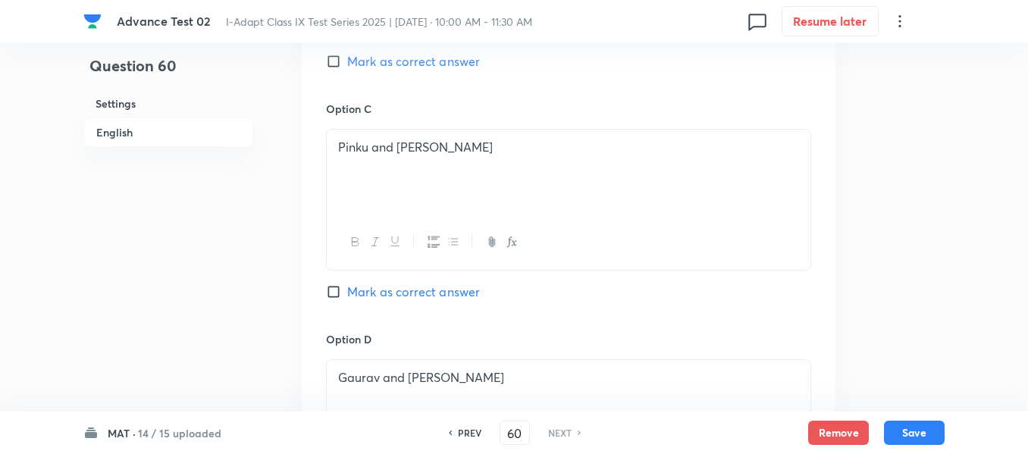
scroll to position [1350, 0]
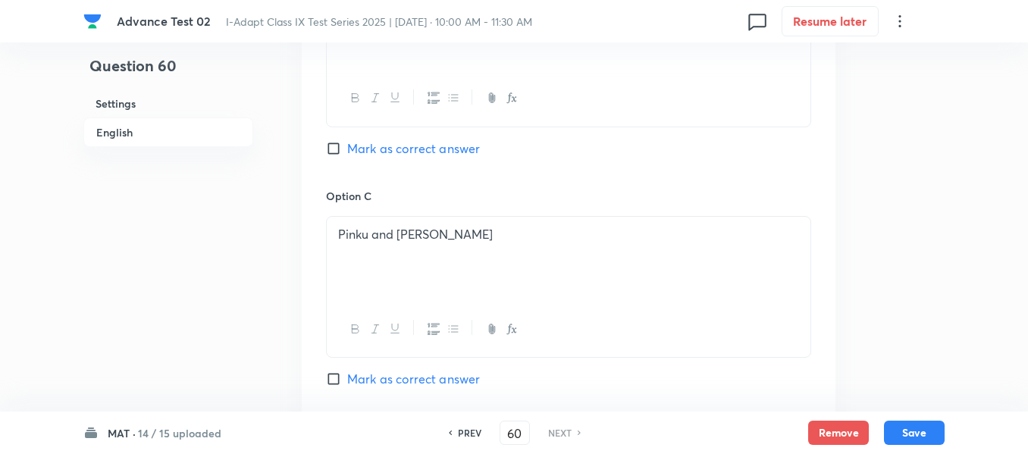
click at [336, 141] on input "Mark as correct answer" at bounding box center [336, 148] width 21 height 15
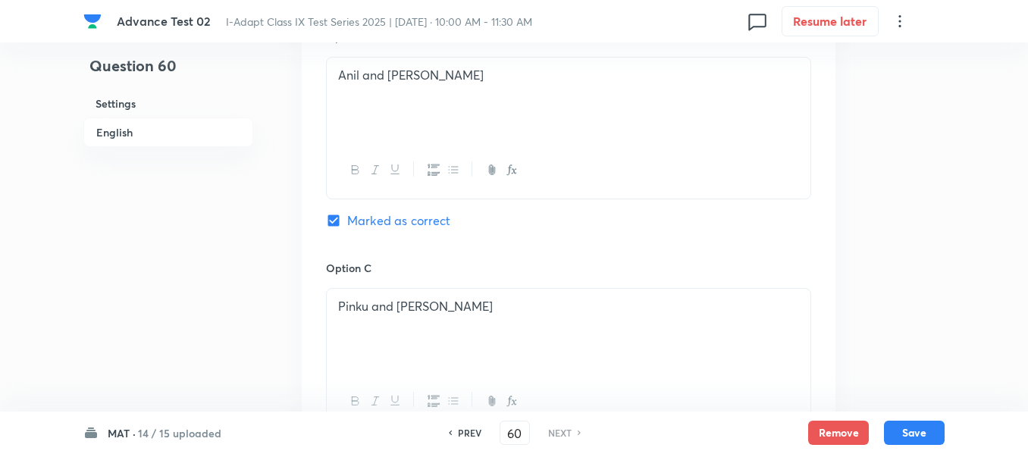
scroll to position [1122, 0]
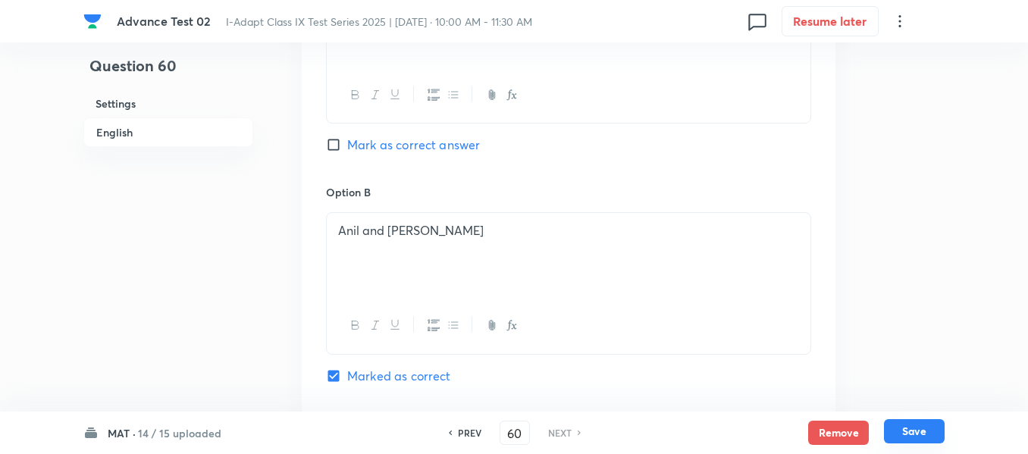
click at [912, 432] on button "Save" at bounding box center [914, 431] width 61 height 24
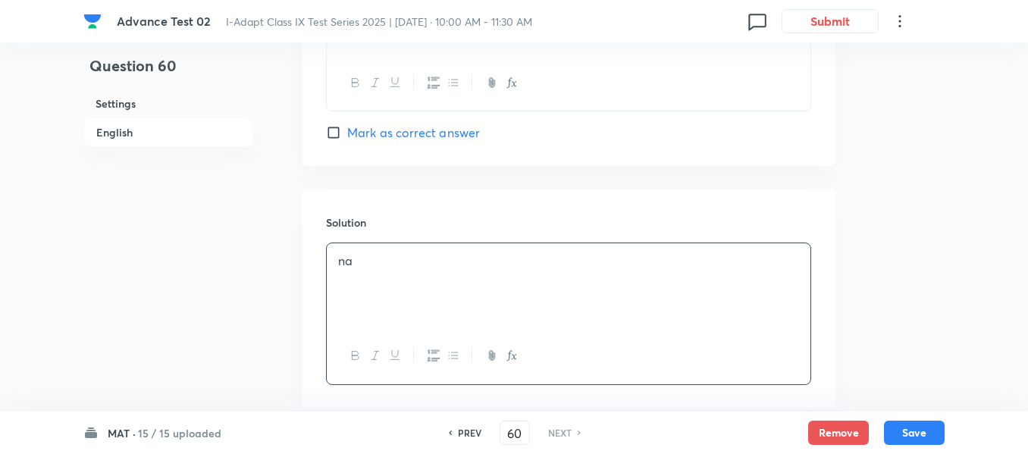
click at [393, 252] on p "na" at bounding box center [568, 260] width 461 height 17
click at [916, 433] on button "Save" at bounding box center [914, 431] width 61 height 24
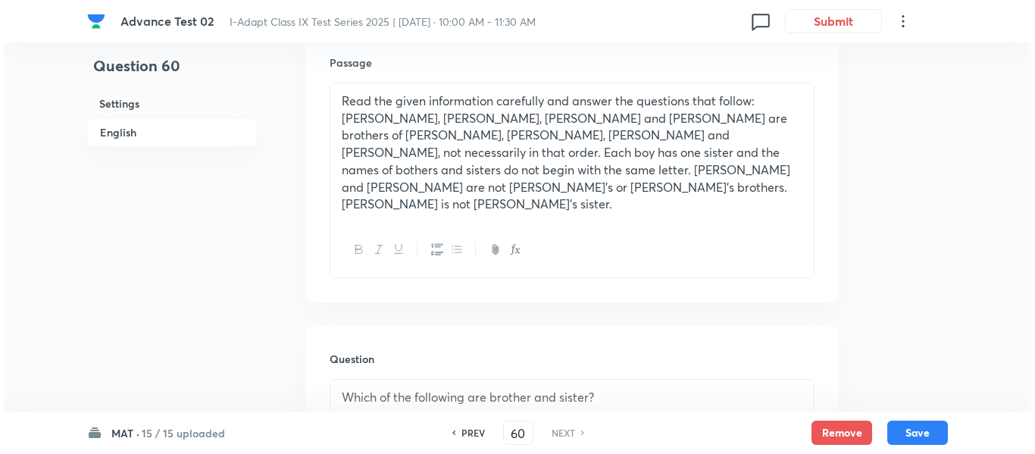
scroll to position [103, 0]
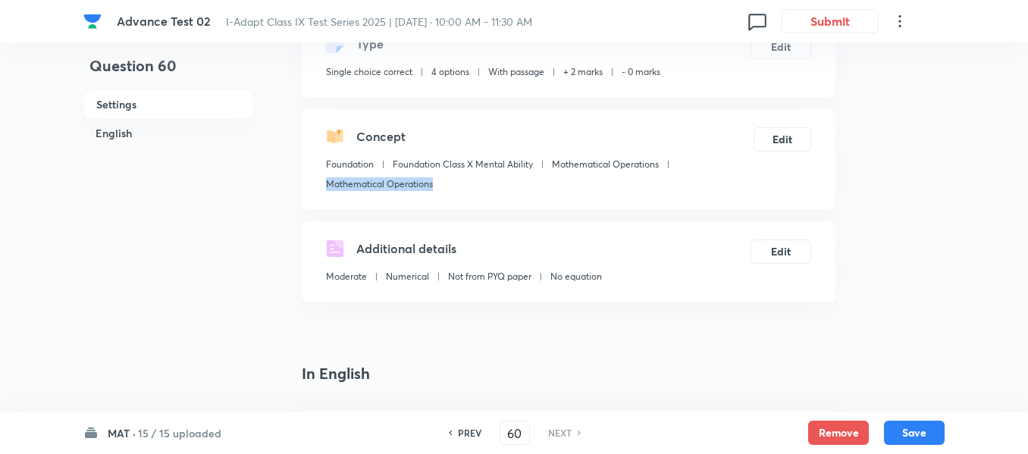
drag, startPoint x: 435, startPoint y: 184, endPoint x: 324, endPoint y: 184, distance: 111.4
click at [324, 184] on div "Concept Foundation Foundation Class X Mental Ability Mathematical Operations Ma…" at bounding box center [568, 159] width 533 height 100
copy p "Mathematical Operations"
drag, startPoint x: 521, startPoint y: 435, endPoint x: 493, endPoint y: 435, distance: 28.8
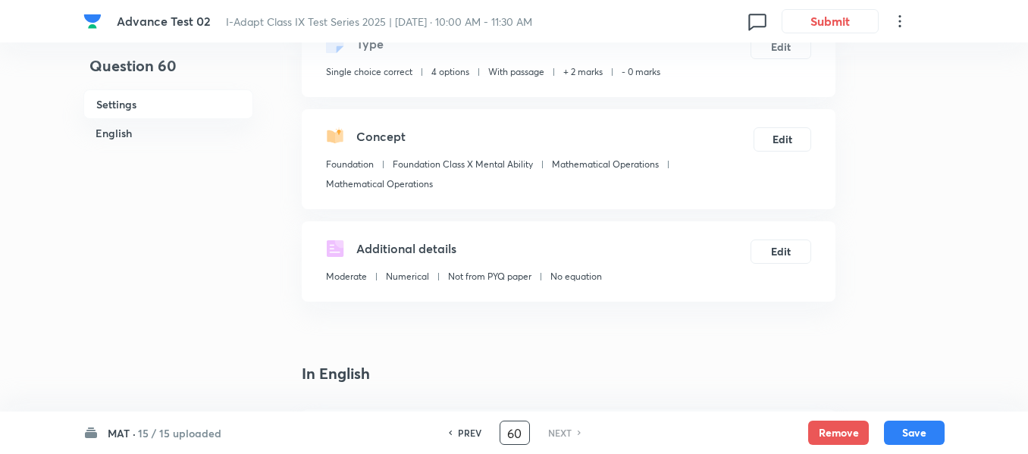
click at [493, 435] on div "PREV 60 ​ NEXT" at bounding box center [515, 433] width 196 height 24
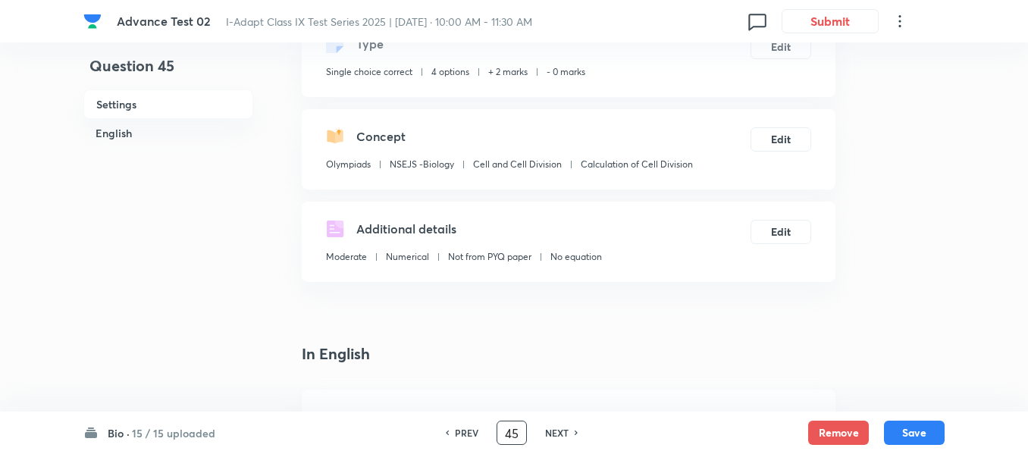
click at [559, 432] on h6 "NEXT" at bounding box center [556, 433] width 23 height 14
click at [778, 230] on button "Edit" at bounding box center [780, 230] width 61 height 24
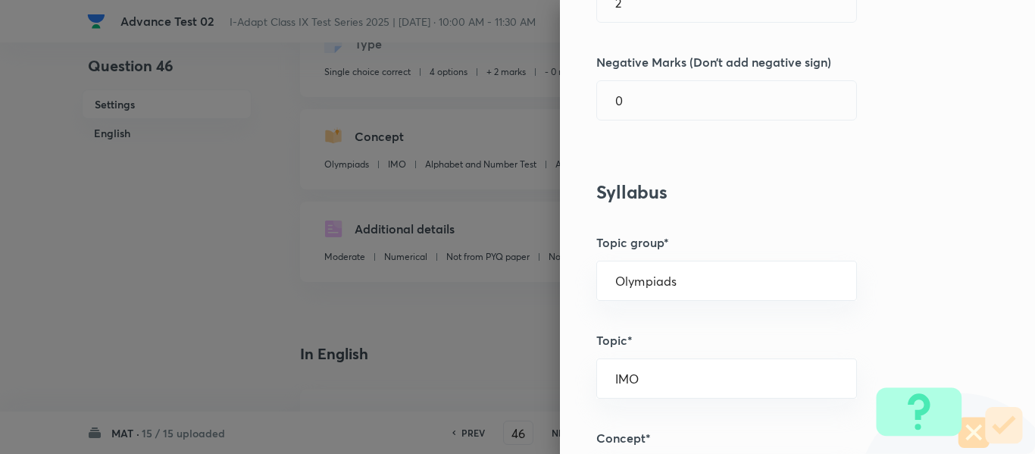
scroll to position [455, 0]
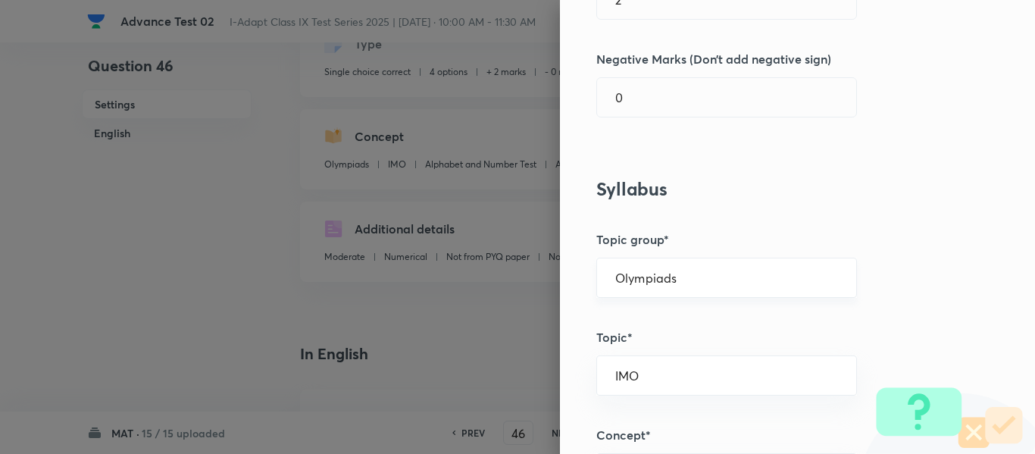
click at [739, 277] on input "Olympiads" at bounding box center [726, 278] width 223 height 14
click at [659, 349] on li "Foundation" at bounding box center [715, 347] width 259 height 27
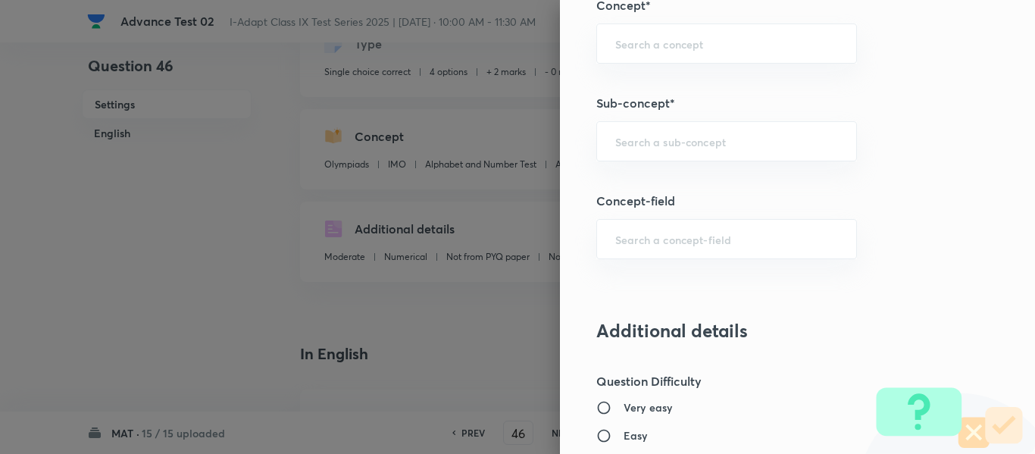
scroll to position [909, 0]
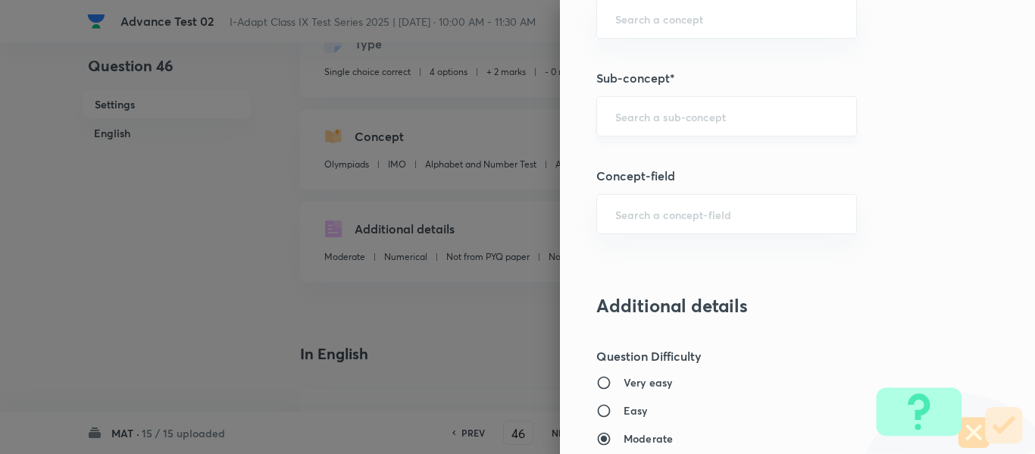
click at [702, 116] on input "text" at bounding box center [726, 116] width 223 height 14
paste input "Mathematical Operations"
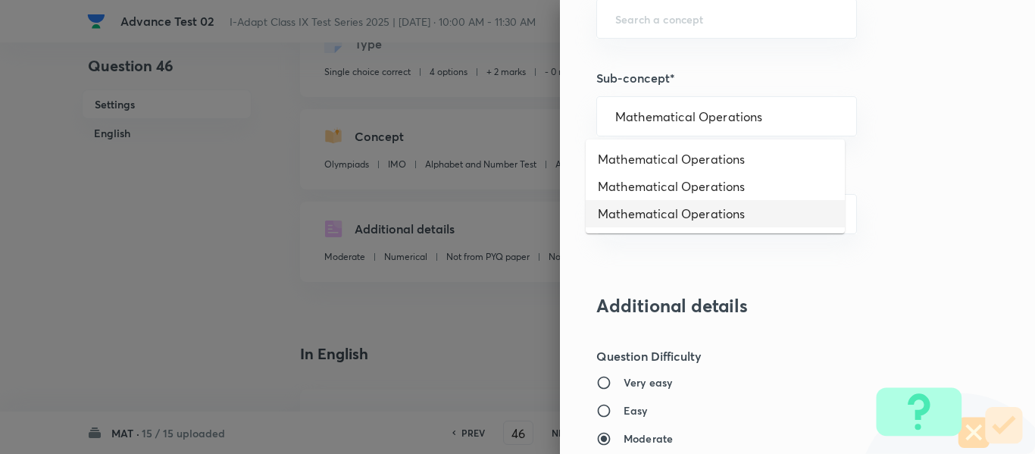
click at [717, 219] on li "Mathematical Operations" at bounding box center [715, 213] width 259 height 27
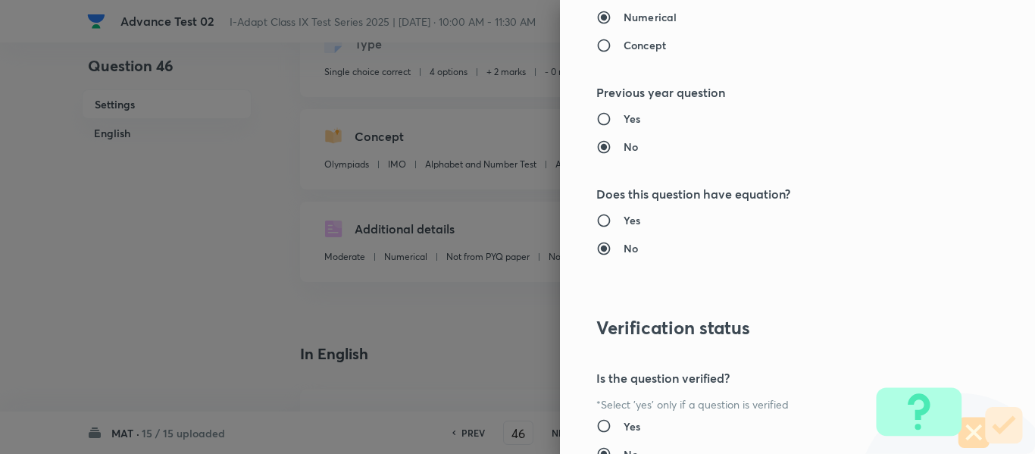
scroll to position [1612, 0]
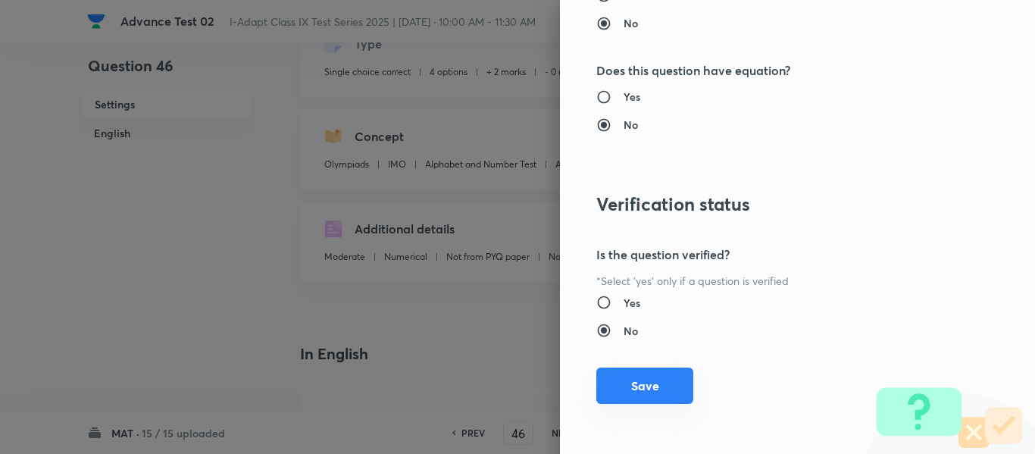
click at [633, 389] on button "Save" at bounding box center [644, 386] width 97 height 36
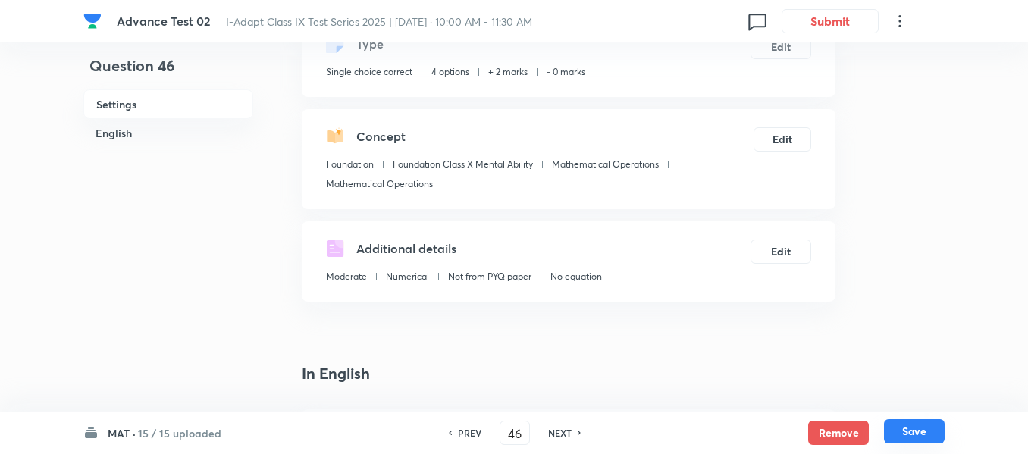
click at [916, 432] on button "Save" at bounding box center [914, 431] width 61 height 24
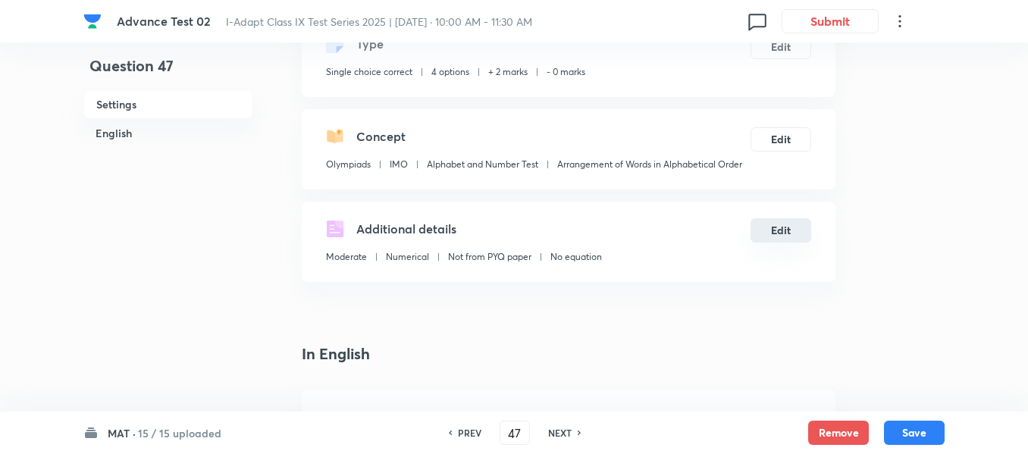
click at [782, 236] on button "Edit" at bounding box center [780, 230] width 61 height 24
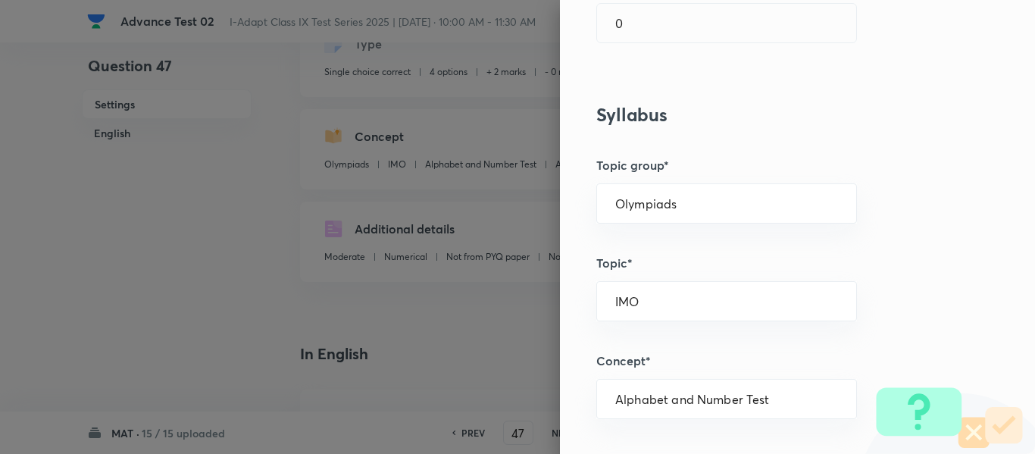
scroll to position [530, 0]
click at [771, 205] on input "Olympiads" at bounding box center [726, 202] width 223 height 14
click at [688, 267] on li "Foundation" at bounding box center [715, 271] width 259 height 27
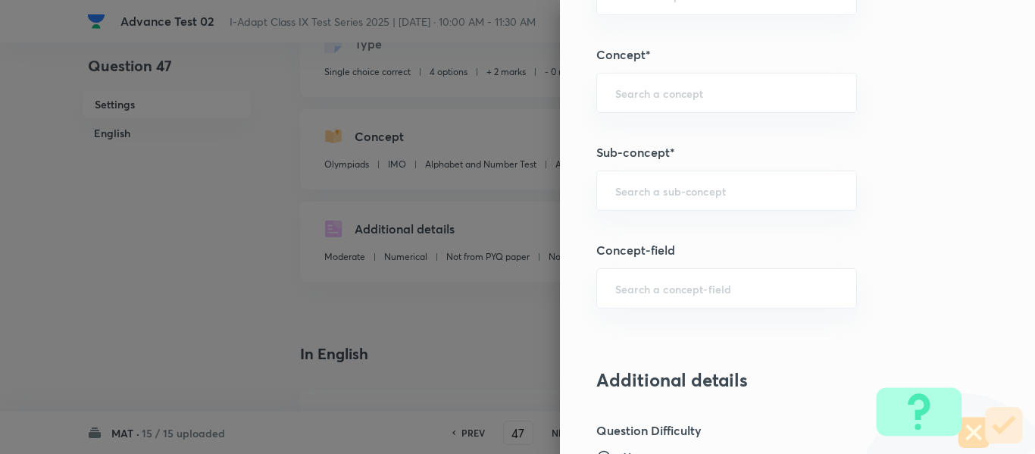
scroll to position [834, 0]
paste input "Mathematical Operations"
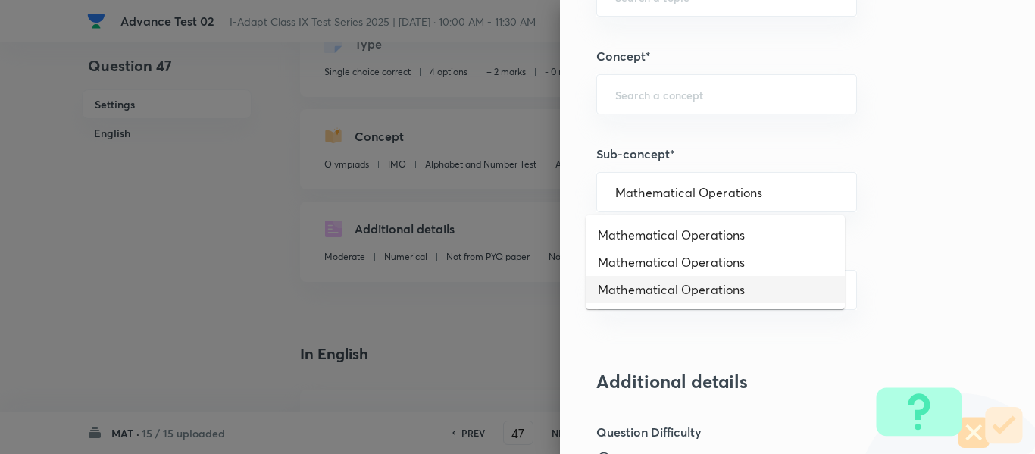
click at [745, 292] on li "Mathematical Operations" at bounding box center [715, 289] width 259 height 27
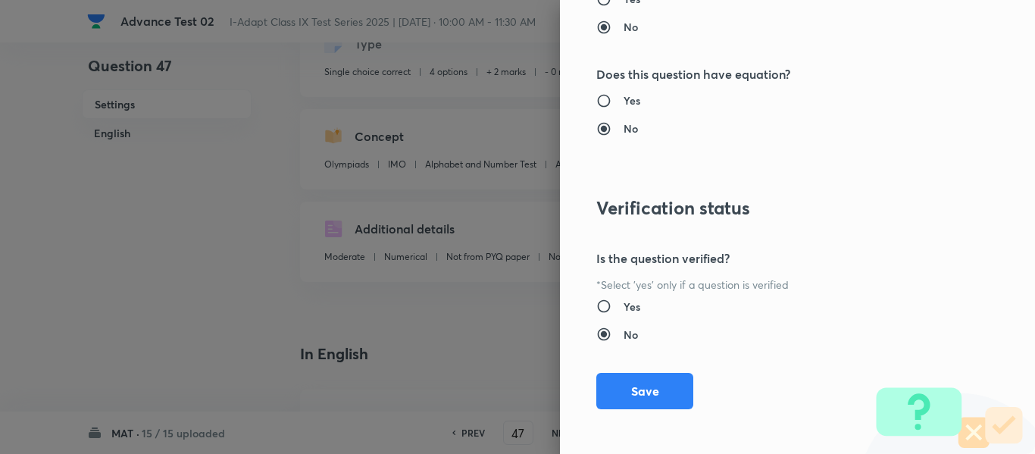
scroll to position [1612, 0]
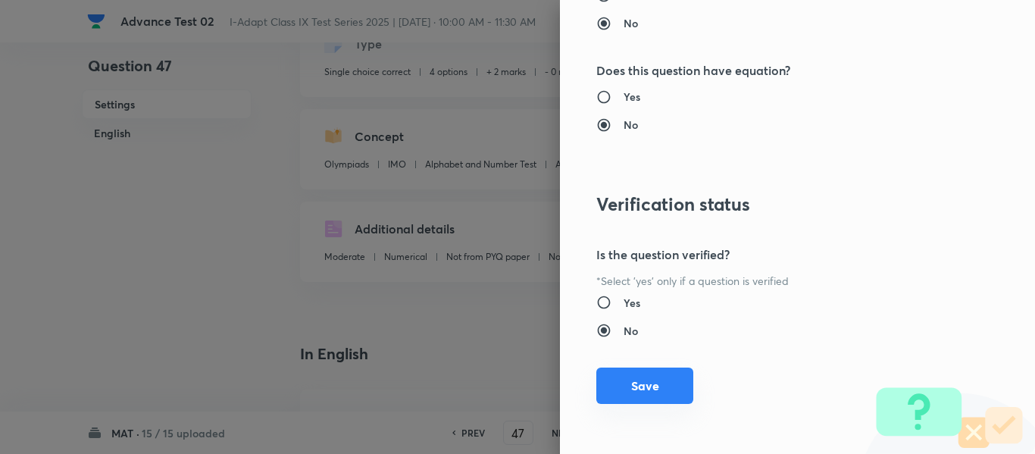
click at [640, 389] on button "Save" at bounding box center [644, 386] width 97 height 36
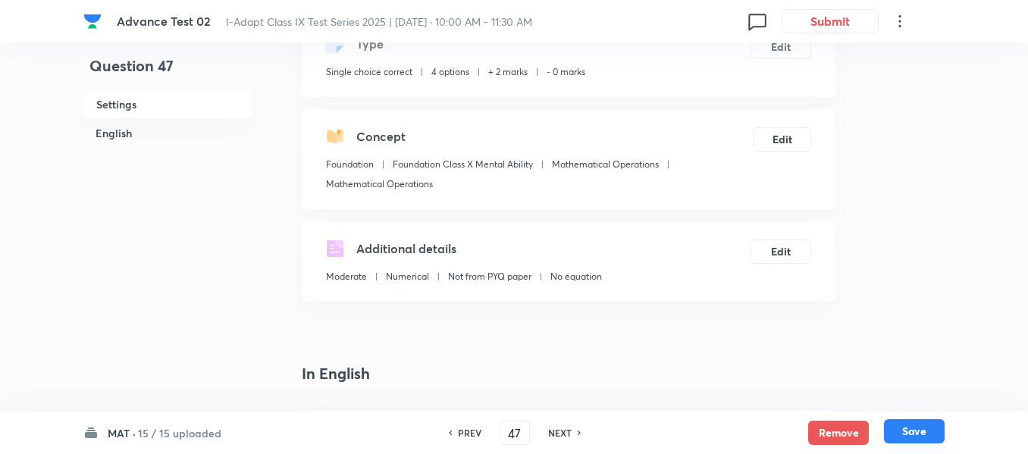
click at [915, 433] on button "Save" at bounding box center [914, 431] width 61 height 24
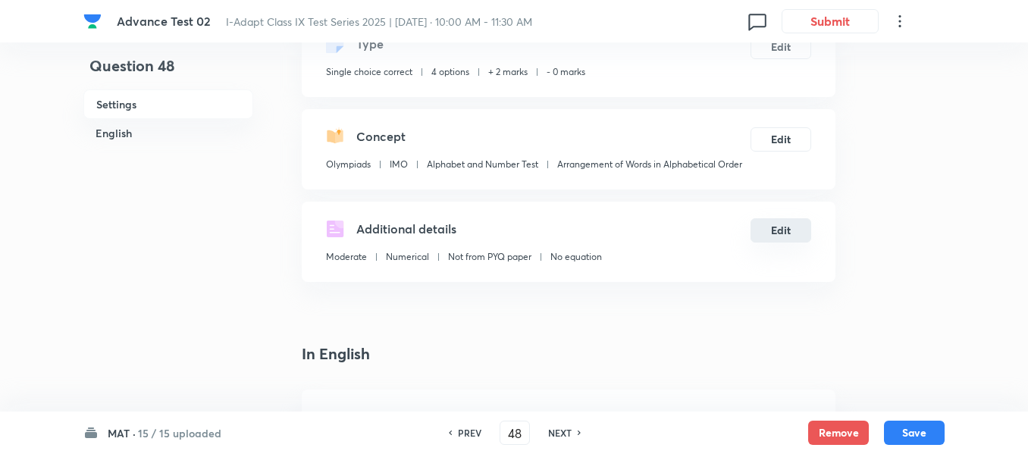
click at [782, 232] on button "Edit" at bounding box center [780, 230] width 61 height 24
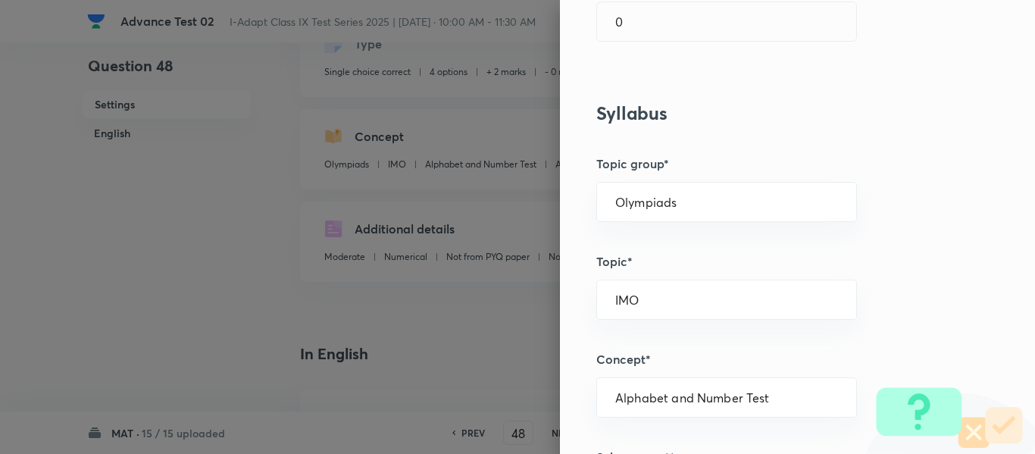
scroll to position [606, 0]
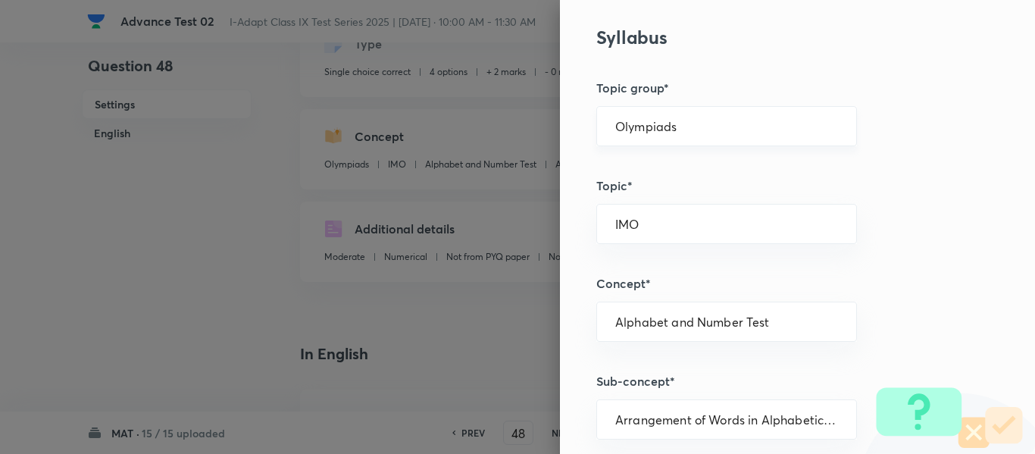
click at [784, 136] on div "Olympiads ​" at bounding box center [726, 126] width 261 height 40
click at [795, 125] on input "Olympiads" at bounding box center [726, 126] width 223 height 14
click at [711, 199] on li "Foundation" at bounding box center [715, 196] width 259 height 27
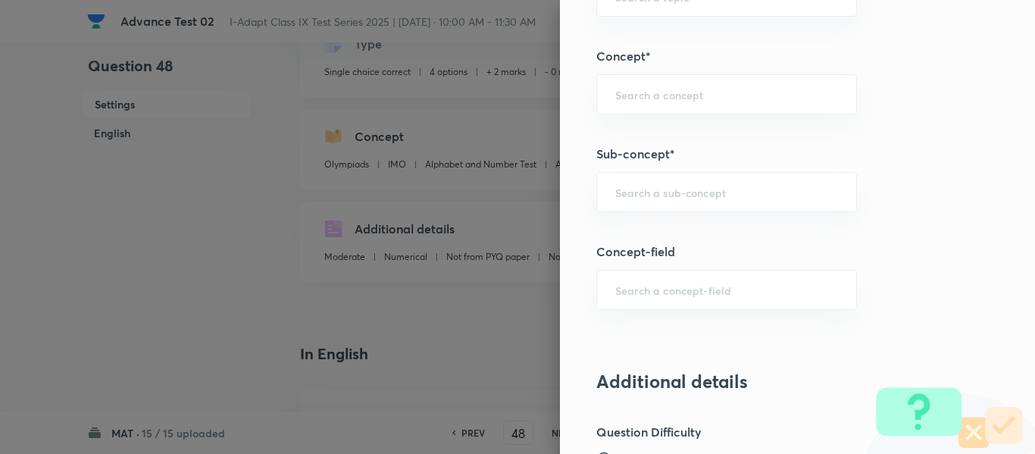
scroll to position [909, 0]
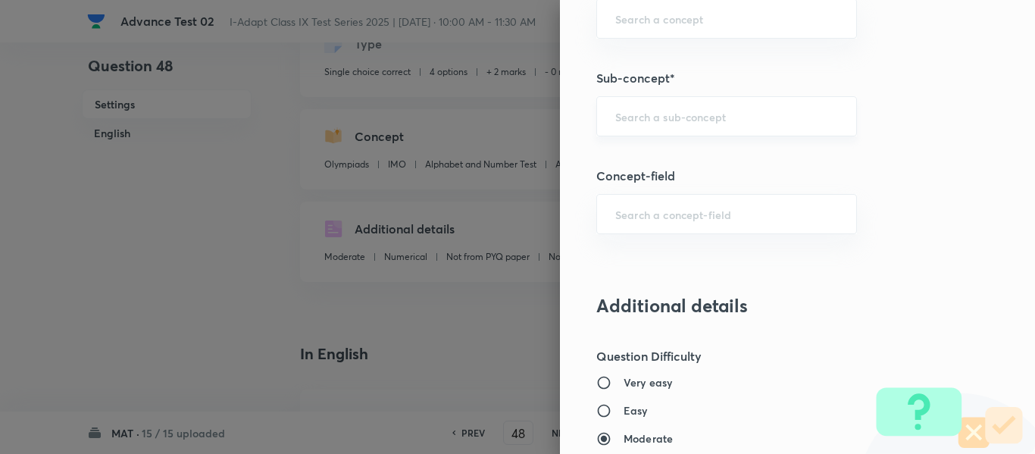
click at [738, 121] on input "text" at bounding box center [726, 116] width 223 height 14
paste input "Mathematical Operations"
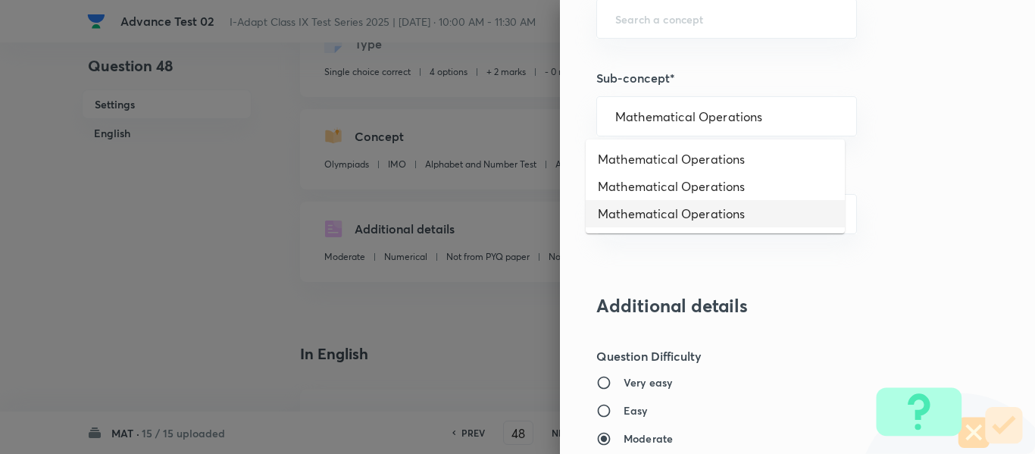
click at [732, 212] on li "Mathematical Operations" at bounding box center [715, 213] width 259 height 27
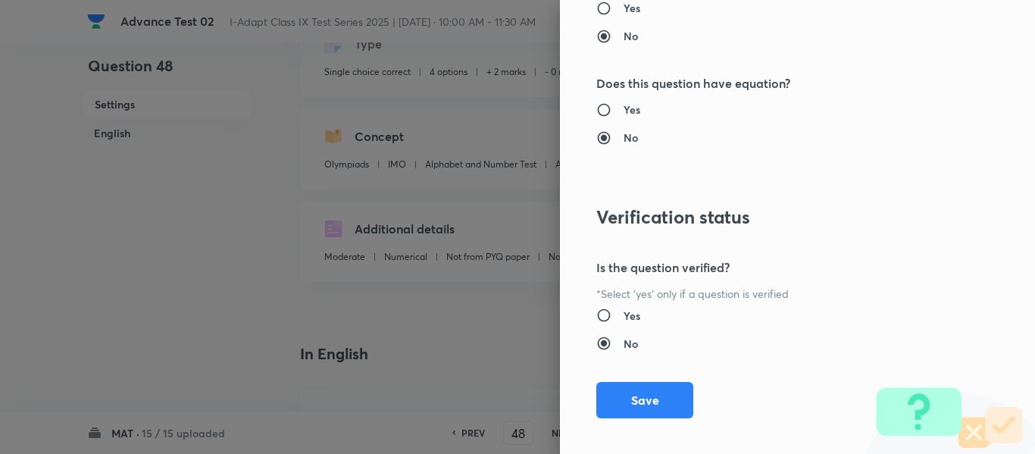
scroll to position [1612, 0]
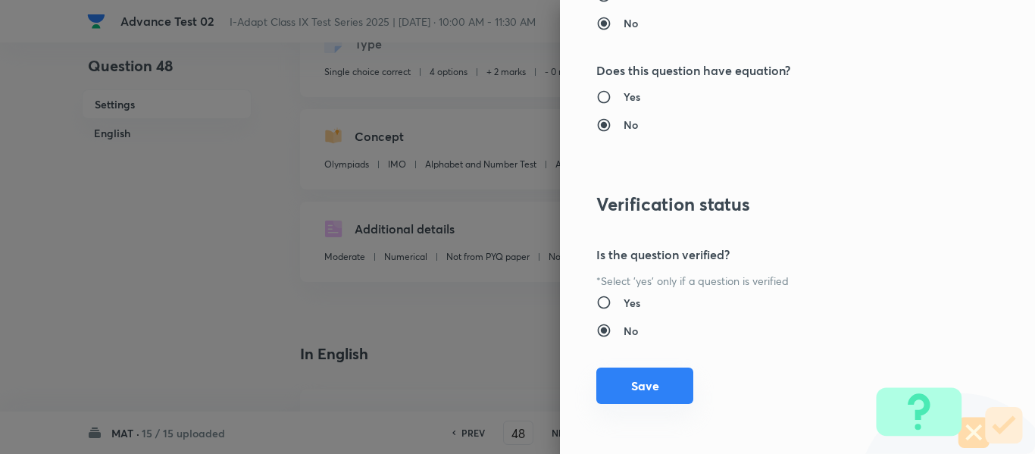
click at [647, 389] on button "Save" at bounding box center [644, 386] width 97 height 36
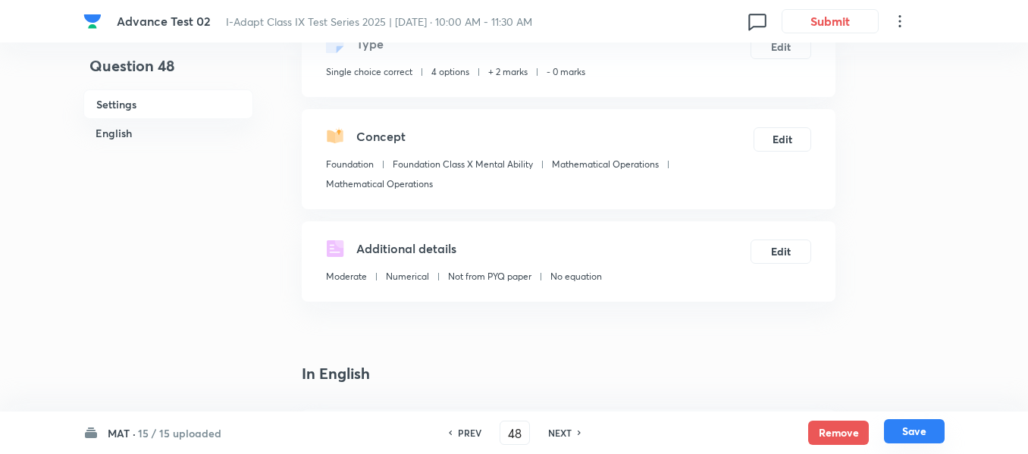
click at [916, 432] on button "Save" at bounding box center [914, 431] width 61 height 24
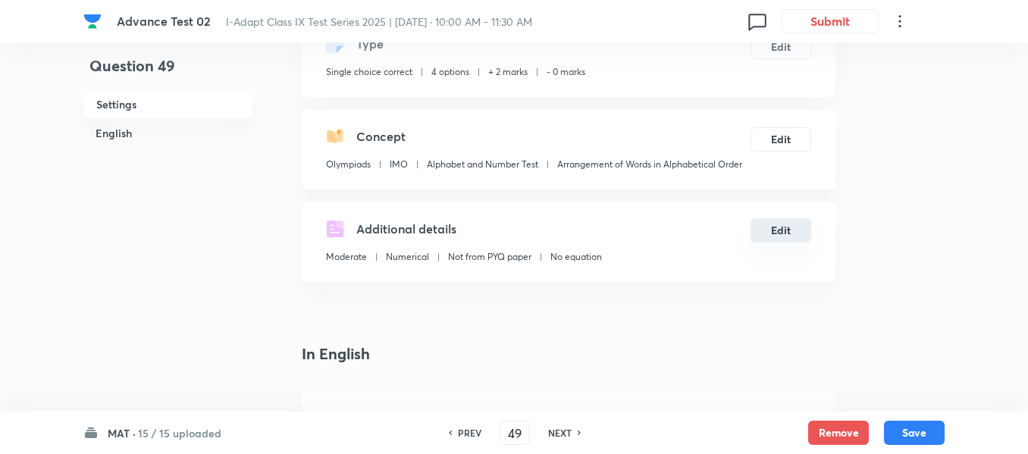
click at [781, 230] on button "Edit" at bounding box center [780, 230] width 61 height 24
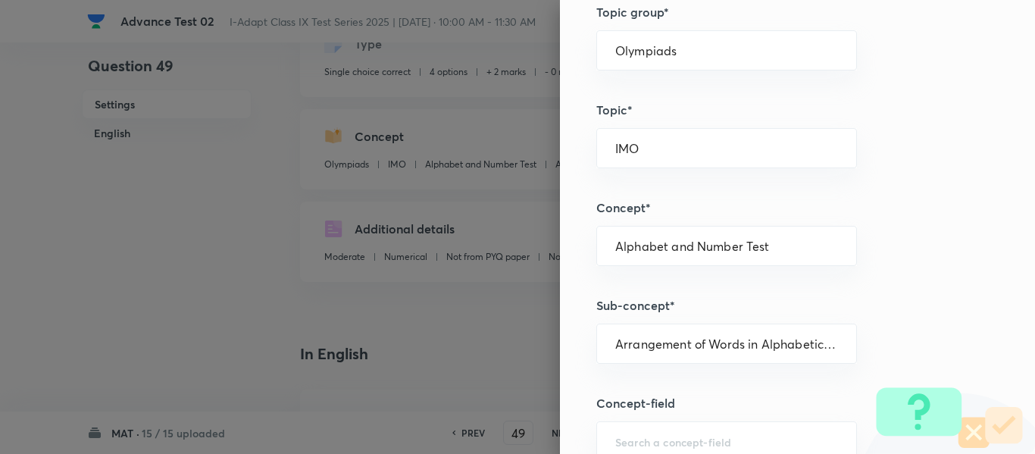
scroll to position [530, 0]
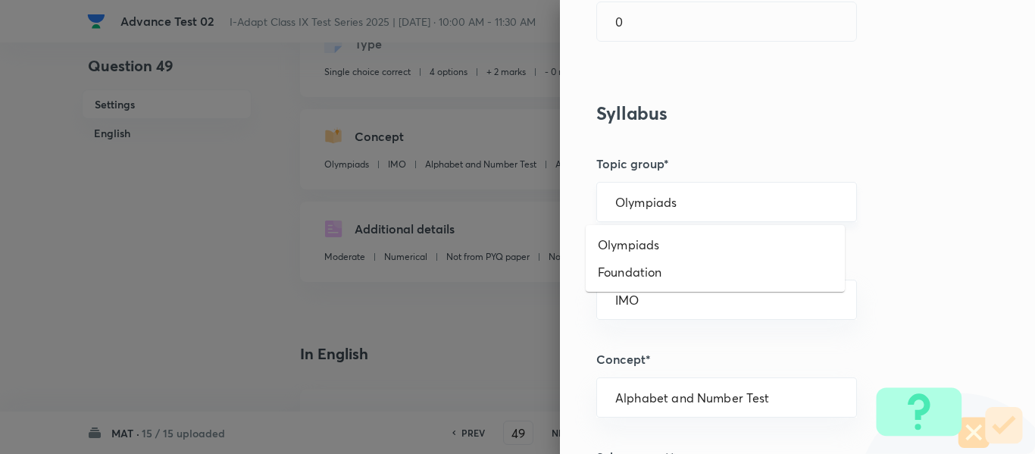
click at [771, 202] on input "Olympiads" at bounding box center [726, 202] width 223 height 14
click at [749, 278] on li "Foundation" at bounding box center [715, 271] width 259 height 27
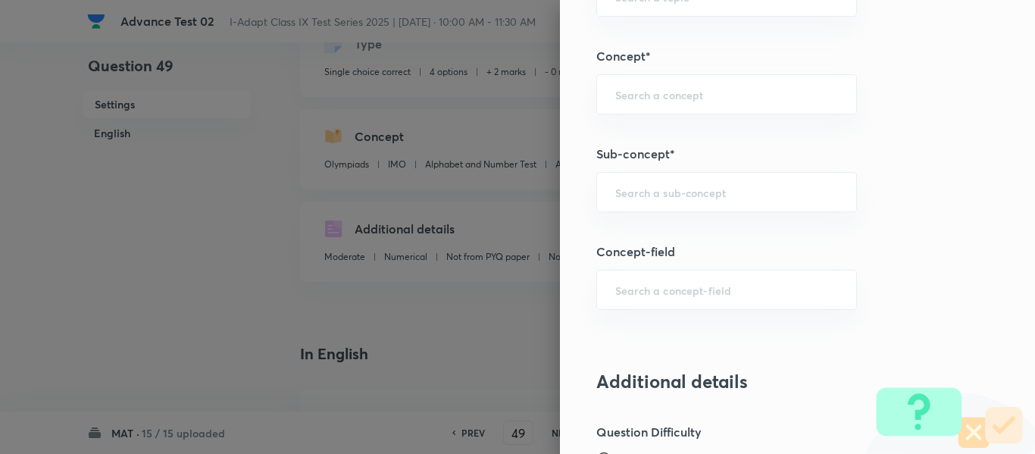
scroll to position [909, 0]
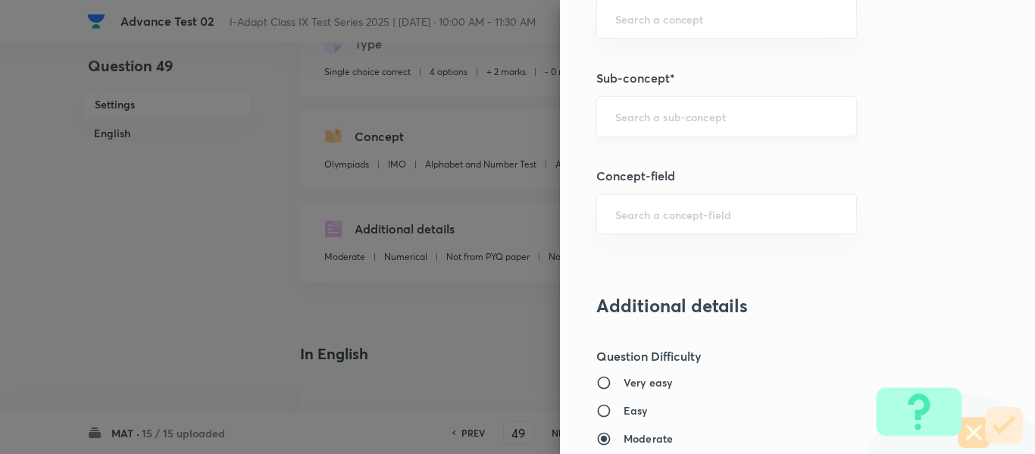
click at [709, 114] on input "text" at bounding box center [726, 116] width 223 height 14
paste input "Mathematical Operations"
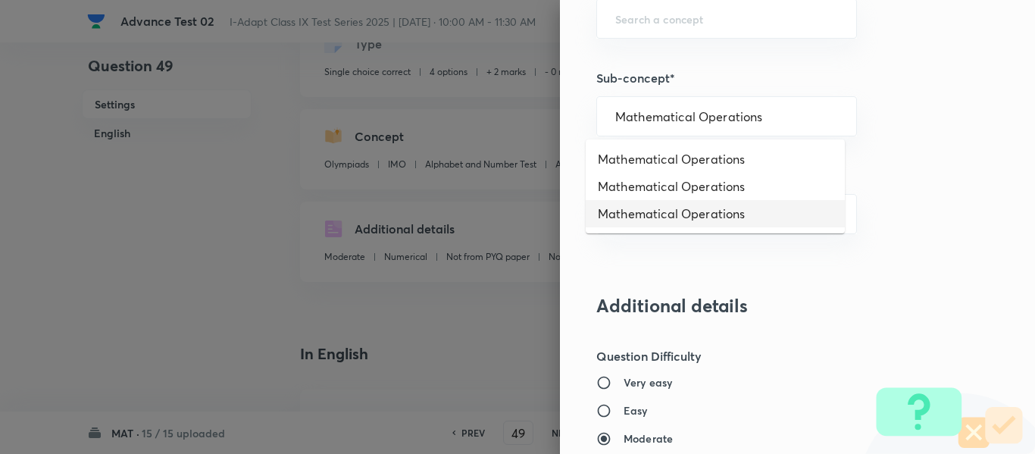
click at [727, 213] on li "Mathematical Operations" at bounding box center [715, 213] width 259 height 27
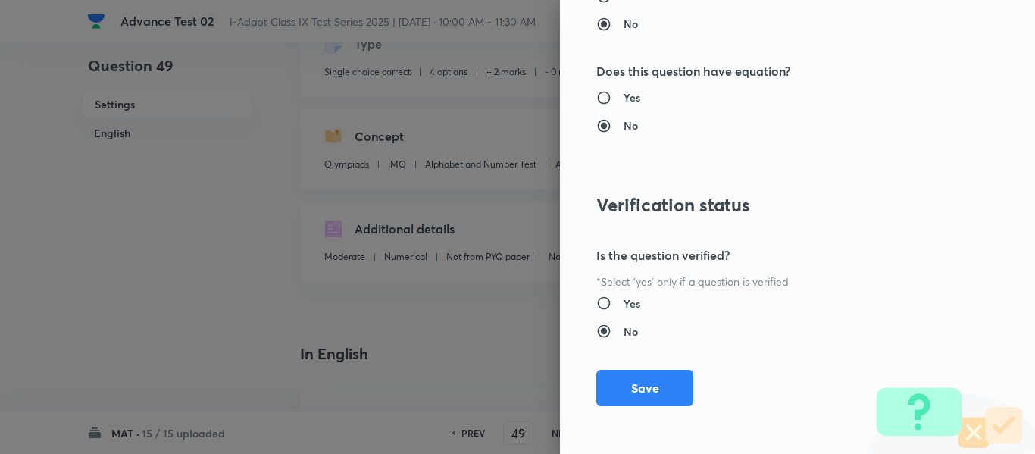
scroll to position [1612, 0]
click at [655, 384] on button "Save" at bounding box center [644, 386] width 97 height 36
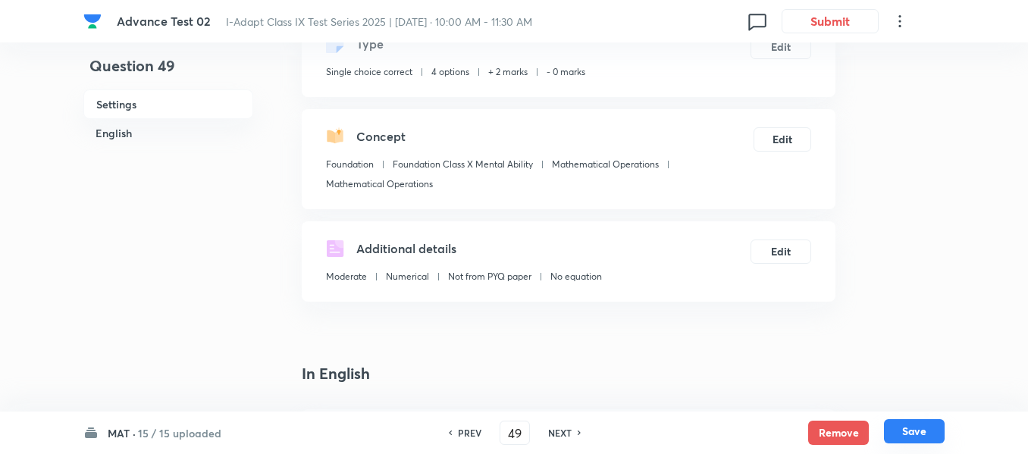
click at [913, 431] on button "Save" at bounding box center [914, 431] width 61 height 24
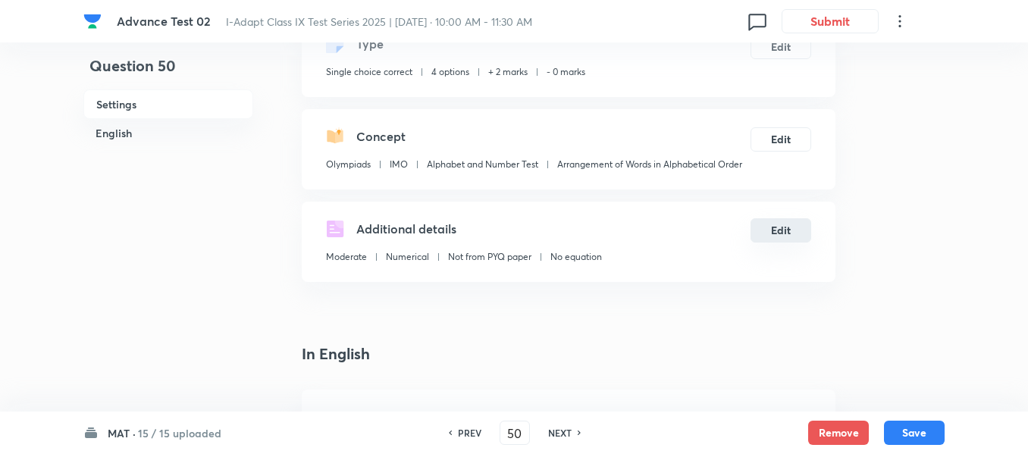
click at [779, 234] on button "Edit" at bounding box center [780, 230] width 61 height 24
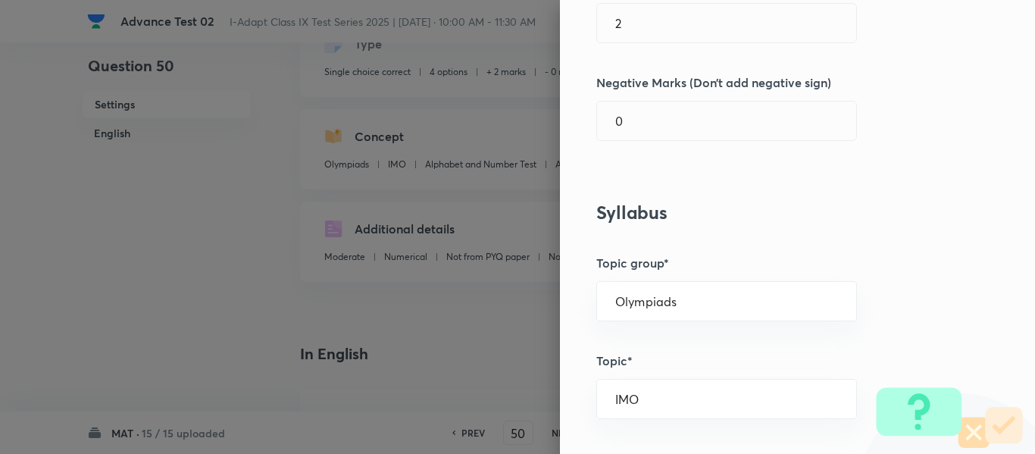
scroll to position [455, 0]
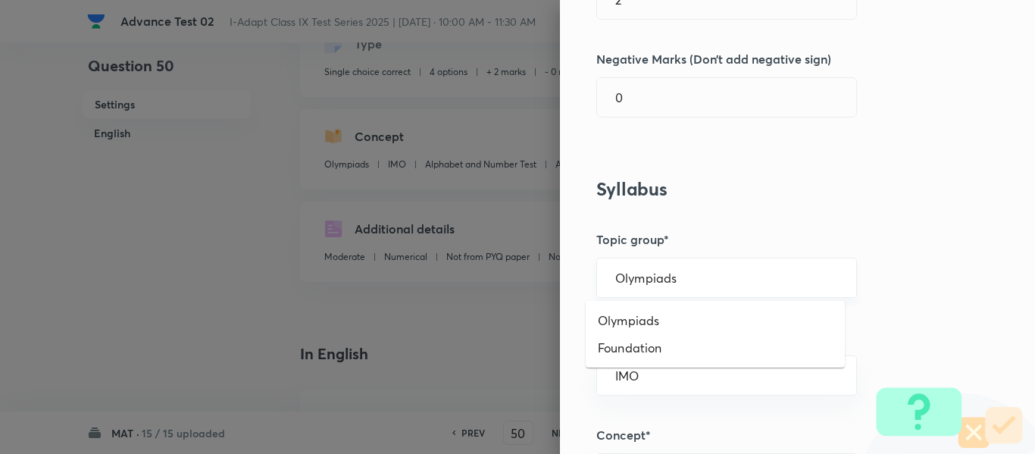
click at [760, 277] on input "Olympiads" at bounding box center [726, 278] width 223 height 14
click at [665, 348] on li "Foundation" at bounding box center [715, 347] width 259 height 27
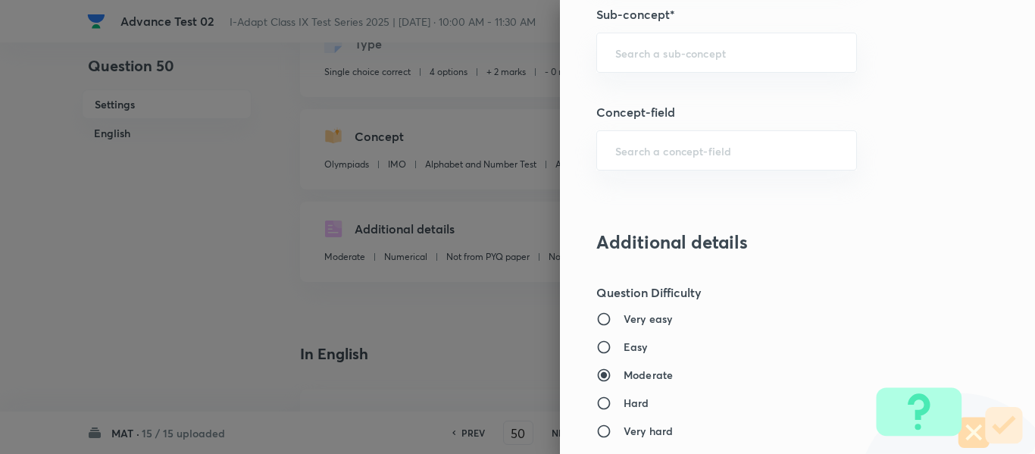
scroll to position [985, 0]
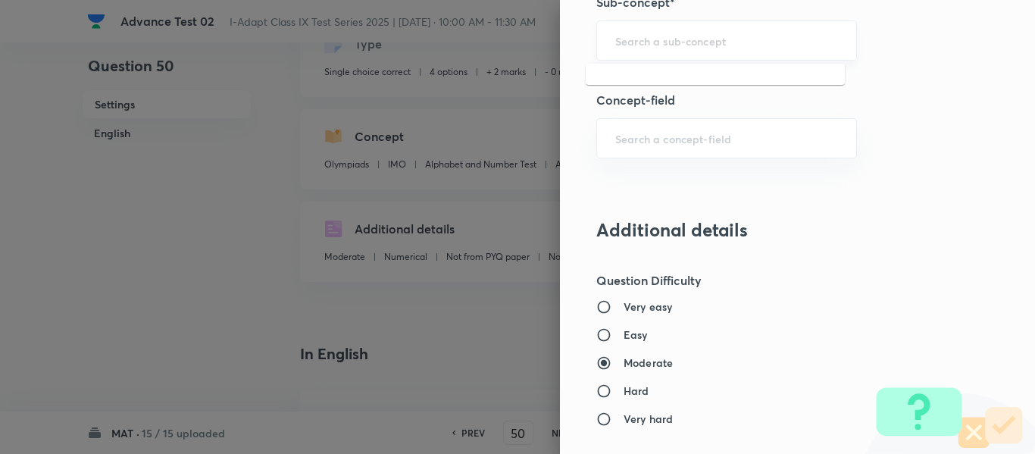
click at [728, 38] on input "text" at bounding box center [726, 40] width 223 height 14
paste input "Mathematical Operations"
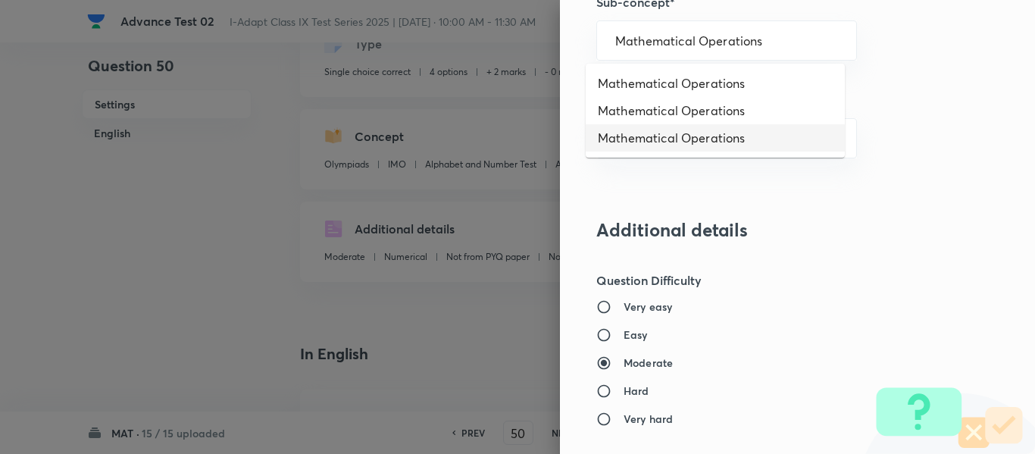
click at [715, 142] on li "Mathematical Operations" at bounding box center [715, 137] width 259 height 27
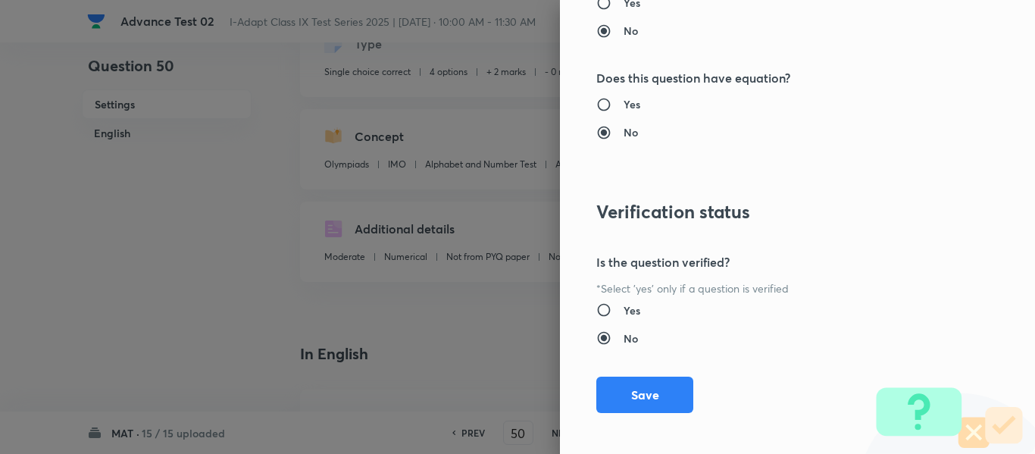
scroll to position [1612, 0]
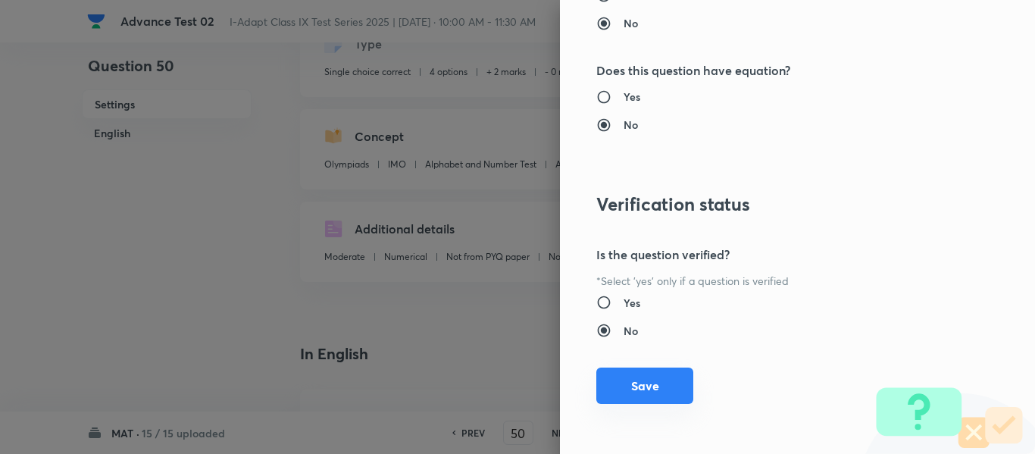
click at [630, 390] on button "Save" at bounding box center [644, 386] width 97 height 36
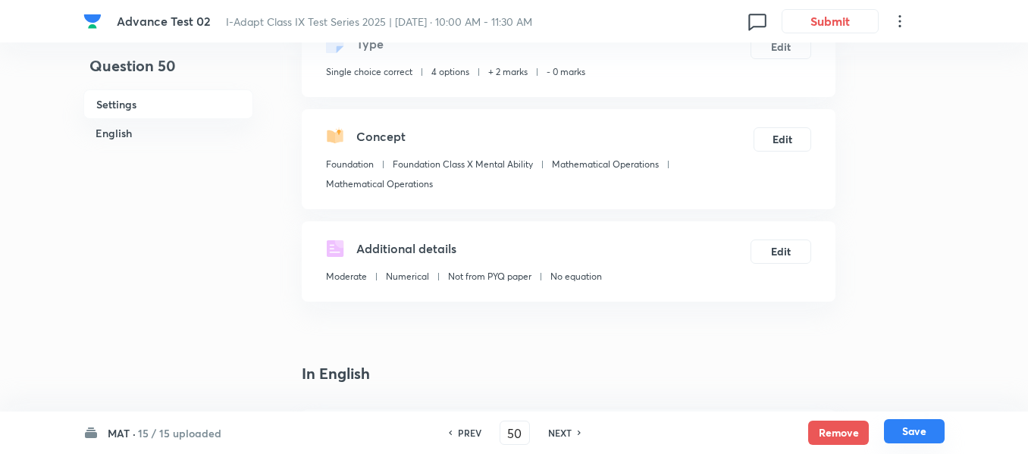
click at [915, 433] on button "Save" at bounding box center [914, 431] width 61 height 24
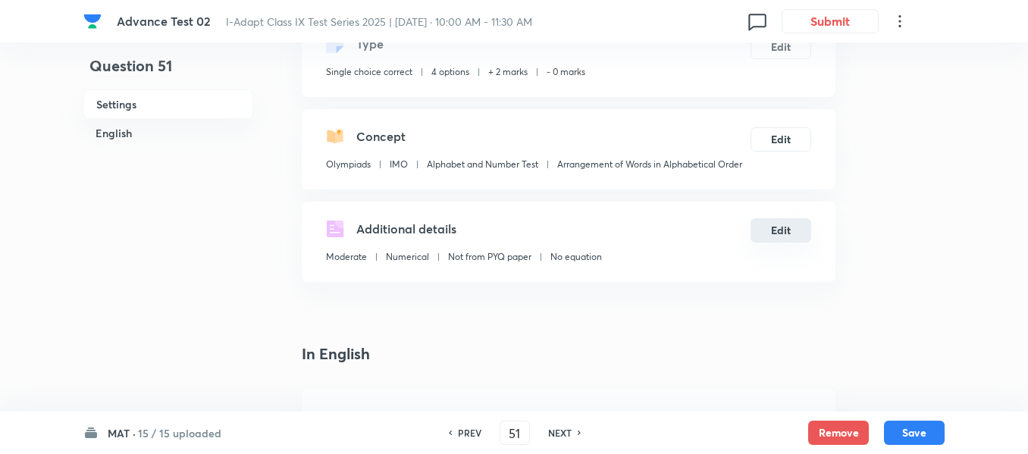
click at [783, 233] on button "Edit" at bounding box center [780, 230] width 61 height 24
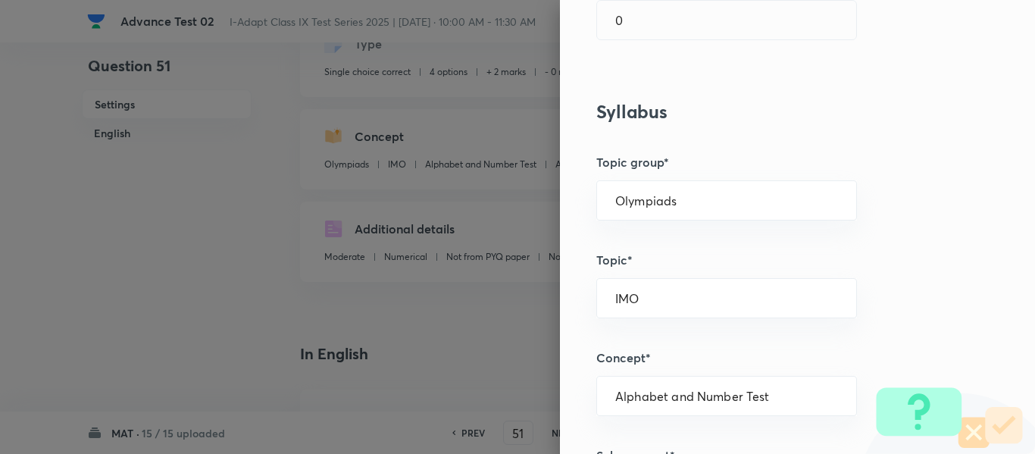
scroll to position [530, 0]
click at [805, 199] on input "Olympiads" at bounding box center [726, 202] width 223 height 14
click at [702, 274] on li "Foundation" at bounding box center [715, 271] width 259 height 27
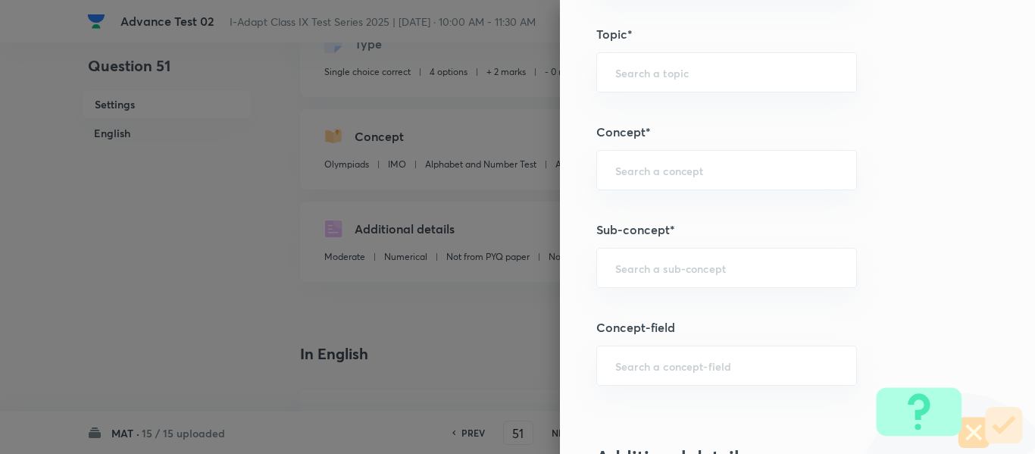
scroll to position [834, 0]
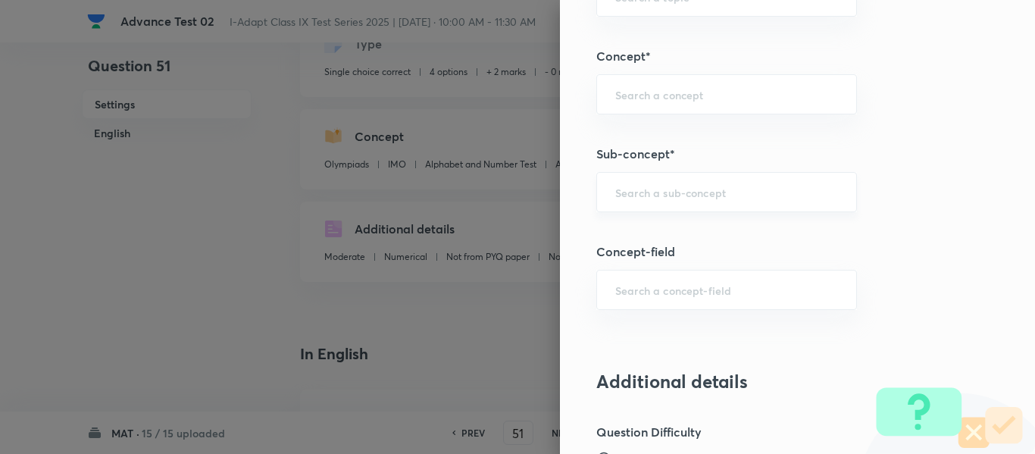
click at [731, 189] on input "text" at bounding box center [726, 192] width 223 height 14
paste input "Mathematical Operations"
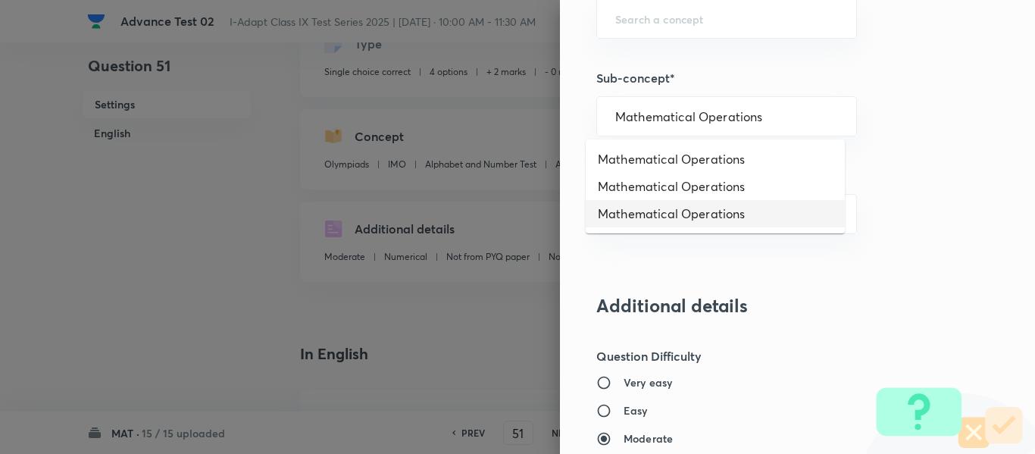
click at [740, 215] on li "Mathematical Operations" at bounding box center [715, 213] width 259 height 27
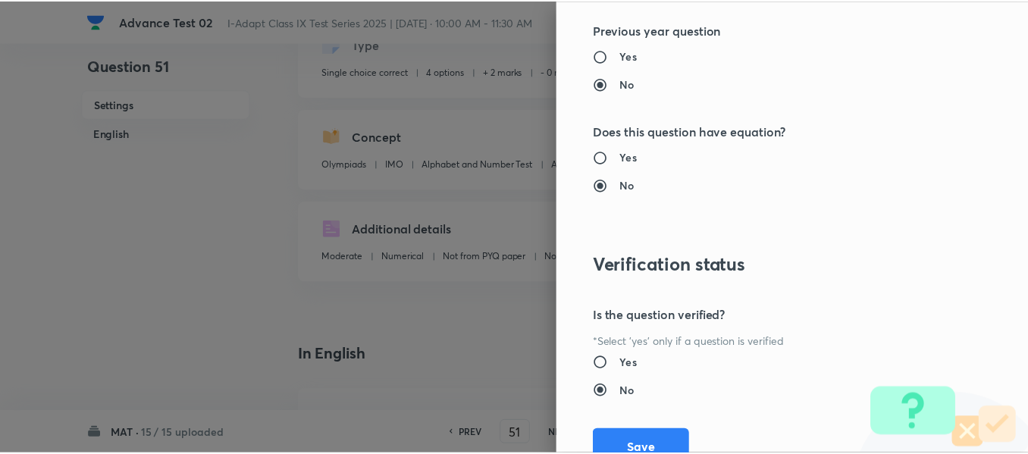
scroll to position [1612, 0]
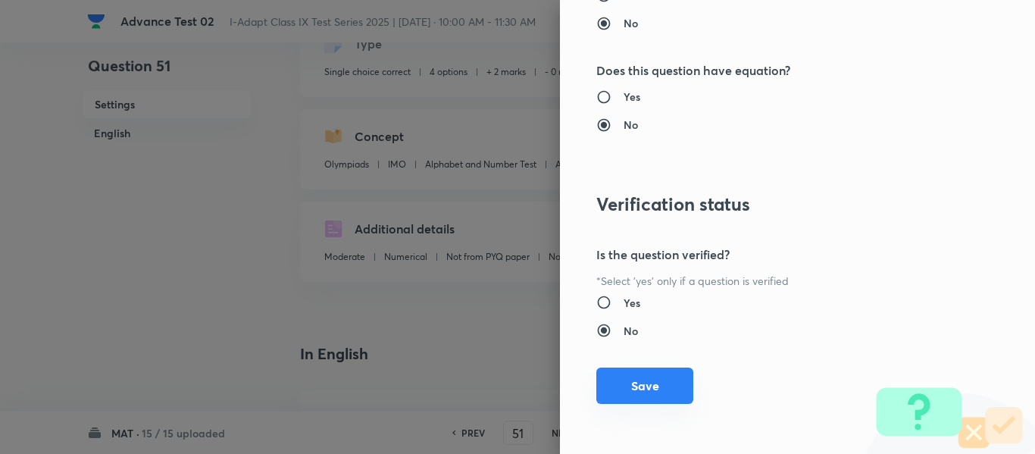
click at [639, 393] on button "Save" at bounding box center [644, 386] width 97 height 36
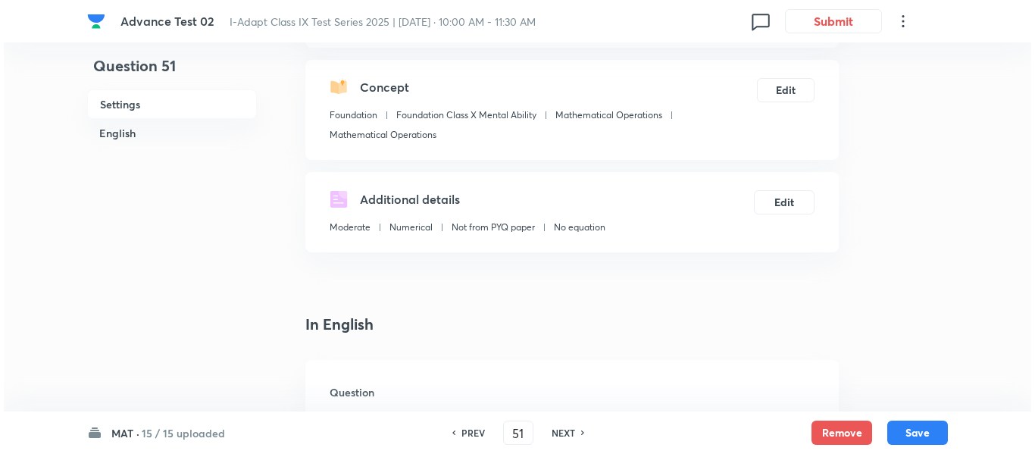
scroll to position [179, 0]
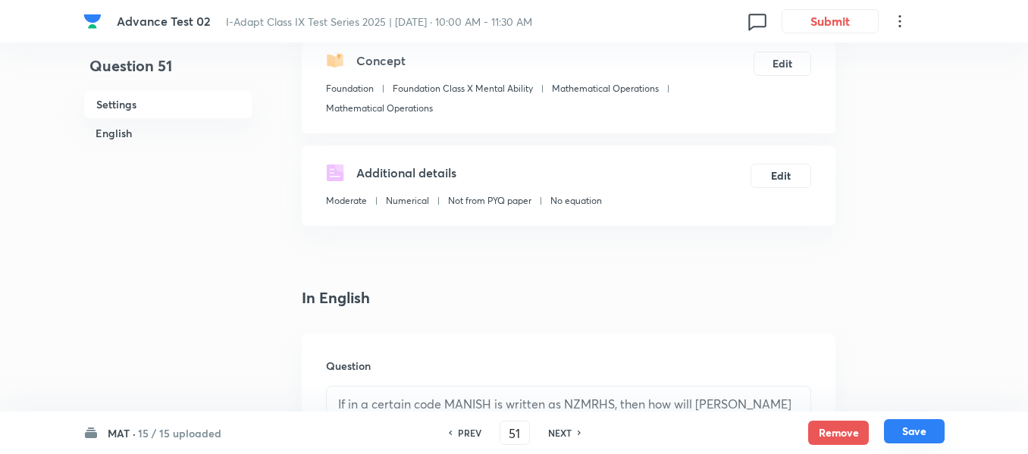
click at [916, 433] on button "Save" at bounding box center [914, 431] width 61 height 24
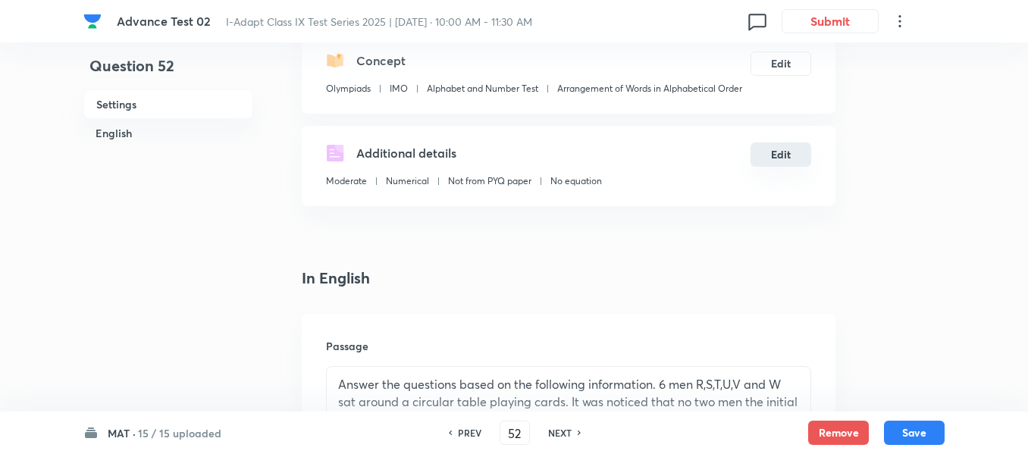
click at [784, 155] on button "Edit" at bounding box center [780, 154] width 61 height 24
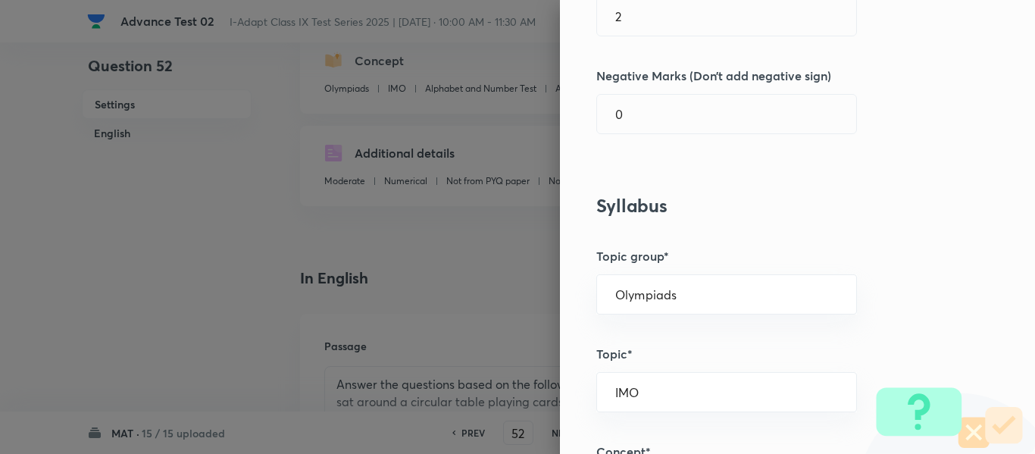
scroll to position [455, 0]
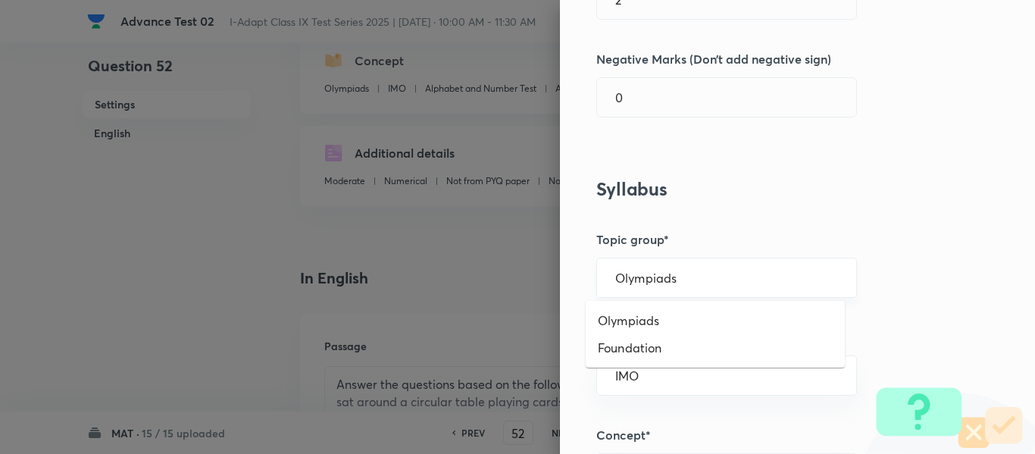
click at [756, 278] on input "Olympiads" at bounding box center [726, 278] width 223 height 14
click at [710, 348] on li "Foundation" at bounding box center [715, 347] width 259 height 27
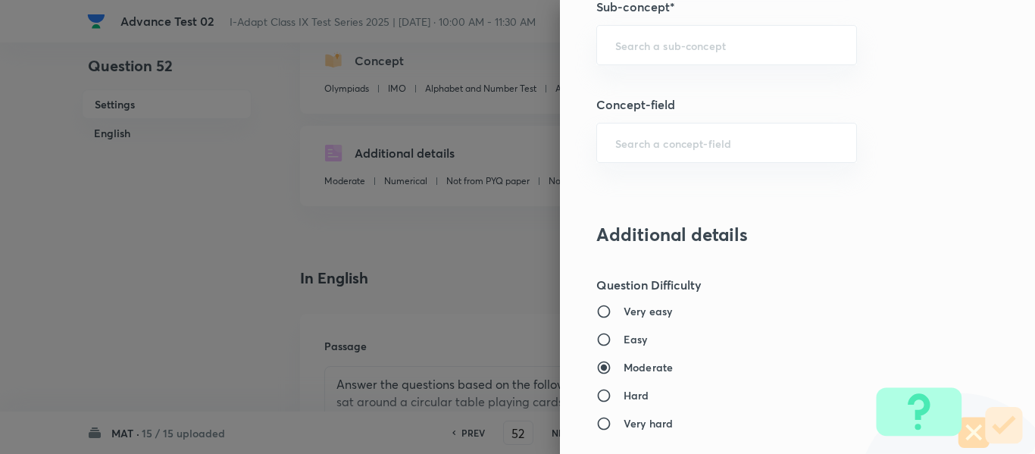
scroll to position [985, 0]
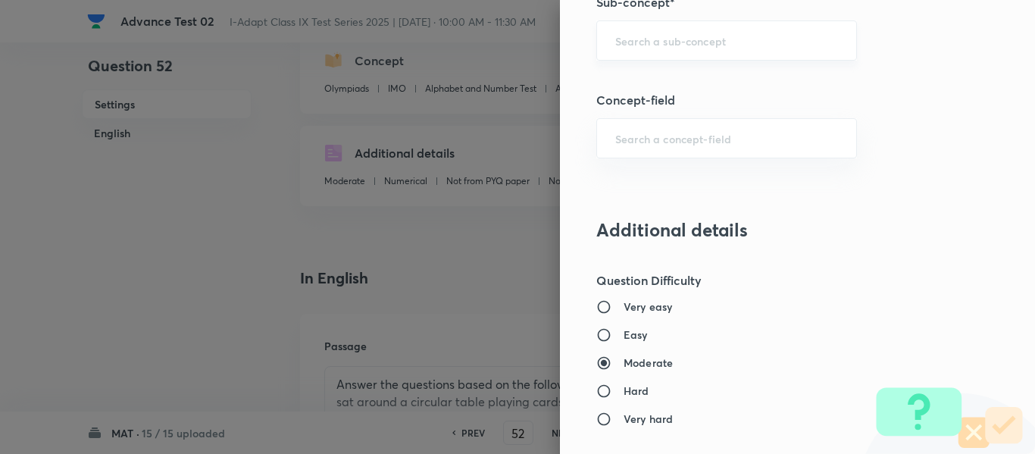
click at [734, 42] on input "text" at bounding box center [726, 40] width 223 height 14
paste input "Mathematical Operations"
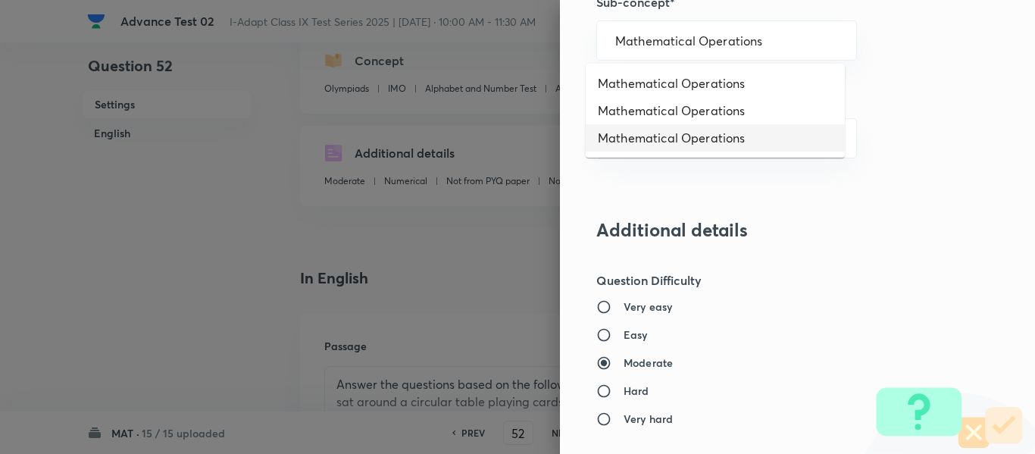
click at [721, 139] on li "Mathematical Operations" at bounding box center [715, 137] width 259 height 27
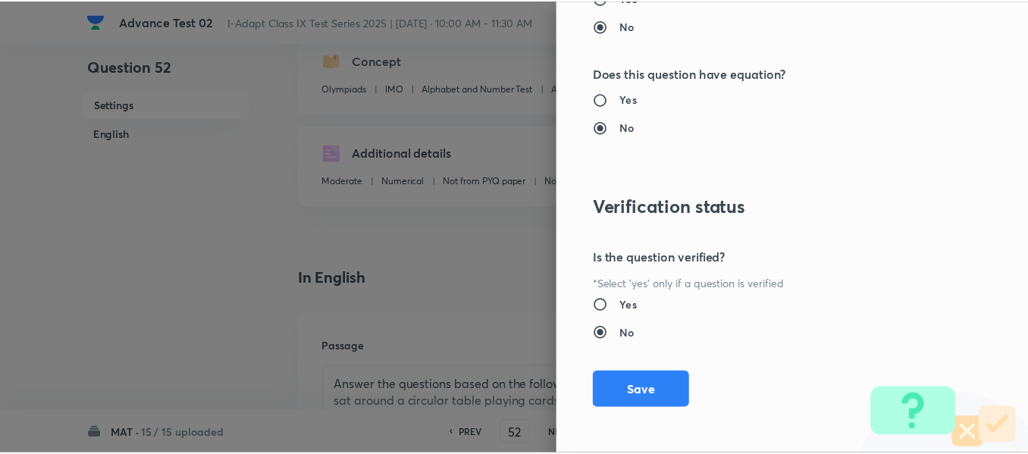
scroll to position [1612, 0]
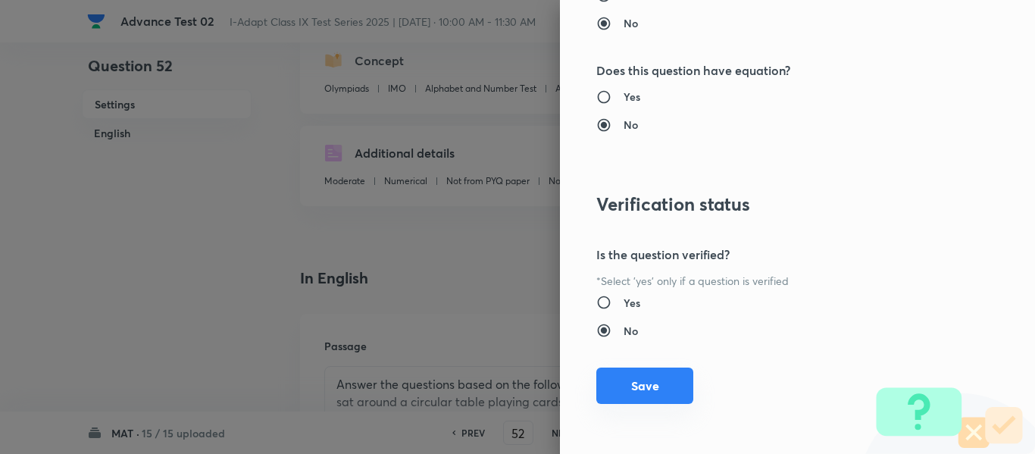
drag, startPoint x: 652, startPoint y: 383, endPoint x: 697, endPoint y: 366, distance: 48.0
click at [653, 383] on button "Save" at bounding box center [644, 386] width 97 height 36
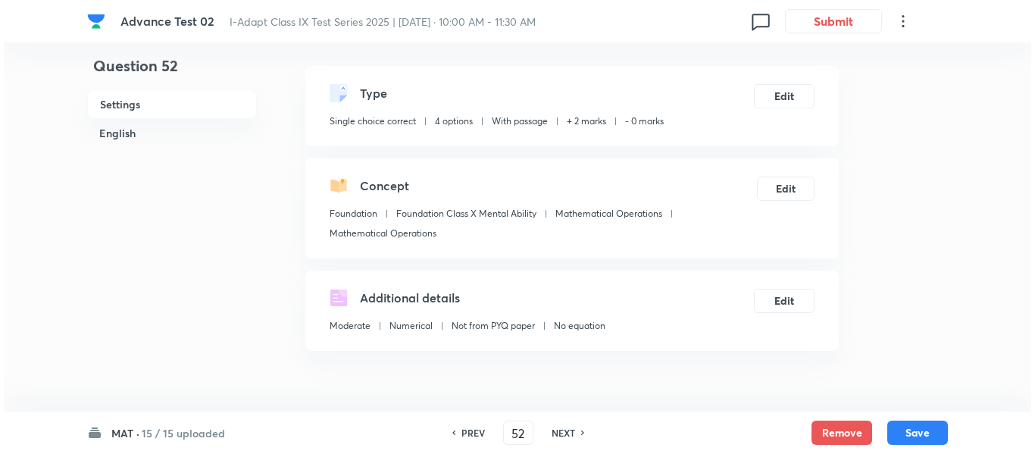
scroll to position [27, 0]
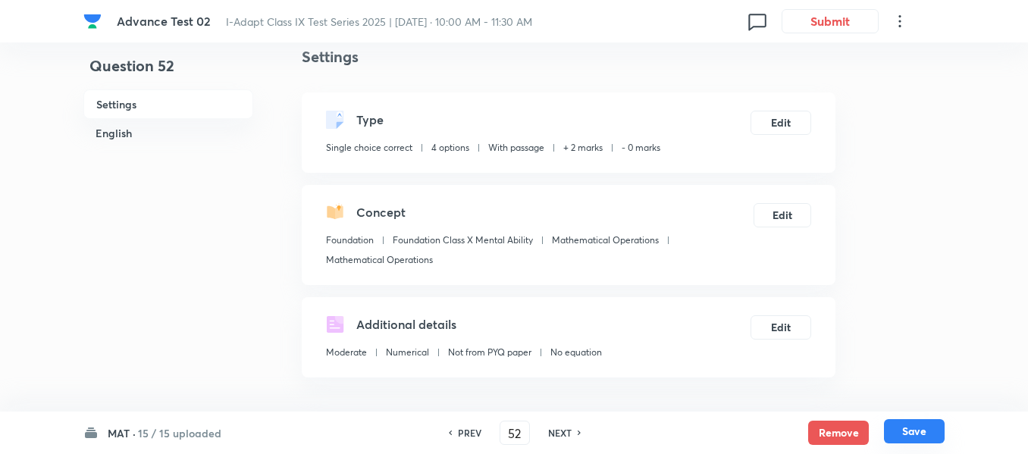
click at [914, 430] on button "Save" at bounding box center [914, 431] width 61 height 24
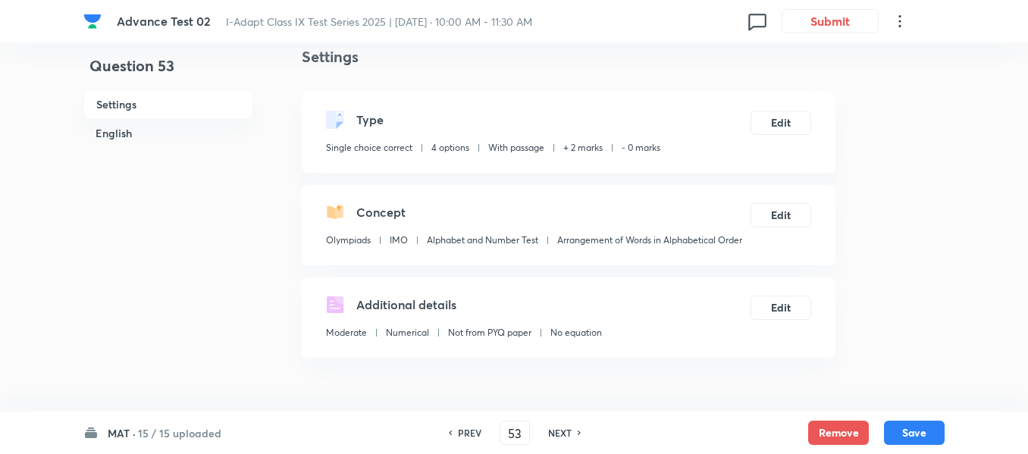
click at [471, 434] on h6 "PREV" at bounding box center [469, 433] width 23 height 14
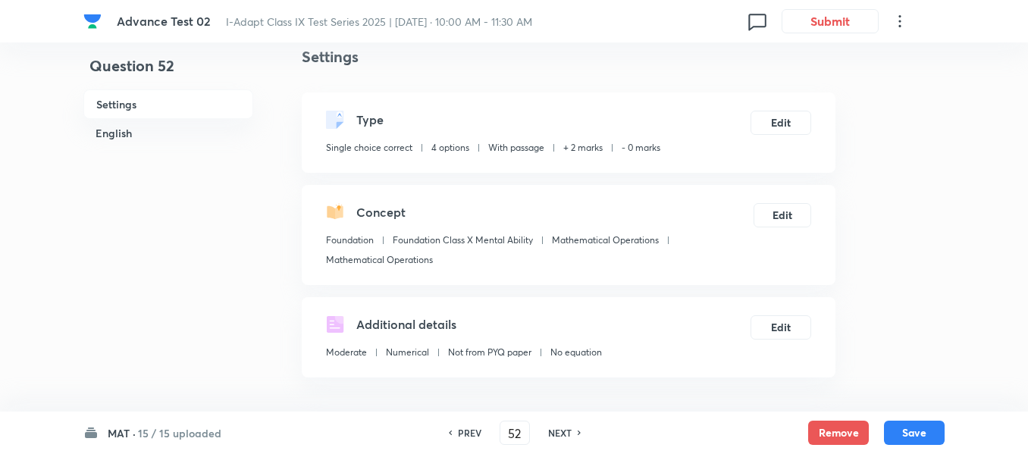
click at [471, 434] on h6 "PREV" at bounding box center [469, 433] width 23 height 14
click at [470, 434] on h6 "PREV" at bounding box center [469, 433] width 23 height 14
click at [923, 434] on button "Save" at bounding box center [914, 431] width 61 height 24
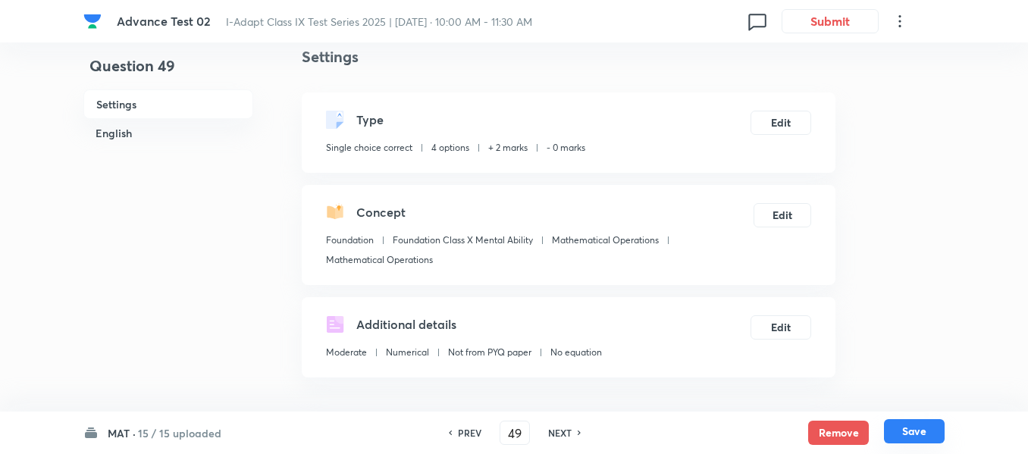
click at [923, 434] on button "Save" at bounding box center [914, 431] width 61 height 24
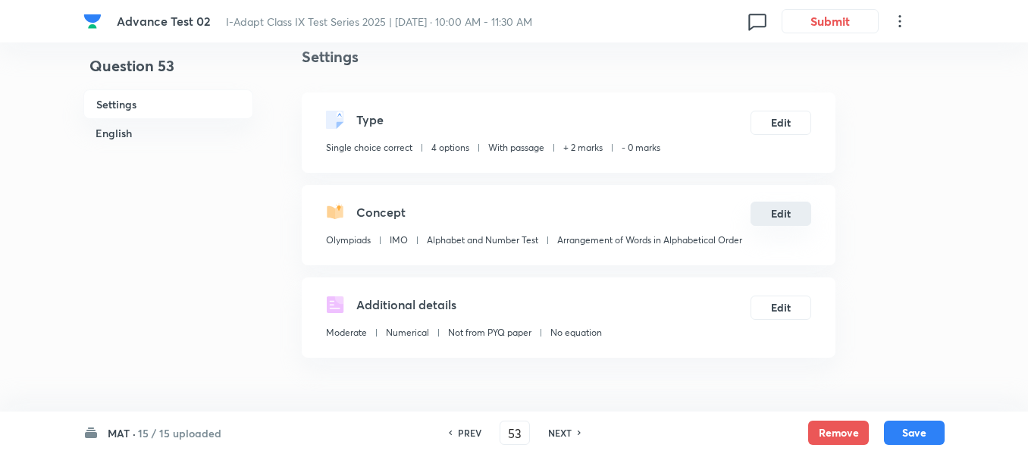
click at [791, 217] on button "Edit" at bounding box center [780, 214] width 61 height 24
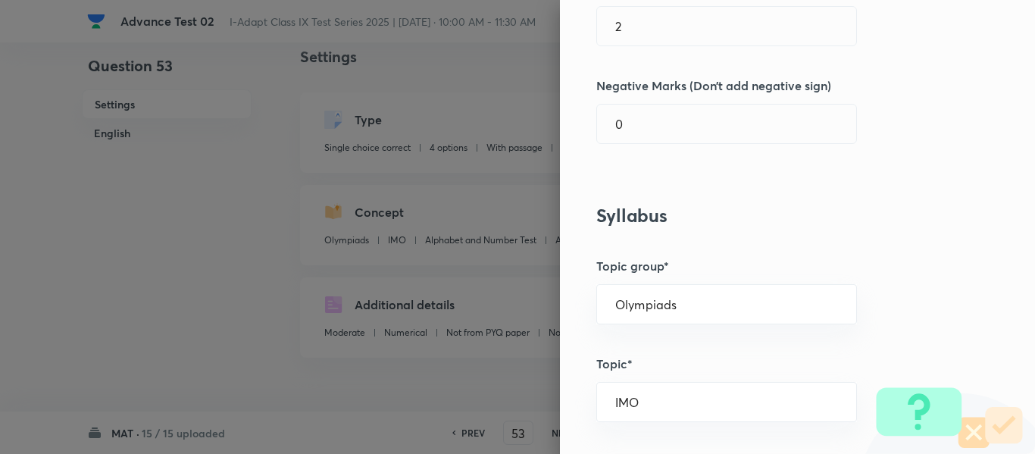
scroll to position [455, 0]
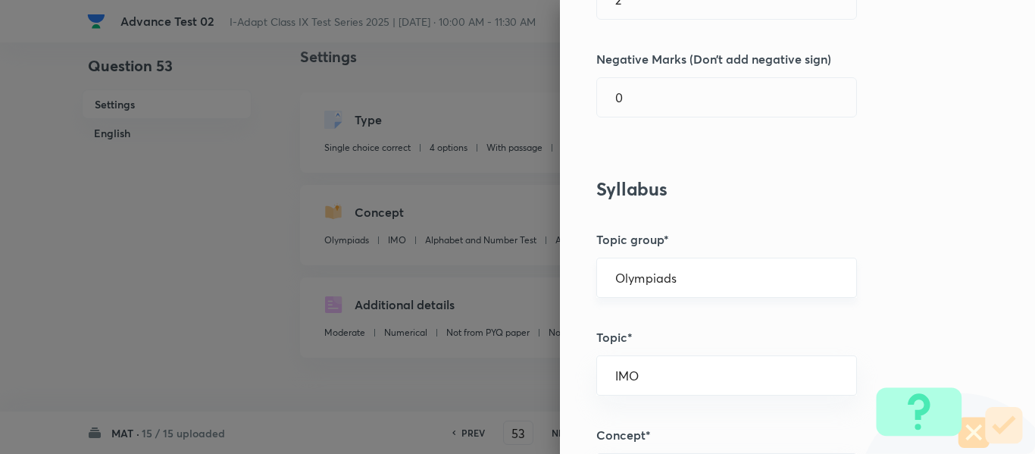
click at [765, 273] on input "Olympiads" at bounding box center [726, 278] width 223 height 14
click at [728, 345] on li "Foundation" at bounding box center [715, 347] width 259 height 27
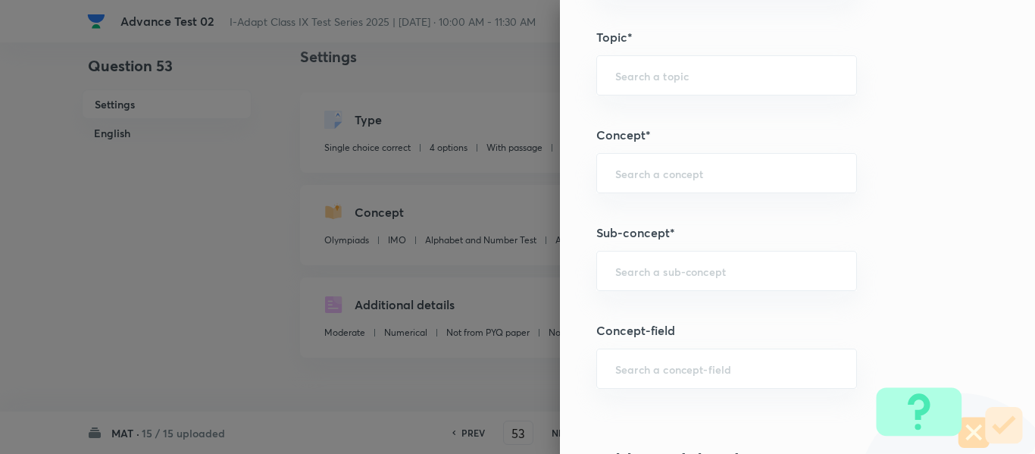
scroll to position [758, 0]
click at [752, 270] on input "text" at bounding box center [726, 268] width 223 height 14
paste input "Mathematical Operations"
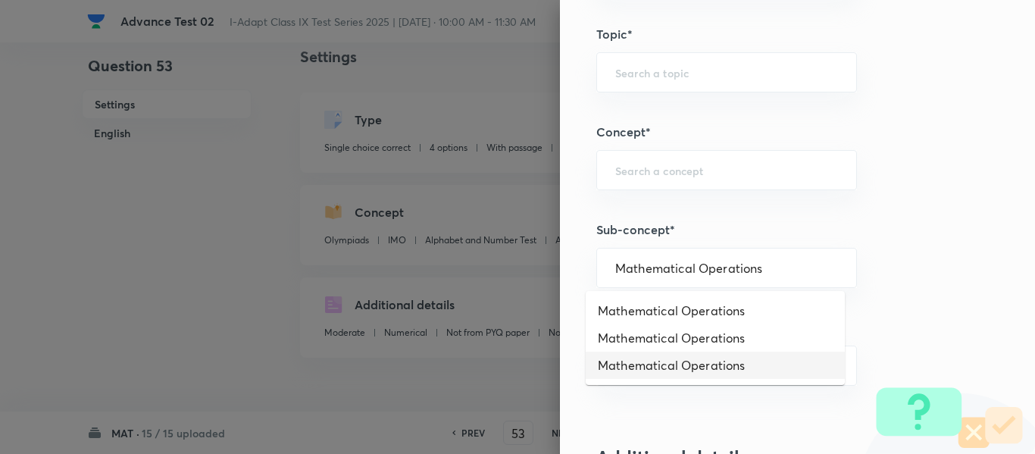
click at [730, 371] on li "Mathematical Operations" at bounding box center [715, 365] width 259 height 27
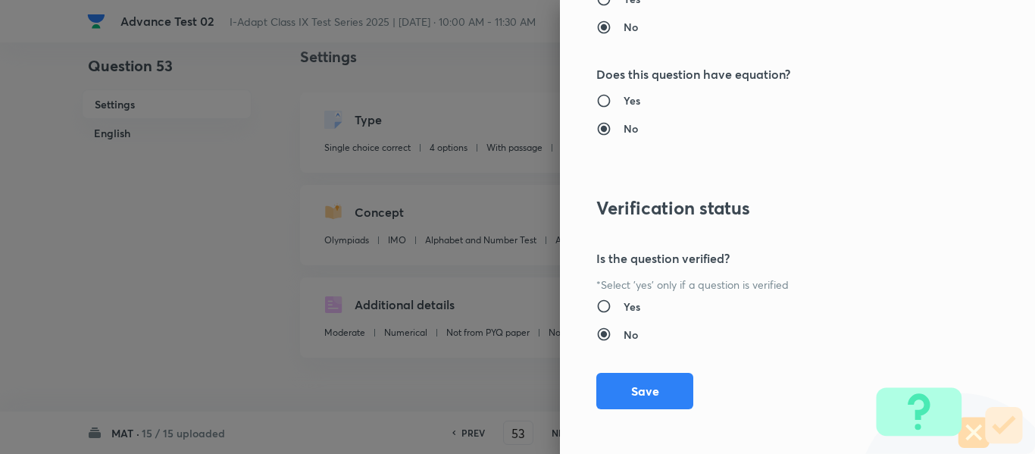
scroll to position [1612, 0]
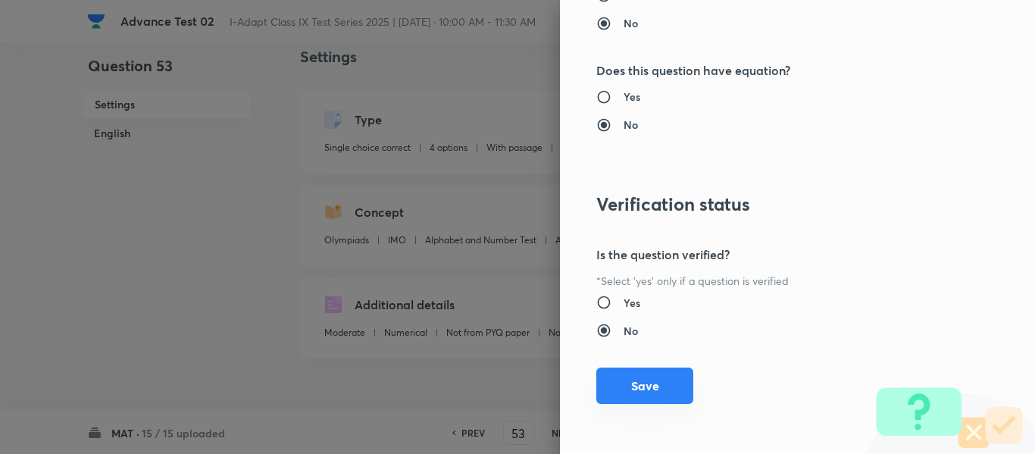
click at [632, 384] on button "Save" at bounding box center [644, 386] width 97 height 36
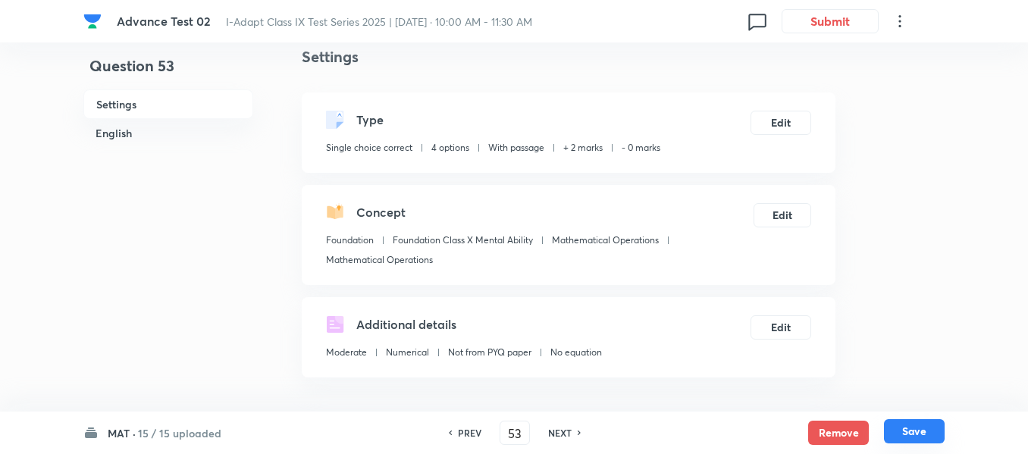
click at [915, 428] on button "Save" at bounding box center [914, 431] width 61 height 24
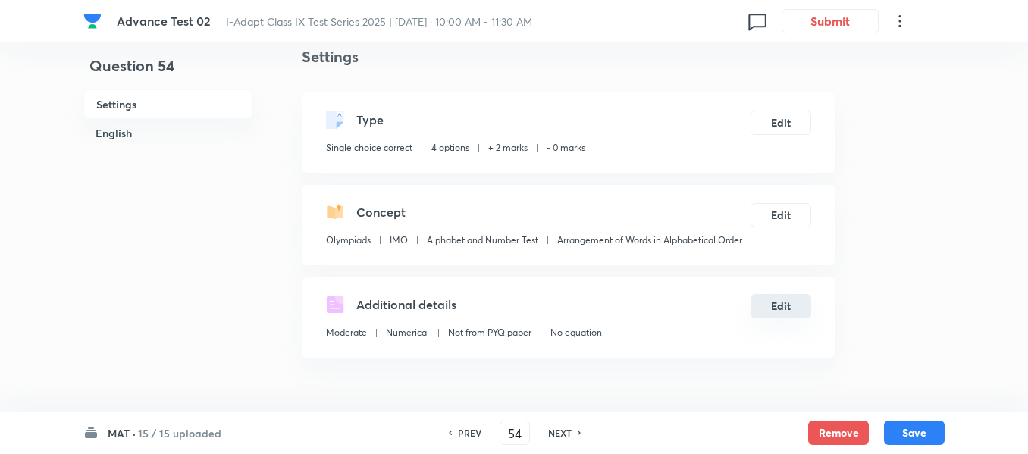
click at [780, 307] on button "Edit" at bounding box center [780, 306] width 61 height 24
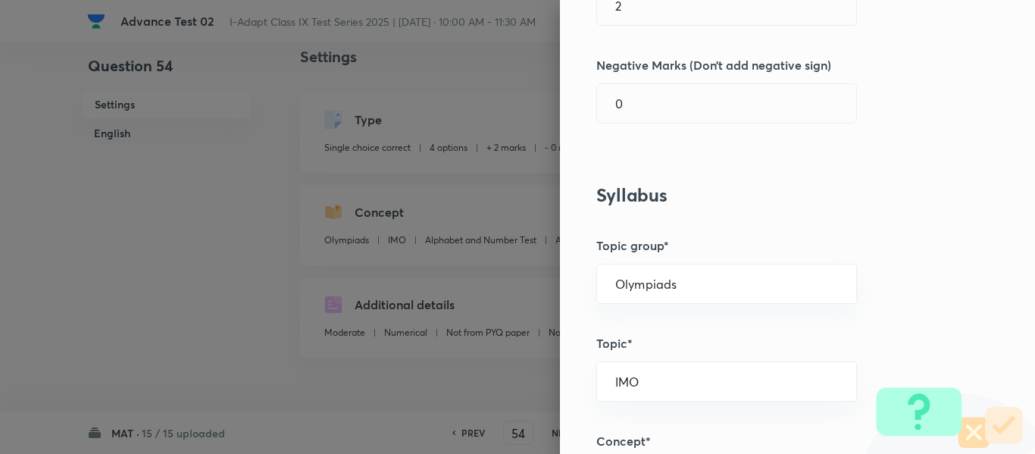
scroll to position [455, 0]
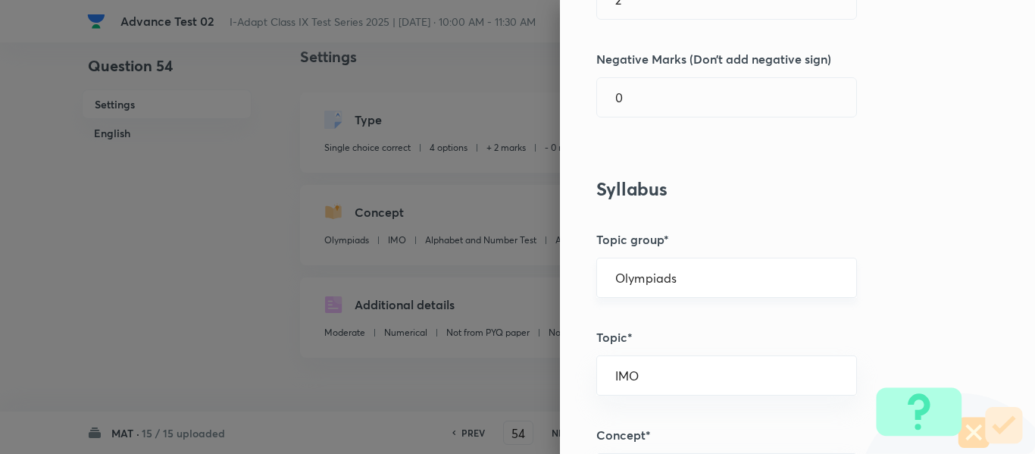
click at [774, 274] on input "Olympiads" at bounding box center [726, 278] width 223 height 14
click at [680, 343] on li "Foundation" at bounding box center [715, 347] width 259 height 27
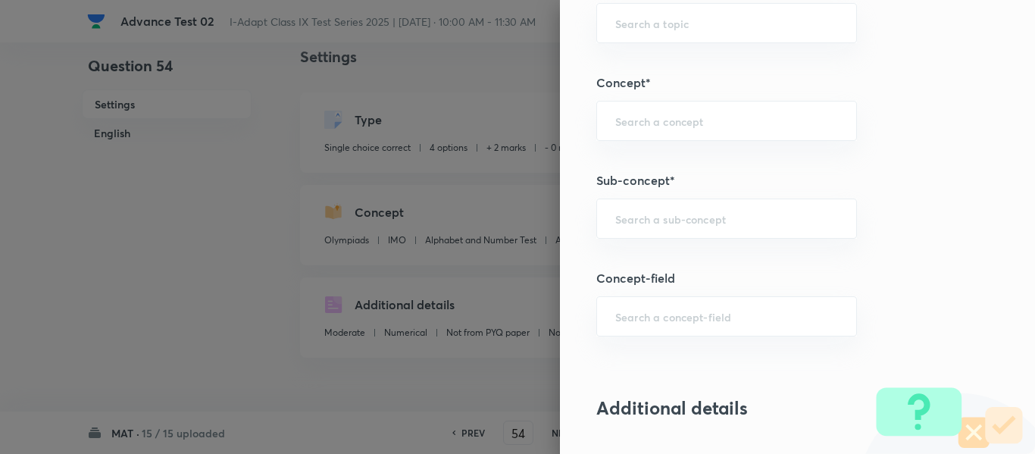
scroll to position [834, 0]
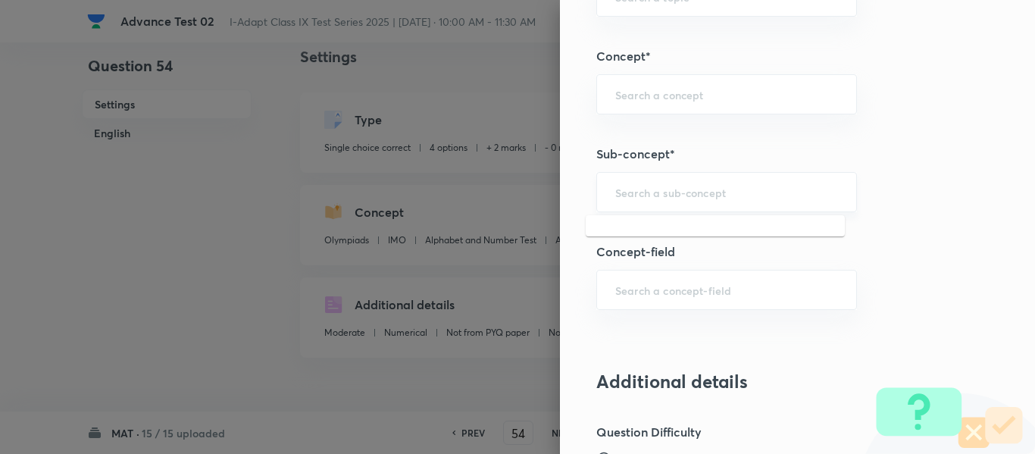
click at [742, 192] on input "text" at bounding box center [726, 192] width 223 height 14
paste input "Mathematical Operations"
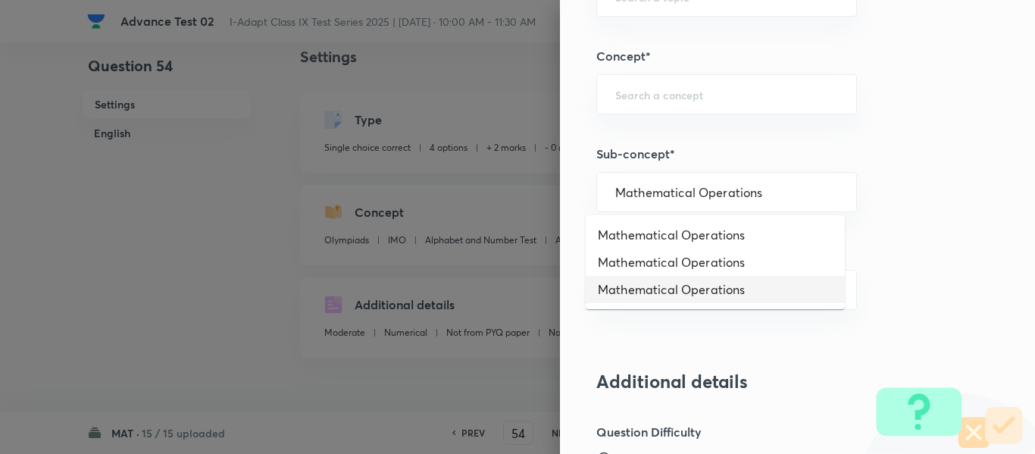
click at [715, 288] on li "Mathematical Operations" at bounding box center [715, 289] width 259 height 27
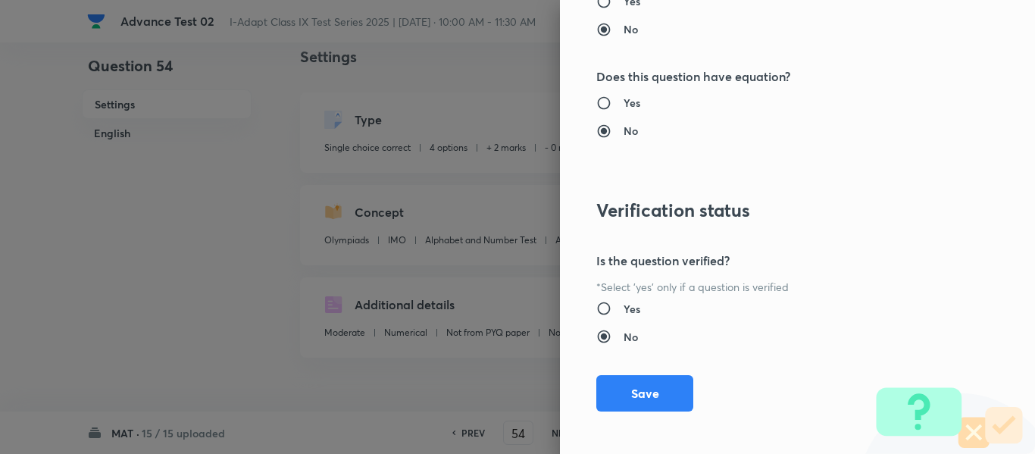
scroll to position [1612, 0]
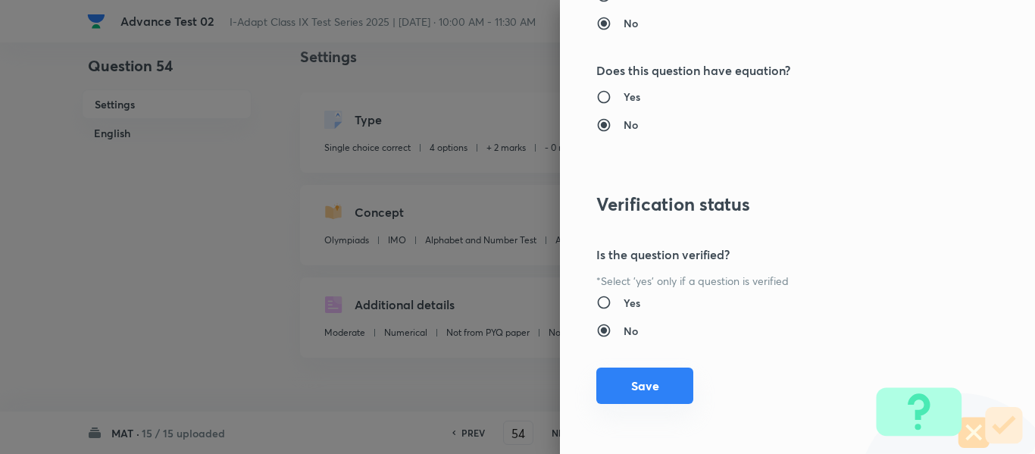
click at [636, 389] on button "Save" at bounding box center [644, 386] width 97 height 36
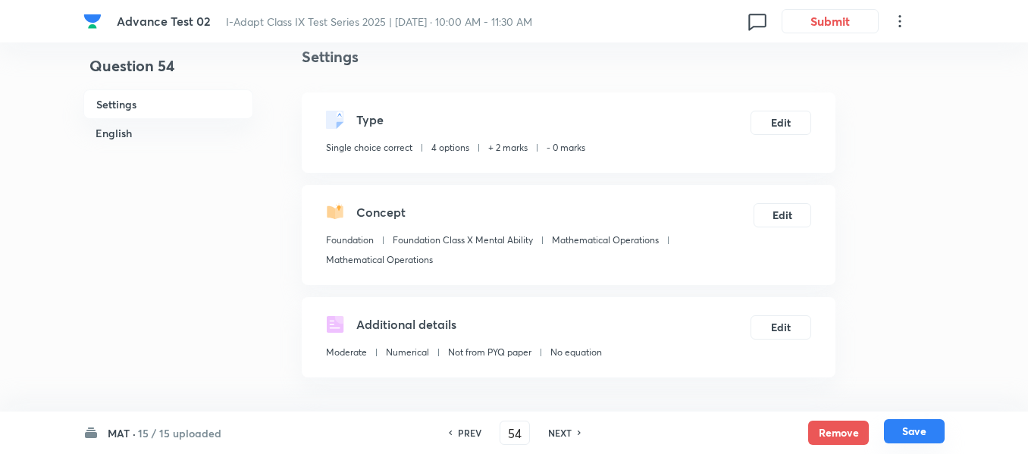
click at [914, 429] on button "Save" at bounding box center [914, 431] width 61 height 24
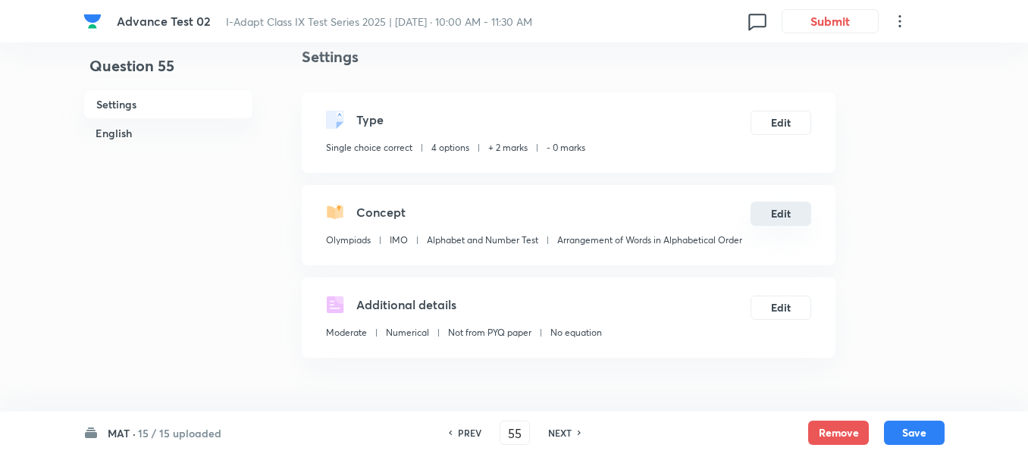
click at [788, 215] on button "Edit" at bounding box center [780, 214] width 61 height 24
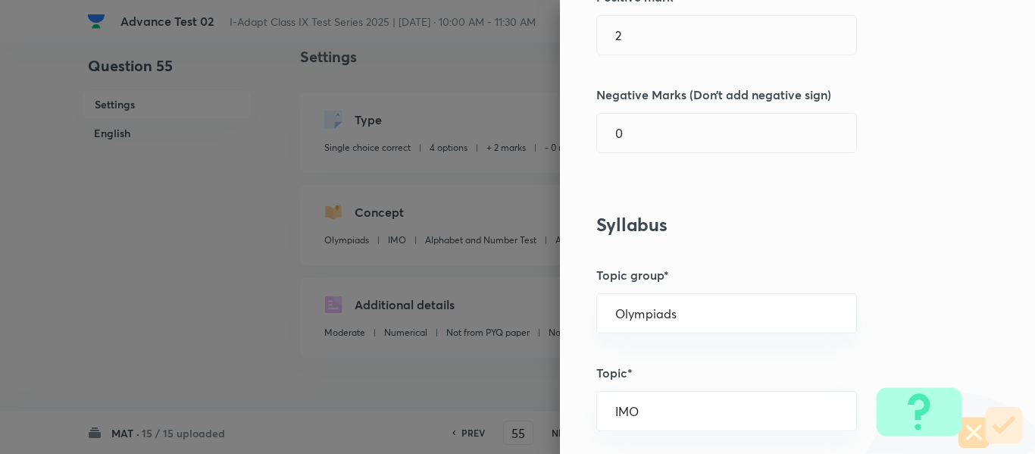
scroll to position [455, 0]
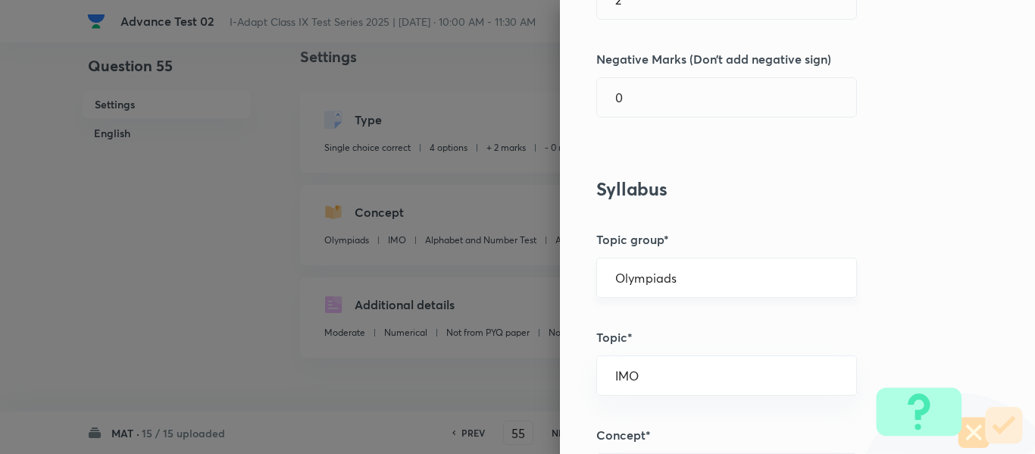
click at [785, 275] on input "Olympiads" at bounding box center [726, 278] width 223 height 14
click at [730, 346] on li "Foundation" at bounding box center [715, 347] width 259 height 27
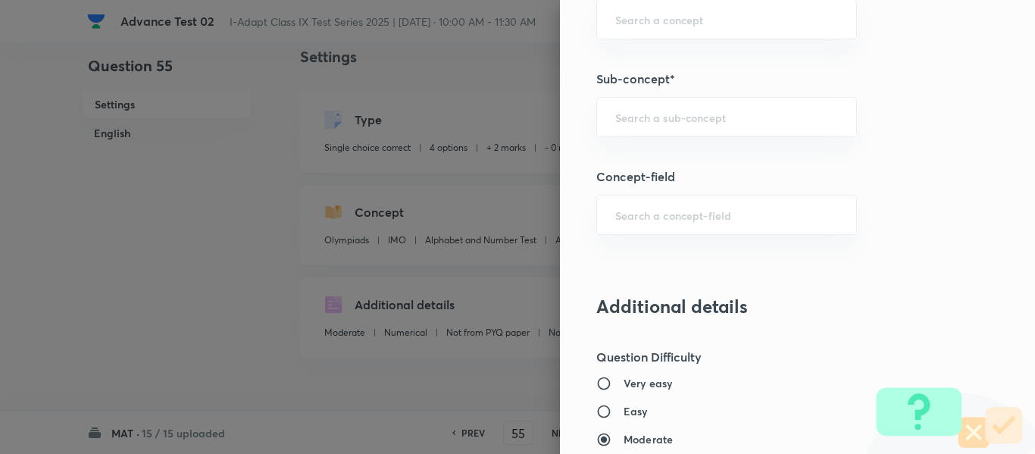
scroll to position [909, 0]
click at [750, 116] on input "text" at bounding box center [726, 116] width 223 height 14
paste input "Mathematical Operations"
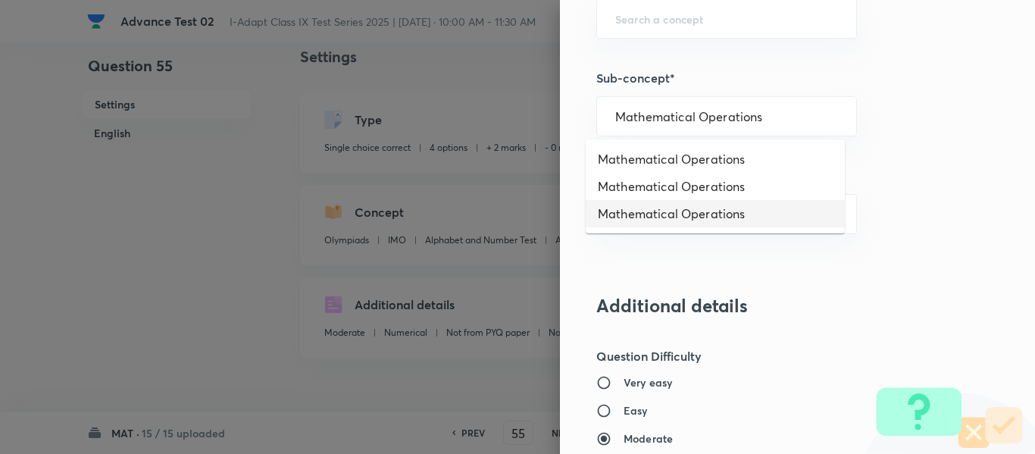
click at [719, 220] on li "Mathematical Operations" at bounding box center [715, 213] width 259 height 27
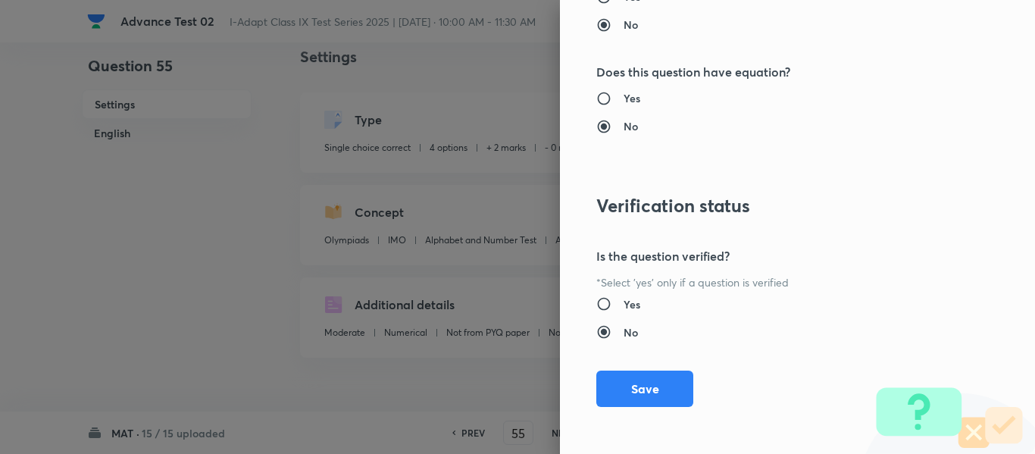
scroll to position [1612, 0]
click at [637, 386] on button "Save" at bounding box center [644, 386] width 97 height 36
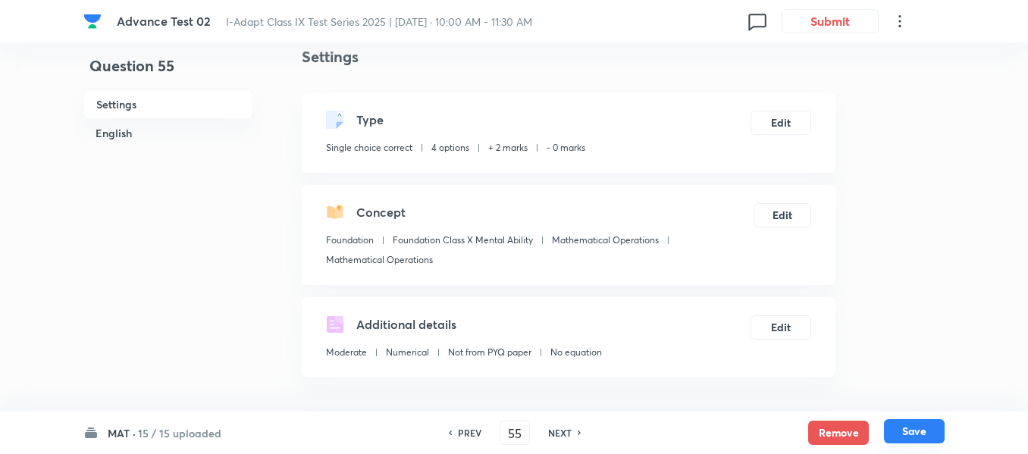
click at [912, 432] on button "Save" at bounding box center [914, 431] width 61 height 24
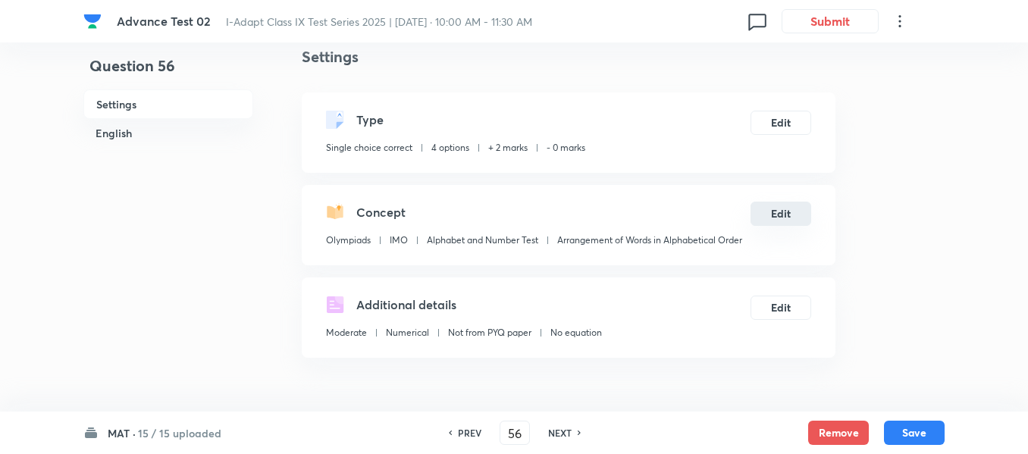
click at [782, 217] on button "Edit" at bounding box center [780, 214] width 61 height 24
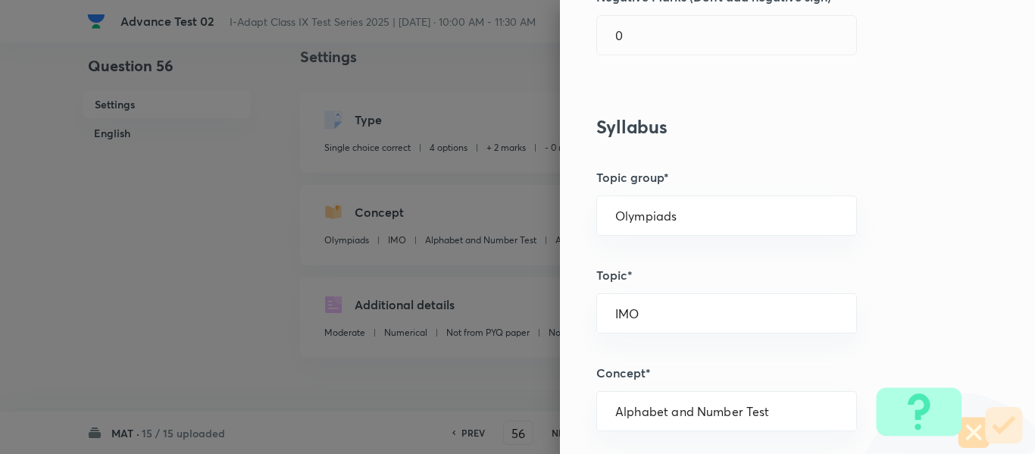
scroll to position [530, 0]
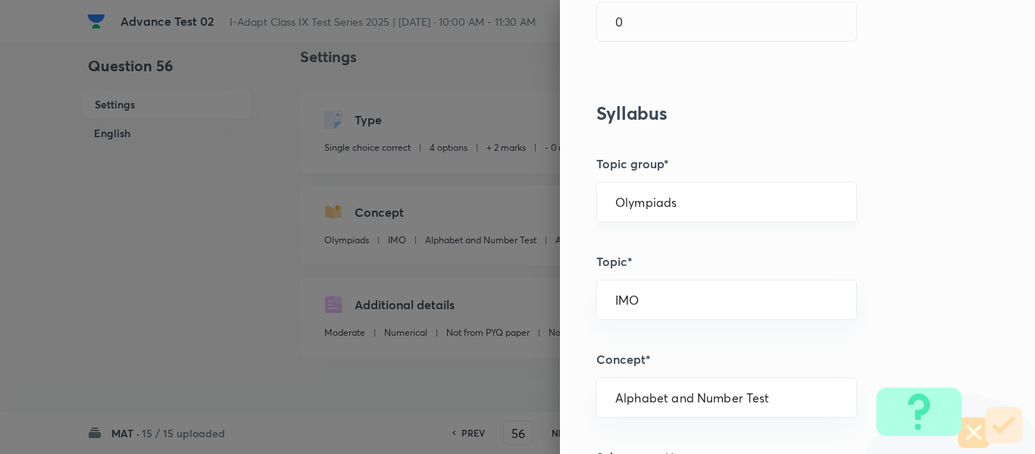
click at [728, 210] on div "Olympiads ​" at bounding box center [726, 202] width 261 height 40
click at [744, 202] on input "Olympiads" at bounding box center [726, 202] width 223 height 14
click at [669, 267] on li "Foundation" at bounding box center [715, 271] width 259 height 27
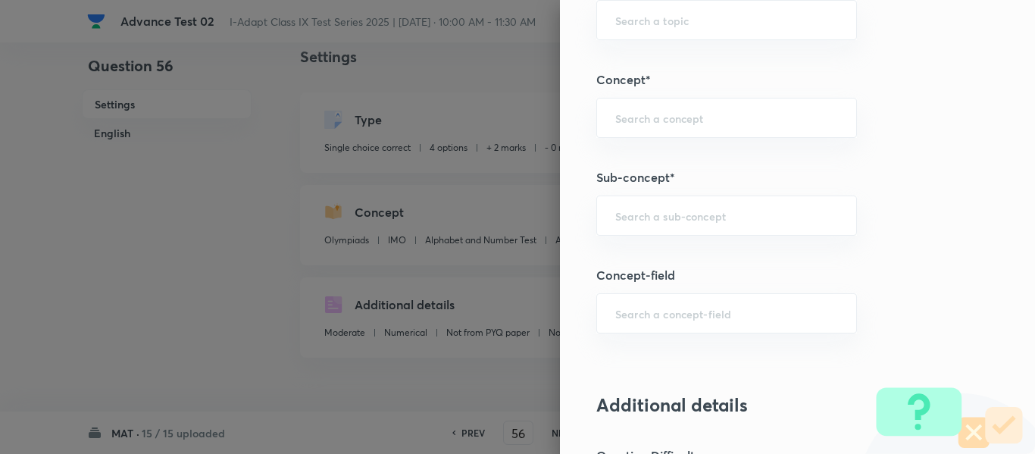
scroll to position [834, 0]
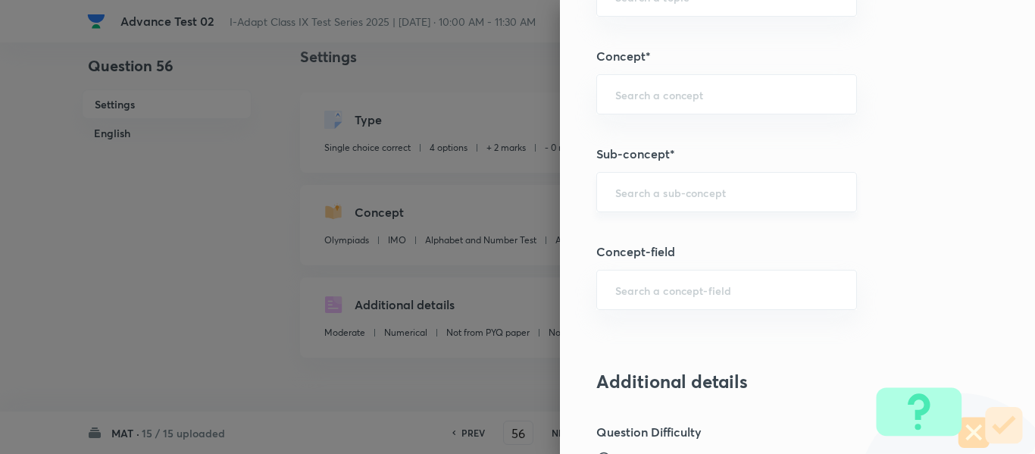
click at [759, 193] on input "text" at bounding box center [726, 192] width 223 height 14
paste input "Mathematical Operations"
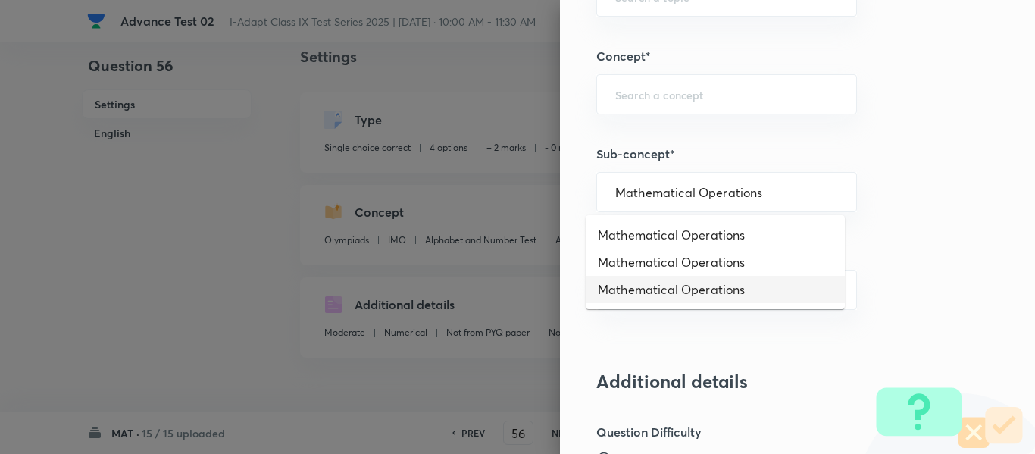
click at [729, 296] on li "Mathematical Operations" at bounding box center [715, 289] width 259 height 27
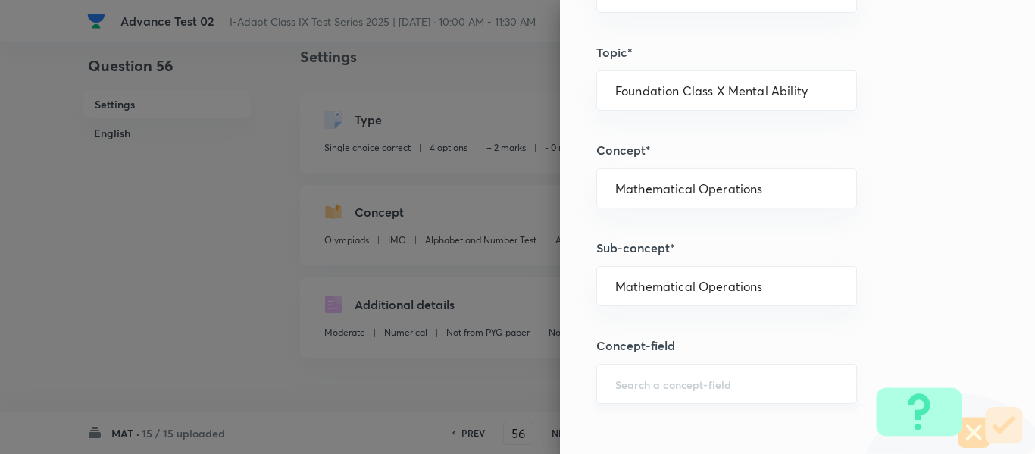
scroll to position [758, 0]
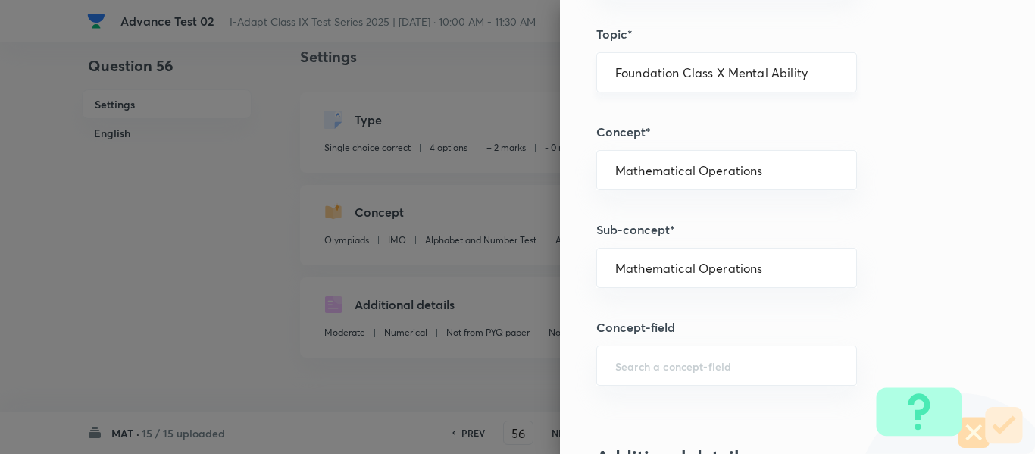
click at [807, 72] on input "Foundation Class X Mental Ability" at bounding box center [726, 72] width 223 height 14
click at [898, 229] on h5 "Sub-concept*" at bounding box center [772, 230] width 352 height 18
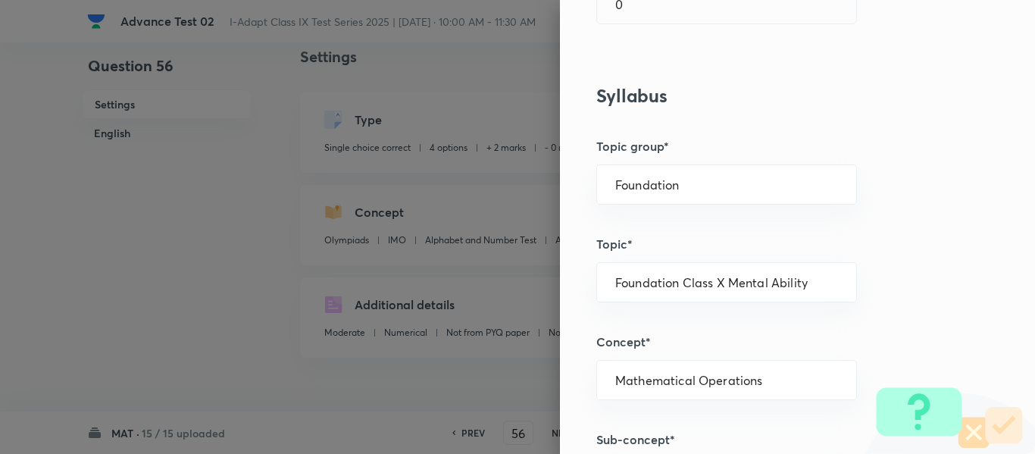
scroll to position [530, 0]
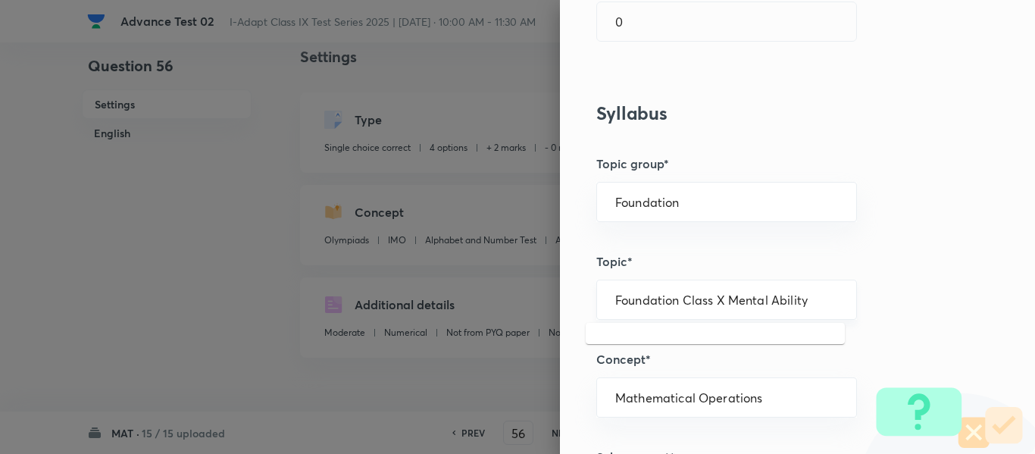
drag, startPoint x: 798, startPoint y: 296, endPoint x: 707, endPoint y: 310, distance: 91.9
click at [707, 310] on div "Foundation Class X Mental Ability ​" at bounding box center [726, 300] width 261 height 40
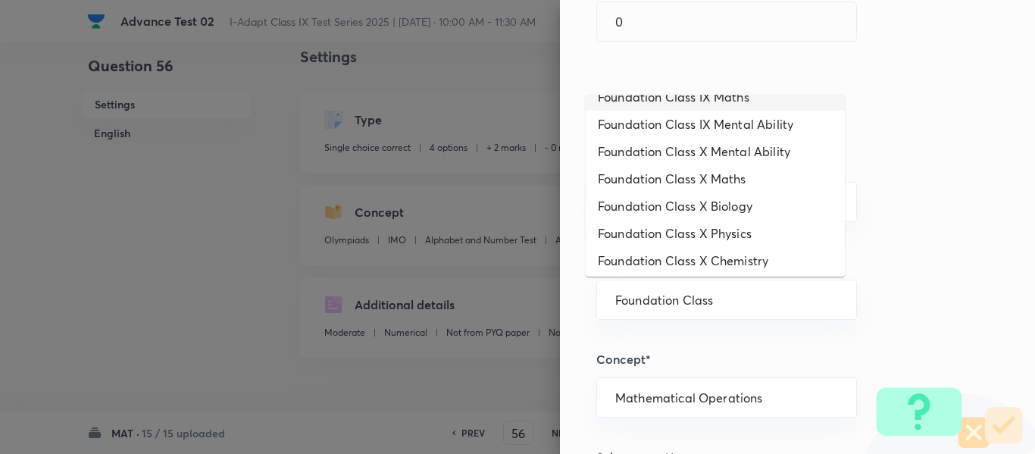
scroll to position [239, 0]
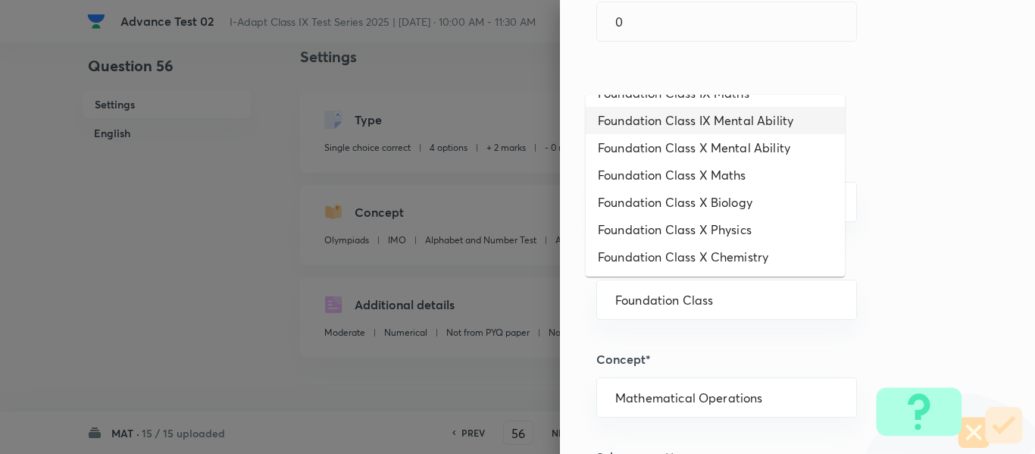
click at [750, 122] on li "Foundation Class IX Mental Ability" at bounding box center [715, 120] width 259 height 27
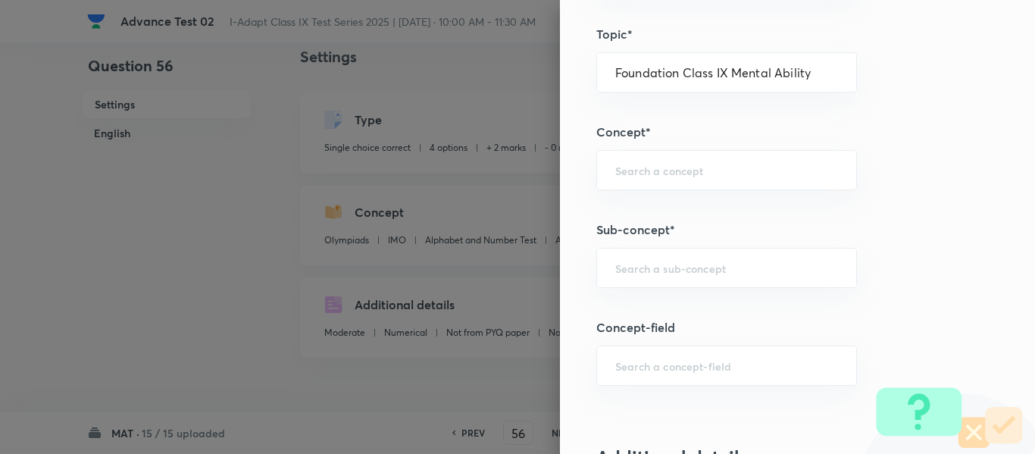
scroll to position [834, 0]
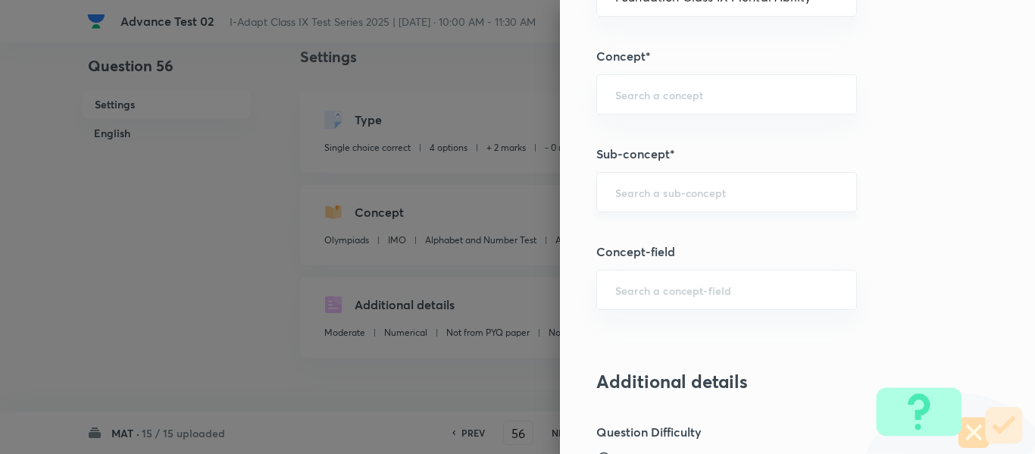
click at [718, 187] on input "text" at bounding box center [726, 192] width 223 height 14
paste input "Mathematical Operations"
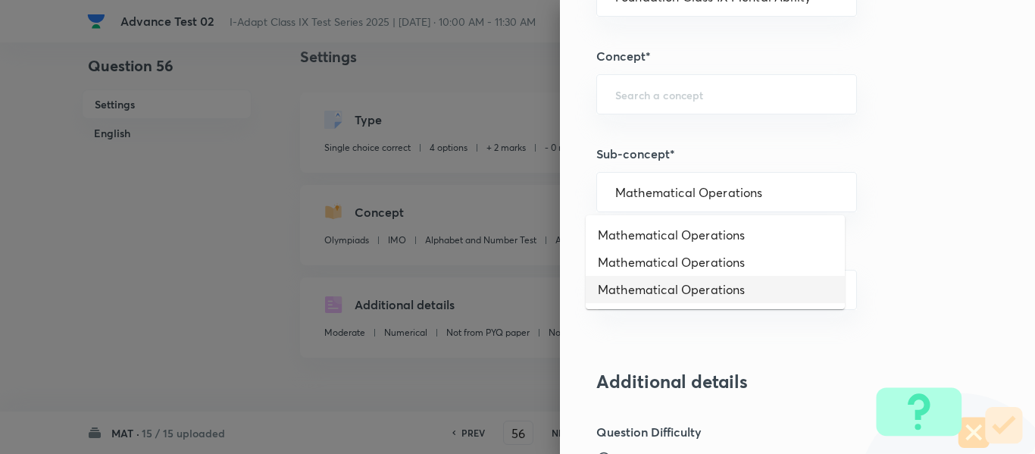
click at [718, 292] on li "Mathematical Operations" at bounding box center [715, 289] width 259 height 27
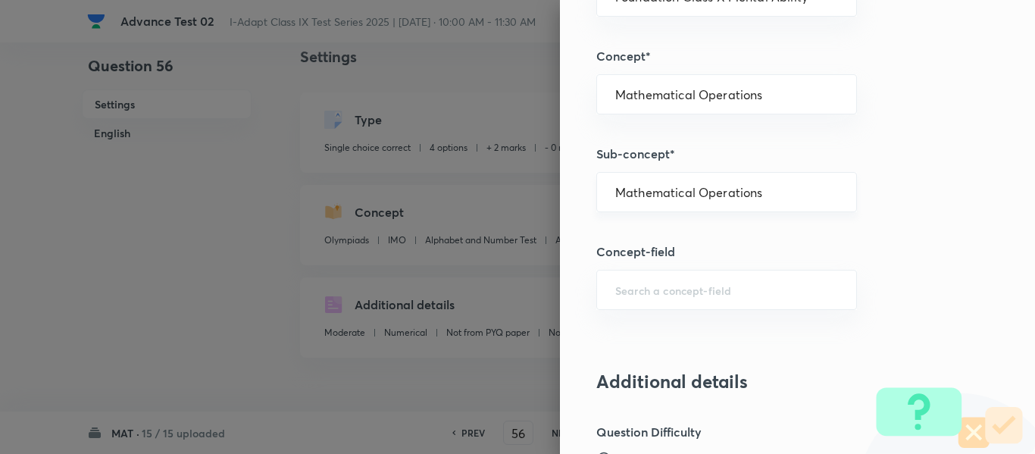
click at [763, 189] on input "Mathematical Operations" at bounding box center [726, 192] width 223 height 14
paste input "Mathematical Operations"
click at [727, 239] on li "Mathematical Operations" at bounding box center [715, 234] width 259 height 27
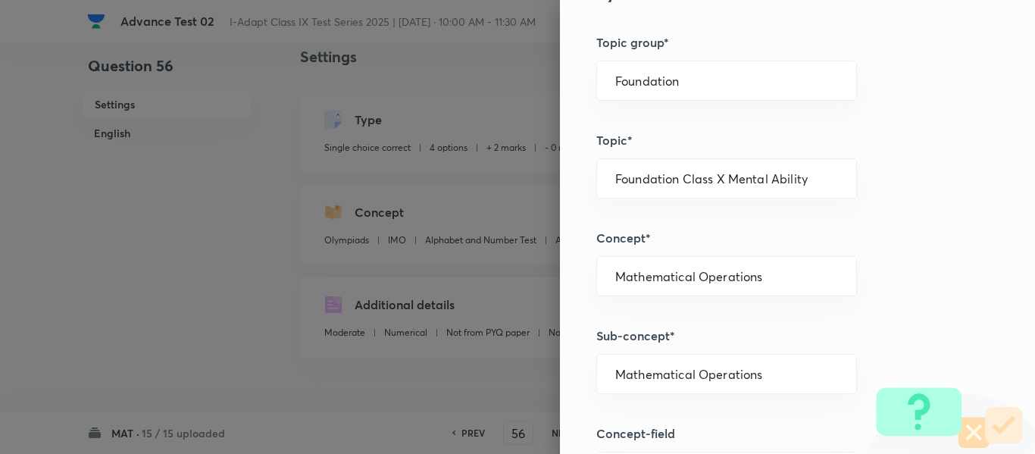
scroll to position [606, 0]
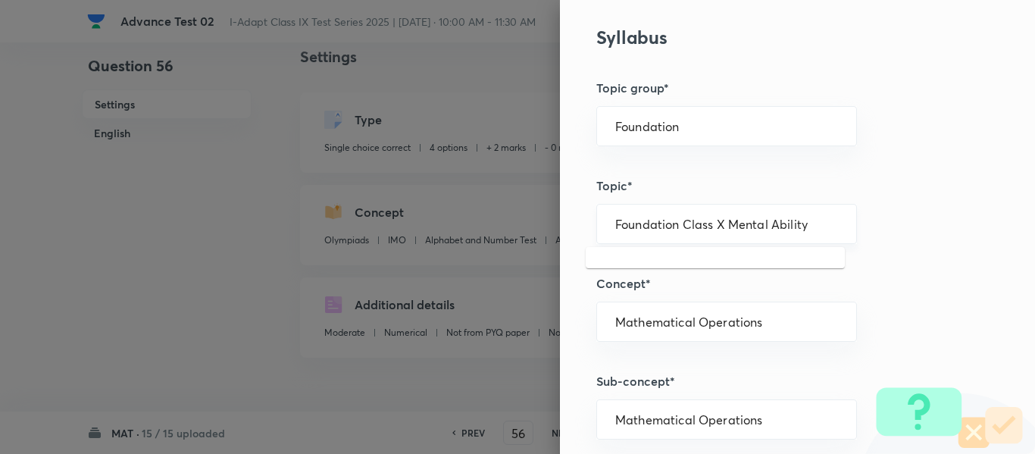
drag, startPoint x: 799, startPoint y: 222, endPoint x: 699, endPoint y: 227, distance: 100.9
click at [699, 227] on input "Foundation Class X Mental Ability" at bounding box center [726, 224] width 223 height 14
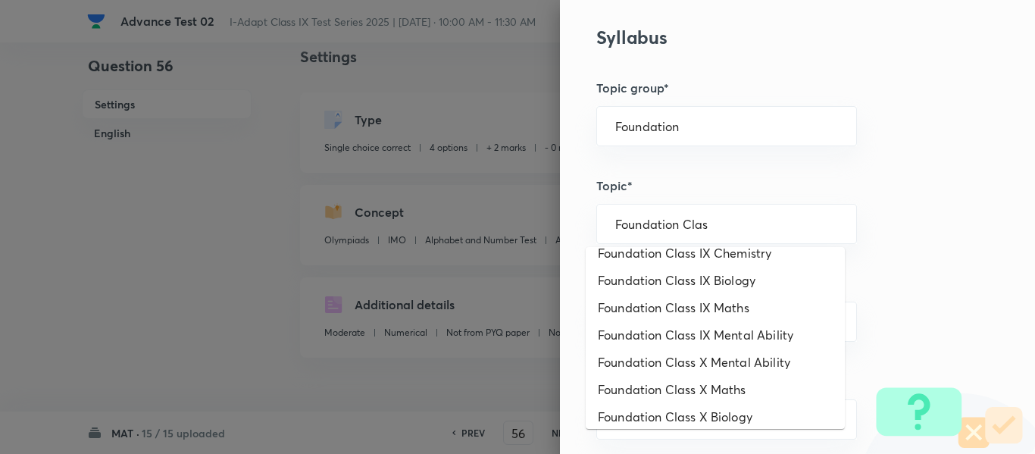
scroll to position [183, 0]
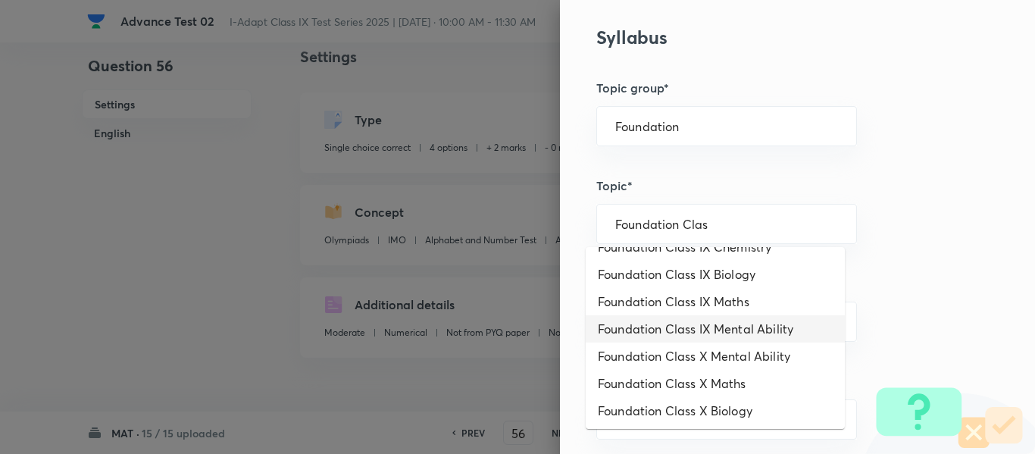
click at [743, 329] on li "Foundation Class IX Mental Ability" at bounding box center [715, 328] width 259 height 27
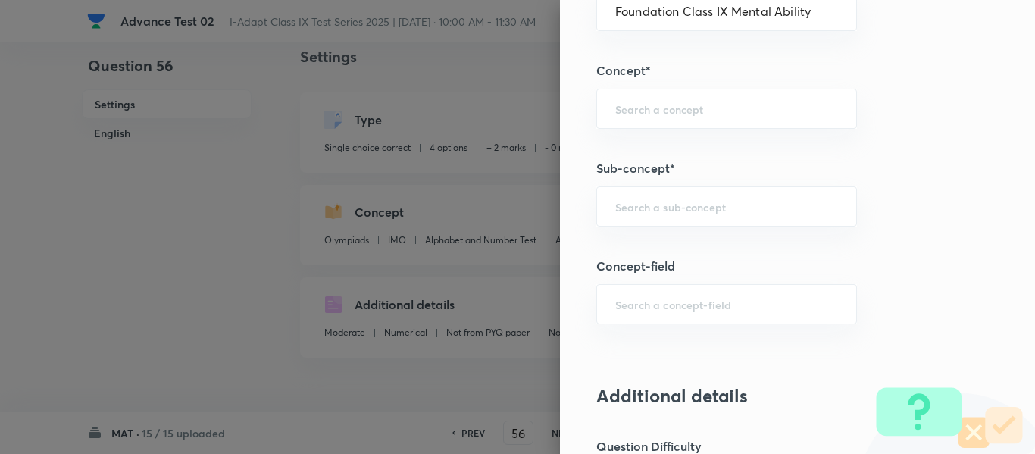
scroll to position [834, 0]
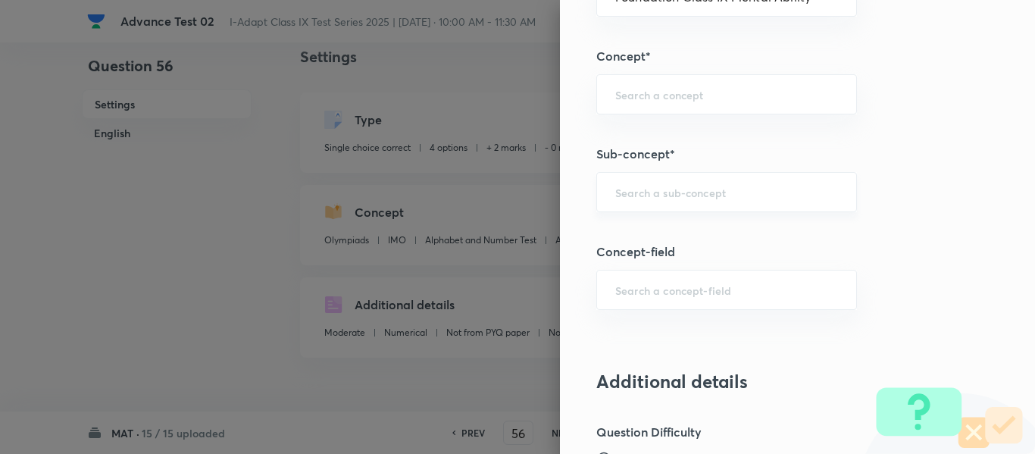
click at [717, 199] on input "text" at bounding box center [726, 192] width 223 height 14
paste input "Mathematical Operations"
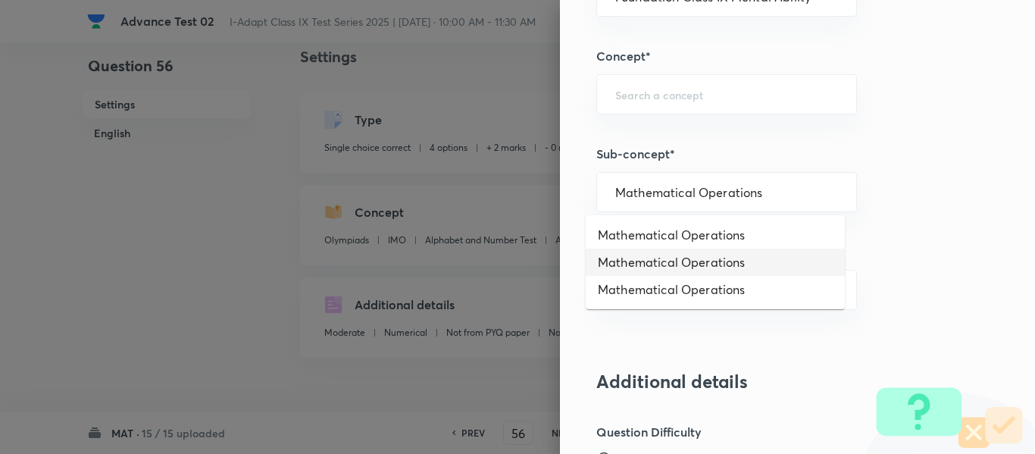
click at [706, 259] on li "Mathematical Operations" at bounding box center [715, 262] width 259 height 27
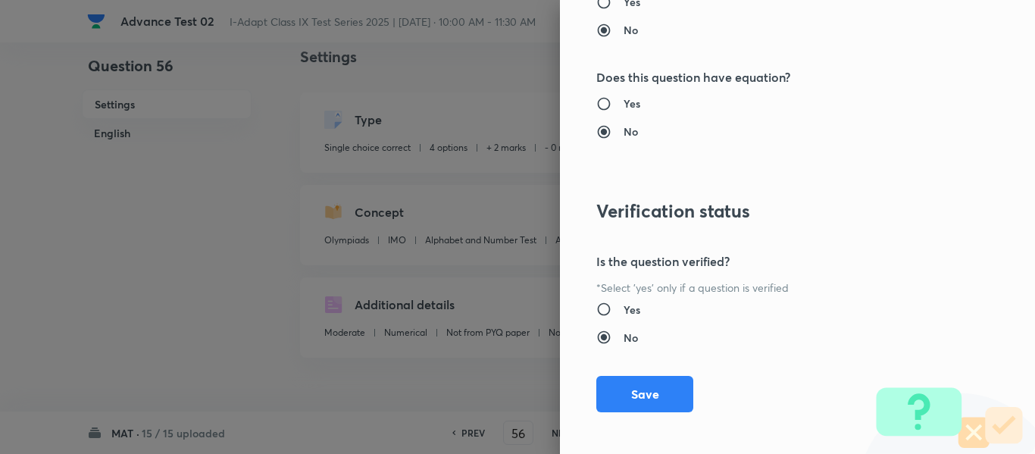
scroll to position [1612, 0]
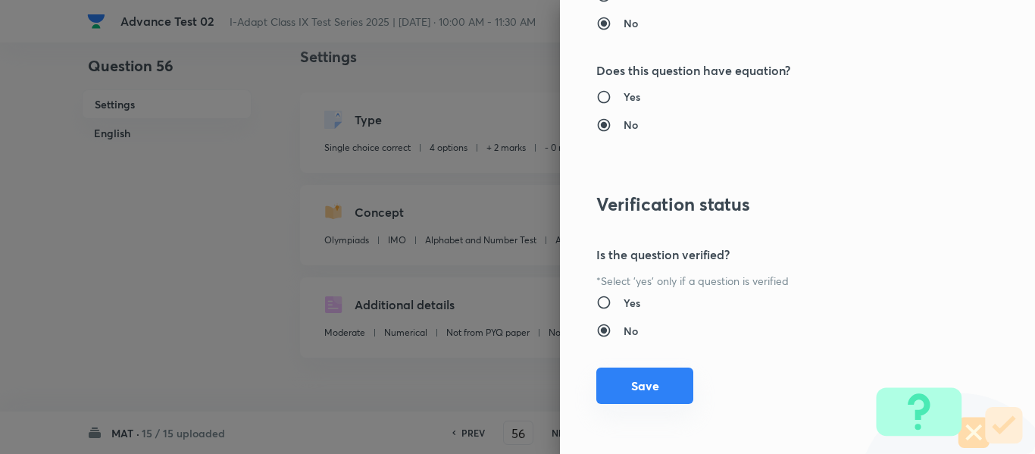
click at [637, 390] on button "Save" at bounding box center [644, 386] width 97 height 36
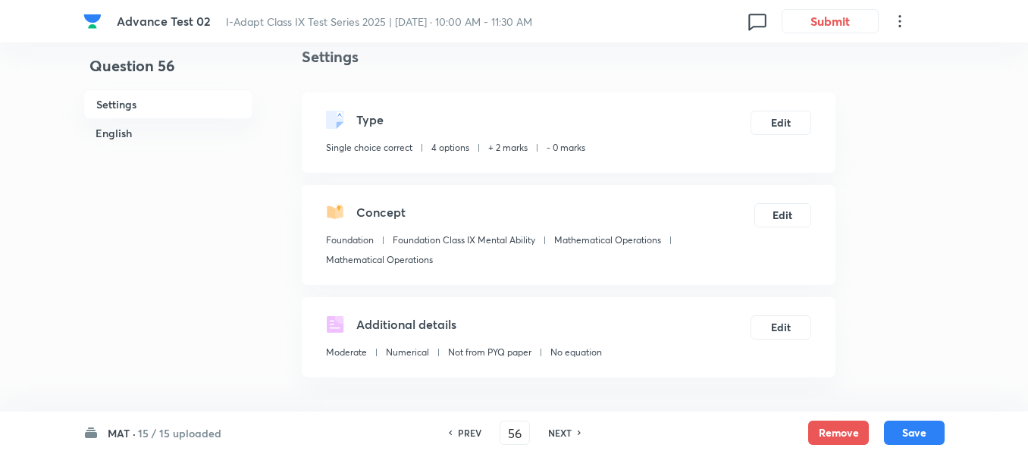
click at [468, 432] on h6 "PREV" at bounding box center [469, 433] width 23 height 14
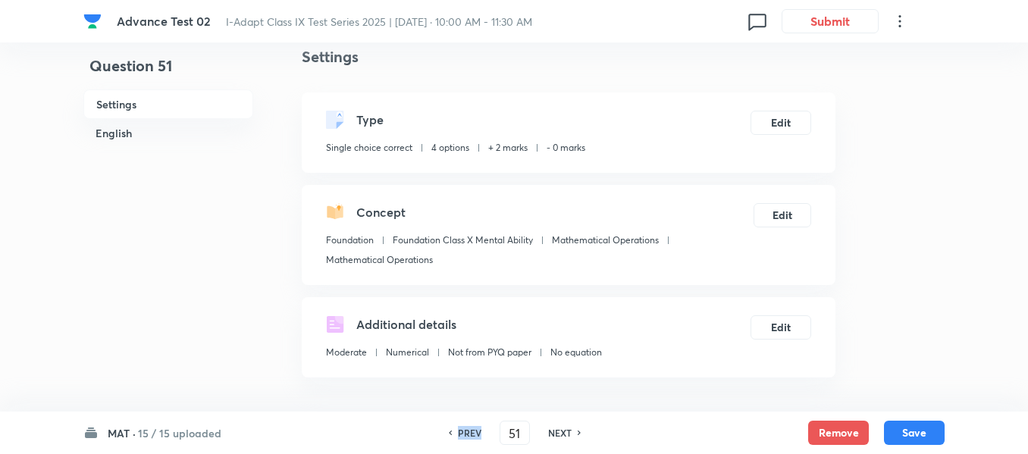
click at [468, 432] on h6 "PREV" at bounding box center [469, 433] width 23 height 14
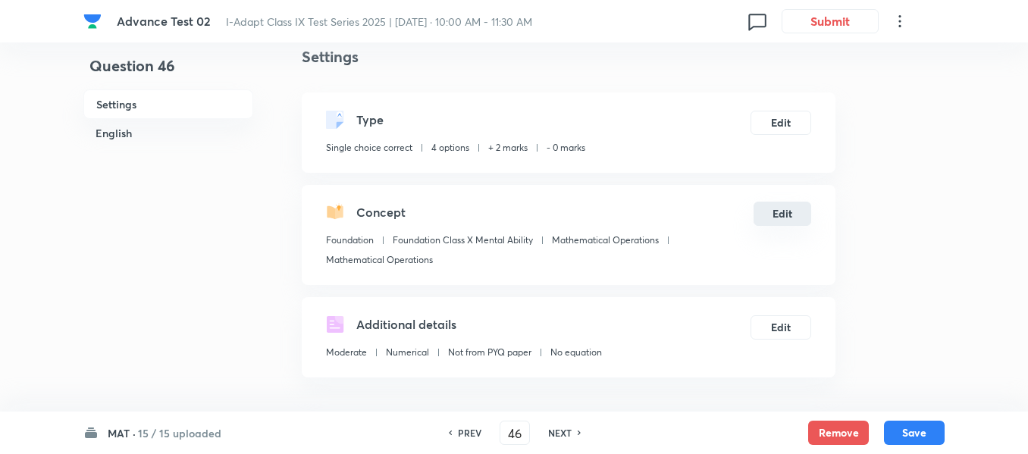
click at [790, 214] on button "Edit" at bounding box center [782, 214] width 58 height 24
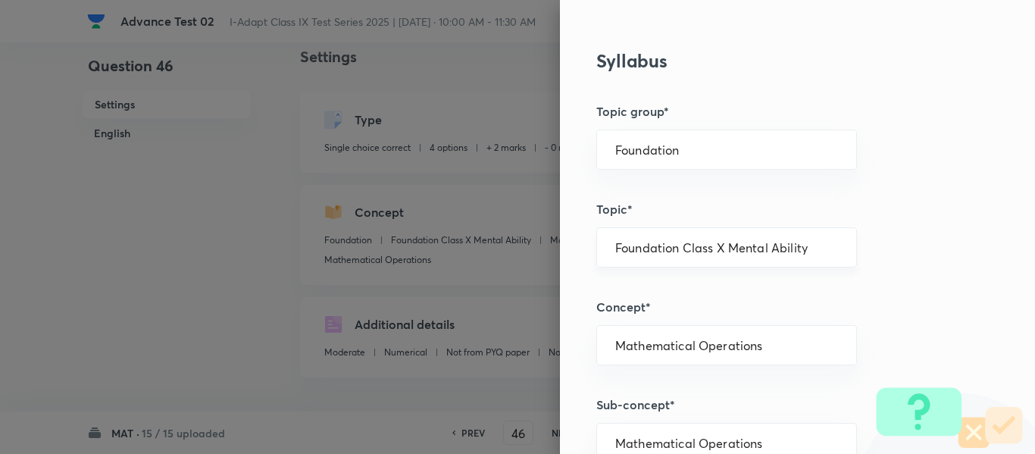
scroll to position [606, 0]
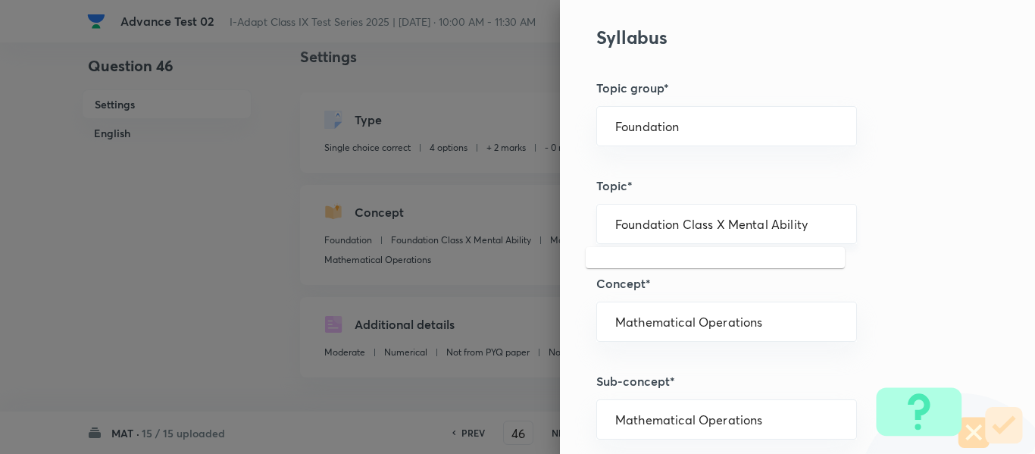
drag, startPoint x: 807, startPoint y: 223, endPoint x: 707, endPoint y: 224, distance: 100.0
click at [707, 224] on input "Foundation Class X Mental Ability" at bounding box center [726, 224] width 223 height 14
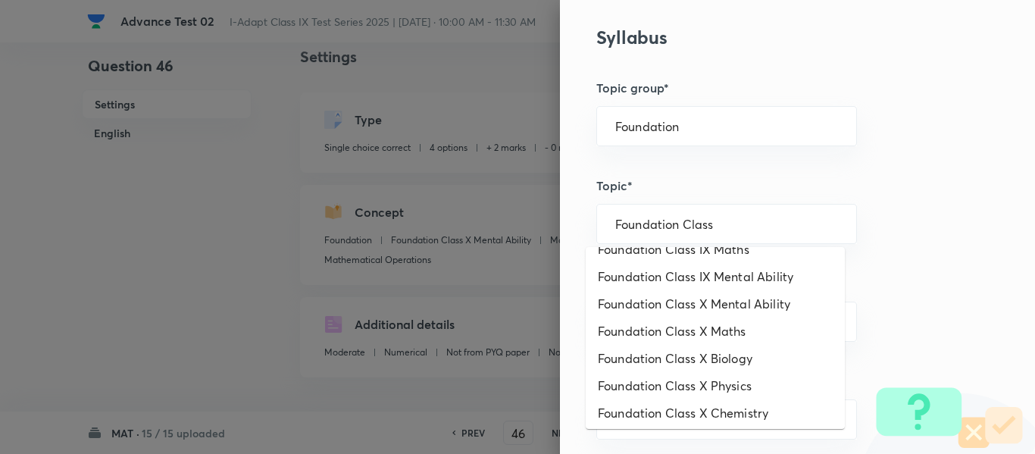
scroll to position [239, 0]
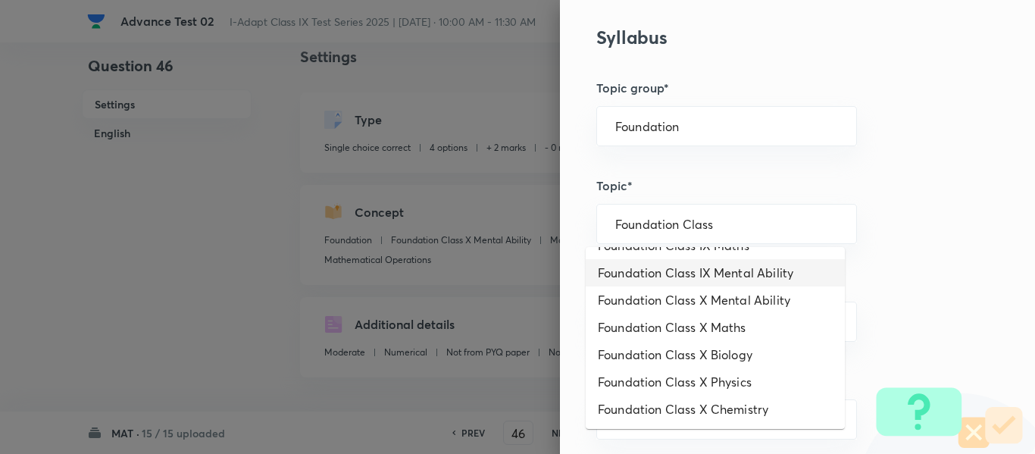
click at [731, 271] on li "Foundation Class IX Mental Ability" at bounding box center [715, 272] width 259 height 27
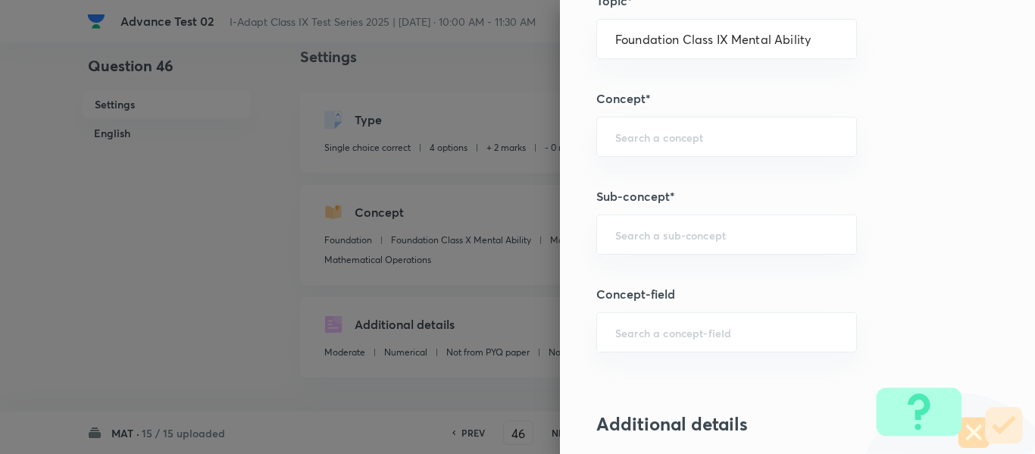
scroll to position [834, 0]
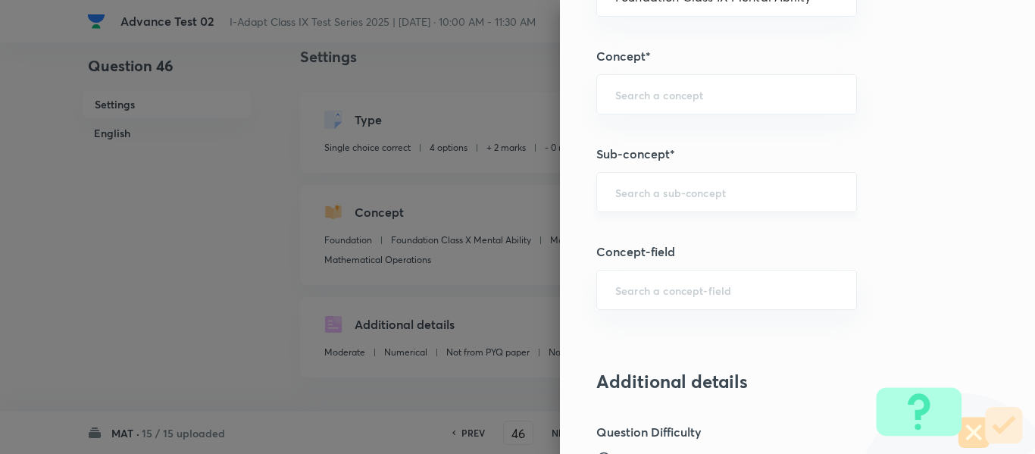
click at [735, 183] on div "​" at bounding box center [726, 192] width 261 height 40
paste input "Mathematical Operations"
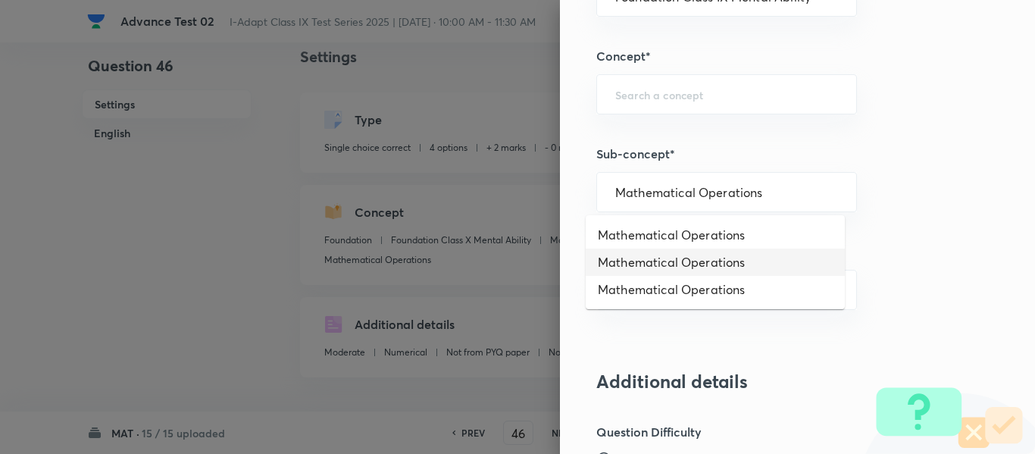
click at [712, 262] on li "Mathematical Operations" at bounding box center [715, 262] width 259 height 27
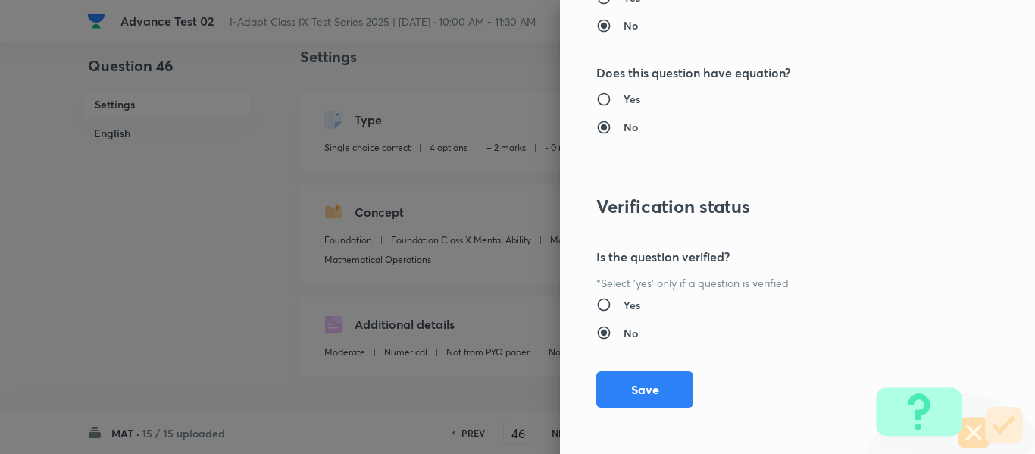
scroll to position [1612, 0]
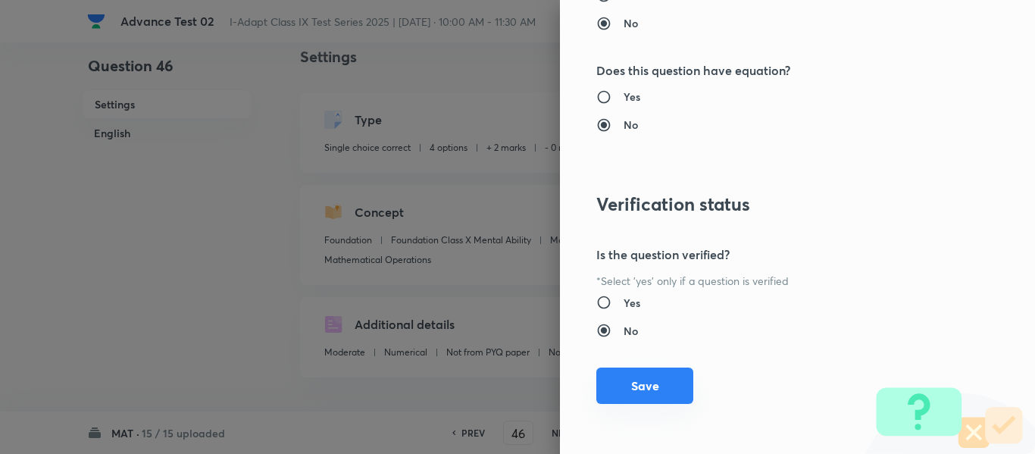
click at [642, 386] on button "Save" at bounding box center [644, 386] width 97 height 36
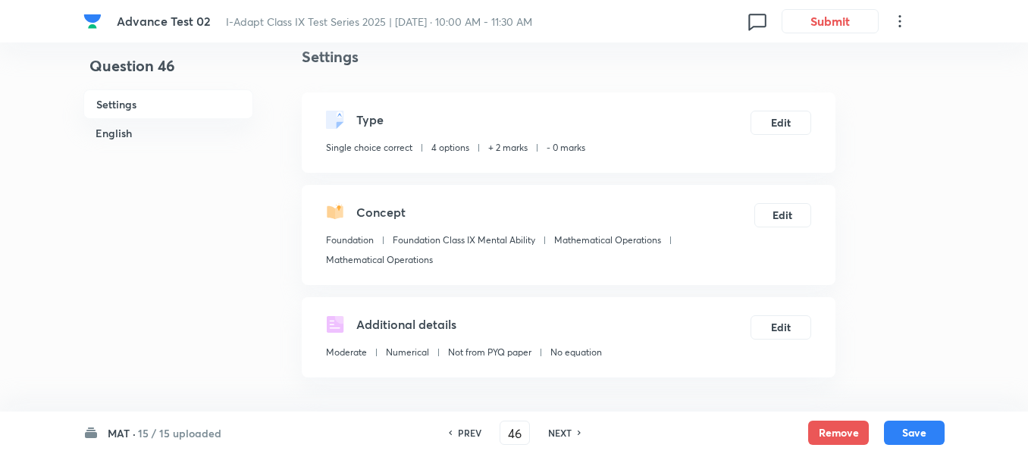
click at [562, 432] on h6 "NEXT" at bounding box center [559, 433] width 23 height 14
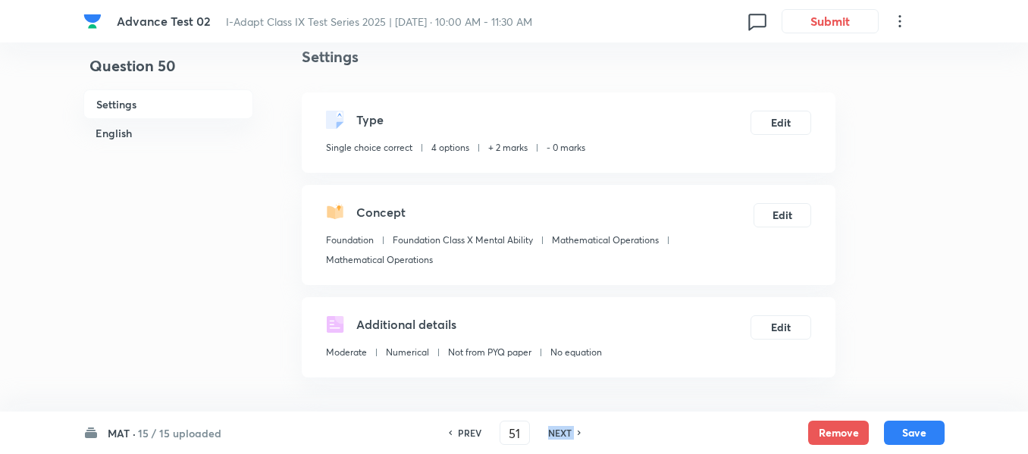
click at [562, 432] on h6 "NEXT" at bounding box center [559, 433] width 23 height 14
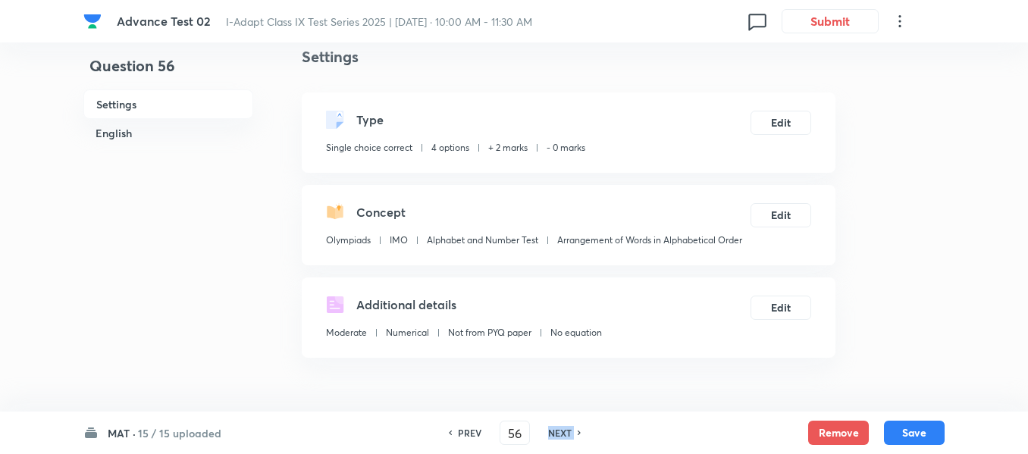
click at [562, 432] on h6 "NEXT" at bounding box center [559, 433] width 23 height 14
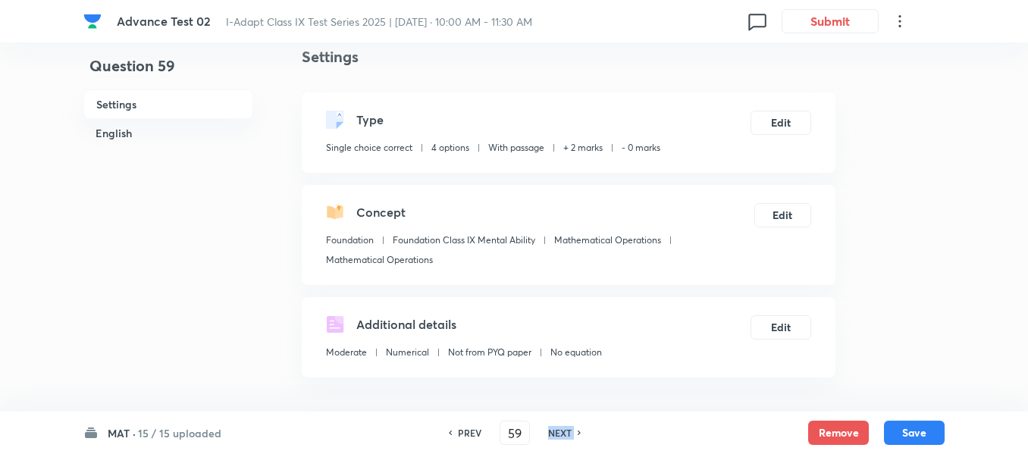
click at [562, 432] on h6 "NEXT" at bounding box center [559, 433] width 23 height 14
click at [472, 435] on h6 "PREV" at bounding box center [469, 433] width 23 height 14
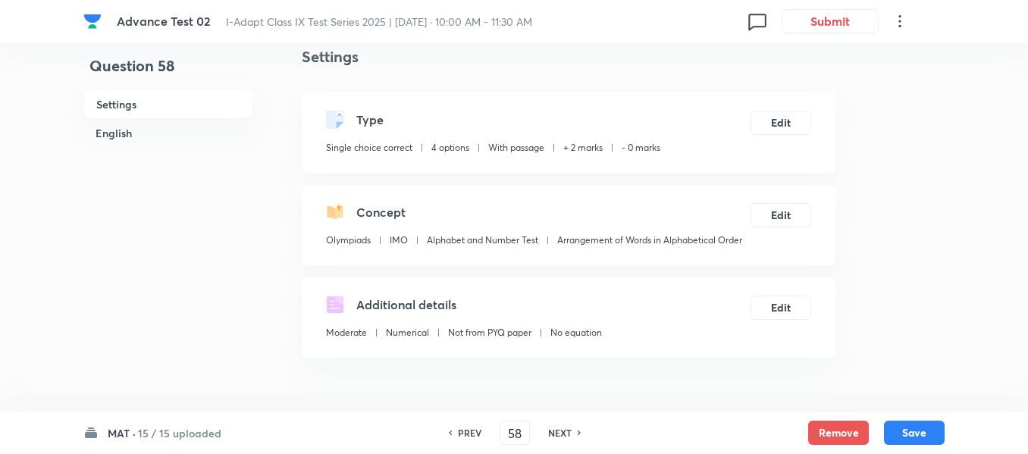
click at [472, 435] on h6 "PREV" at bounding box center [469, 433] width 23 height 14
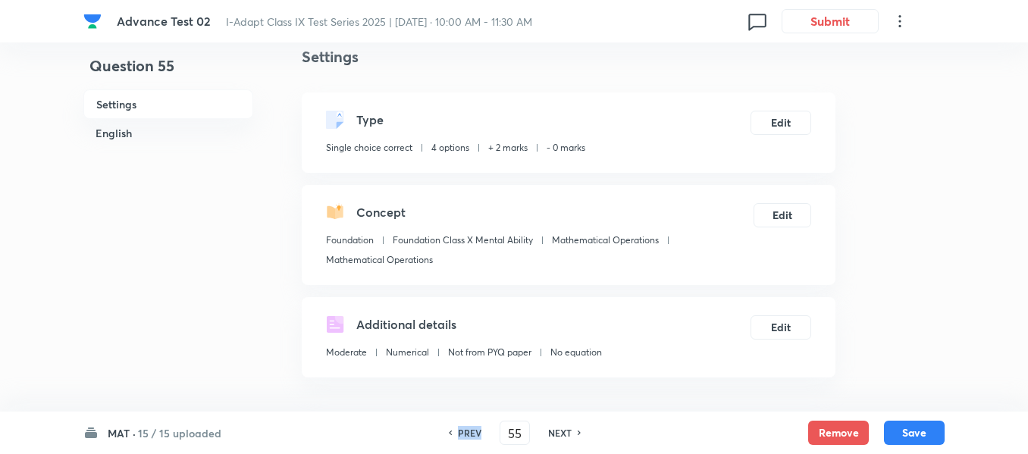
click at [472, 435] on h6 "PREV" at bounding box center [469, 433] width 23 height 14
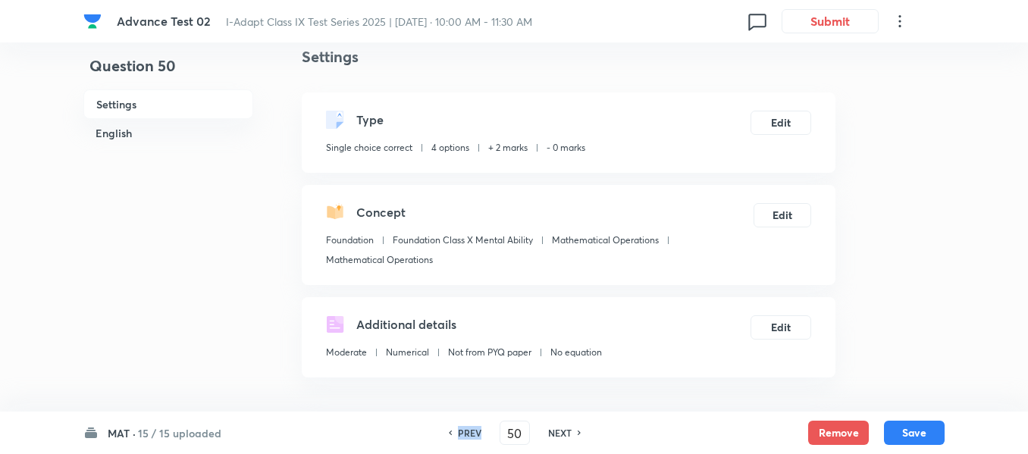
click at [472, 435] on h6 "PREV" at bounding box center [469, 433] width 23 height 14
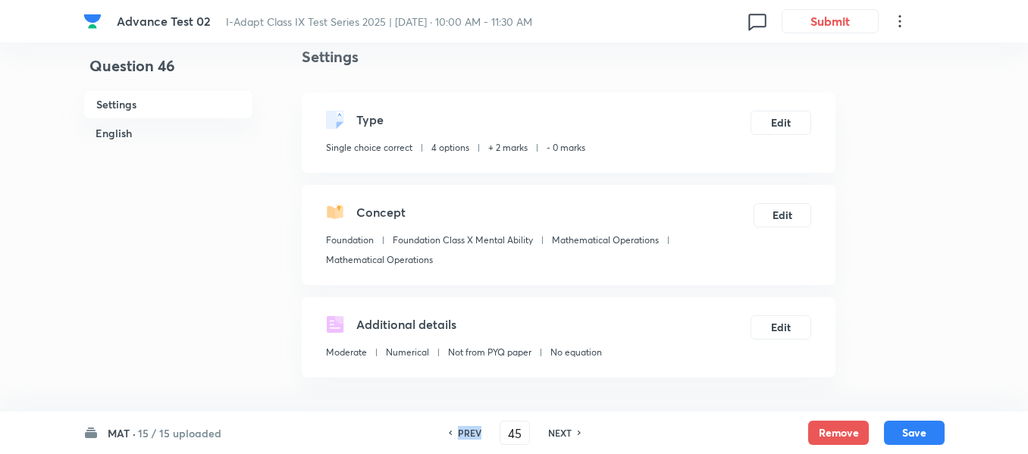
click at [472, 435] on h6 "PREV" at bounding box center [469, 433] width 23 height 14
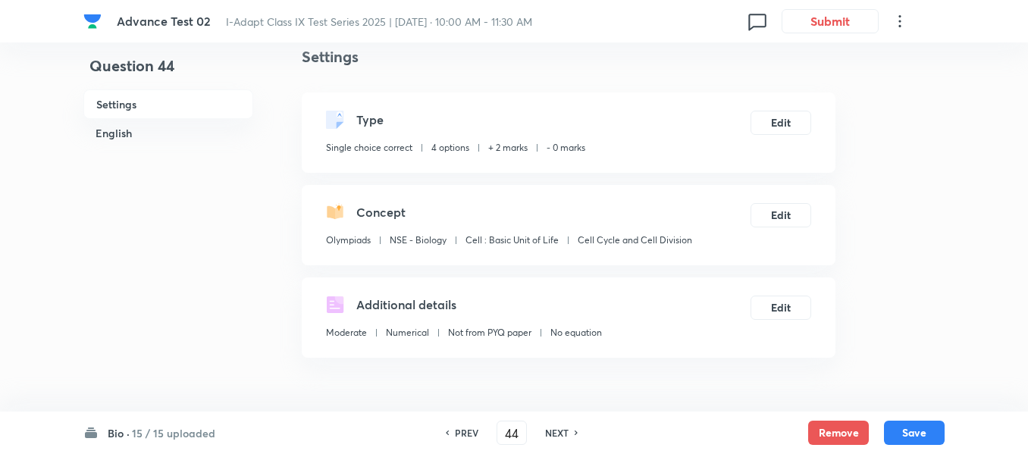
click at [565, 431] on h6 "NEXT" at bounding box center [556, 433] width 23 height 14
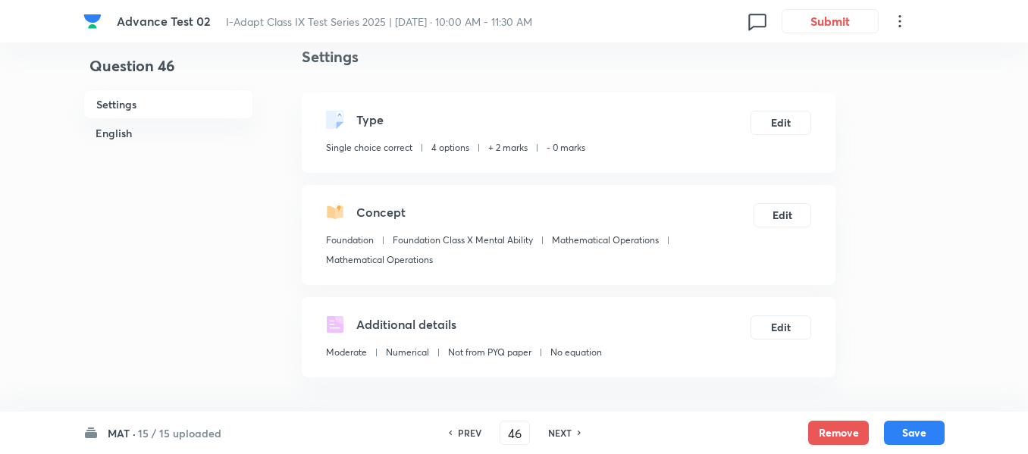
click at [474, 433] on h6 "PREV" at bounding box center [469, 433] width 23 height 14
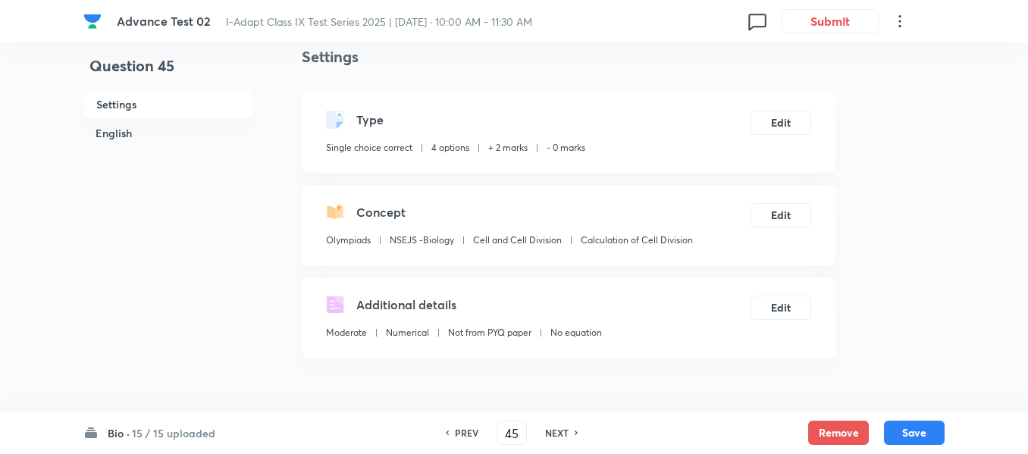
click at [557, 429] on h6 "NEXT" at bounding box center [556, 433] width 23 height 14
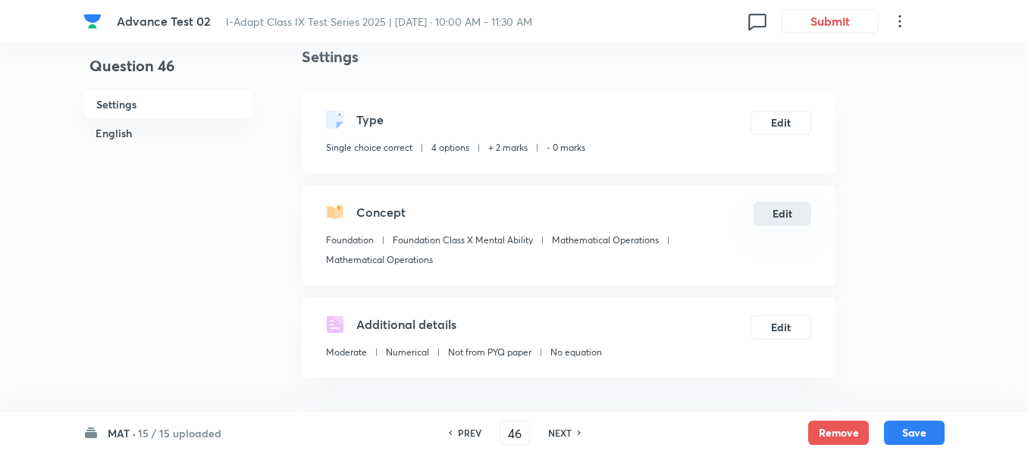
click at [787, 213] on button "Edit" at bounding box center [782, 214] width 58 height 24
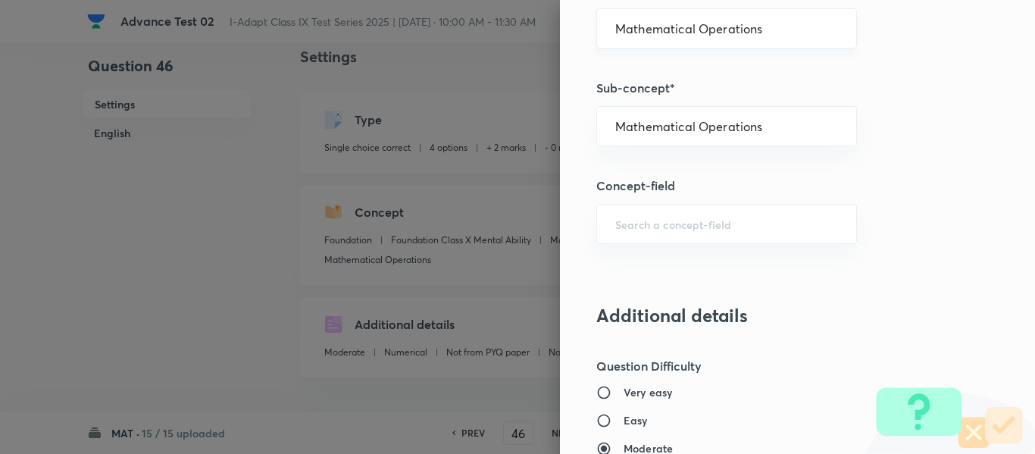
scroll to position [909, 0]
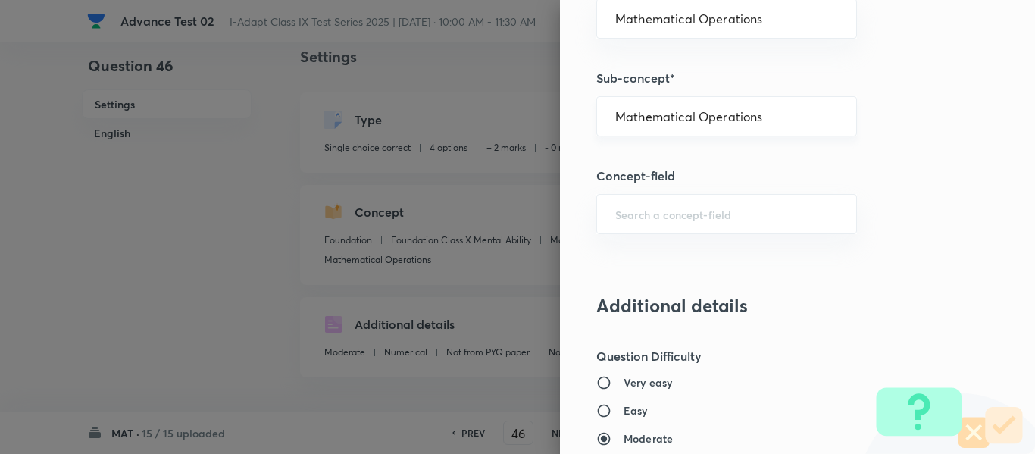
click at [794, 103] on div "Mathematical Operations ​" at bounding box center [726, 116] width 261 height 40
drag, startPoint x: 795, startPoint y: 117, endPoint x: 590, endPoint y: 120, distance: 205.4
click at [596, 120] on div "Mathematical Operations ​" at bounding box center [726, 116] width 261 height 40
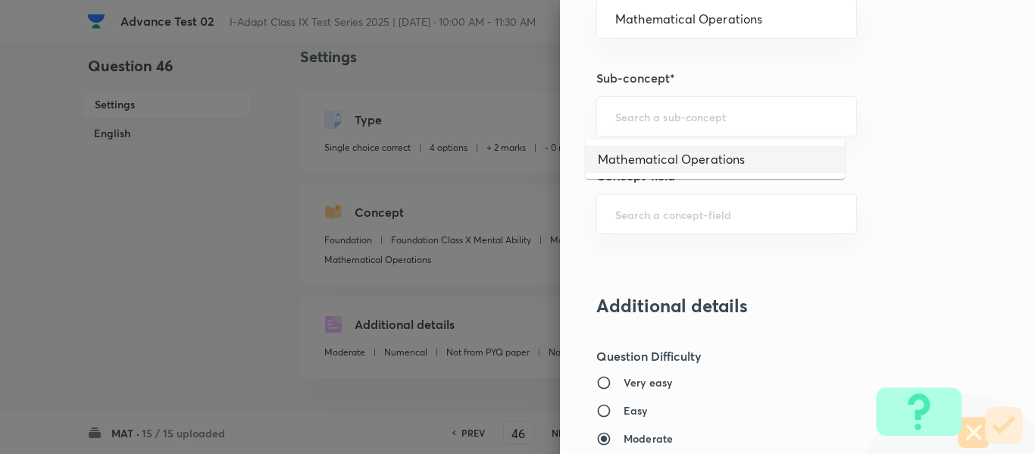
click at [742, 165] on li "Mathematical Operations" at bounding box center [715, 158] width 259 height 27
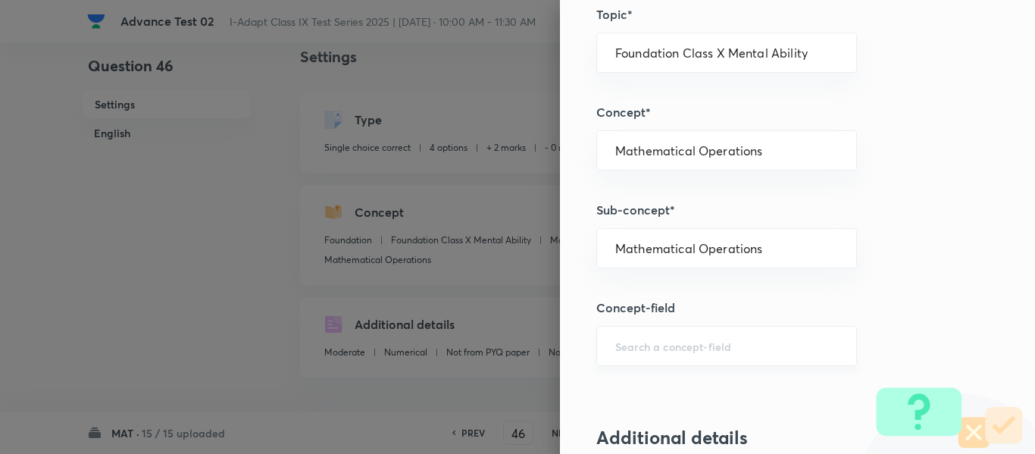
scroll to position [606, 0]
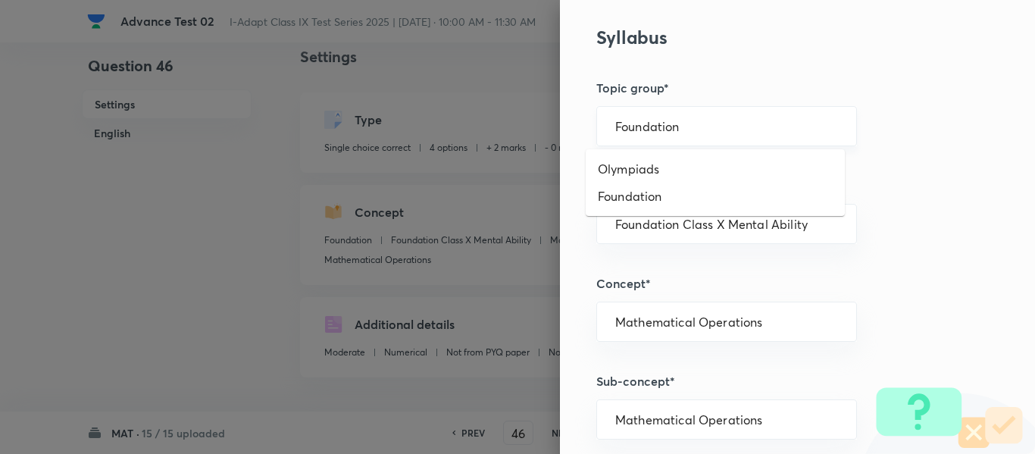
click at [715, 124] on input "Foundation" at bounding box center [726, 126] width 223 height 14
click at [677, 196] on li "Foundation" at bounding box center [715, 196] width 259 height 27
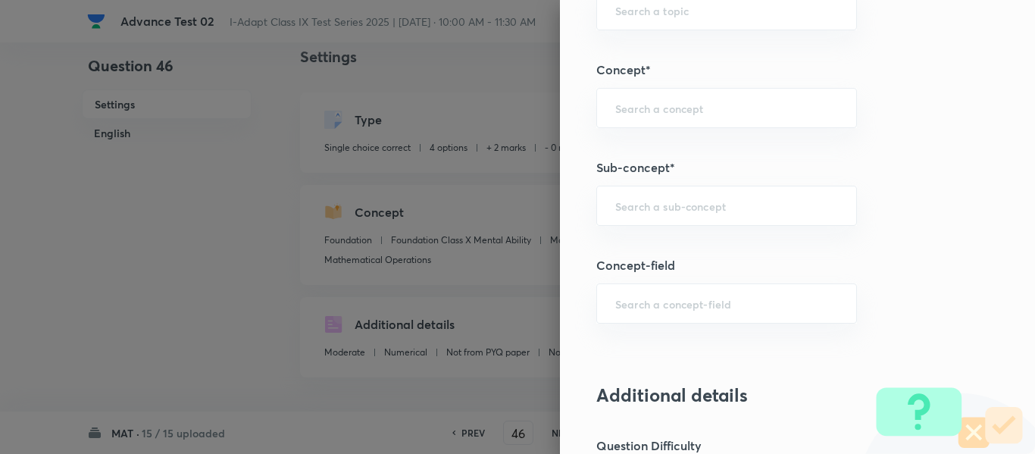
scroll to position [909, 0]
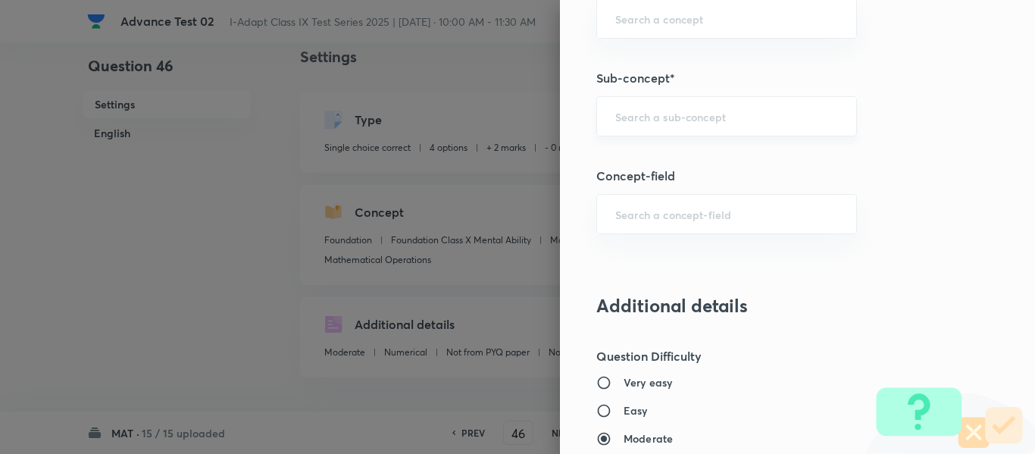
click at [701, 117] on input "text" at bounding box center [726, 116] width 223 height 14
paste input "Mathematical Operations"
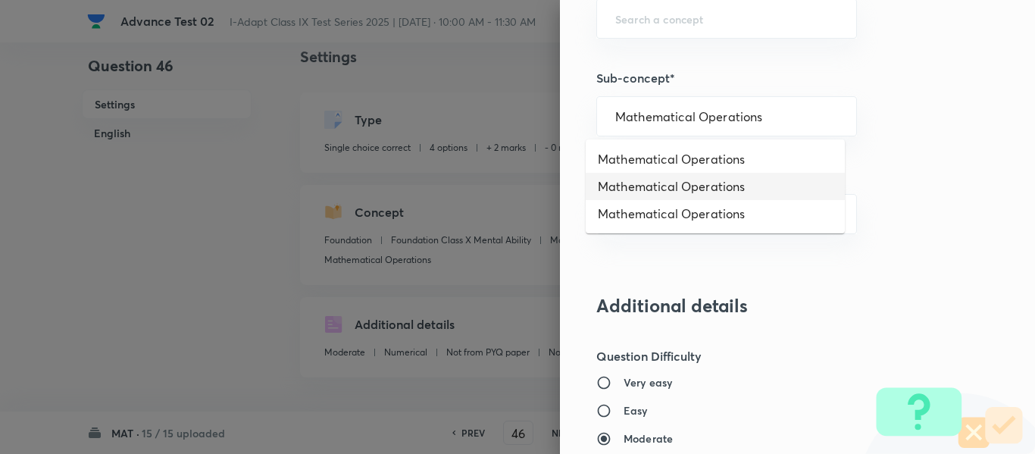
click at [738, 189] on li "Mathematical Operations" at bounding box center [715, 186] width 259 height 27
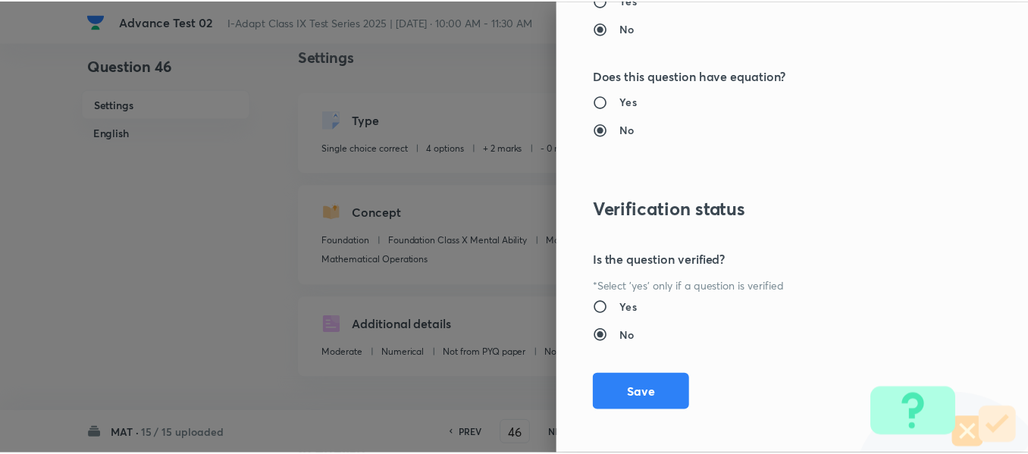
scroll to position [1612, 0]
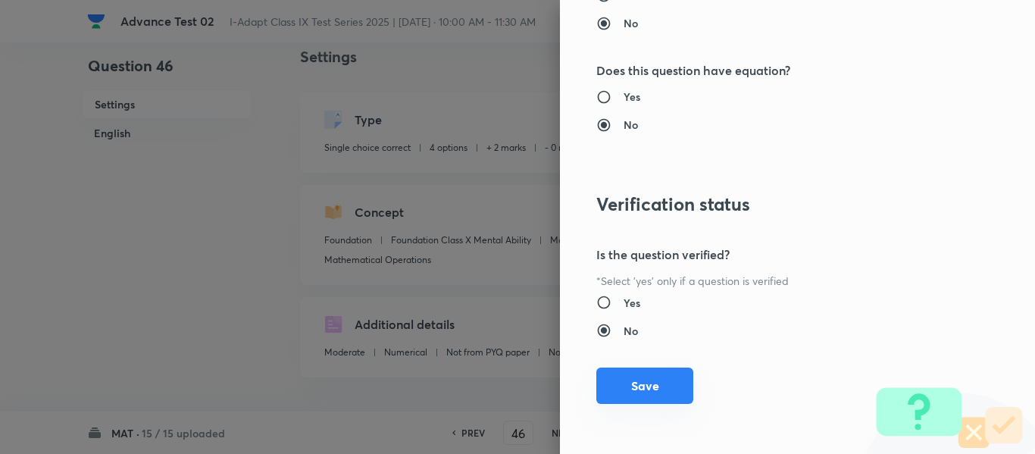
click at [637, 396] on button "Save" at bounding box center [644, 386] width 97 height 36
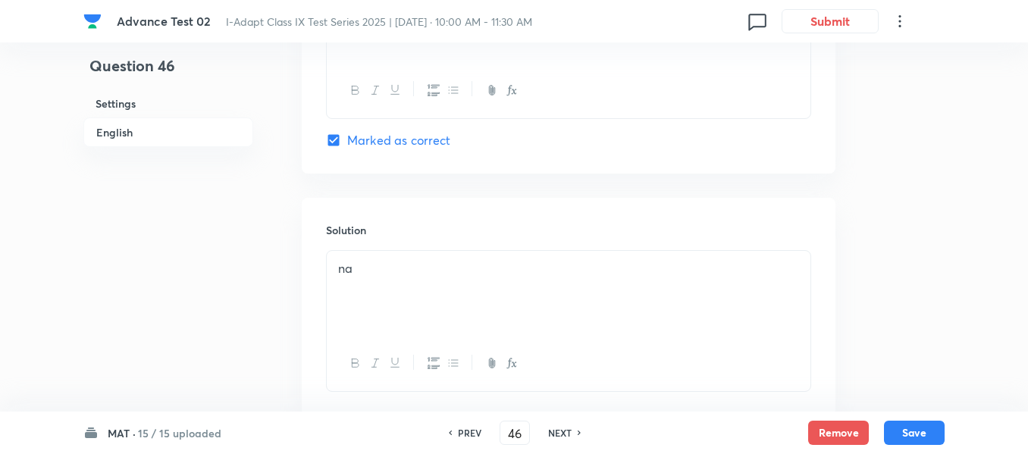
scroll to position [1618, 0]
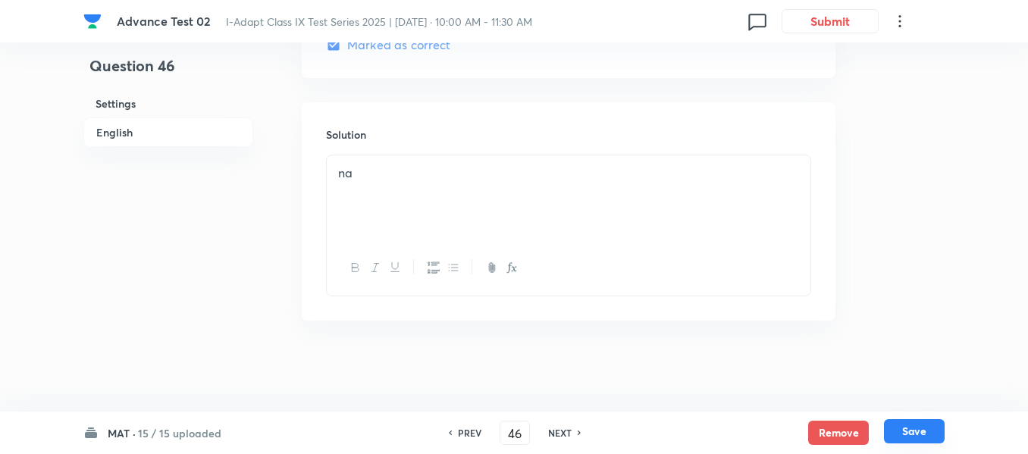
click at [918, 430] on button "Save" at bounding box center [914, 431] width 61 height 24
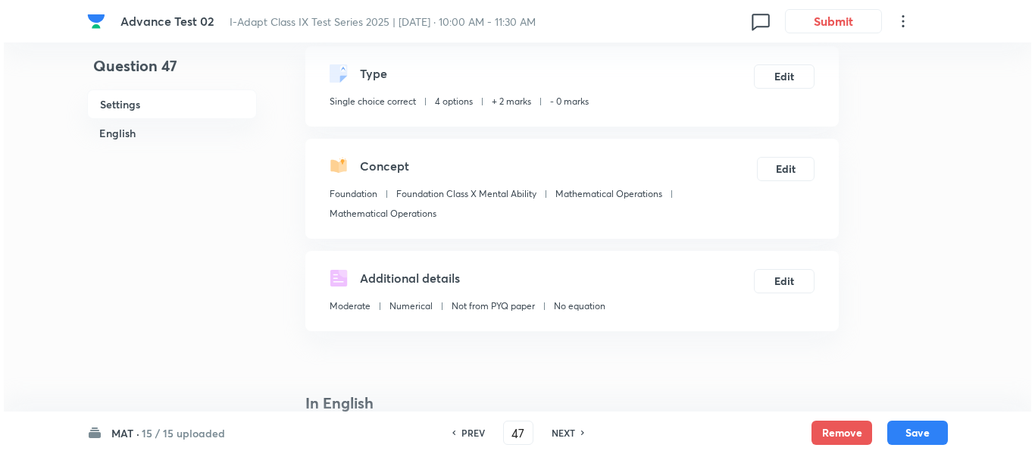
scroll to position [152, 0]
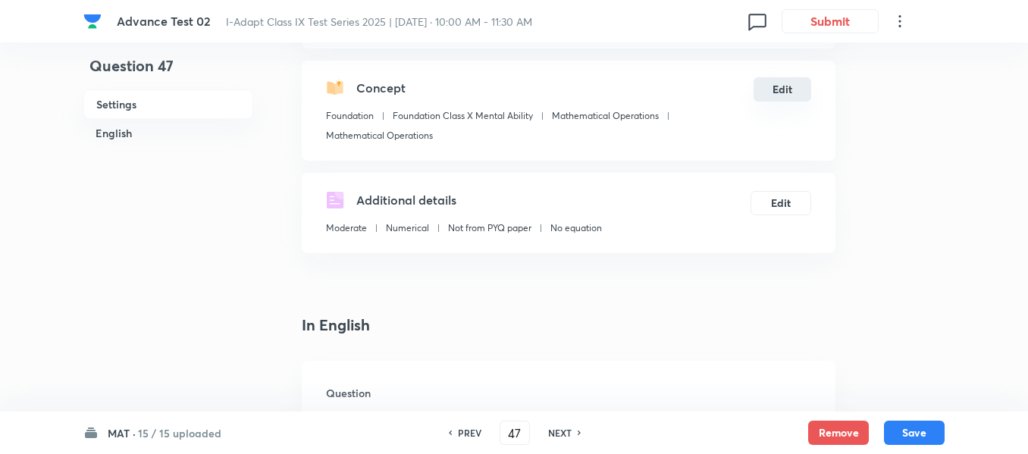
click at [782, 93] on button "Edit" at bounding box center [782, 89] width 58 height 24
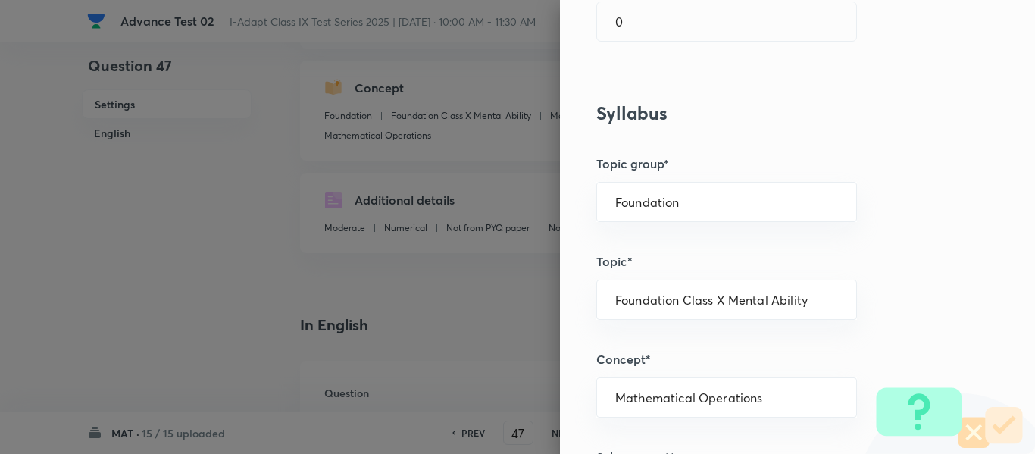
scroll to position [606, 0]
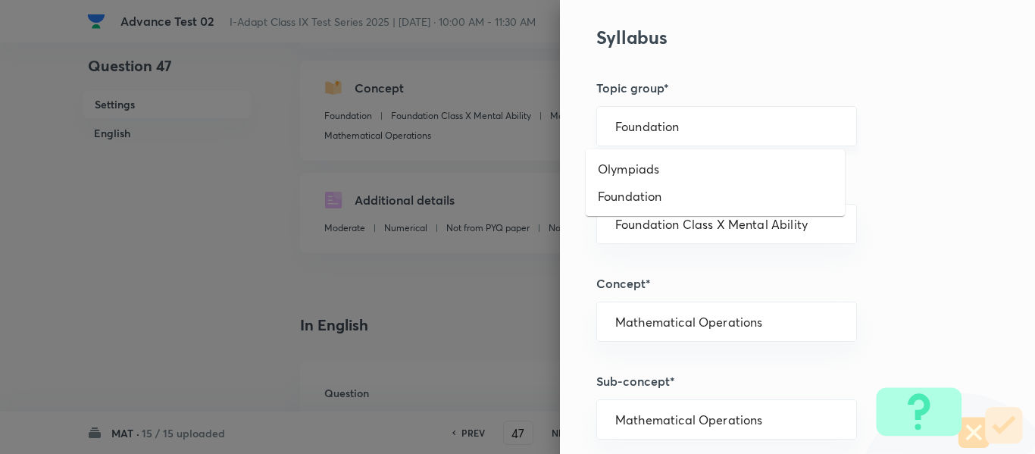
click at [702, 123] on input "Foundation" at bounding box center [726, 126] width 223 height 14
click at [677, 194] on li "Foundation" at bounding box center [715, 196] width 259 height 27
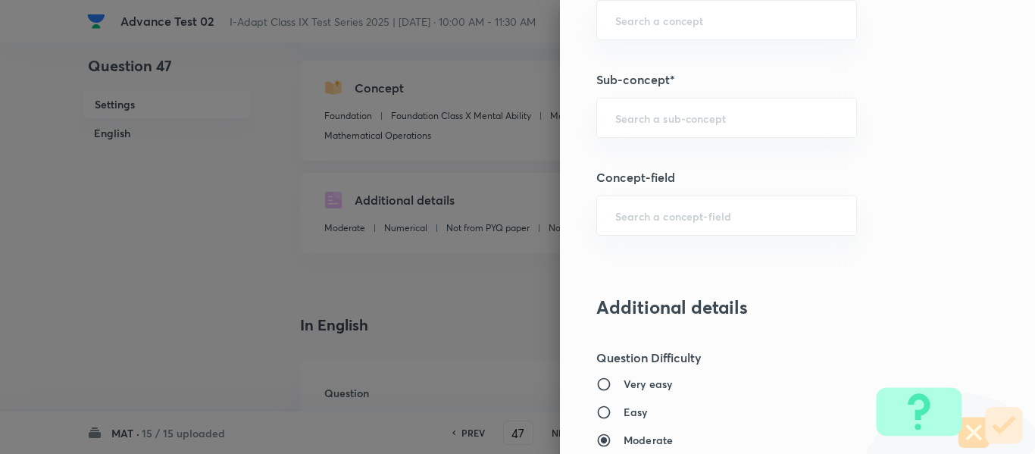
scroll to position [909, 0]
click at [724, 114] on input "text" at bounding box center [726, 116] width 223 height 14
paste input "Mathematical Operations"
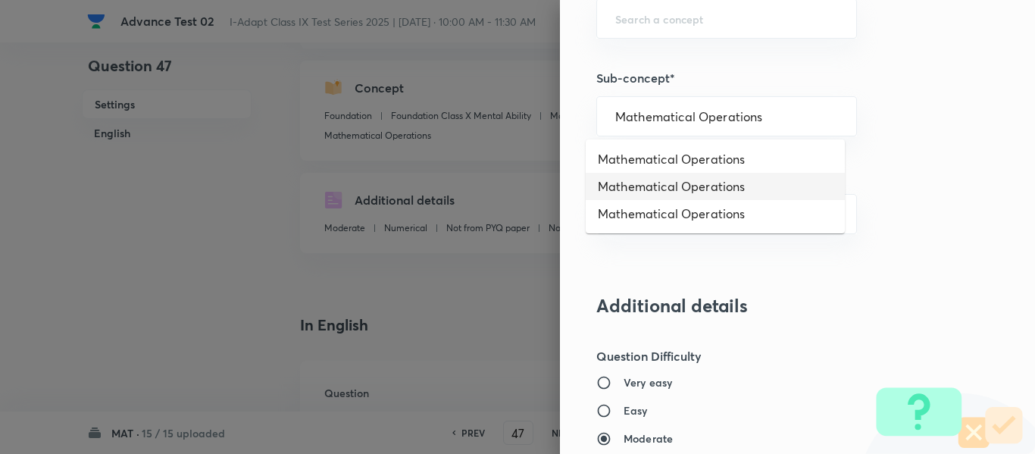
click at [742, 186] on li "Mathematical Operations" at bounding box center [715, 186] width 259 height 27
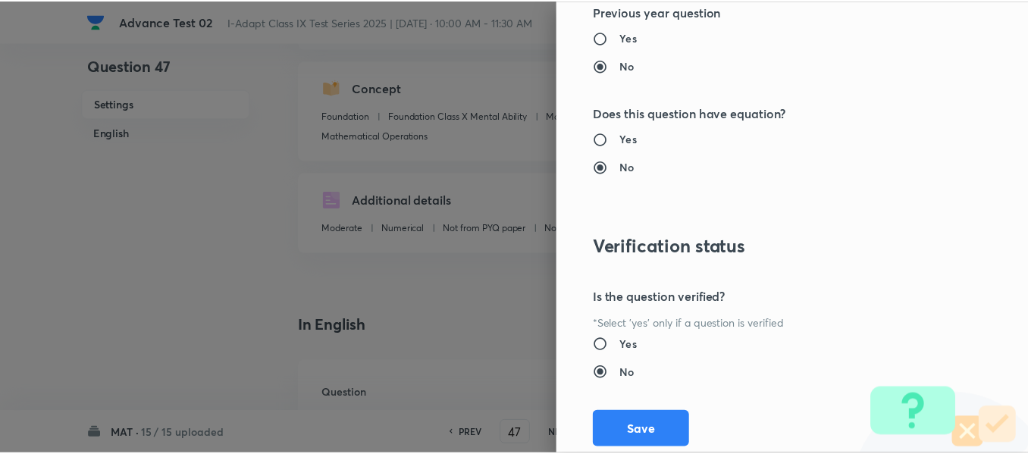
scroll to position [1612, 0]
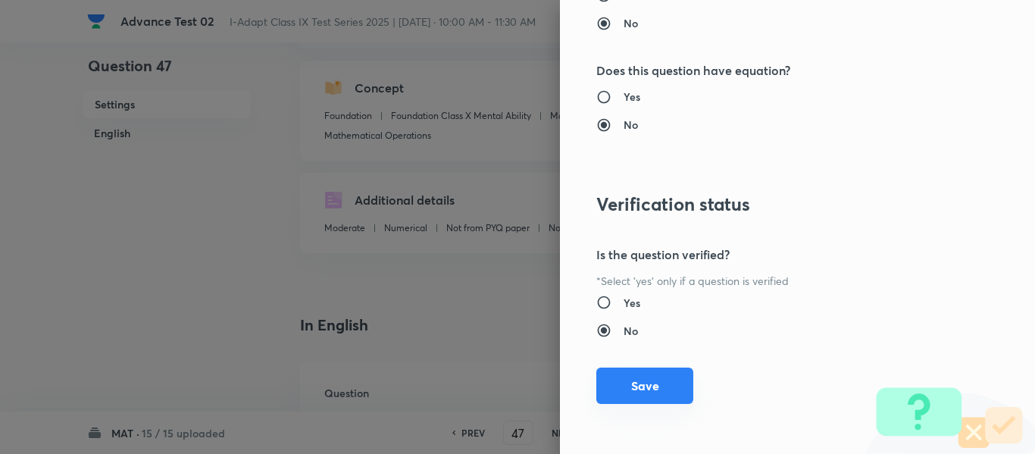
click at [648, 386] on button "Save" at bounding box center [644, 386] width 97 height 36
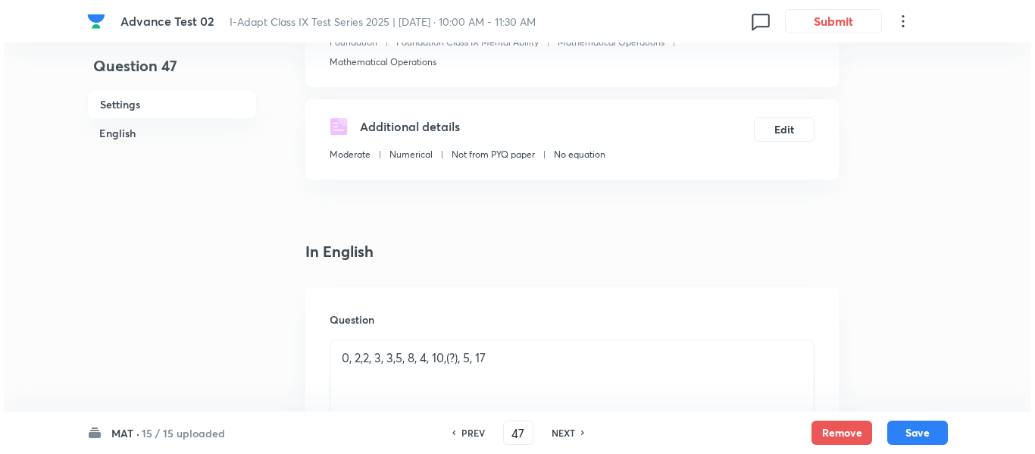
scroll to position [152, 0]
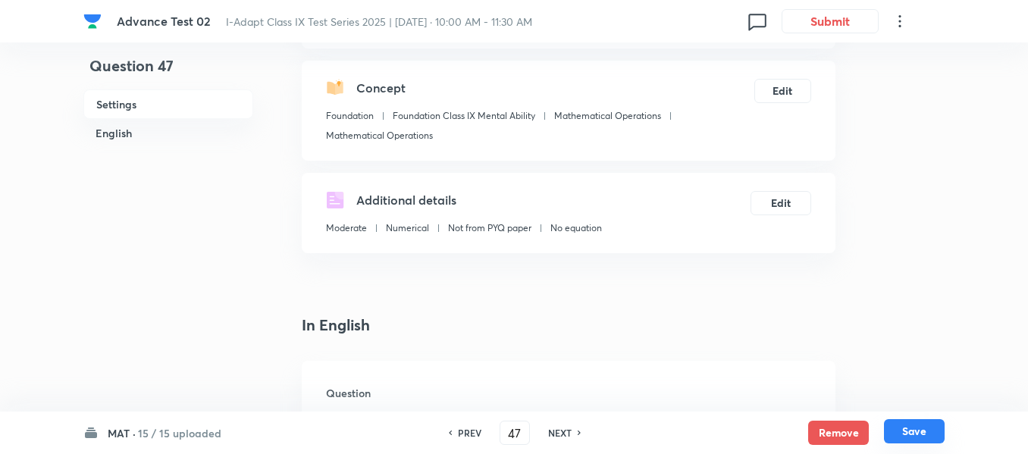
click at [914, 431] on button "Save" at bounding box center [914, 431] width 61 height 24
click at [788, 89] on button "Edit" at bounding box center [782, 89] width 58 height 24
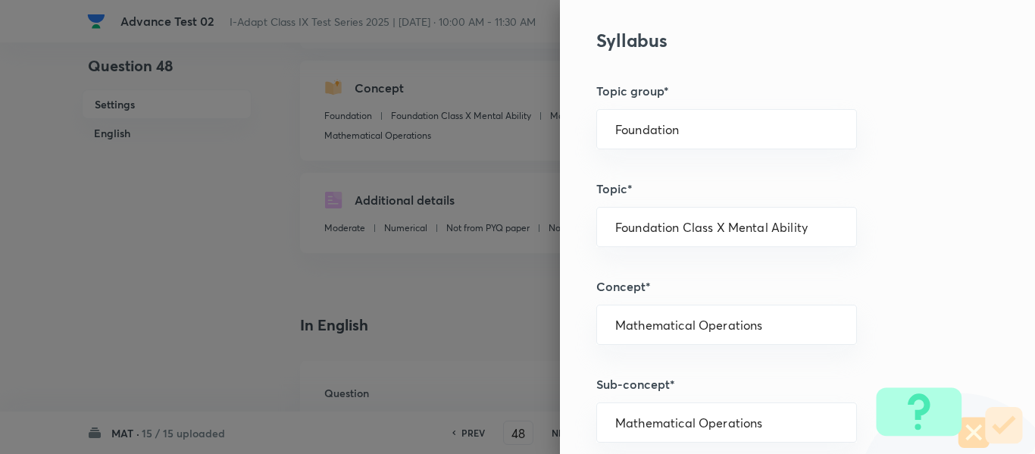
scroll to position [606, 0]
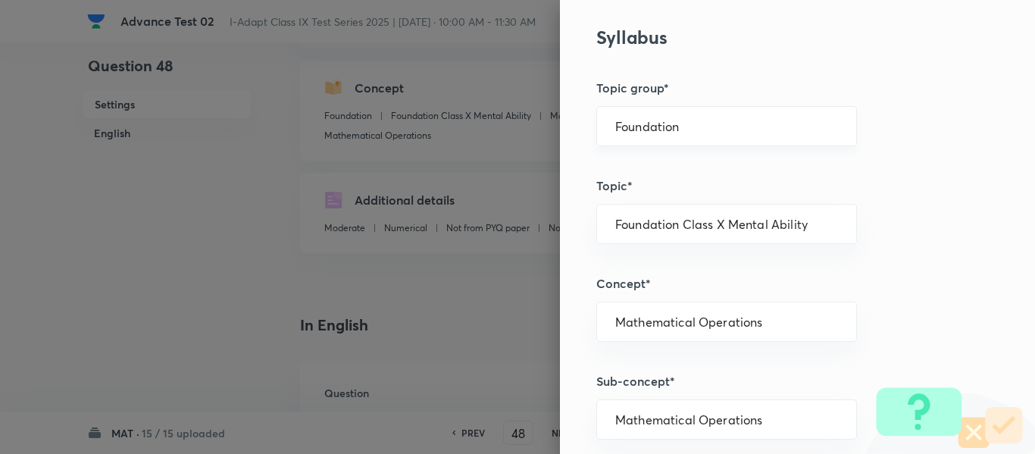
click at [717, 123] on input "Foundation" at bounding box center [726, 126] width 223 height 14
click at [677, 187] on li "Foundation" at bounding box center [715, 196] width 259 height 27
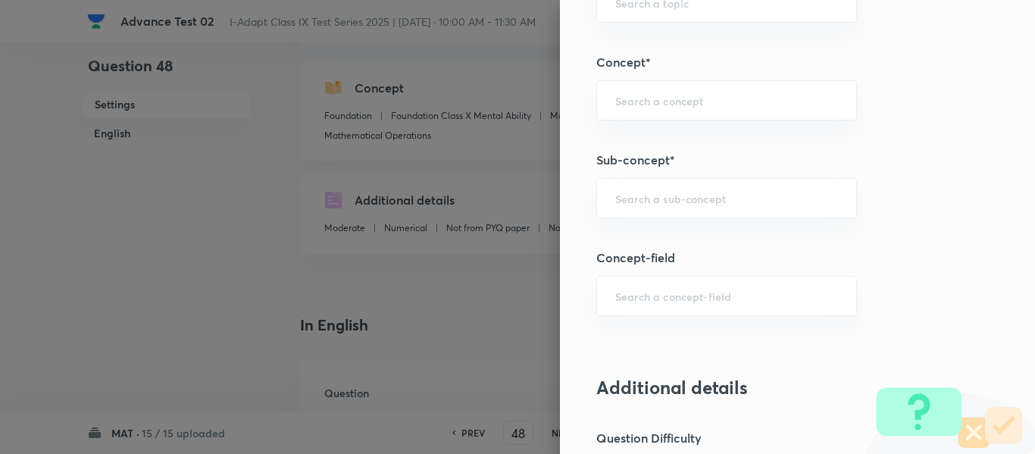
scroll to position [834, 0]
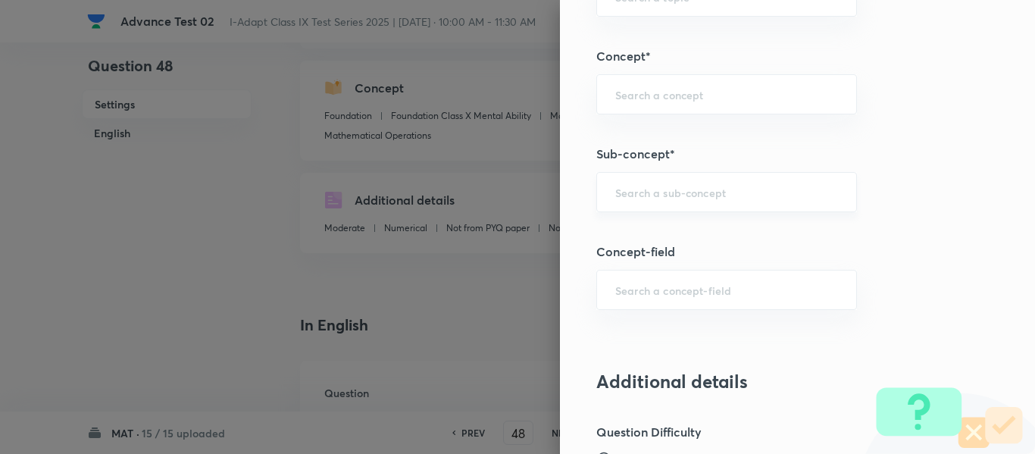
click at [717, 193] on input "text" at bounding box center [726, 192] width 223 height 14
paste input "Mathematical Operations"
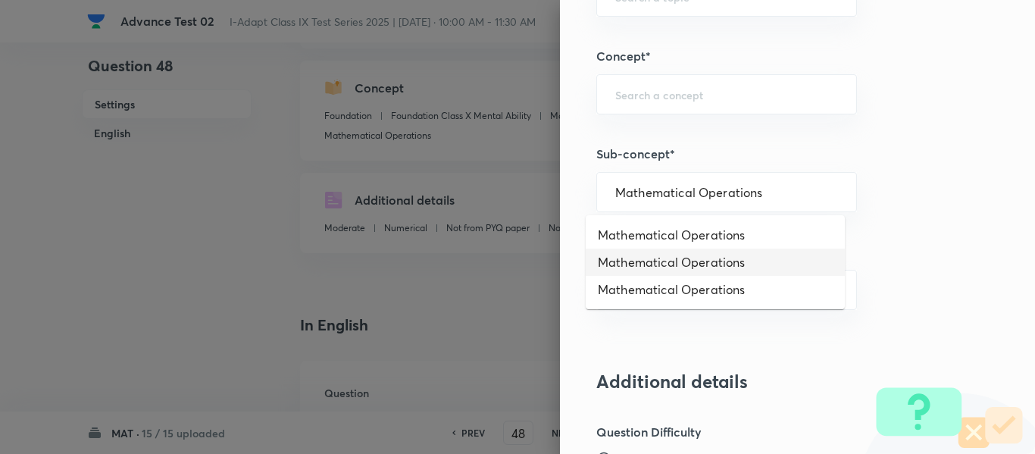
click at [708, 267] on li "Mathematical Operations" at bounding box center [715, 262] width 259 height 27
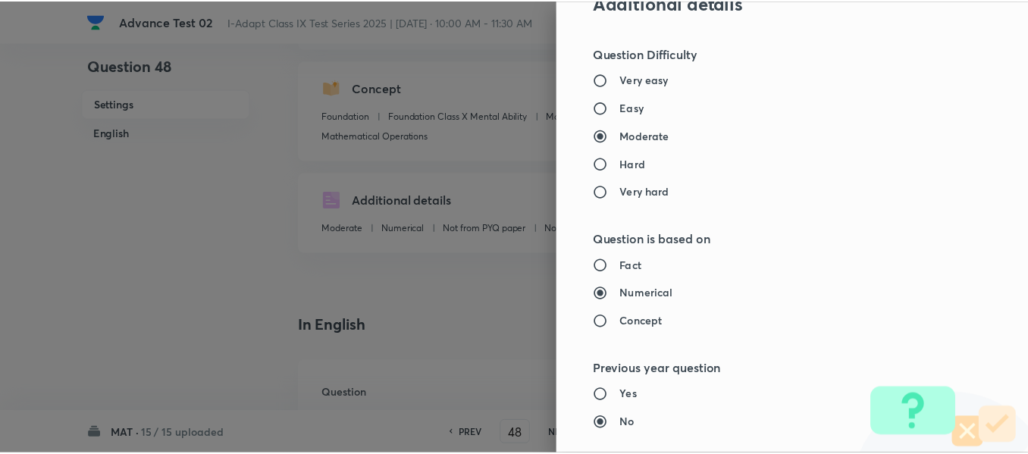
scroll to position [1612, 0]
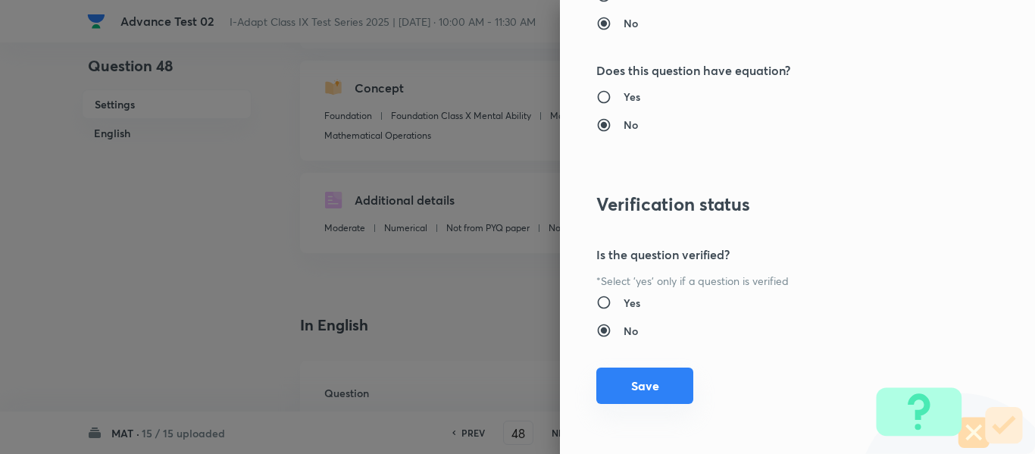
click at [625, 385] on button "Save" at bounding box center [644, 386] width 97 height 36
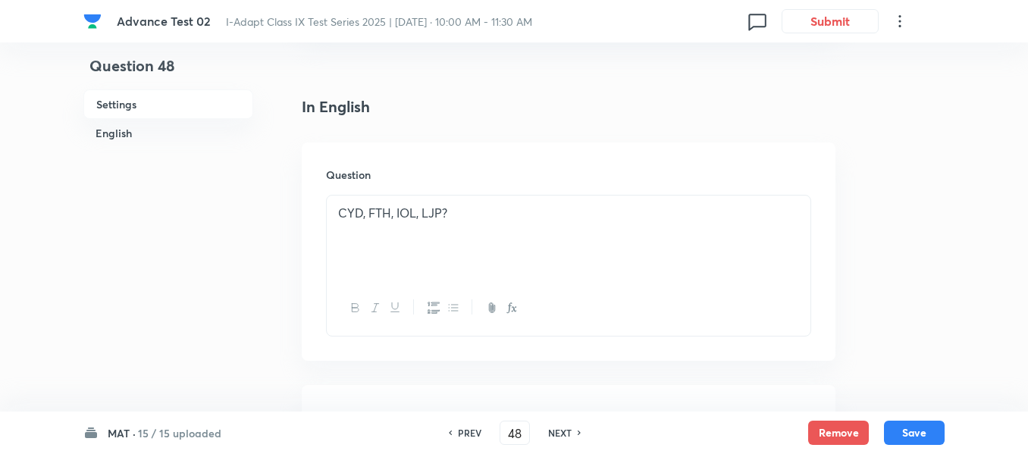
scroll to position [379, 0]
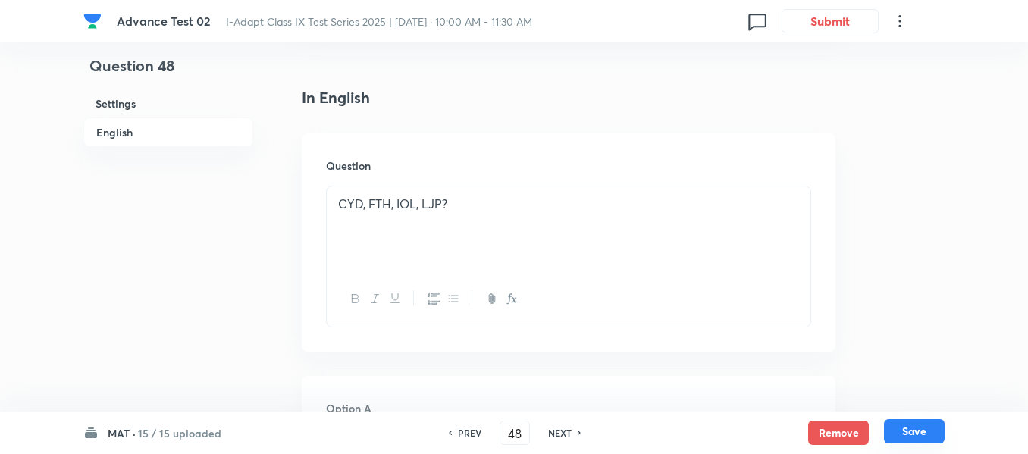
click at [914, 427] on button "Save" at bounding box center [914, 431] width 61 height 24
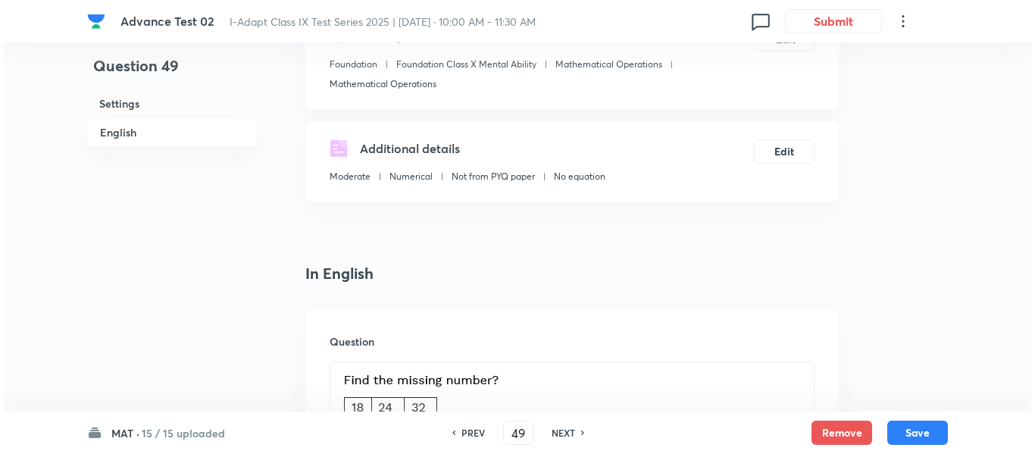
scroll to position [0, 0]
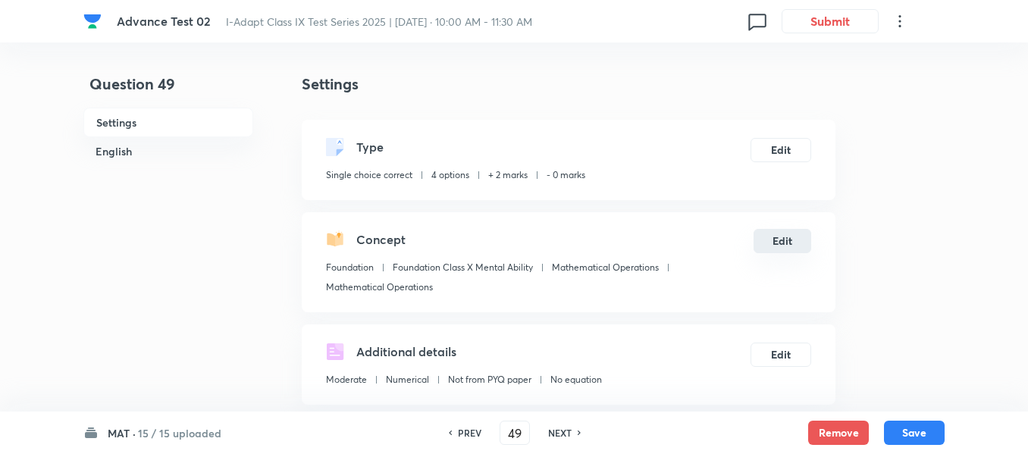
click at [785, 239] on button "Edit" at bounding box center [782, 241] width 58 height 24
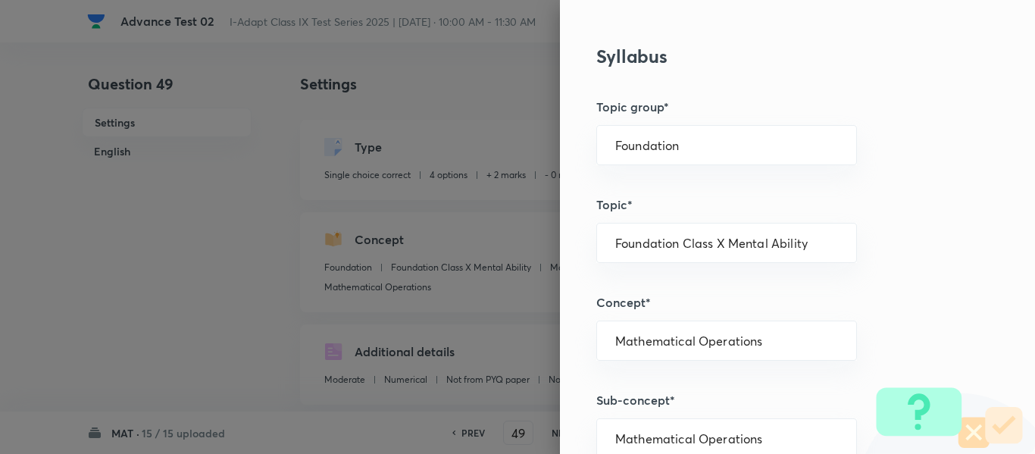
scroll to position [606, 0]
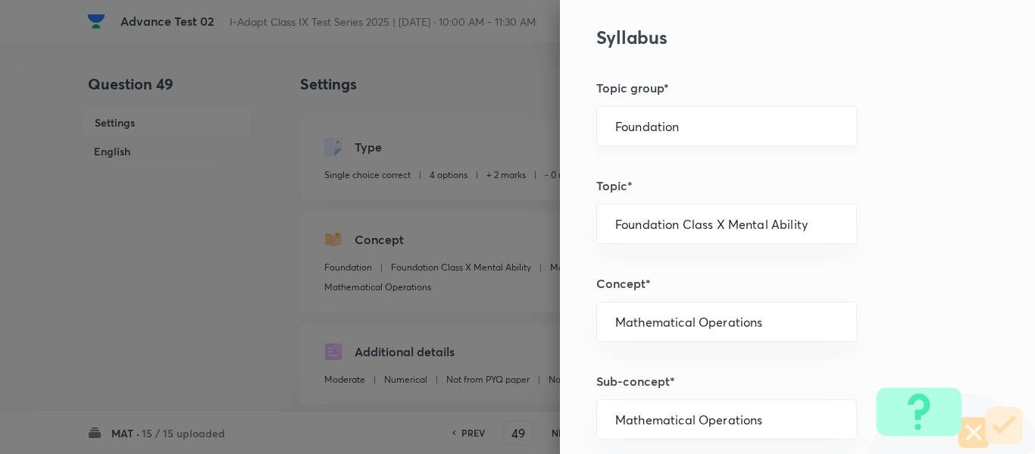
click at [744, 123] on input "Foundation" at bounding box center [726, 126] width 223 height 14
click at [660, 193] on li "Foundation" at bounding box center [715, 196] width 259 height 27
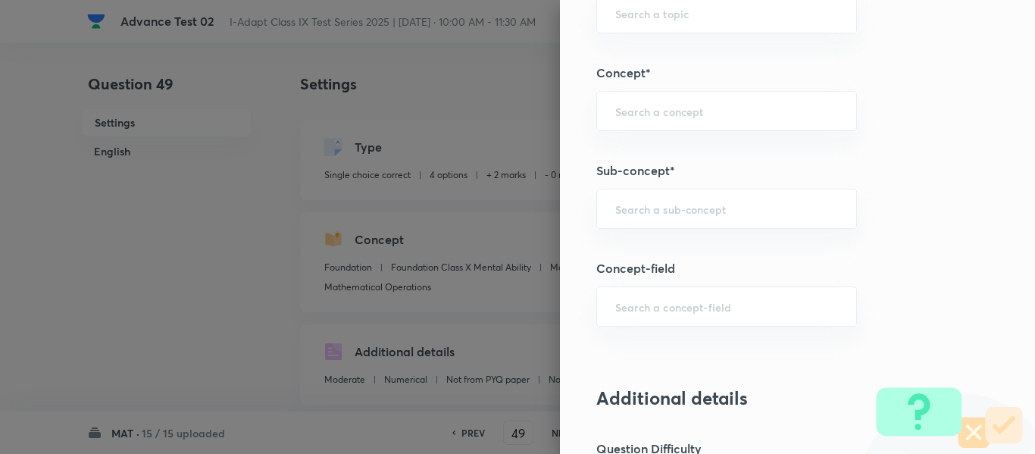
scroll to position [909, 0]
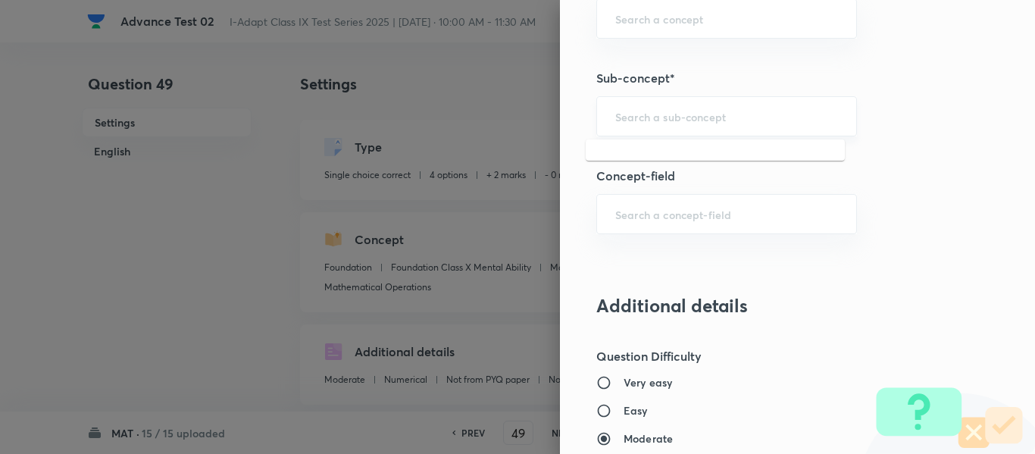
click at [713, 119] on input "text" at bounding box center [726, 116] width 223 height 14
paste input "Mathematical Operations"
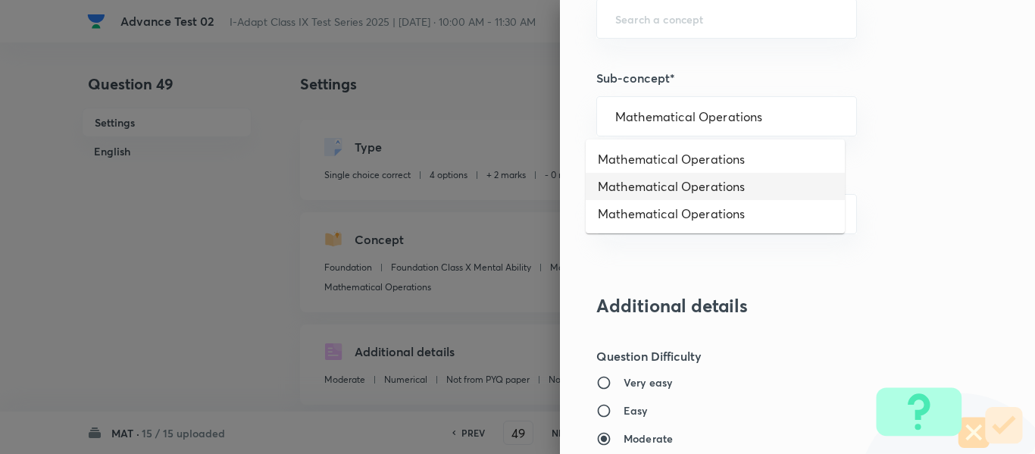
click at [715, 183] on li "Mathematical Operations" at bounding box center [715, 186] width 259 height 27
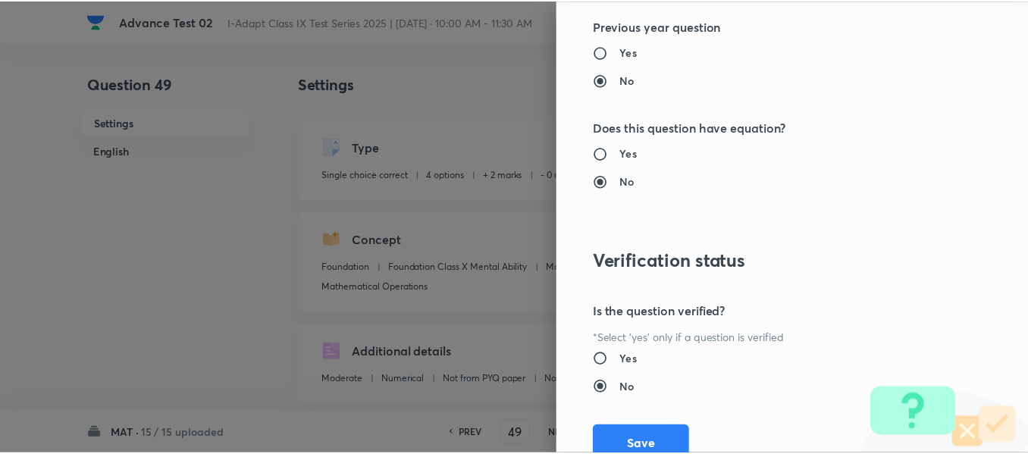
scroll to position [1612, 0]
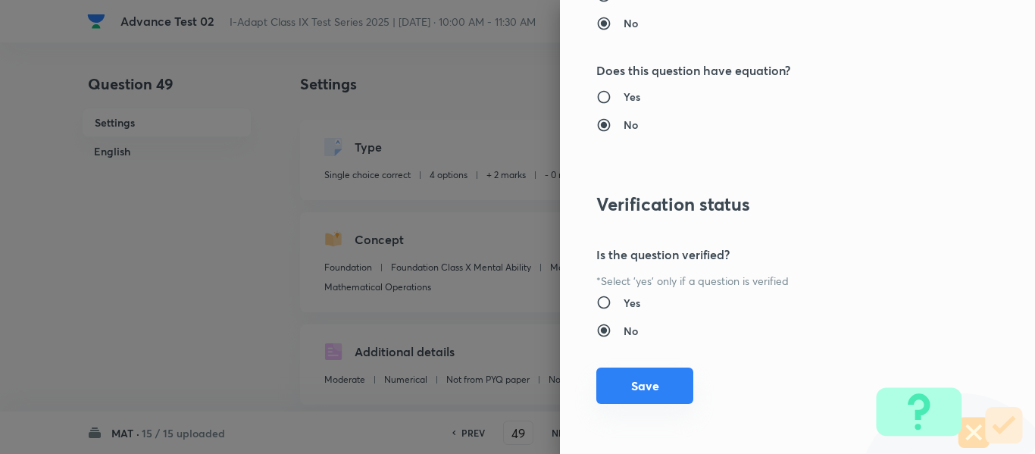
click at [625, 385] on button "Save" at bounding box center [644, 386] width 97 height 36
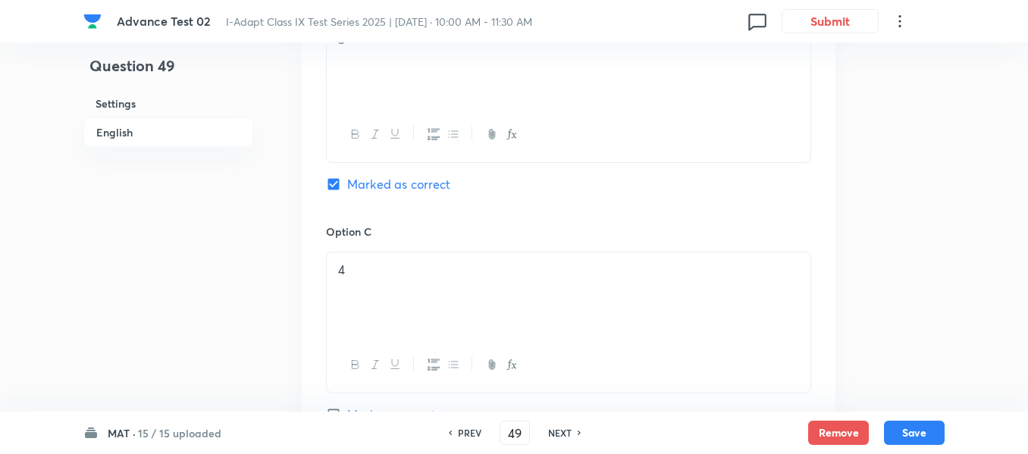
scroll to position [1212, 0]
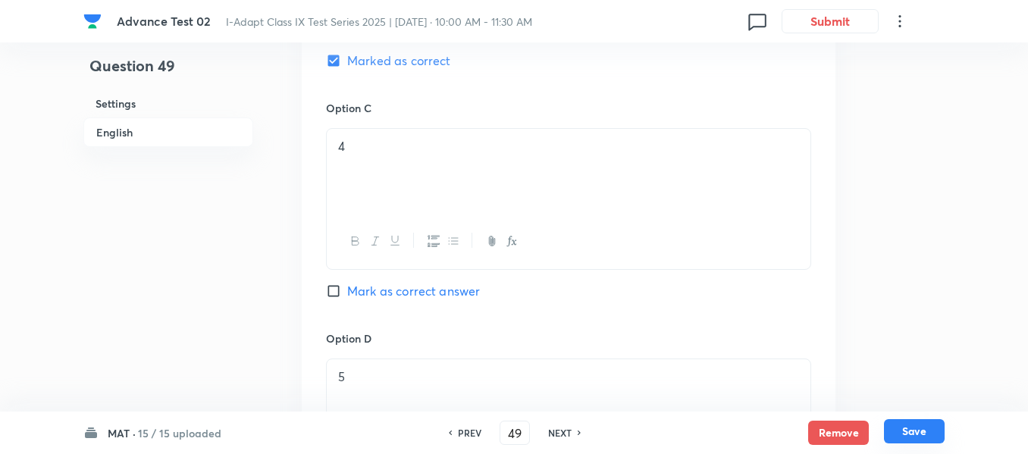
click at [915, 436] on button "Save" at bounding box center [914, 431] width 61 height 24
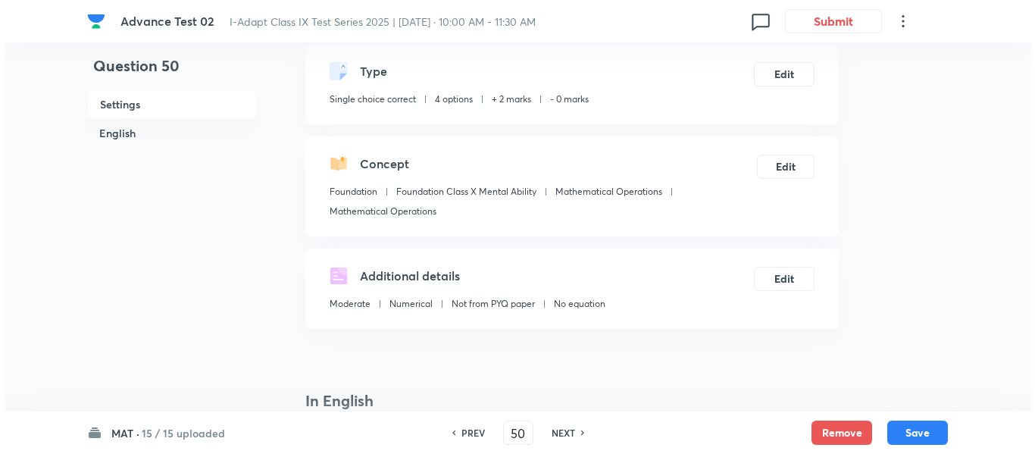
scroll to position [0, 0]
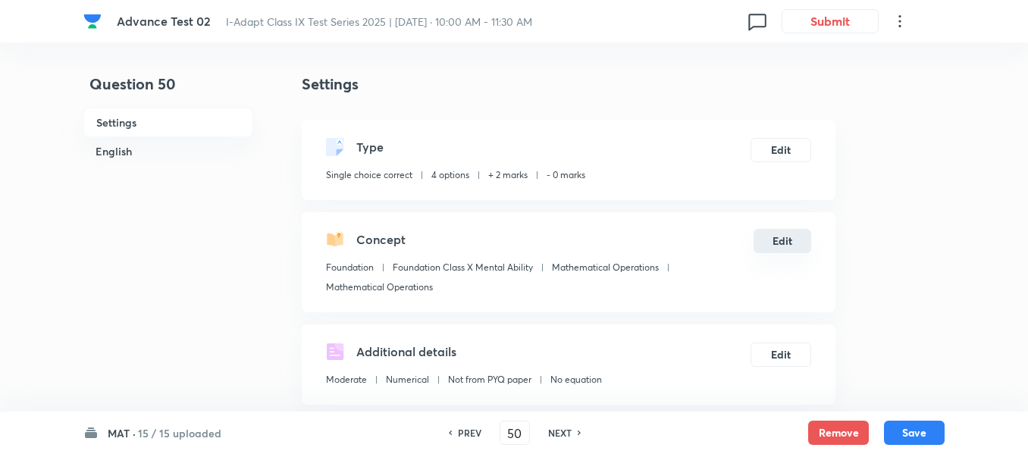
click at [783, 240] on button "Edit" at bounding box center [782, 241] width 58 height 24
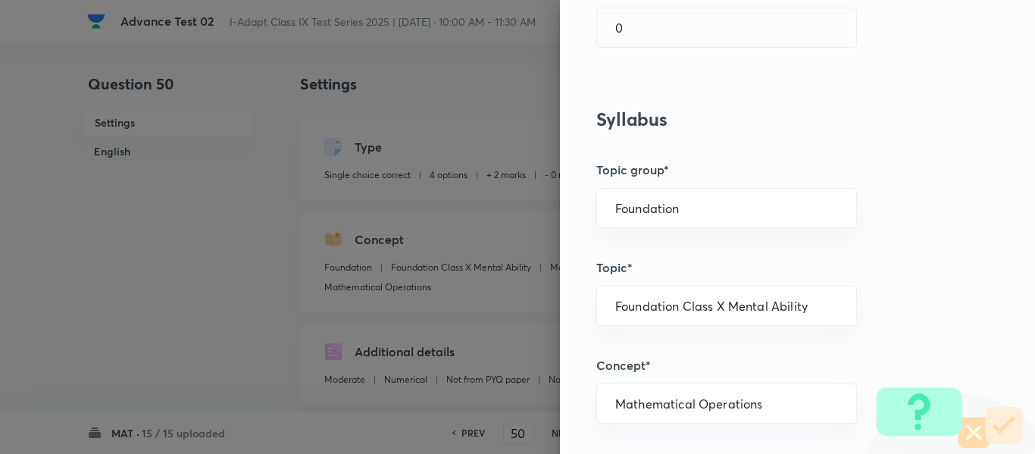
scroll to position [606, 0]
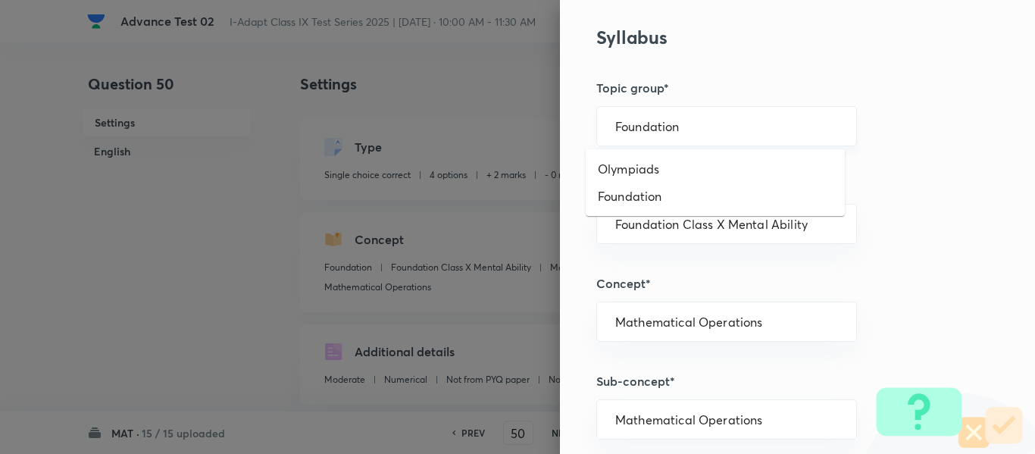
click at [727, 123] on input "Foundation" at bounding box center [726, 126] width 223 height 14
click at [669, 197] on li "Foundation" at bounding box center [715, 196] width 259 height 27
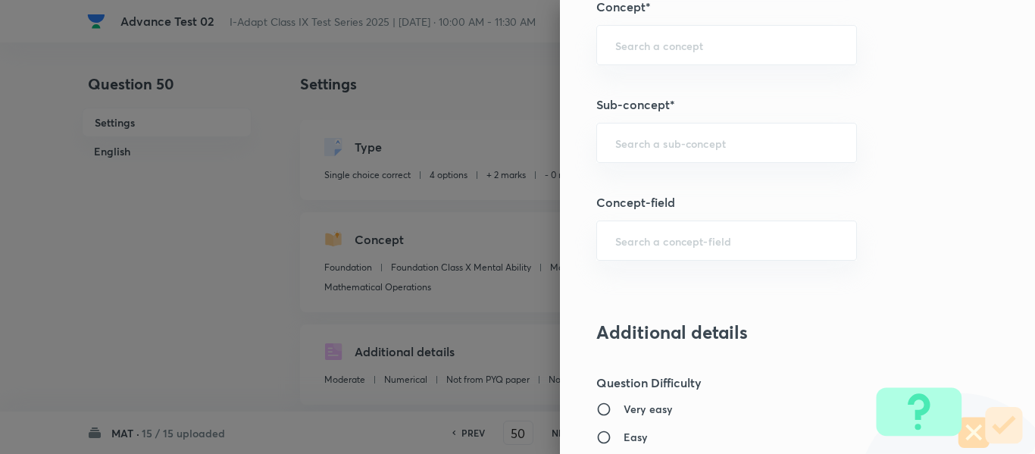
scroll to position [909, 0]
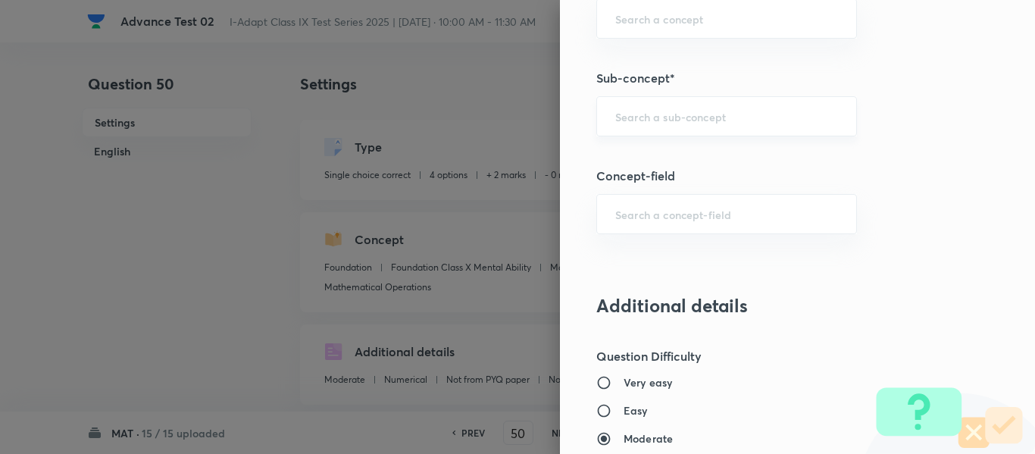
click at [736, 111] on input "text" at bounding box center [726, 116] width 223 height 14
paste input "Mathematical Operations"
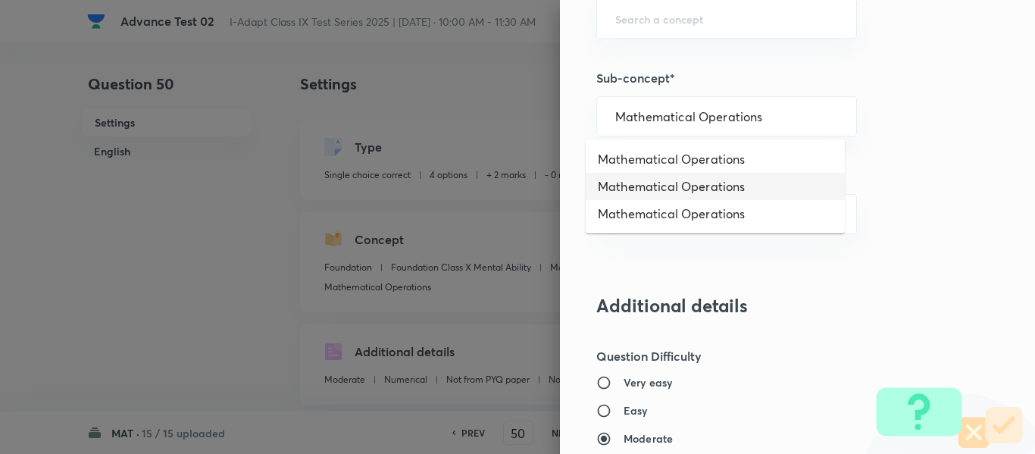
click at [750, 189] on li "Mathematical Operations" at bounding box center [715, 186] width 259 height 27
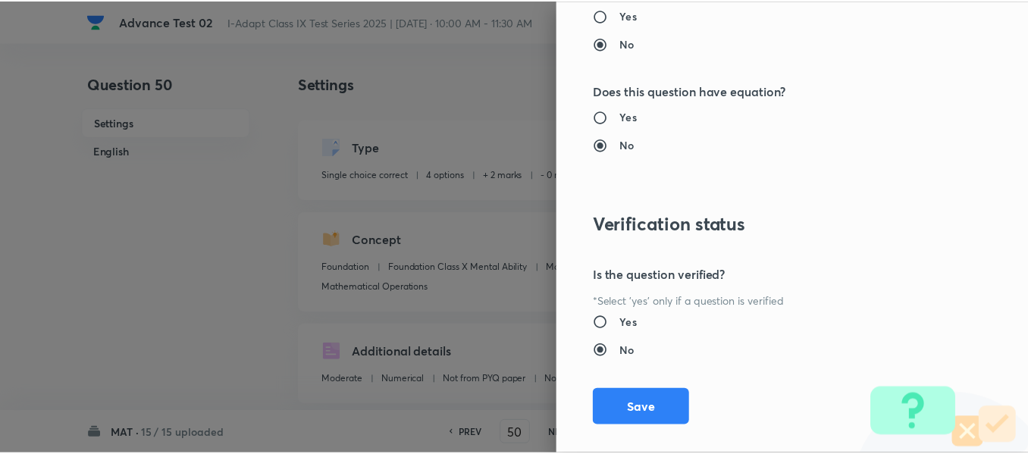
scroll to position [1612, 0]
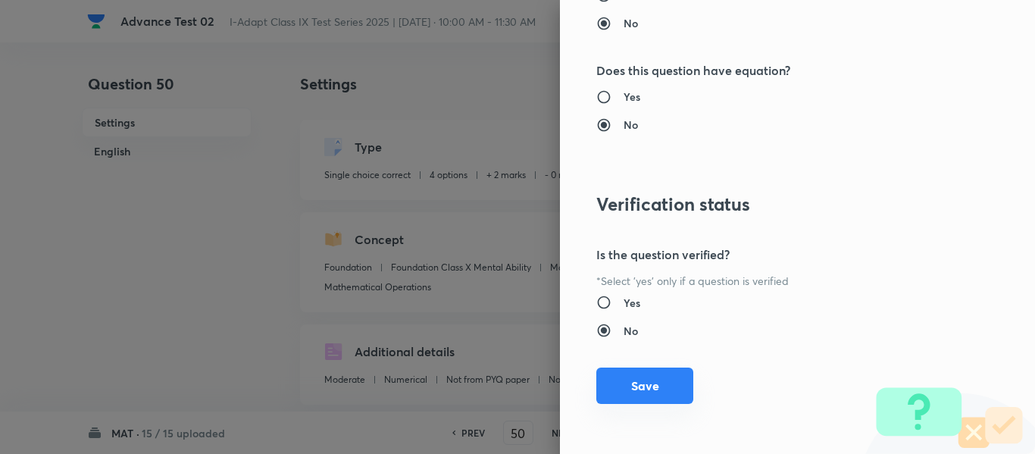
click at [643, 393] on button "Save" at bounding box center [644, 386] width 97 height 36
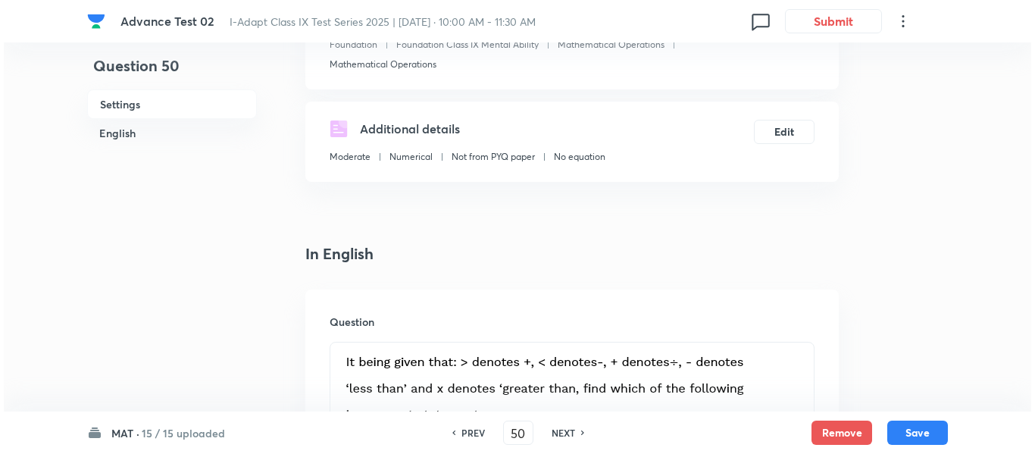
scroll to position [227, 0]
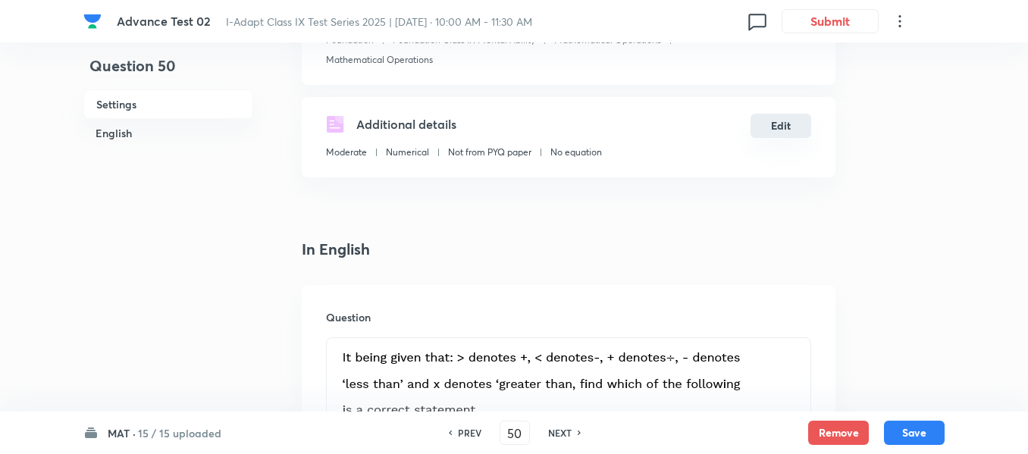
click at [784, 127] on button "Edit" at bounding box center [780, 126] width 61 height 24
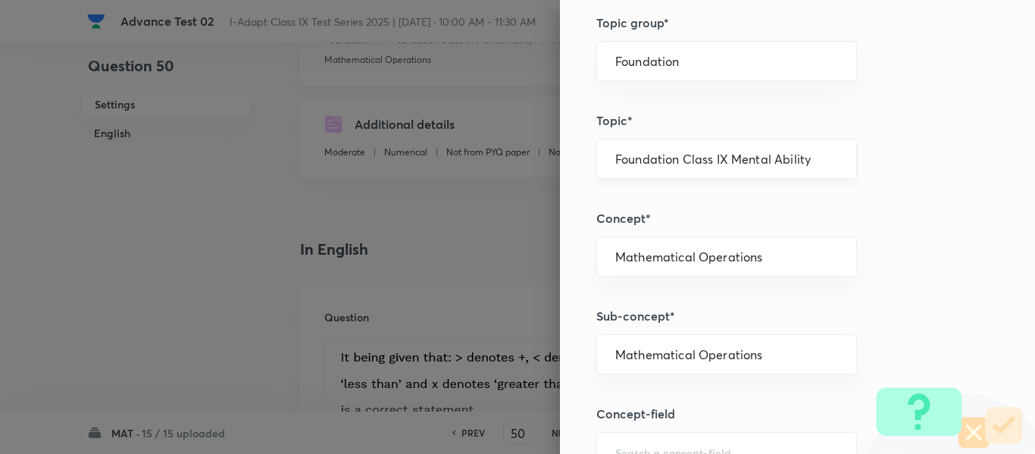
scroll to position [682, 0]
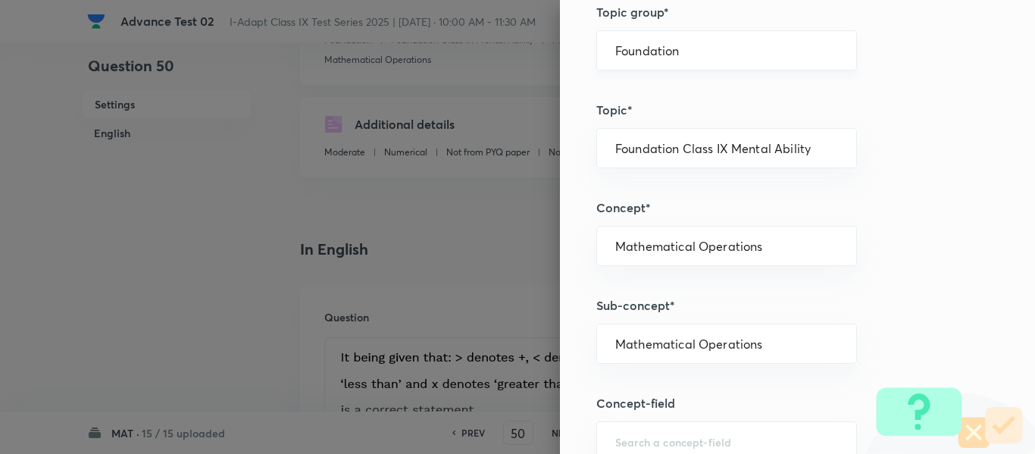
click at [726, 52] on input "Foundation" at bounding box center [726, 50] width 223 height 14
click at [677, 117] on li "Foundation" at bounding box center [715, 120] width 259 height 27
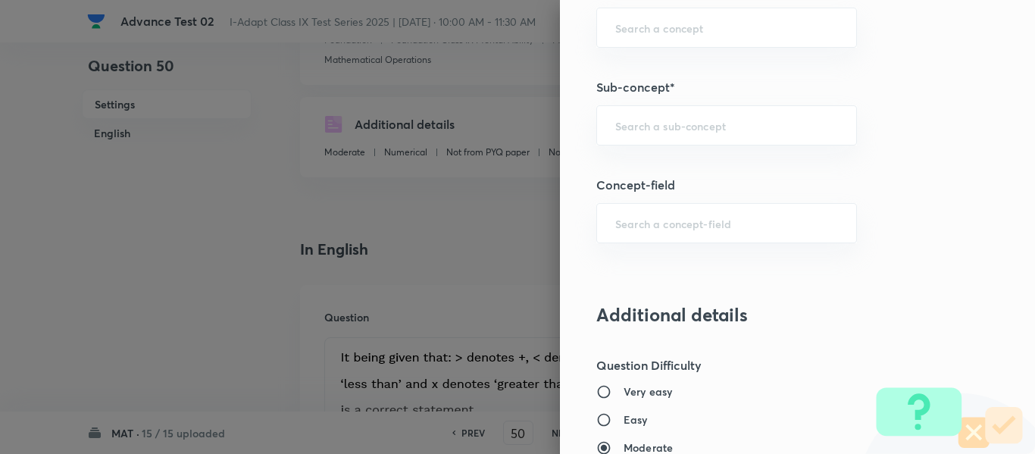
scroll to position [909, 0]
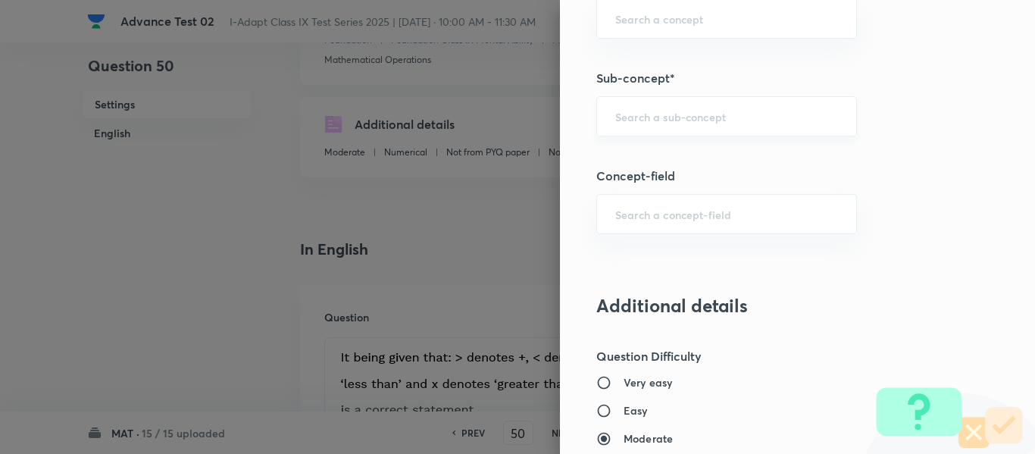
click at [719, 108] on div "​" at bounding box center [726, 116] width 261 height 40
paste input "Mathematical Operations"
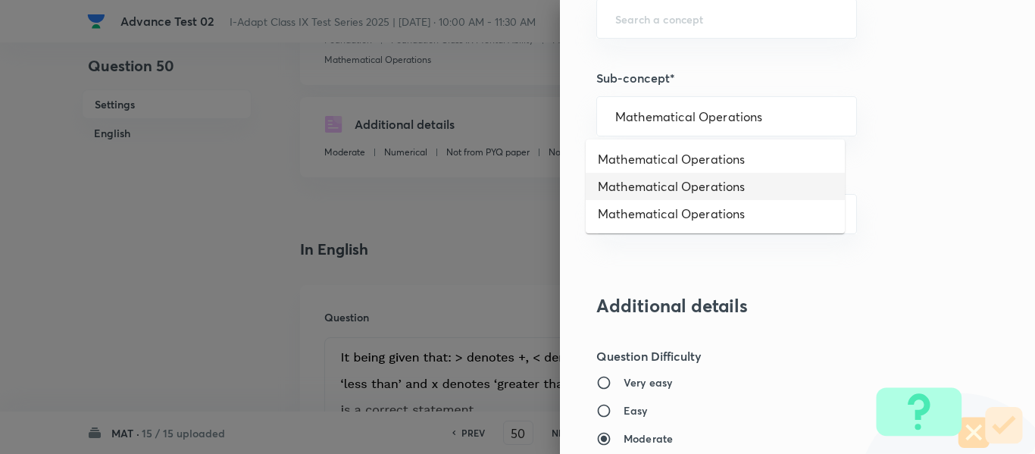
click at [696, 191] on li "Mathematical Operations" at bounding box center [715, 186] width 259 height 27
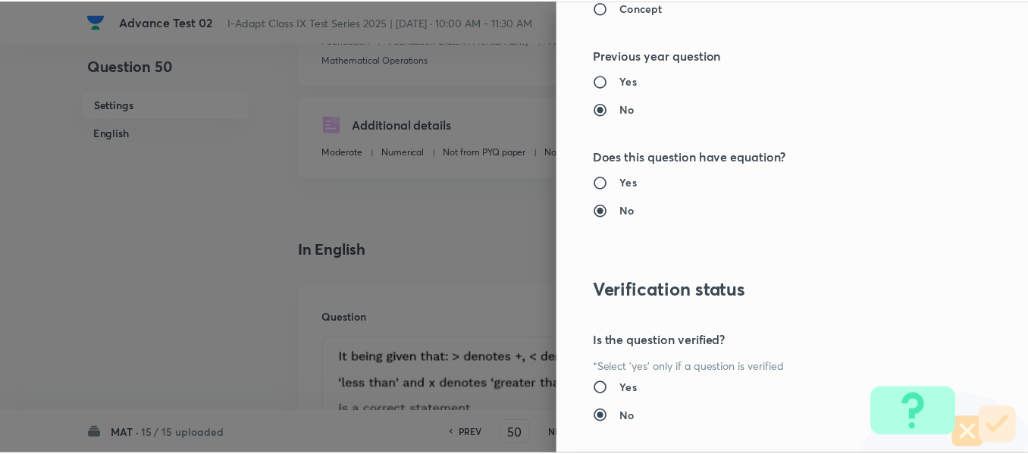
scroll to position [1612, 0]
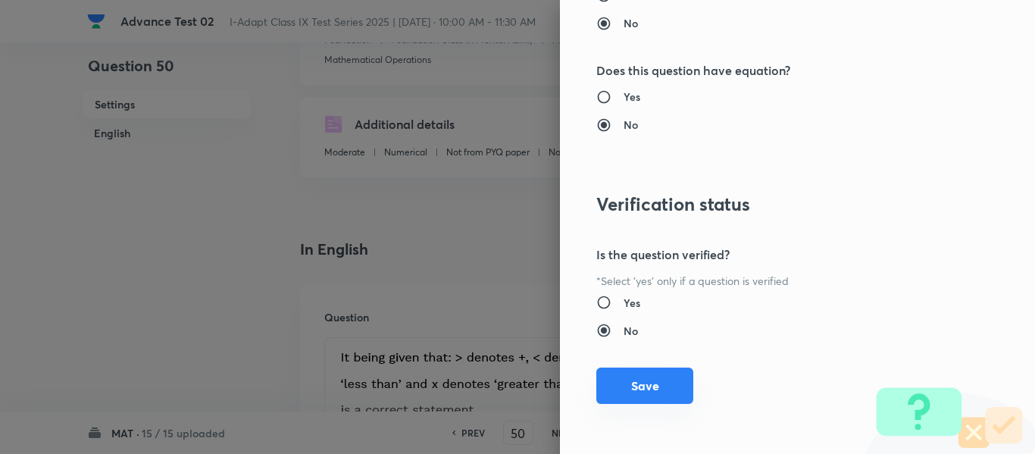
click at [646, 386] on button "Save" at bounding box center [644, 386] width 97 height 36
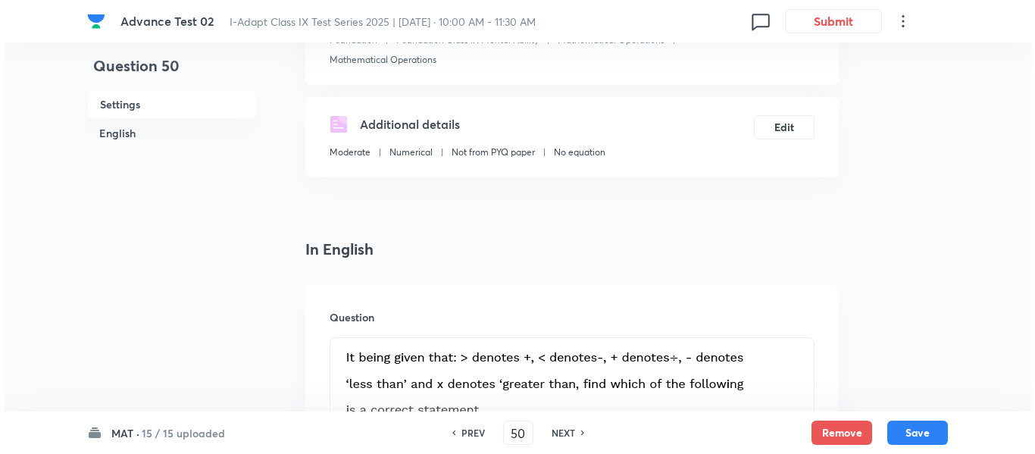
scroll to position [76, 0]
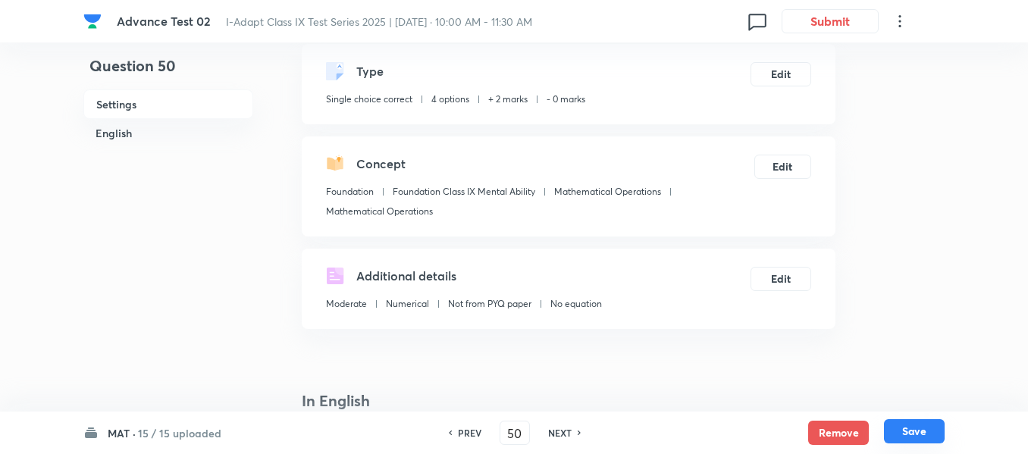
click at [919, 430] on button "Save" at bounding box center [914, 431] width 61 height 24
click at [782, 275] on button "Edit" at bounding box center [780, 277] width 61 height 24
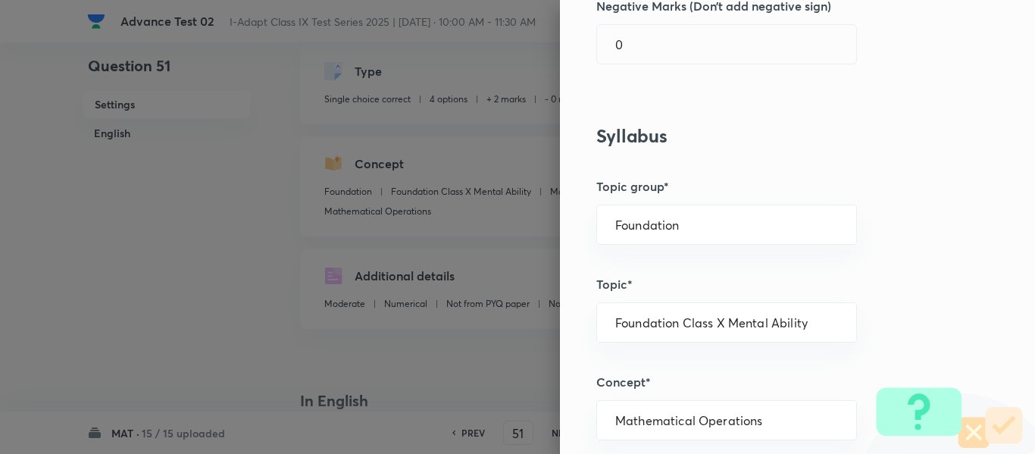
scroll to position [530, 0]
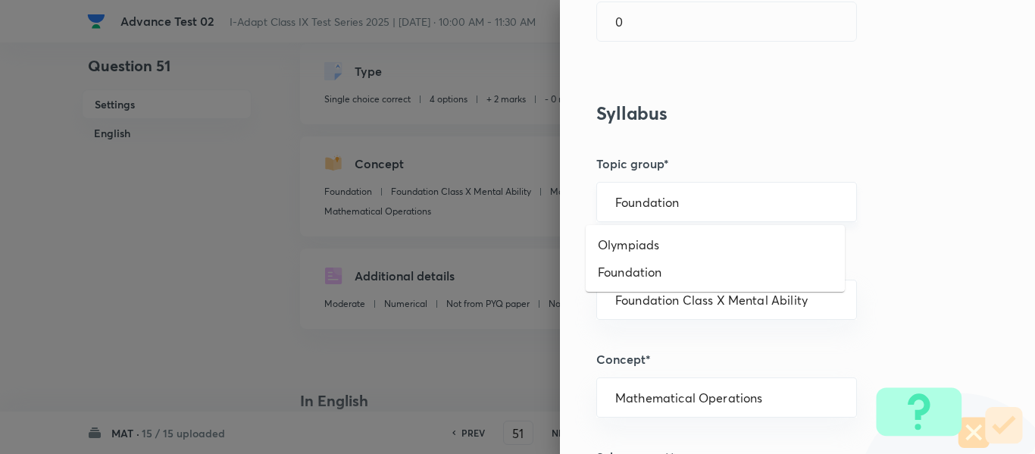
click at [737, 195] on input "Foundation" at bounding box center [726, 202] width 223 height 14
drag, startPoint x: 654, startPoint y: 275, endPoint x: 749, endPoint y: 244, distance: 99.7
click at [654, 274] on li "Foundation" at bounding box center [715, 271] width 259 height 27
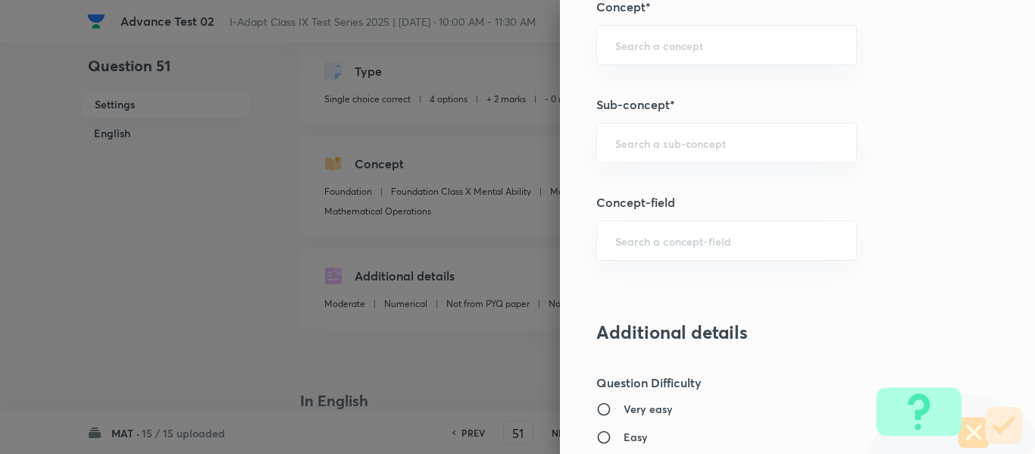
scroll to position [909, 0]
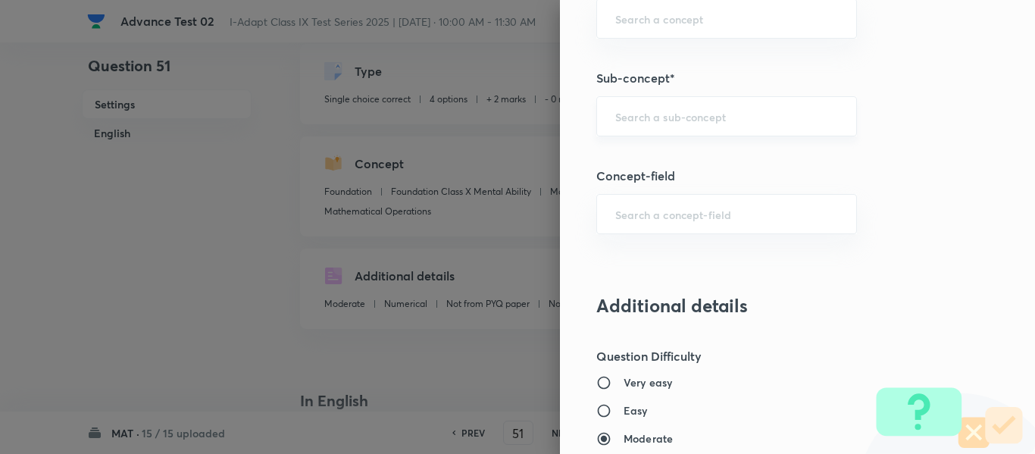
click at [713, 111] on input "text" at bounding box center [726, 116] width 223 height 14
paste input "Mathematical Operations"
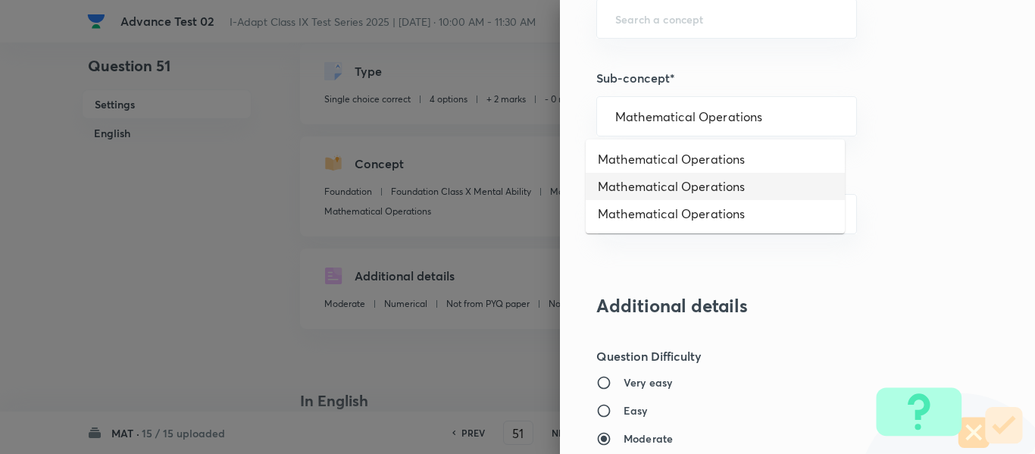
click at [715, 186] on li "Mathematical Operations" at bounding box center [715, 186] width 259 height 27
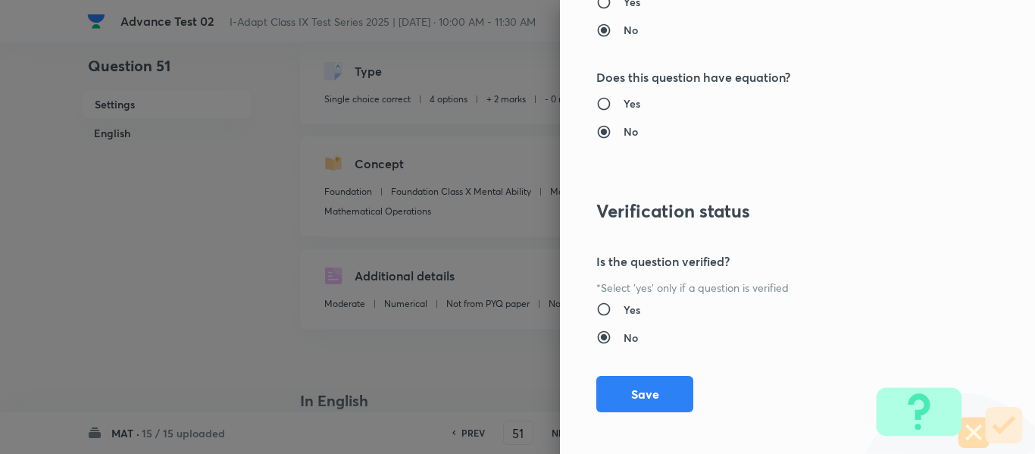
scroll to position [1612, 0]
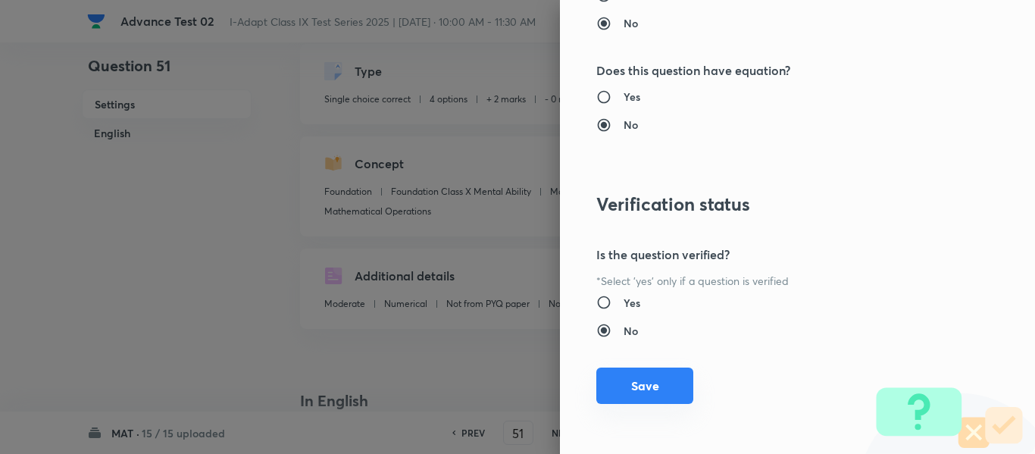
click at [637, 388] on button "Save" at bounding box center [644, 386] width 97 height 36
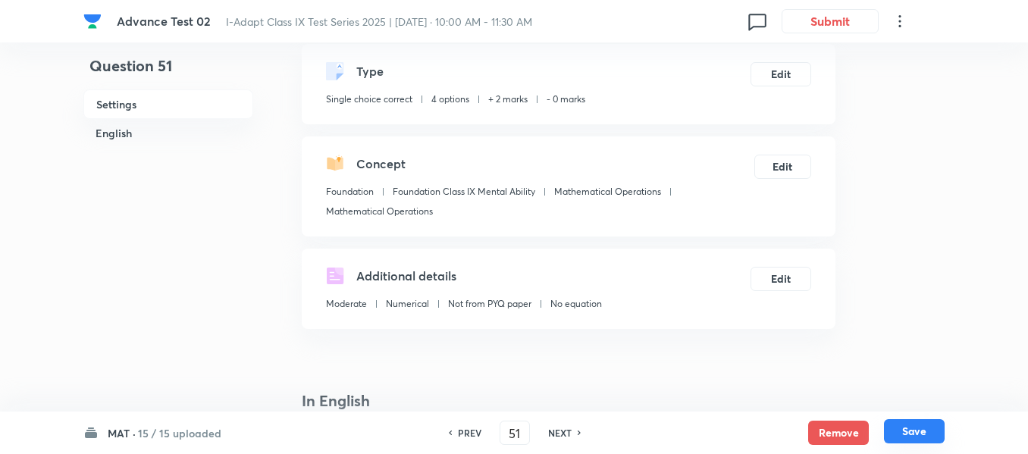
click at [917, 430] on button "Save" at bounding box center [914, 431] width 61 height 24
click at [787, 279] on button "Edit" at bounding box center [780, 277] width 61 height 24
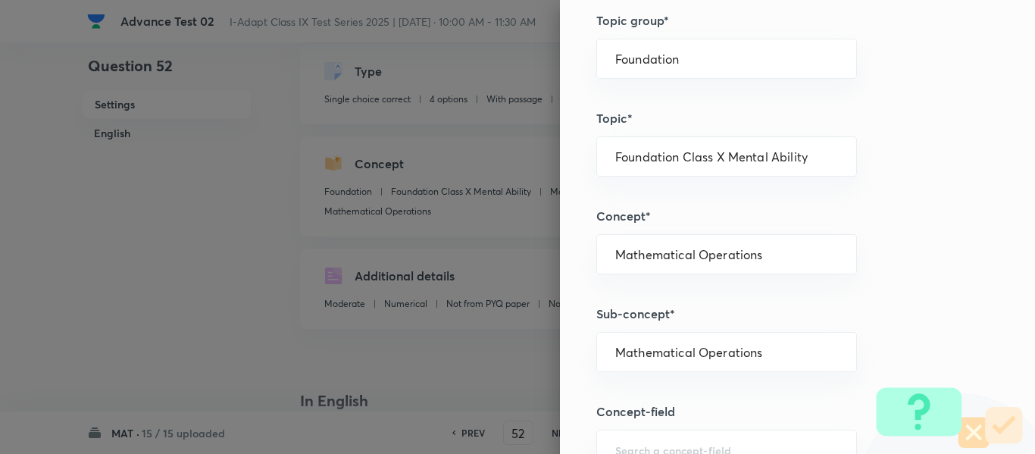
scroll to position [682, 0]
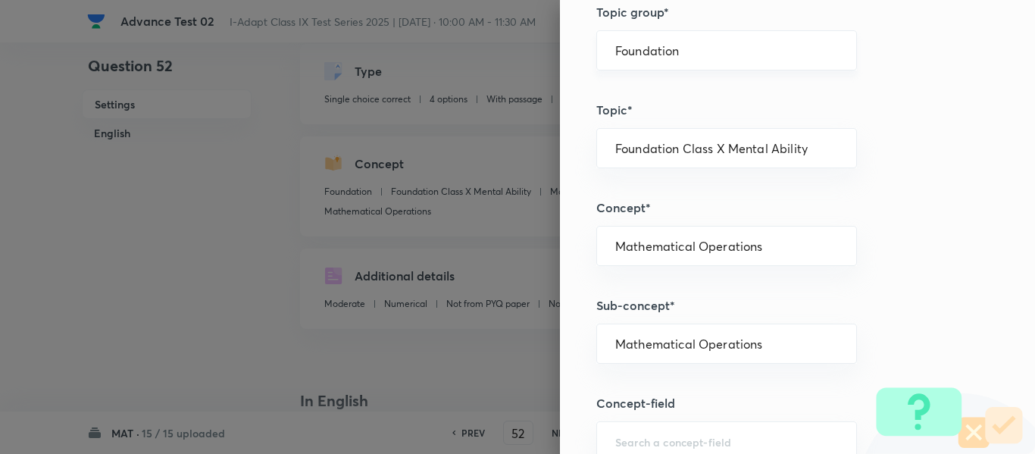
click at [696, 47] on input "Foundation" at bounding box center [726, 50] width 223 height 14
click at [666, 122] on li "Foundation" at bounding box center [715, 120] width 259 height 27
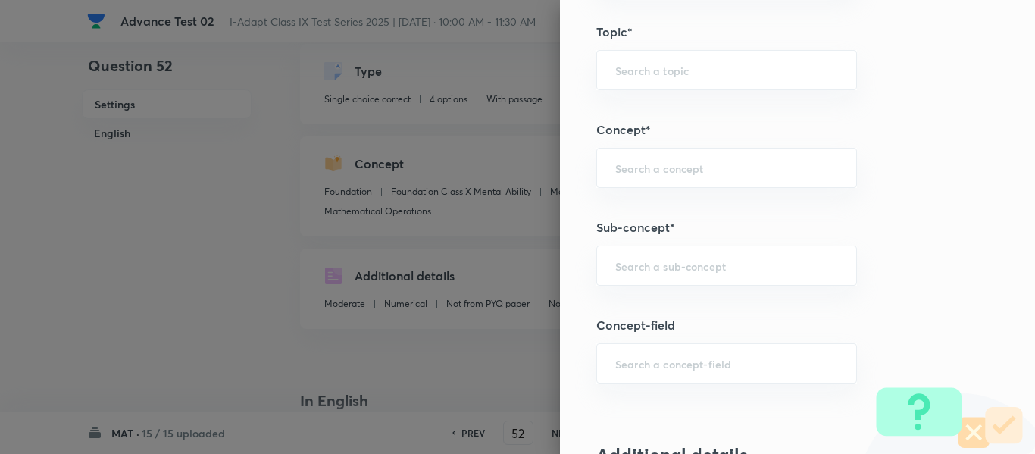
scroll to position [834, 0]
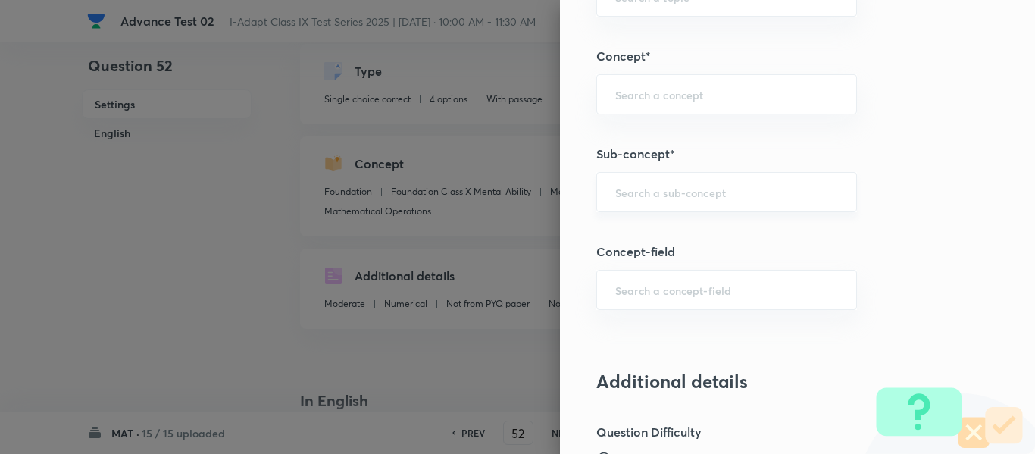
click at [716, 182] on div "​" at bounding box center [726, 192] width 261 height 40
paste input "Mathematical Operations"
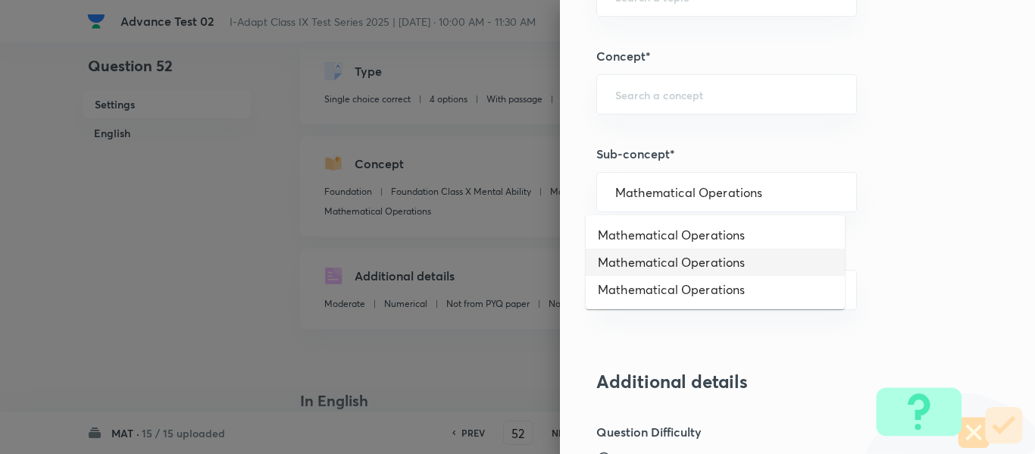
click at [712, 262] on li "Mathematical Operations" at bounding box center [715, 262] width 259 height 27
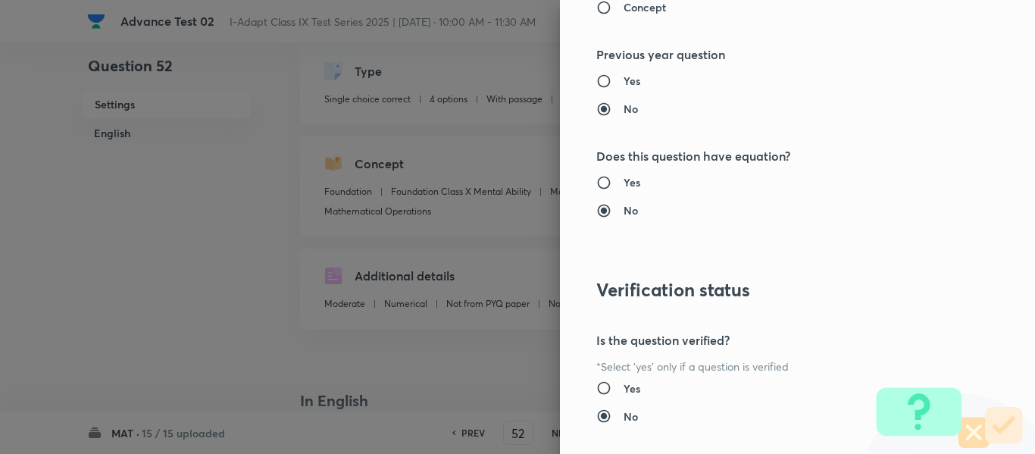
scroll to position [1612, 0]
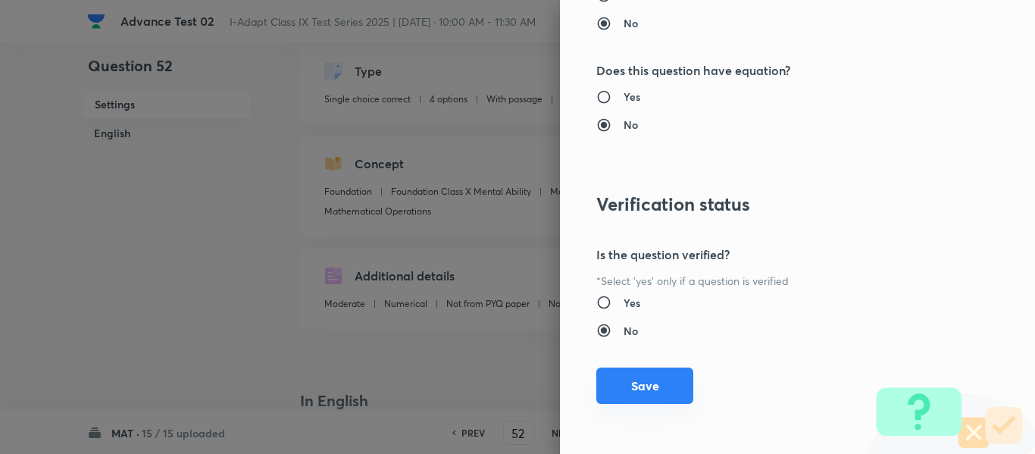
click at [645, 386] on button "Save" at bounding box center [644, 386] width 97 height 36
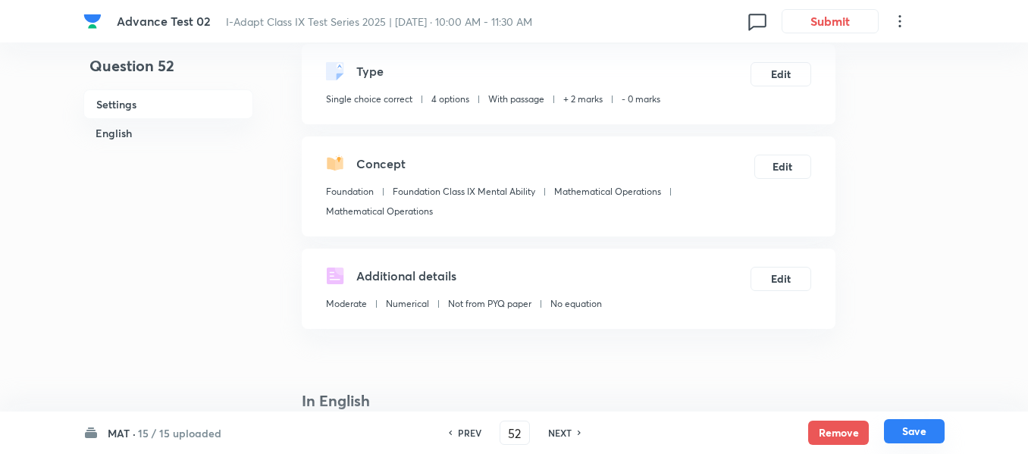
click at [909, 430] on button "Save" at bounding box center [914, 431] width 61 height 24
click at [784, 167] on button "Edit" at bounding box center [782, 165] width 58 height 24
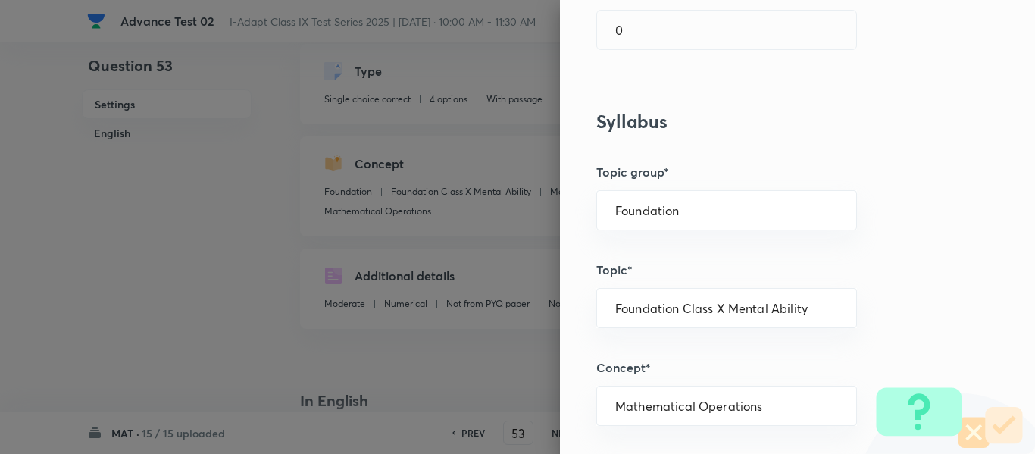
scroll to position [606, 0]
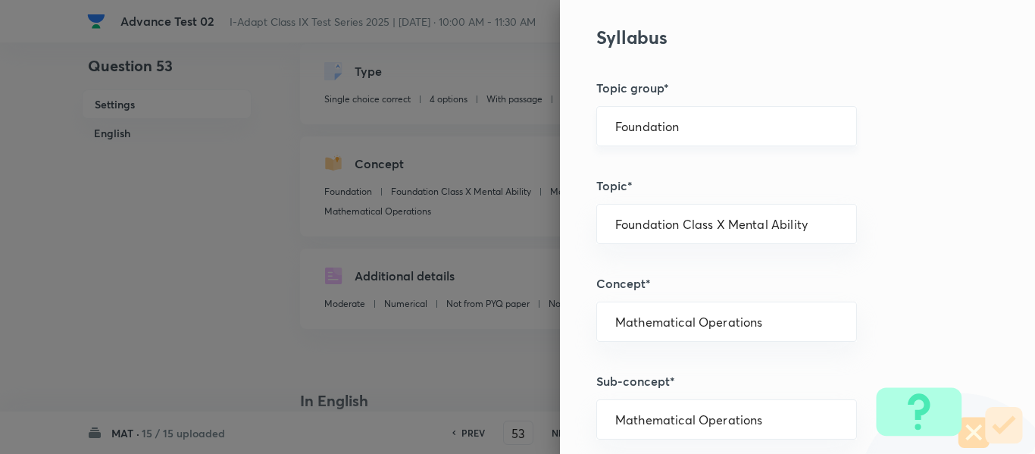
click at [752, 111] on div "Foundation ​" at bounding box center [726, 126] width 261 height 40
click at [746, 127] on input "Foundation" at bounding box center [726, 126] width 223 height 14
click at [687, 189] on li "Foundation" at bounding box center [715, 196] width 259 height 27
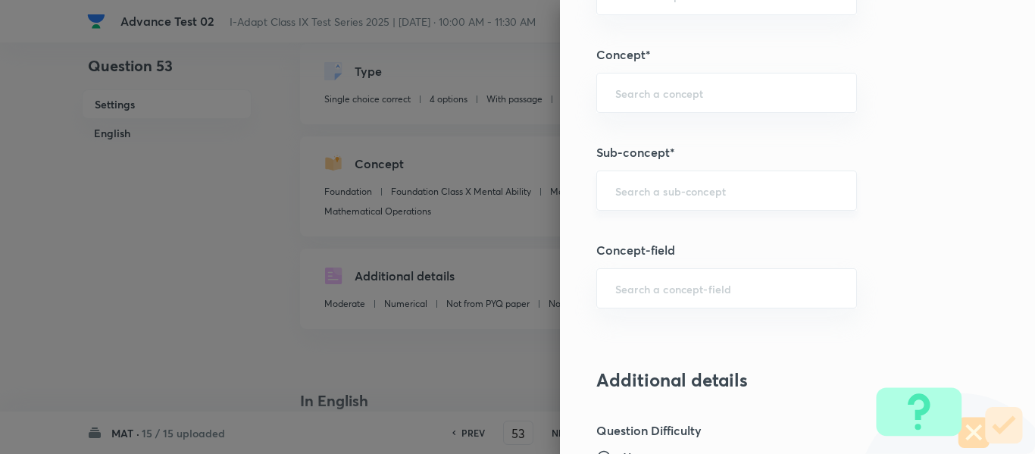
scroll to position [834, 0]
click at [735, 186] on input "text" at bounding box center [726, 192] width 223 height 14
paste input "Mathematical Operations"
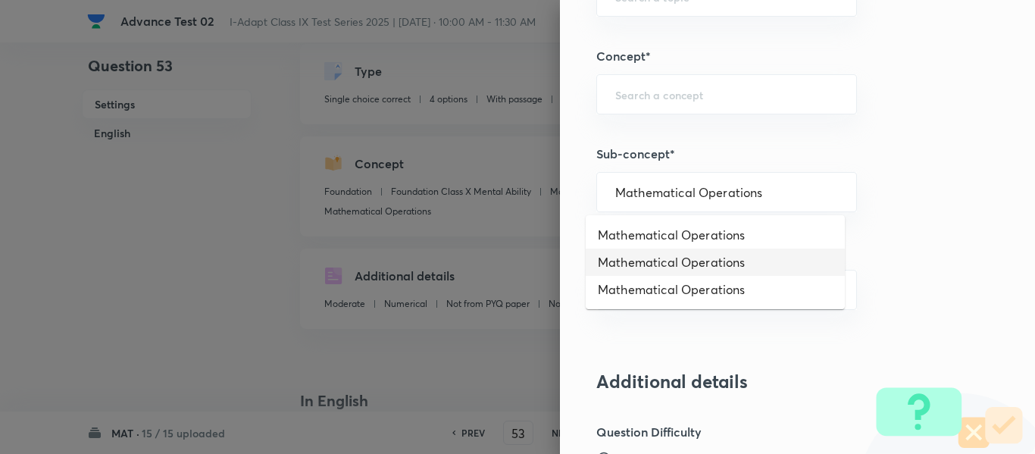
click at [722, 261] on li "Mathematical Operations" at bounding box center [715, 262] width 259 height 27
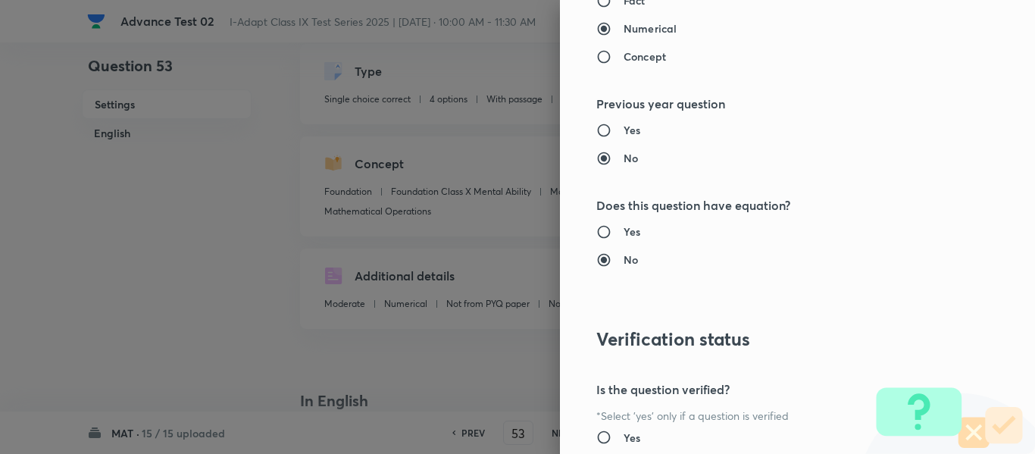
scroll to position [1612, 0]
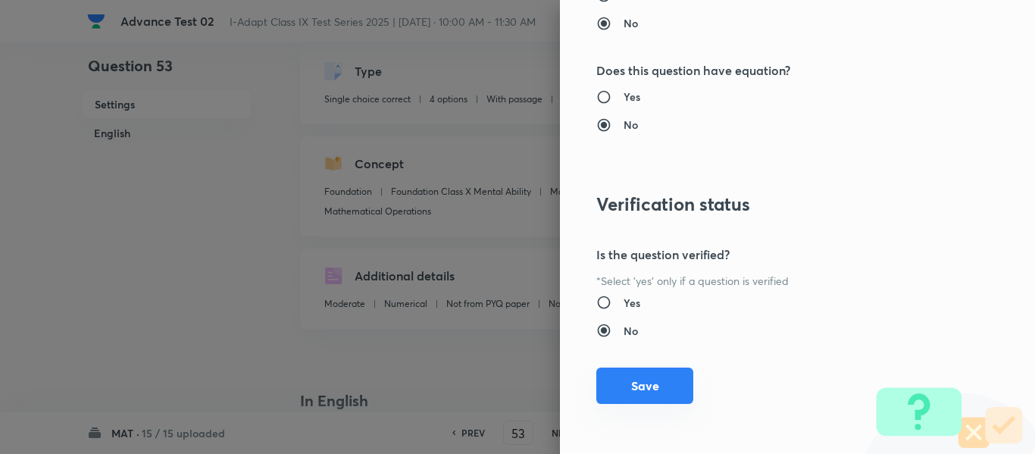
click at [635, 386] on button "Save" at bounding box center [644, 386] width 97 height 36
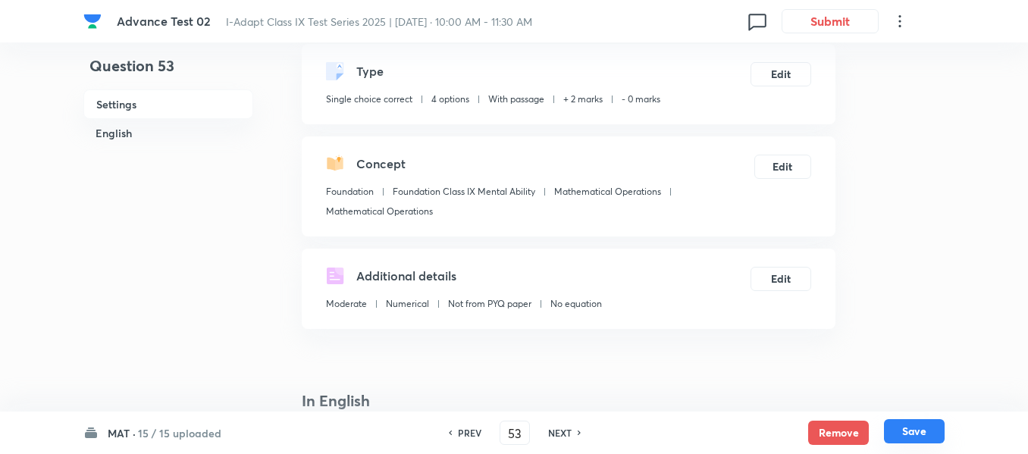
click at [912, 431] on button "Save" at bounding box center [914, 431] width 61 height 24
click at [787, 167] on button "Edit" at bounding box center [782, 165] width 58 height 24
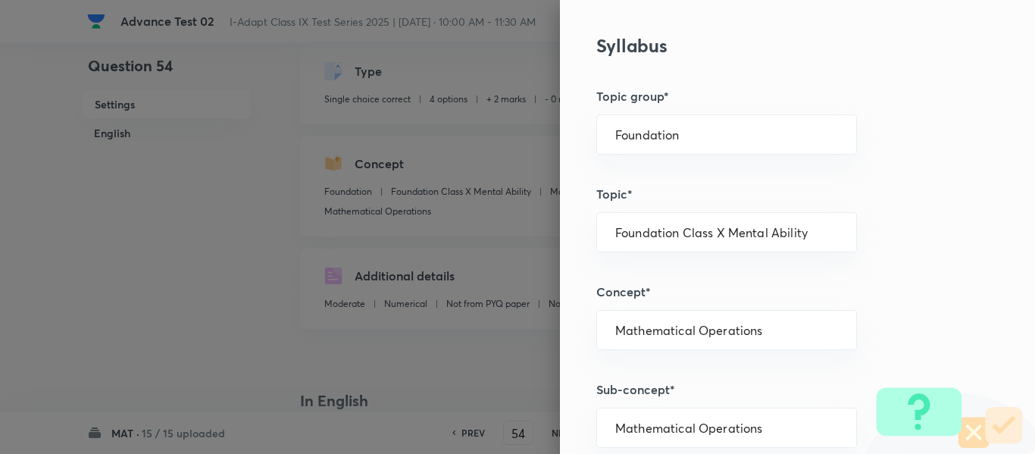
scroll to position [606, 0]
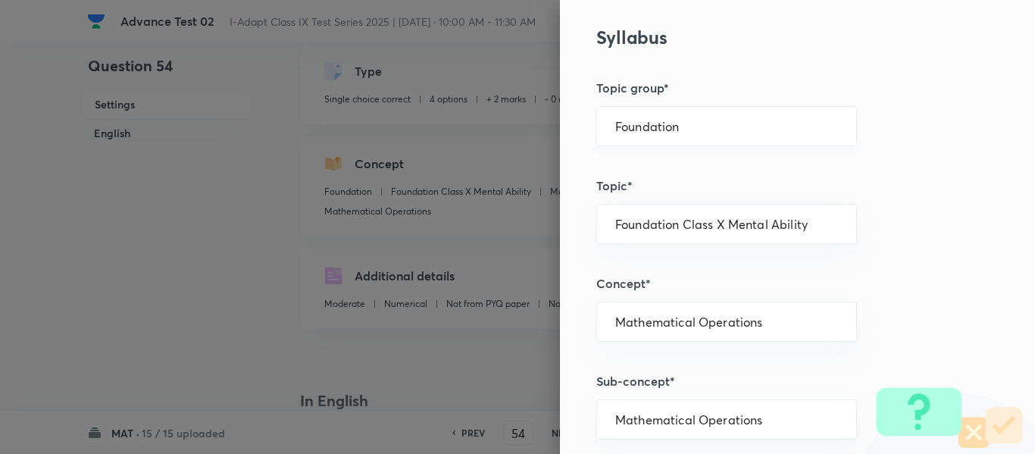
click at [754, 129] on input "Foundation" at bounding box center [726, 126] width 223 height 14
click at [665, 193] on li "Foundation" at bounding box center [715, 196] width 259 height 27
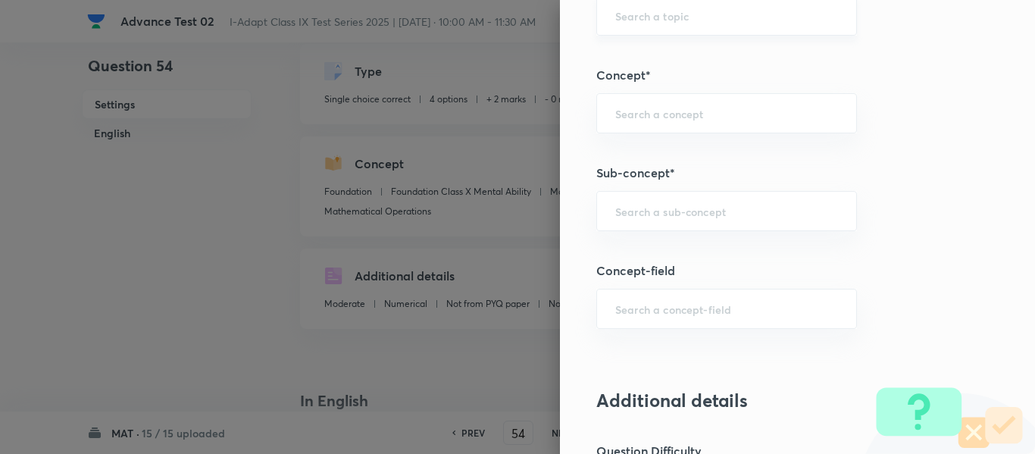
scroll to position [909, 0]
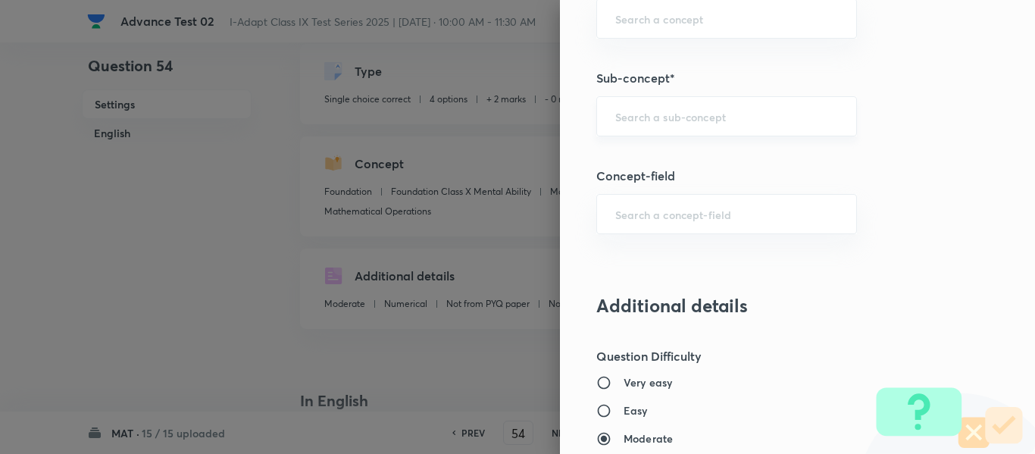
click at [713, 116] on input "text" at bounding box center [726, 116] width 223 height 14
paste input "Mathematical Operations"
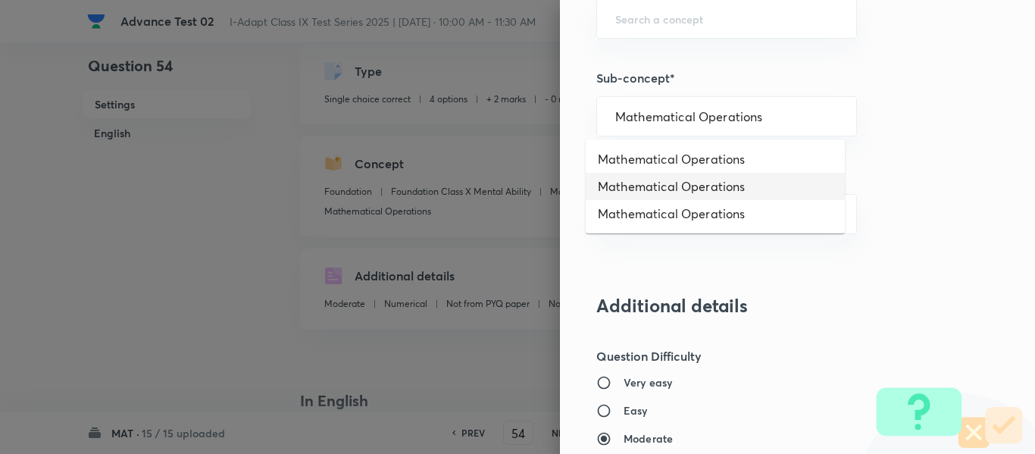
click at [728, 186] on li "Mathematical Operations" at bounding box center [715, 186] width 259 height 27
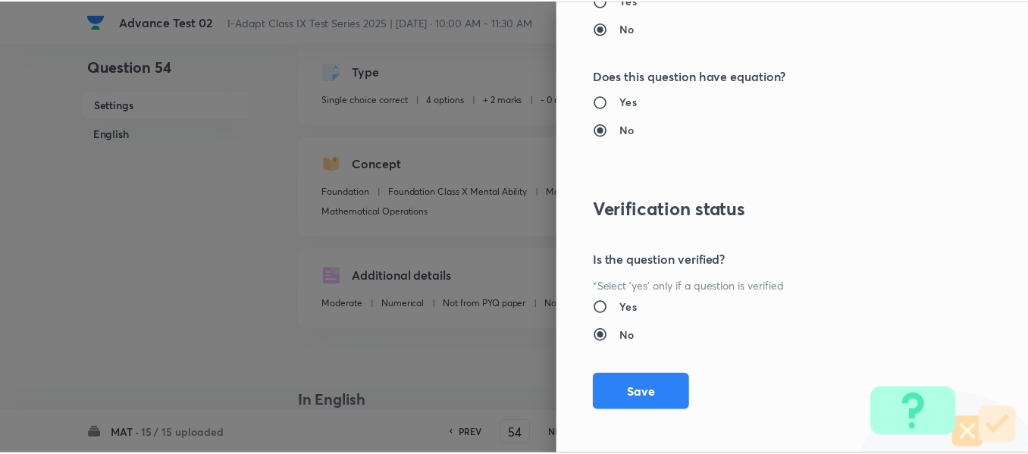
scroll to position [1612, 0]
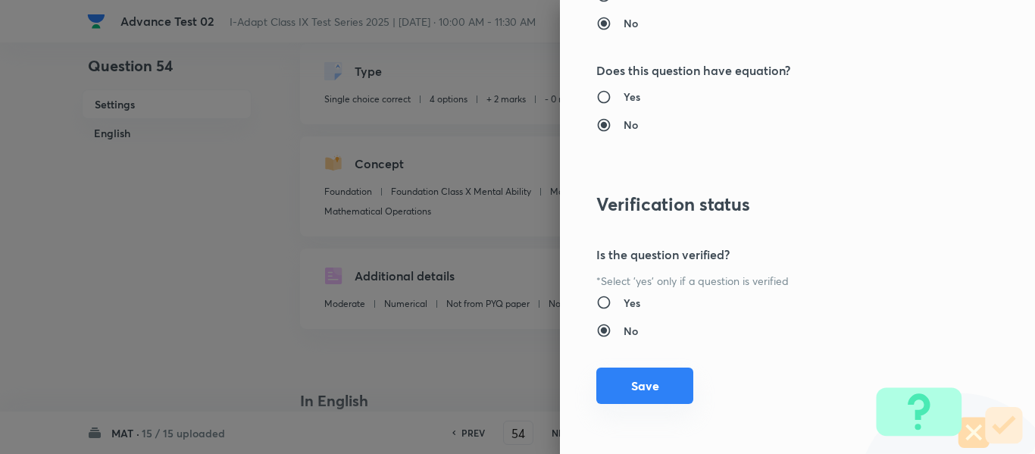
click at [635, 389] on button "Save" at bounding box center [644, 386] width 97 height 36
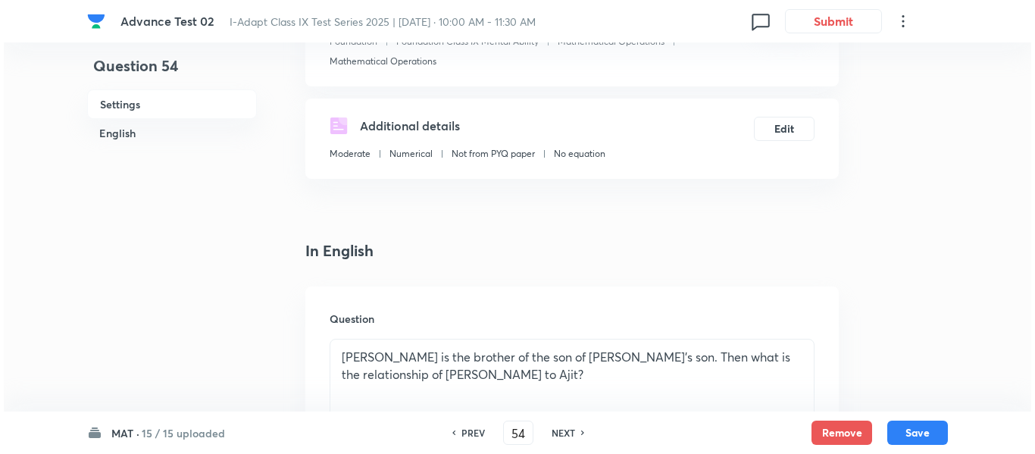
scroll to position [76, 0]
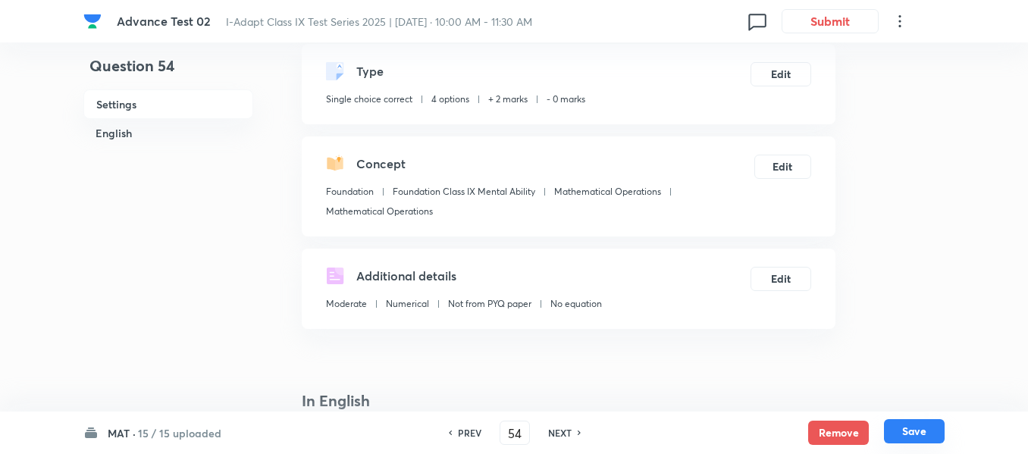
click at [909, 436] on button "Save" at bounding box center [914, 431] width 61 height 24
click at [786, 165] on button "Edit" at bounding box center [782, 165] width 58 height 24
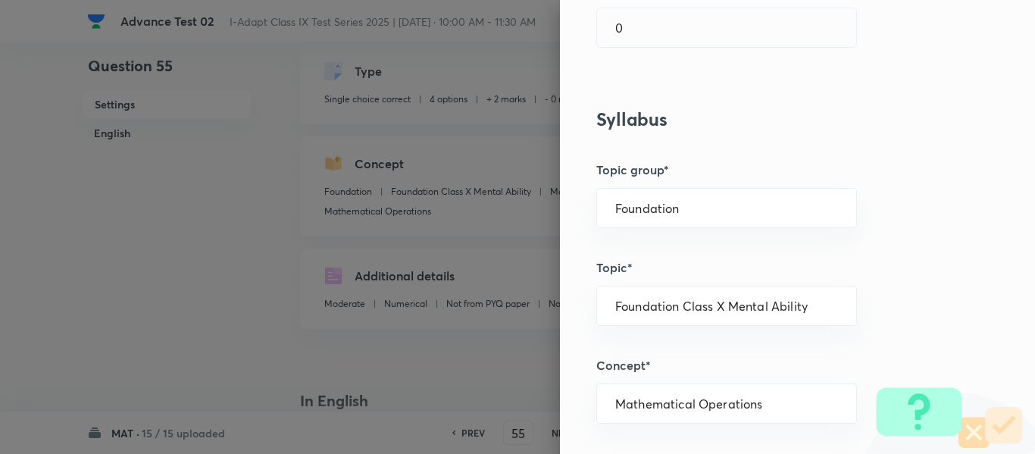
scroll to position [530, 0]
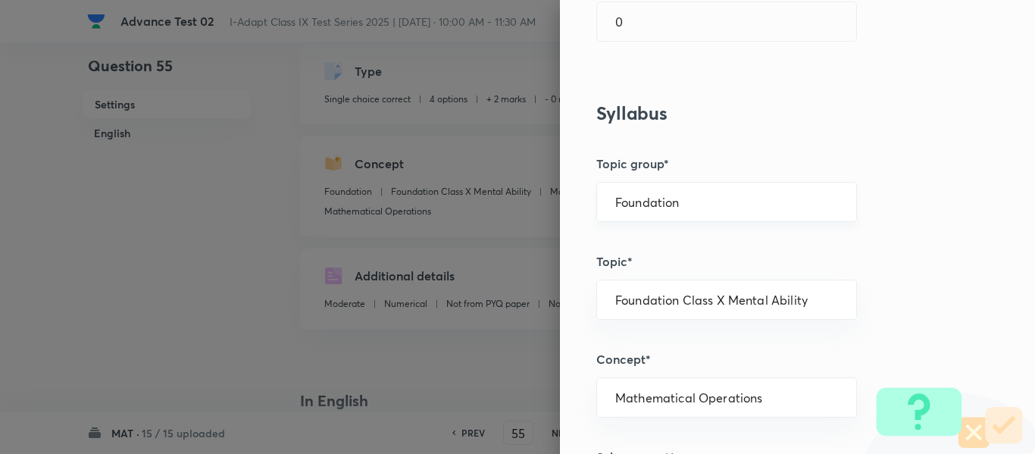
click at [734, 202] on input "Foundation" at bounding box center [726, 202] width 223 height 14
click at [699, 272] on li "Foundation" at bounding box center [715, 271] width 259 height 27
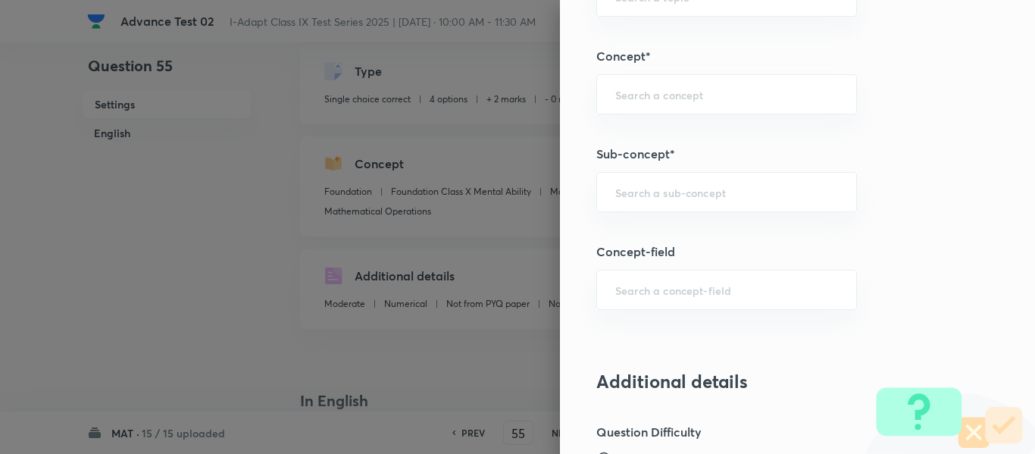
scroll to position [909, 0]
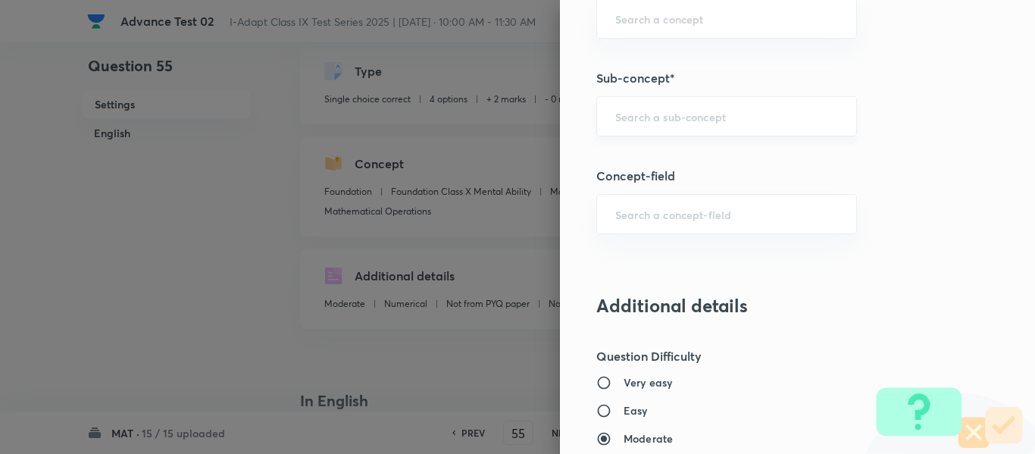
click at [728, 120] on input "text" at bounding box center [726, 116] width 223 height 14
paste input "Mathematical Operations"
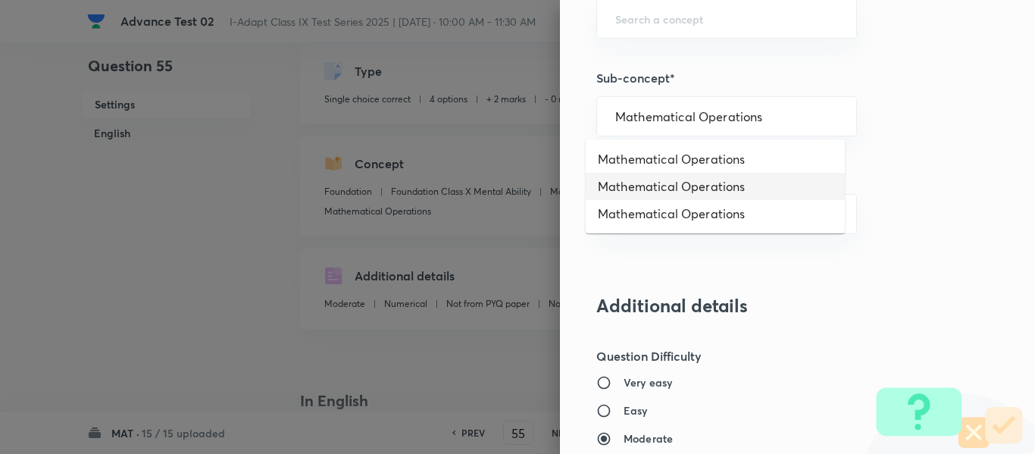
click at [716, 187] on li "Mathematical Operations" at bounding box center [715, 186] width 259 height 27
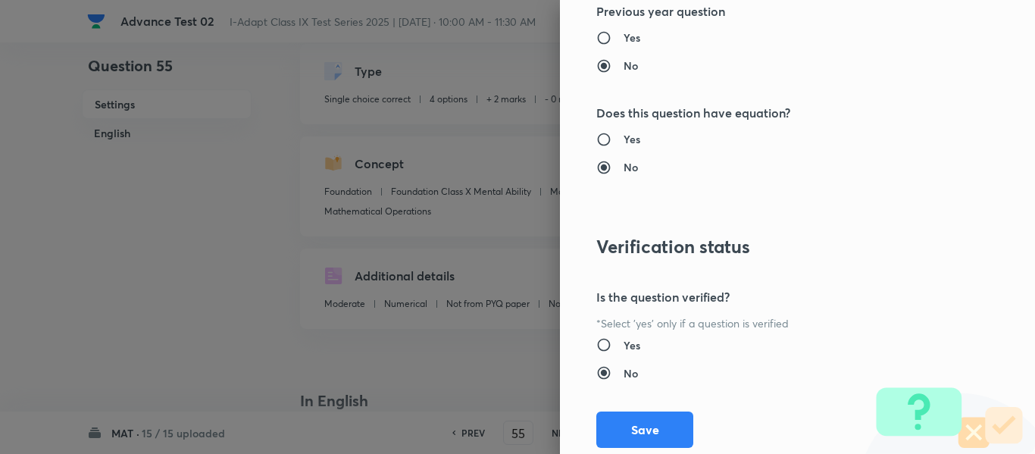
scroll to position [1612, 0]
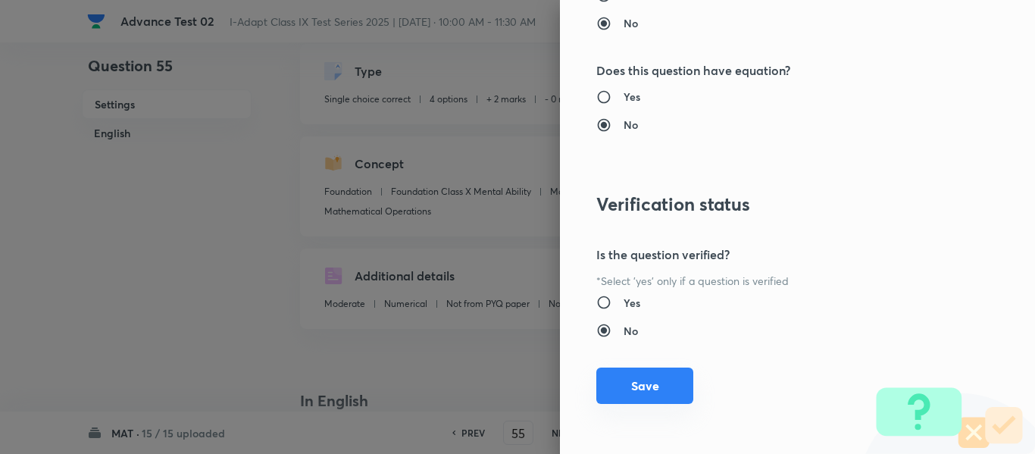
click at [630, 393] on button "Save" at bounding box center [644, 386] width 97 height 36
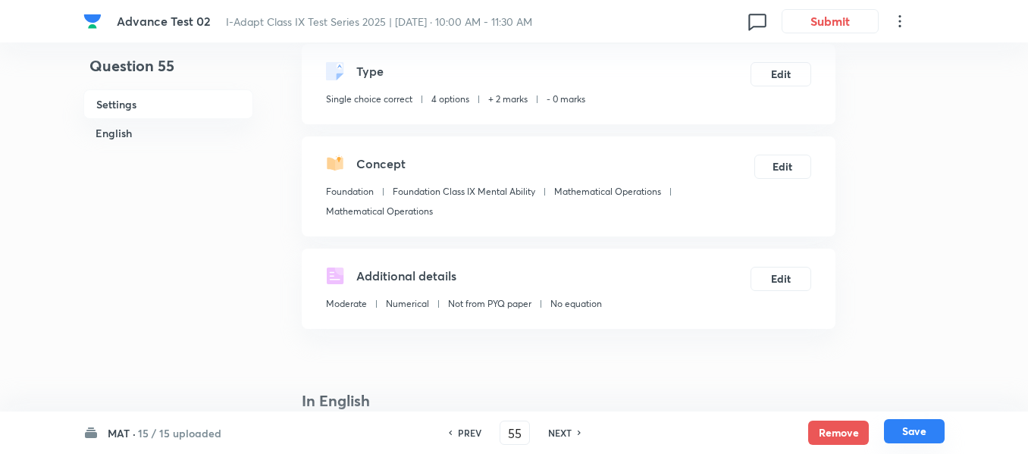
click at [907, 433] on button "Save" at bounding box center [914, 431] width 61 height 24
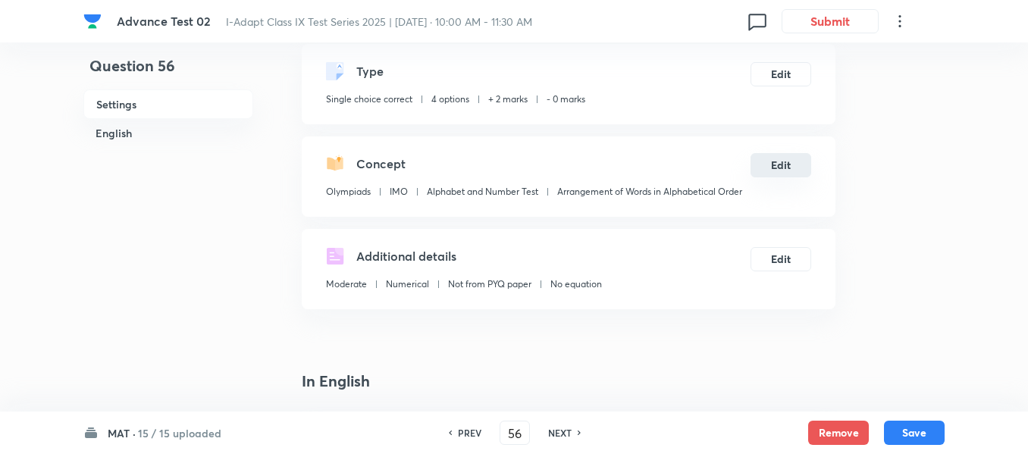
click at [784, 161] on button "Edit" at bounding box center [780, 165] width 61 height 24
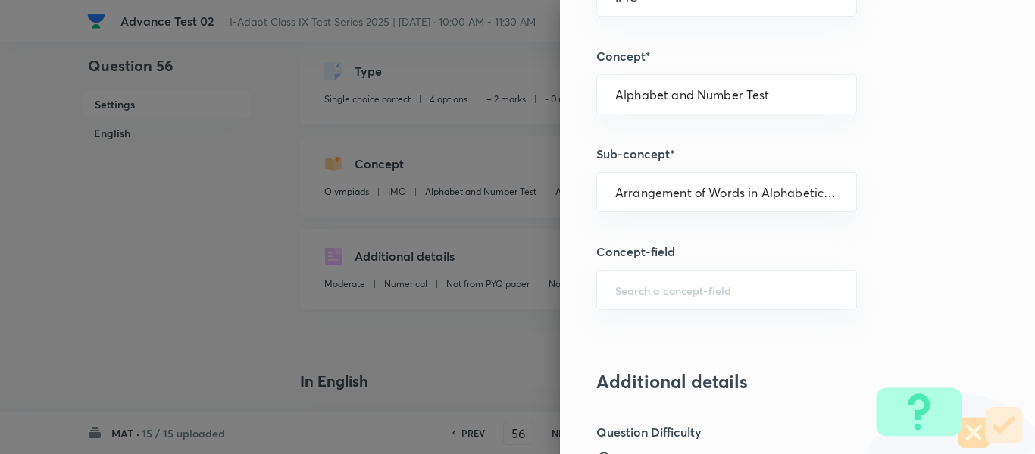
scroll to position [606, 0]
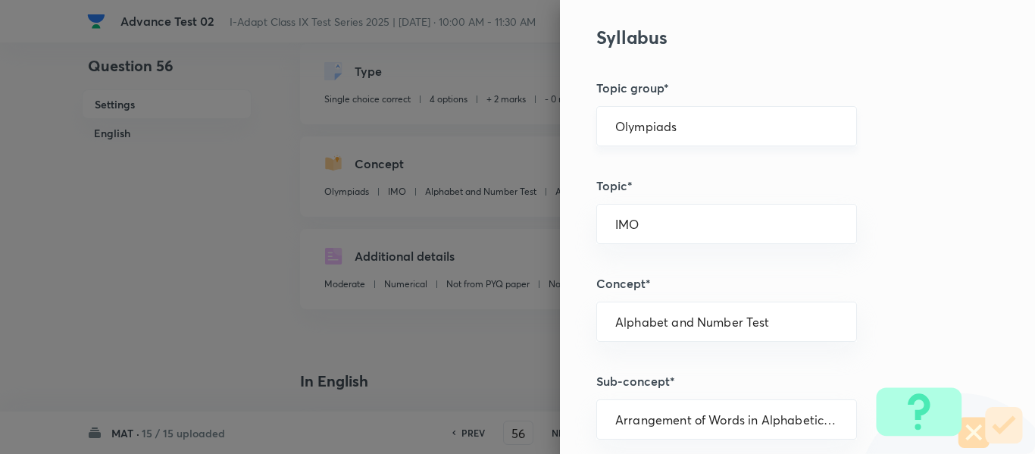
click at [734, 125] on input "Olympiads" at bounding box center [726, 126] width 223 height 14
click at [689, 197] on li "Foundation" at bounding box center [715, 196] width 259 height 27
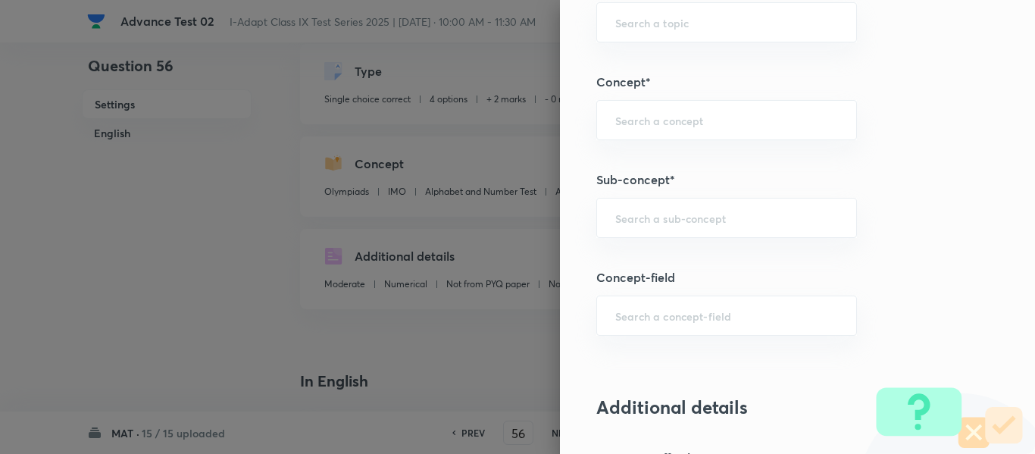
scroll to position [834, 0]
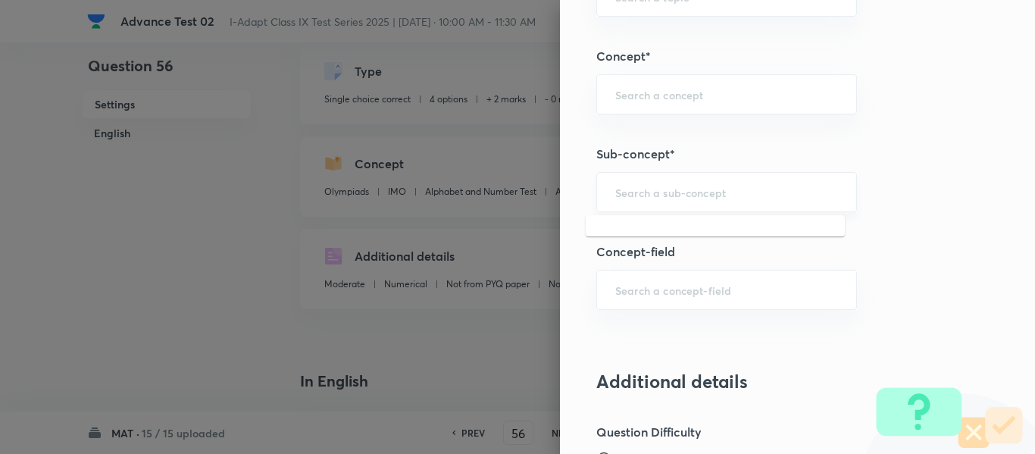
click at [748, 191] on input "text" at bounding box center [726, 192] width 223 height 14
paste input "Mathematical Operations"
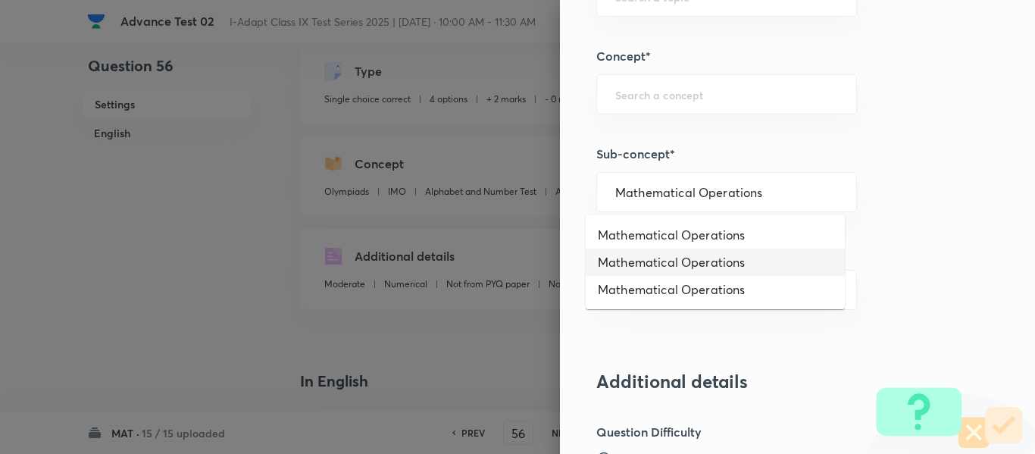
click at [726, 263] on li "Mathematical Operations" at bounding box center [715, 262] width 259 height 27
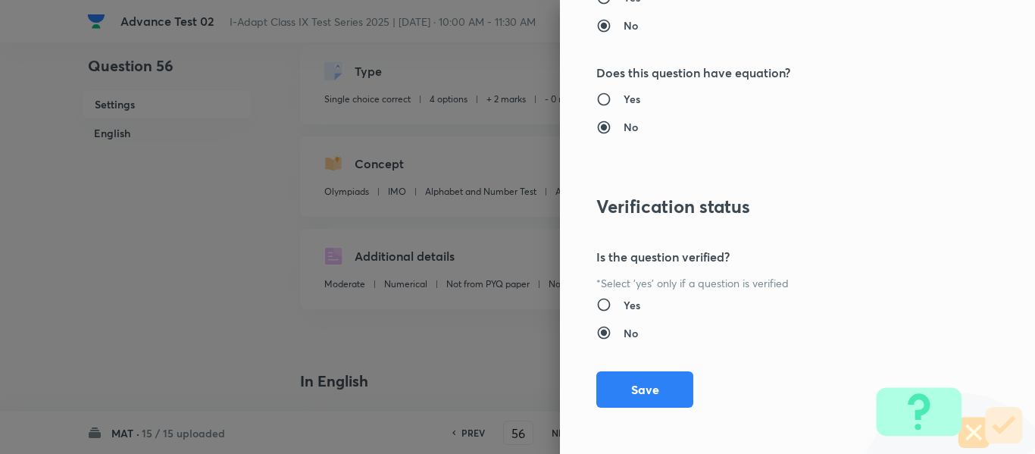
scroll to position [1612, 0]
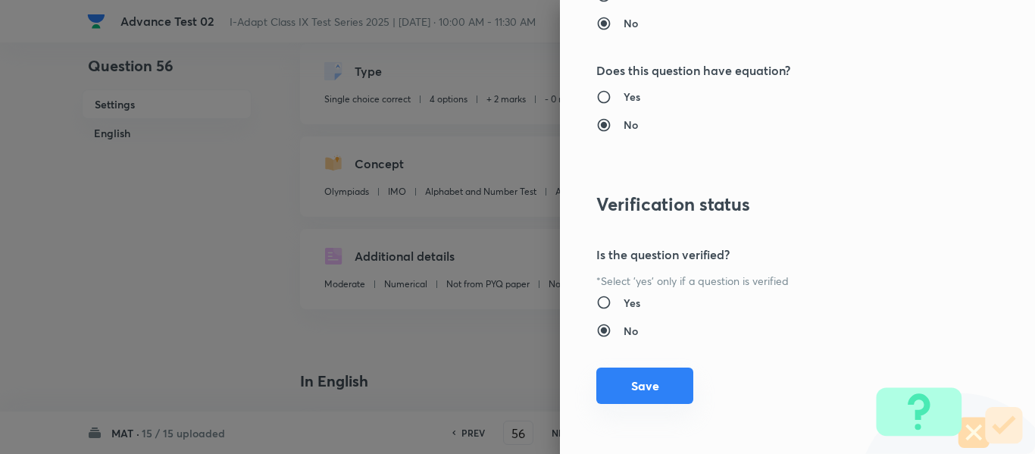
click at [626, 385] on button "Save" at bounding box center [644, 386] width 97 height 36
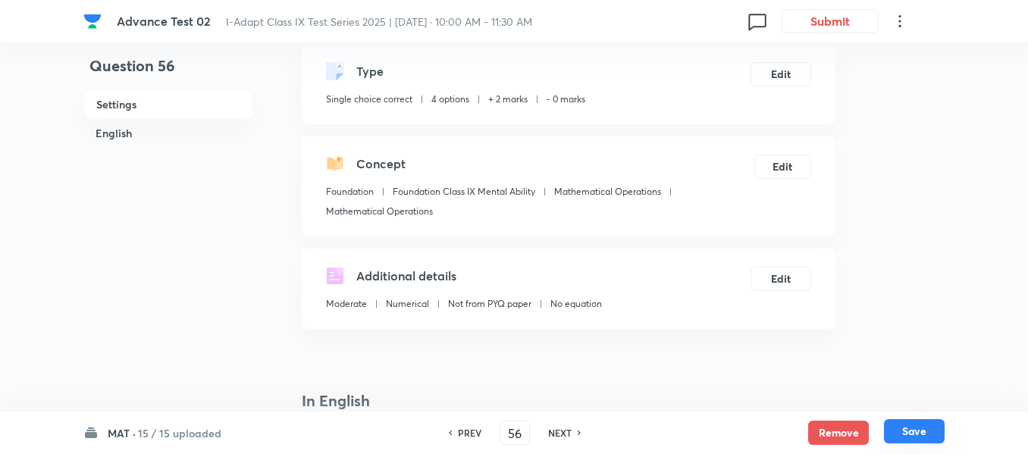
click at [911, 434] on button "Save" at bounding box center [914, 431] width 61 height 24
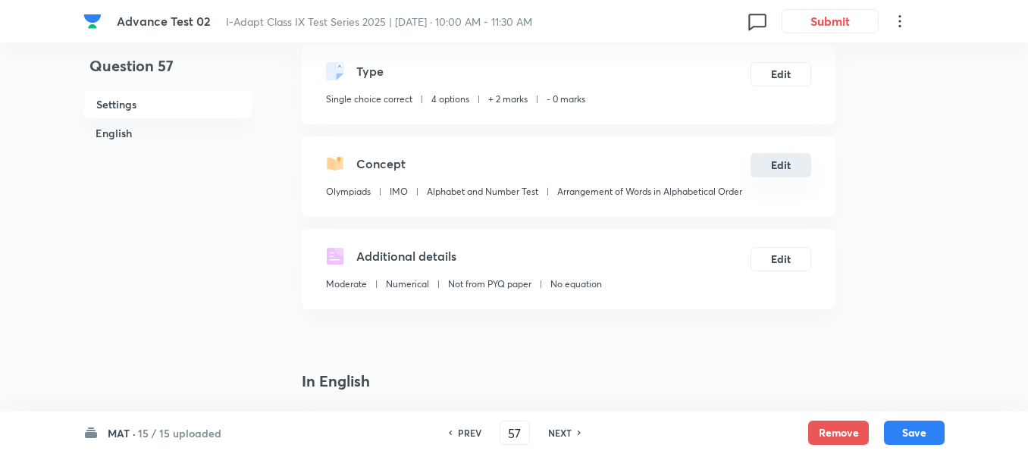
click at [786, 164] on button "Edit" at bounding box center [780, 165] width 61 height 24
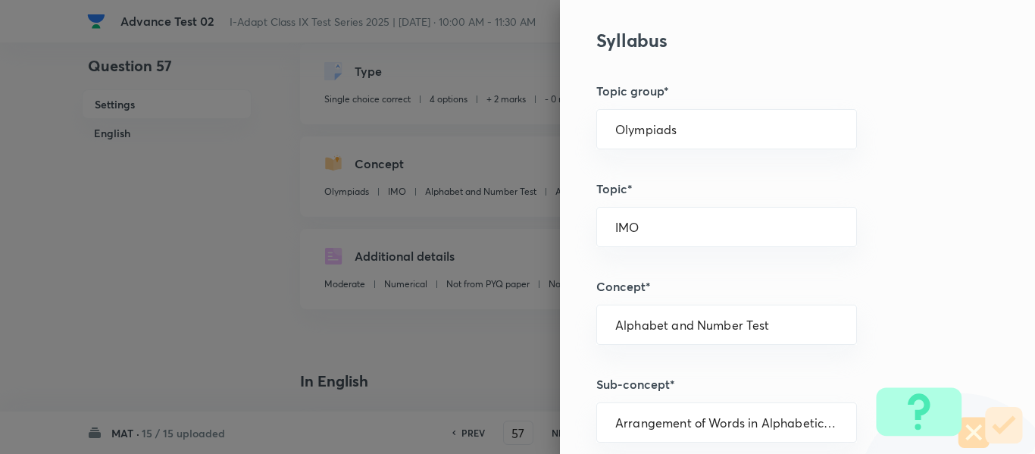
scroll to position [606, 0]
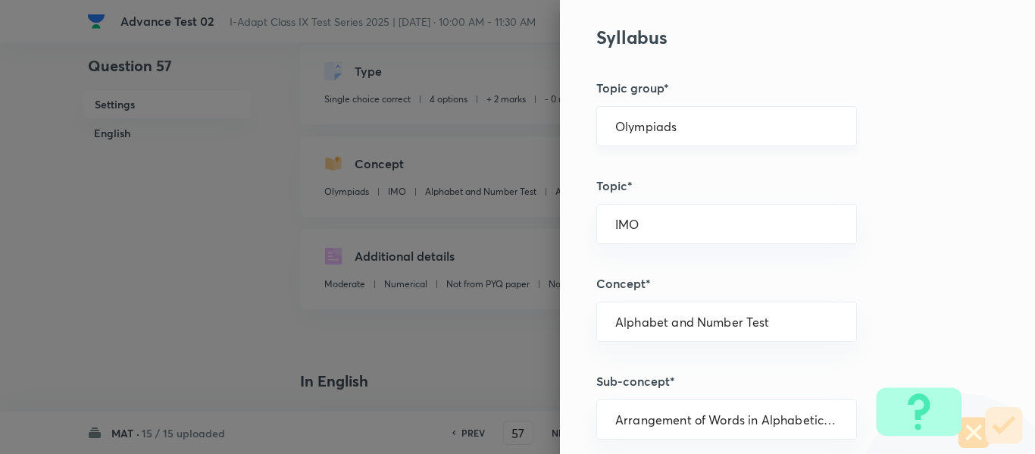
click at [734, 128] on input "Olympiads" at bounding box center [726, 126] width 223 height 14
click at [704, 192] on li "Foundation" at bounding box center [715, 196] width 259 height 27
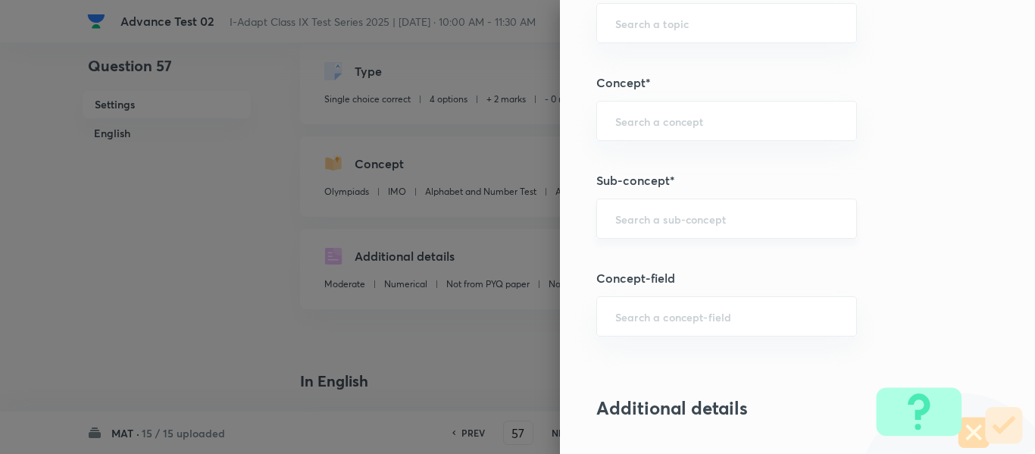
scroll to position [834, 0]
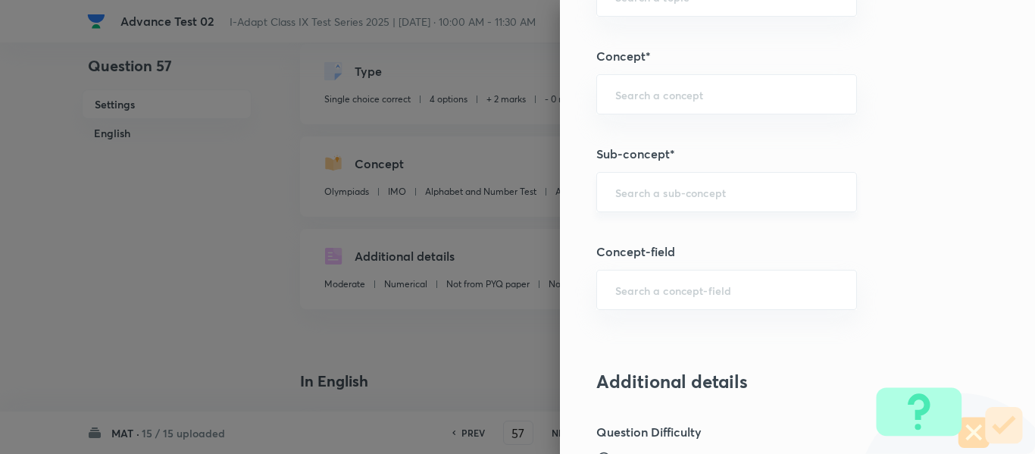
click at [720, 192] on input "text" at bounding box center [726, 192] width 223 height 14
paste input "Mathematical Operations"
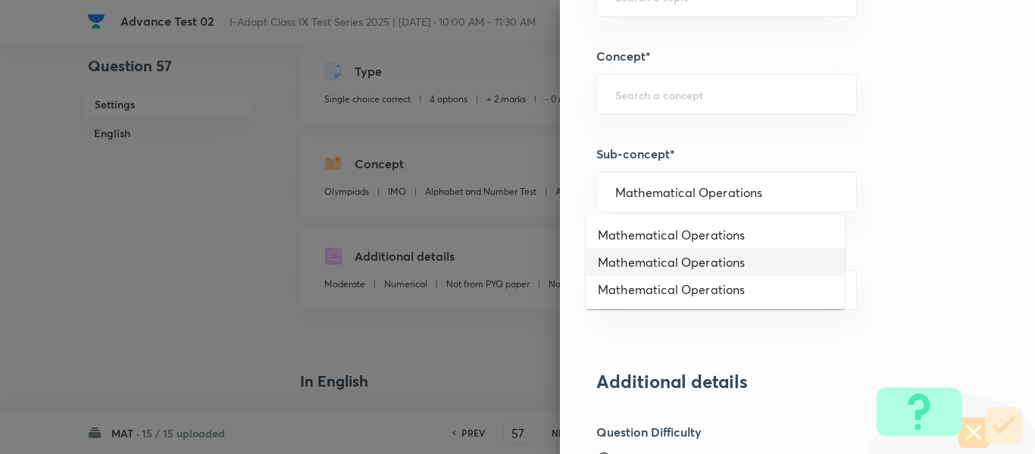
click at [737, 270] on li "Mathematical Operations" at bounding box center [715, 262] width 259 height 27
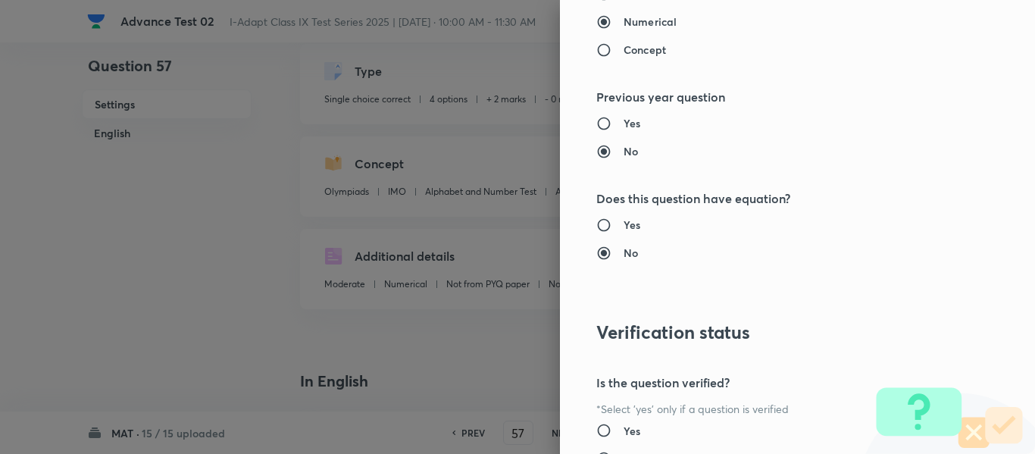
scroll to position [1612, 0]
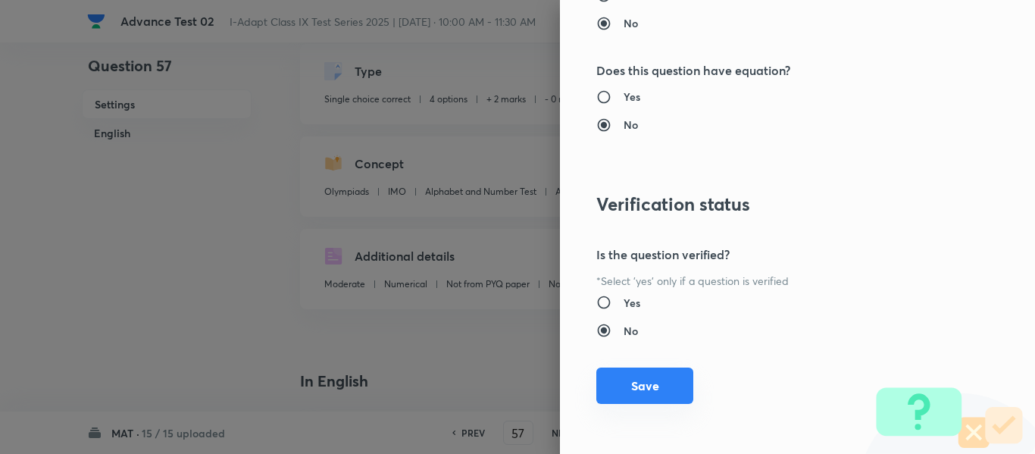
click at [627, 398] on button "Save" at bounding box center [644, 386] width 97 height 36
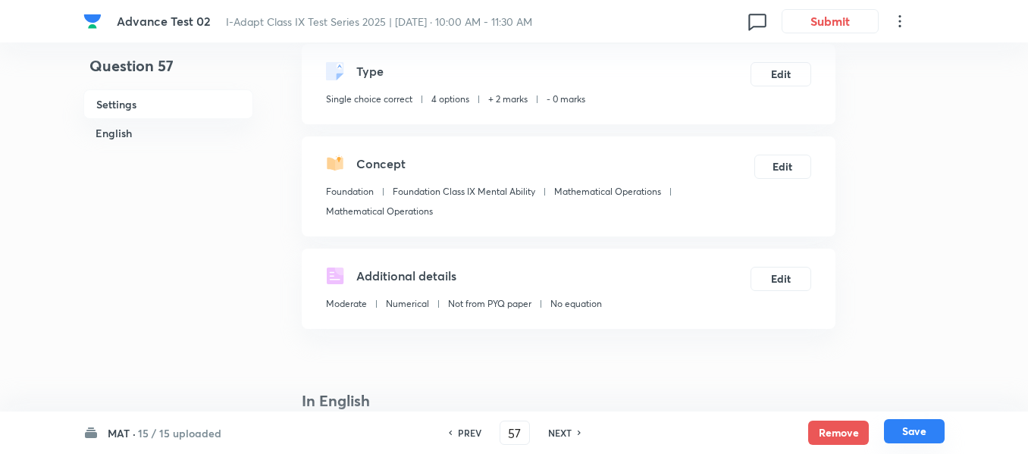
click at [910, 433] on button "Save" at bounding box center [914, 431] width 61 height 24
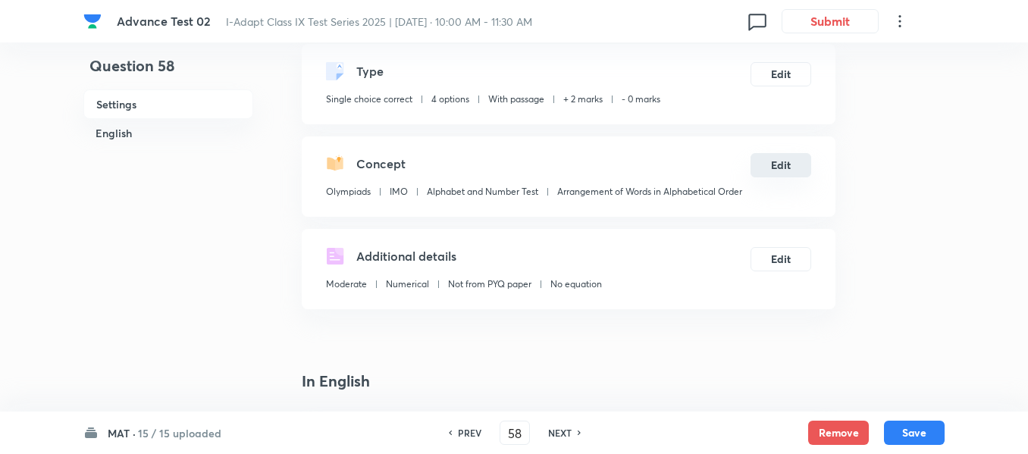
click at [785, 168] on button "Edit" at bounding box center [780, 165] width 61 height 24
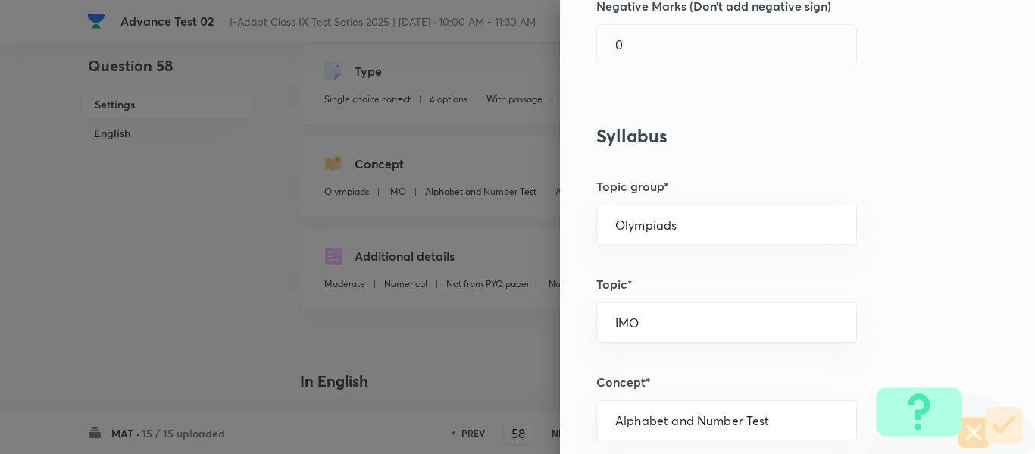
scroll to position [530, 0]
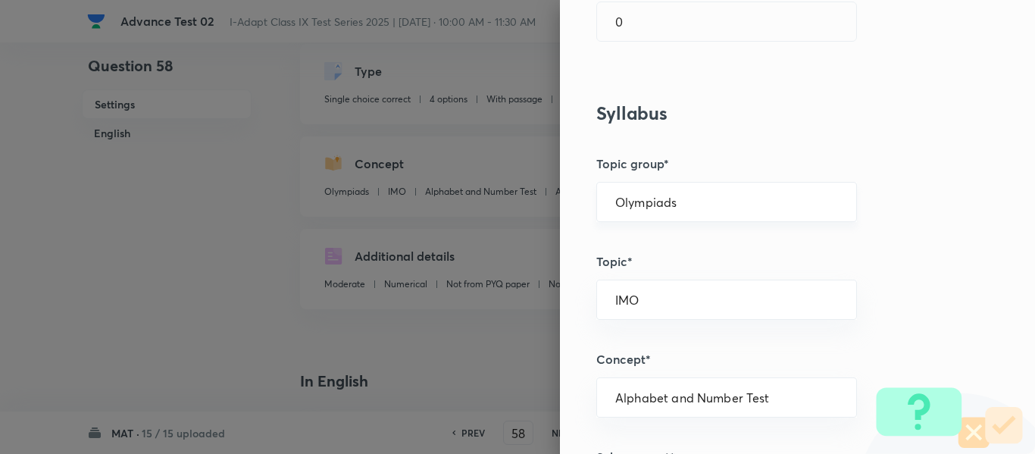
click at [734, 200] on input "Olympiads" at bounding box center [726, 202] width 223 height 14
click at [689, 271] on li "Foundation" at bounding box center [715, 271] width 259 height 27
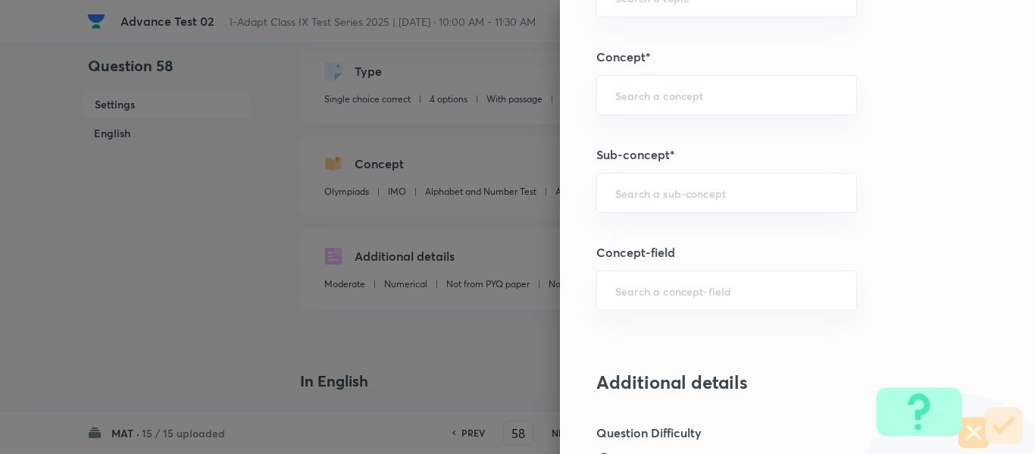
scroll to position [834, 0]
click at [711, 194] on input "text" at bounding box center [726, 192] width 223 height 14
paste input "Mathematical Operations"
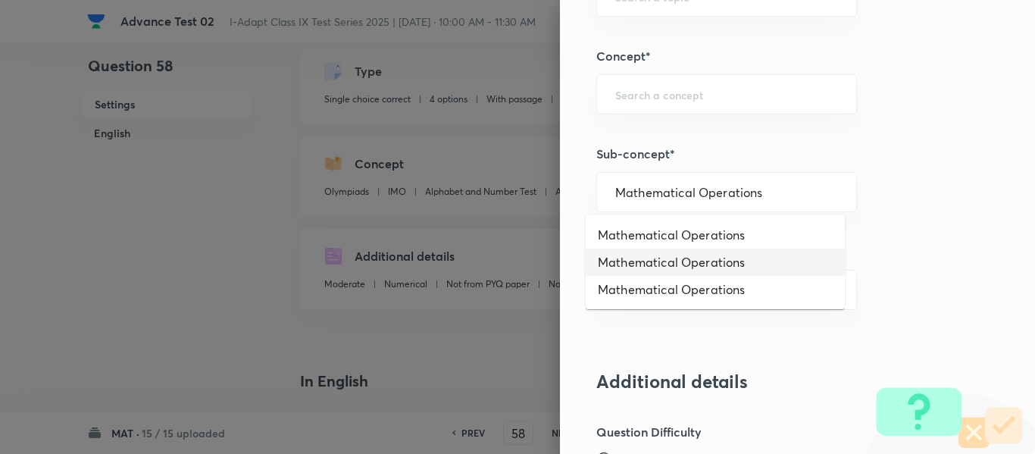
click at [724, 262] on li "Mathematical Operations" at bounding box center [715, 262] width 259 height 27
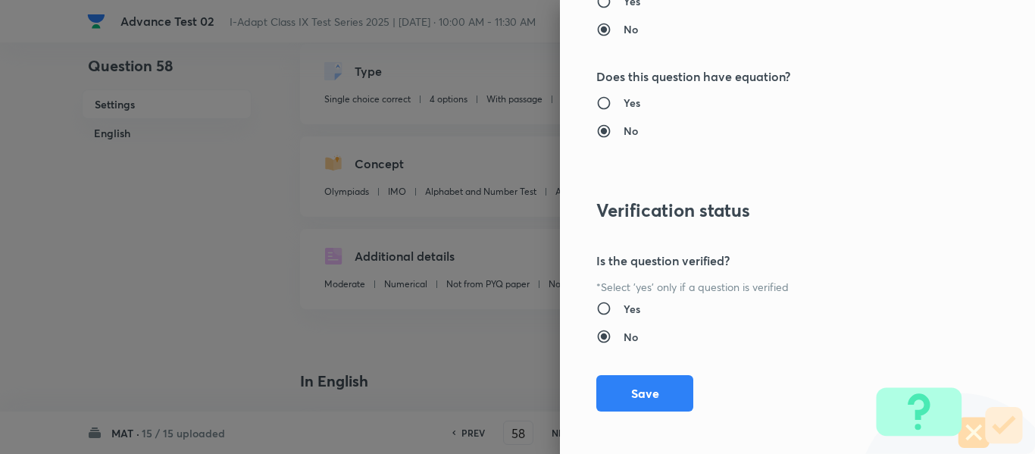
scroll to position [1612, 0]
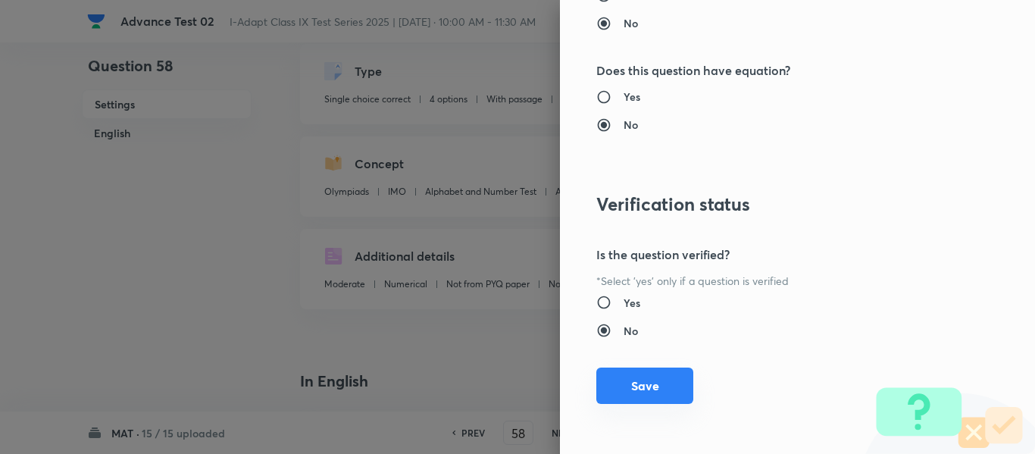
drag, startPoint x: 638, startPoint y: 395, endPoint x: 690, endPoint y: 363, distance: 61.2
click at [639, 394] on button "Save" at bounding box center [644, 386] width 97 height 36
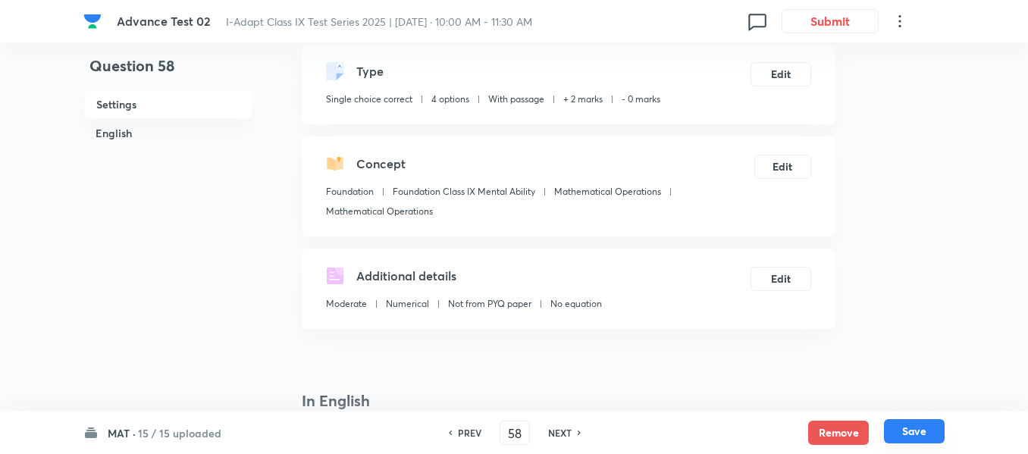
click at [904, 440] on button "Save" at bounding box center [914, 431] width 61 height 24
click at [915, 429] on button "Save" at bounding box center [914, 431] width 61 height 24
click at [784, 167] on button "Edit" at bounding box center [782, 165] width 58 height 24
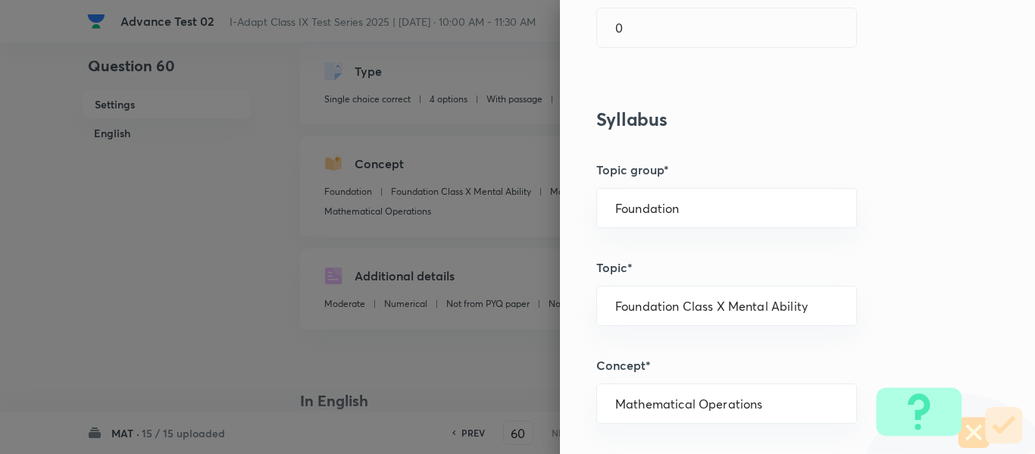
scroll to position [530, 0]
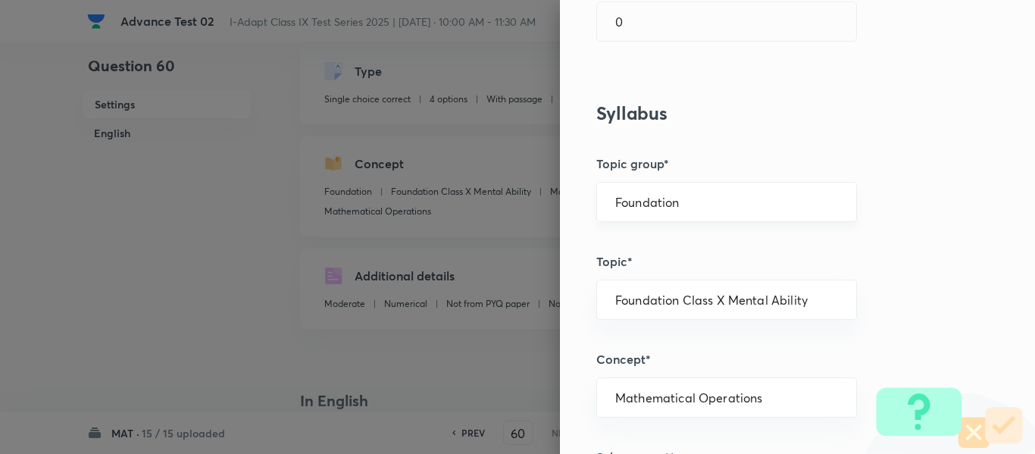
click at [735, 202] on input "Foundation" at bounding box center [726, 202] width 223 height 14
click at [715, 264] on li "Foundation" at bounding box center [715, 271] width 259 height 27
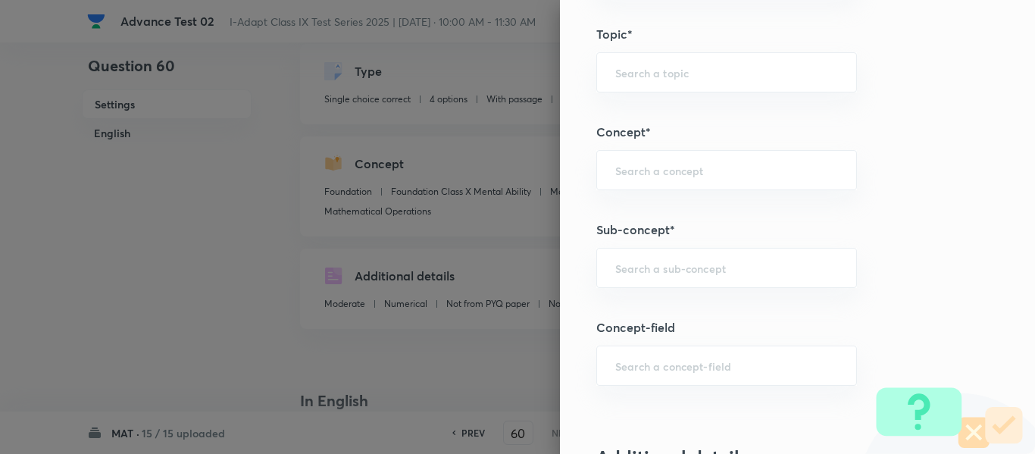
scroll to position [834, 0]
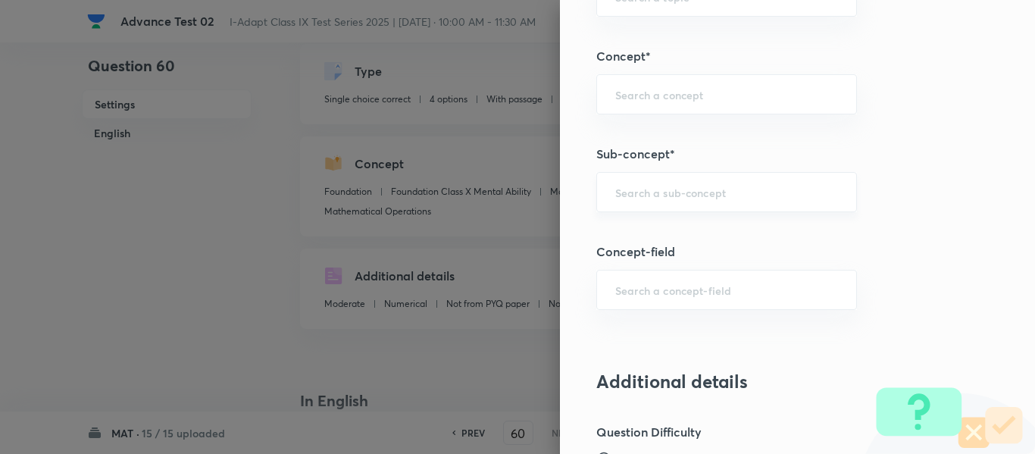
click at [739, 194] on input "text" at bounding box center [726, 192] width 223 height 14
paste input "Mathematical Operations"
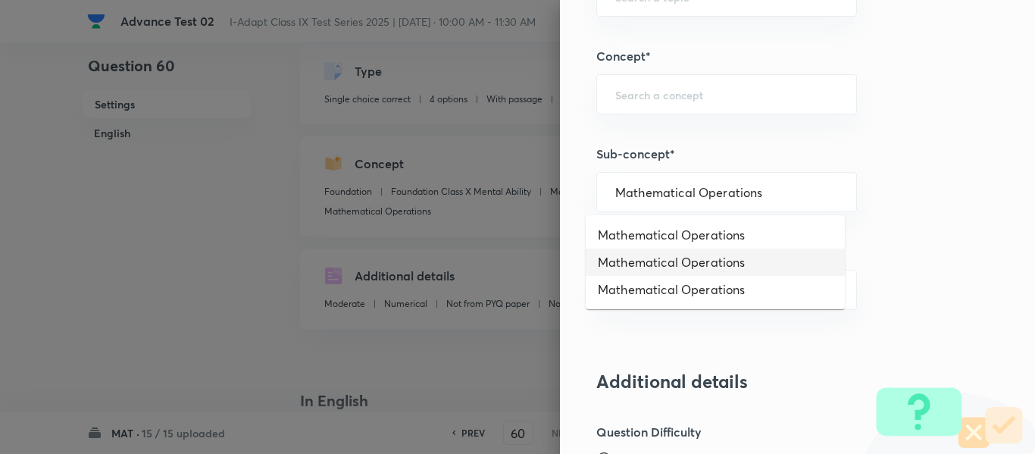
click at [742, 259] on li "Mathematical Operations" at bounding box center [715, 262] width 259 height 27
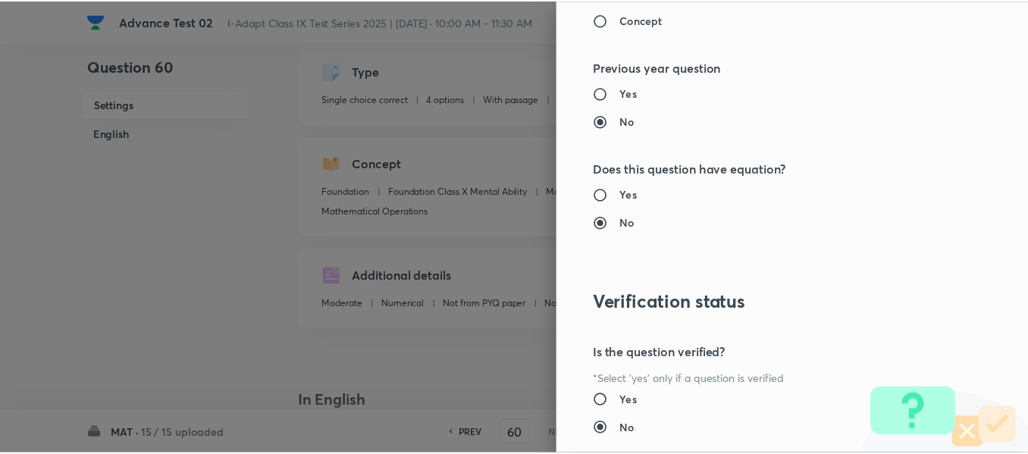
scroll to position [1612, 0]
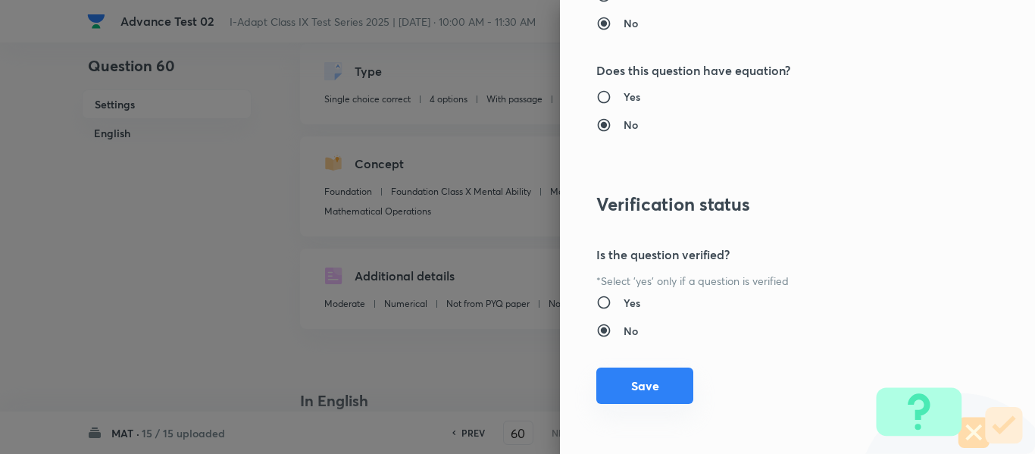
click at [637, 389] on button "Save" at bounding box center [644, 386] width 97 height 36
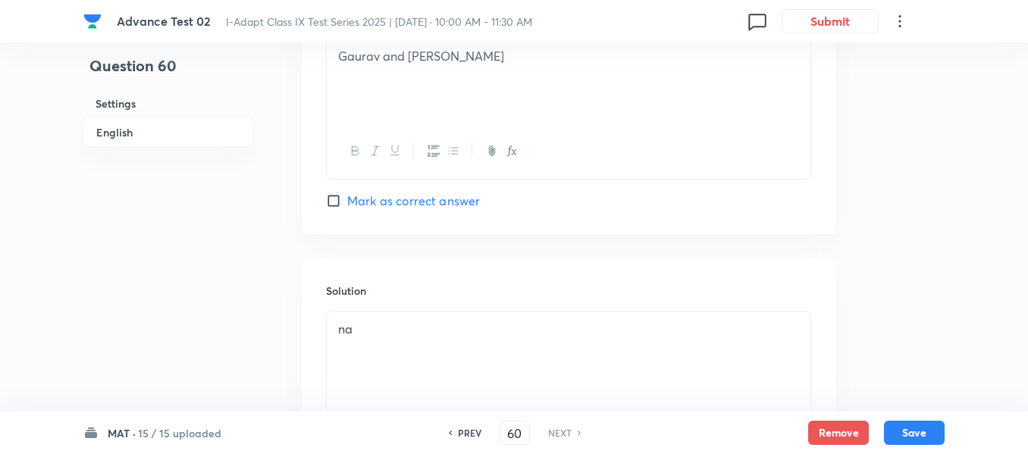
scroll to position [1880, 0]
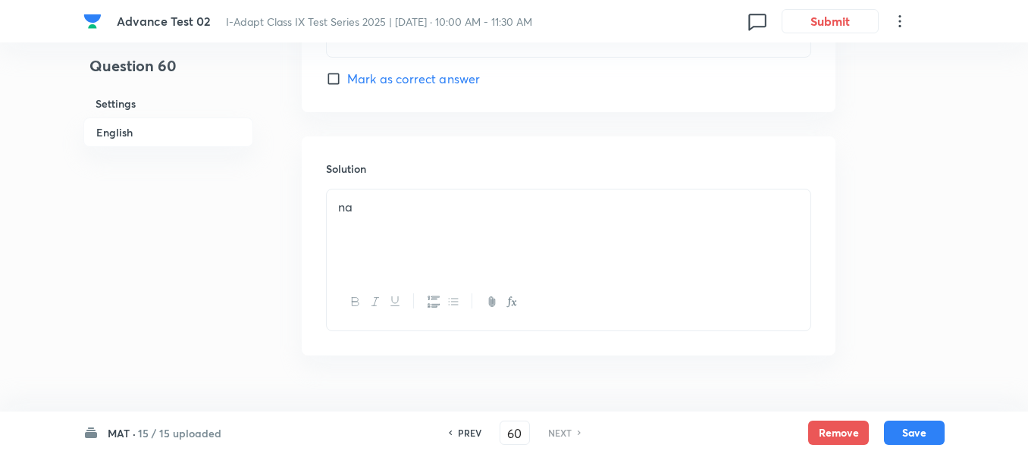
click at [362, 199] on p "na" at bounding box center [568, 207] width 461 height 17
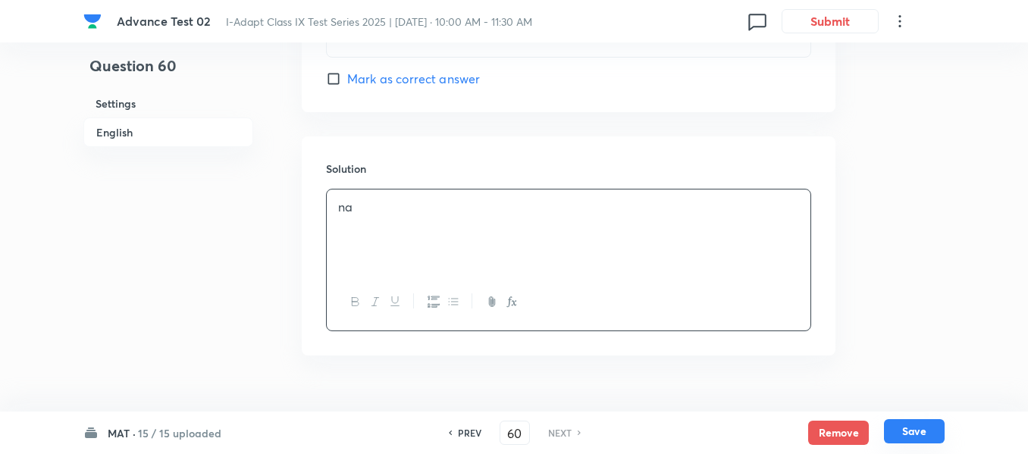
click at [915, 433] on button "Save" at bounding box center [914, 431] width 61 height 24
